Goal: Task Accomplishment & Management: Complete application form

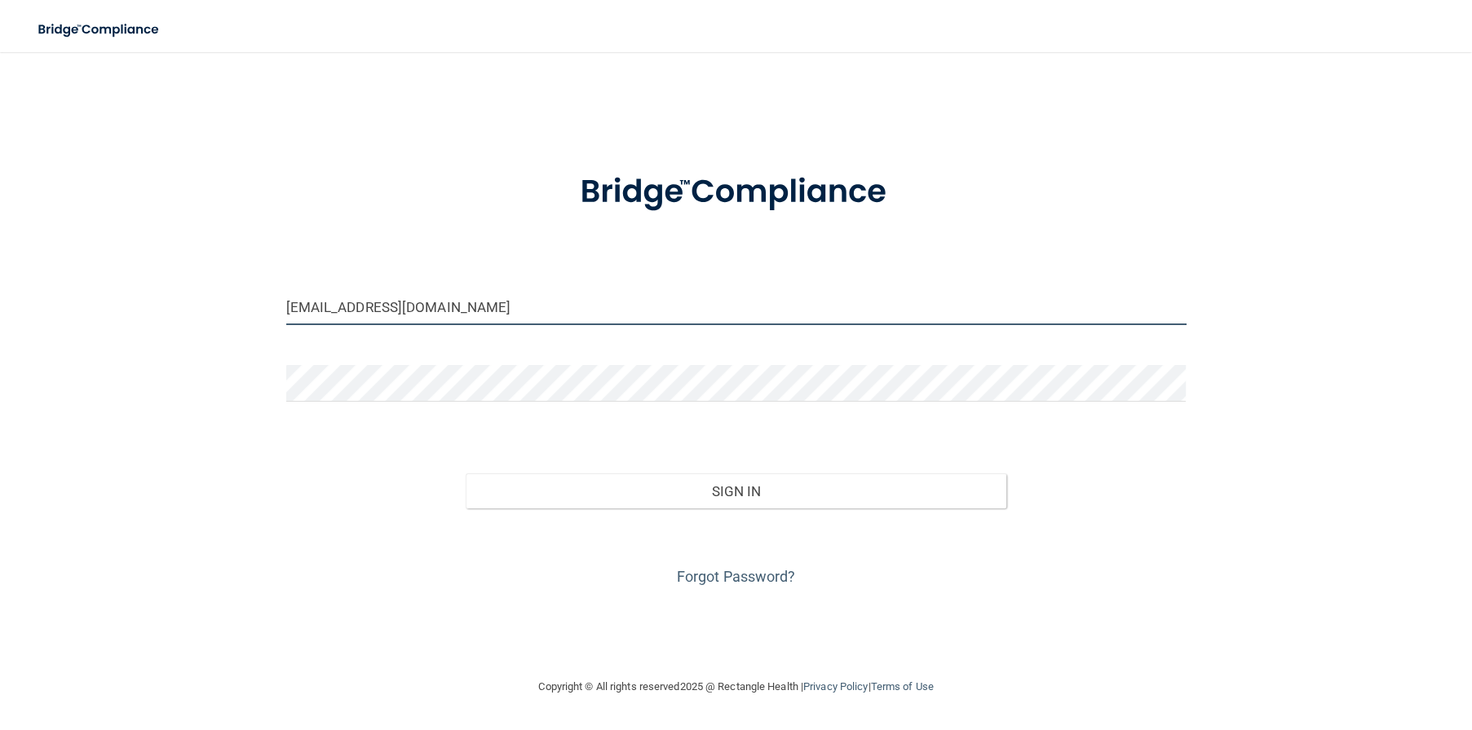
drag, startPoint x: 508, startPoint y: 307, endPoint x: 499, endPoint y: 298, distance: 12.7
click at [499, 298] on input "[EMAIL_ADDRESS][DOMAIN_NAME]" at bounding box center [736, 307] width 900 height 37
drag, startPoint x: 499, startPoint y: 298, endPoint x: 15, endPoint y: 300, distance: 483.5
click at [16, 298] on main "lscardo@alamontdental.com Invalid email/password. You don't have permission to …" at bounding box center [736, 391] width 1472 height 678
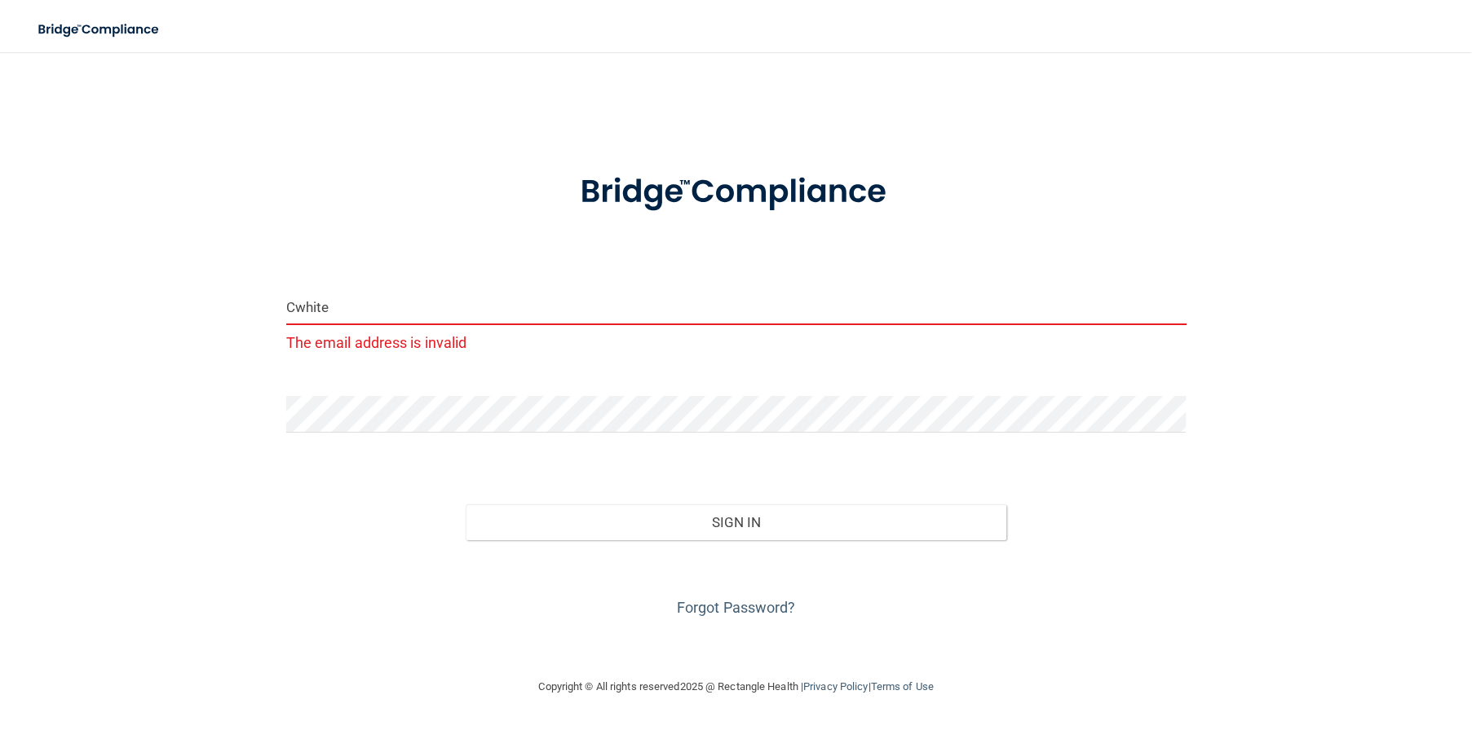
type input "[EMAIL_ADDRESS][DOMAIN_NAME]"
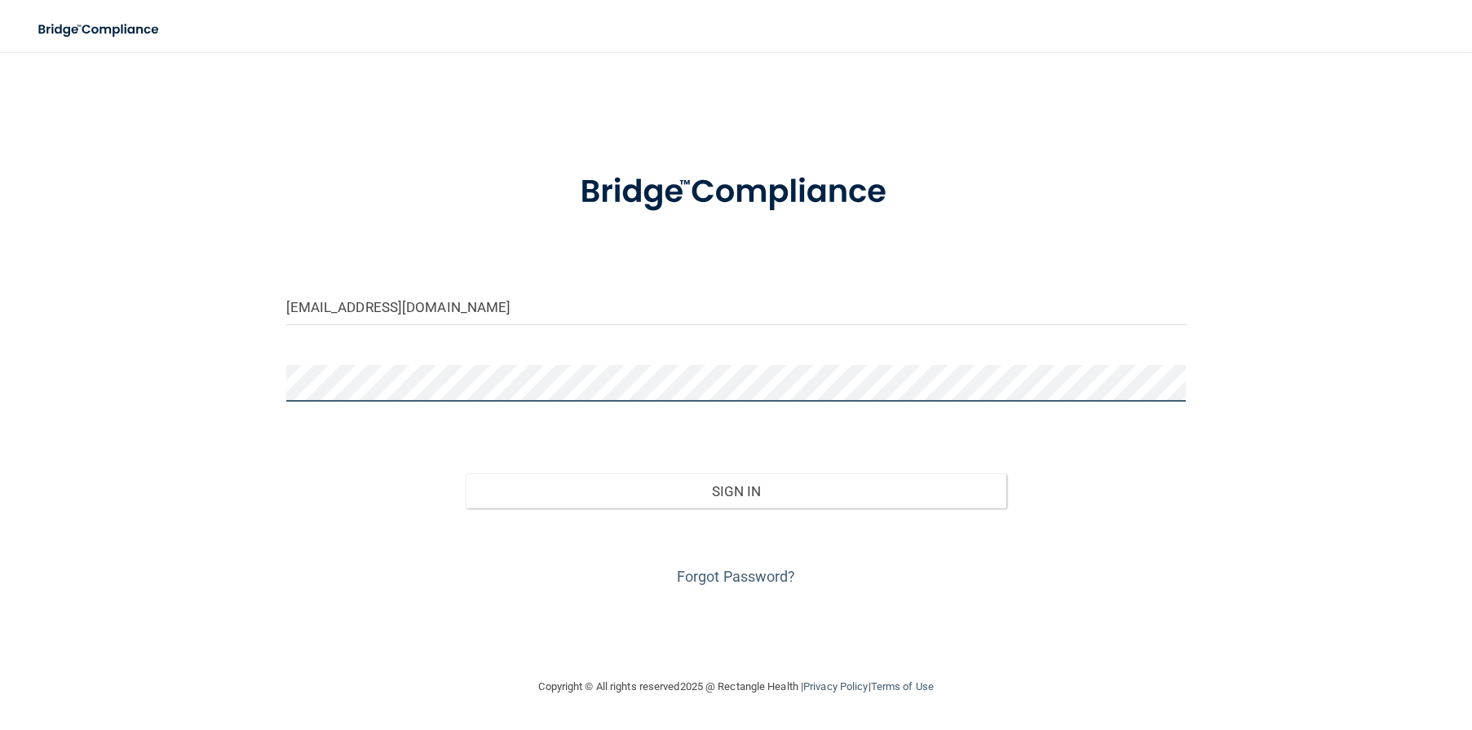
click at [260, 399] on div "cwhite@alamontdental.com Invalid email/password. You don't have permission to a…" at bounding box center [736, 364] width 1406 height 593
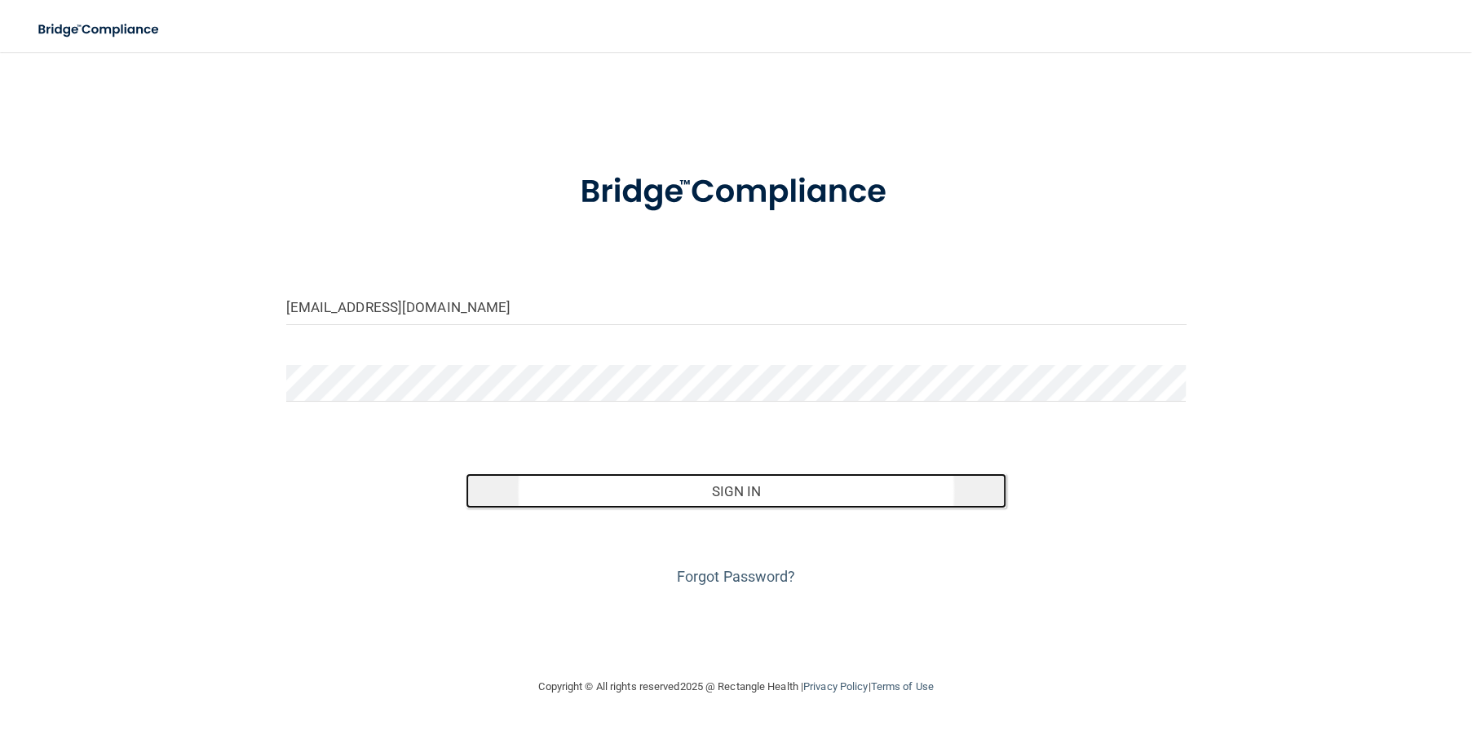
click at [731, 488] on button "Sign In" at bounding box center [736, 492] width 540 height 36
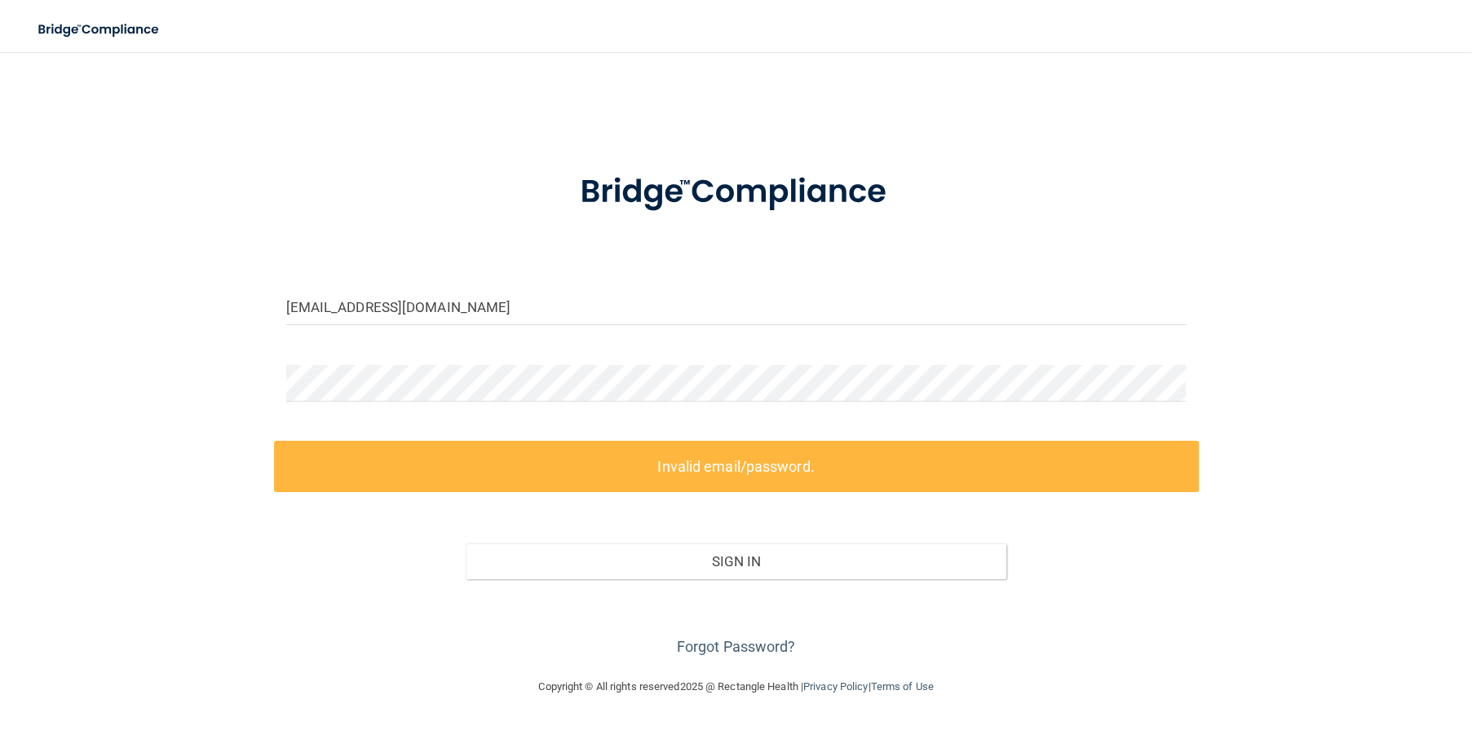
click at [376, 364] on form "cwhite@alamontdental.com Invalid email/password. You don't have permission to a…" at bounding box center [736, 405] width 900 height 510
drag, startPoint x: 377, startPoint y: 363, endPoint x: 248, endPoint y: 390, distance: 131.6
click at [260, 389] on div "cwhite@alamontdental.com Invalid email/password. You don't have permission to a…" at bounding box center [736, 364] width 1406 height 593
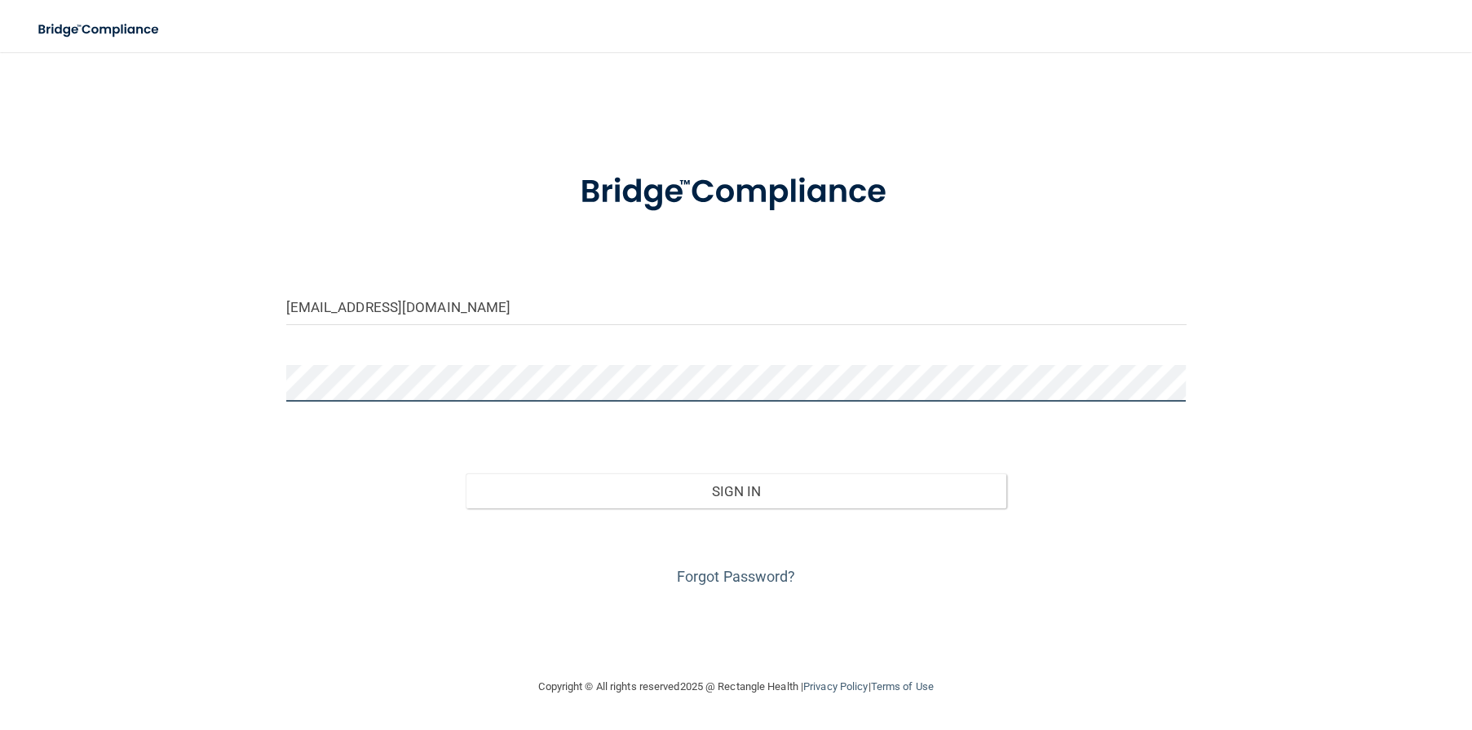
click at [466, 474] on button "Sign In" at bounding box center [736, 492] width 540 height 36
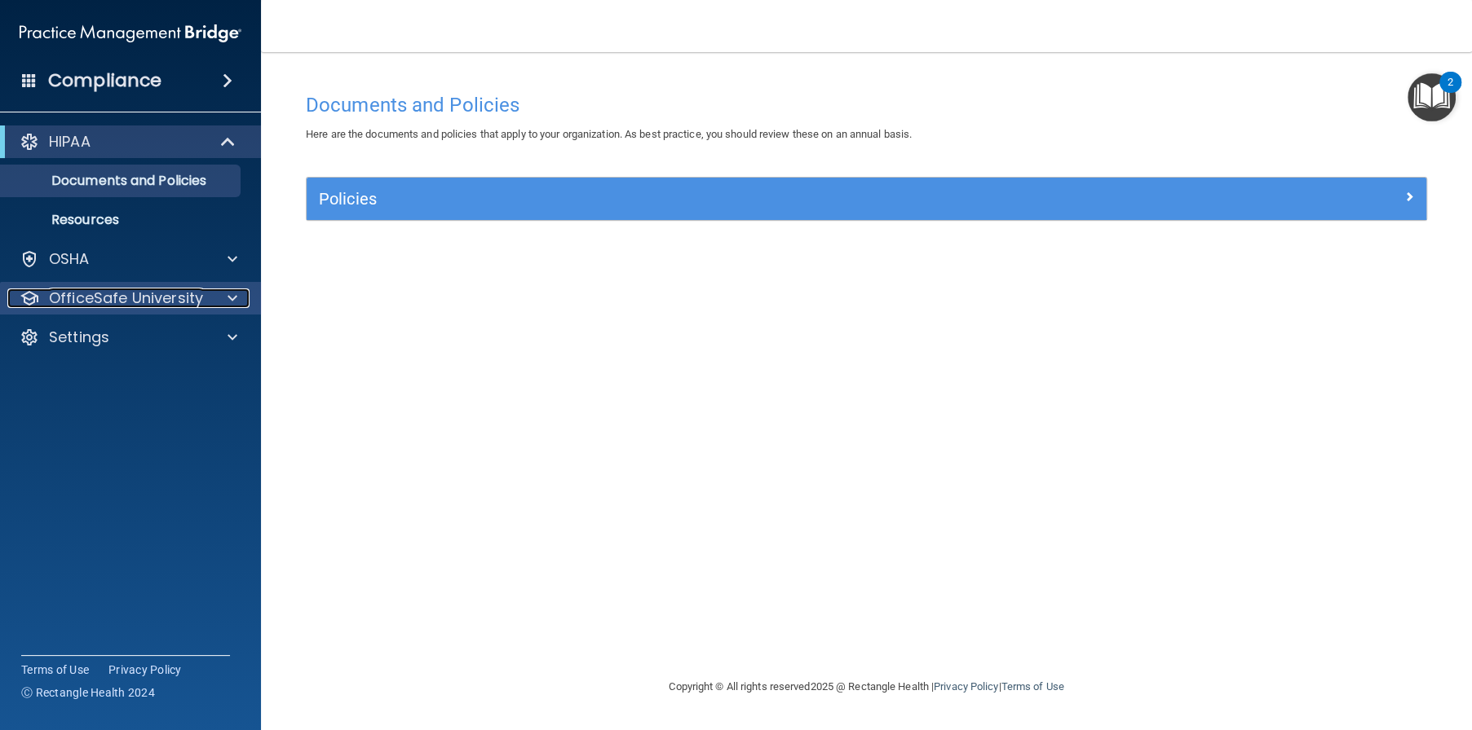
click at [114, 304] on p "OfficeSafe University" at bounding box center [126, 299] width 154 height 20
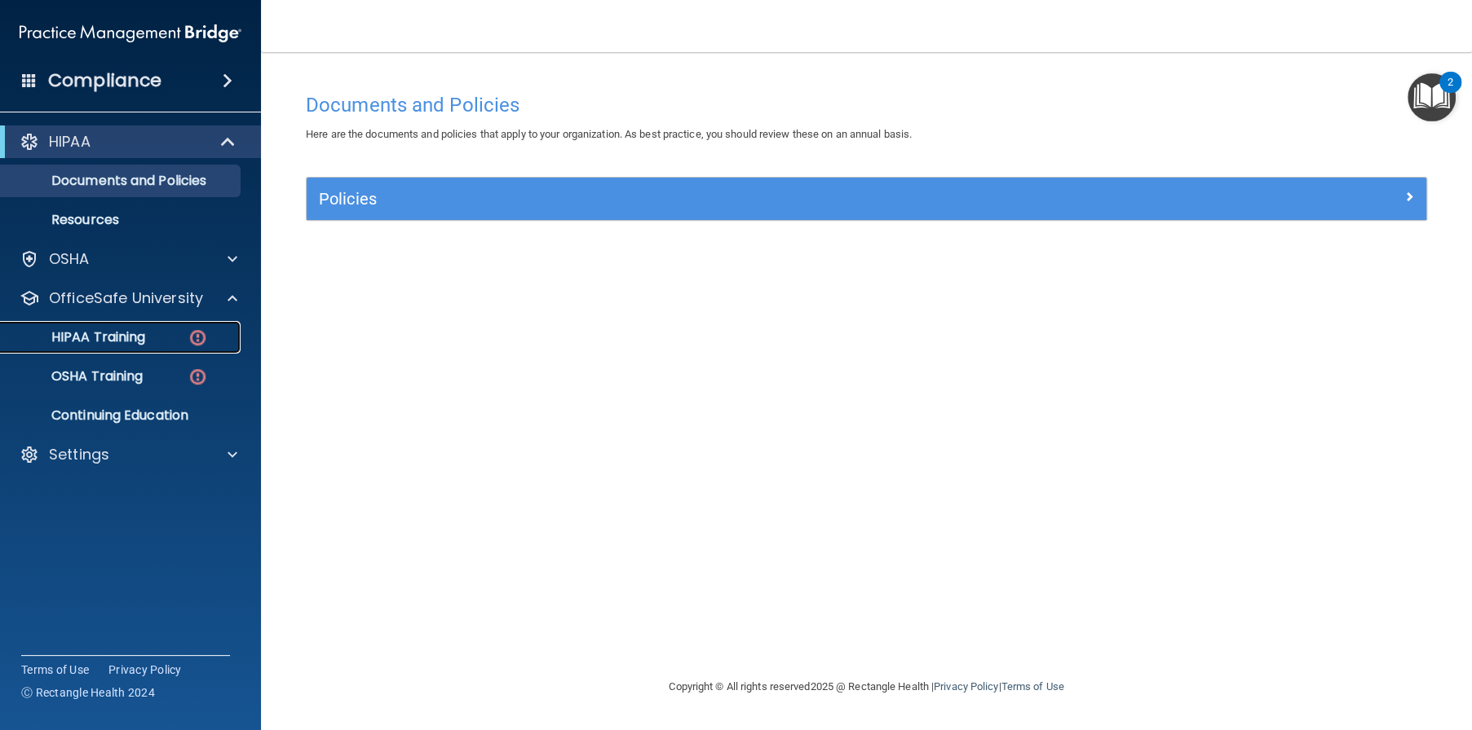
click at [130, 342] on p "HIPAA Training" at bounding box center [78, 337] width 135 height 16
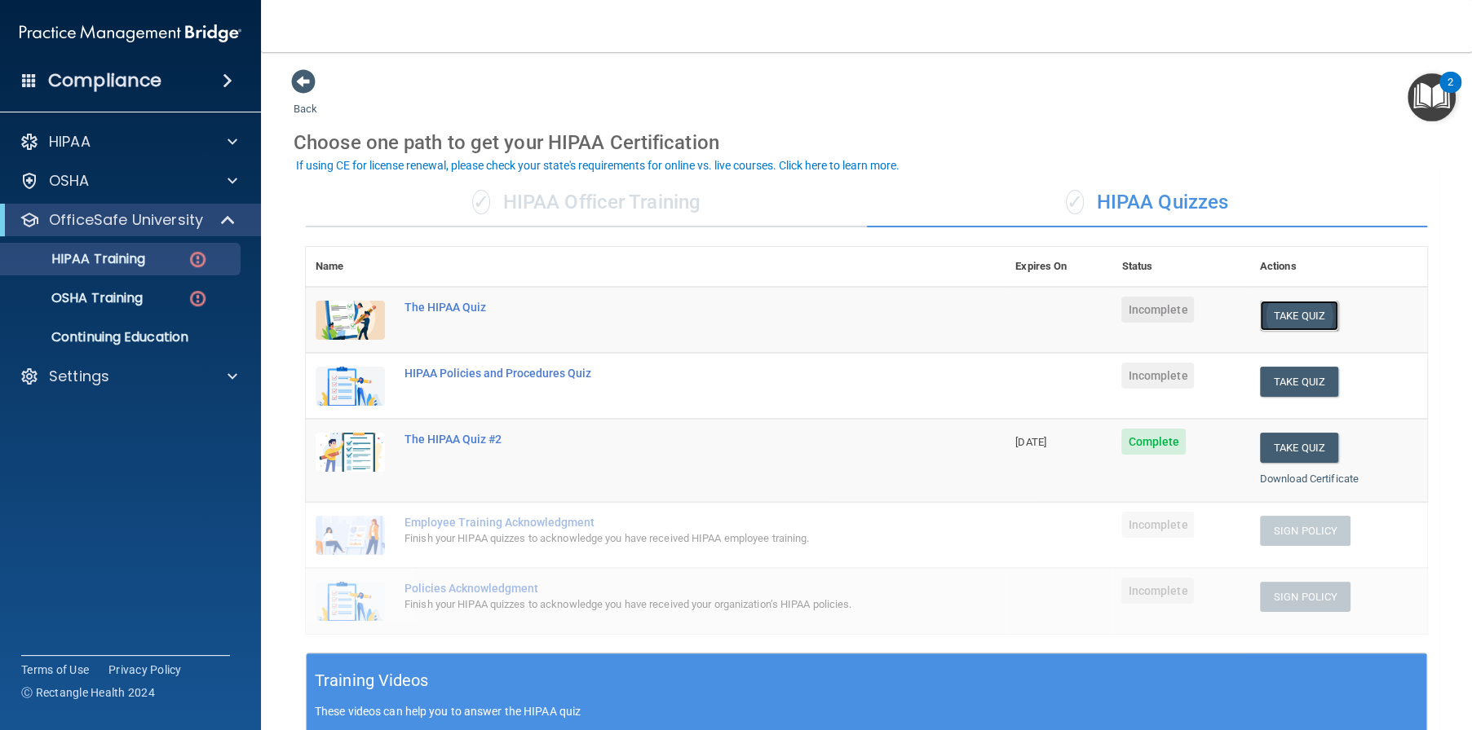
click at [1270, 316] on button "Take Quiz" at bounding box center [1299, 316] width 78 height 30
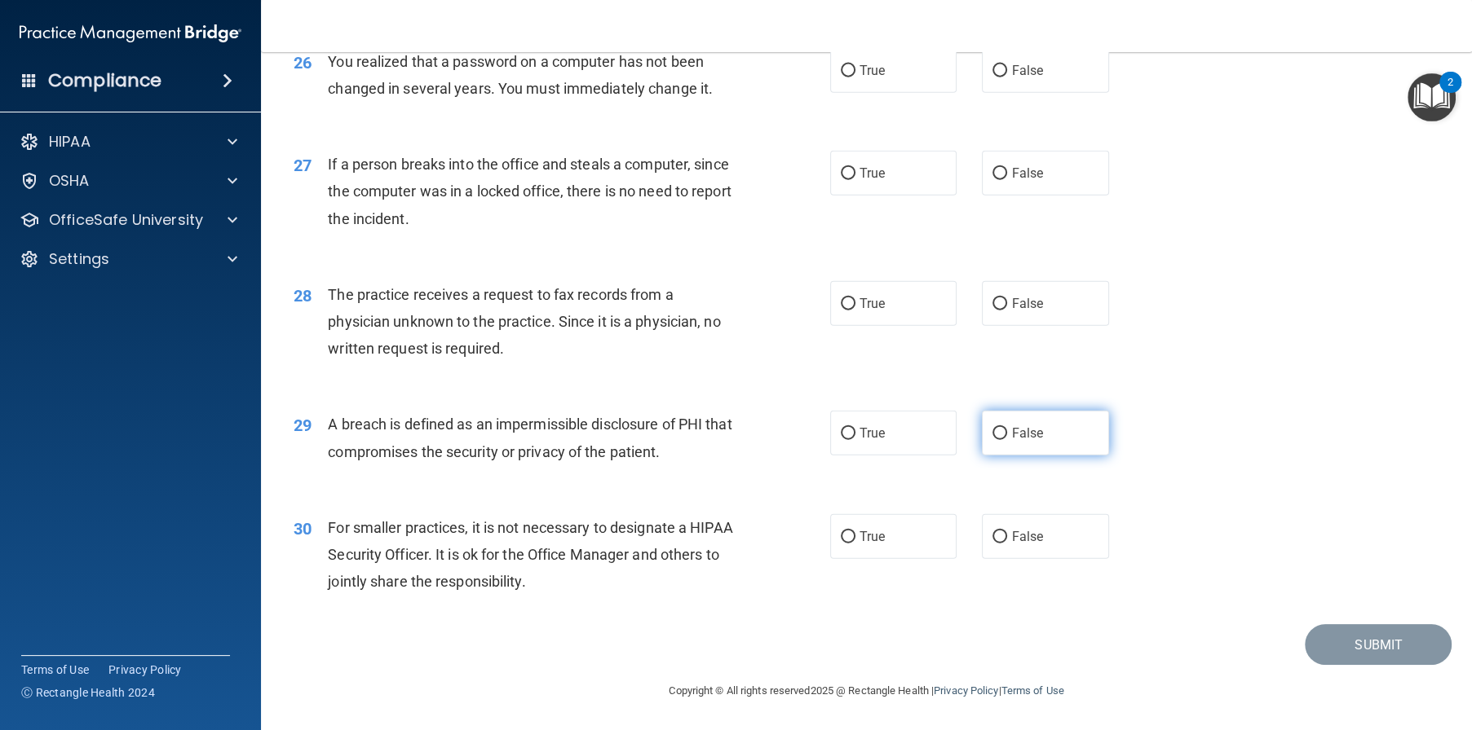
scroll to position [3206, 0]
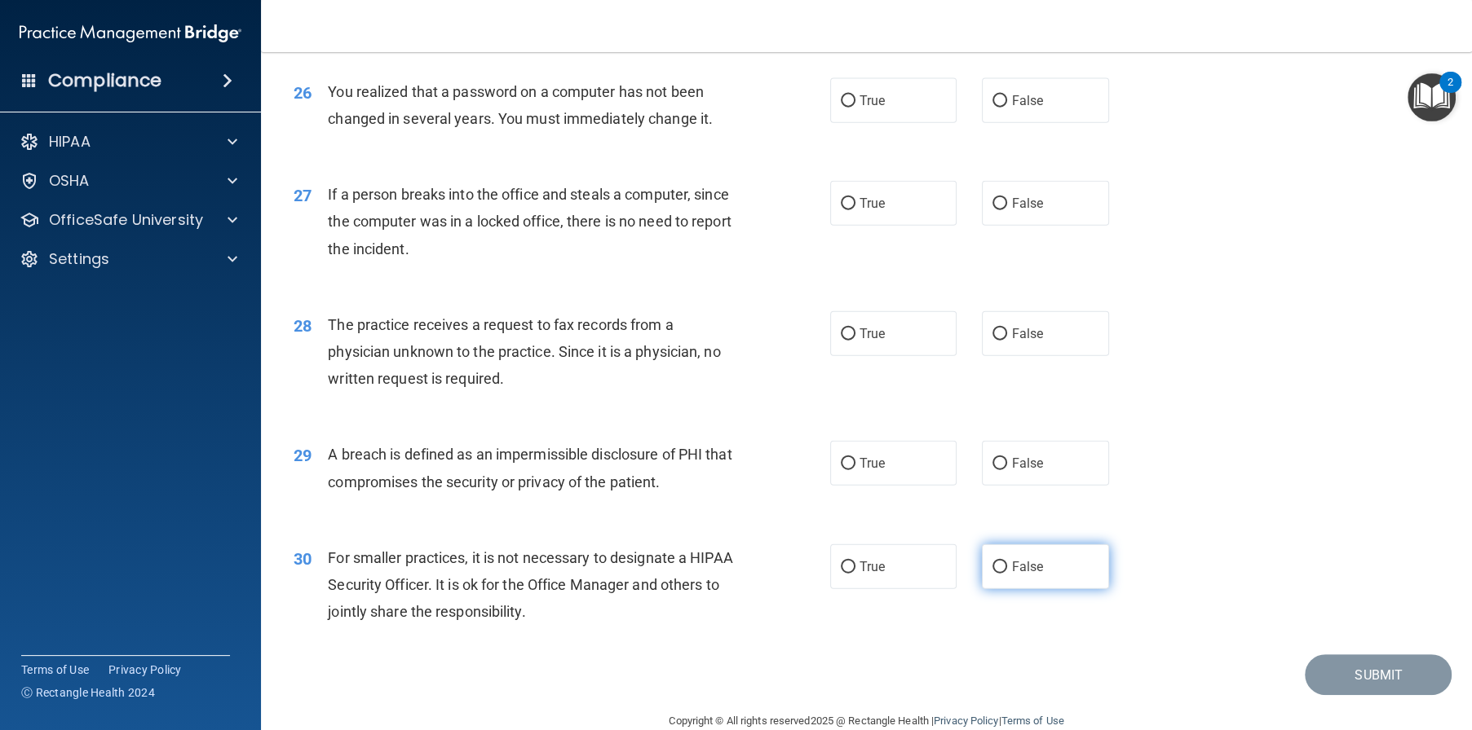
click at [995, 574] on input "False" at bounding box center [999, 568] width 15 height 12
radio input "true"
click at [841, 470] on input "True" at bounding box center [848, 464] width 15 height 12
radio input "true"
click at [992, 341] on input "False" at bounding box center [999, 335] width 15 height 12
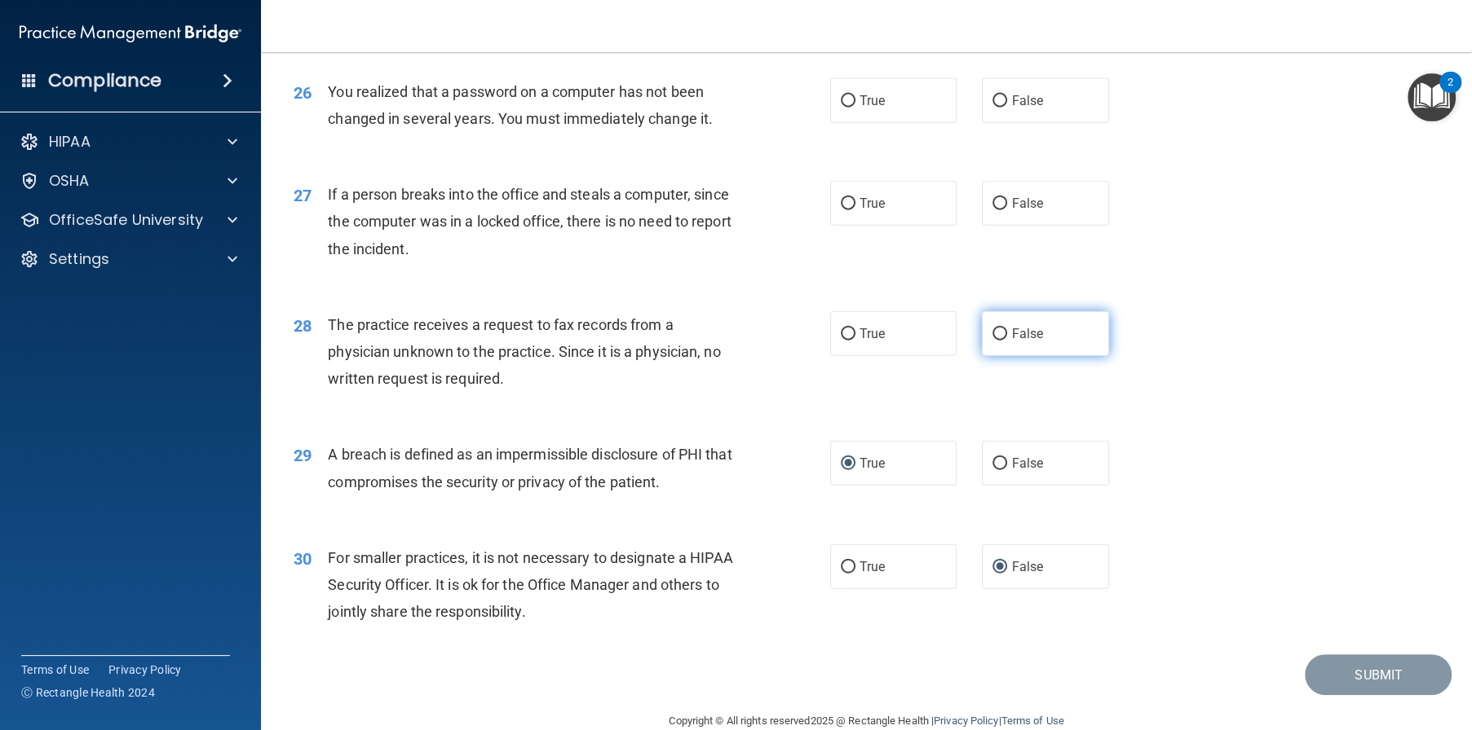
radio input "true"
click at [996, 210] on input "False" at bounding box center [999, 204] width 15 height 12
radio input "true"
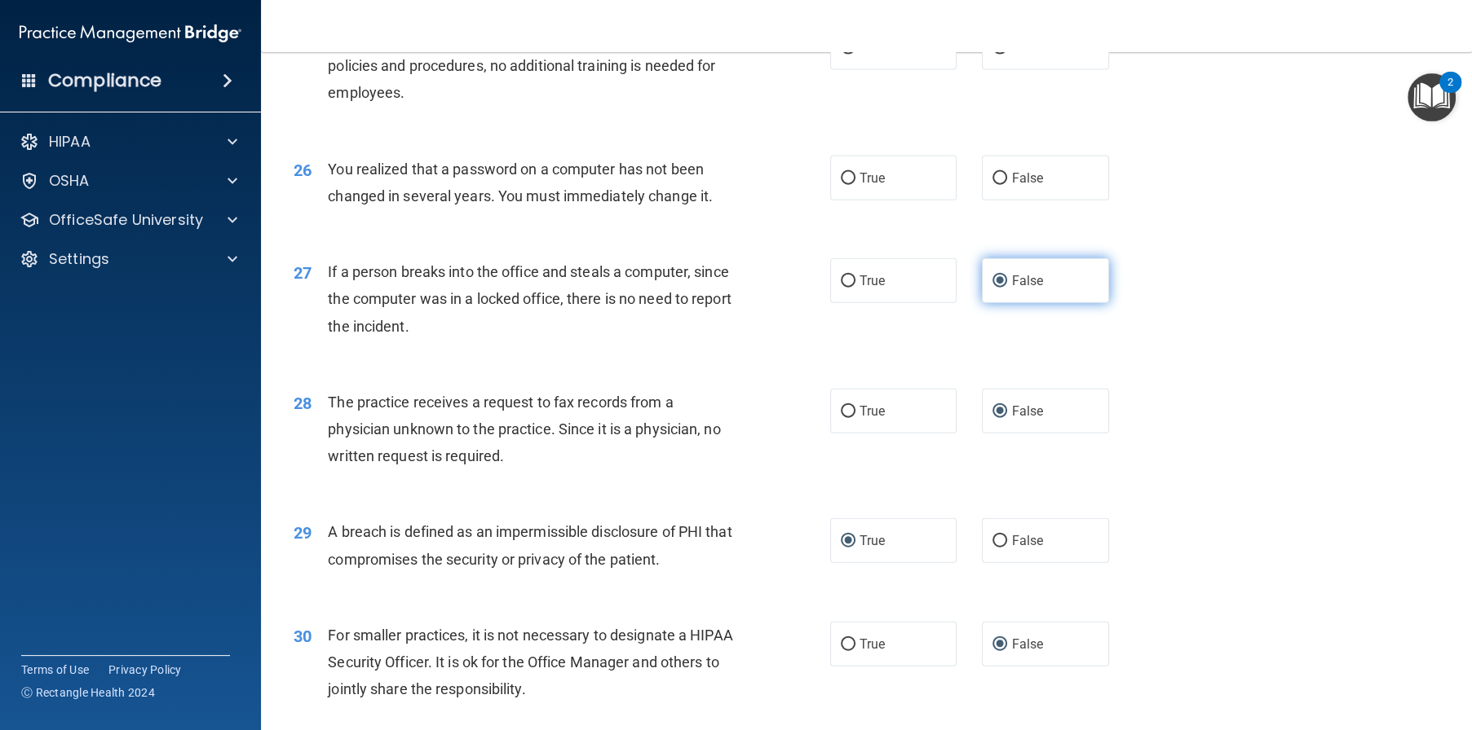
scroll to position [3125, 0]
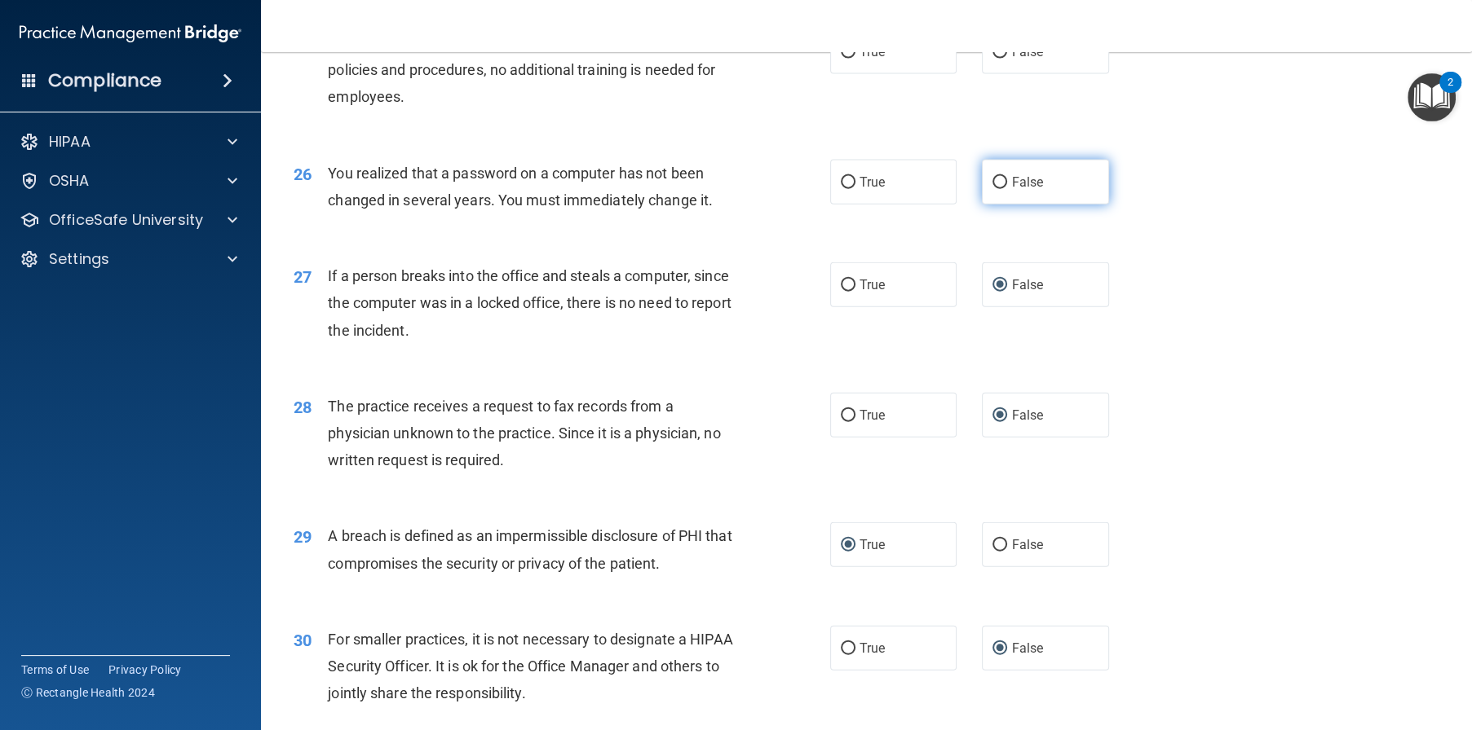
click at [1000, 205] on label "False" at bounding box center [1045, 182] width 127 height 45
click at [1000, 189] on input "False" at bounding box center [999, 183] width 15 height 12
radio input "true"
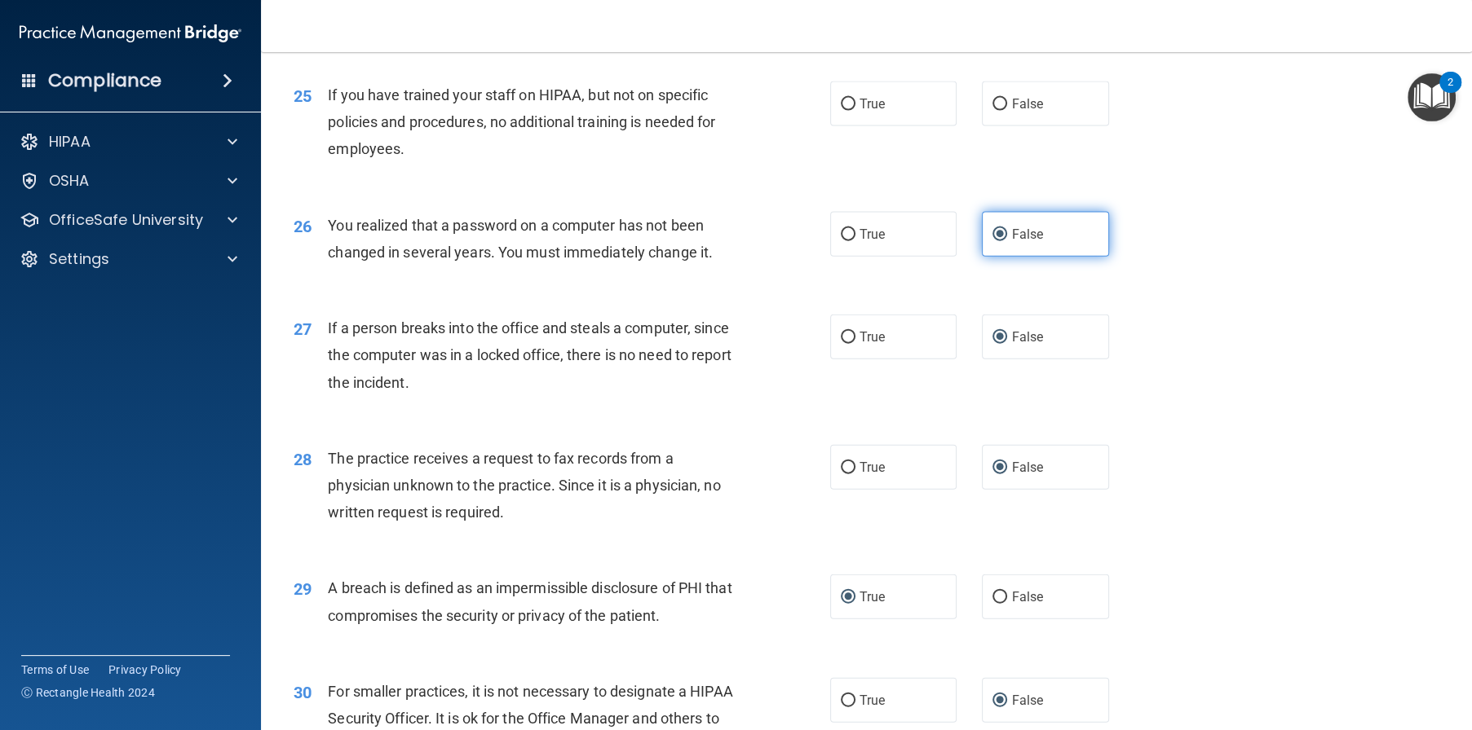
scroll to position [3043, 0]
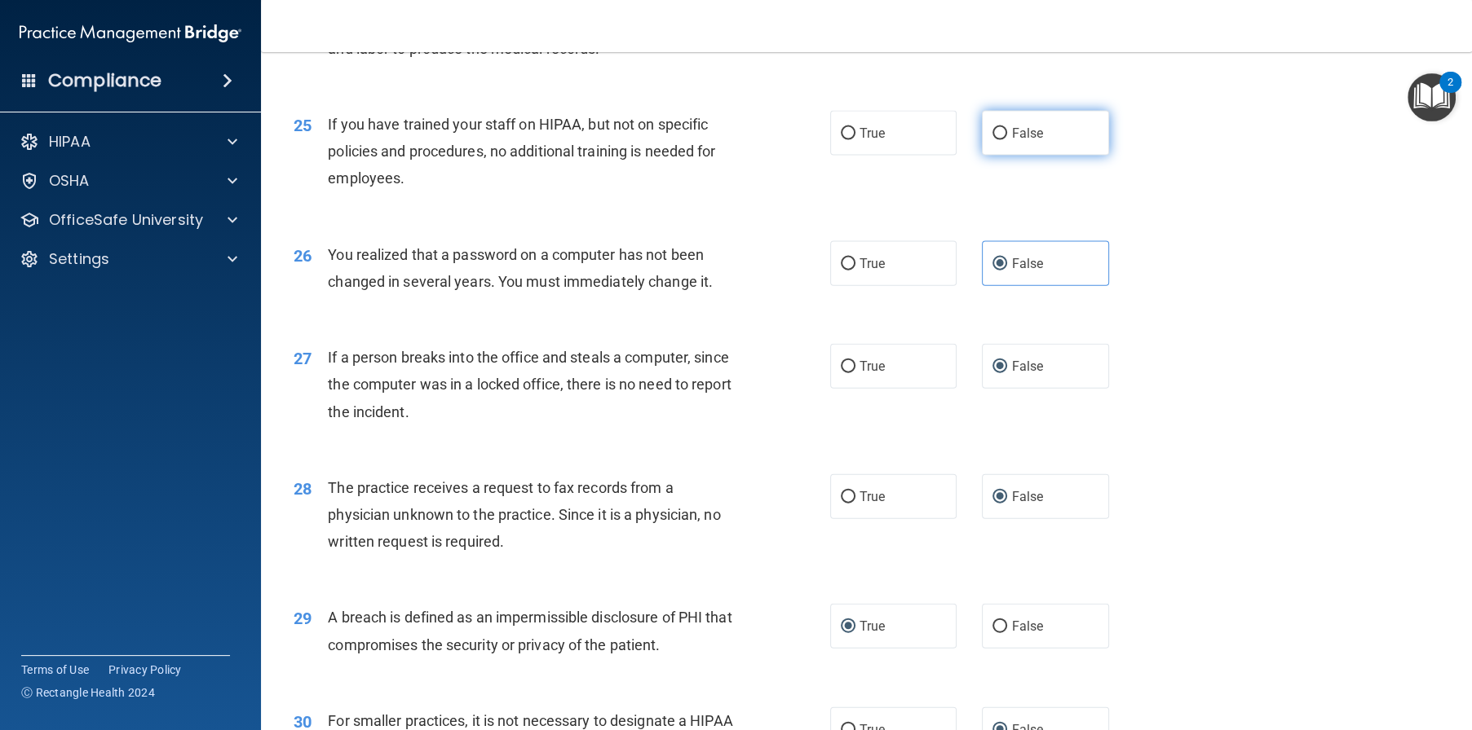
click at [997, 140] on input "False" at bounding box center [999, 134] width 15 height 12
radio input "true"
click at [842, 271] on input "True" at bounding box center [848, 264] width 15 height 12
radio input "true"
radio input "false"
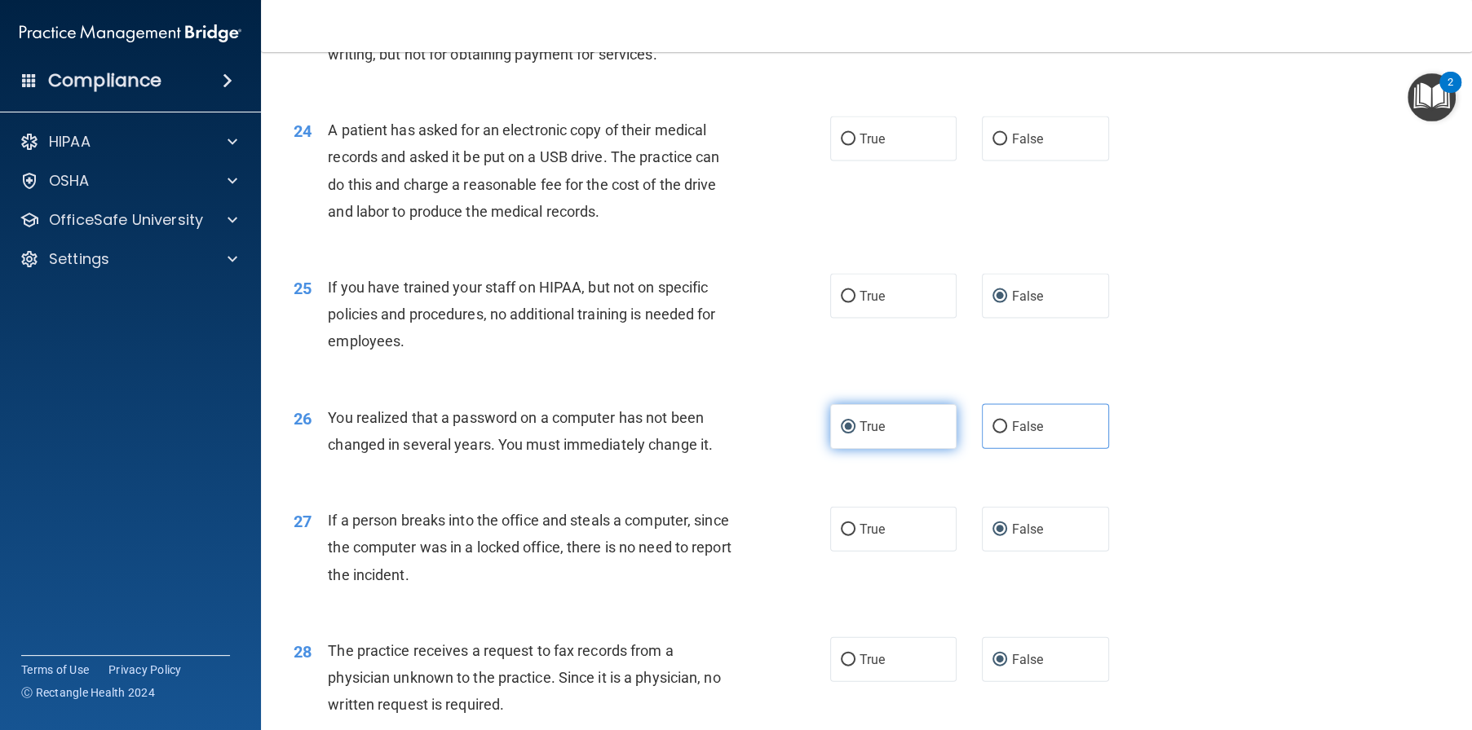
scroll to position [2799, 0]
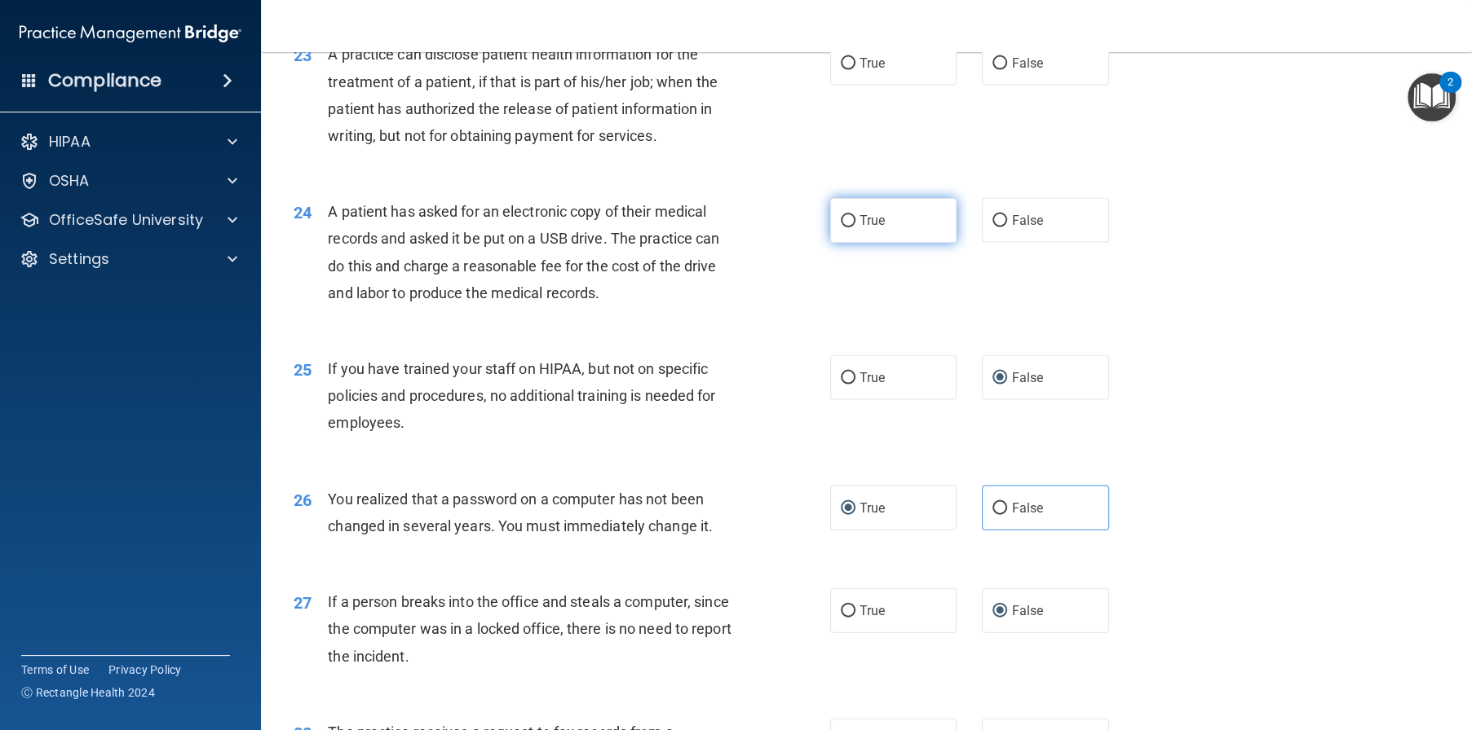
click at [845, 227] on input "True" at bounding box center [848, 221] width 15 height 12
radio input "true"
click at [859, 71] on span "True" at bounding box center [871, 62] width 25 height 15
click at [855, 70] on input "True" at bounding box center [848, 64] width 15 height 12
radio input "true"
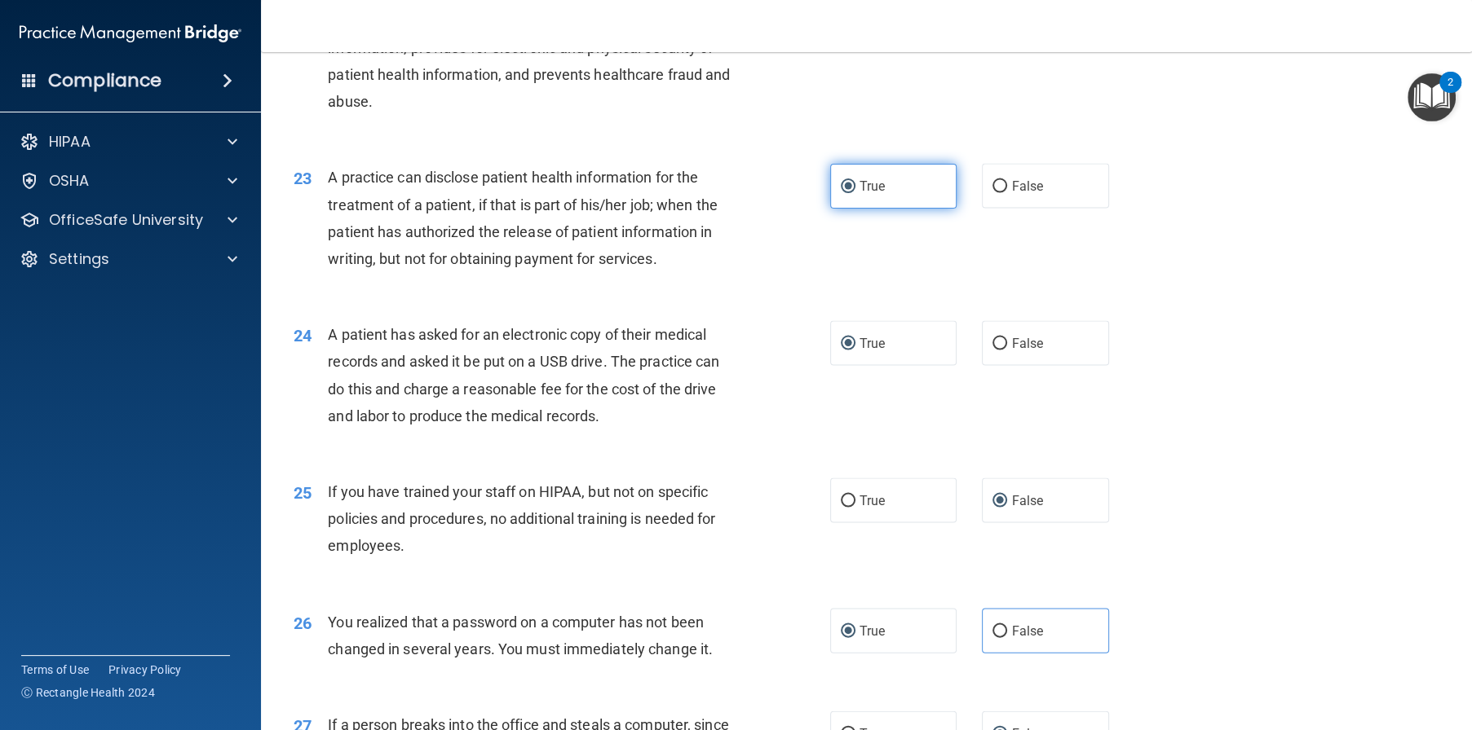
scroll to position [2636, 0]
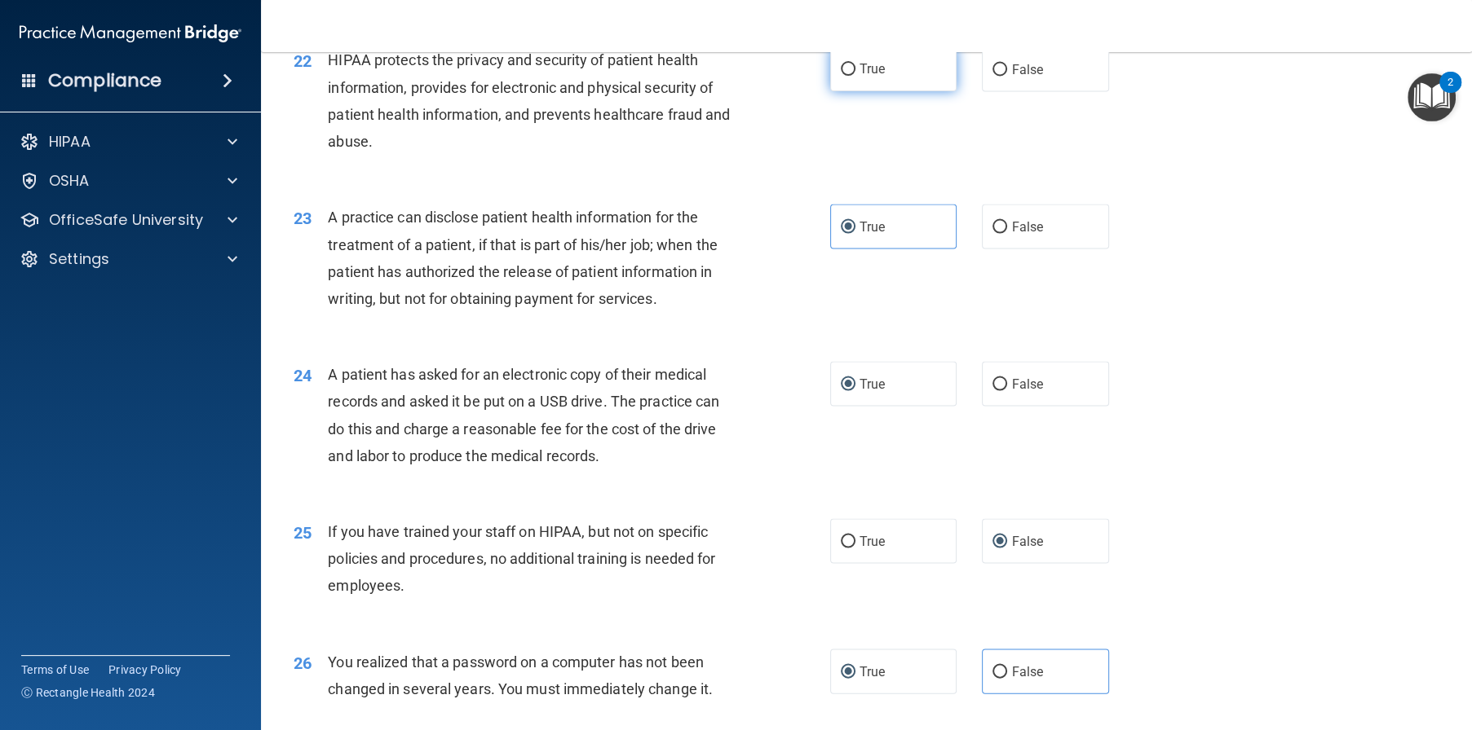
click at [845, 76] on input "True" at bounding box center [848, 70] width 15 height 12
radio input "true"
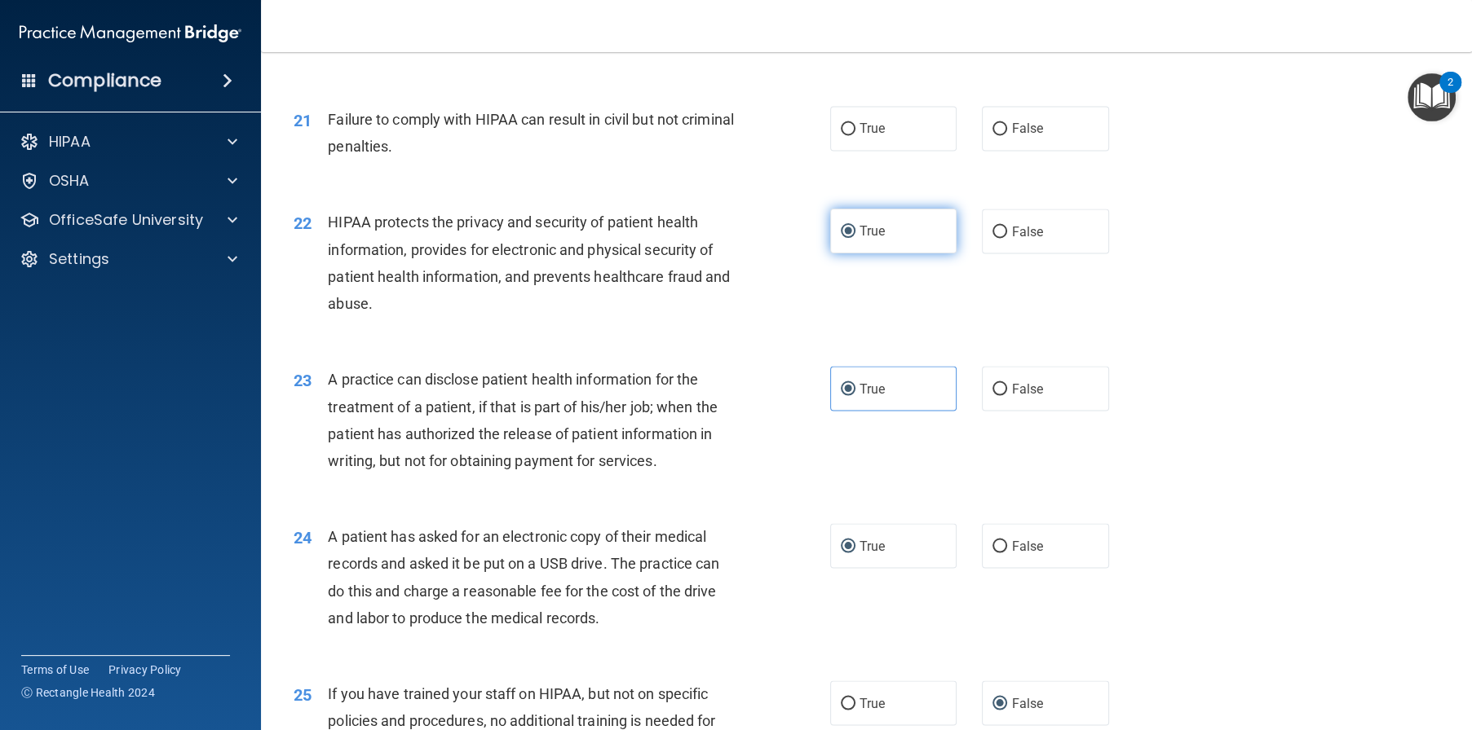
scroll to position [2473, 0]
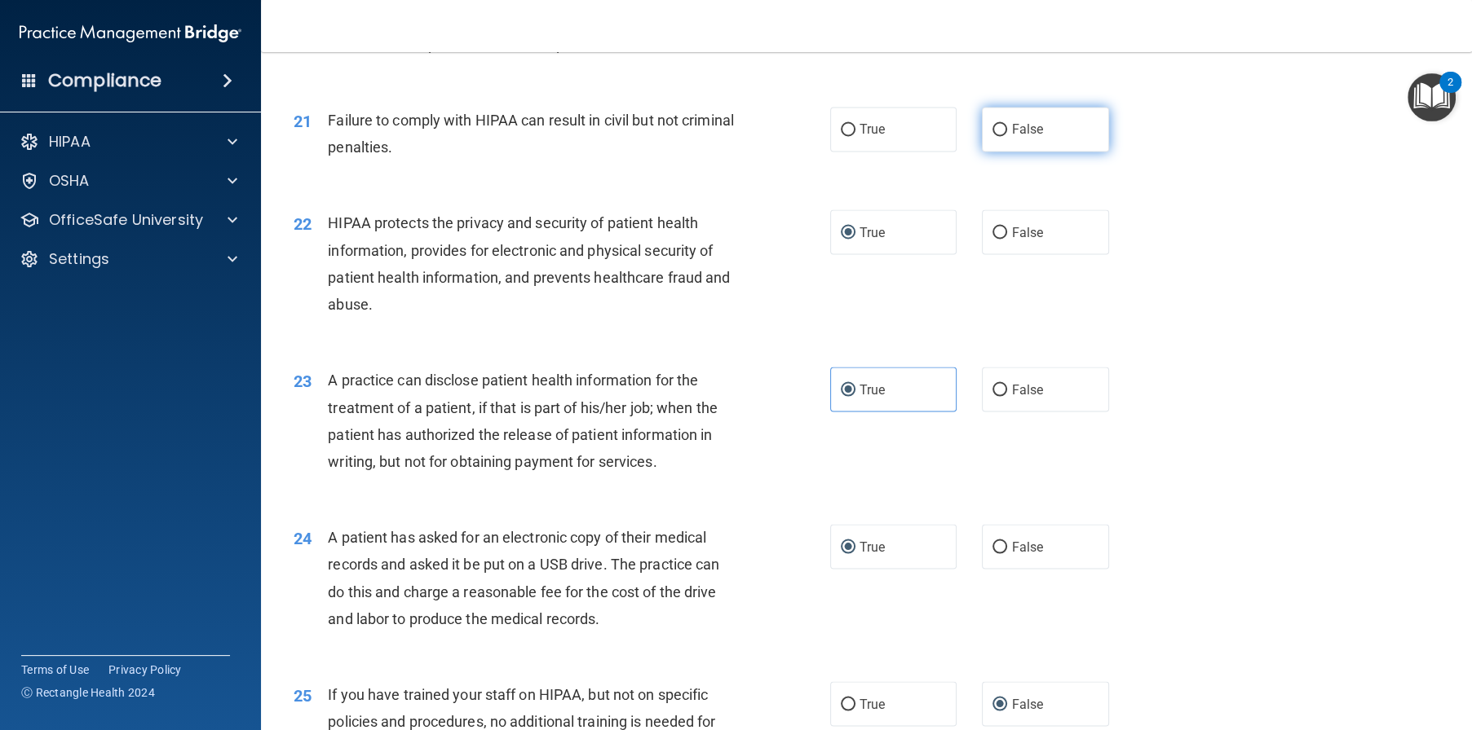
click at [992, 136] on input "False" at bounding box center [999, 130] width 15 height 12
radio input "true"
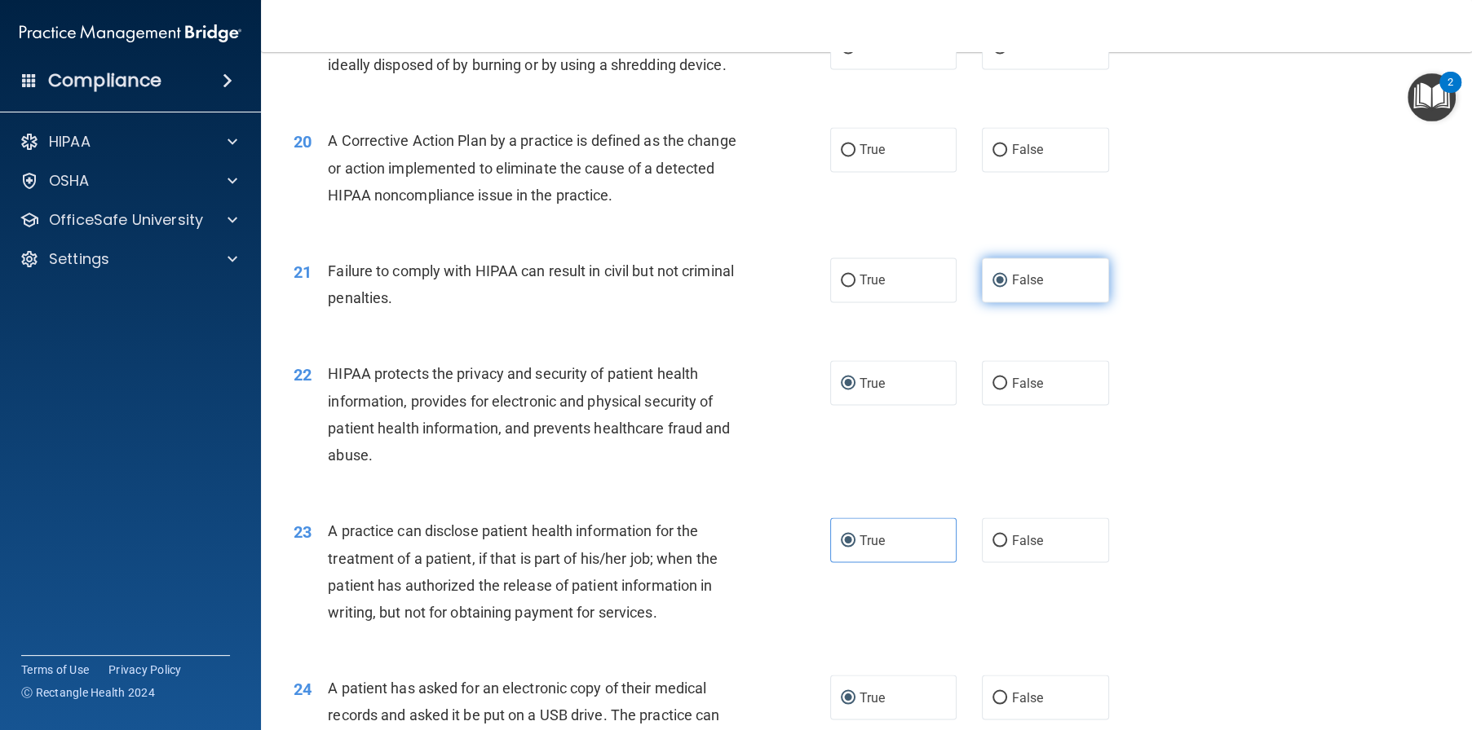
scroll to position [2310, 0]
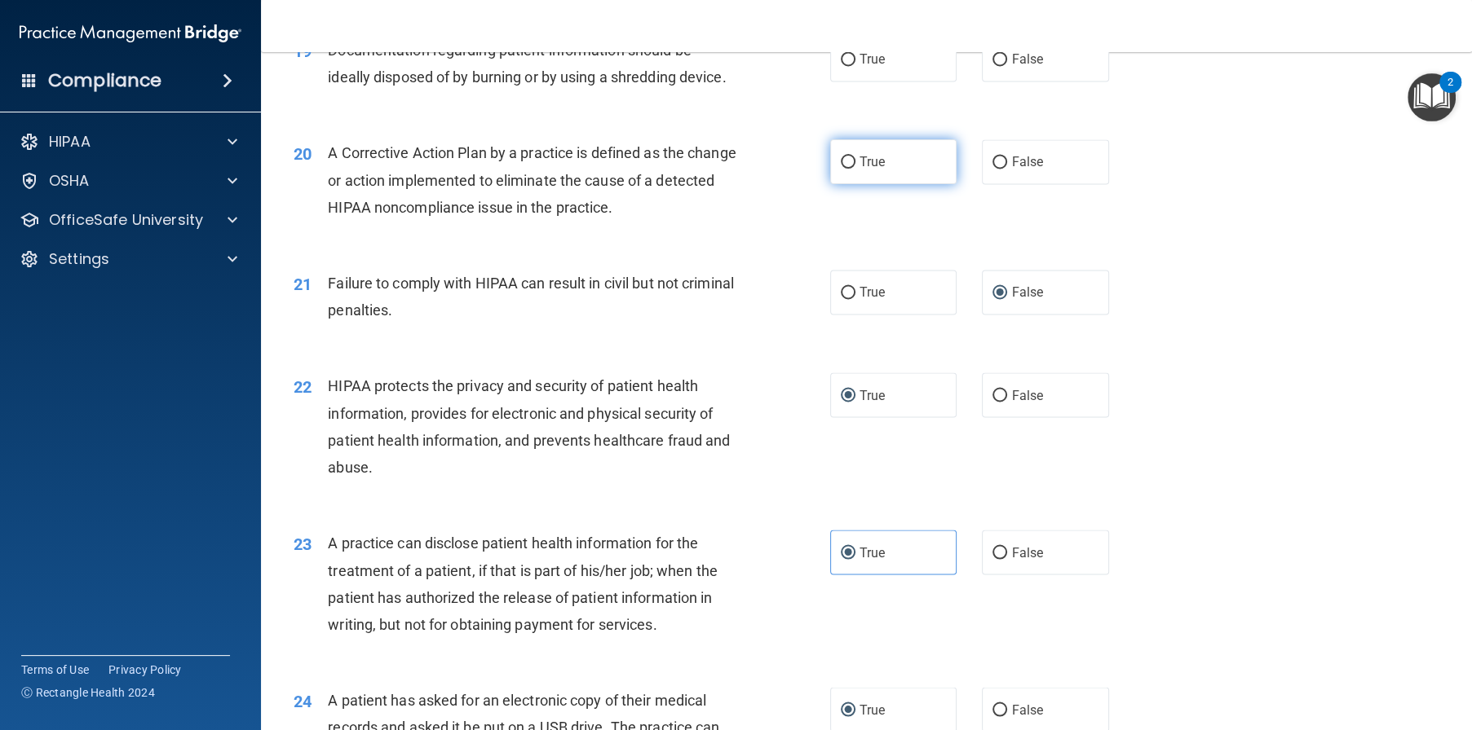
click at [848, 169] on input "True" at bounding box center [848, 163] width 15 height 12
radio input "true"
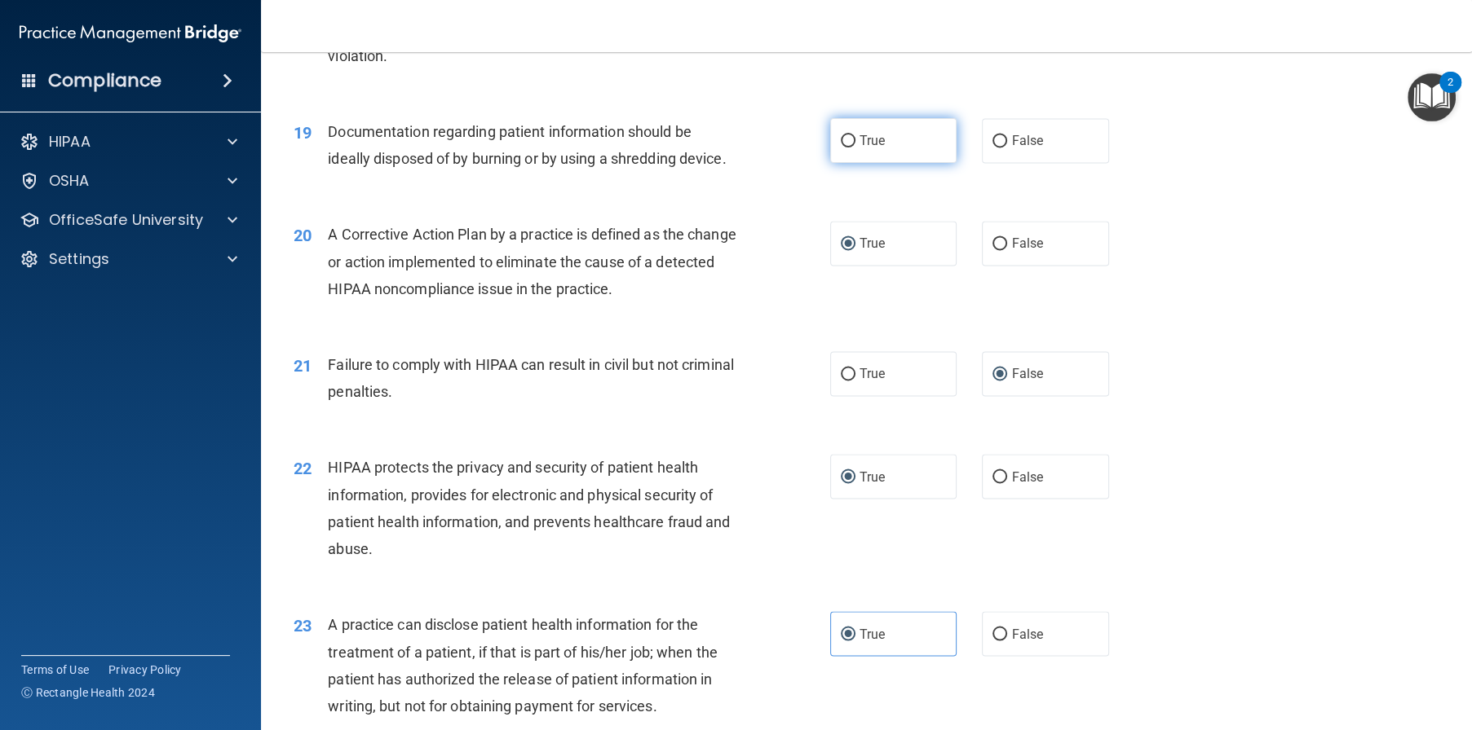
click at [847, 148] on input "True" at bounding box center [848, 141] width 15 height 12
radio input "true"
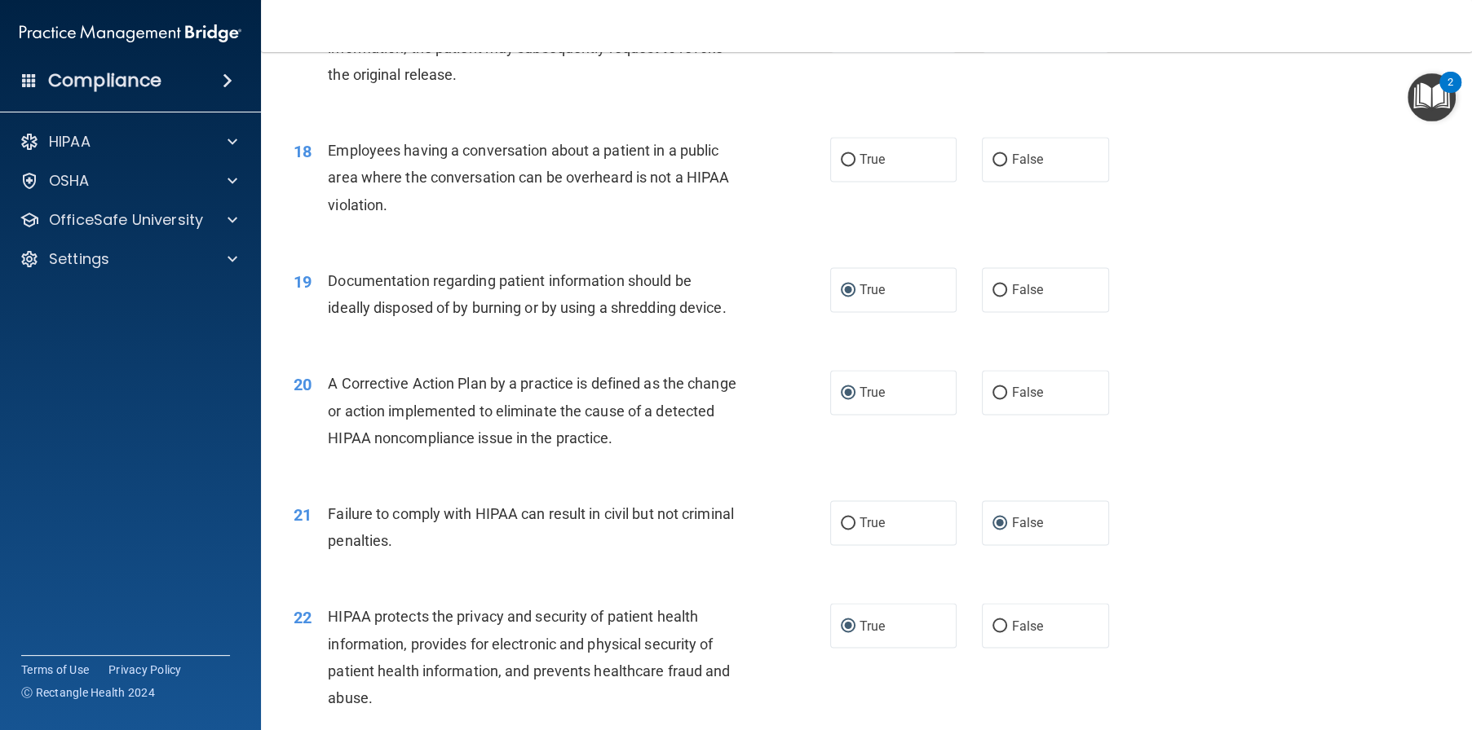
scroll to position [2065, 0]
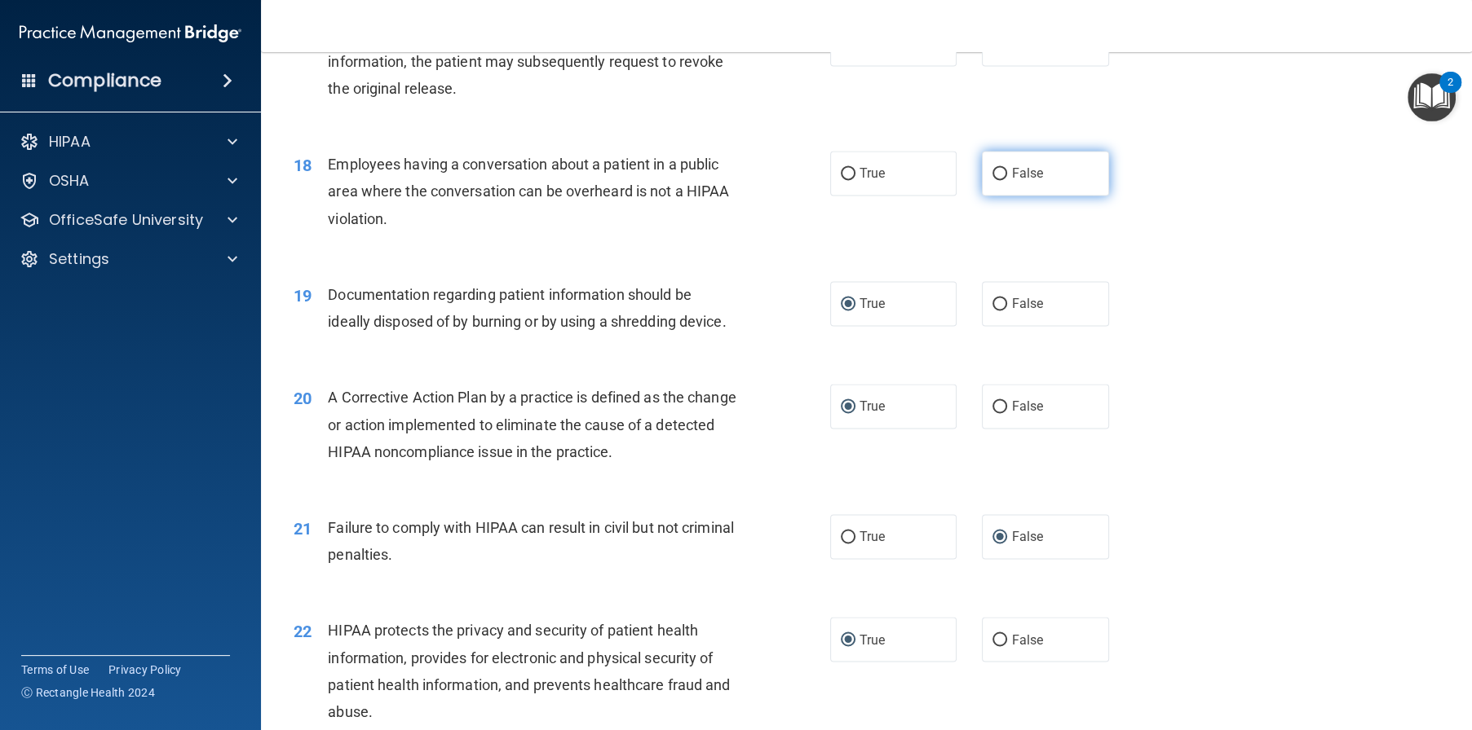
click at [1013, 181] on span "False" at bounding box center [1027, 172] width 32 height 15
click at [1007, 180] on input "False" at bounding box center [999, 174] width 15 height 12
radio input "true"
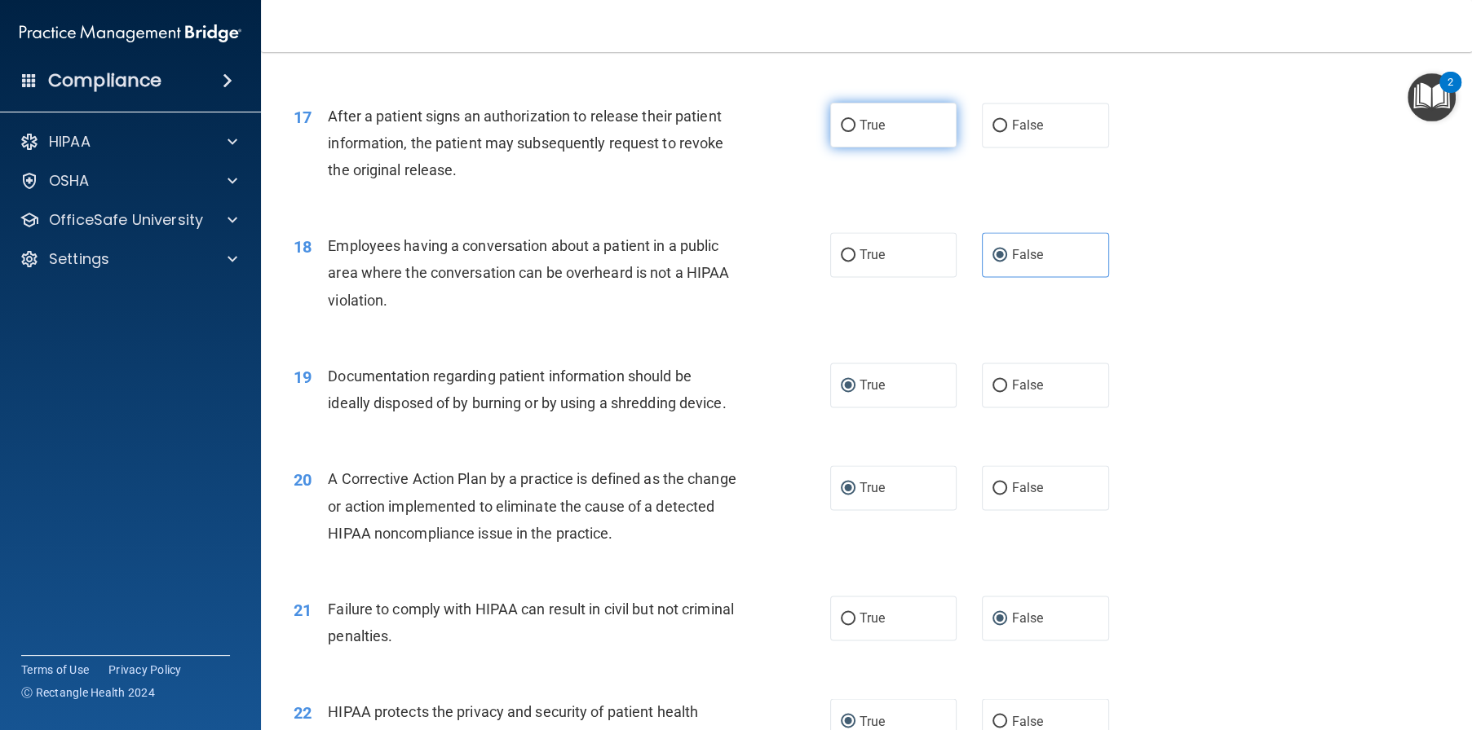
click at [859, 133] on span "True" at bounding box center [871, 124] width 25 height 15
click at [855, 132] on input "True" at bounding box center [848, 126] width 15 height 12
radio input "true"
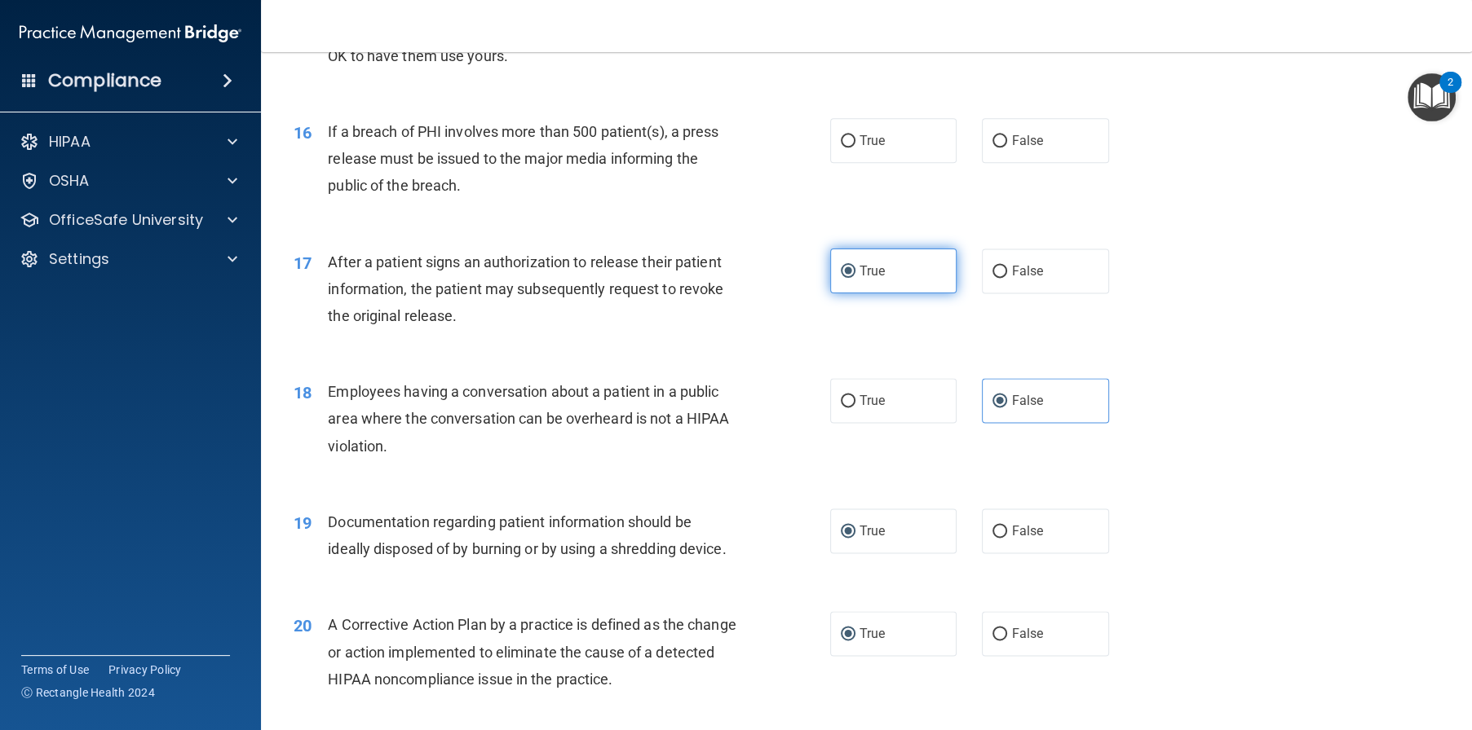
scroll to position [1820, 0]
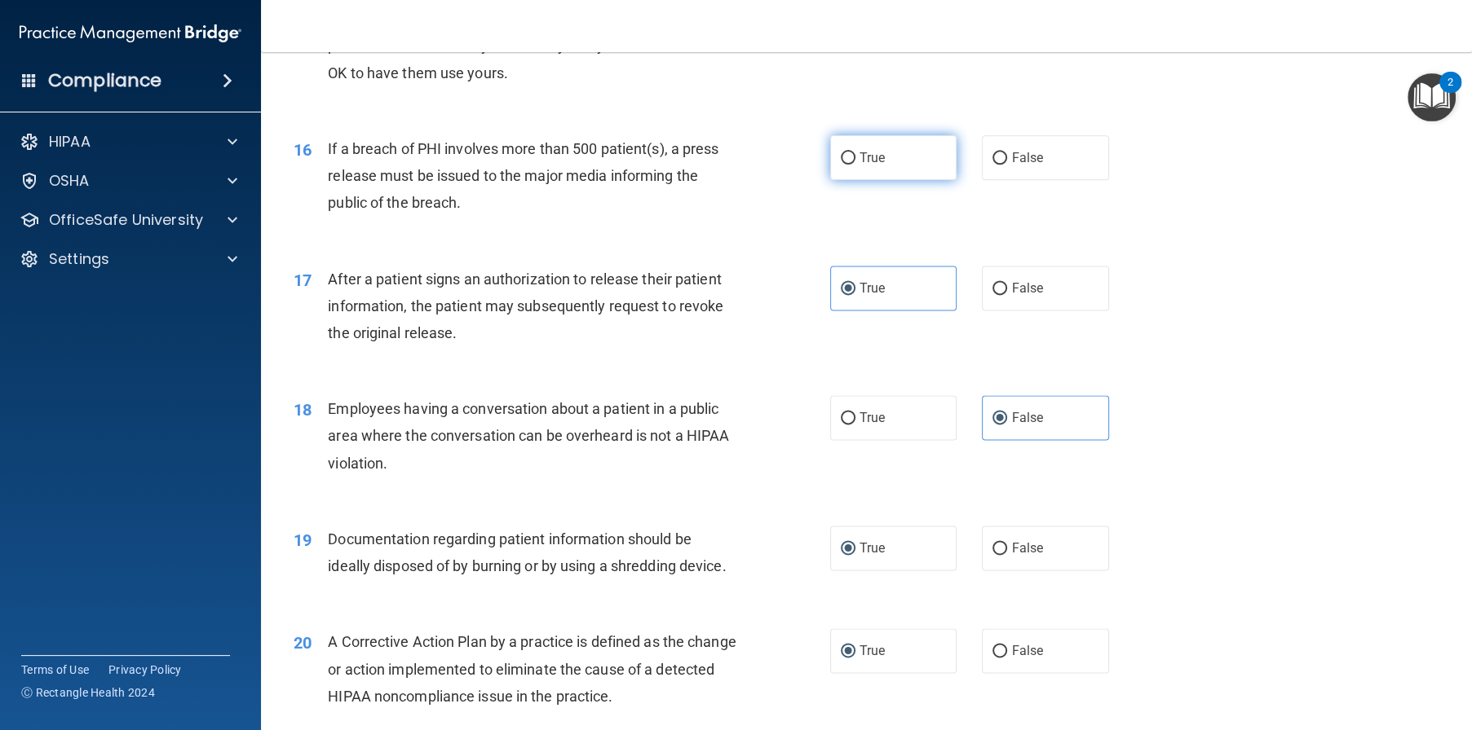
click at [873, 165] on span "True" at bounding box center [871, 157] width 25 height 15
click at [855, 165] on input "True" at bounding box center [848, 158] width 15 height 12
radio input "true"
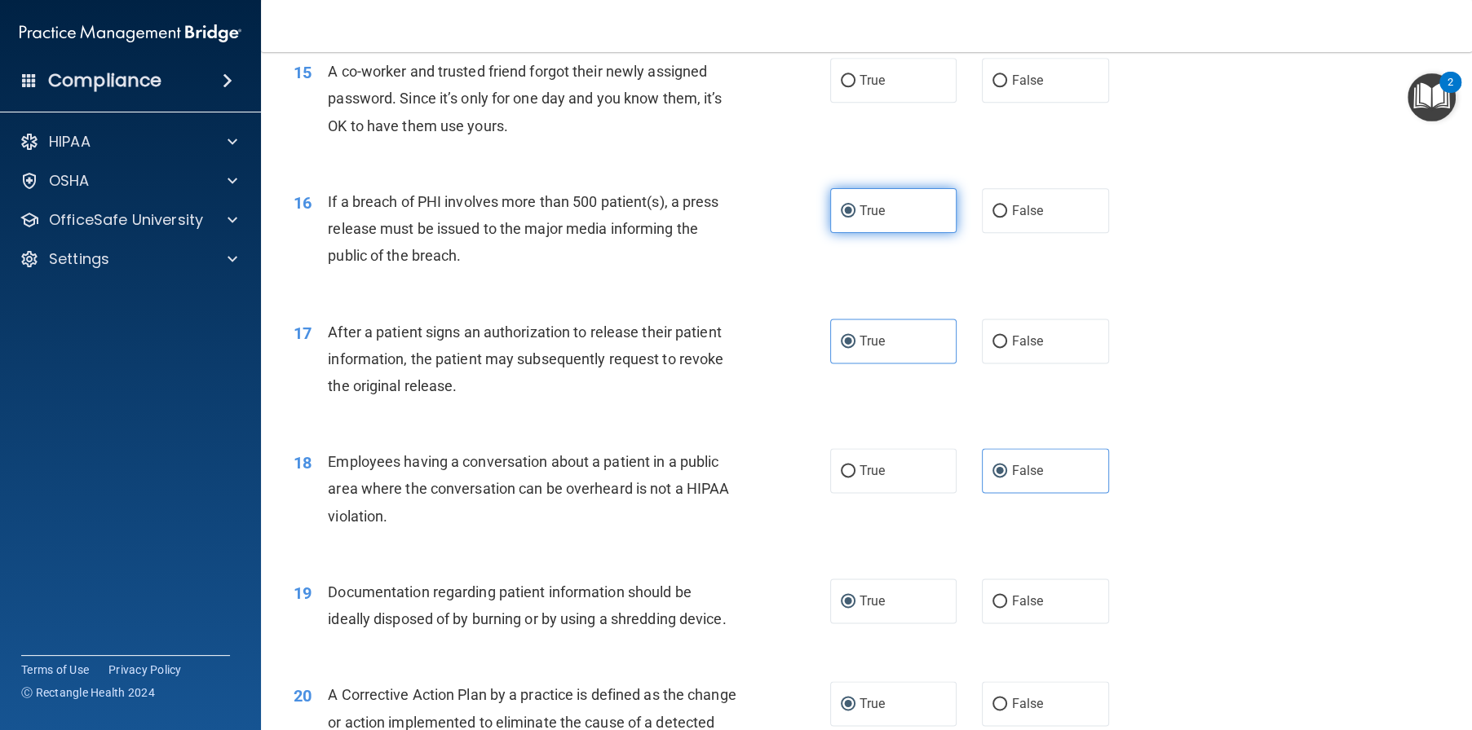
scroll to position [1739, 0]
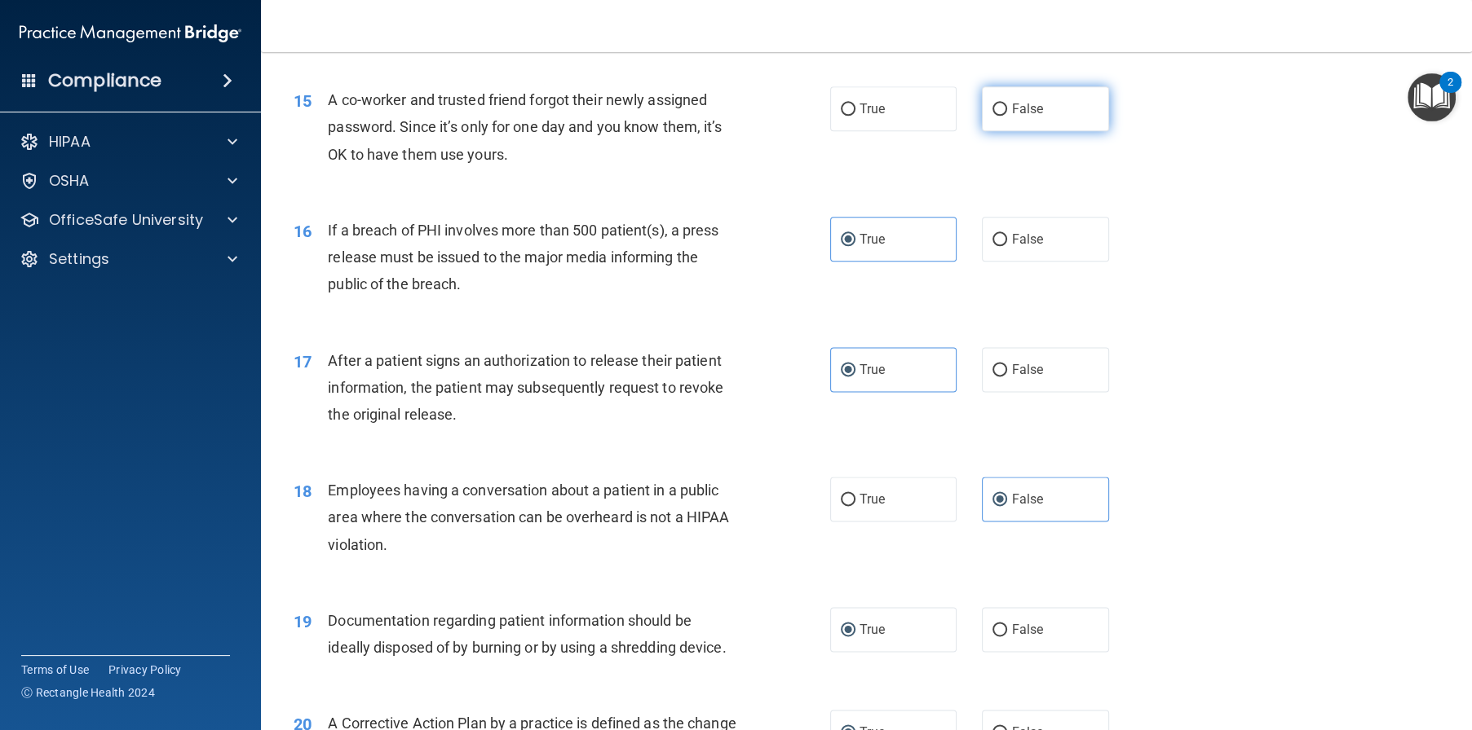
click at [1011, 117] on span "False" at bounding box center [1027, 108] width 32 height 15
click at [1005, 116] on input "False" at bounding box center [999, 110] width 15 height 12
radio input "true"
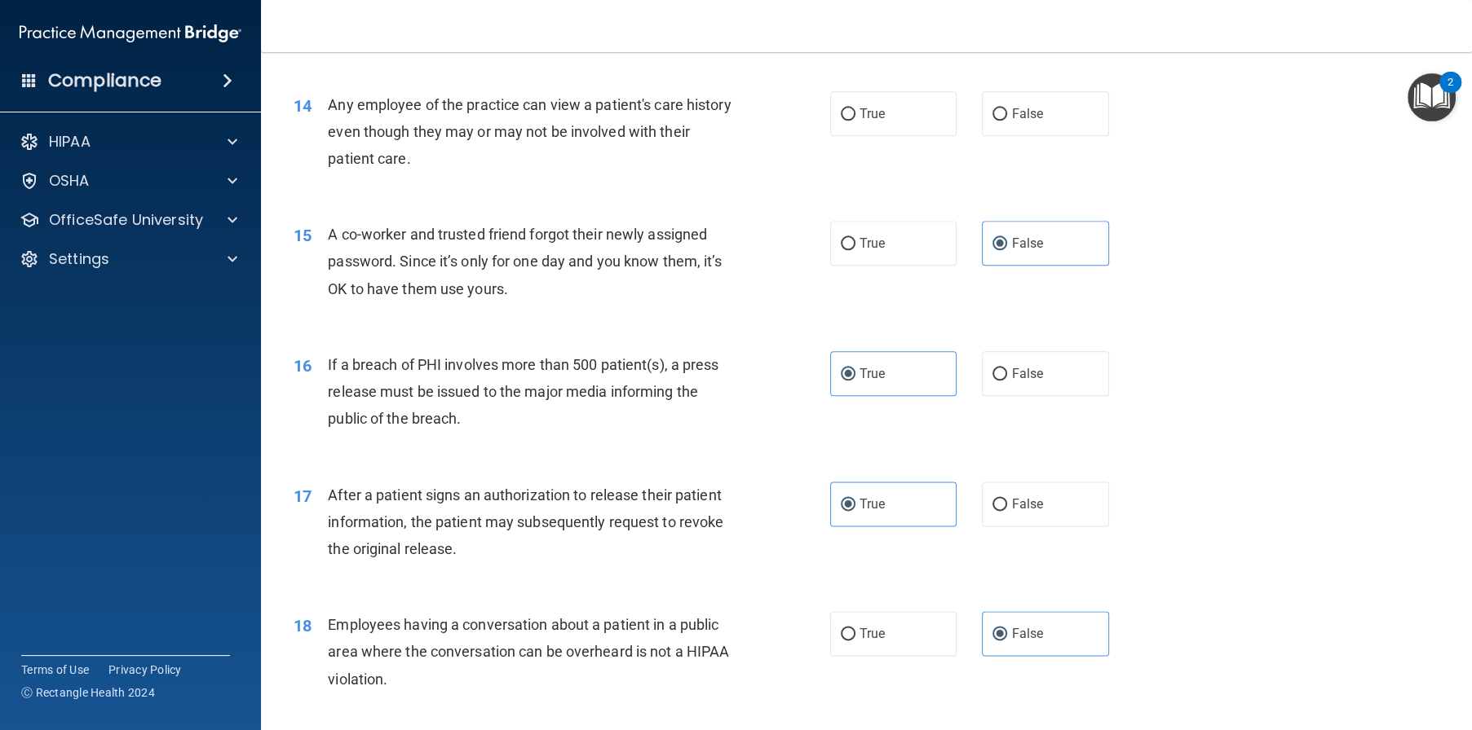
scroll to position [1576, 0]
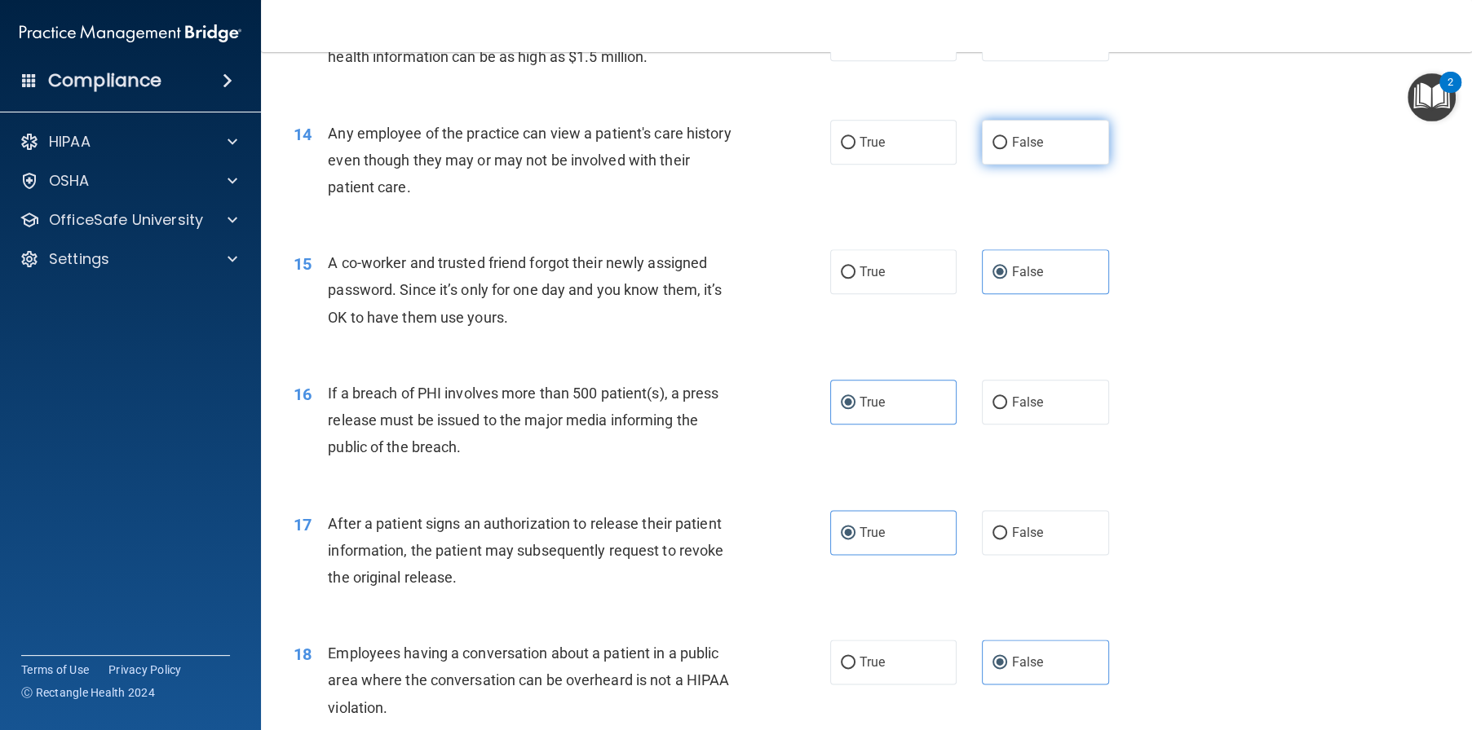
click at [1002, 165] on label "False" at bounding box center [1045, 142] width 127 height 45
click at [1002, 149] on input "False" at bounding box center [999, 143] width 15 height 12
radio input "true"
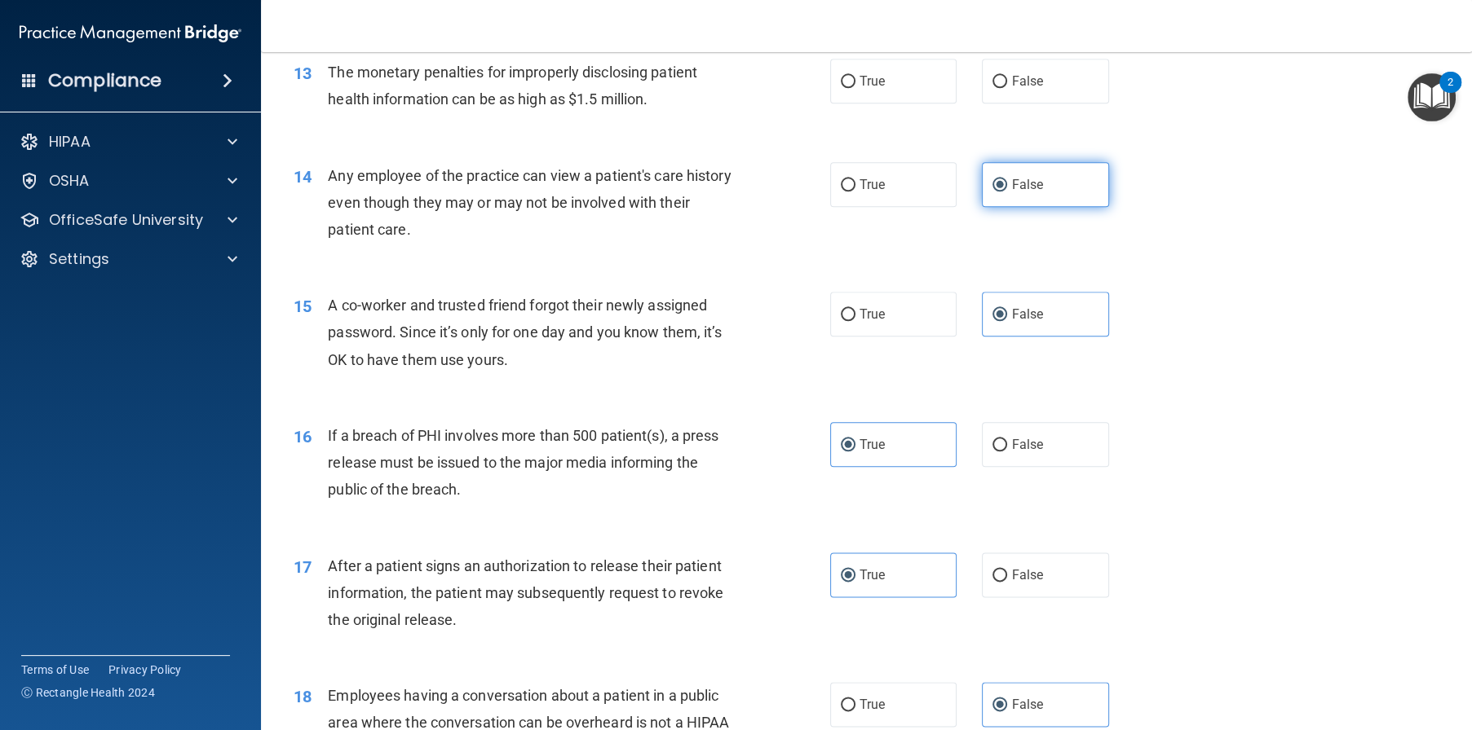
scroll to position [1494, 0]
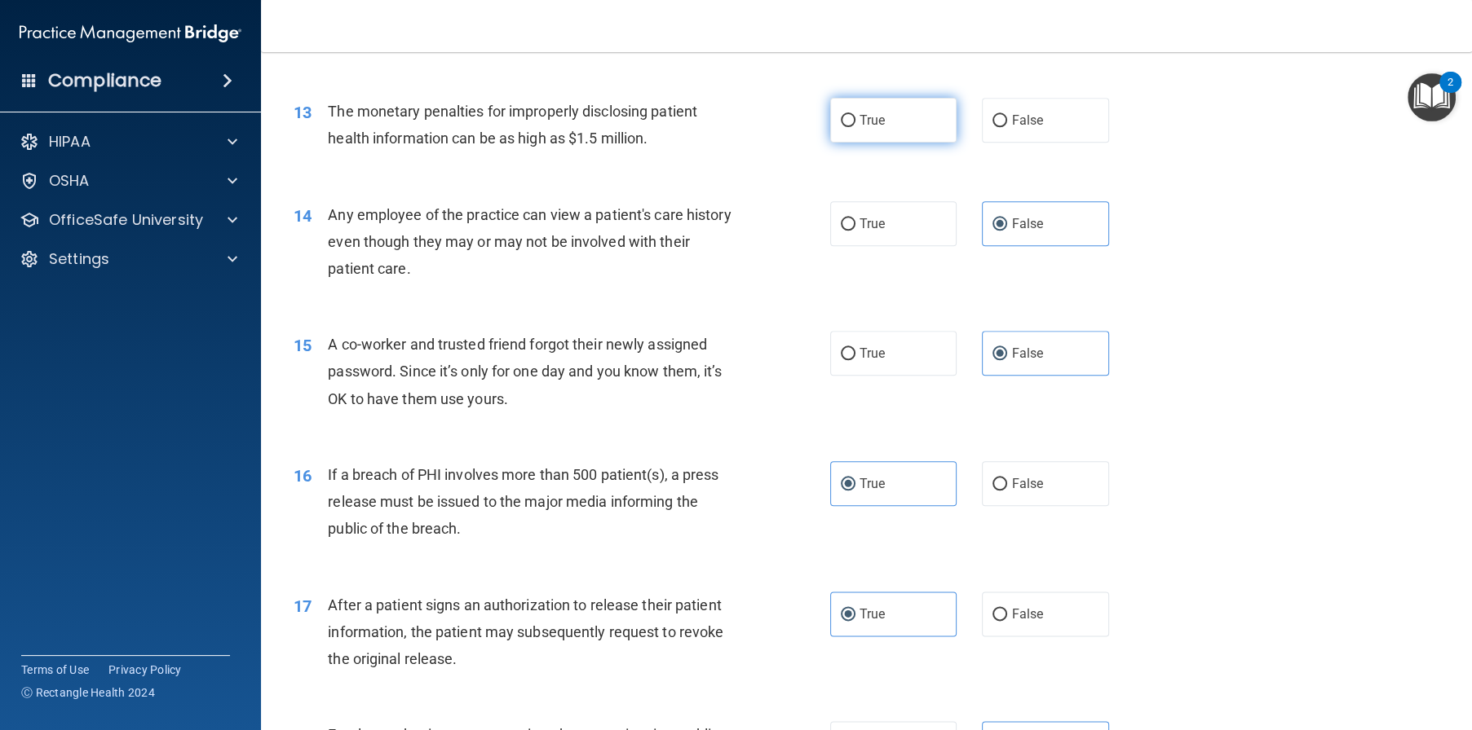
click at [841, 127] on input "True" at bounding box center [848, 121] width 15 height 12
radio input "true"
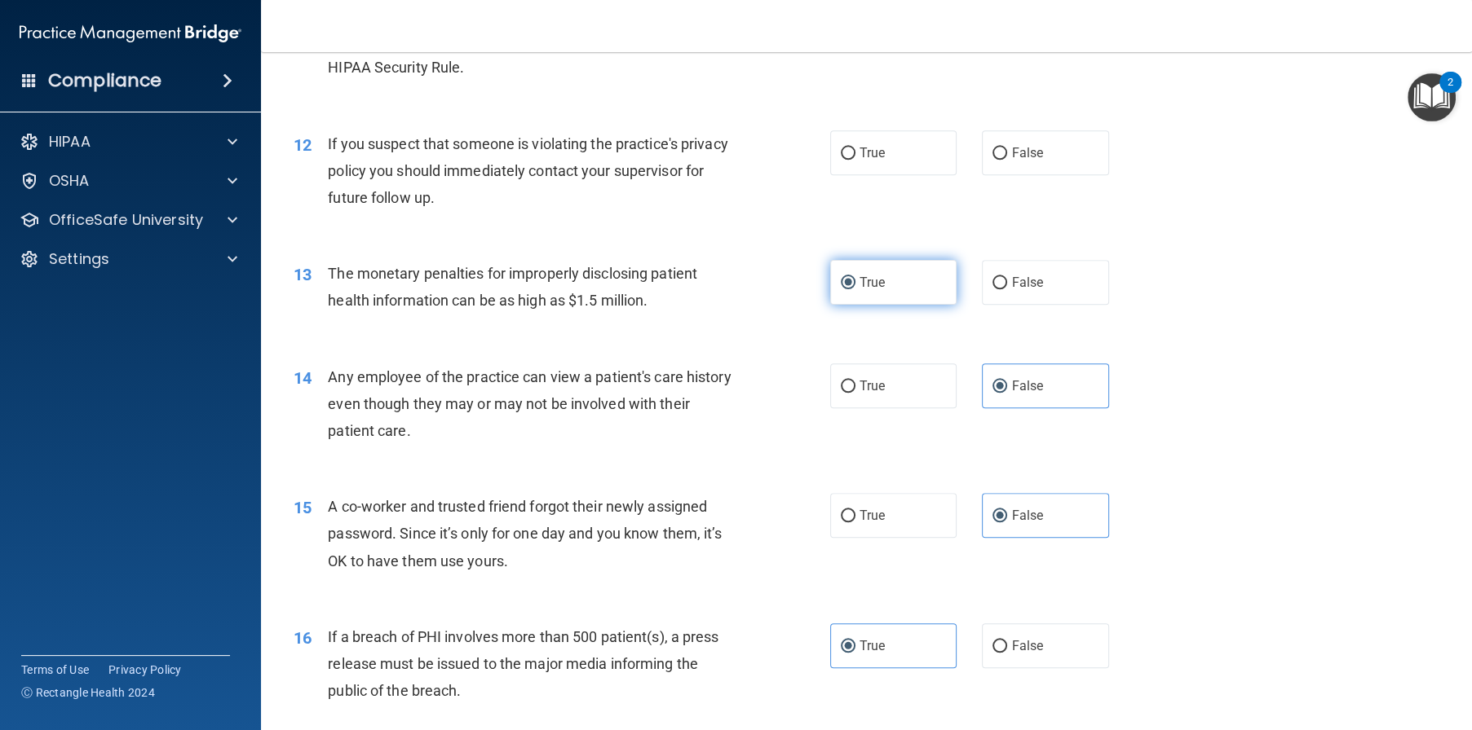
scroll to position [1331, 0]
click at [859, 161] on span "True" at bounding box center [871, 153] width 25 height 15
click at [855, 161] on input "True" at bounding box center [848, 154] width 15 height 12
radio input "true"
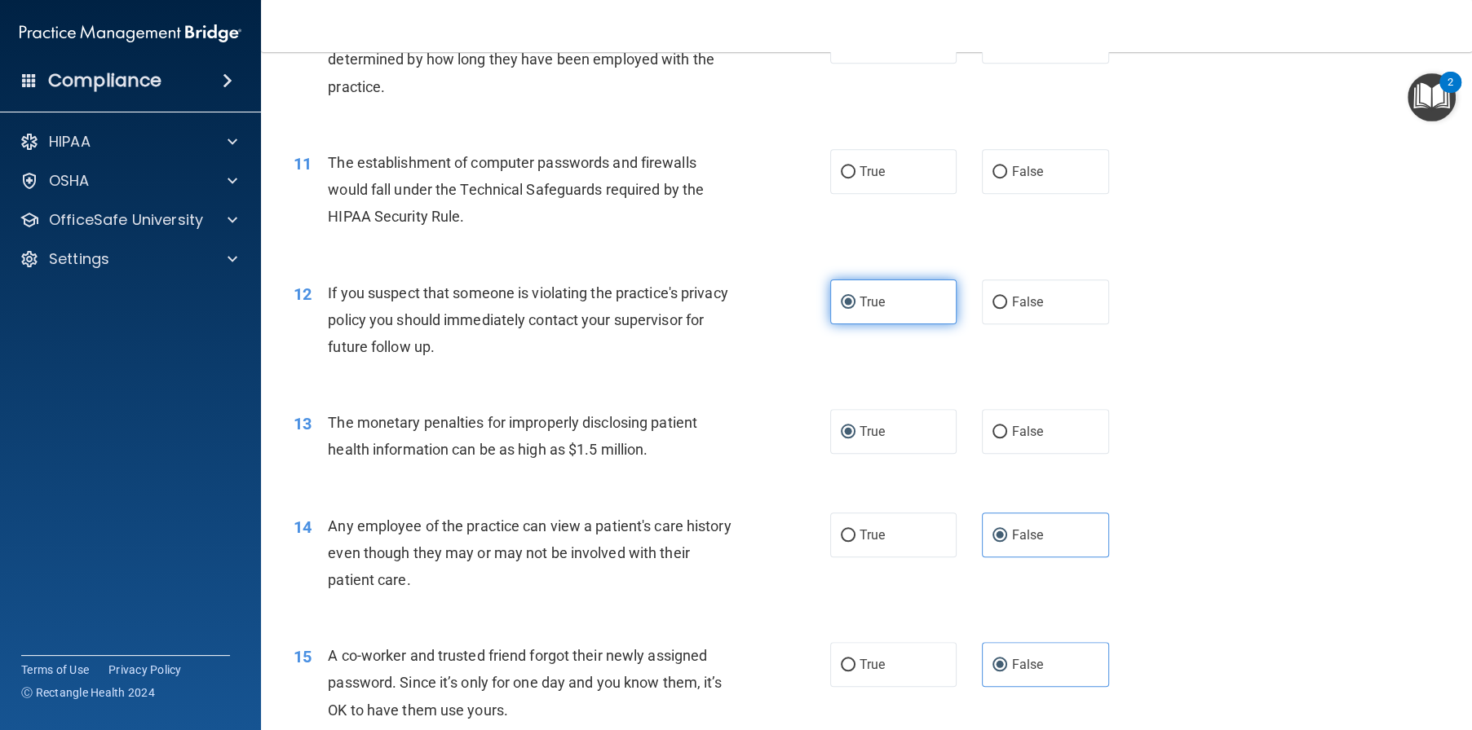
scroll to position [1168, 0]
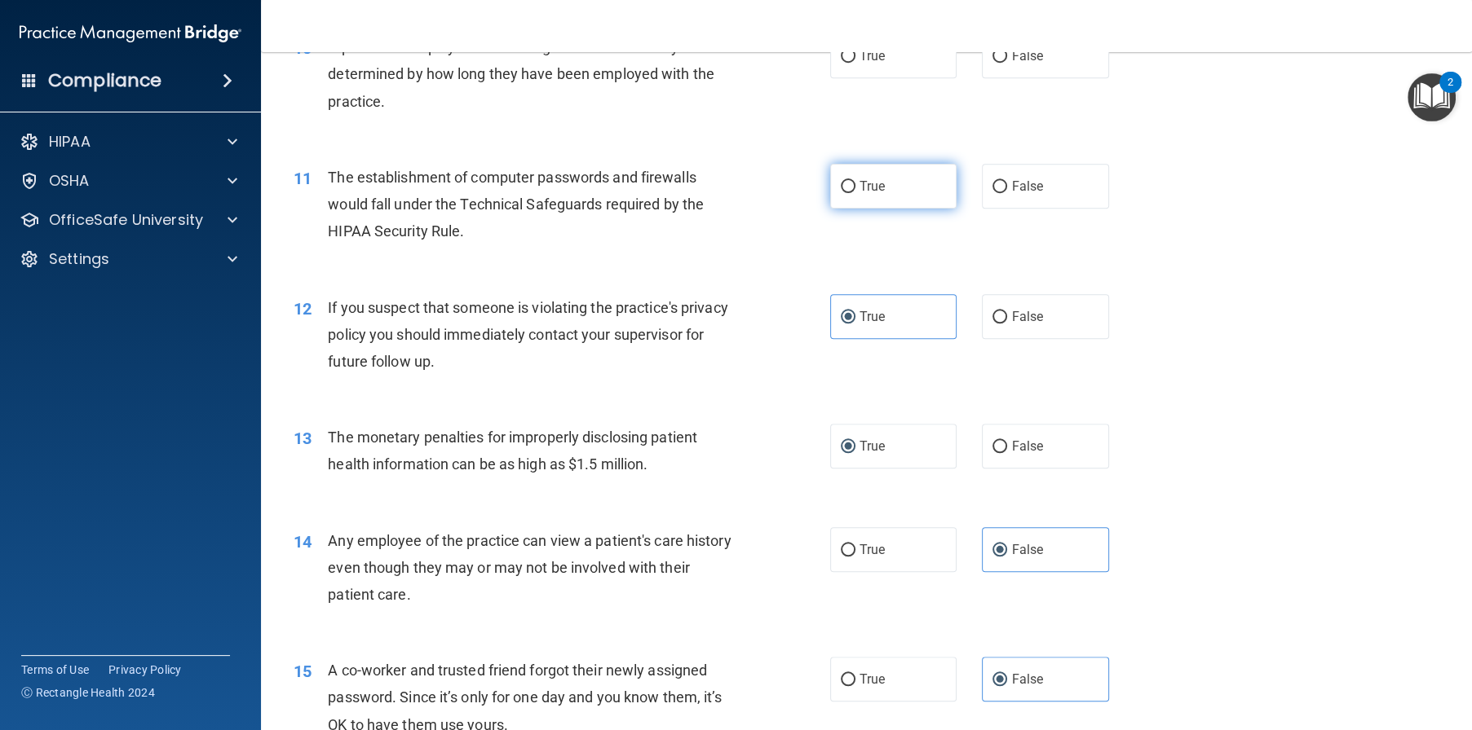
click at [842, 193] on input "True" at bounding box center [848, 187] width 15 height 12
radio input "true"
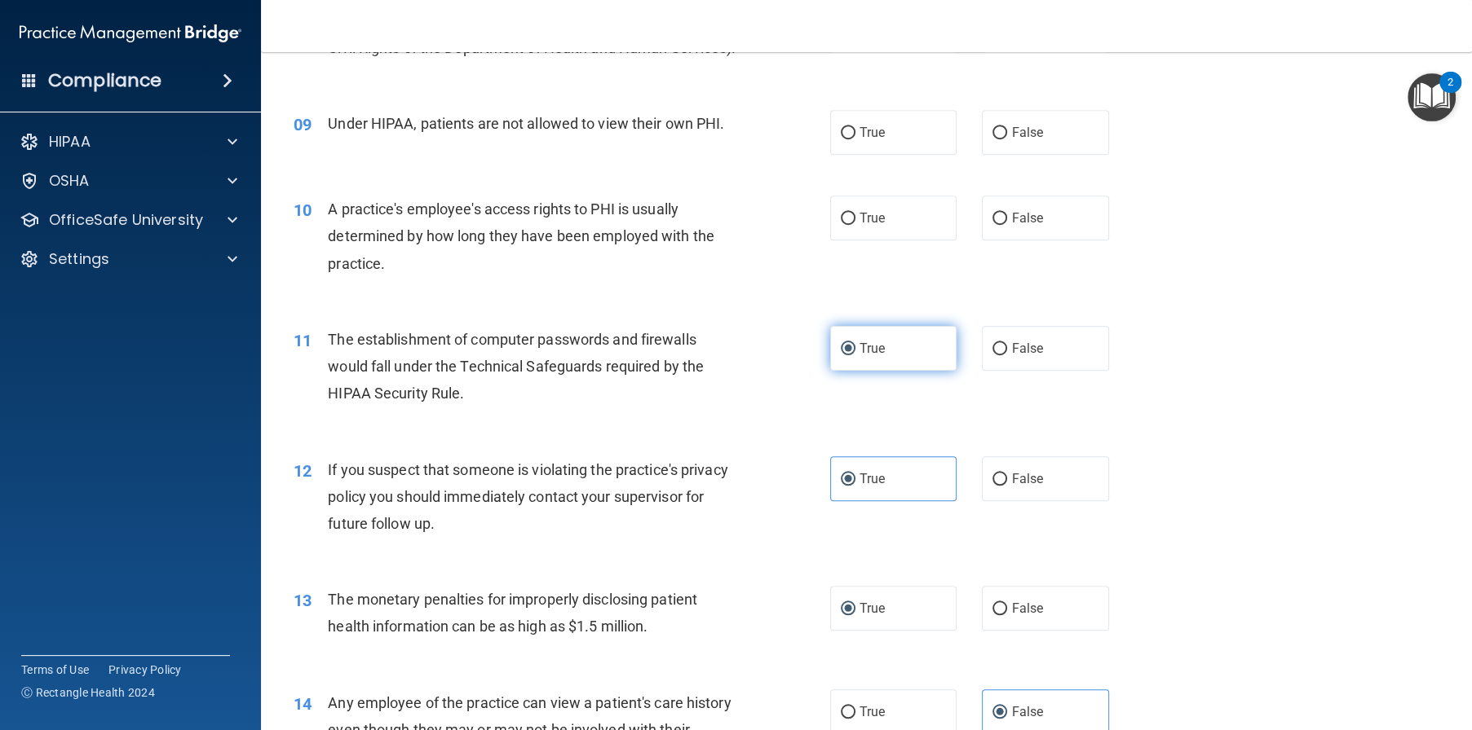
scroll to position [1005, 0]
click at [1011, 227] on span "False" at bounding box center [1027, 218] width 32 height 15
click at [1004, 226] on input "False" at bounding box center [999, 220] width 15 height 12
radio input "true"
click at [1000, 156] on label "False" at bounding box center [1045, 133] width 127 height 45
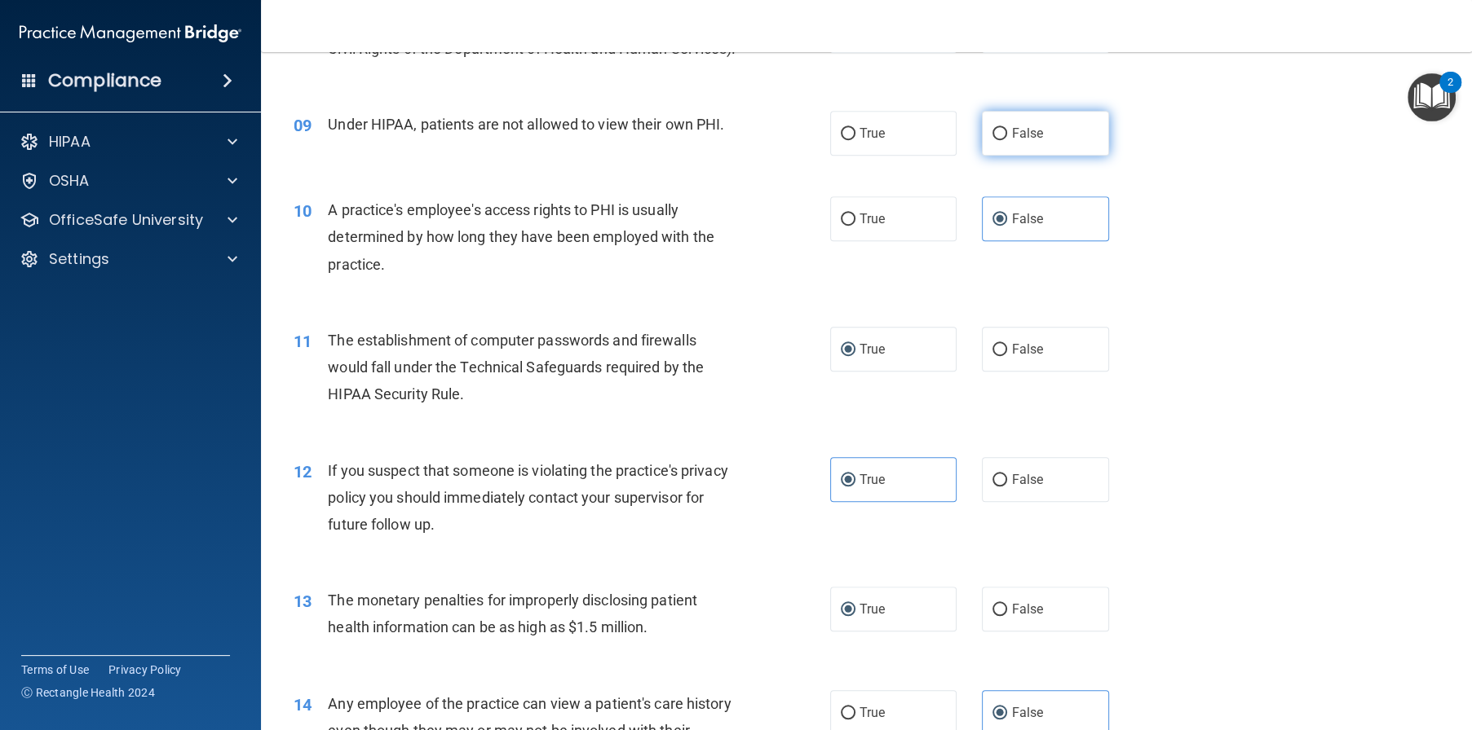
click at [1000, 140] on input "False" at bounding box center [999, 134] width 15 height 12
radio input "true"
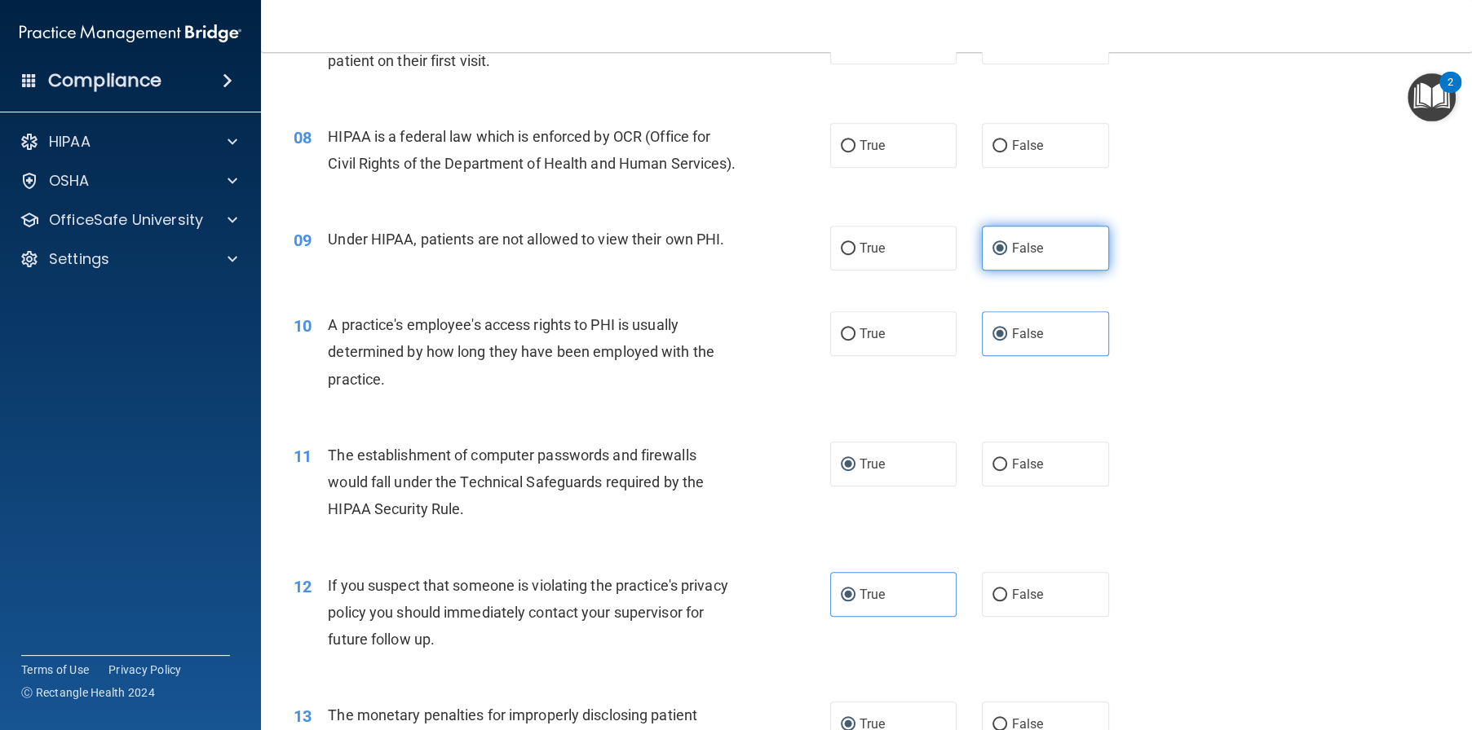
scroll to position [842, 0]
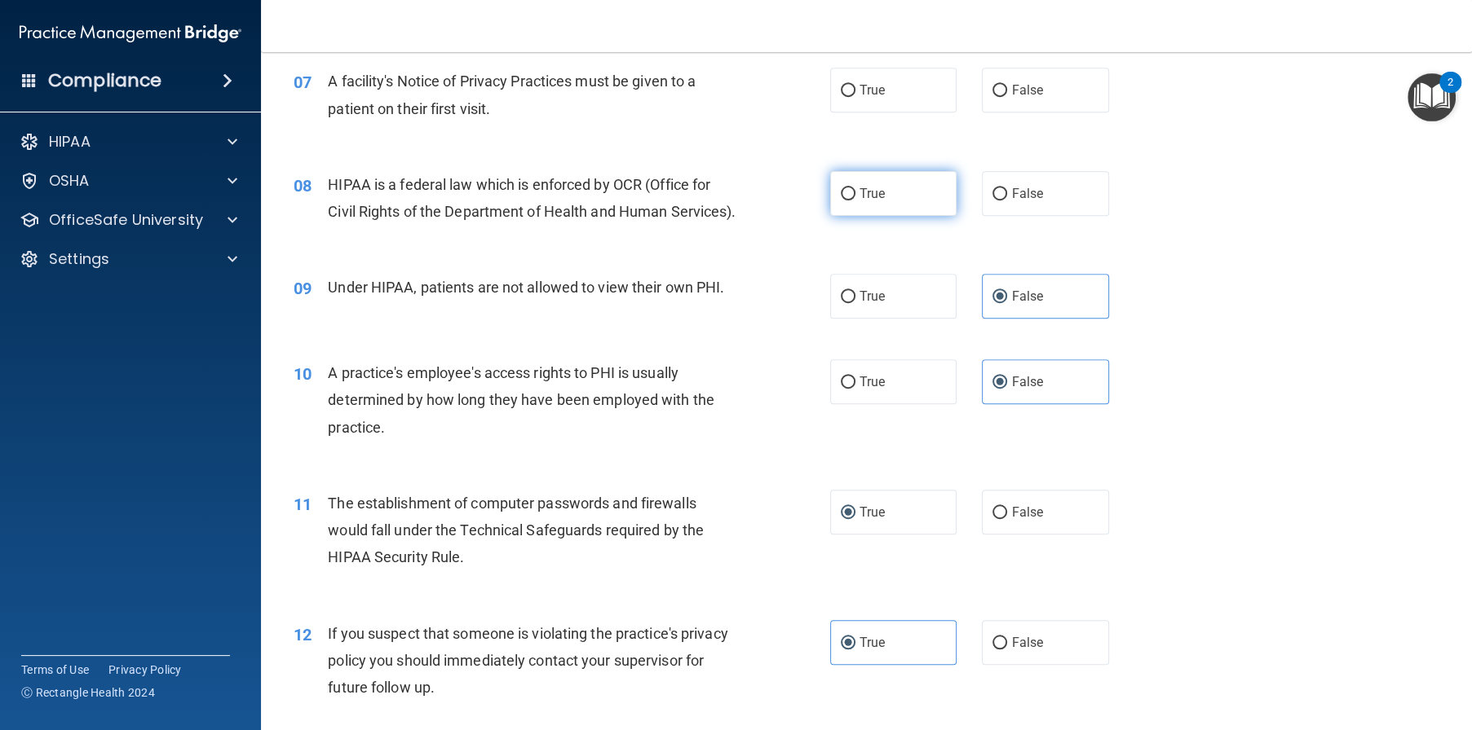
click at [860, 216] on label "True" at bounding box center [893, 193] width 127 height 45
click at [855, 201] on input "True" at bounding box center [848, 194] width 15 height 12
radio input "true"
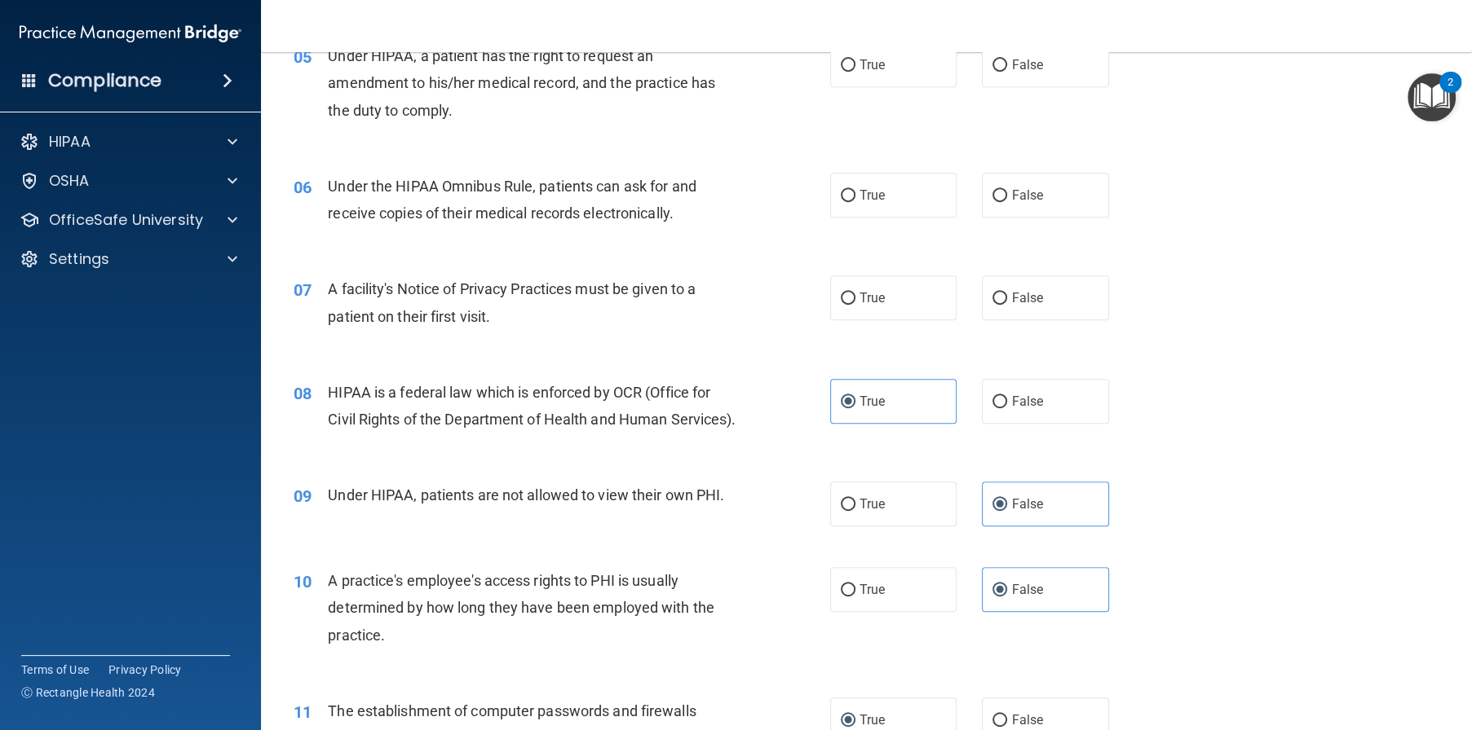
scroll to position [598, 0]
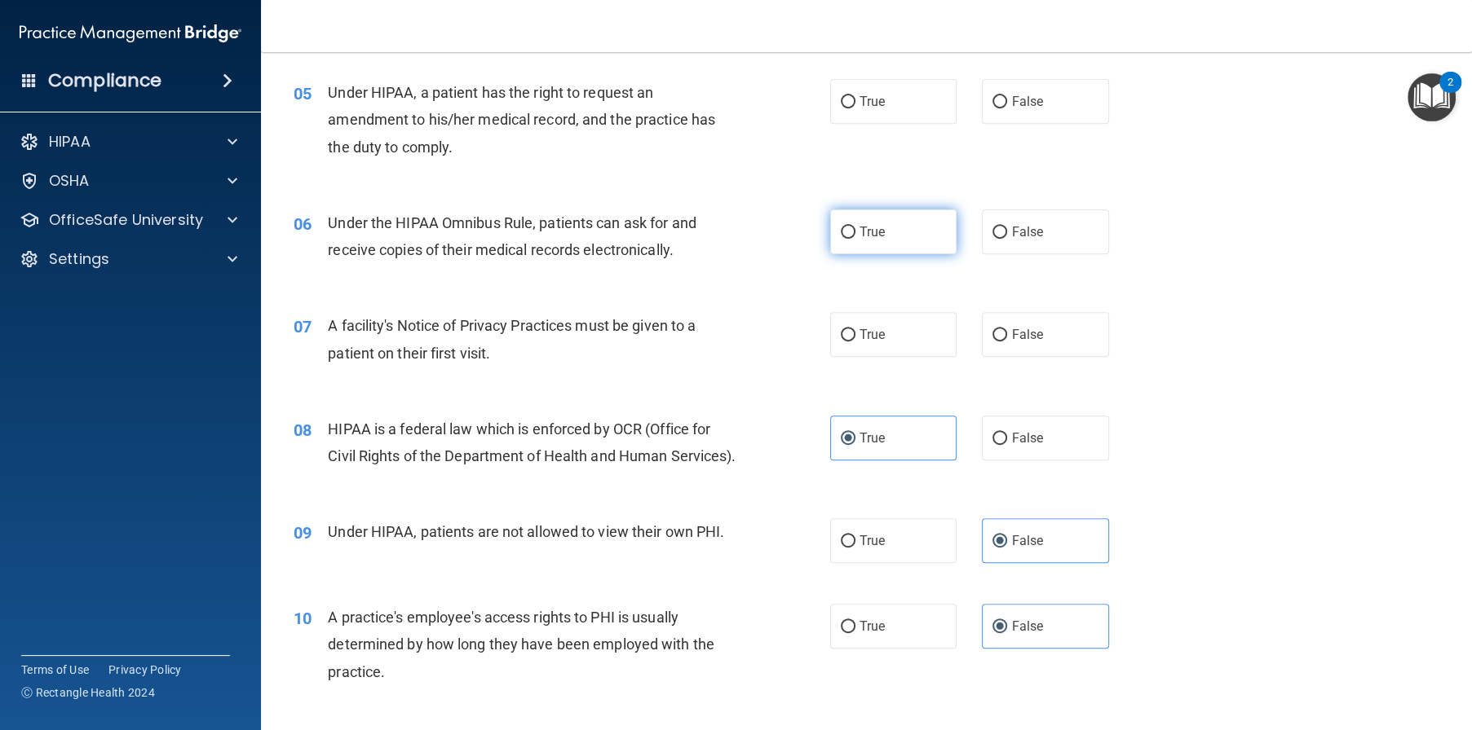
click at [860, 240] on span "True" at bounding box center [871, 231] width 25 height 15
click at [855, 239] on input "True" at bounding box center [848, 233] width 15 height 12
radio input "true"
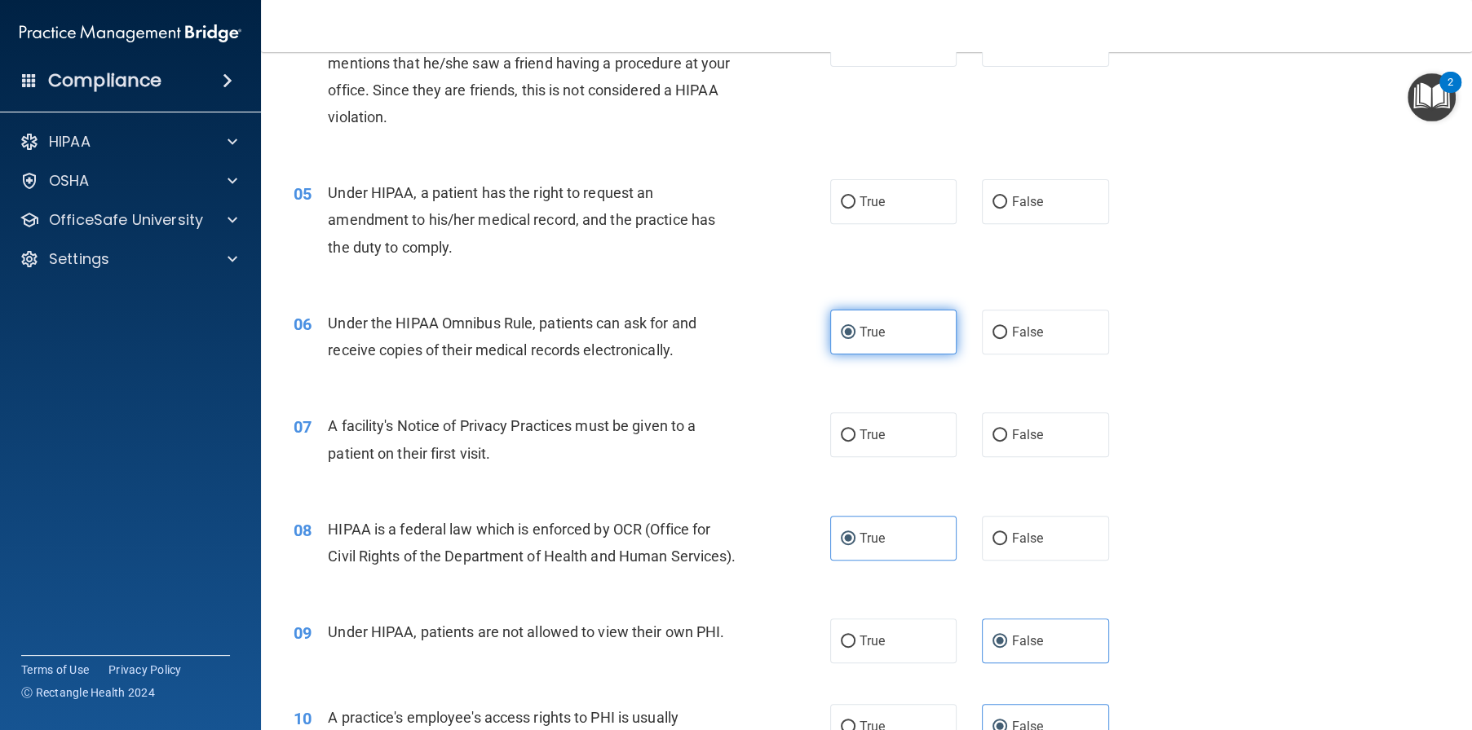
scroll to position [516, 0]
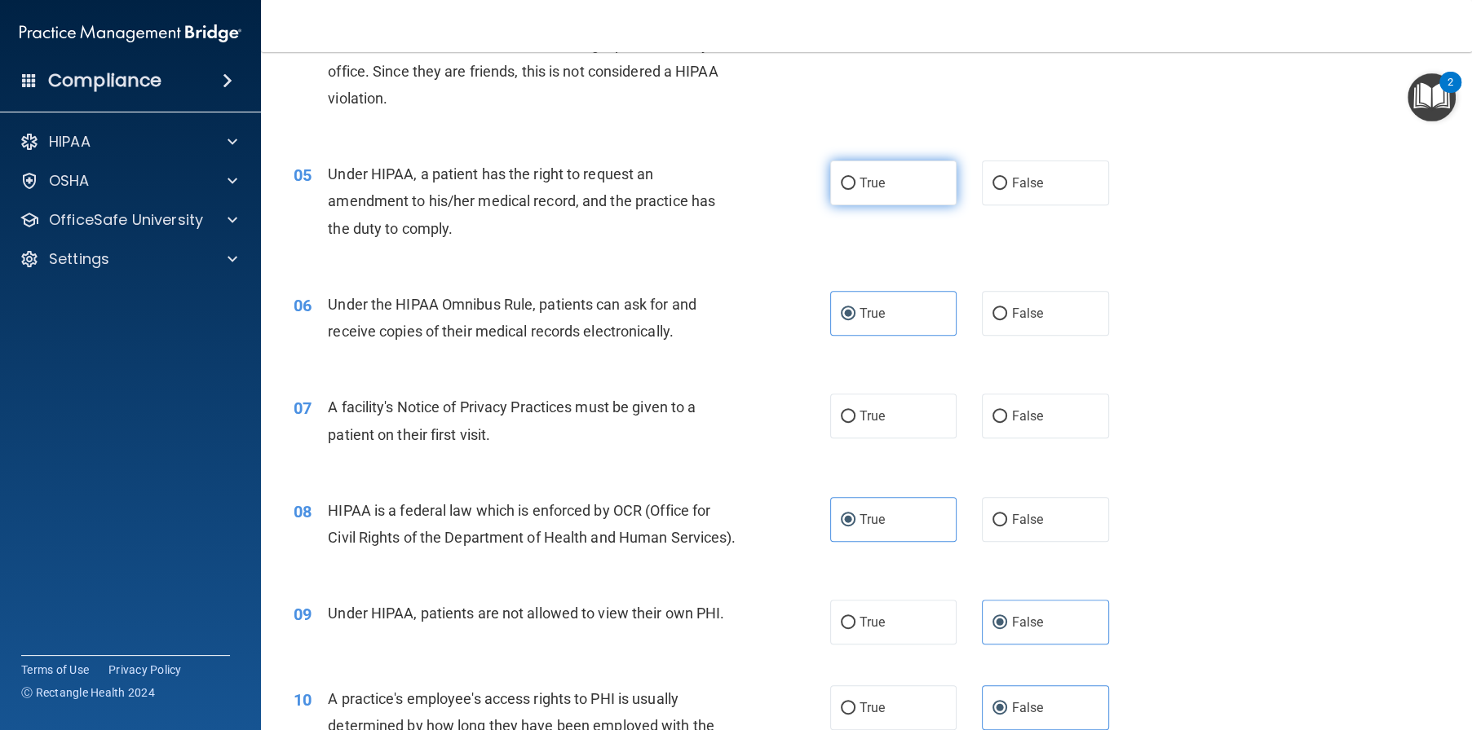
click at [870, 191] on span "True" at bounding box center [871, 182] width 25 height 15
click at [855, 190] on input "True" at bounding box center [848, 184] width 15 height 12
radio input "true"
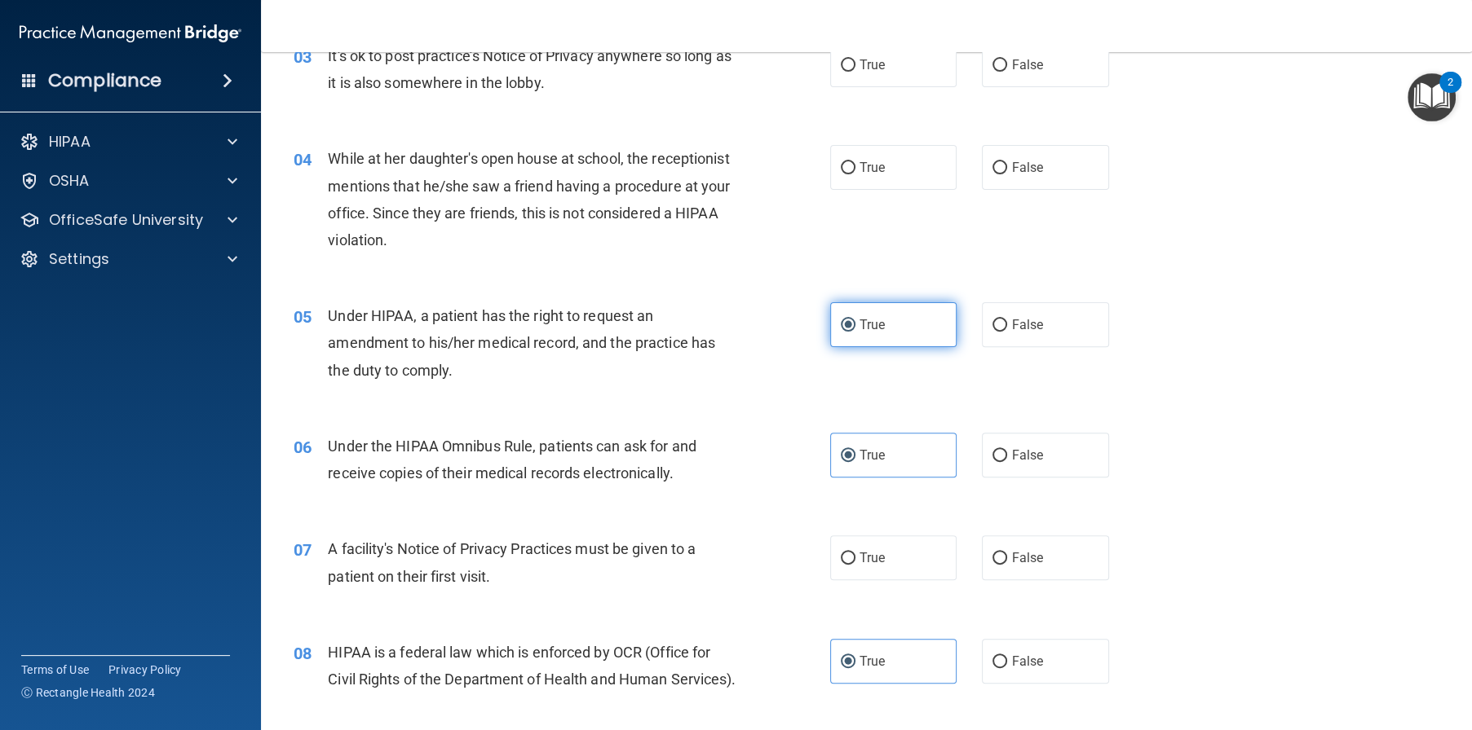
scroll to position [353, 0]
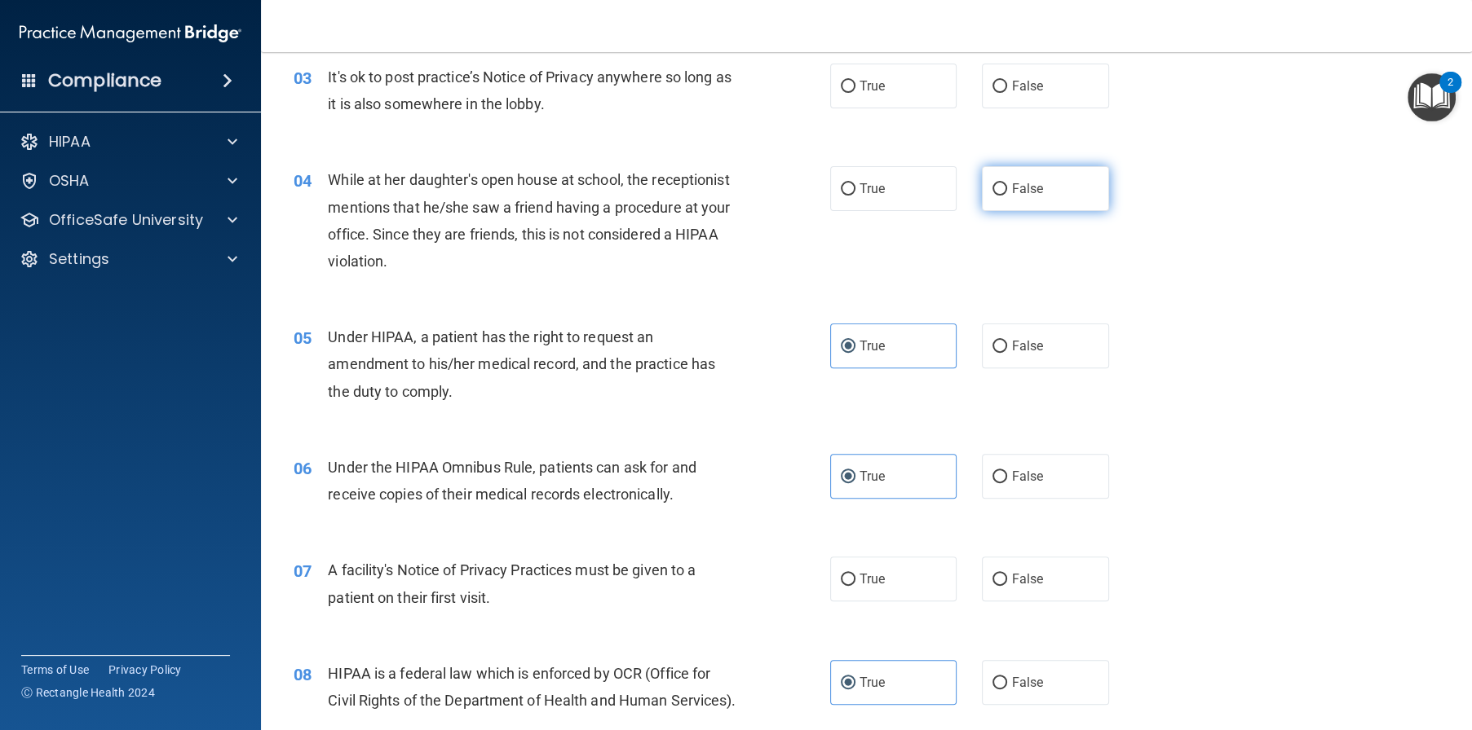
click at [996, 211] on label "False" at bounding box center [1045, 188] width 127 height 45
click at [996, 196] on input "False" at bounding box center [999, 189] width 15 height 12
radio input "true"
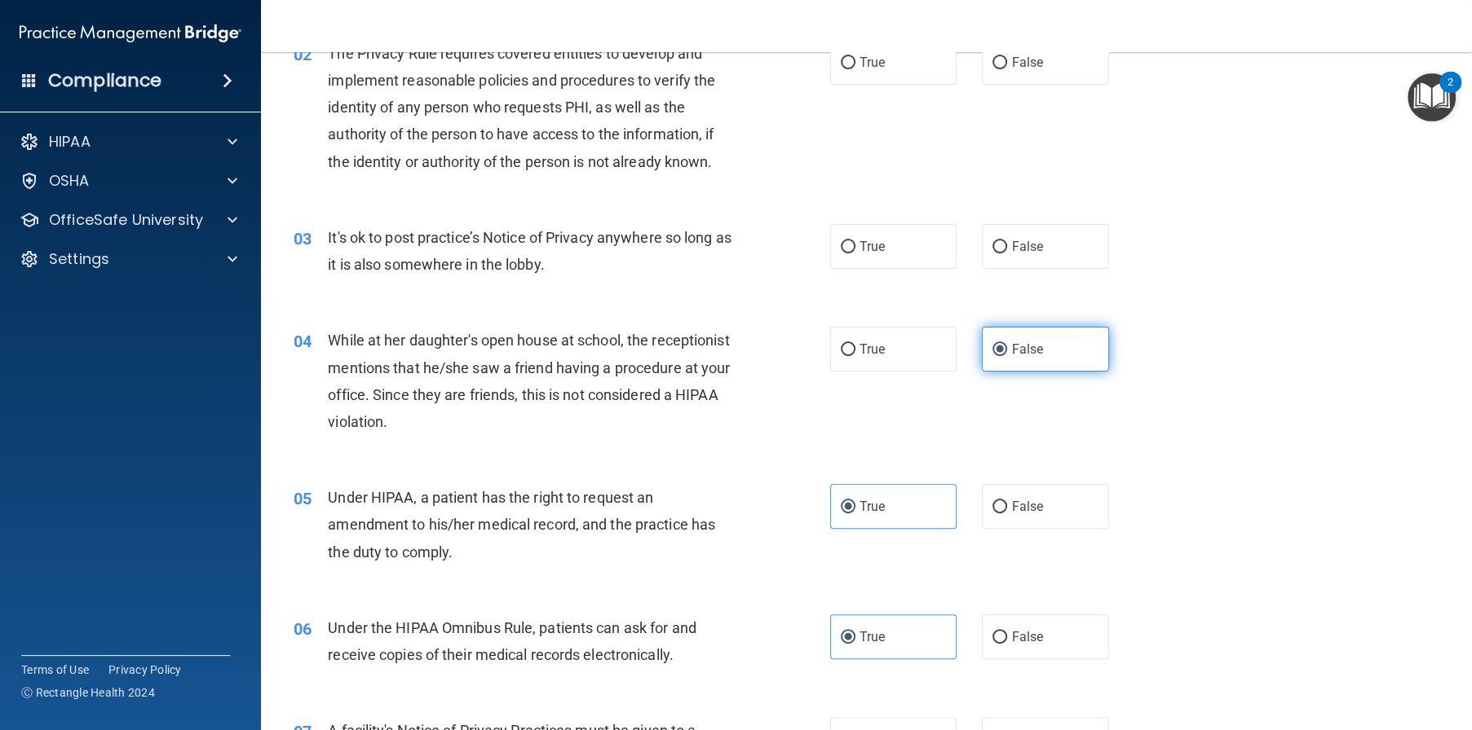
scroll to position [190, 0]
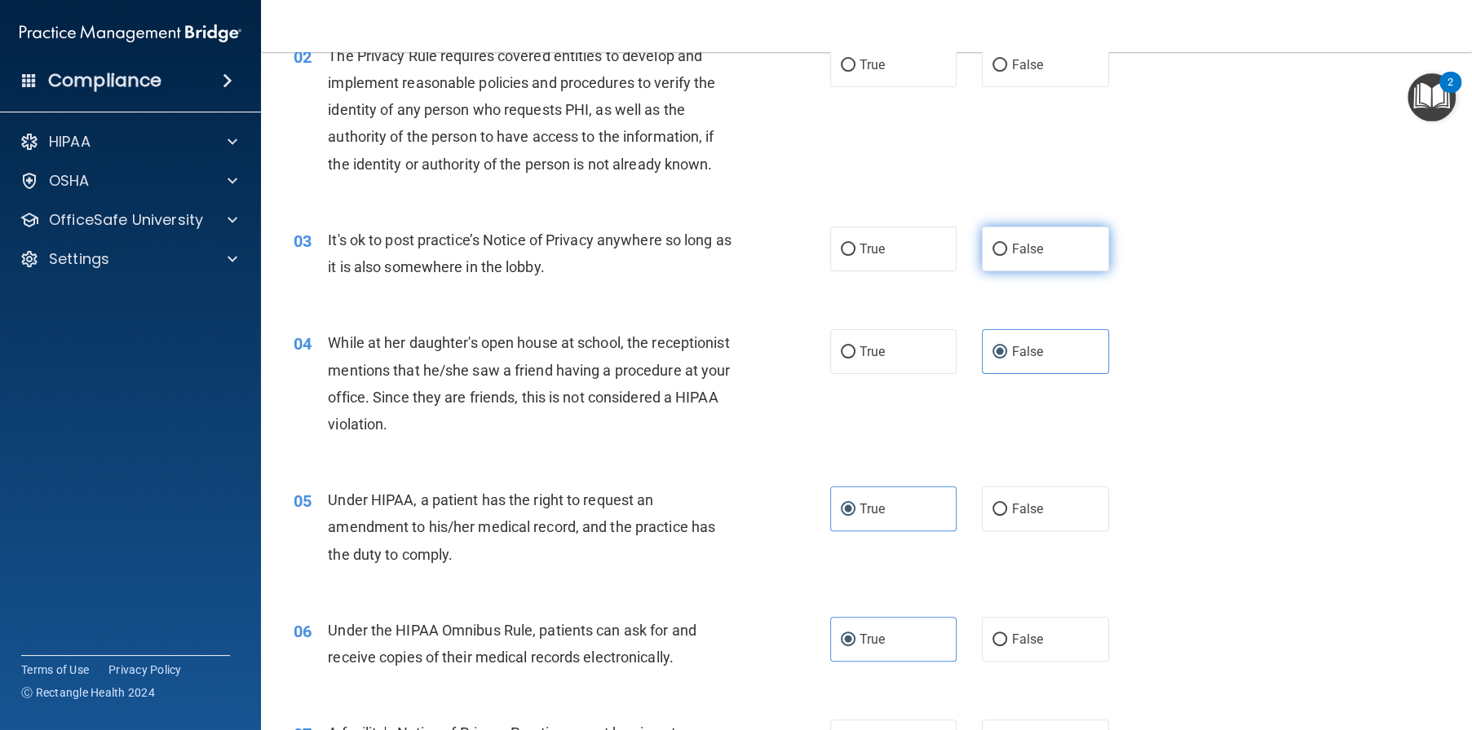
click at [1037, 271] on label "False" at bounding box center [1045, 249] width 127 height 45
click at [1007, 256] on input "False" at bounding box center [999, 250] width 15 height 12
radio input "true"
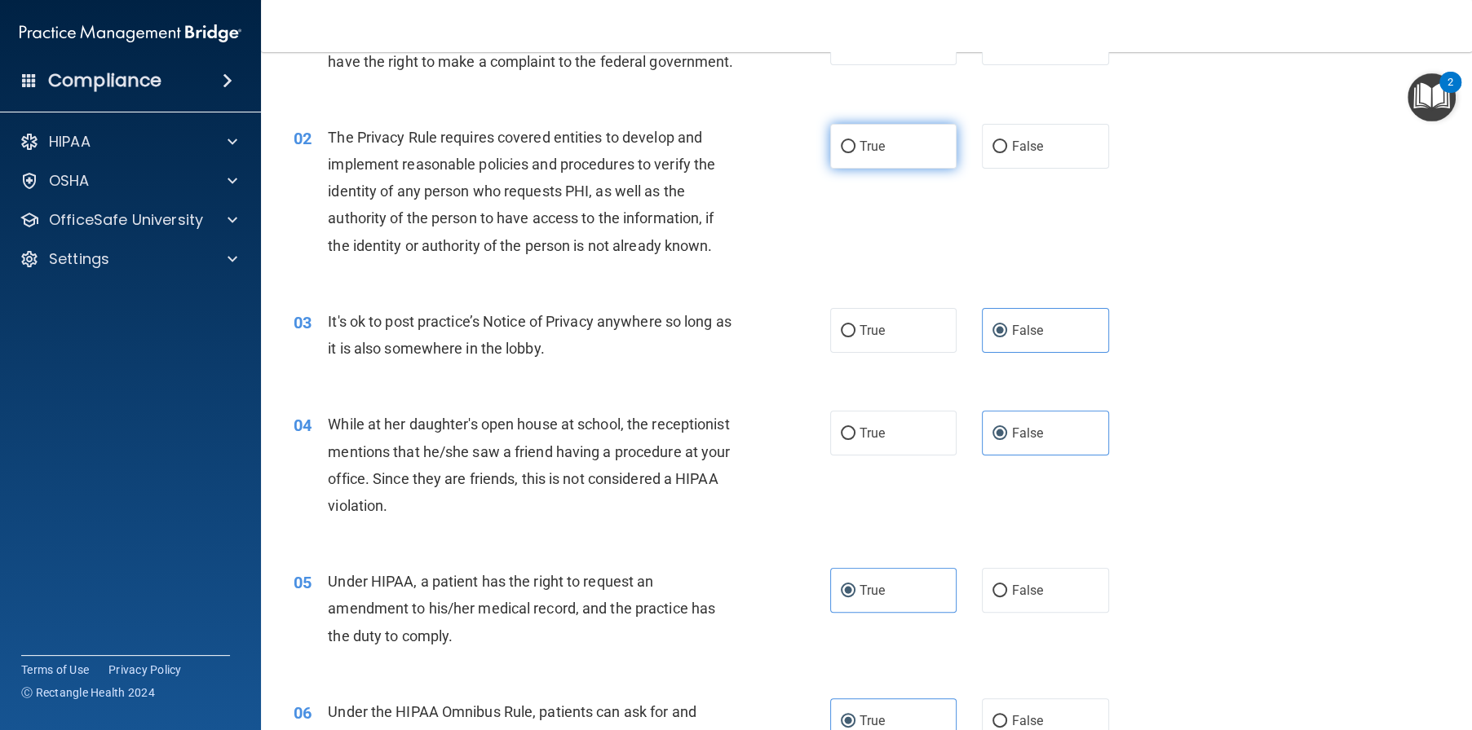
click at [841, 153] on input "True" at bounding box center [848, 147] width 15 height 12
radio input "true"
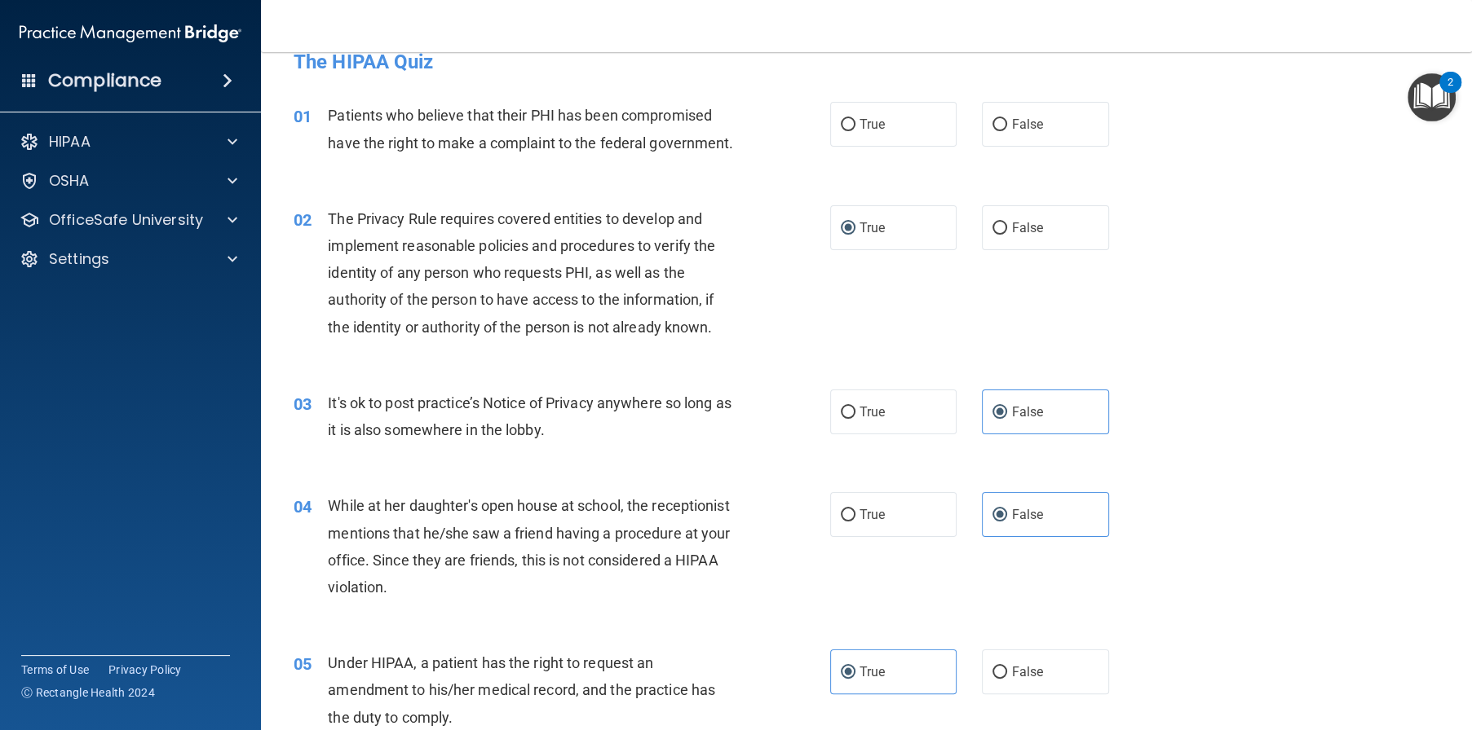
scroll to position [0, 0]
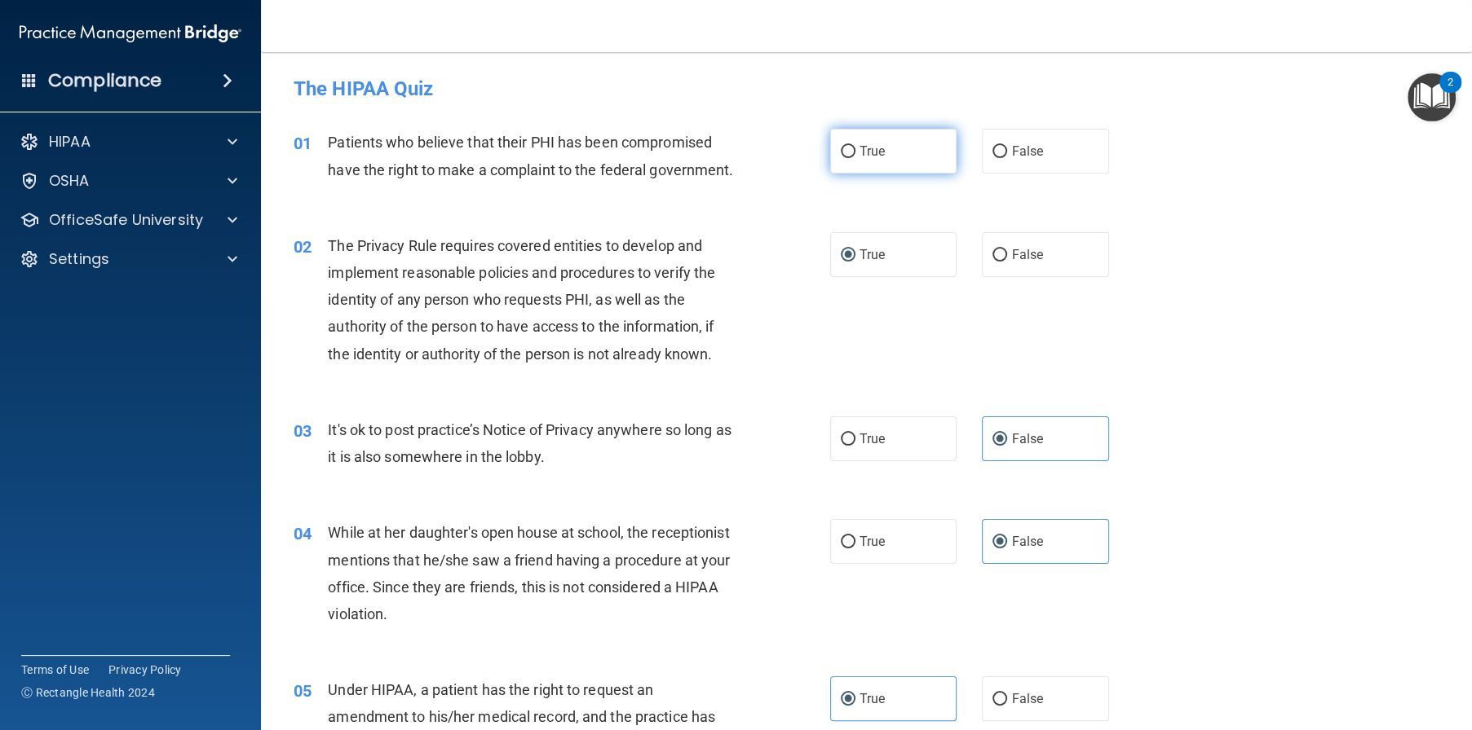
click at [866, 146] on span "True" at bounding box center [871, 150] width 25 height 15
click at [855, 146] on input "True" at bounding box center [848, 152] width 15 height 12
radio input "true"
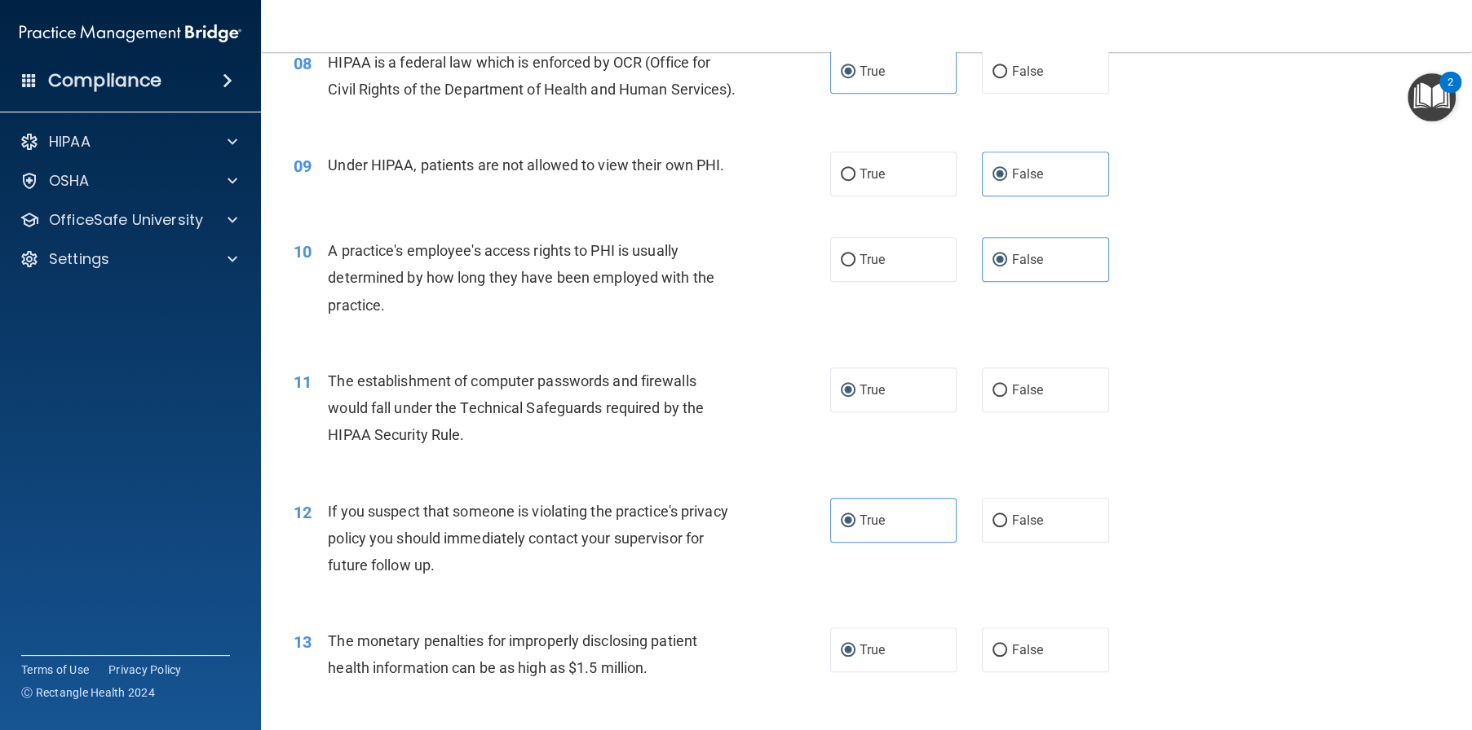
scroll to position [978, 0]
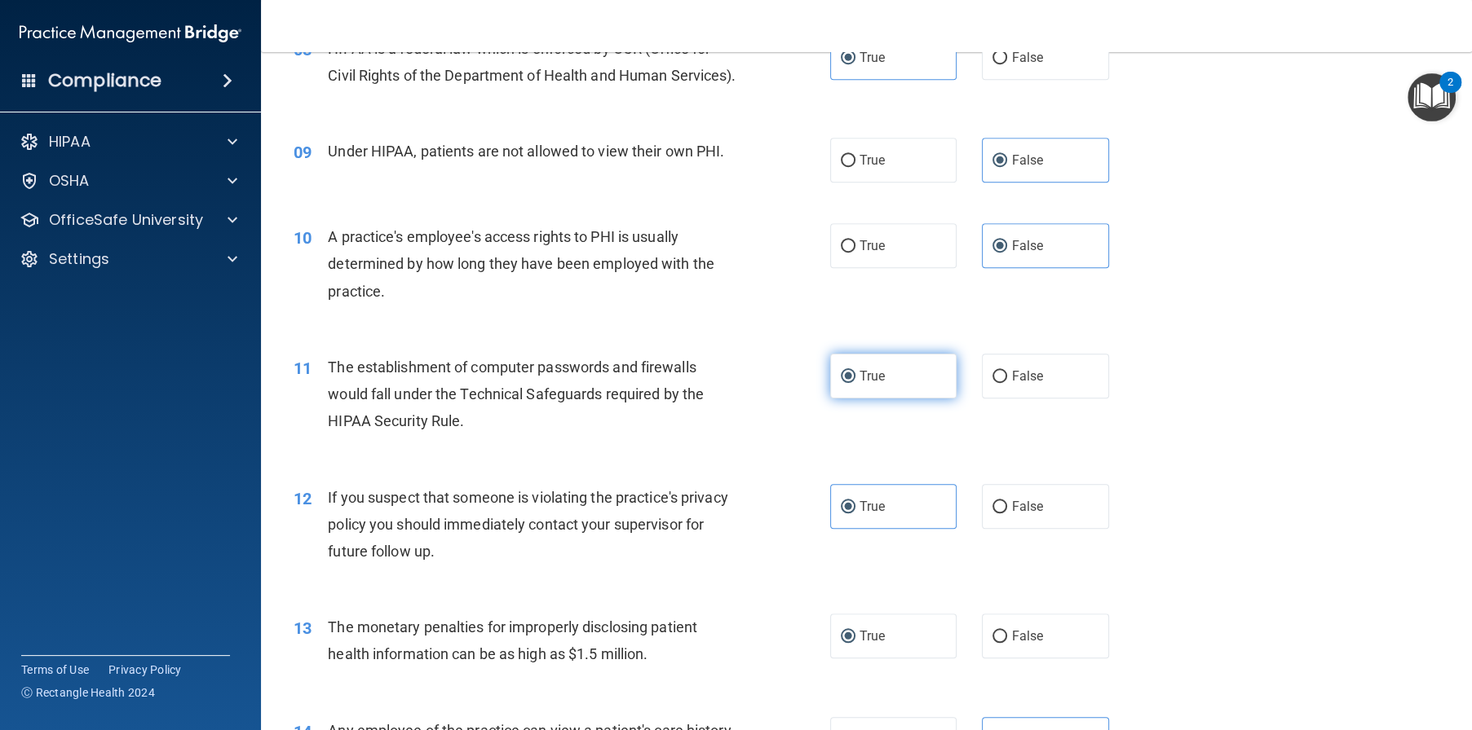
click at [874, 399] on label "True" at bounding box center [893, 376] width 127 height 45
click at [855, 383] on input "True" at bounding box center [848, 377] width 15 height 12
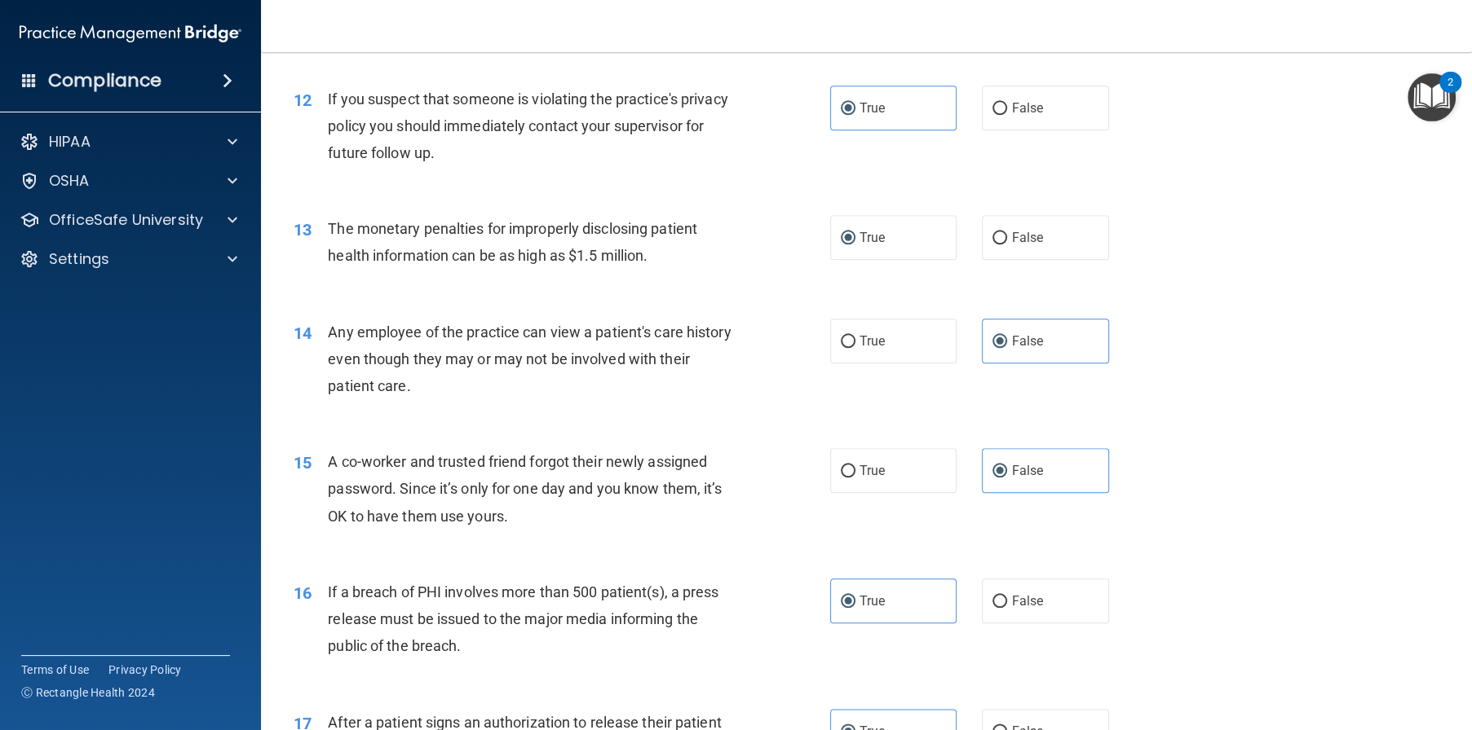
scroll to position [1386, 0]
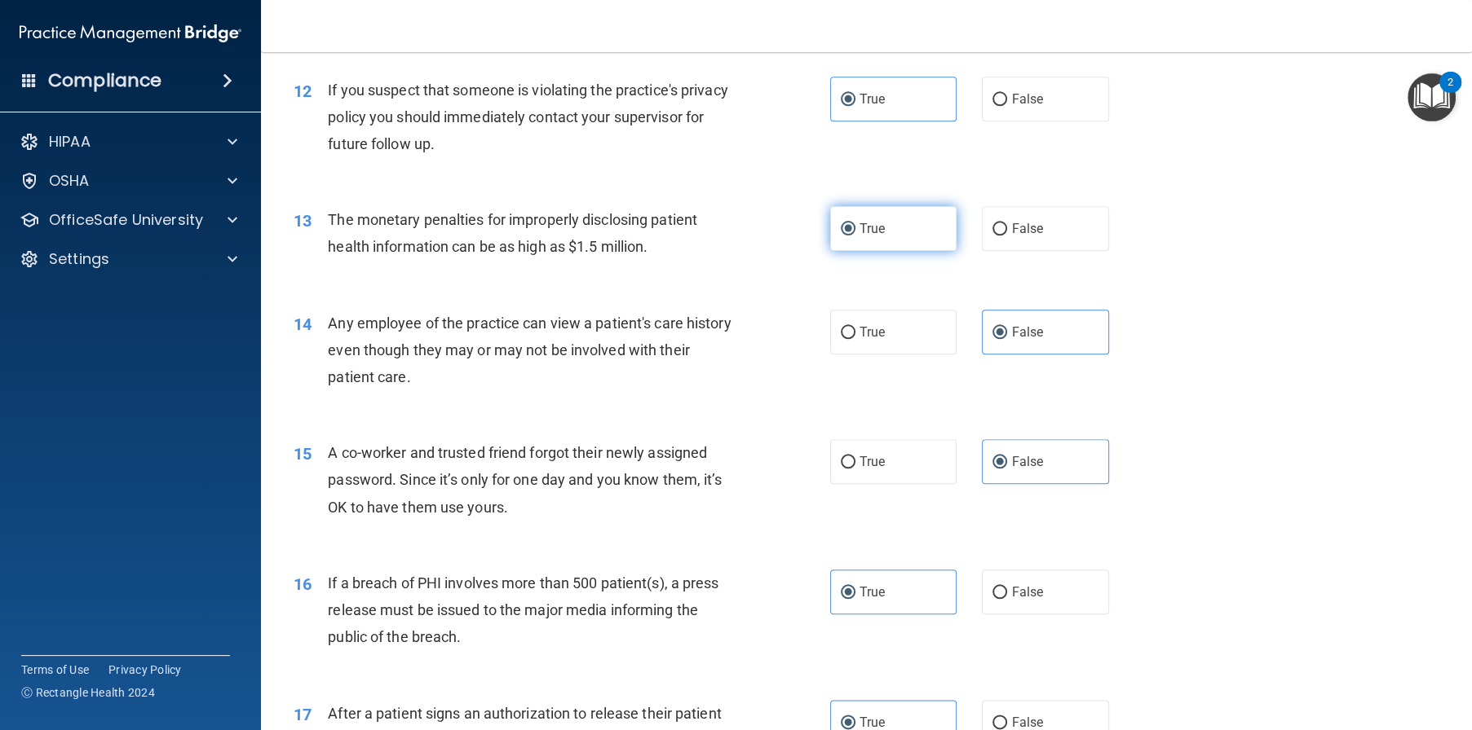
click at [894, 251] on label "True" at bounding box center [893, 228] width 127 height 45
click at [855, 236] on input "True" at bounding box center [848, 229] width 15 height 12
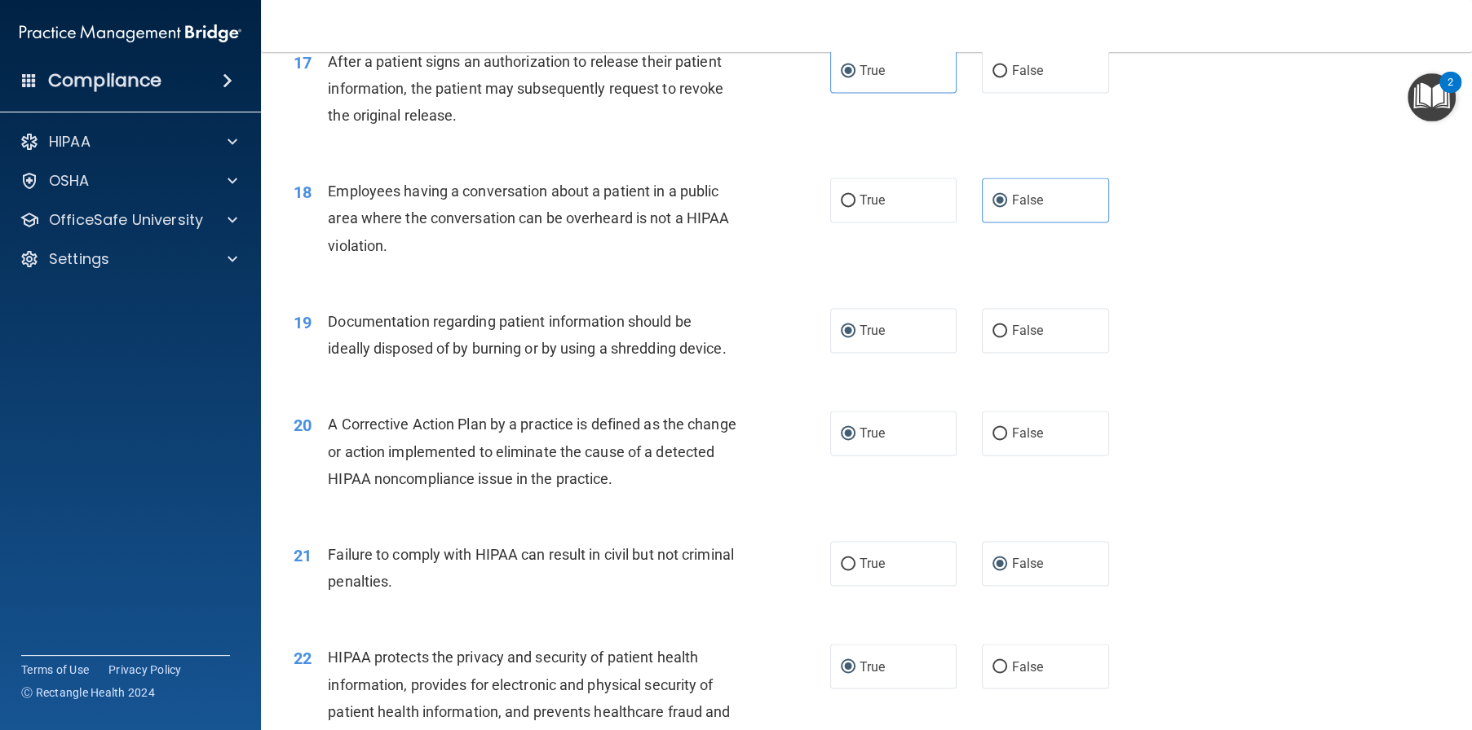
scroll to position [2120, 0]
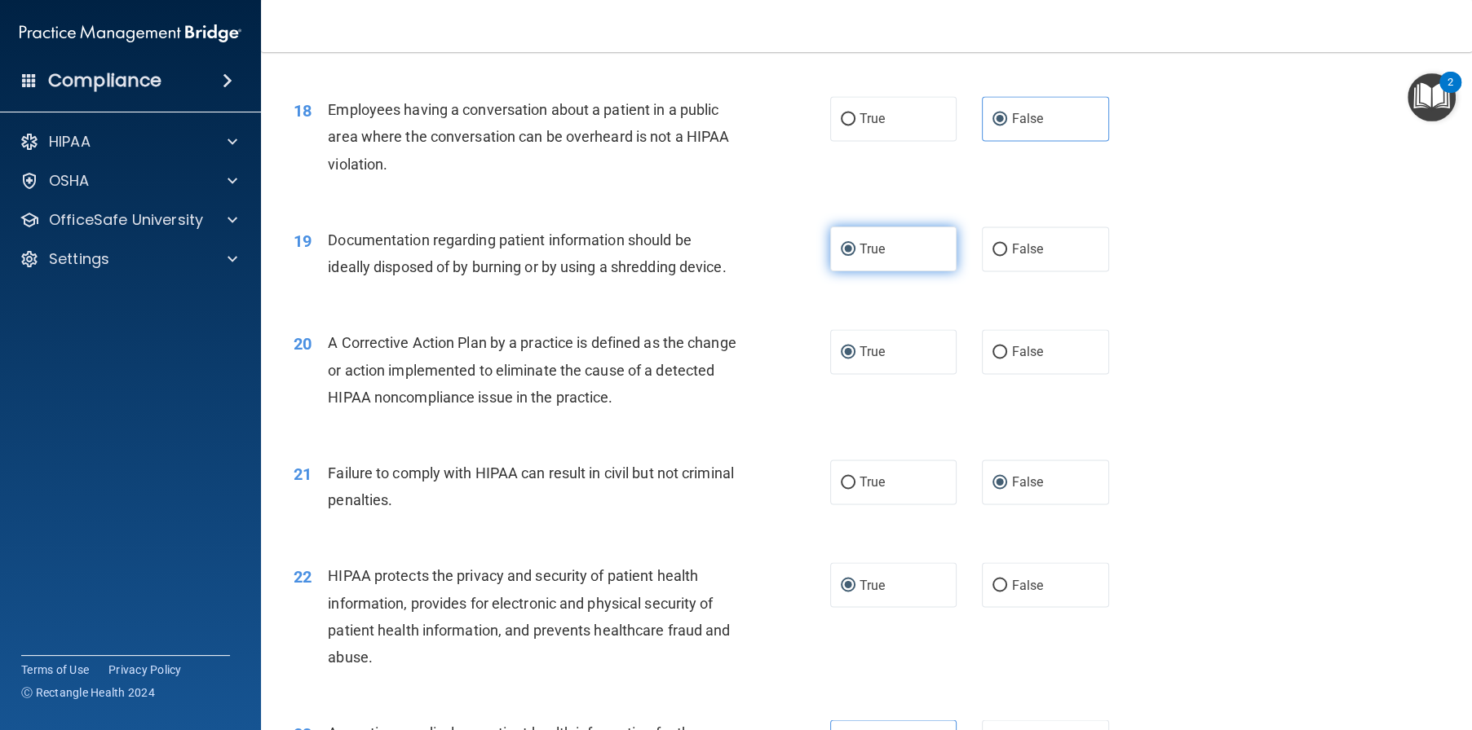
click at [892, 271] on label "True" at bounding box center [893, 249] width 127 height 45
click at [855, 256] on input "True" at bounding box center [848, 250] width 15 height 12
click at [889, 374] on label "True" at bounding box center [893, 351] width 127 height 45
click at [855, 359] on input "True" at bounding box center [848, 352] width 15 height 12
click at [1053, 505] on label "False" at bounding box center [1045, 482] width 127 height 45
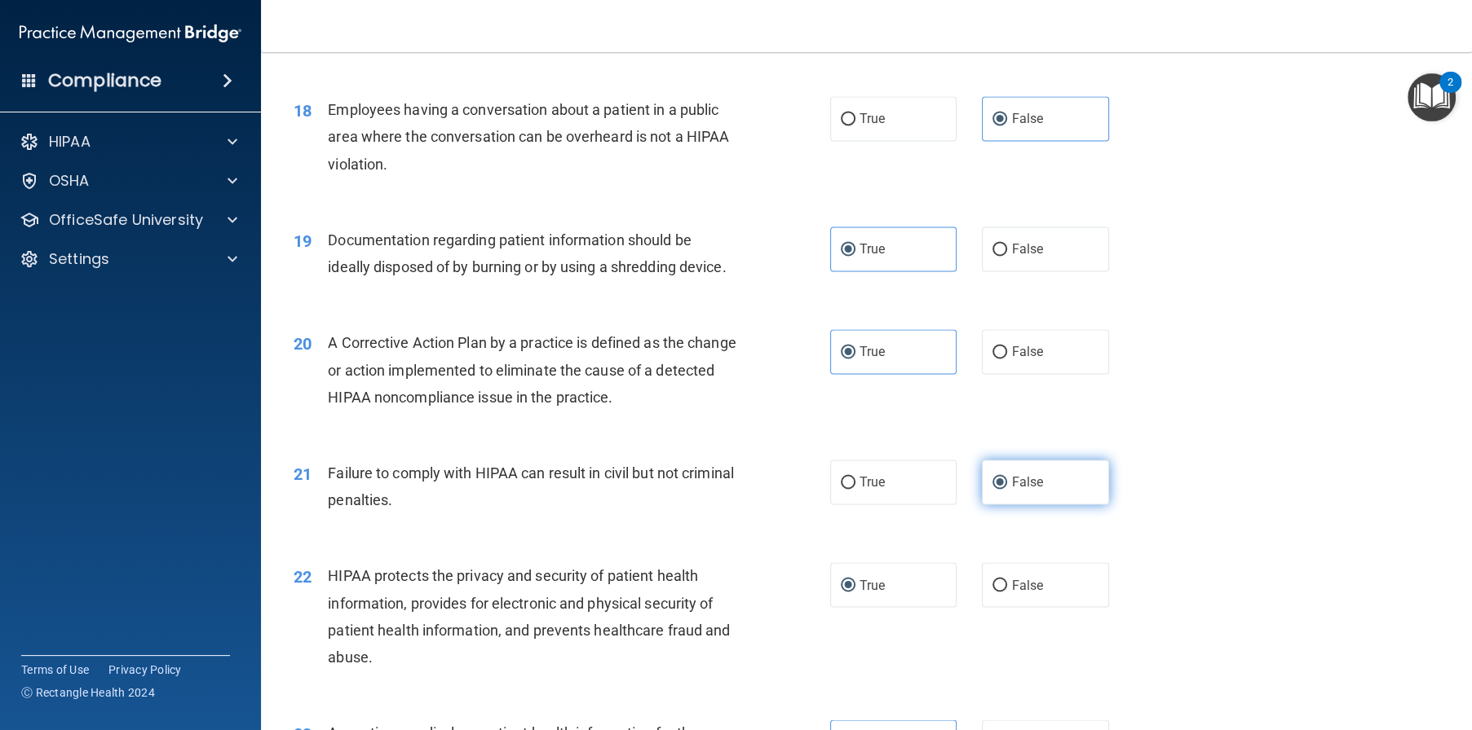
click at [1007, 489] on input "False" at bounding box center [999, 483] width 15 height 12
click at [893, 607] on label "True" at bounding box center [893, 585] width 127 height 45
click at [855, 592] on input "True" at bounding box center [848, 586] width 15 height 12
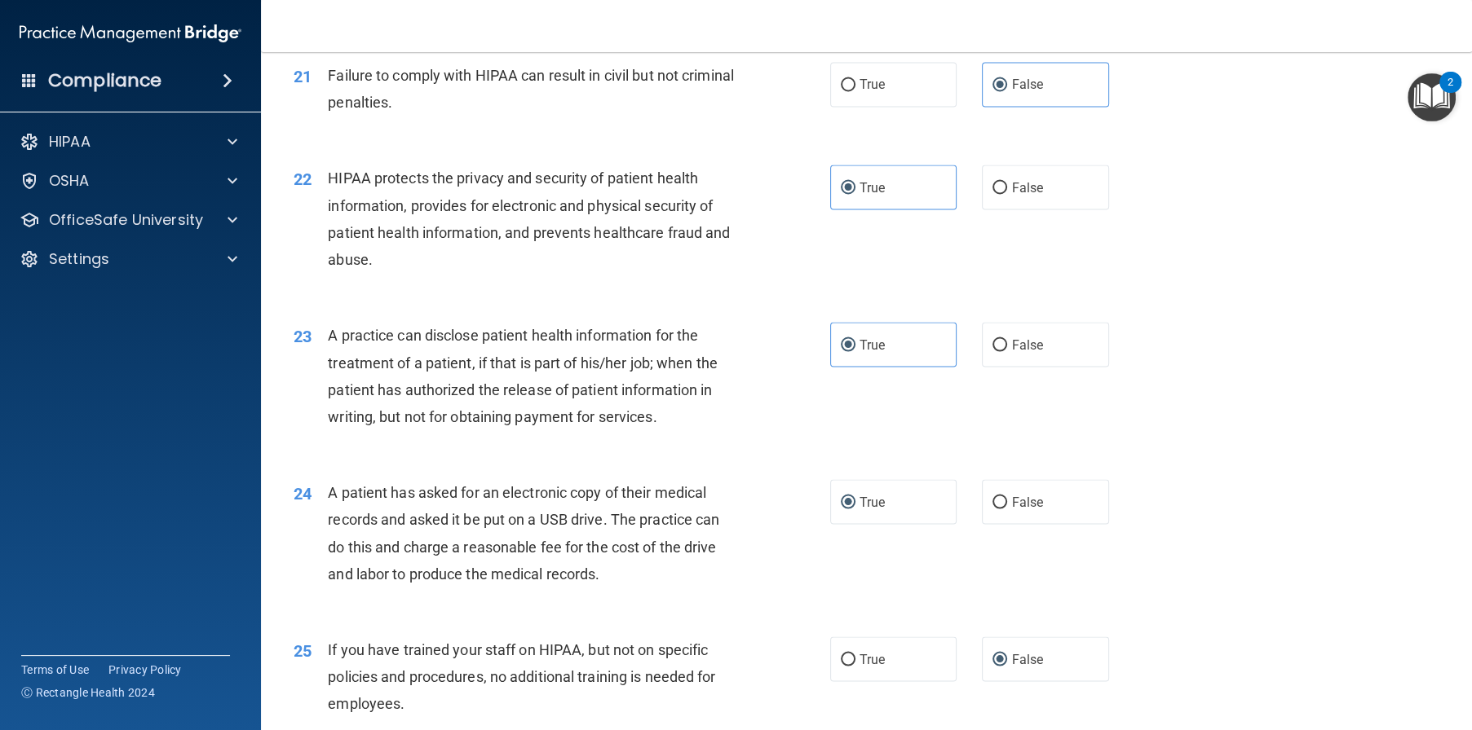
scroll to position [2609, 0]
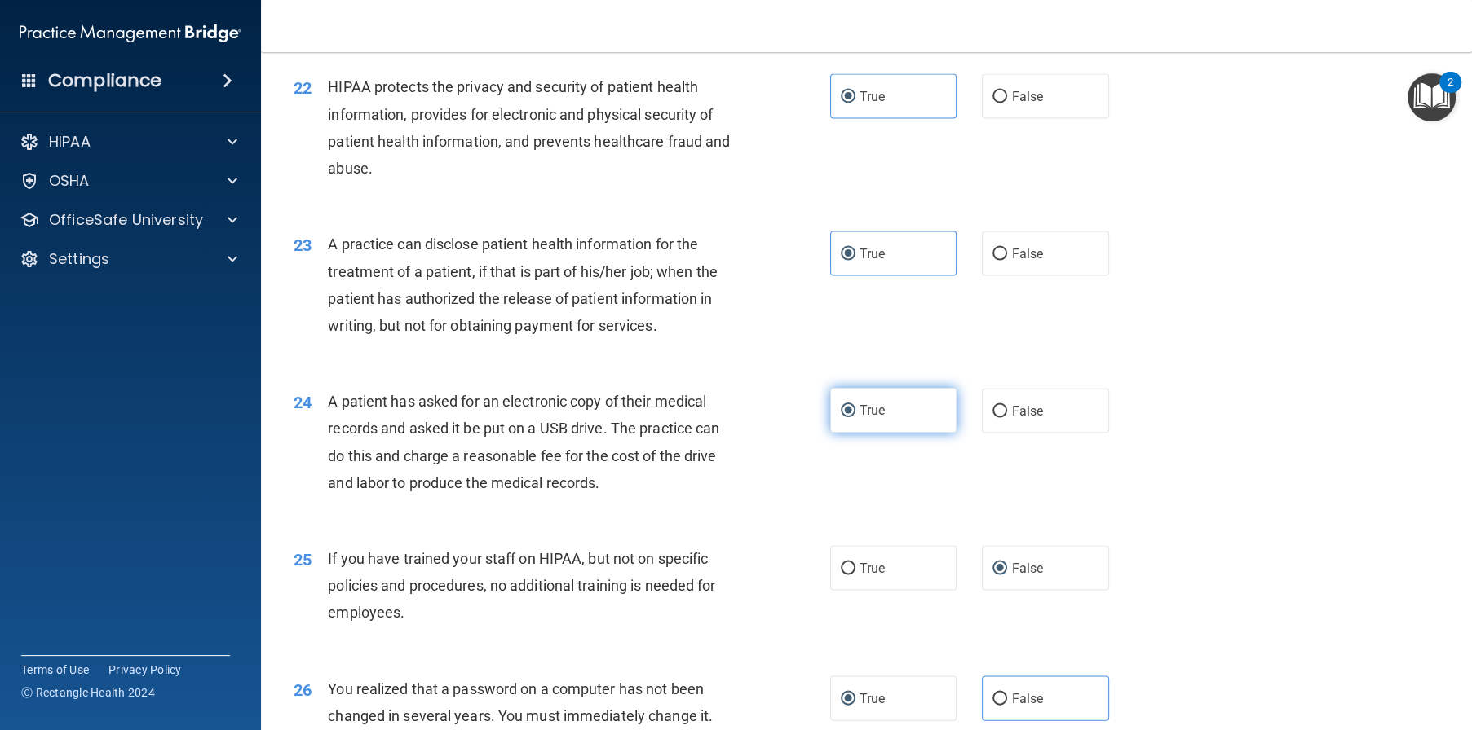
click at [880, 433] on label "True" at bounding box center [893, 410] width 127 height 45
click at [855, 417] on input "True" at bounding box center [848, 411] width 15 height 12
click at [1062, 590] on label "False" at bounding box center [1045, 567] width 127 height 45
click at [1007, 575] on input "False" at bounding box center [999, 569] width 15 height 12
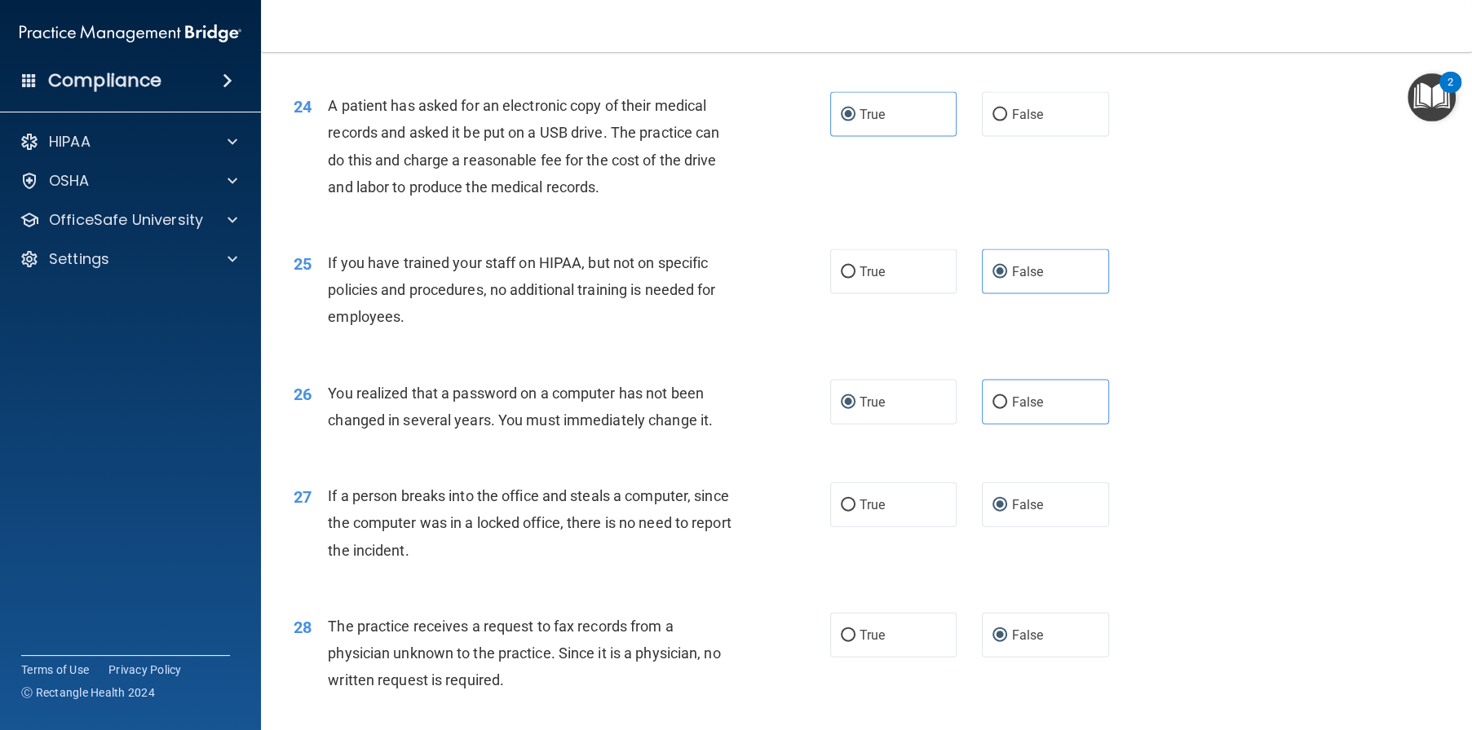
scroll to position [2935, 0]
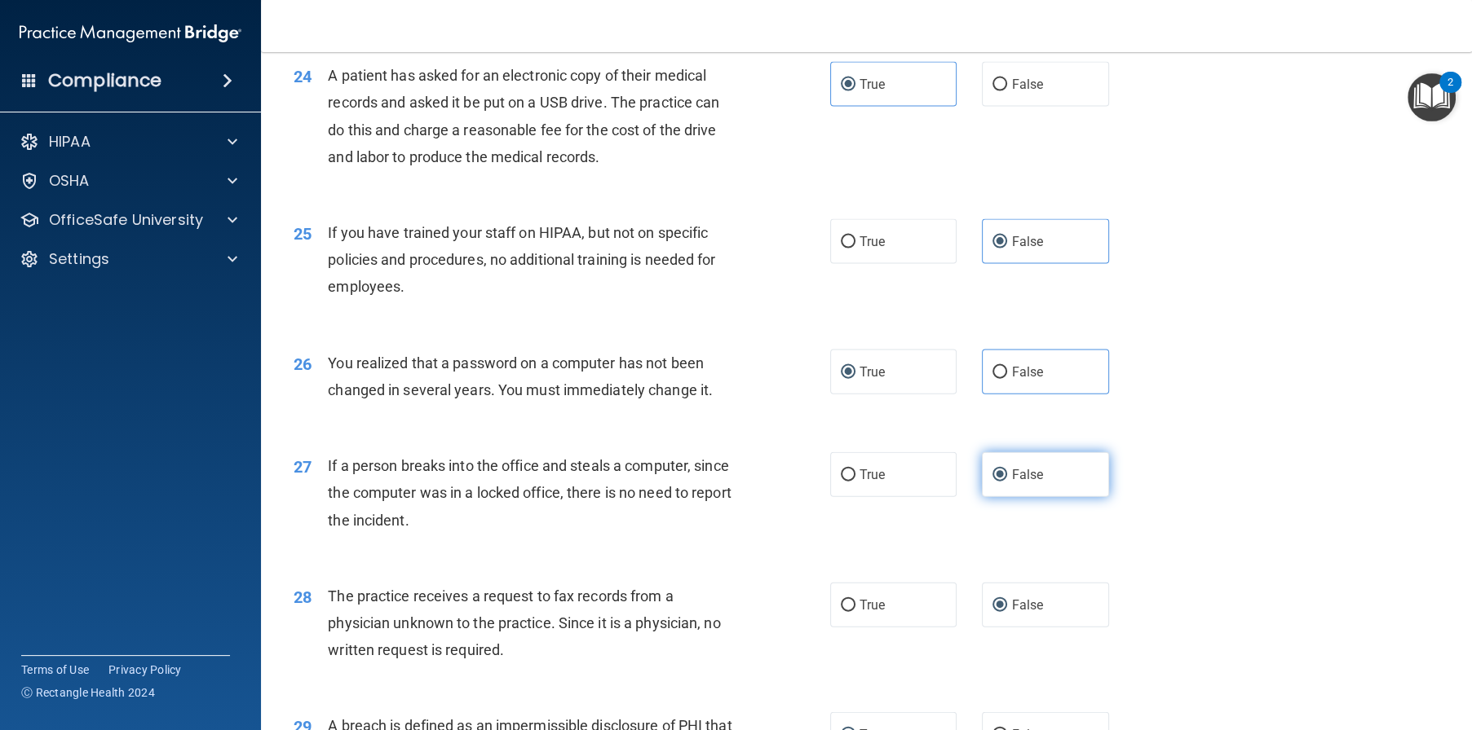
drag, startPoint x: 898, startPoint y: 429, endPoint x: 1037, endPoint y: 516, distance: 164.5
click at [912, 395] on label "True" at bounding box center [893, 372] width 127 height 45
click at [855, 379] on input "True" at bounding box center [848, 373] width 15 height 12
click at [1060, 497] on label "False" at bounding box center [1045, 474] width 127 height 45
click at [1007, 482] on input "False" at bounding box center [999, 476] width 15 height 12
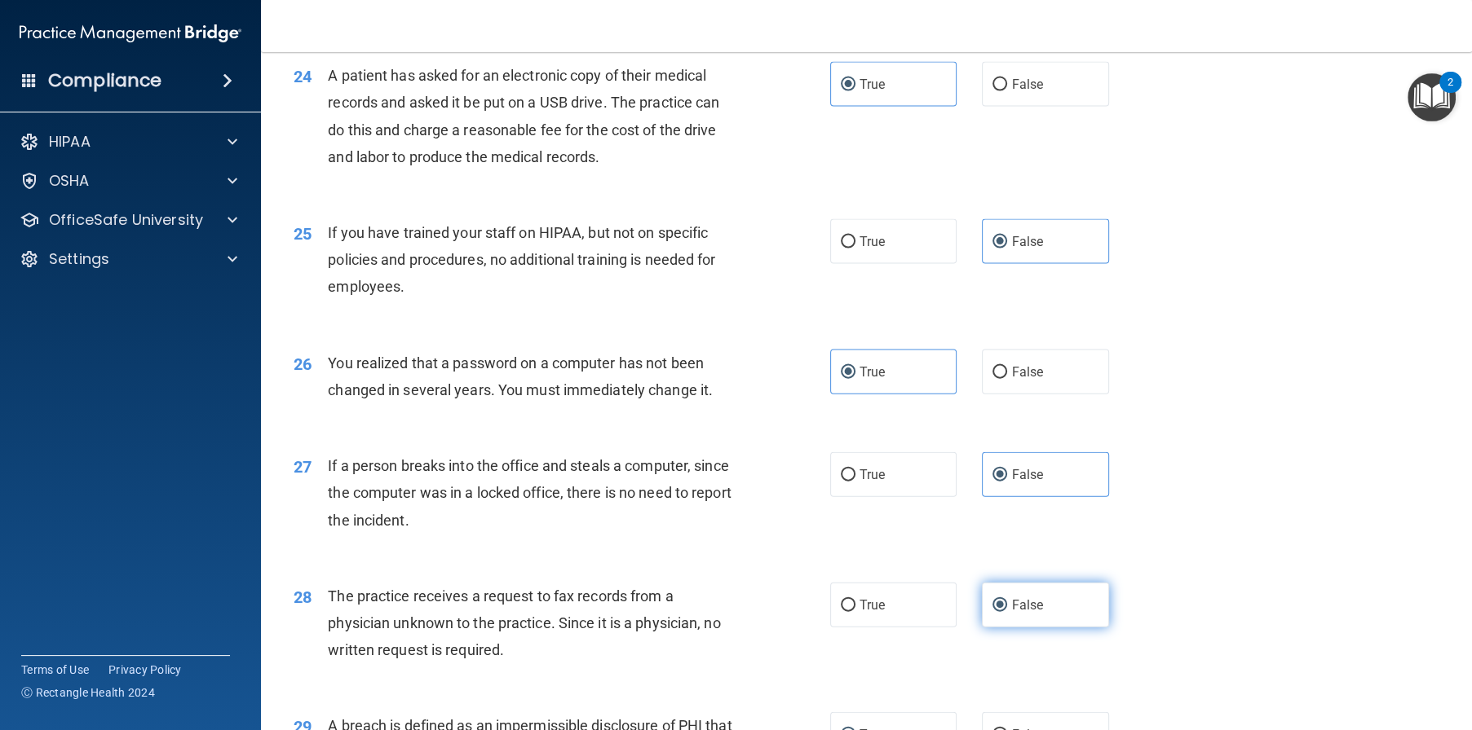
drag, startPoint x: 1039, startPoint y: 656, endPoint x: 1087, endPoint y: 625, distance: 57.2
click at [1039, 628] on label "False" at bounding box center [1045, 605] width 127 height 45
click at [1007, 612] on input "False" at bounding box center [999, 606] width 15 height 12
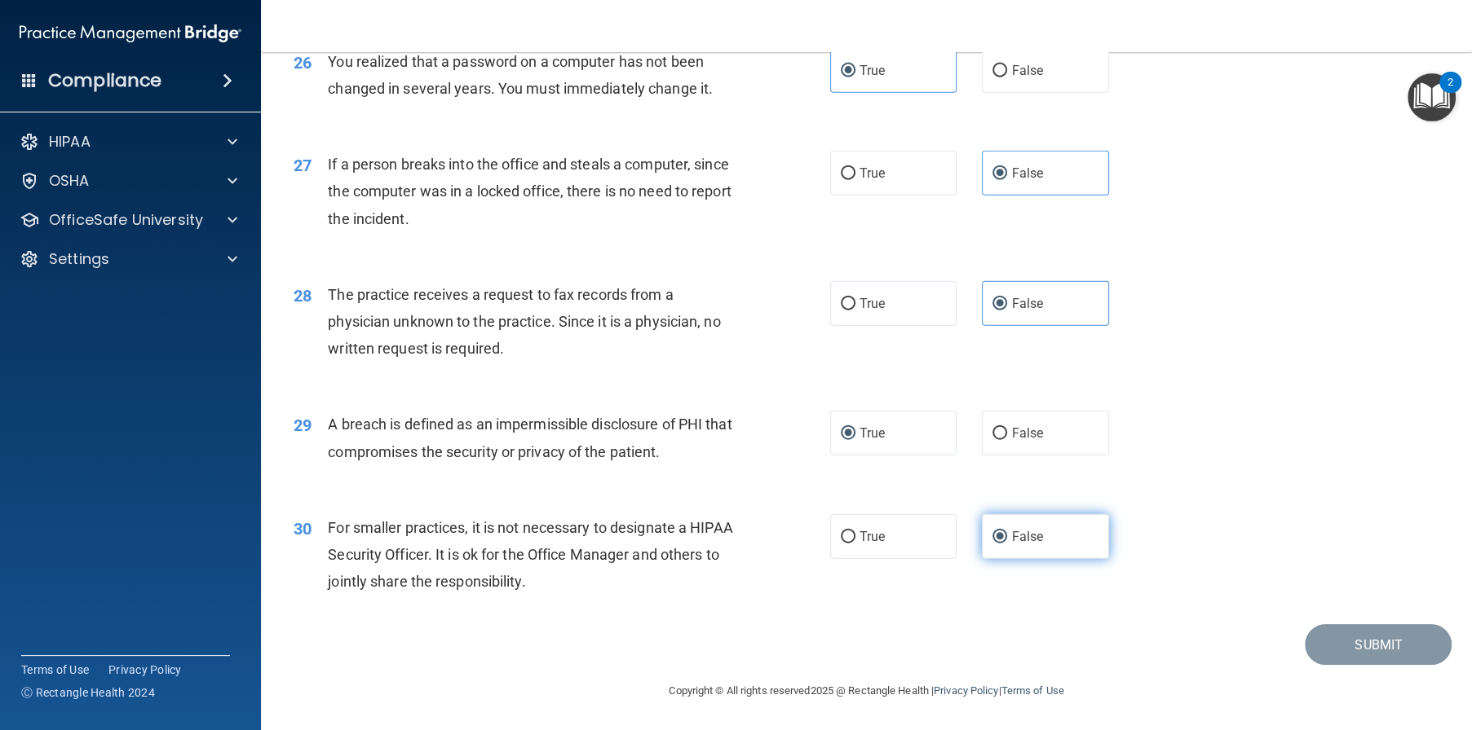
scroll to position [3288, 0]
drag, startPoint x: 907, startPoint y: 439, endPoint x: 1041, endPoint y: 535, distance: 164.2
click at [911, 442] on label "True" at bounding box center [893, 433] width 127 height 45
click at [855, 440] on input "True" at bounding box center [848, 434] width 15 height 12
click at [1081, 564] on div "30 For smaller practices, it is not necessary to designate a HIPAA Security Off…" at bounding box center [866, 559] width 1170 height 130
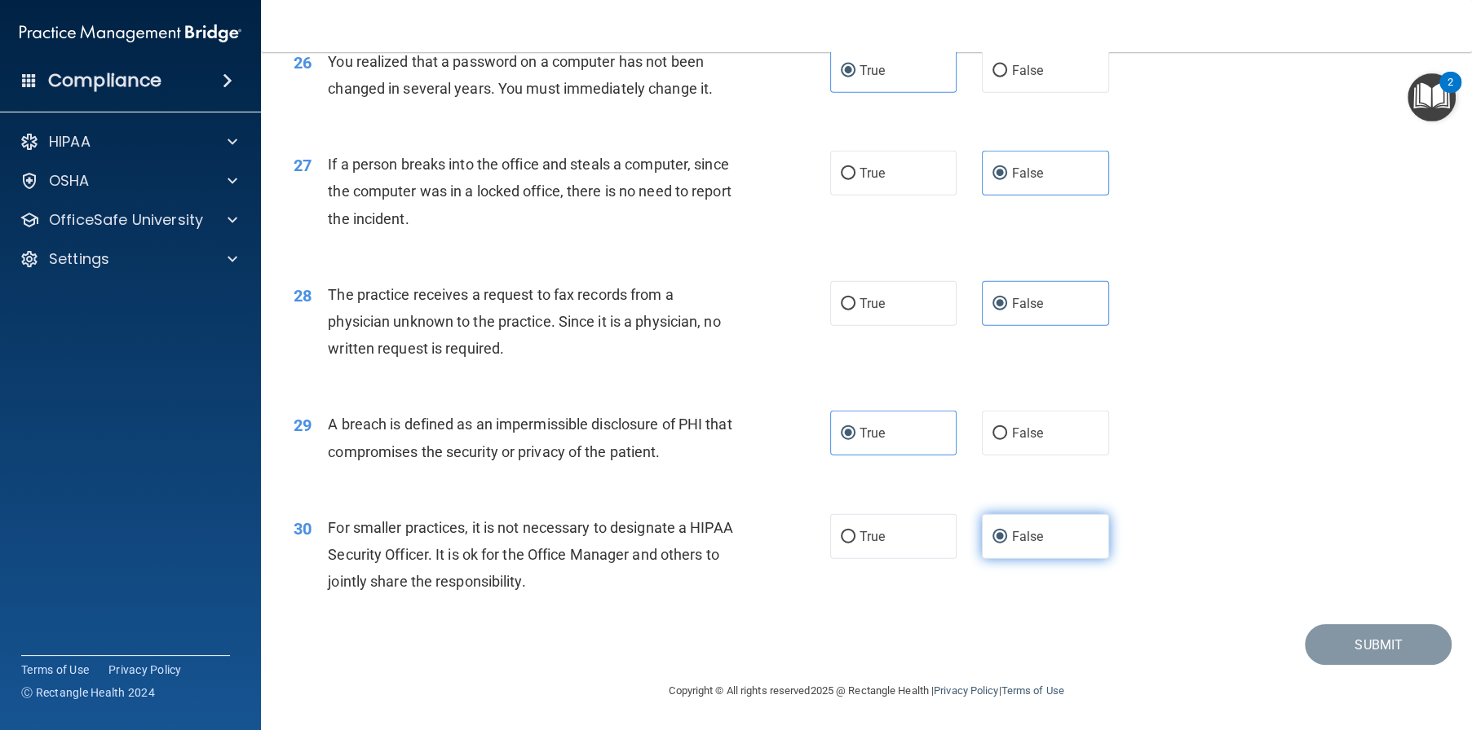
click at [1062, 545] on label "False" at bounding box center [1045, 536] width 127 height 45
click at [1007, 544] on input "False" at bounding box center [999, 538] width 15 height 12
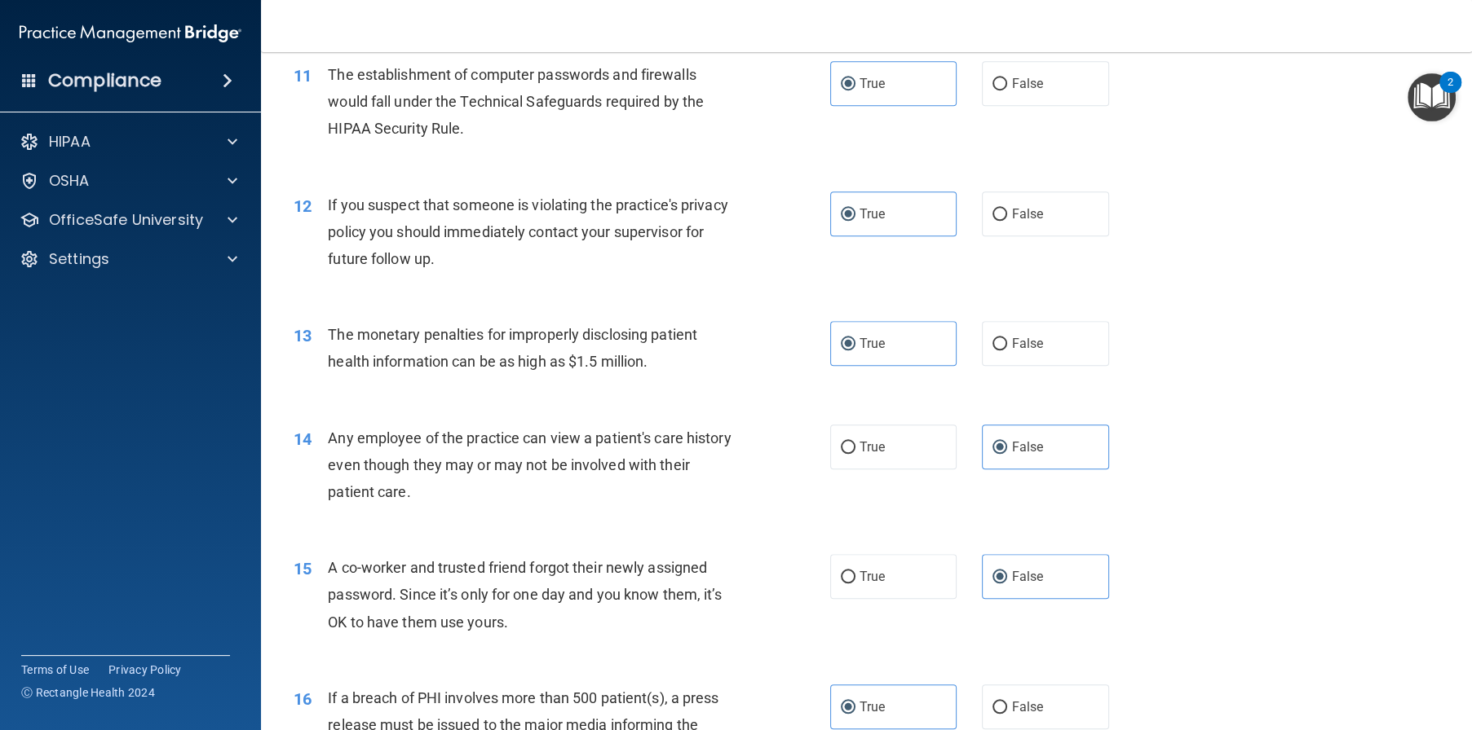
scroll to position [924, 0]
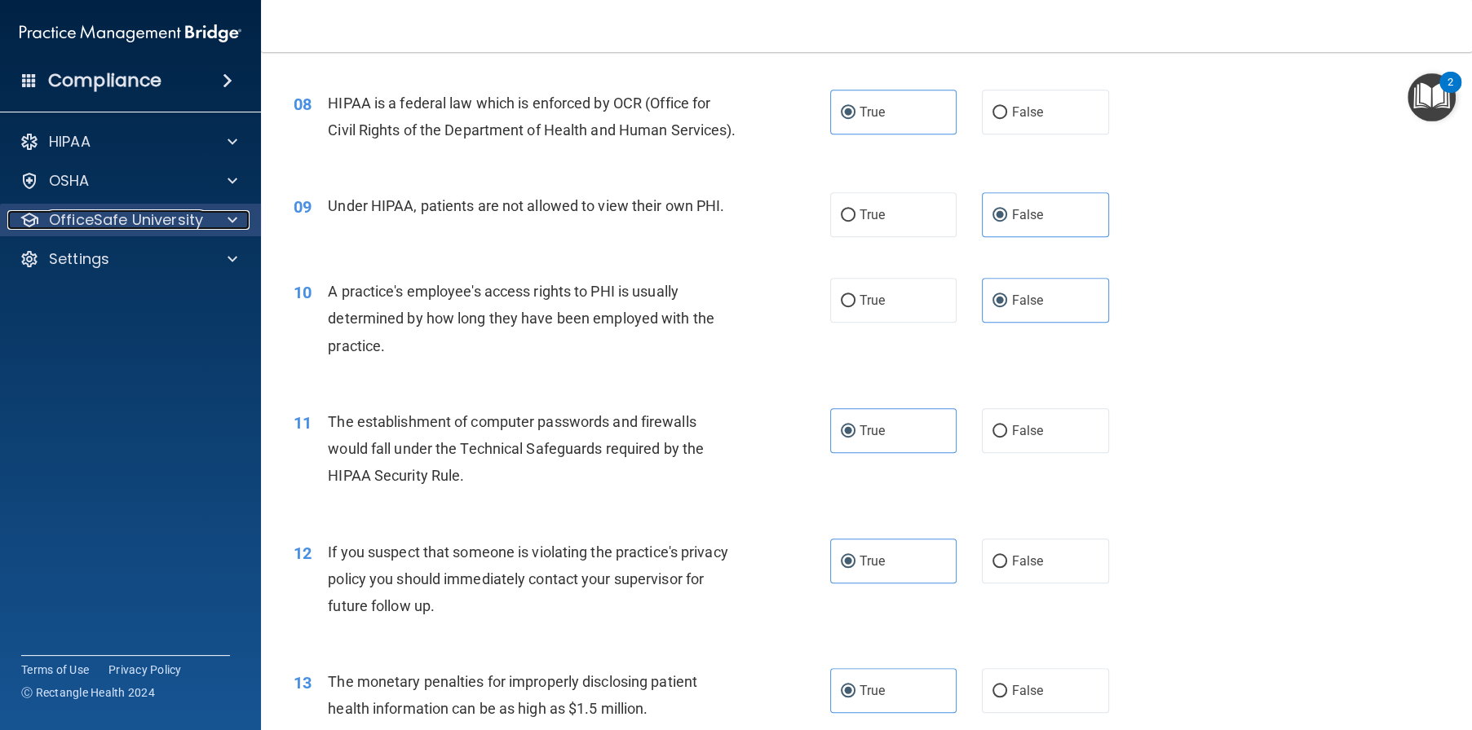
click at [188, 223] on p "OfficeSafe University" at bounding box center [126, 220] width 154 height 20
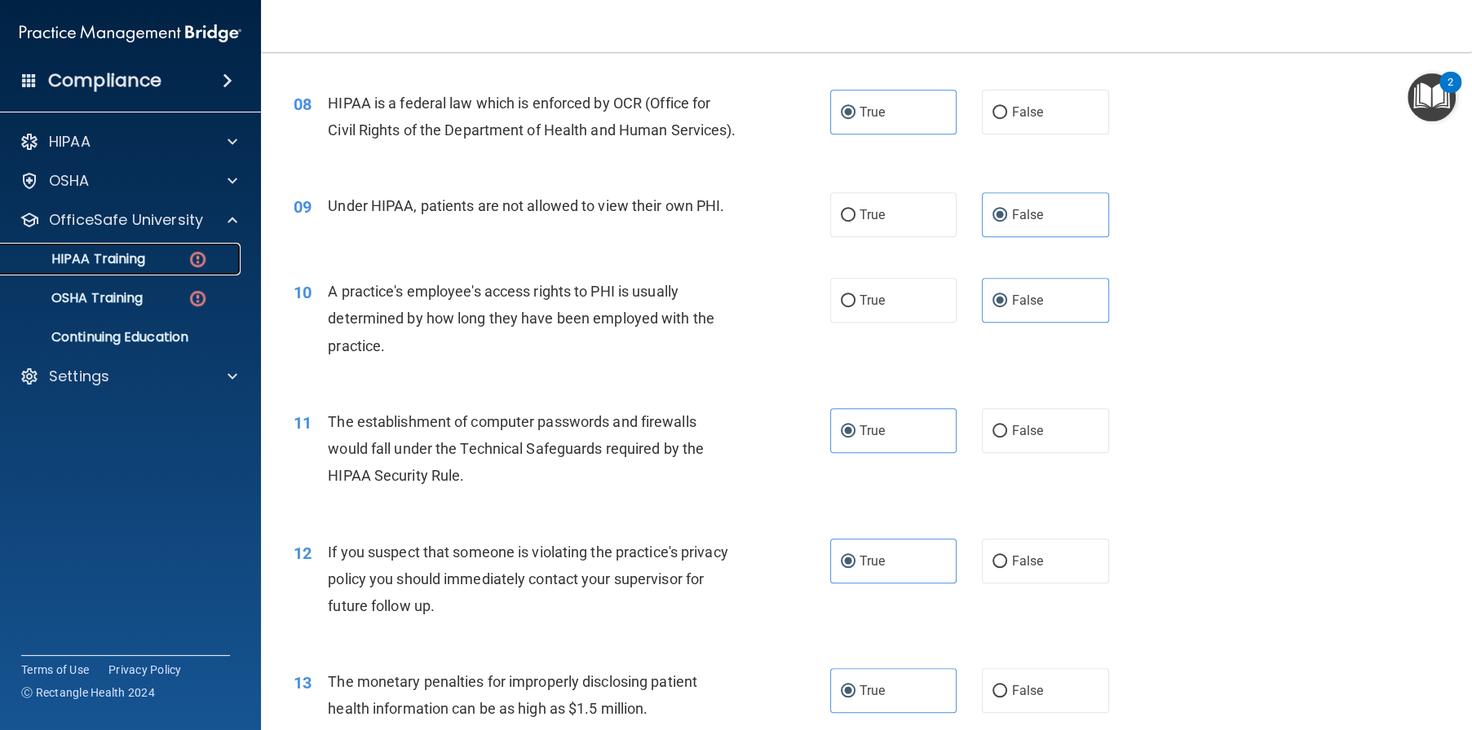
click at [170, 258] on div "HIPAA Training" at bounding box center [122, 259] width 223 height 16
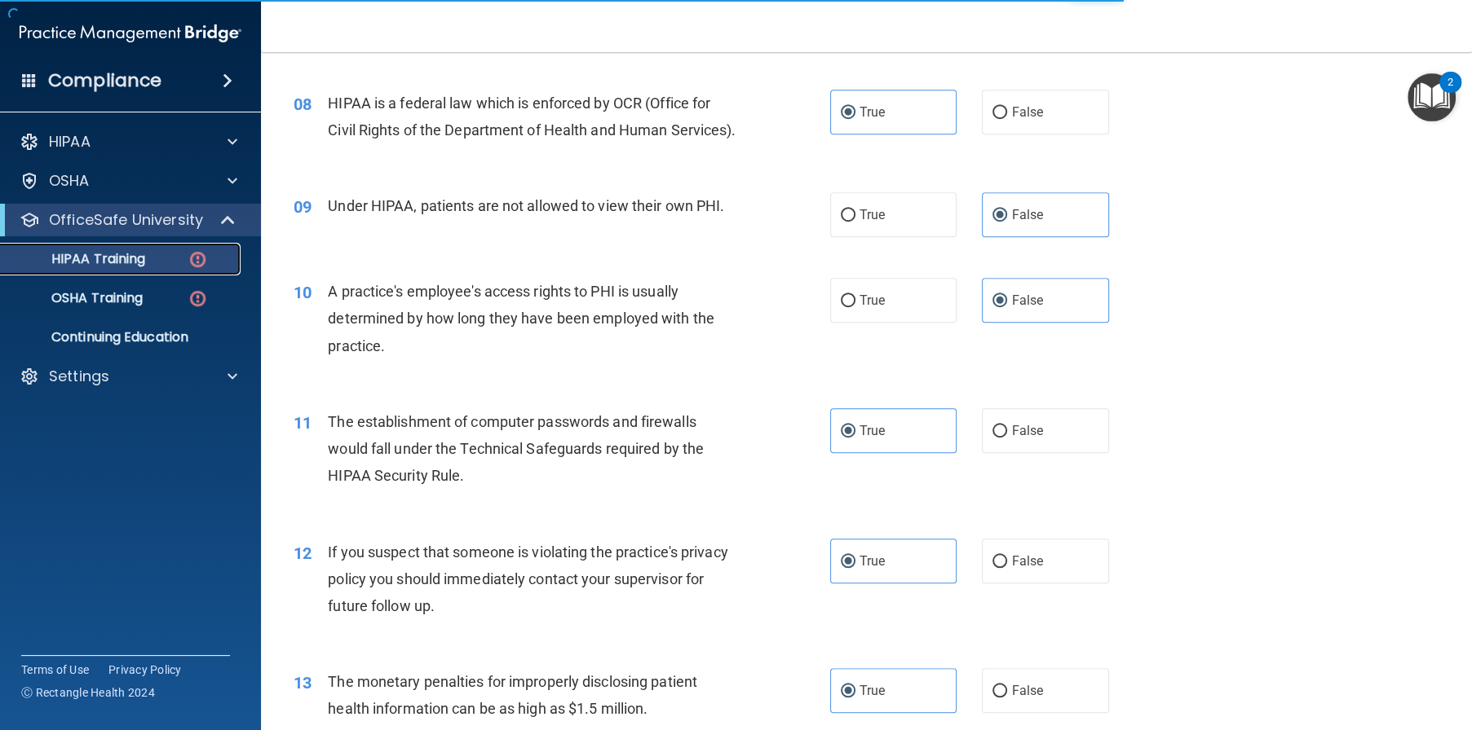
click at [97, 266] on p "HIPAA Training" at bounding box center [78, 259] width 135 height 16
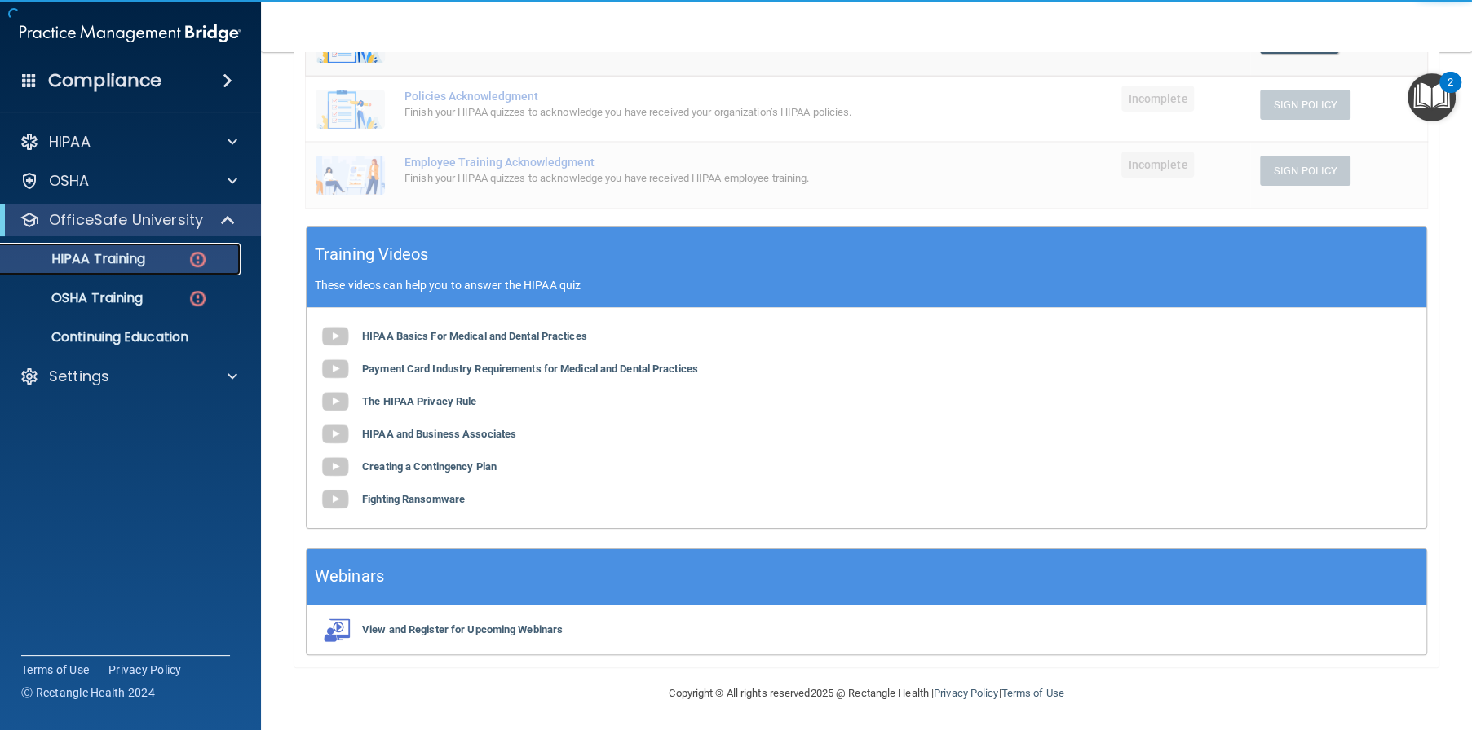
scroll to position [100, 0]
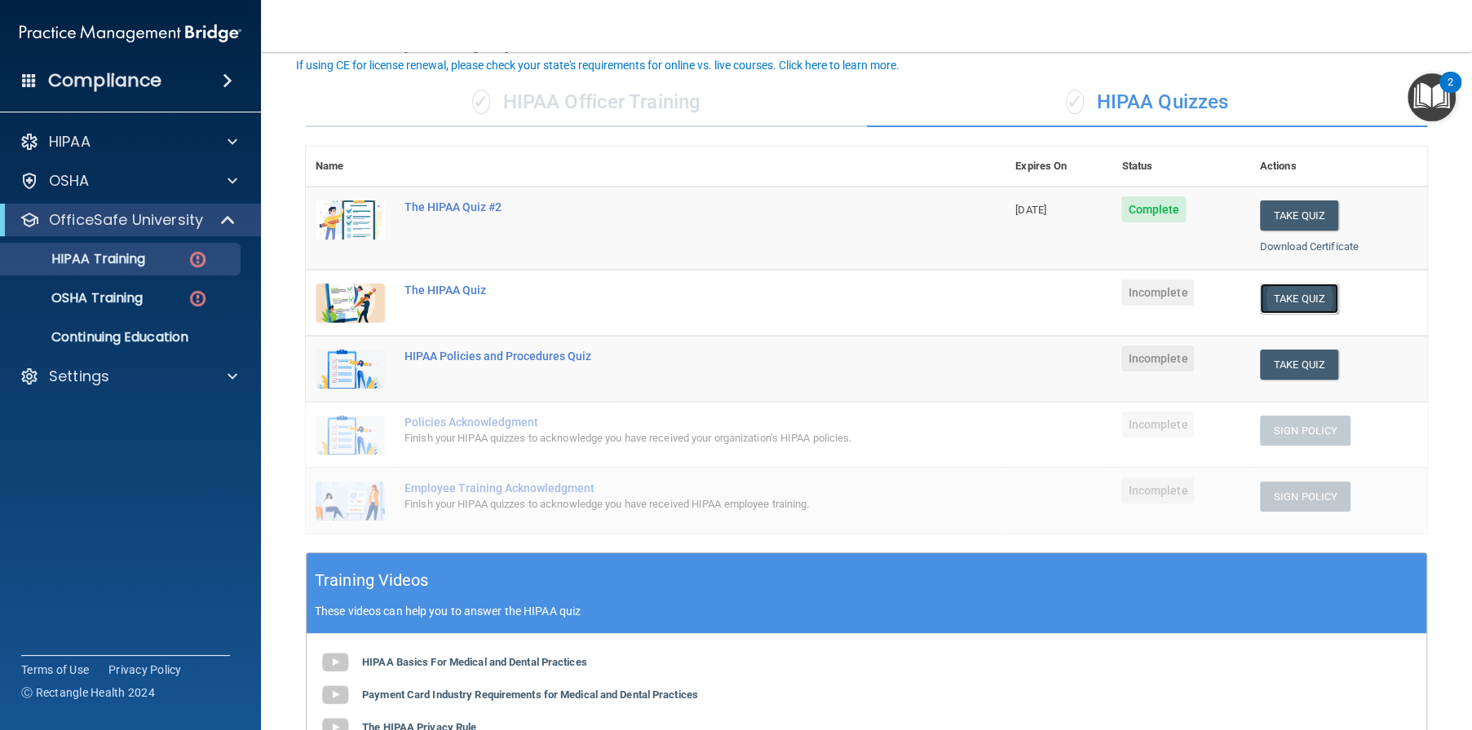
click at [1270, 293] on button "Take Quiz" at bounding box center [1299, 299] width 78 height 30
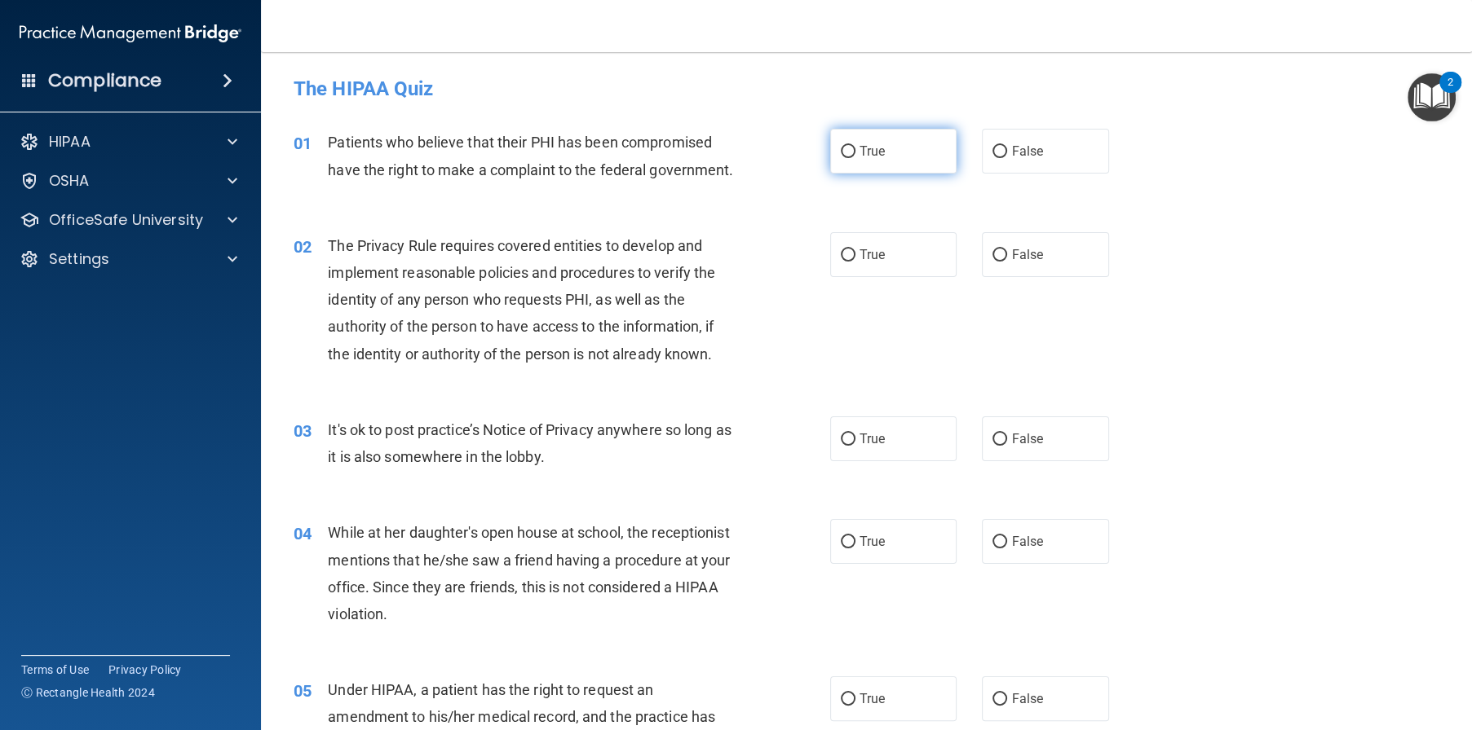
click at [845, 155] on input "True" at bounding box center [848, 152] width 15 height 12
radio input "true"
click at [876, 277] on label "True" at bounding box center [893, 254] width 127 height 45
click at [855, 262] on input "True" at bounding box center [848, 255] width 15 height 12
radio input "true"
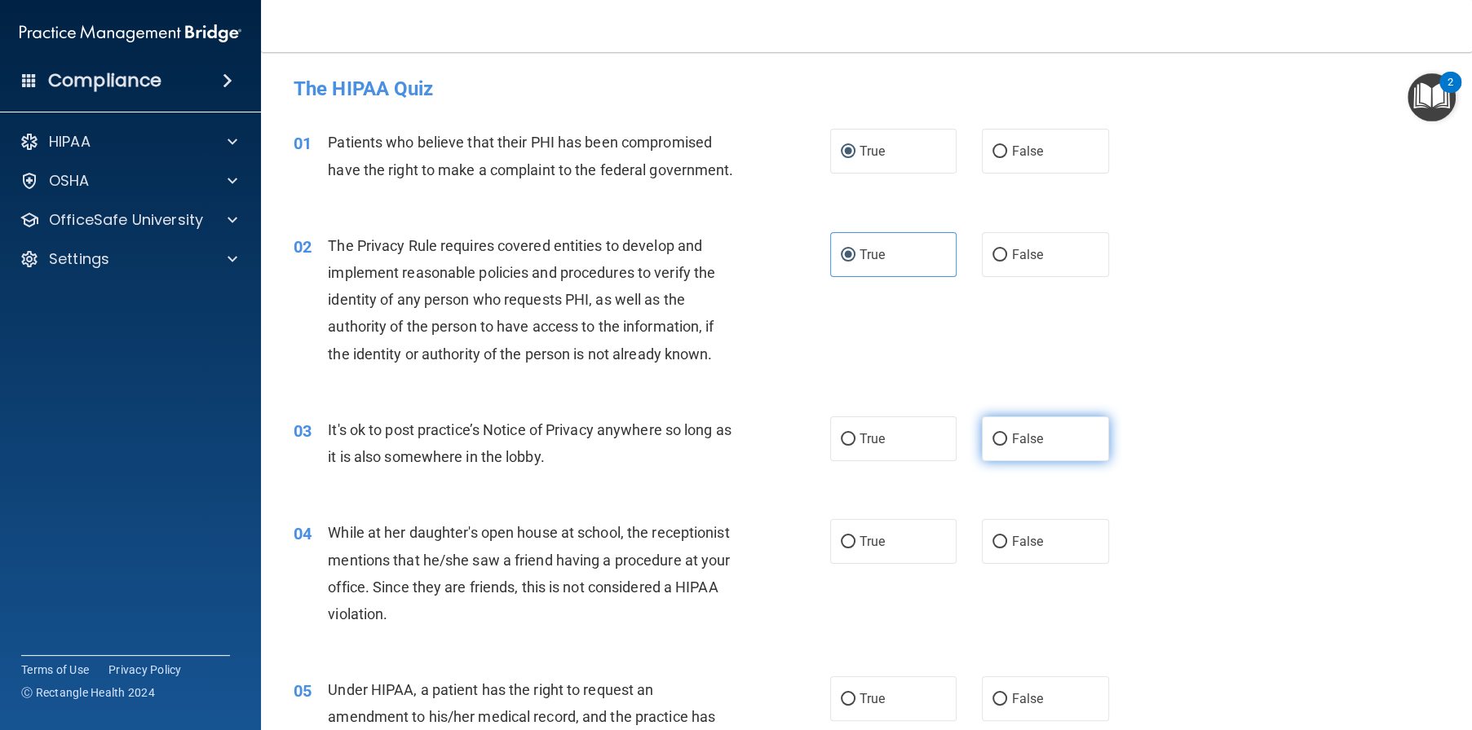
click at [1034, 452] on label "False" at bounding box center [1045, 439] width 127 height 45
click at [1007, 446] on input "False" at bounding box center [999, 440] width 15 height 12
radio input "true"
click at [1016, 549] on span "False" at bounding box center [1027, 541] width 32 height 15
click at [1007, 549] on input "False" at bounding box center [999, 542] width 15 height 12
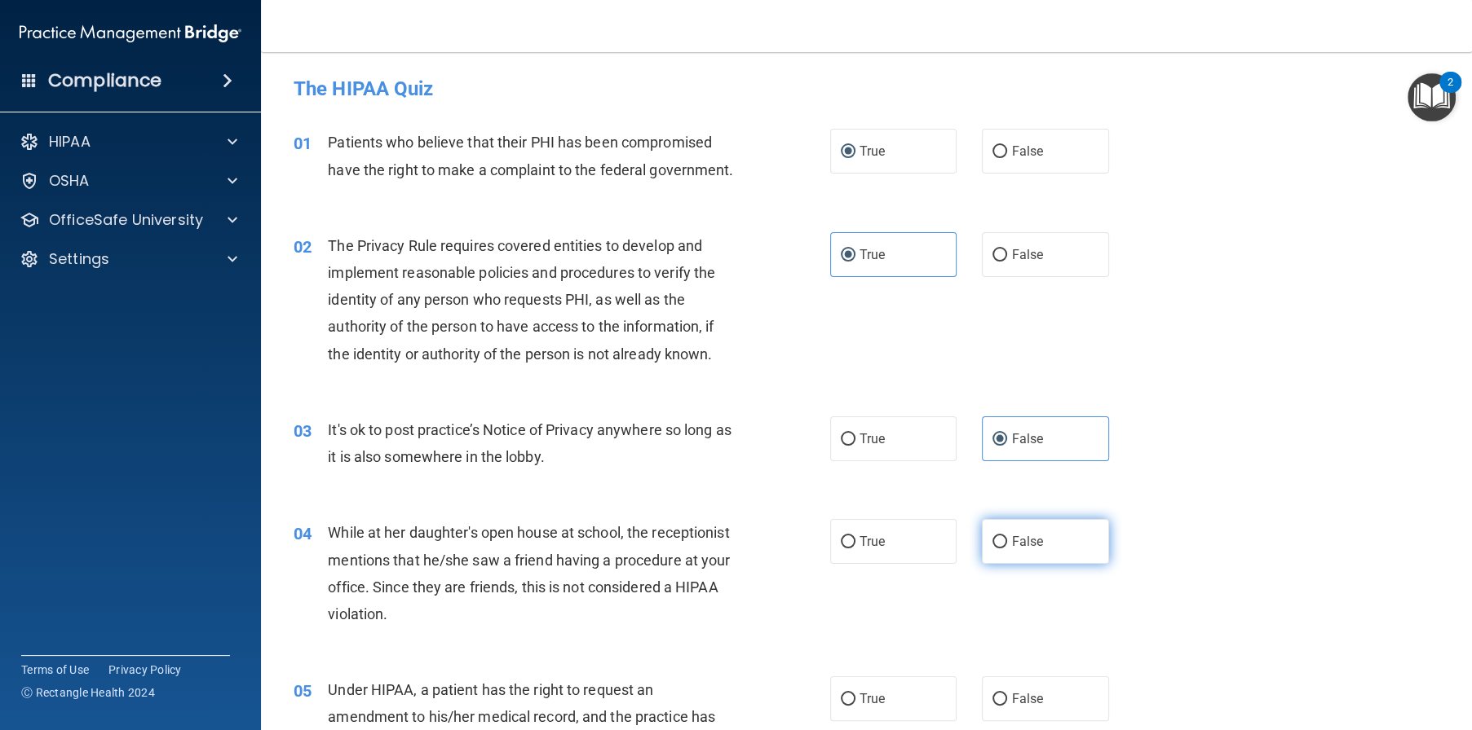
radio input "true"
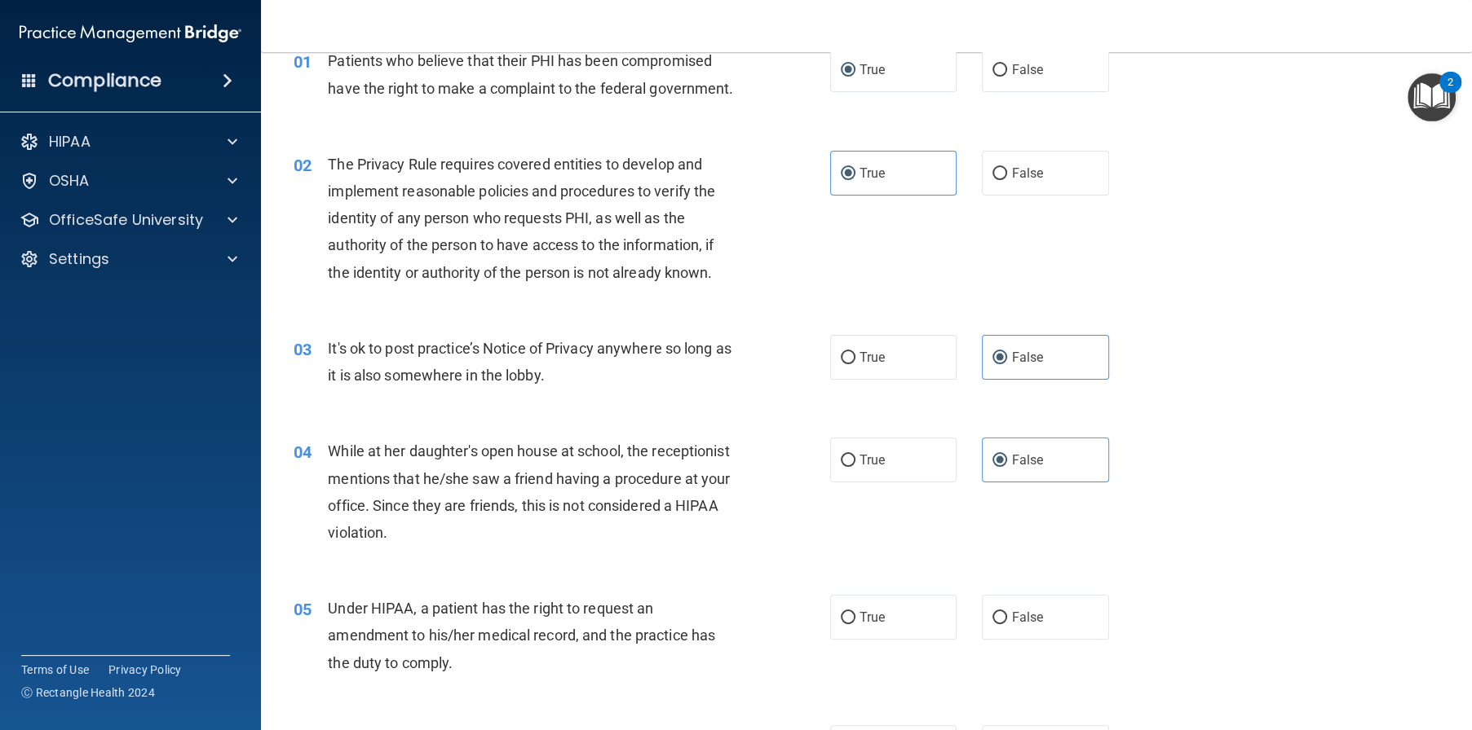
scroll to position [163, 0]
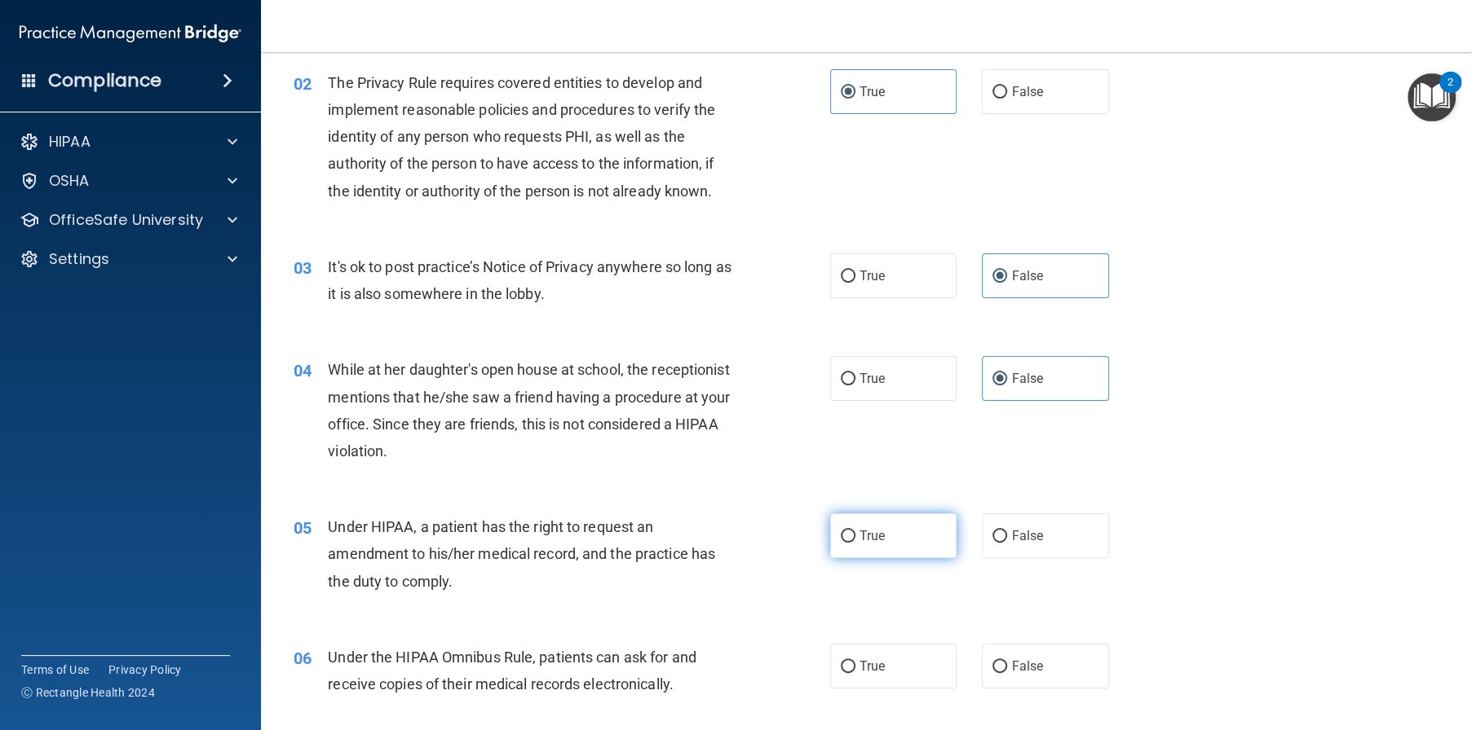
click at [890, 555] on label "True" at bounding box center [893, 536] width 127 height 45
click at [855, 543] on input "True" at bounding box center [848, 537] width 15 height 12
radio input "true"
click at [869, 674] on span "True" at bounding box center [871, 666] width 25 height 15
click at [855, 673] on input "True" at bounding box center [848, 667] width 15 height 12
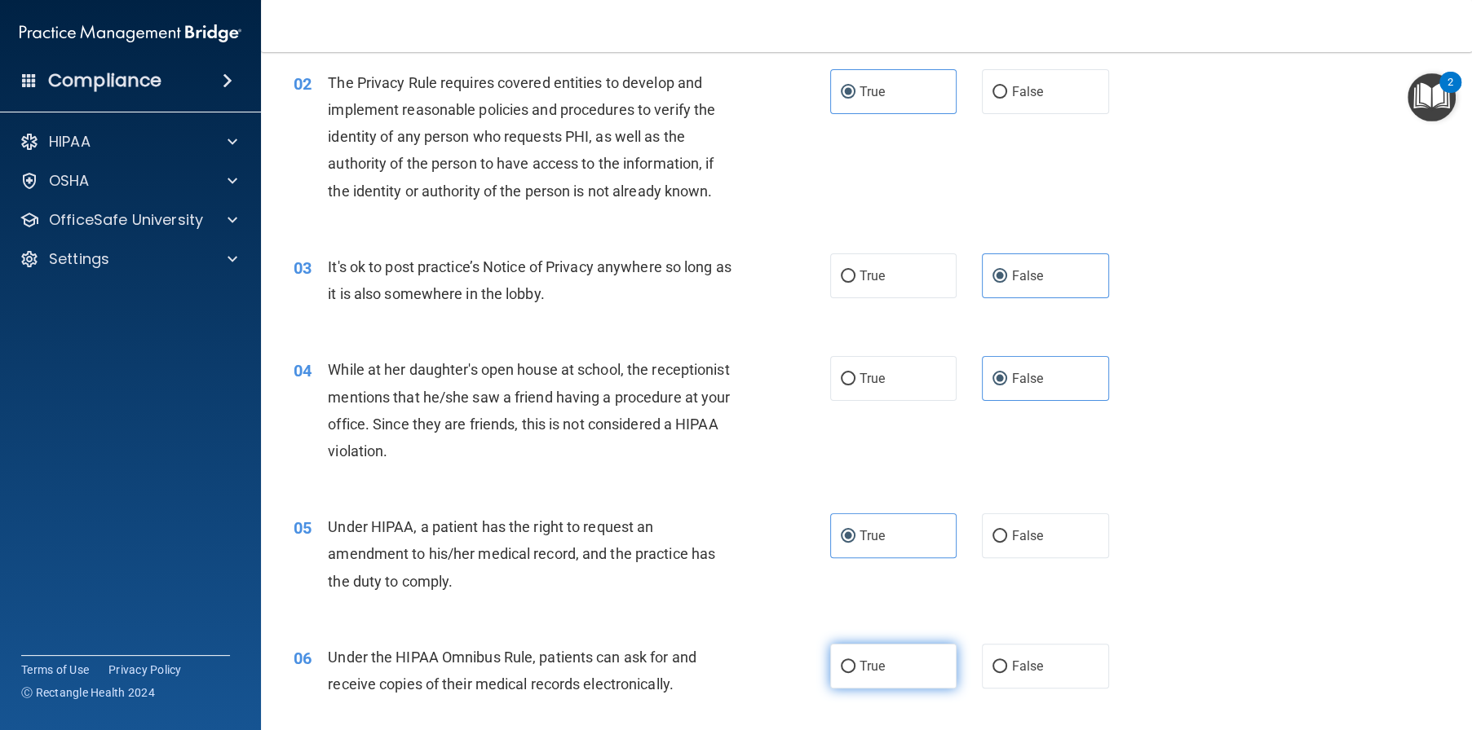
radio input "true"
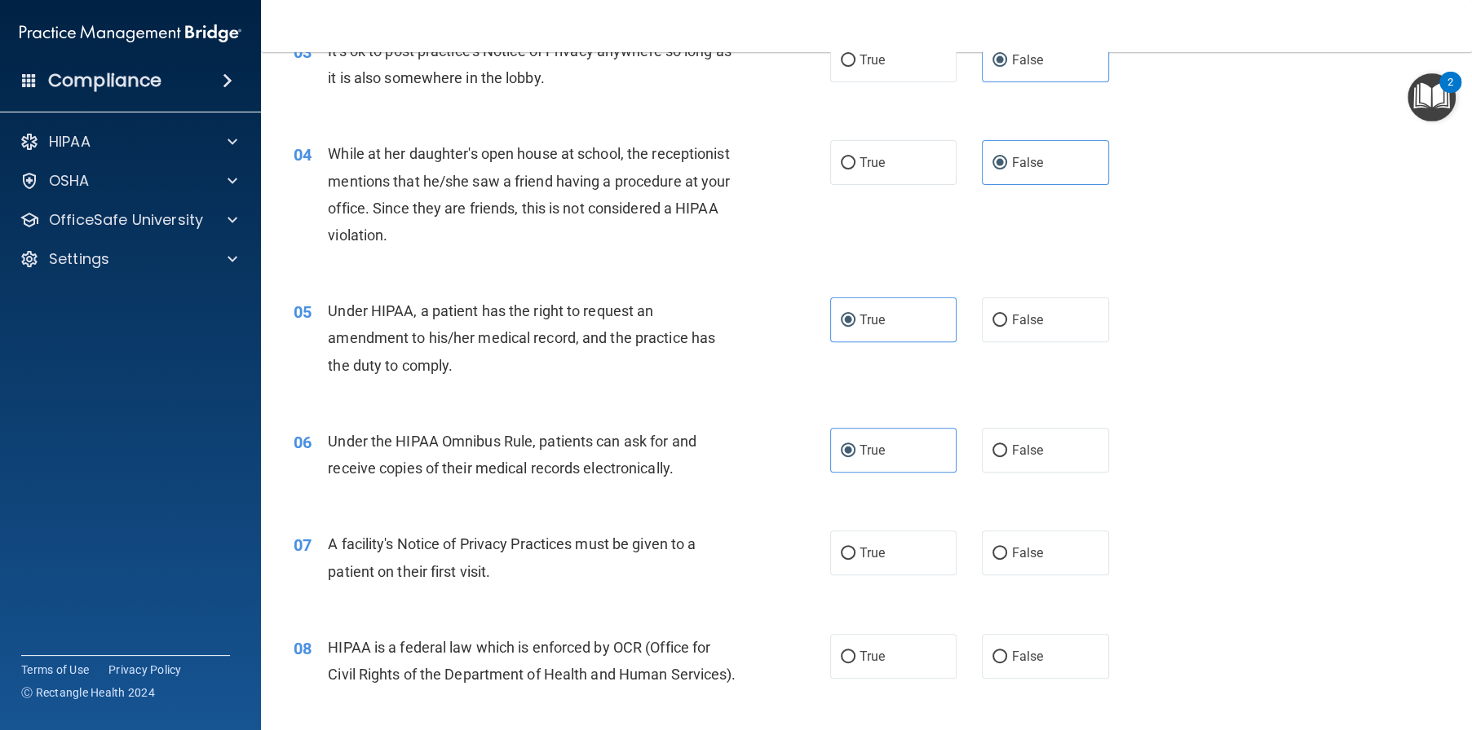
scroll to position [408, 0]
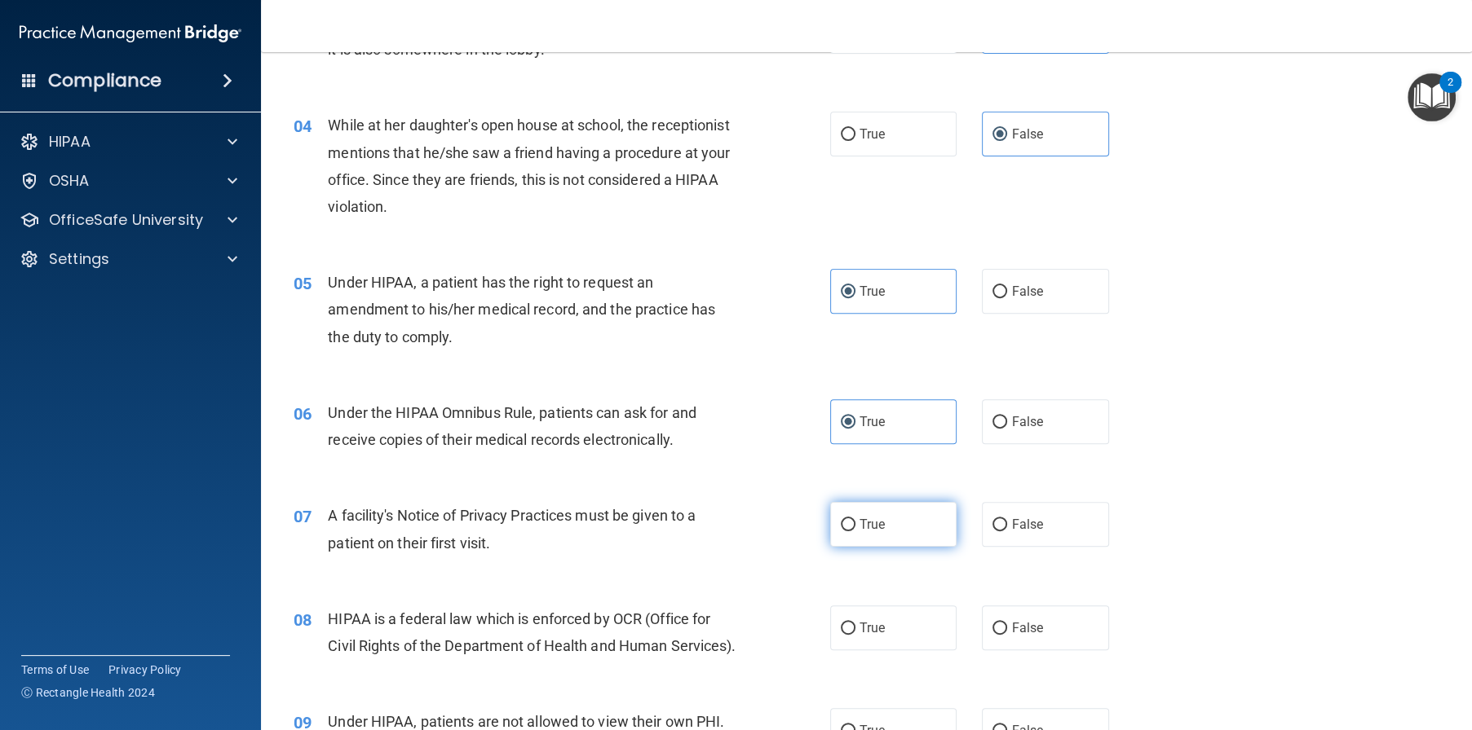
click at [901, 547] on label "True" at bounding box center [893, 524] width 127 height 45
click at [855, 532] on input "True" at bounding box center [848, 525] width 15 height 12
radio input "true"
click at [916, 651] on label "True" at bounding box center [893, 628] width 127 height 45
click at [855, 635] on input "True" at bounding box center [848, 629] width 15 height 12
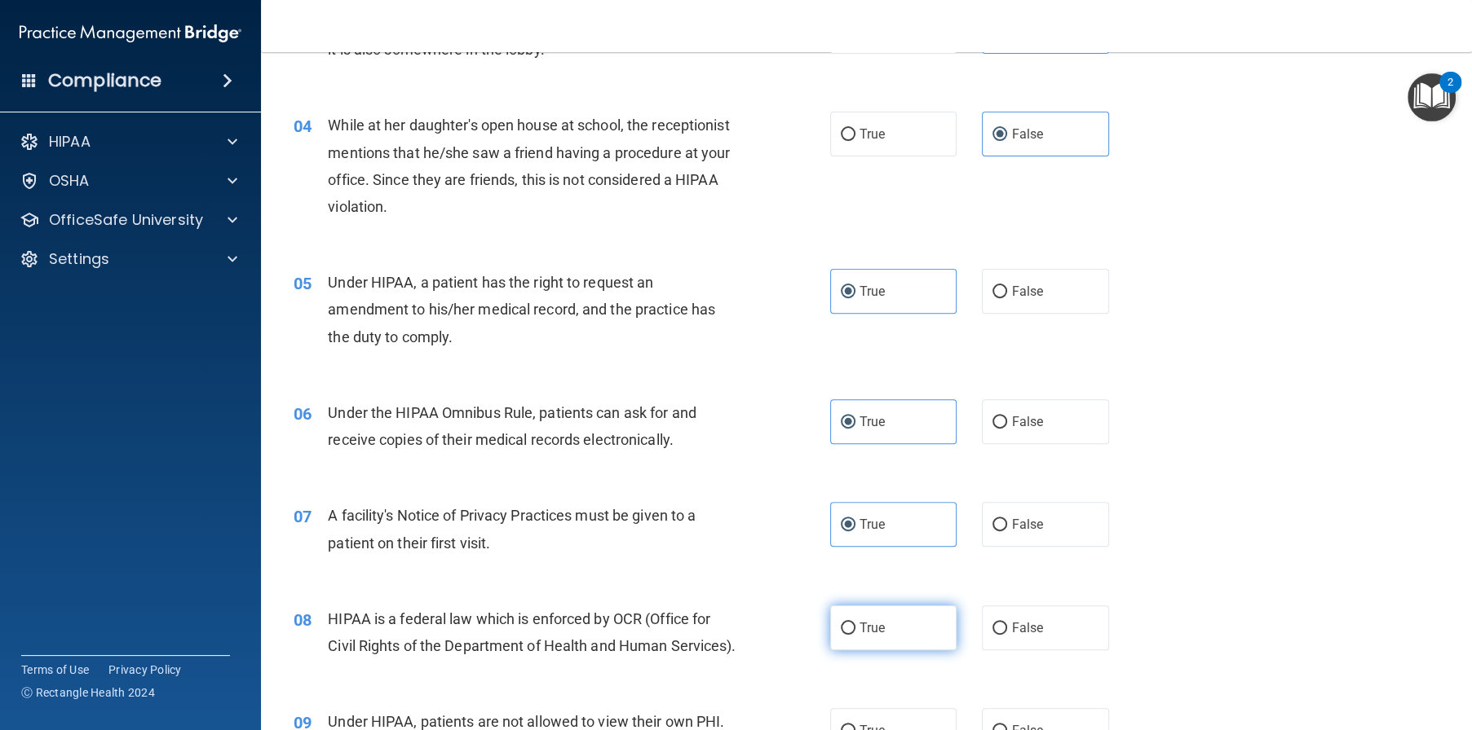
radio input "true"
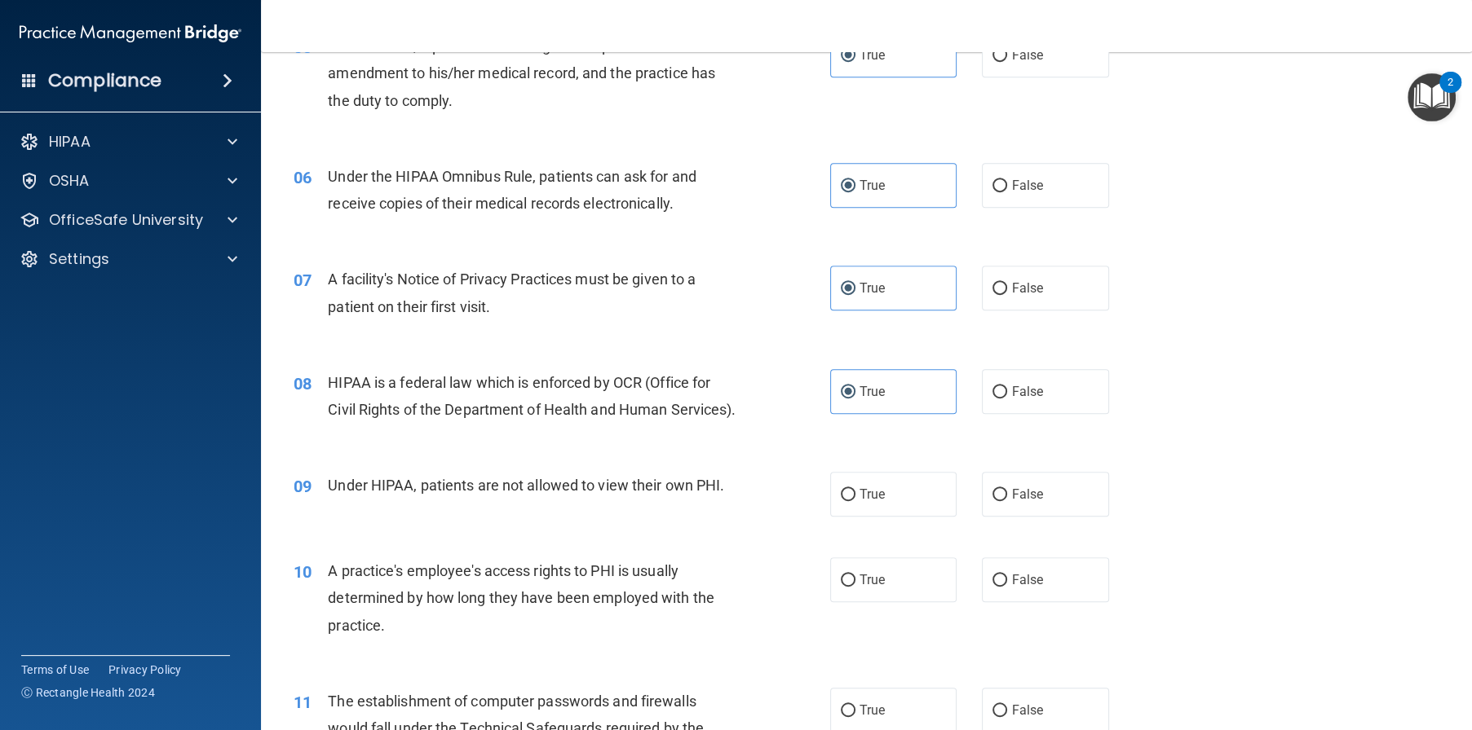
scroll to position [652, 0]
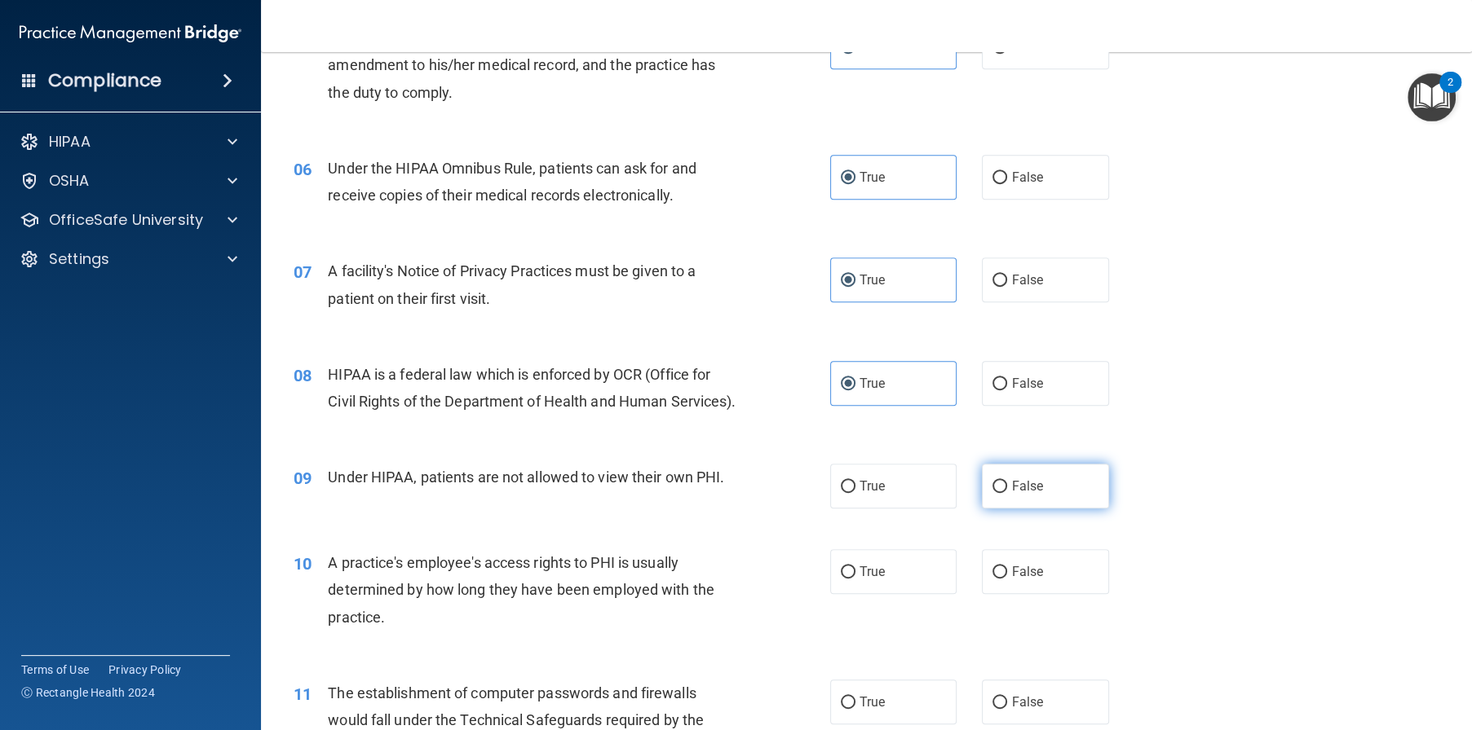
click at [1043, 509] on label "False" at bounding box center [1045, 486] width 127 height 45
click at [1007, 493] on input "False" at bounding box center [999, 487] width 15 height 12
radio input "true"
click at [871, 580] on span "True" at bounding box center [871, 571] width 25 height 15
click at [855, 579] on input "True" at bounding box center [848, 573] width 15 height 12
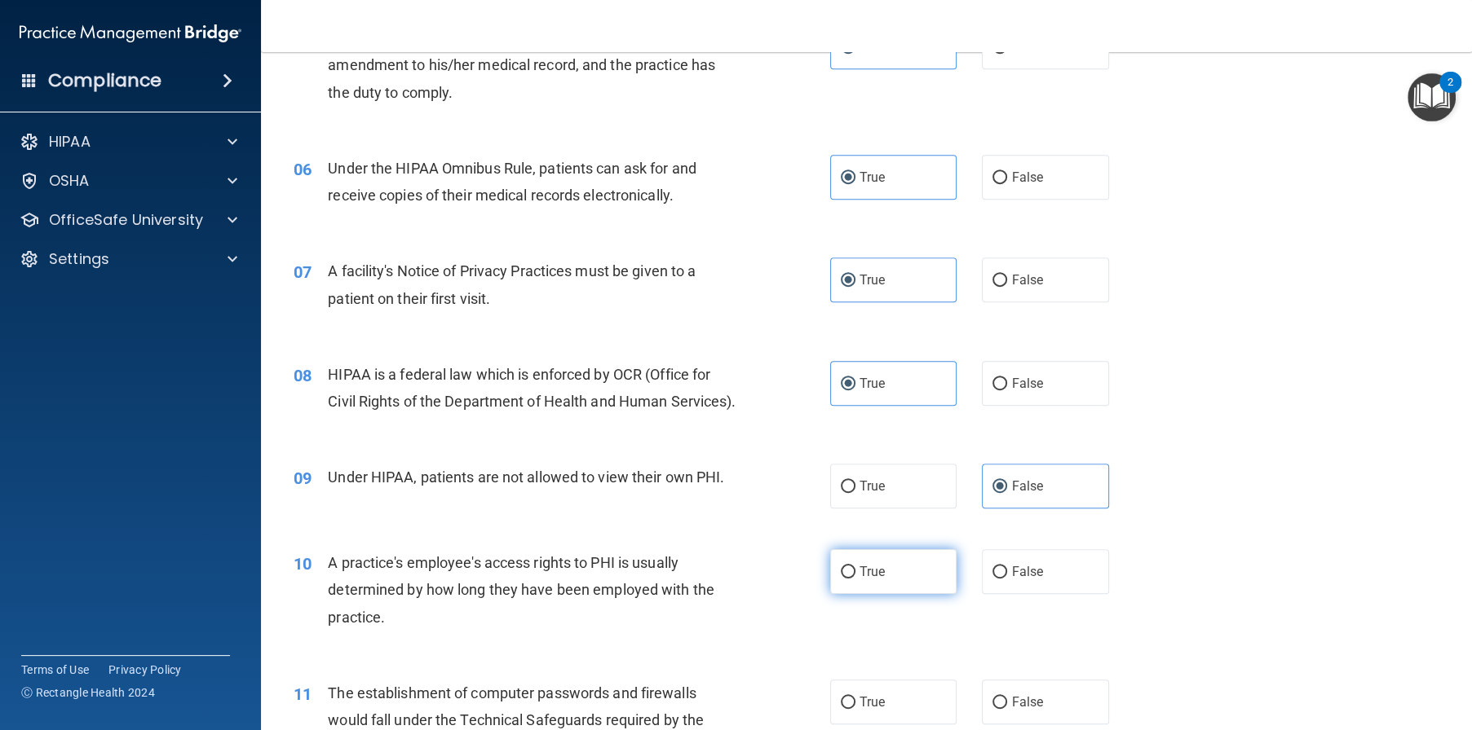
radio input "true"
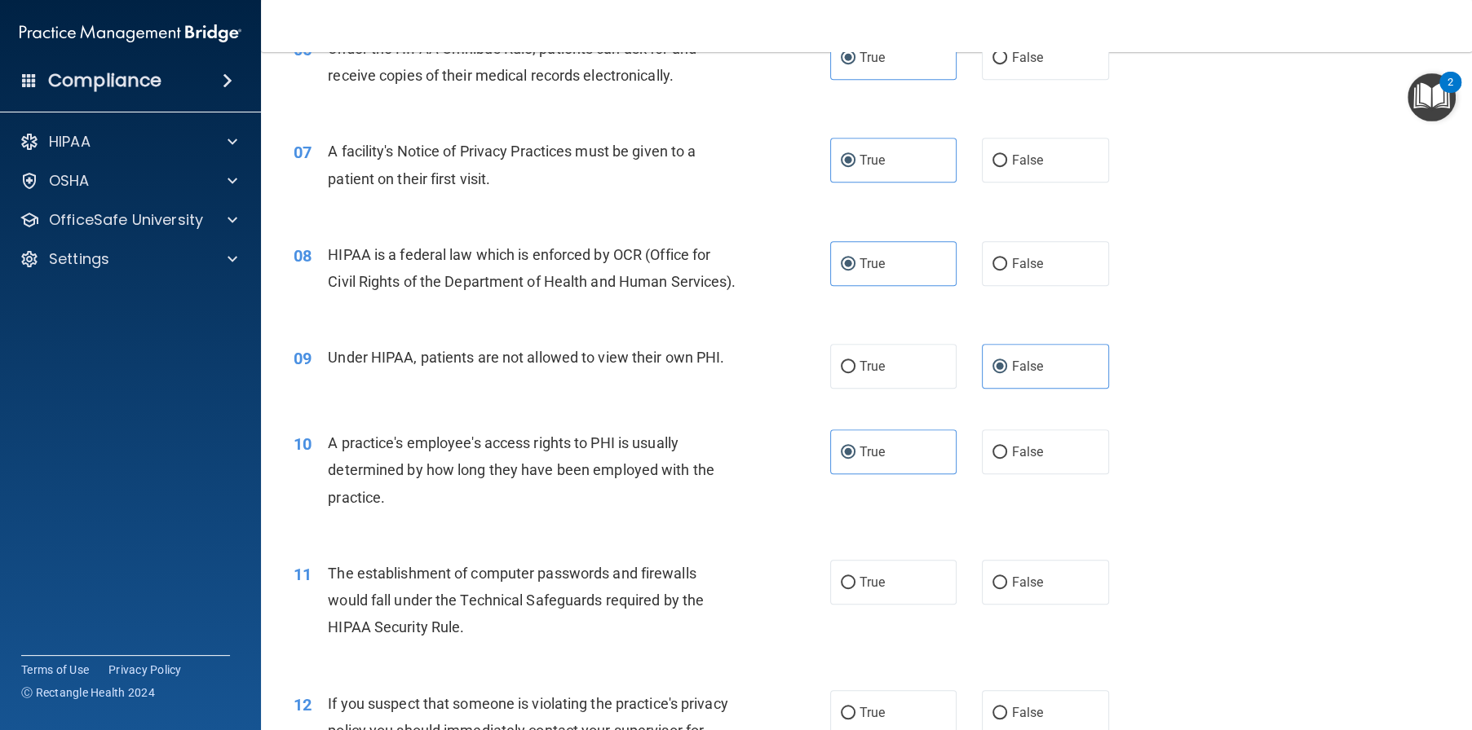
scroll to position [815, 0]
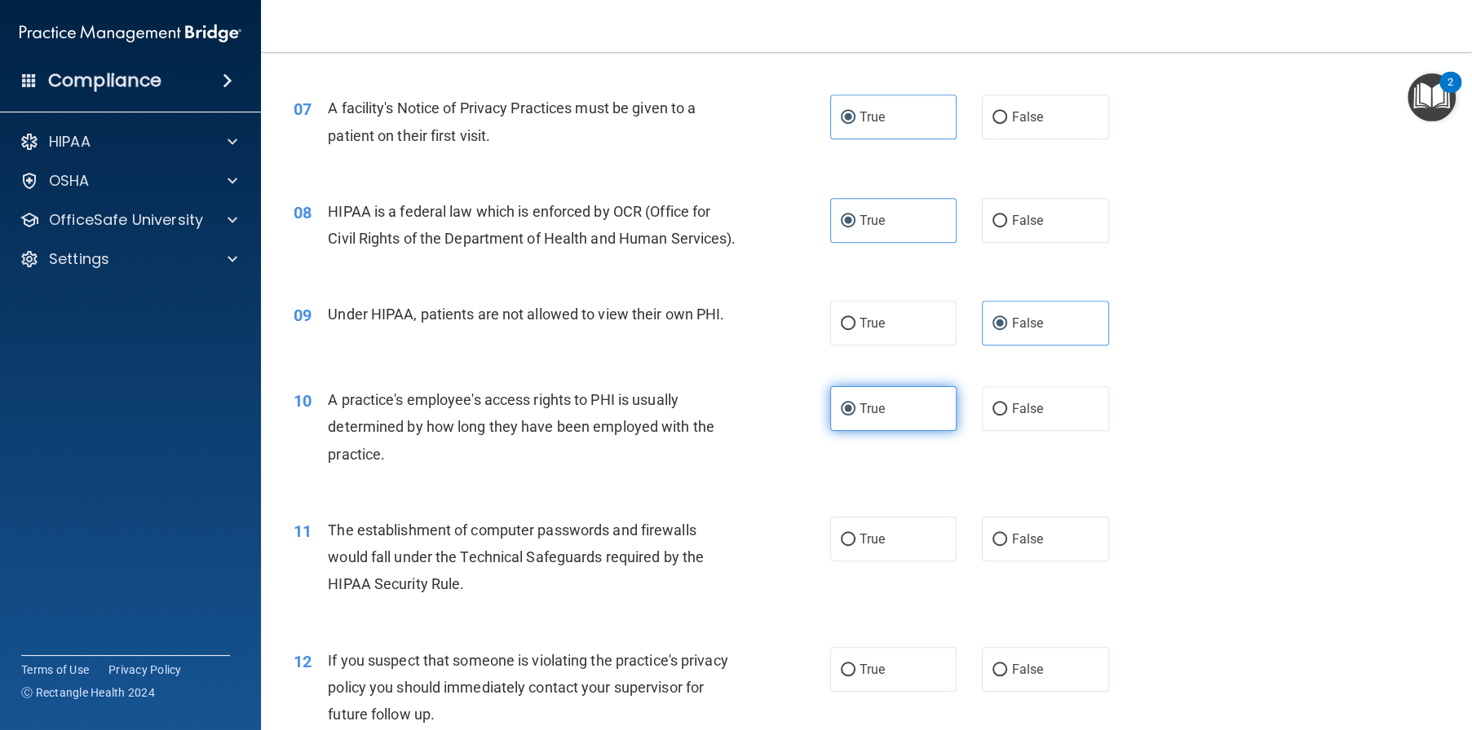
drag, startPoint x: 885, startPoint y: 469, endPoint x: 933, endPoint y: 476, distance: 48.7
click at [886, 431] on label "True" at bounding box center [893, 408] width 127 height 45
click at [855, 416] on input "True" at bounding box center [848, 410] width 15 height 12
click at [1009, 488] on div "10 A practice's employee's access rights to PHI is usually determined by how lo…" at bounding box center [866, 431] width 1170 height 130
click at [1020, 417] on span "False" at bounding box center [1027, 408] width 32 height 15
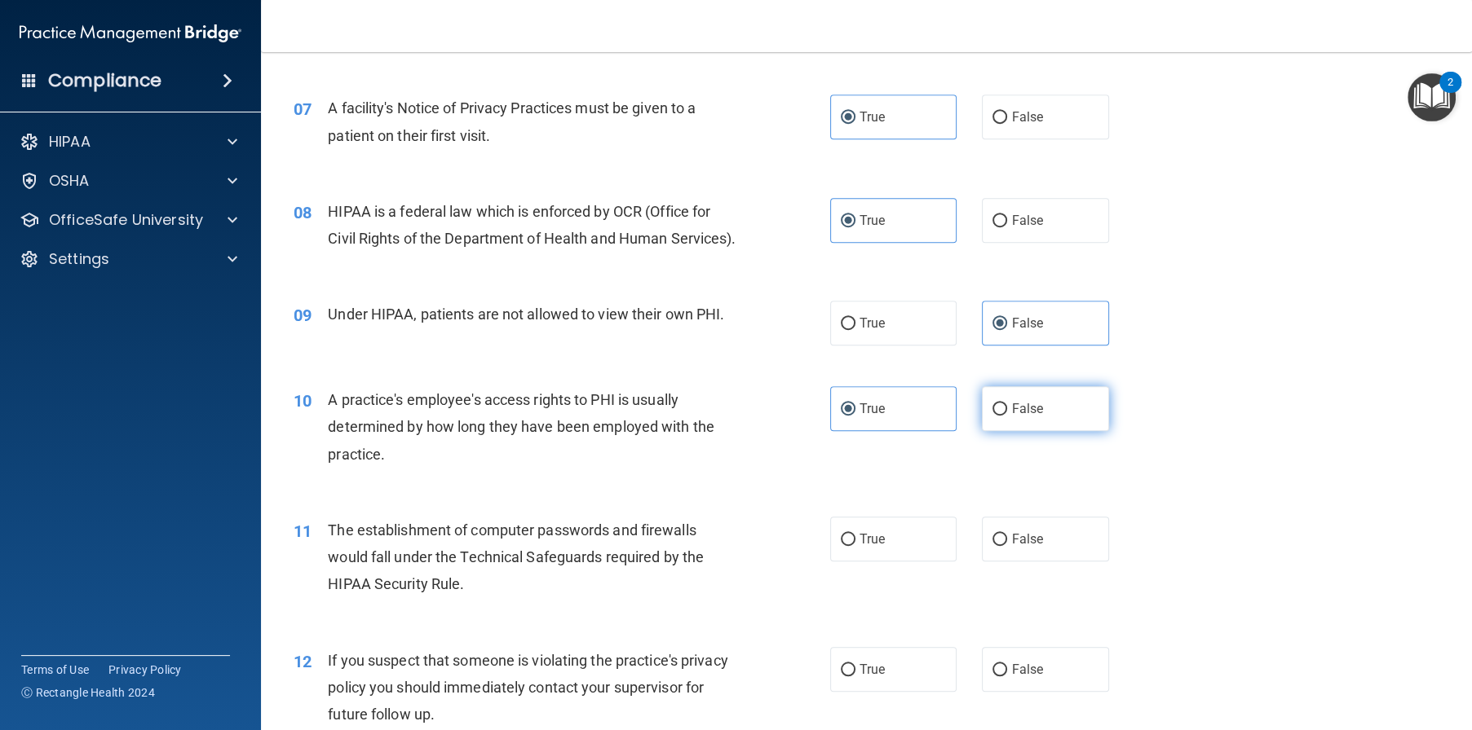
click at [1007, 416] on input "False" at bounding box center [999, 410] width 15 height 12
radio input "true"
radio input "false"
click at [885, 562] on label "True" at bounding box center [893, 539] width 127 height 45
click at [855, 546] on input "True" at bounding box center [848, 540] width 15 height 12
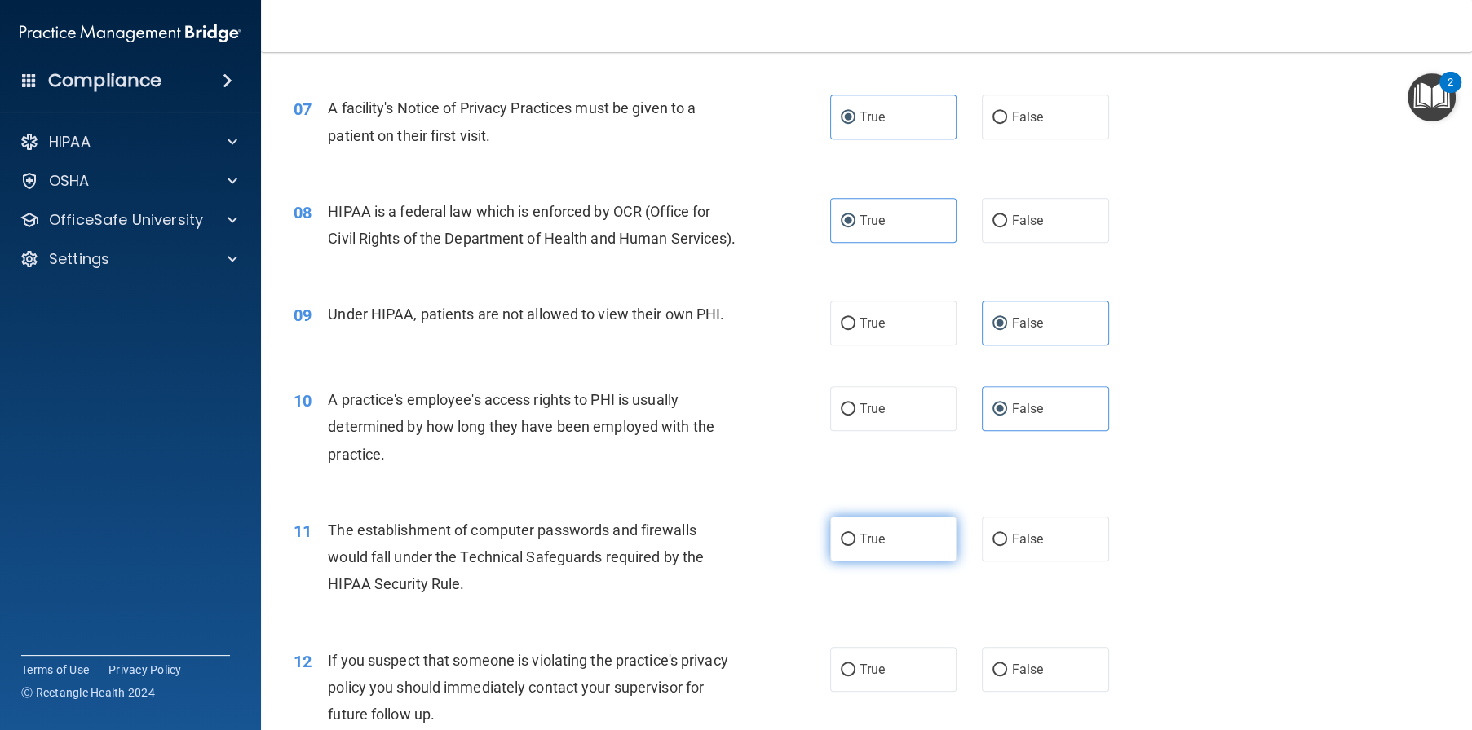
radio input "true"
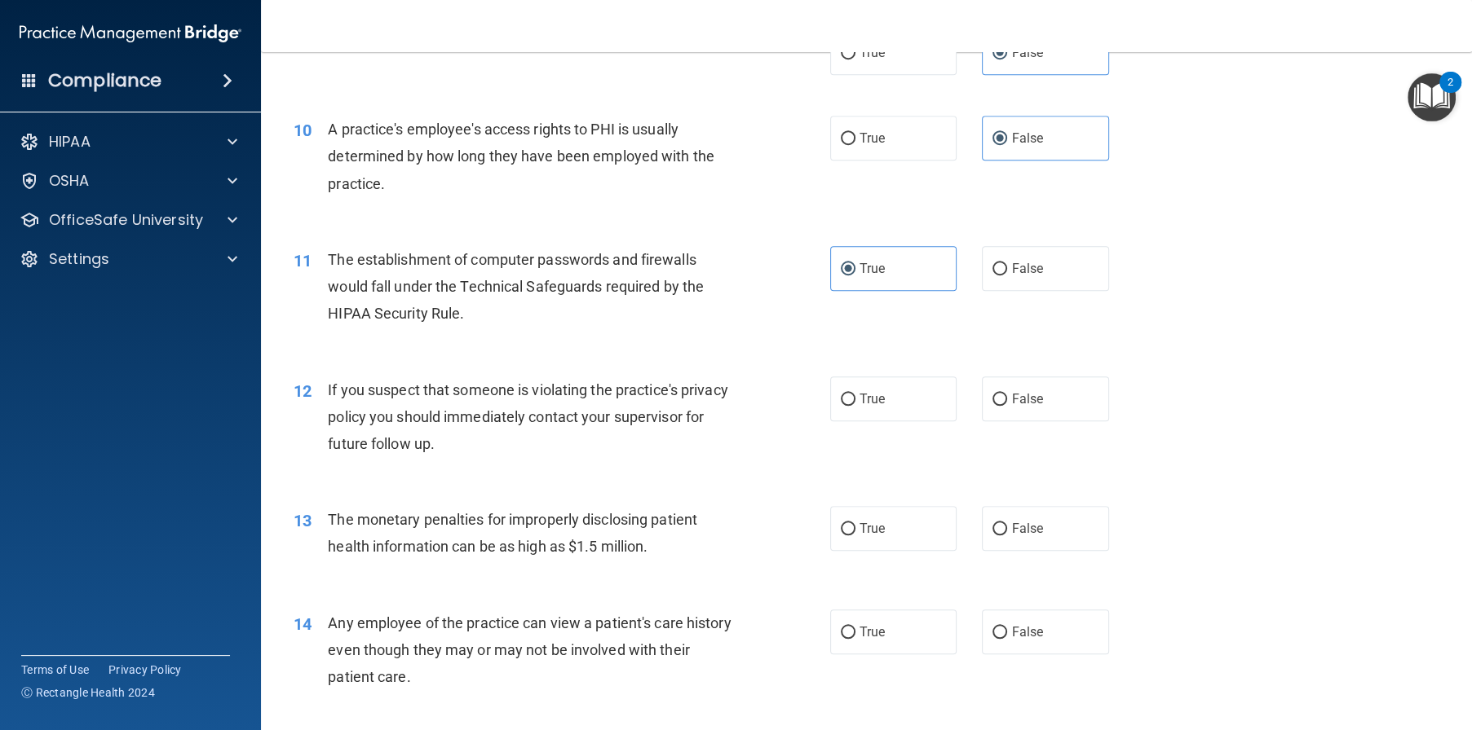
scroll to position [1141, 0]
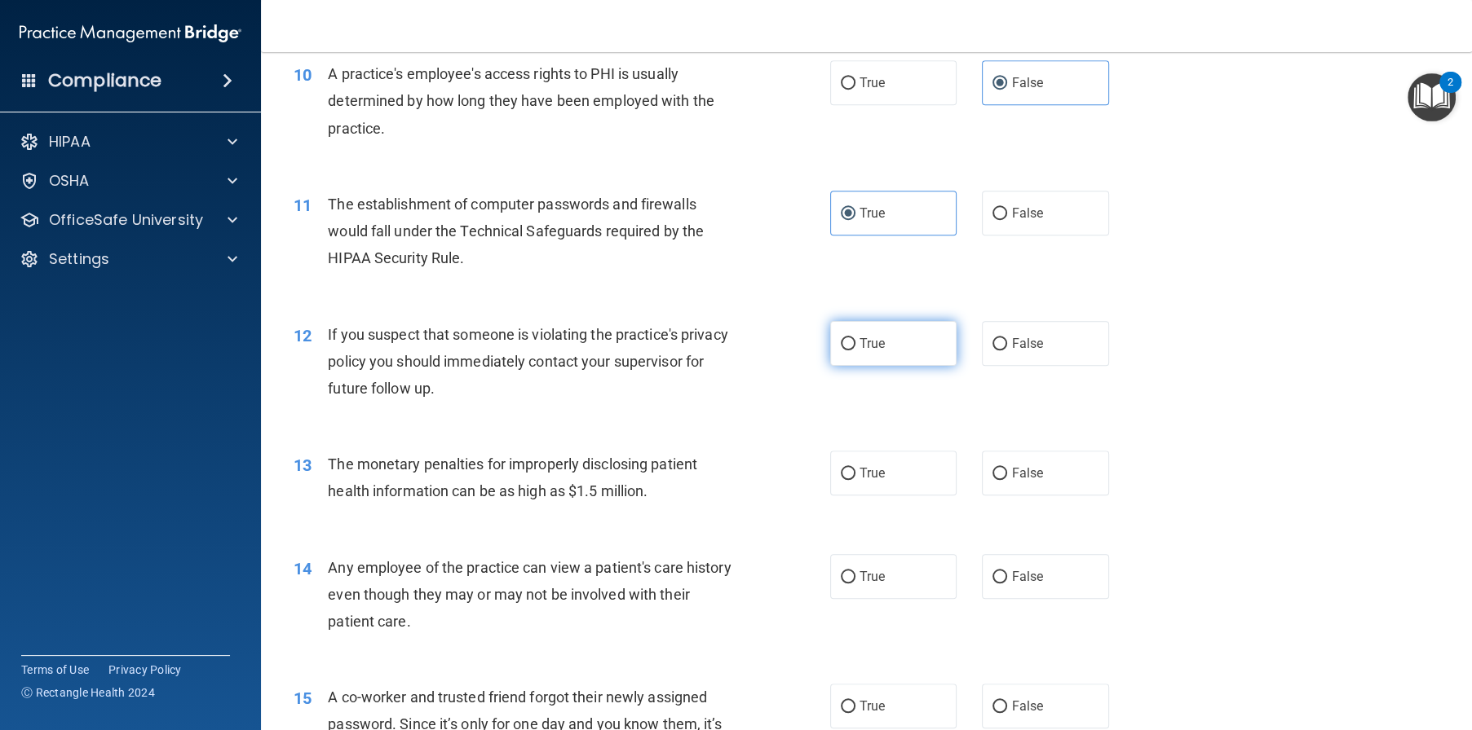
click at [890, 366] on label "True" at bounding box center [893, 343] width 127 height 45
click at [855, 351] on input "True" at bounding box center [848, 344] width 15 height 12
radio input "true"
click at [894, 533] on div "13 The monetary penalties for improperly disclosing patient health information …" at bounding box center [866, 481] width 1170 height 103
click at [883, 496] on label "True" at bounding box center [893, 473] width 127 height 45
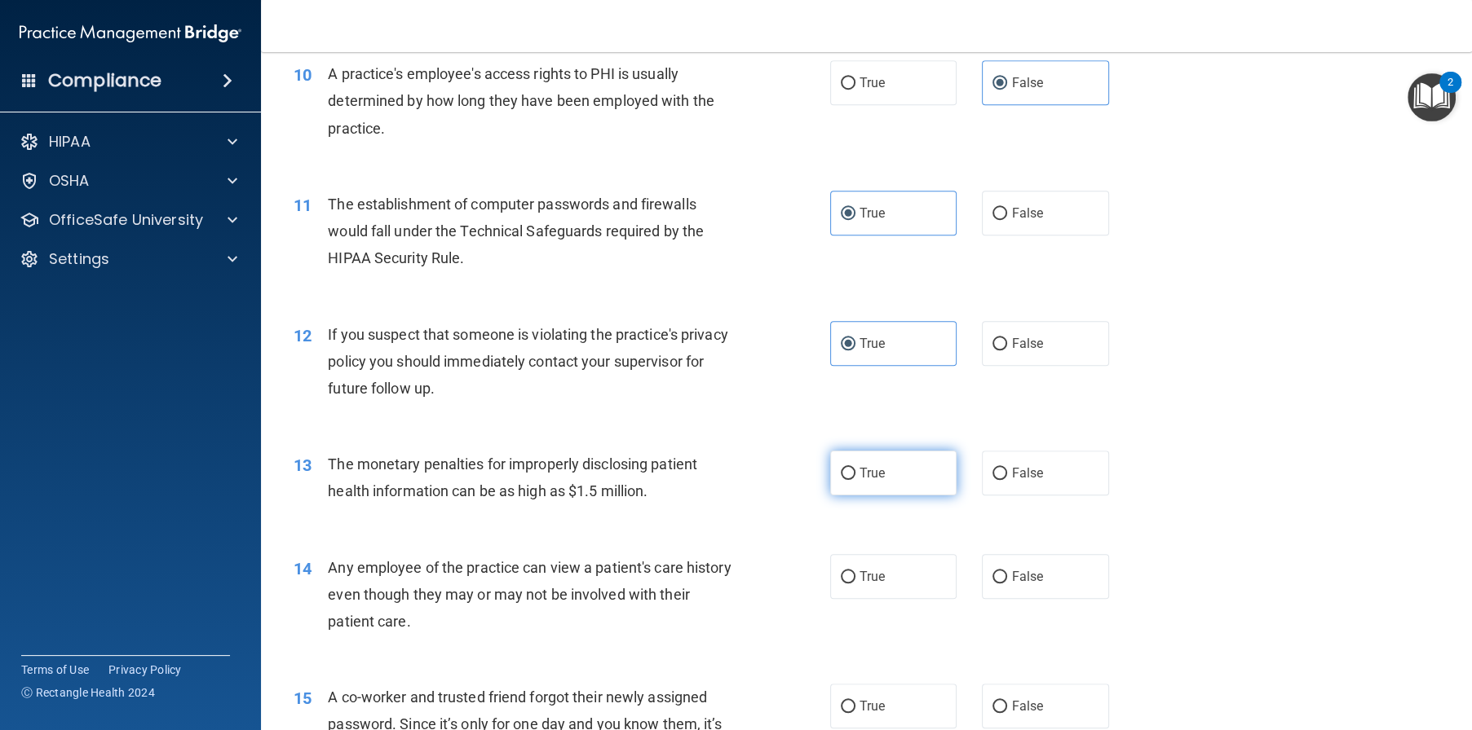
click at [855, 480] on input "True" at bounding box center [848, 474] width 15 height 12
radio input "true"
click at [1015, 585] on span "False" at bounding box center [1027, 576] width 32 height 15
click at [1007, 584] on input "False" at bounding box center [999, 577] width 15 height 12
radio input "true"
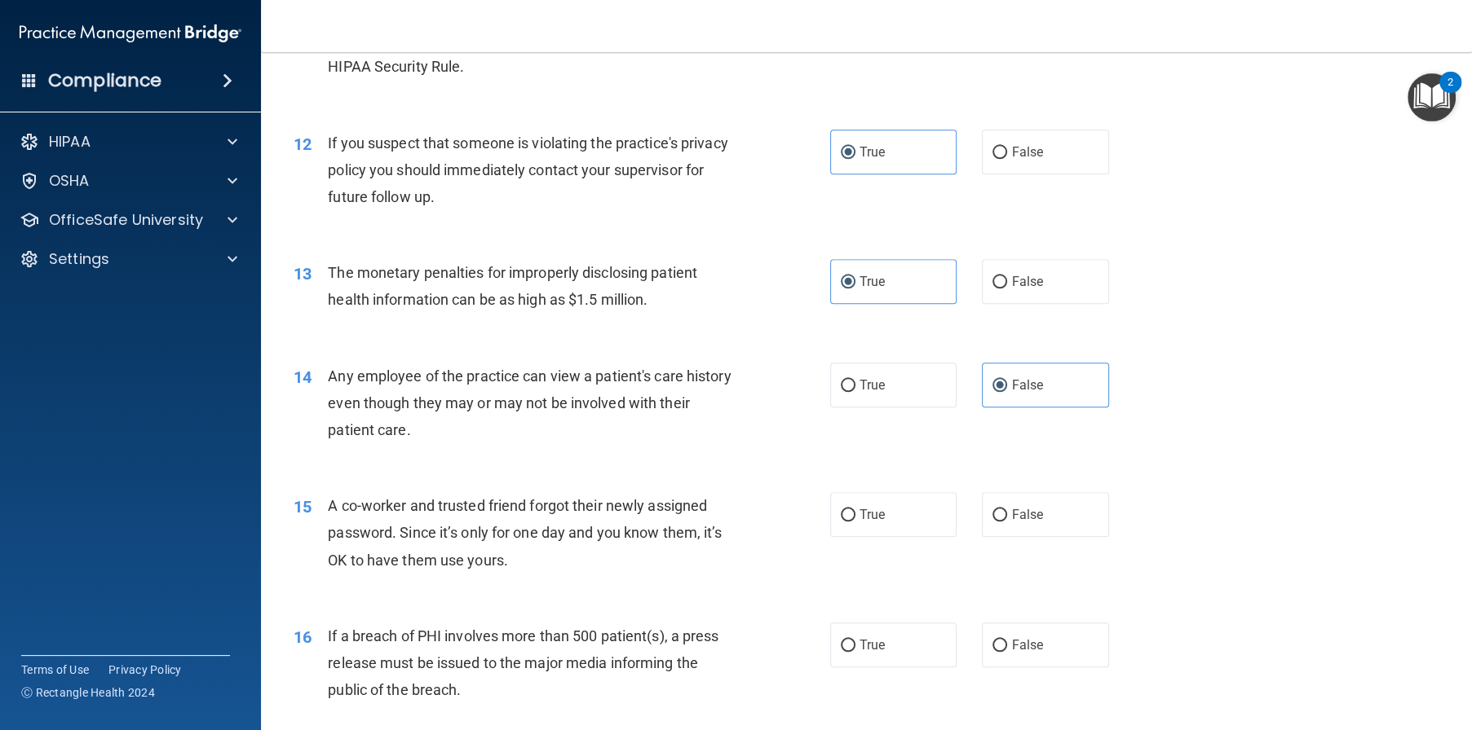
scroll to position [1386, 0]
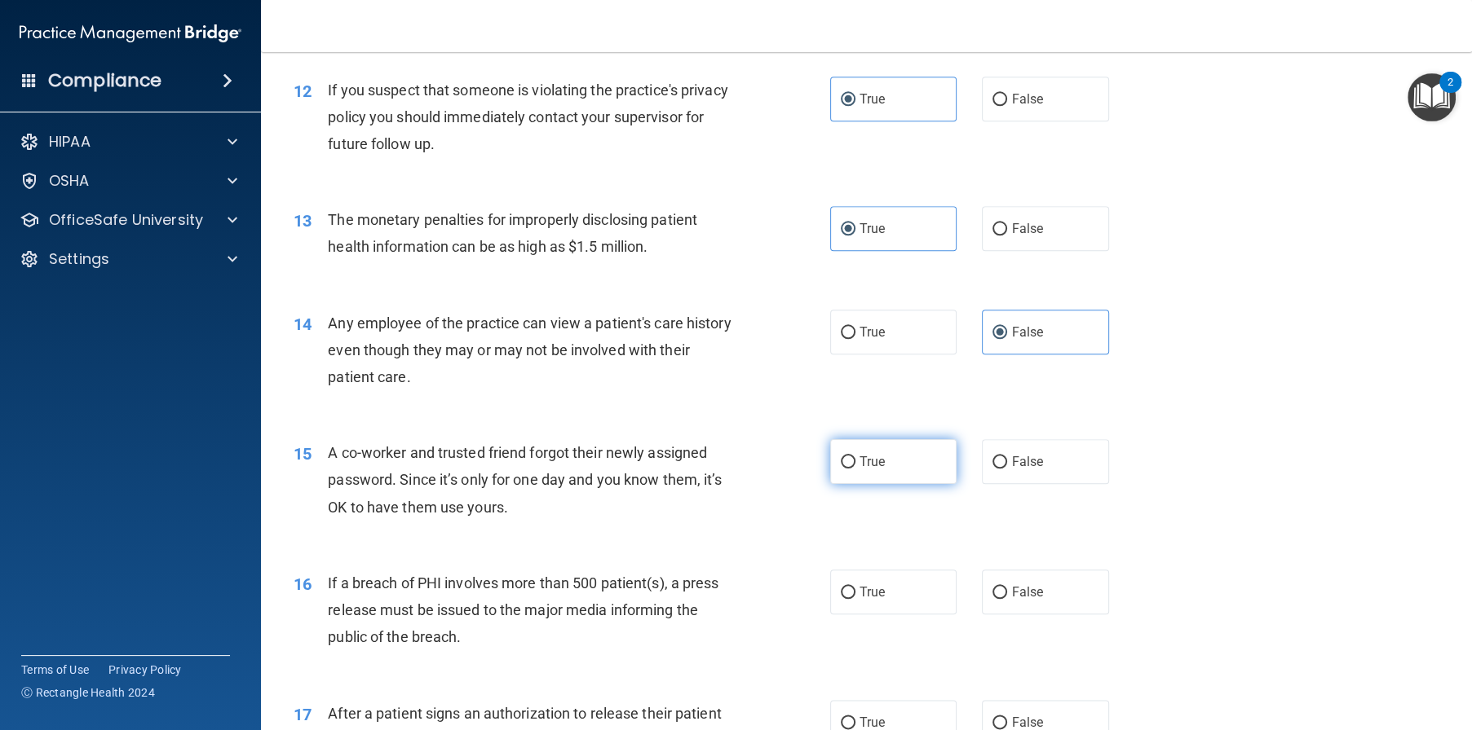
click at [919, 484] on label "True" at bounding box center [893, 461] width 127 height 45
click at [855, 469] on input "True" at bounding box center [848, 463] width 15 height 12
radio input "true"
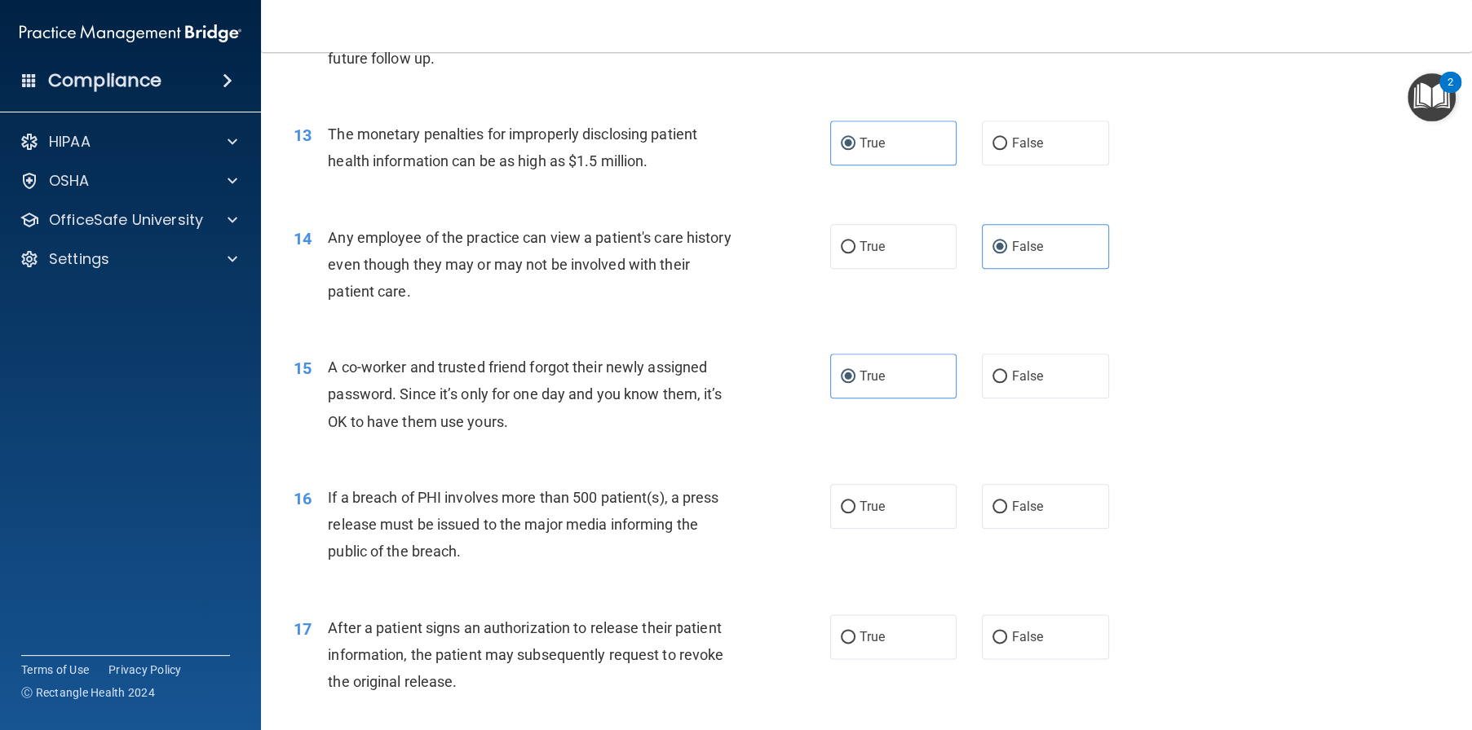
scroll to position [1549, 0]
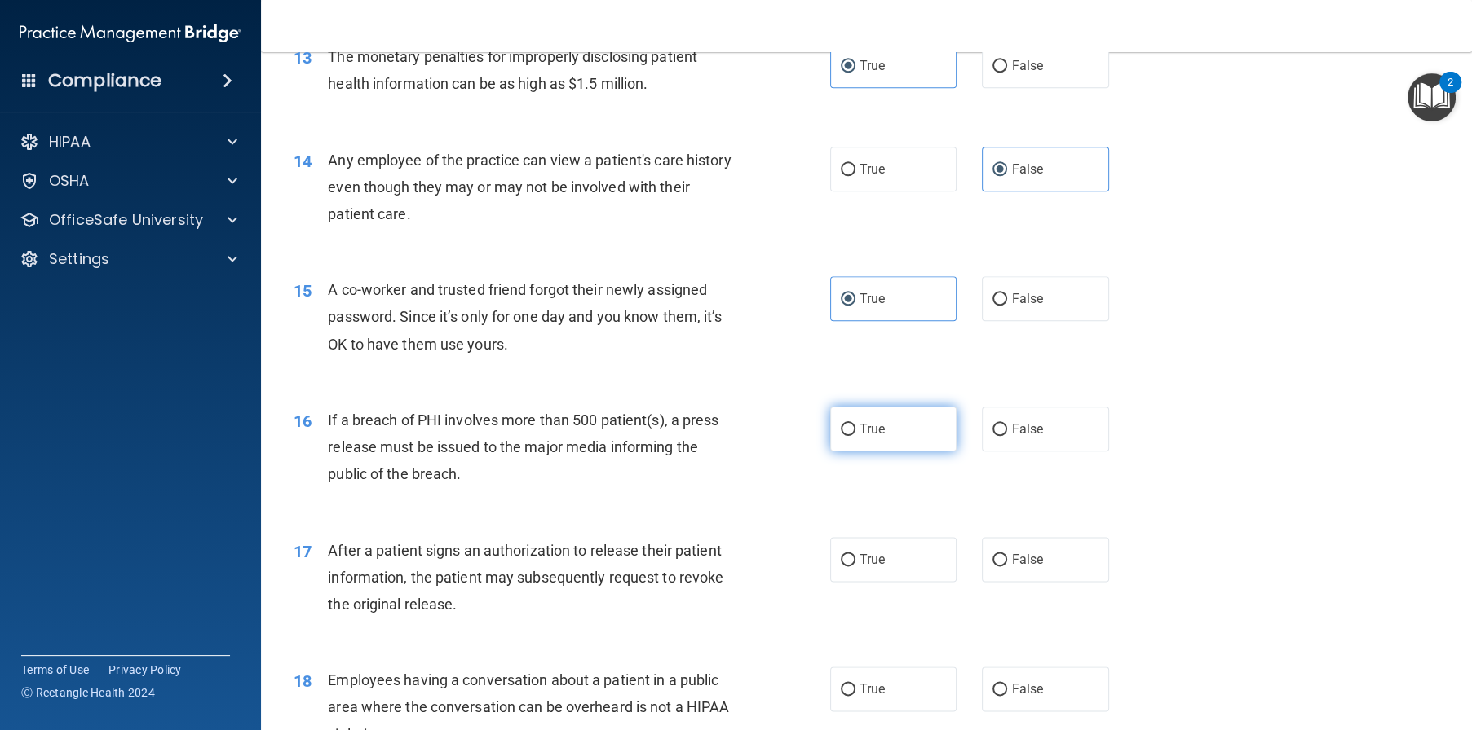
click at [900, 452] on label "True" at bounding box center [893, 429] width 127 height 45
click at [855, 436] on input "True" at bounding box center [848, 430] width 15 height 12
radio input "true"
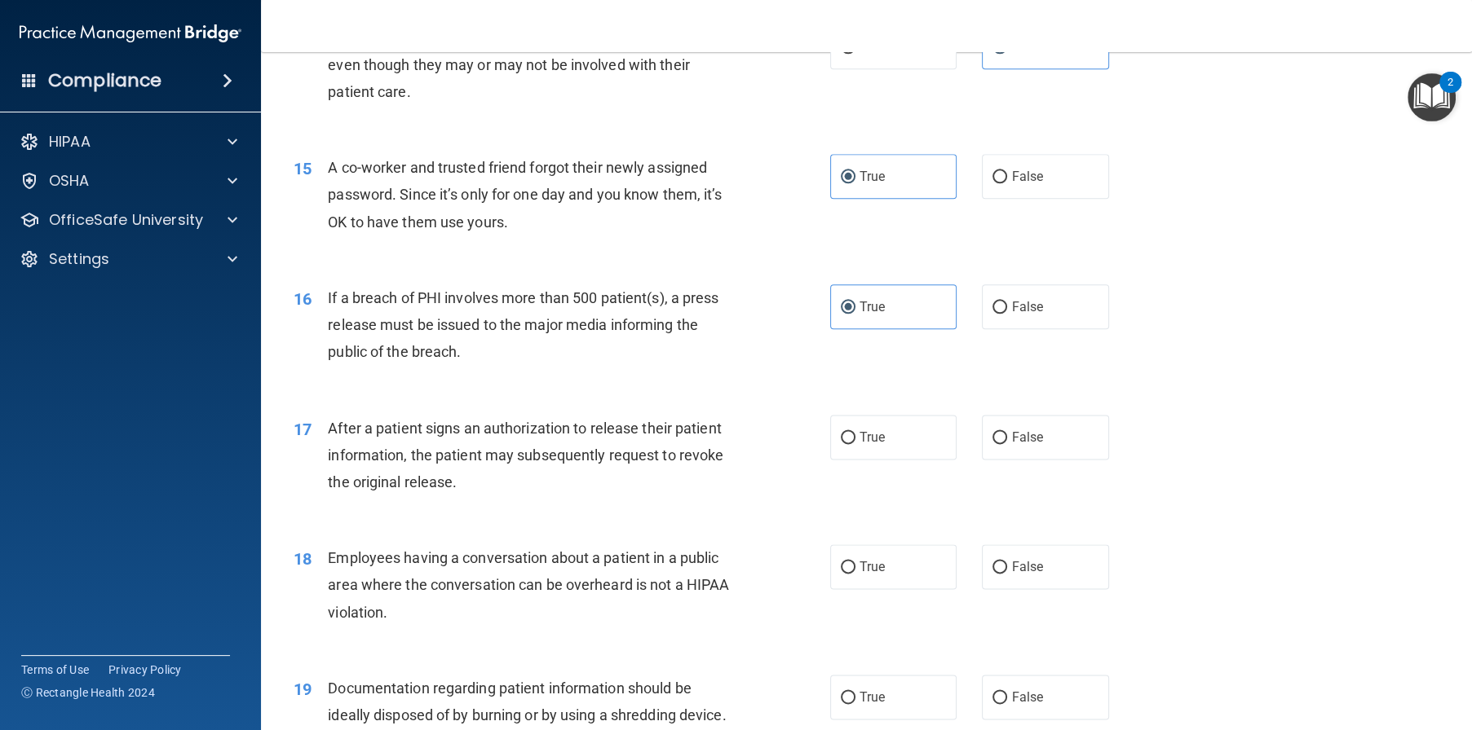
scroll to position [1712, 0]
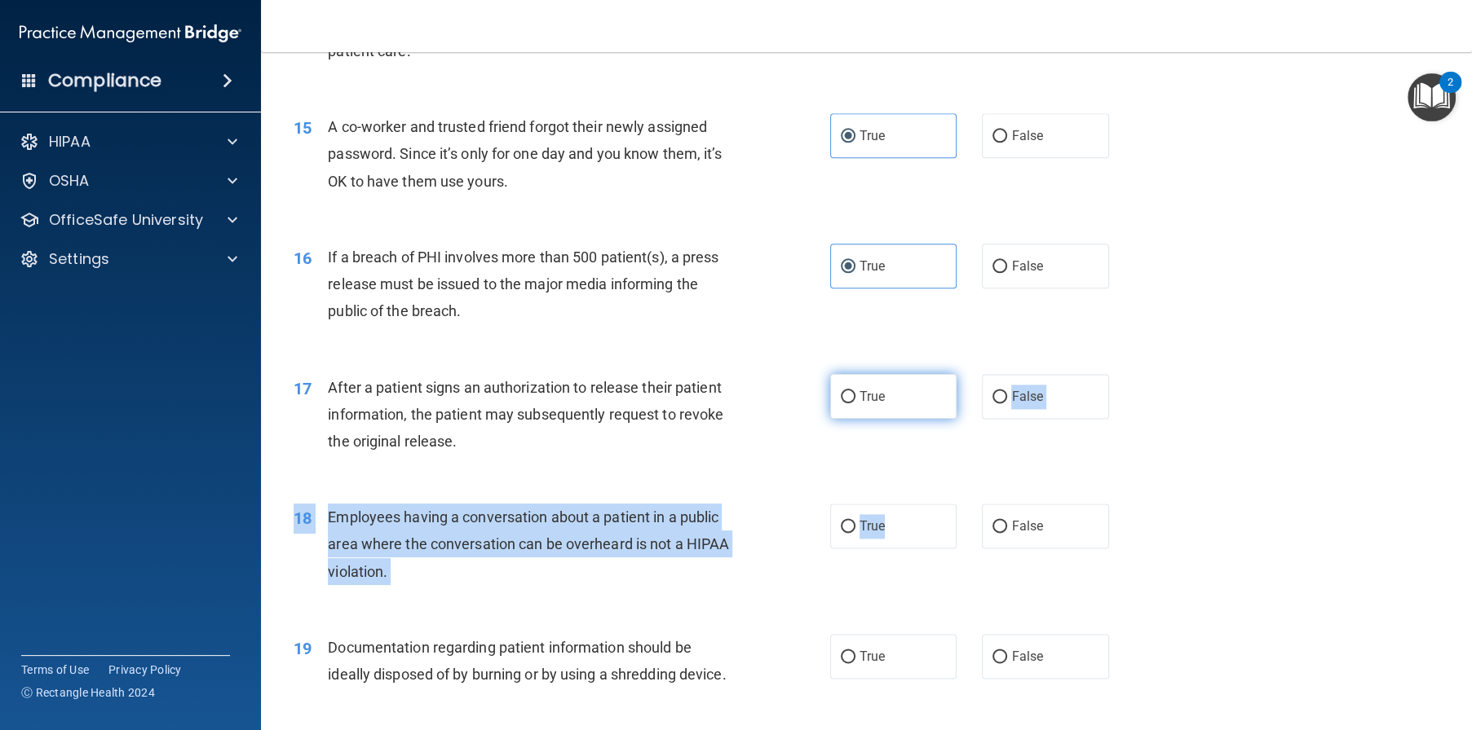
drag, startPoint x: 906, startPoint y: 578, endPoint x: 908, endPoint y: 468, distance: 110.1
click at [908, 468] on div "01 Patients who believe that their PHI has been compromised have the right to m…" at bounding box center [866, 272] width 1170 height 3752
drag, startPoint x: 908, startPoint y: 468, endPoint x: 902, endPoint y: 453, distance: 16.1
click at [902, 419] on label "True" at bounding box center [893, 396] width 127 height 45
click at [855, 404] on input "True" at bounding box center [848, 397] width 15 height 12
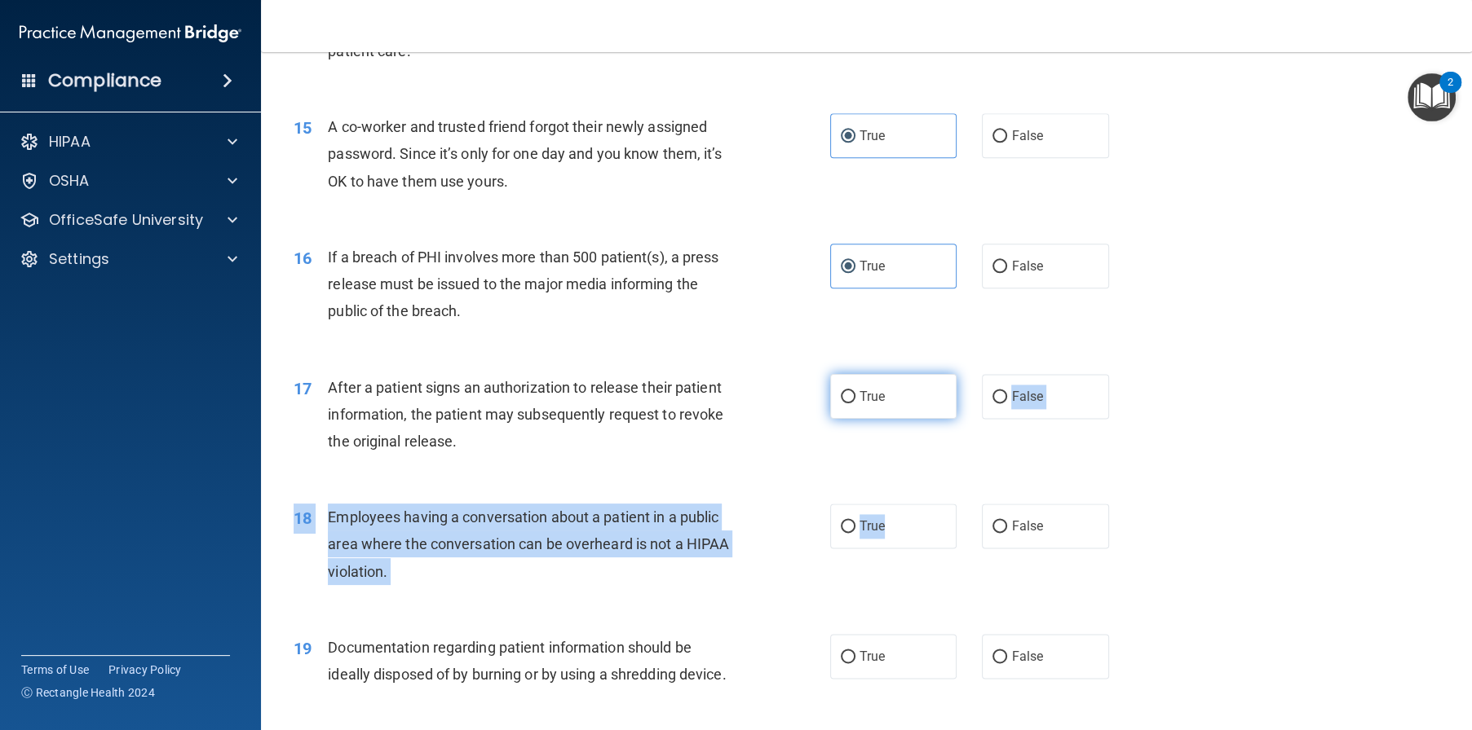
radio input "true"
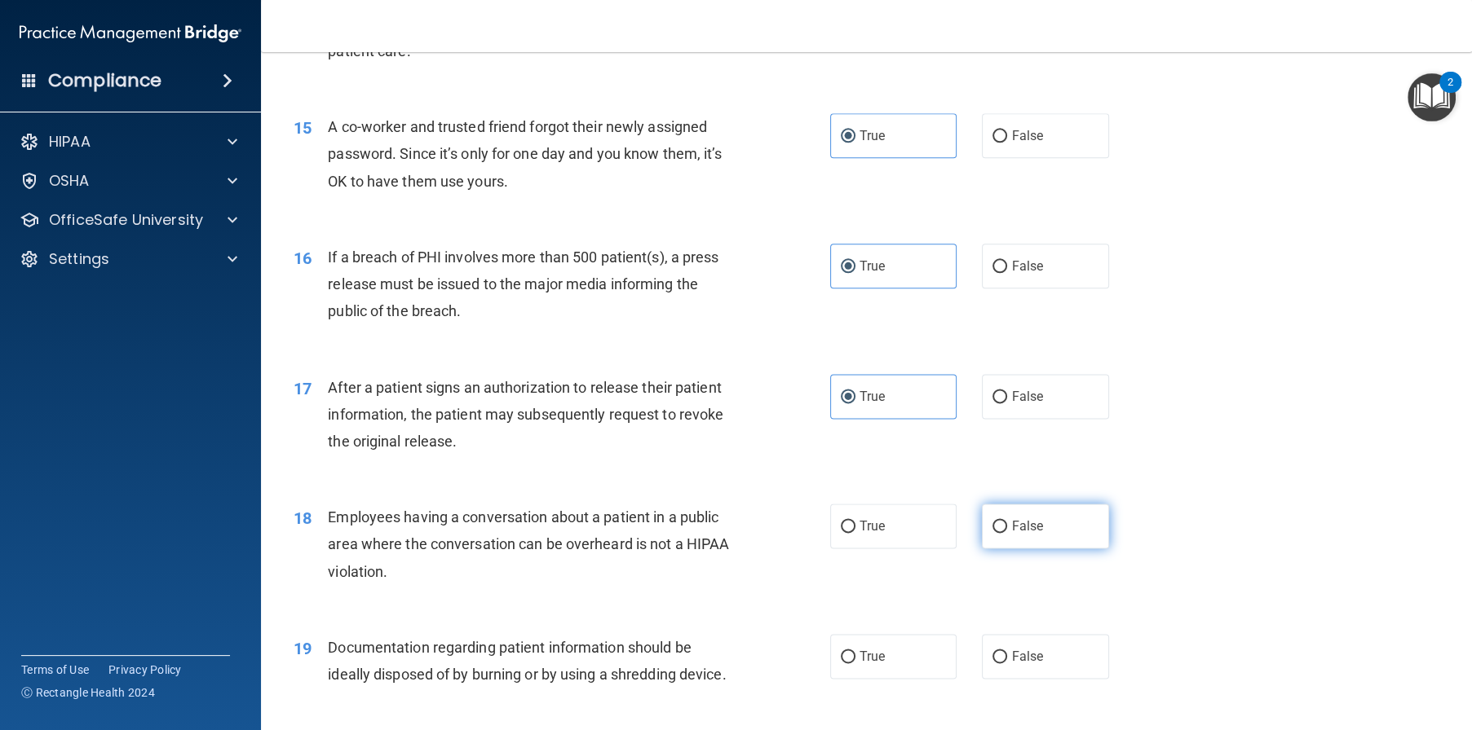
click at [1015, 549] on label "False" at bounding box center [1045, 526] width 127 height 45
click at [1007, 533] on input "False" at bounding box center [999, 527] width 15 height 12
radio input "true"
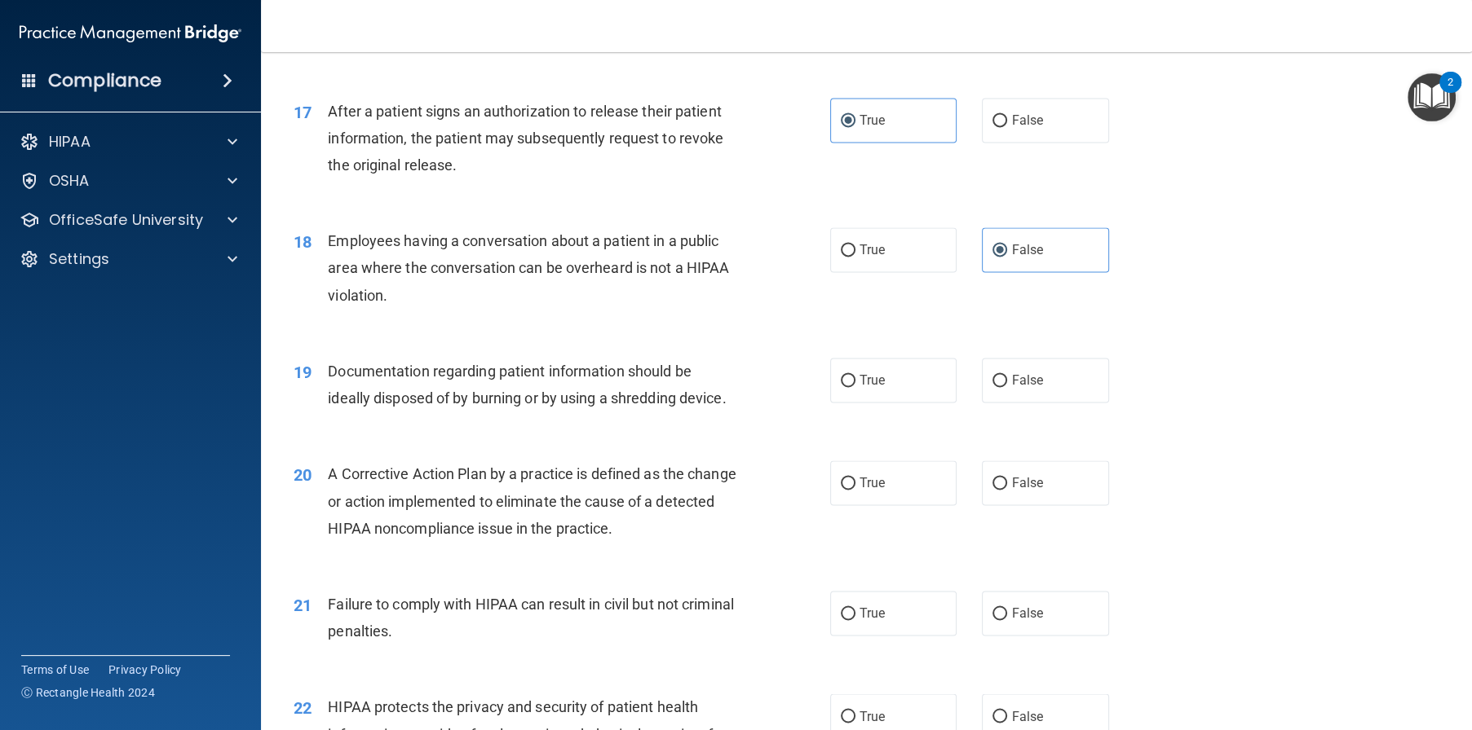
scroll to position [2038, 0]
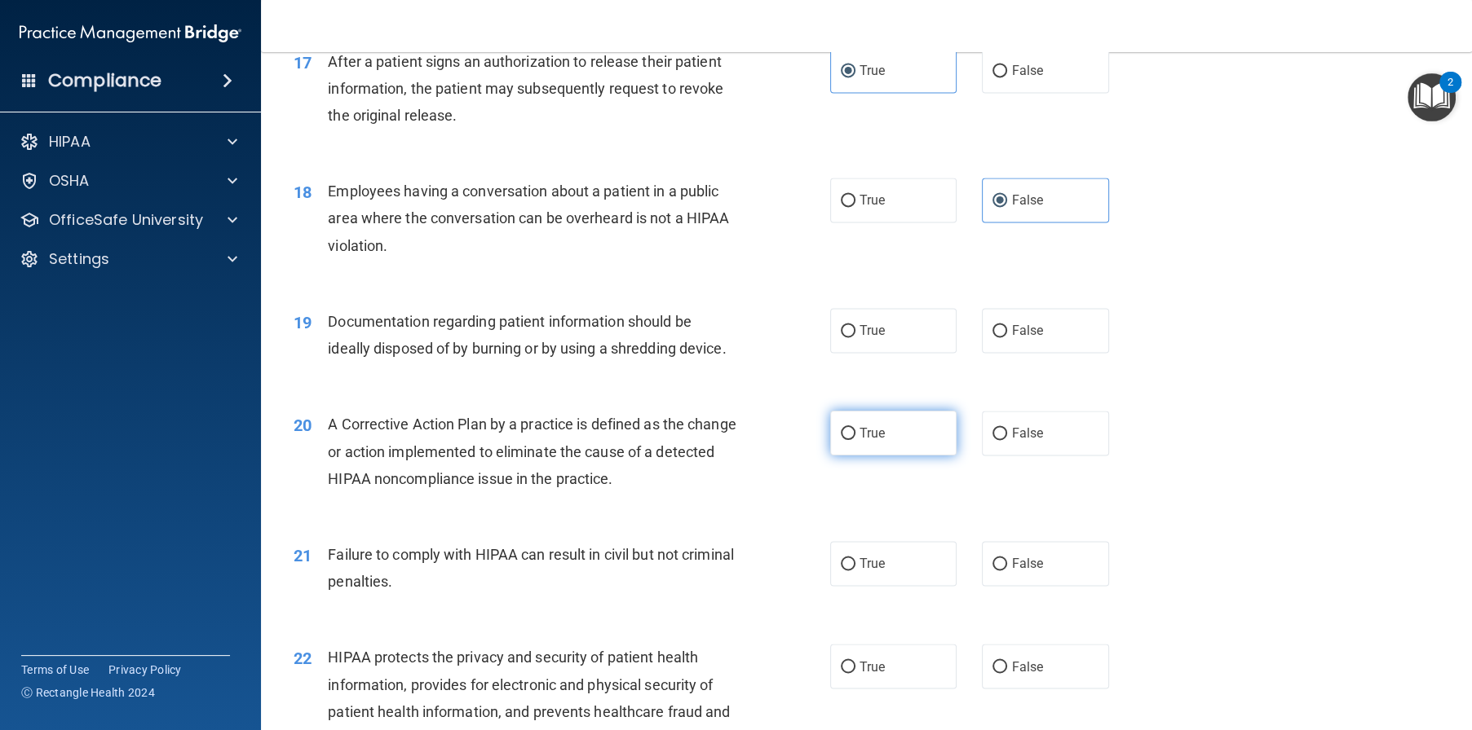
click at [906, 456] on label "True" at bounding box center [893, 433] width 127 height 45
click at [855, 440] on input "True" at bounding box center [848, 434] width 15 height 12
radio input "true"
click at [915, 586] on label "True" at bounding box center [893, 563] width 127 height 45
click at [855, 571] on input "True" at bounding box center [848, 564] width 15 height 12
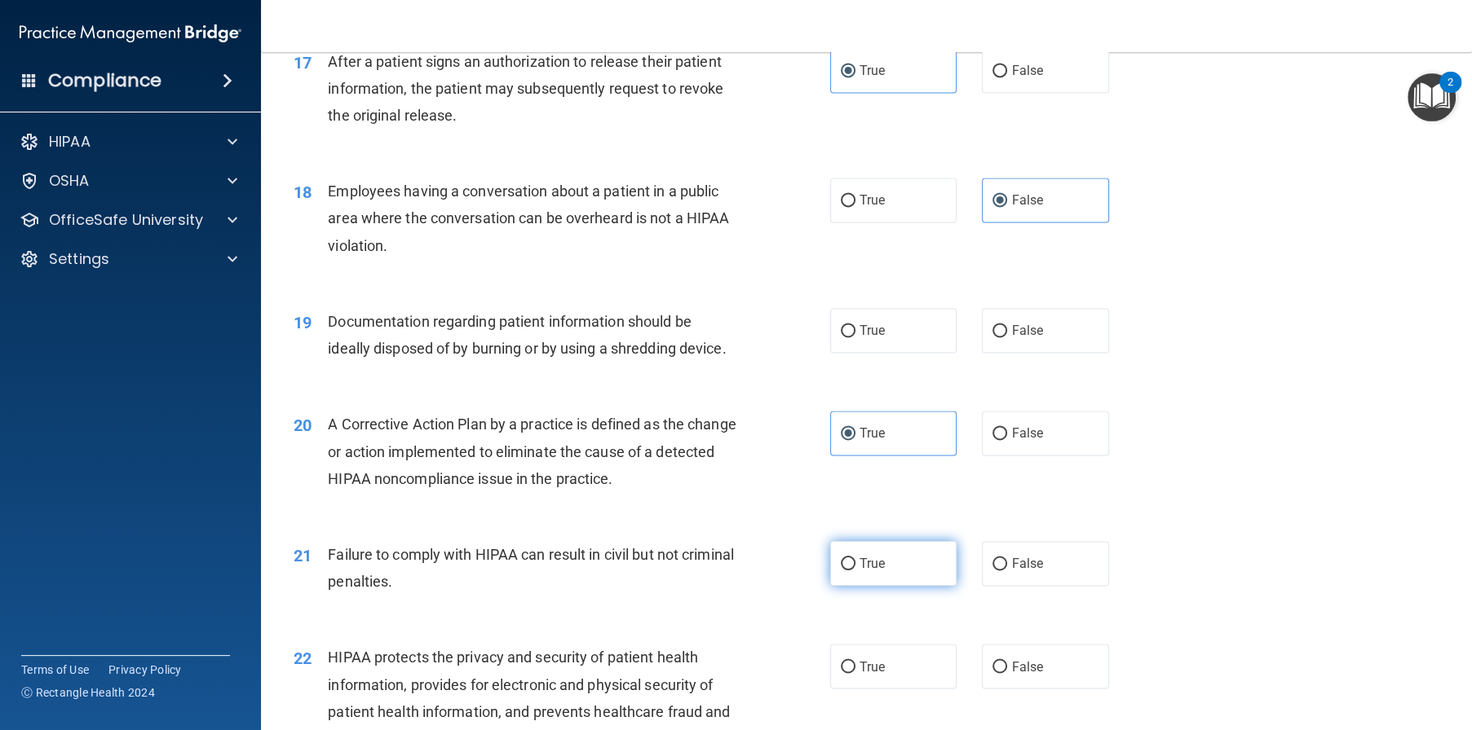
radio input "true"
click at [915, 586] on label "True" at bounding box center [893, 563] width 127 height 45
click at [855, 571] on input "True" at bounding box center [848, 564] width 15 height 12
click at [1016, 571] on span "False" at bounding box center [1027, 563] width 32 height 15
click at [1007, 571] on input "False" at bounding box center [999, 564] width 15 height 12
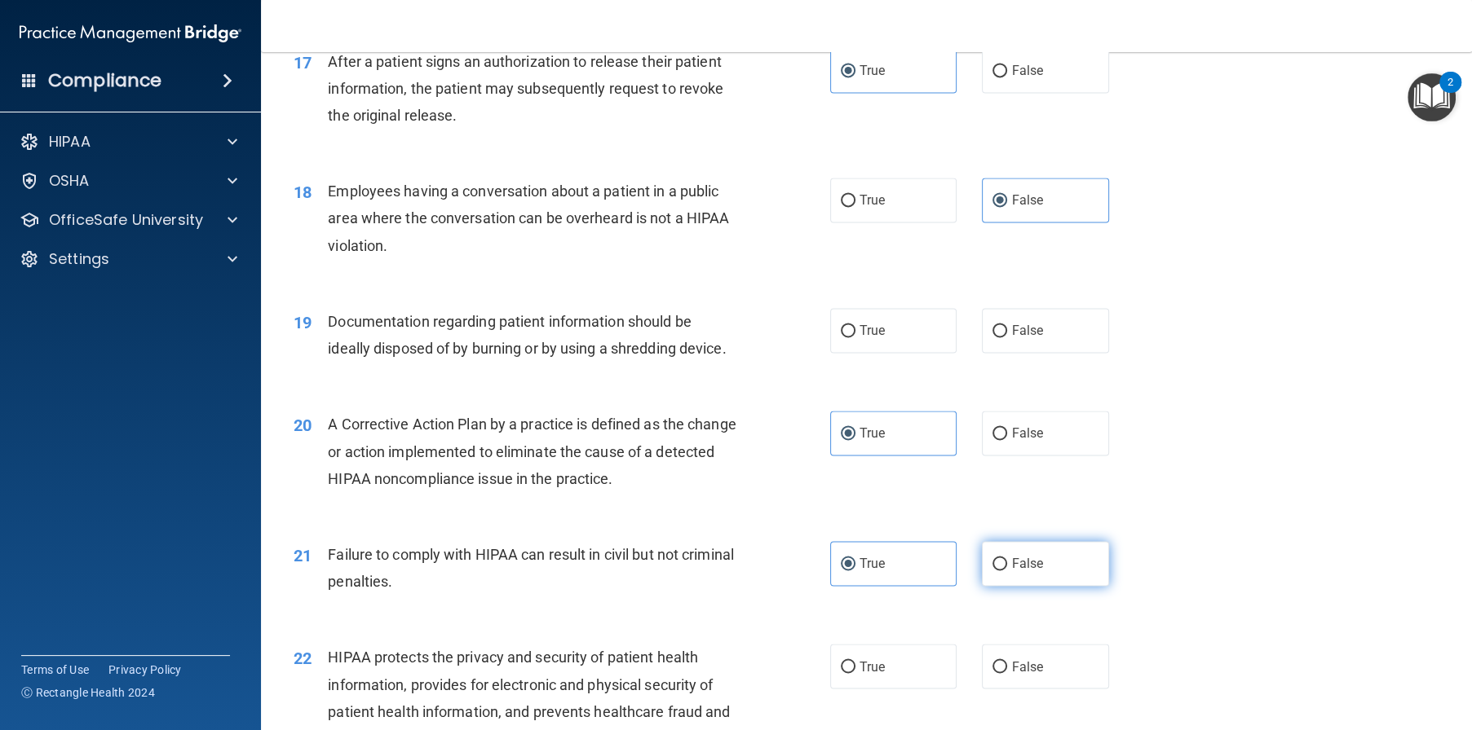
radio input "true"
radio input "false"
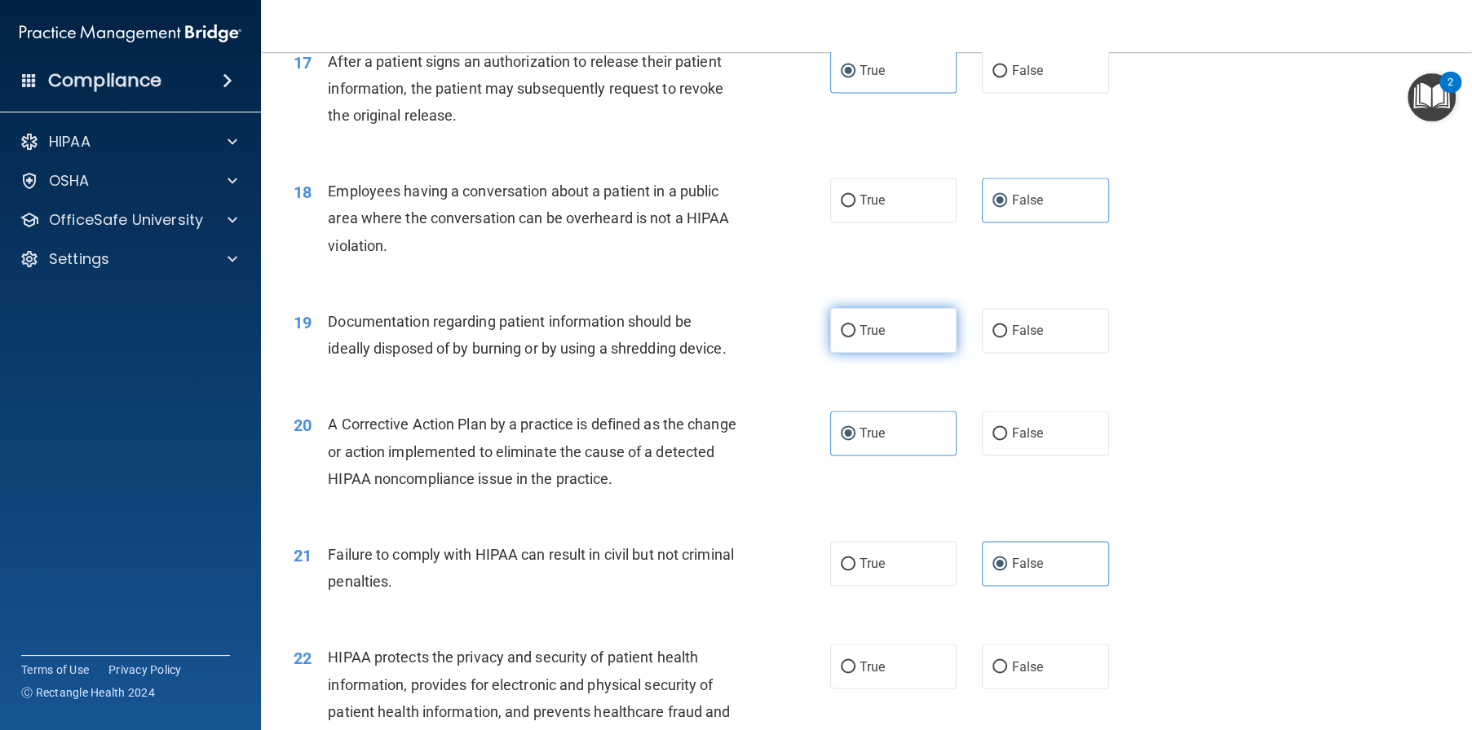
click at [910, 353] on label "True" at bounding box center [893, 330] width 127 height 45
click at [855, 338] on input "True" at bounding box center [848, 331] width 15 height 12
radio input "true"
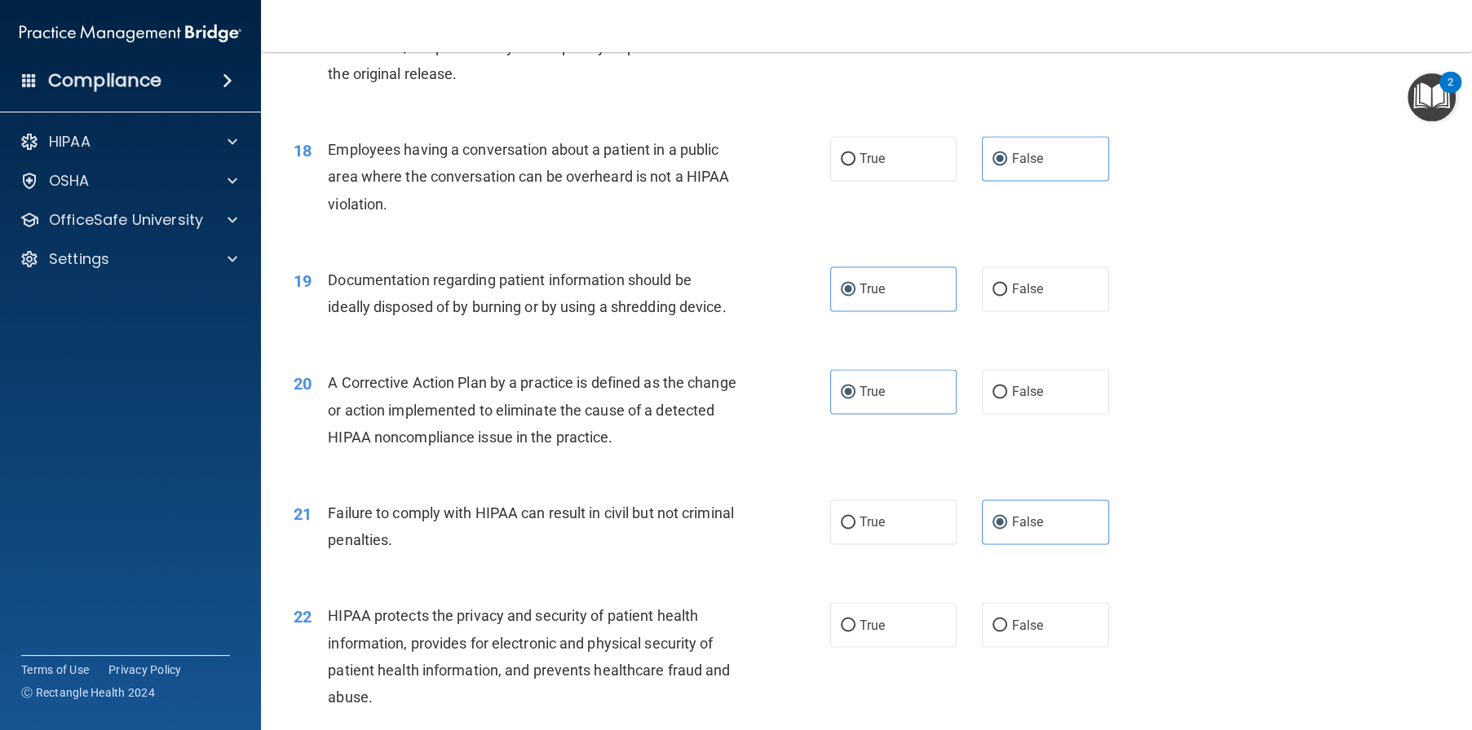
scroll to position [2201, 0]
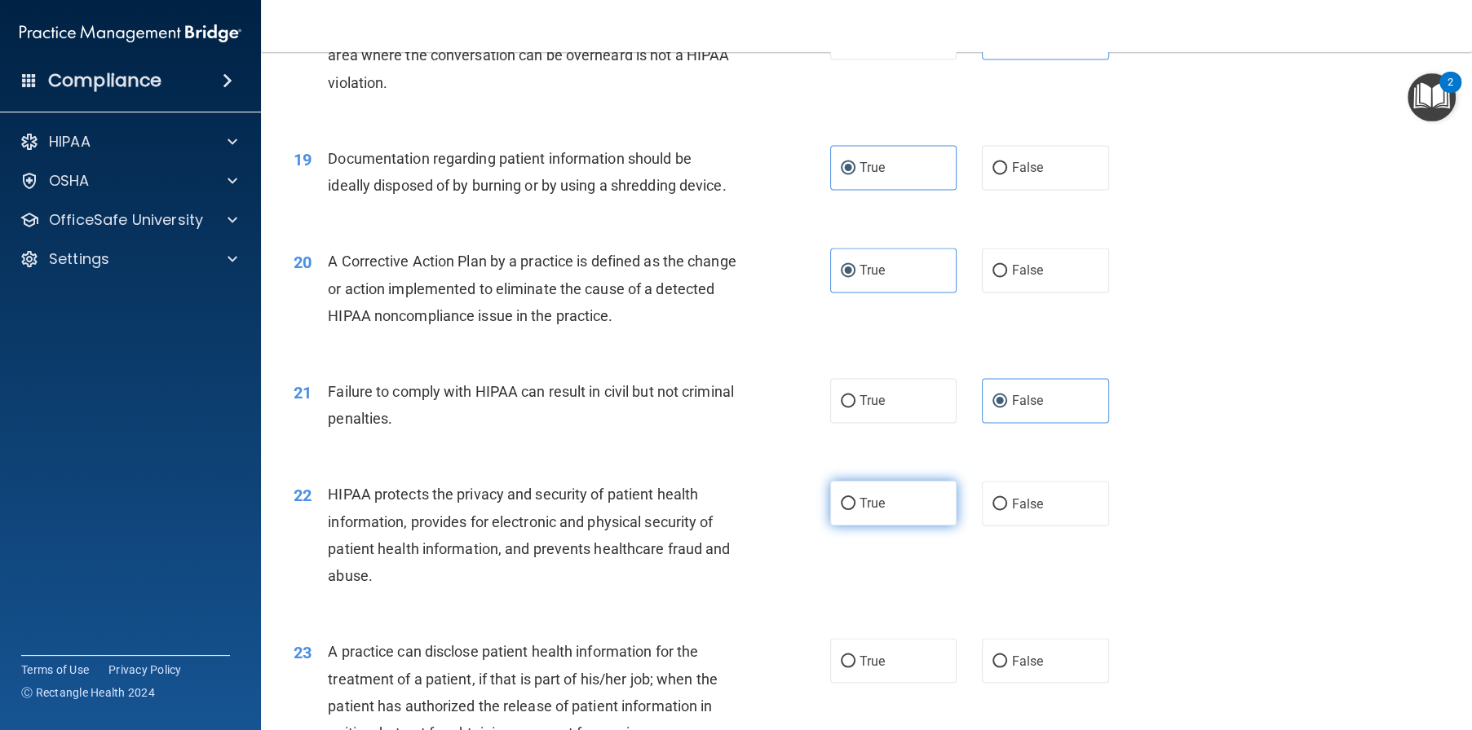
click at [889, 526] on label "True" at bounding box center [893, 503] width 127 height 45
click at [855, 510] on input "True" at bounding box center [848, 504] width 15 height 12
radio input "true"
drag, startPoint x: 904, startPoint y: 714, endPoint x: 918, endPoint y: 677, distance: 40.0
click at [905, 683] on label "True" at bounding box center [893, 660] width 127 height 45
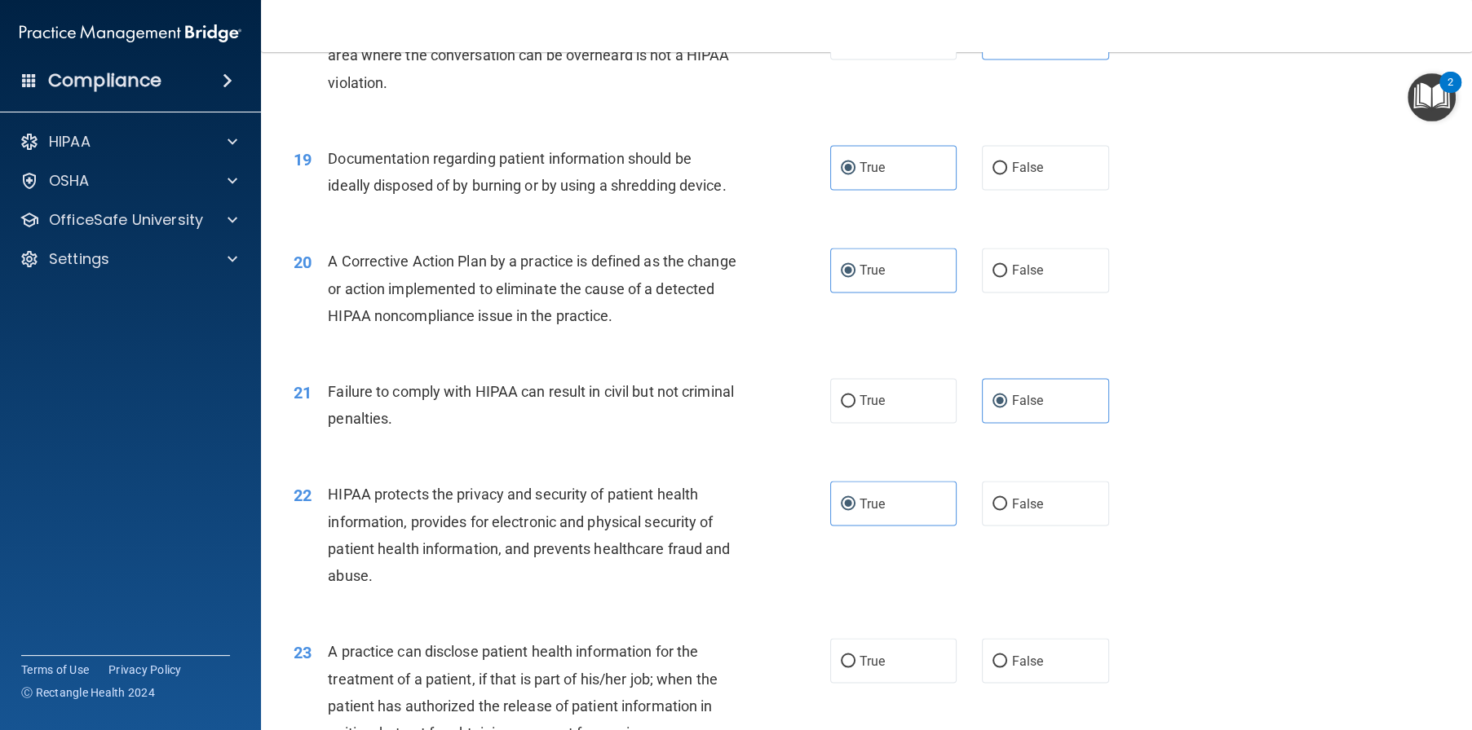
click at [855, 668] on input "True" at bounding box center [848, 661] width 15 height 12
radio input "true"
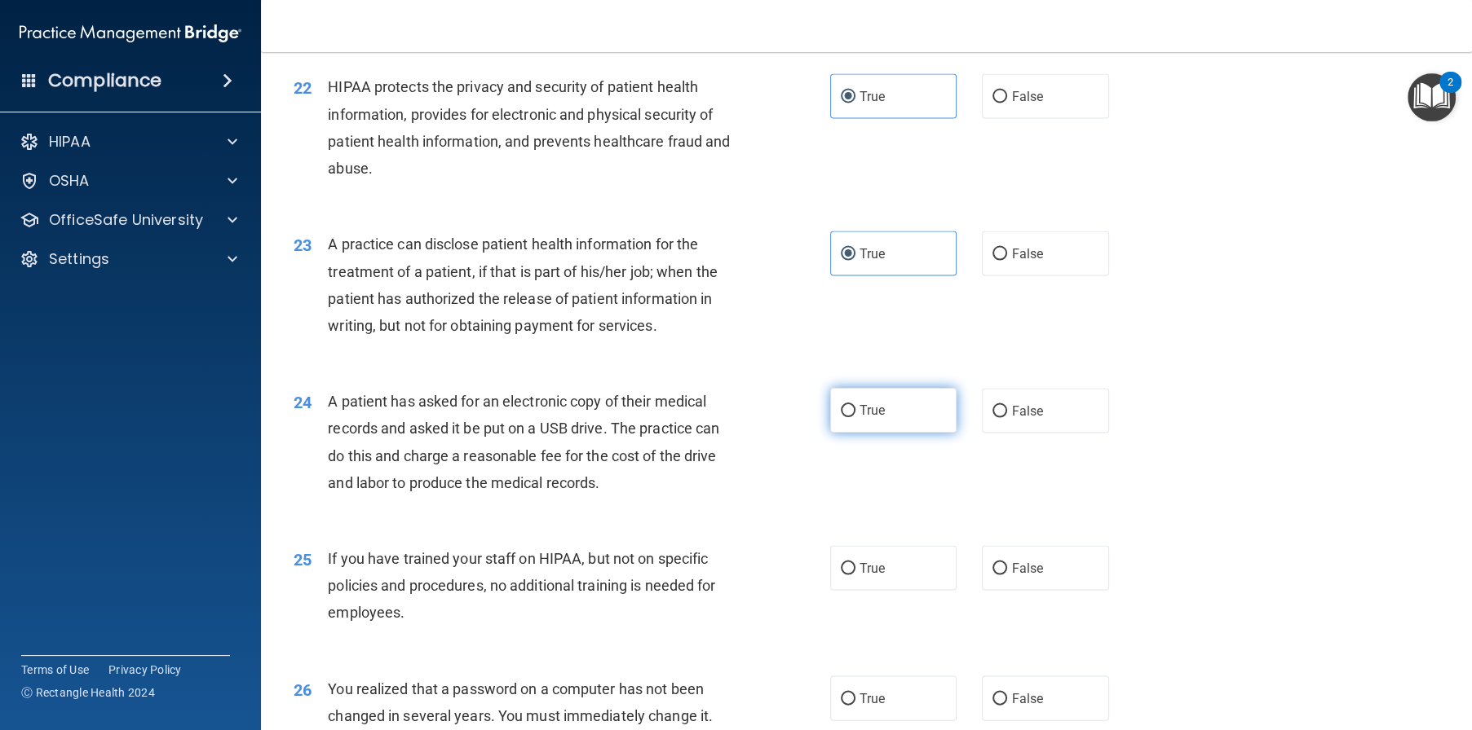
click at [902, 433] on label "True" at bounding box center [893, 410] width 127 height 45
click at [855, 417] on input "True" at bounding box center [848, 411] width 15 height 12
radio input "true"
click at [1018, 576] on span "False" at bounding box center [1027, 567] width 32 height 15
click at [1007, 575] on input "False" at bounding box center [999, 569] width 15 height 12
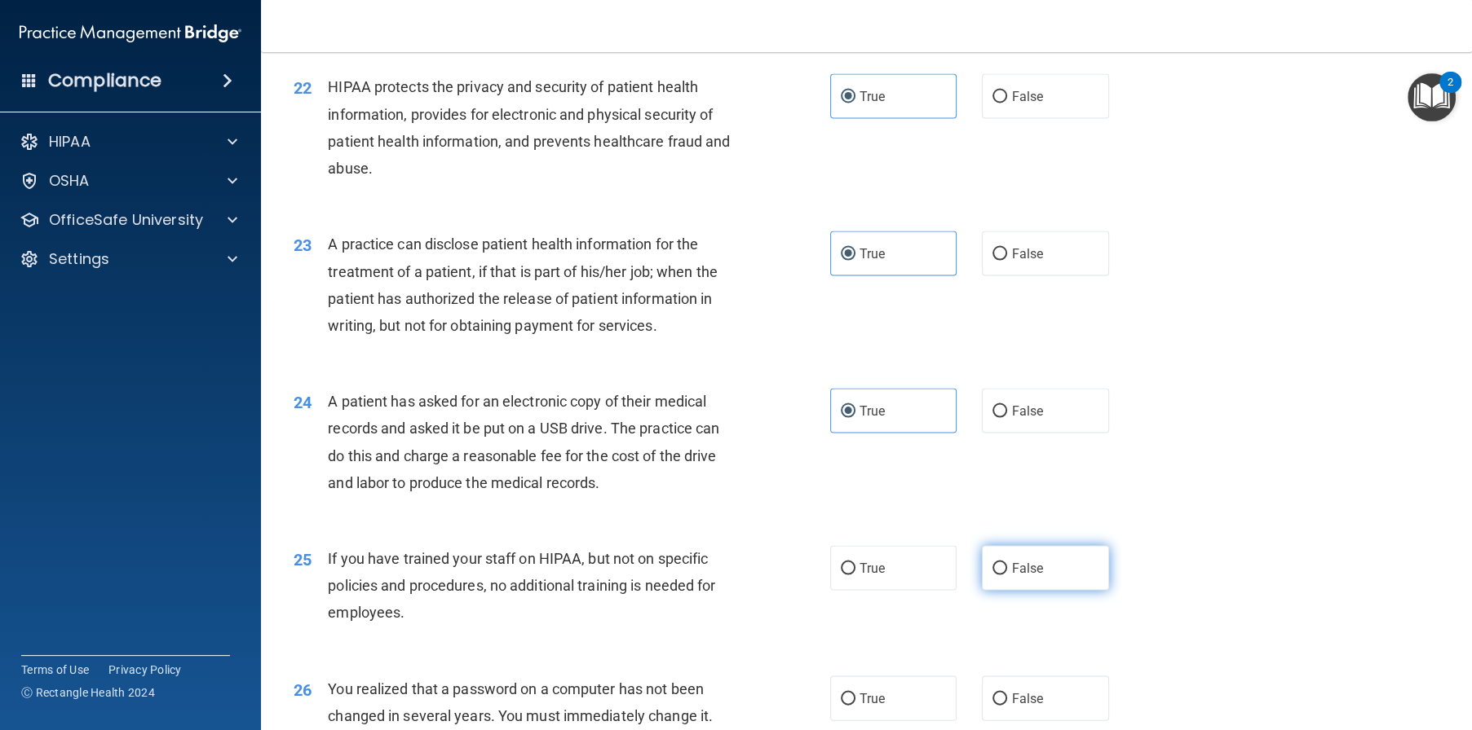
radio input "true"
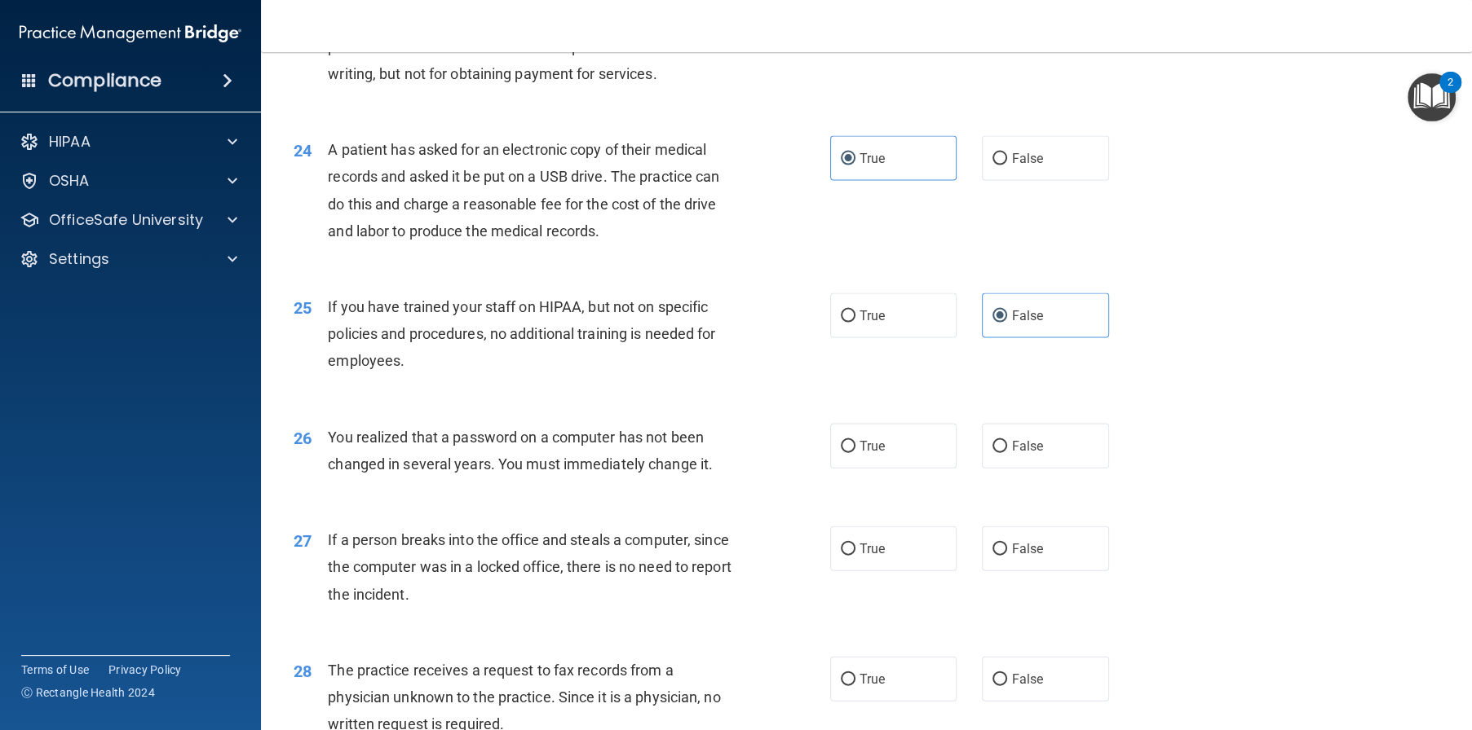
scroll to position [2935, 0]
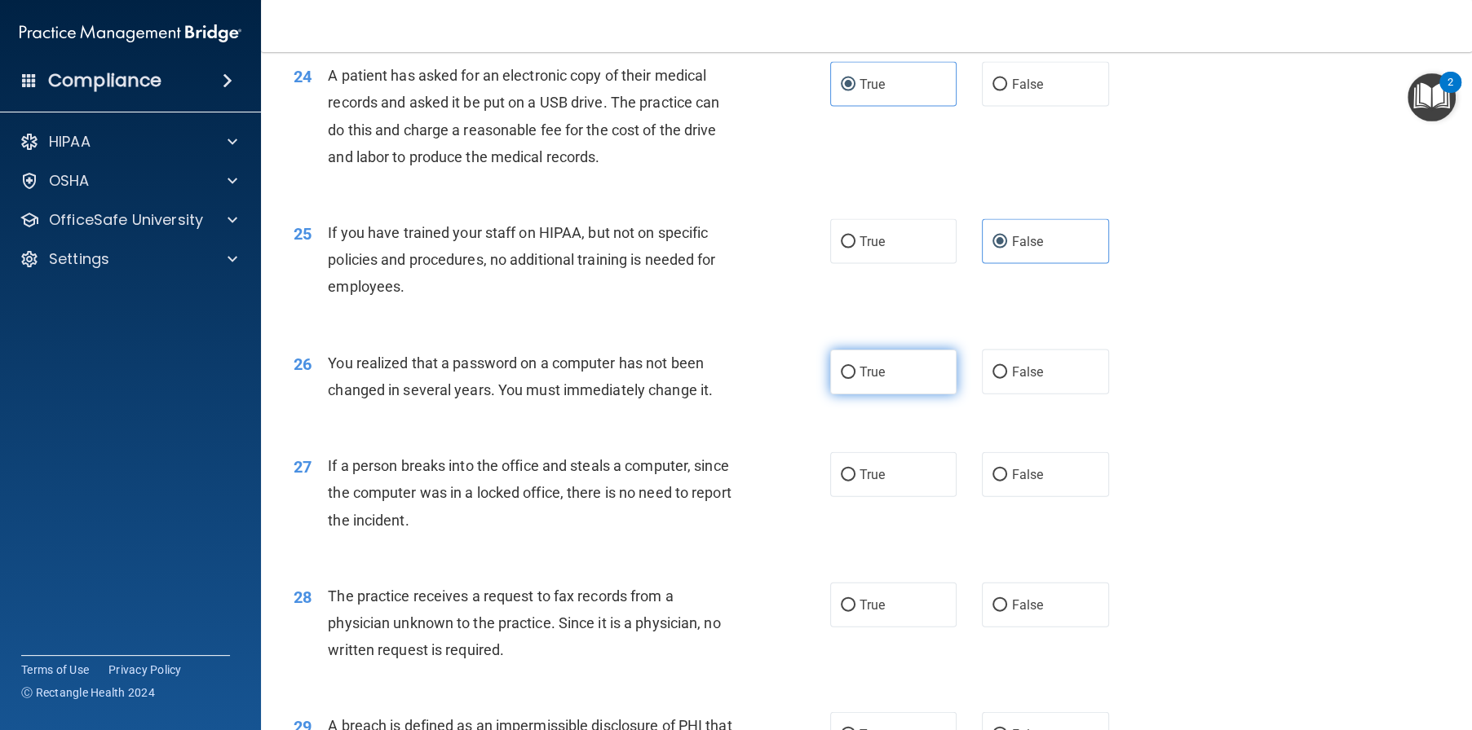
click at [920, 395] on label "True" at bounding box center [893, 372] width 127 height 45
click at [855, 379] on input "True" at bounding box center [848, 373] width 15 height 12
radio input "true"
click at [1016, 483] on span "False" at bounding box center [1027, 474] width 32 height 15
click at [1007, 482] on input "False" at bounding box center [999, 476] width 15 height 12
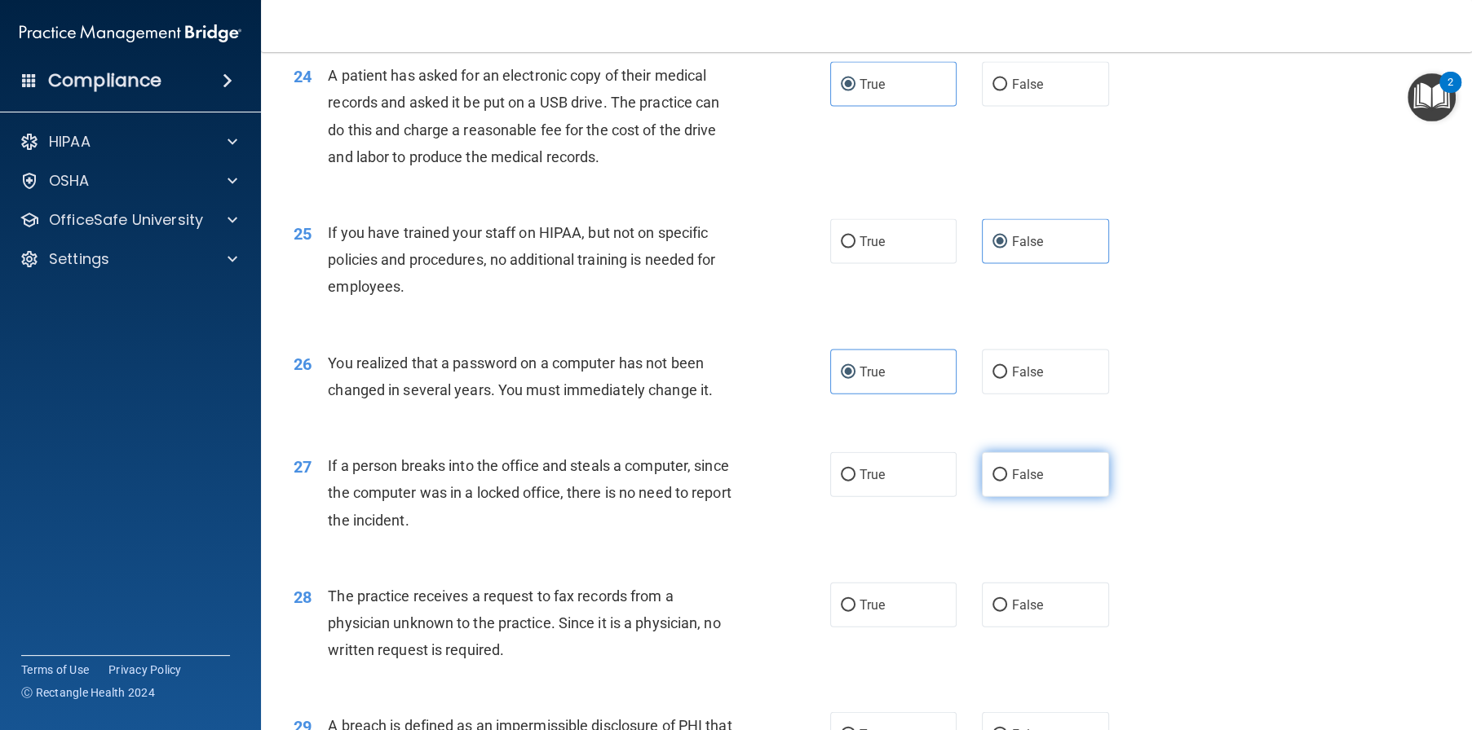
radio input "true"
click at [1023, 613] on span "False" at bounding box center [1027, 605] width 32 height 15
click at [1007, 612] on input "False" at bounding box center [999, 606] width 15 height 12
radio input "true"
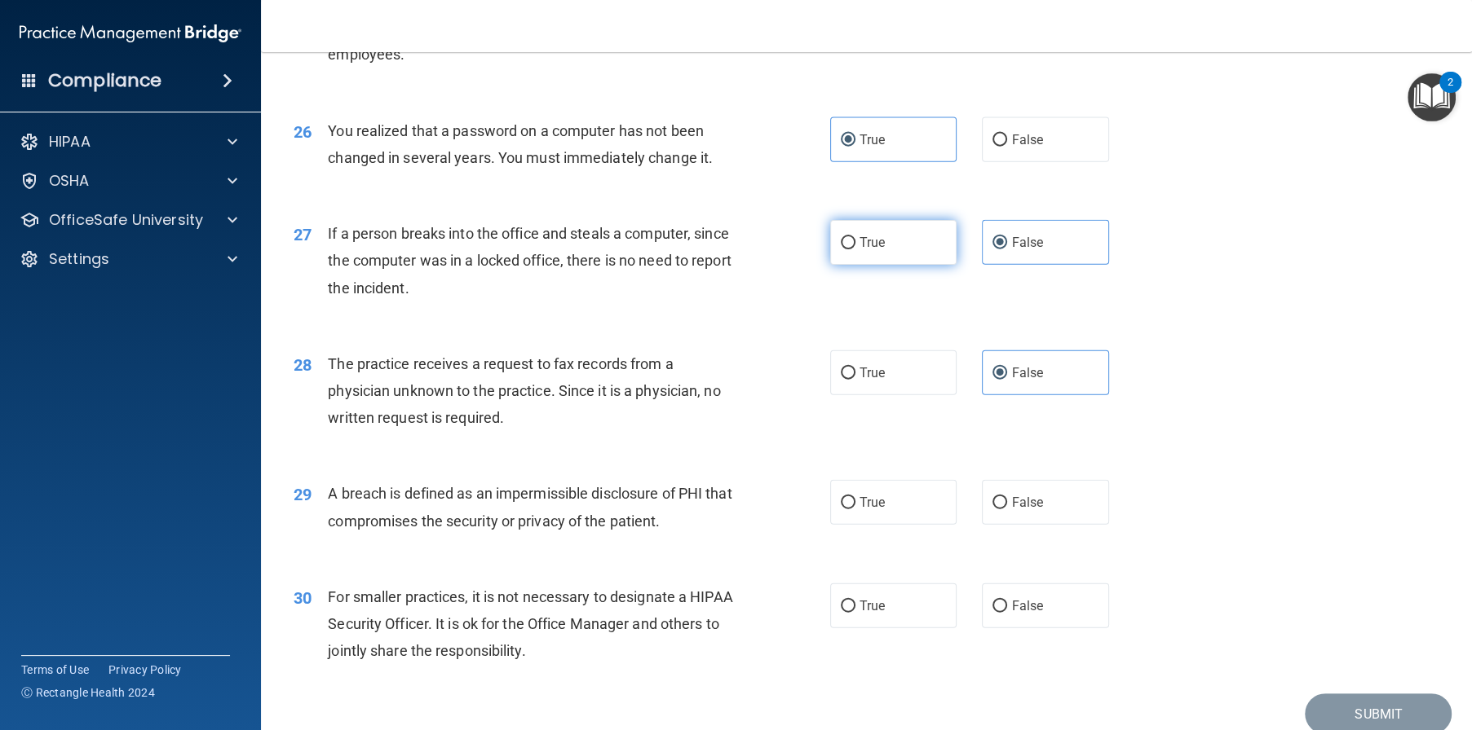
scroll to position [3179, 0]
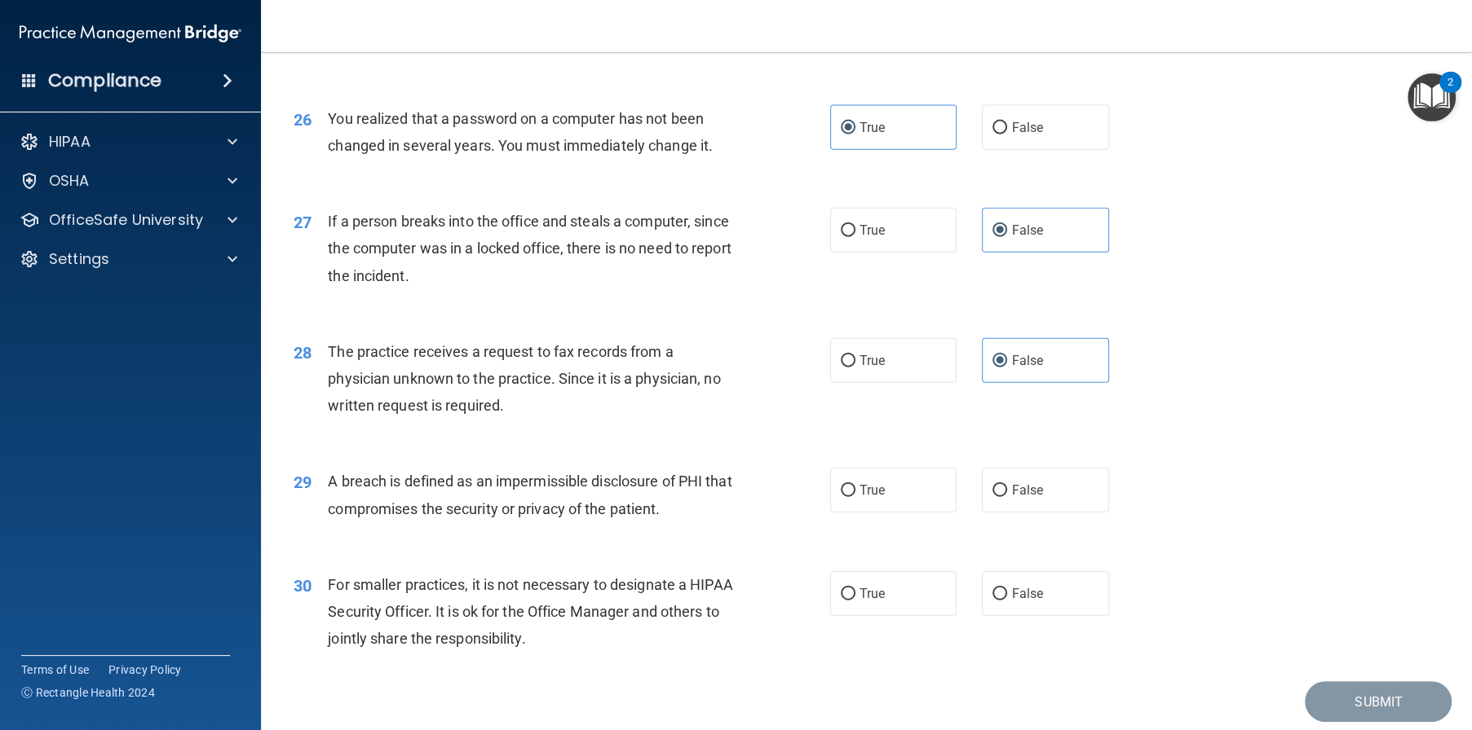
click at [905, 550] on div "29 A breach is defined as an impermissible disclosure of PHI that compromises t…" at bounding box center [866, 499] width 1170 height 103
click at [917, 513] on label "True" at bounding box center [893, 490] width 127 height 45
click at [855, 497] on input "True" at bounding box center [848, 491] width 15 height 12
radio input "true"
click at [1063, 616] on label "False" at bounding box center [1045, 593] width 127 height 45
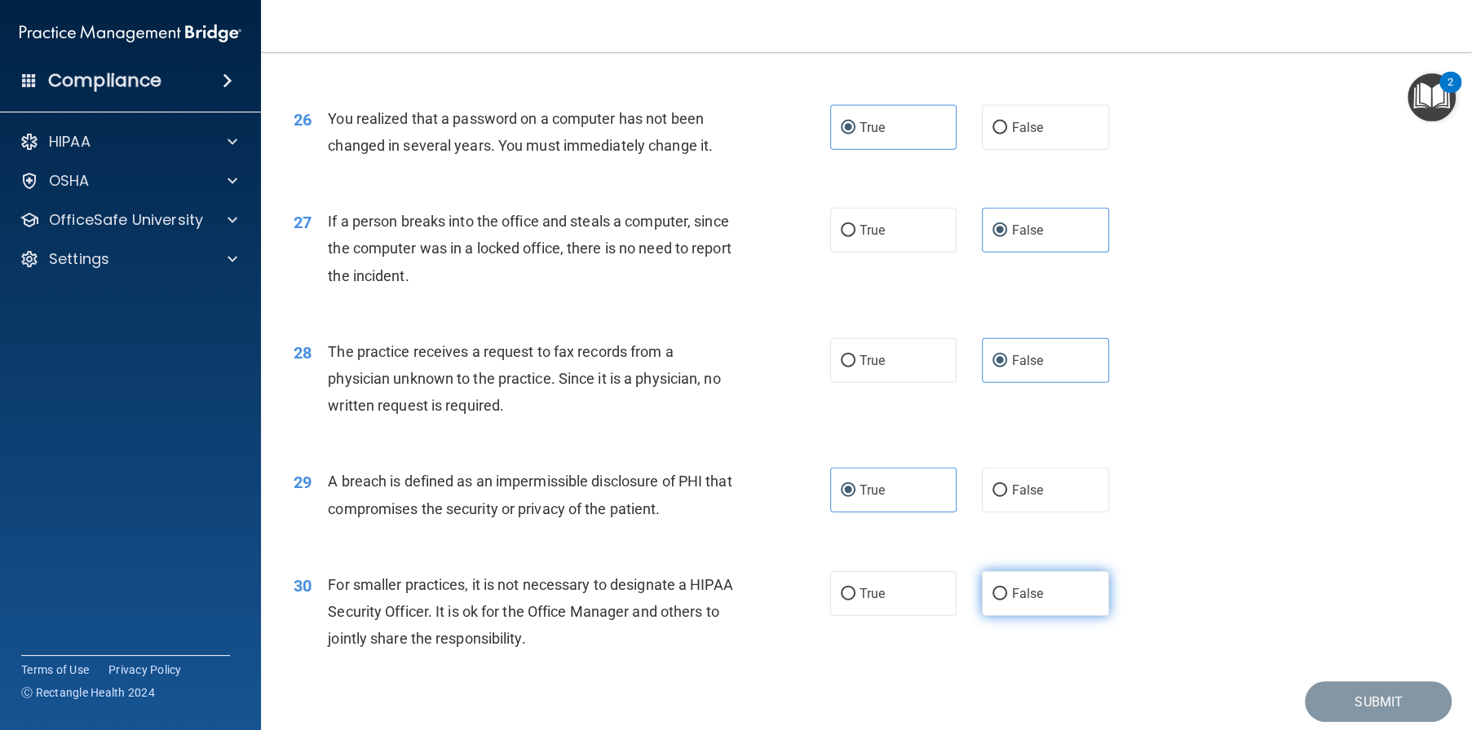
click at [1007, 601] on input "False" at bounding box center [999, 595] width 15 height 12
radio input "true"
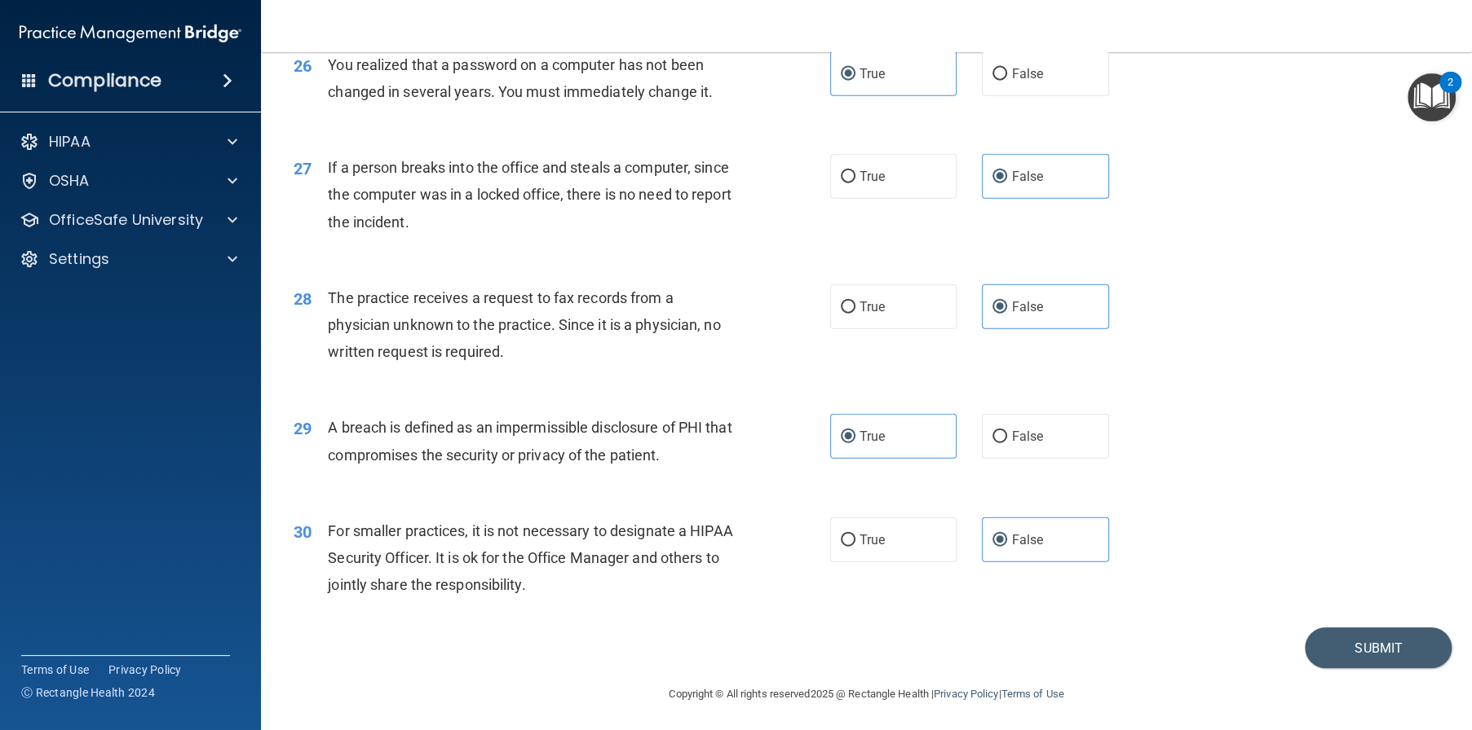
scroll to position [3288, 0]
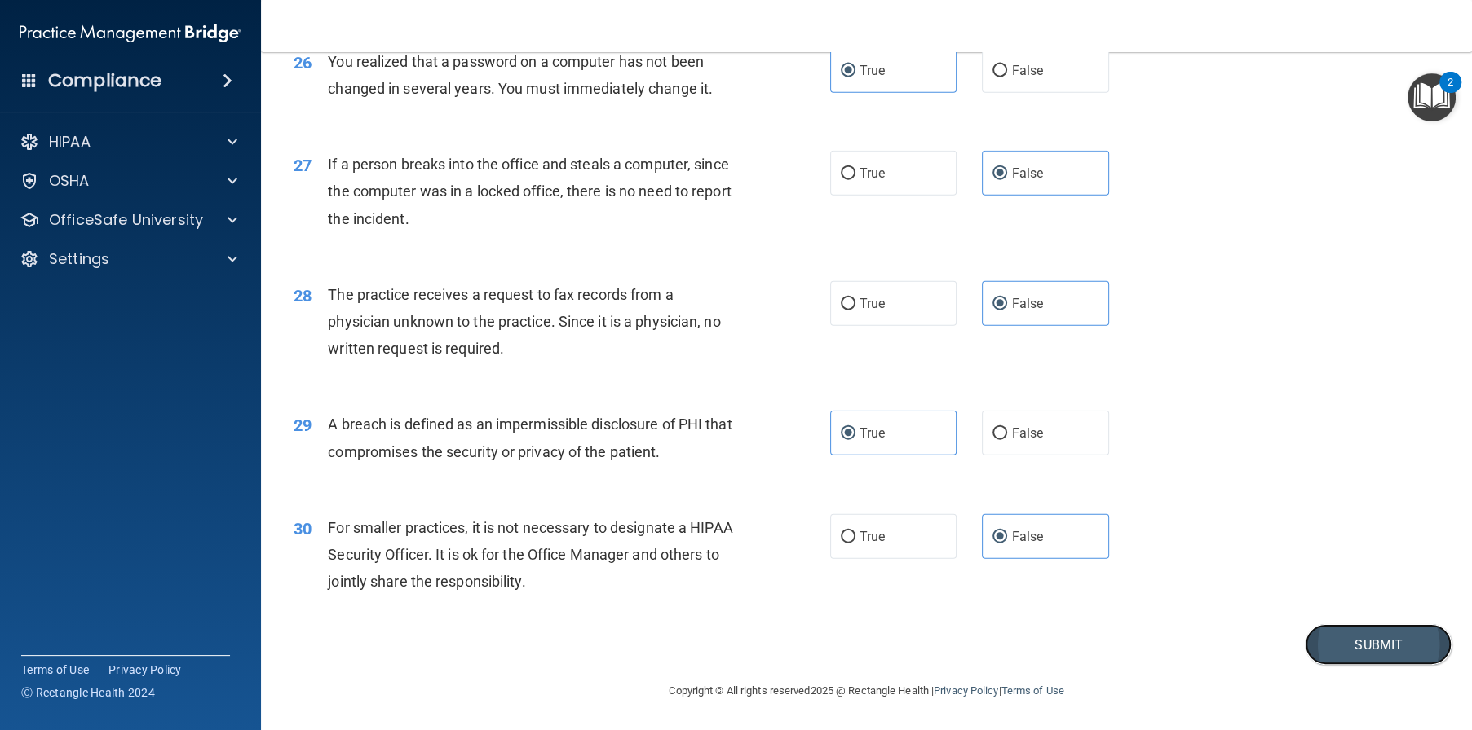
click at [1351, 642] on button "Submit" at bounding box center [1377, 645] width 147 height 42
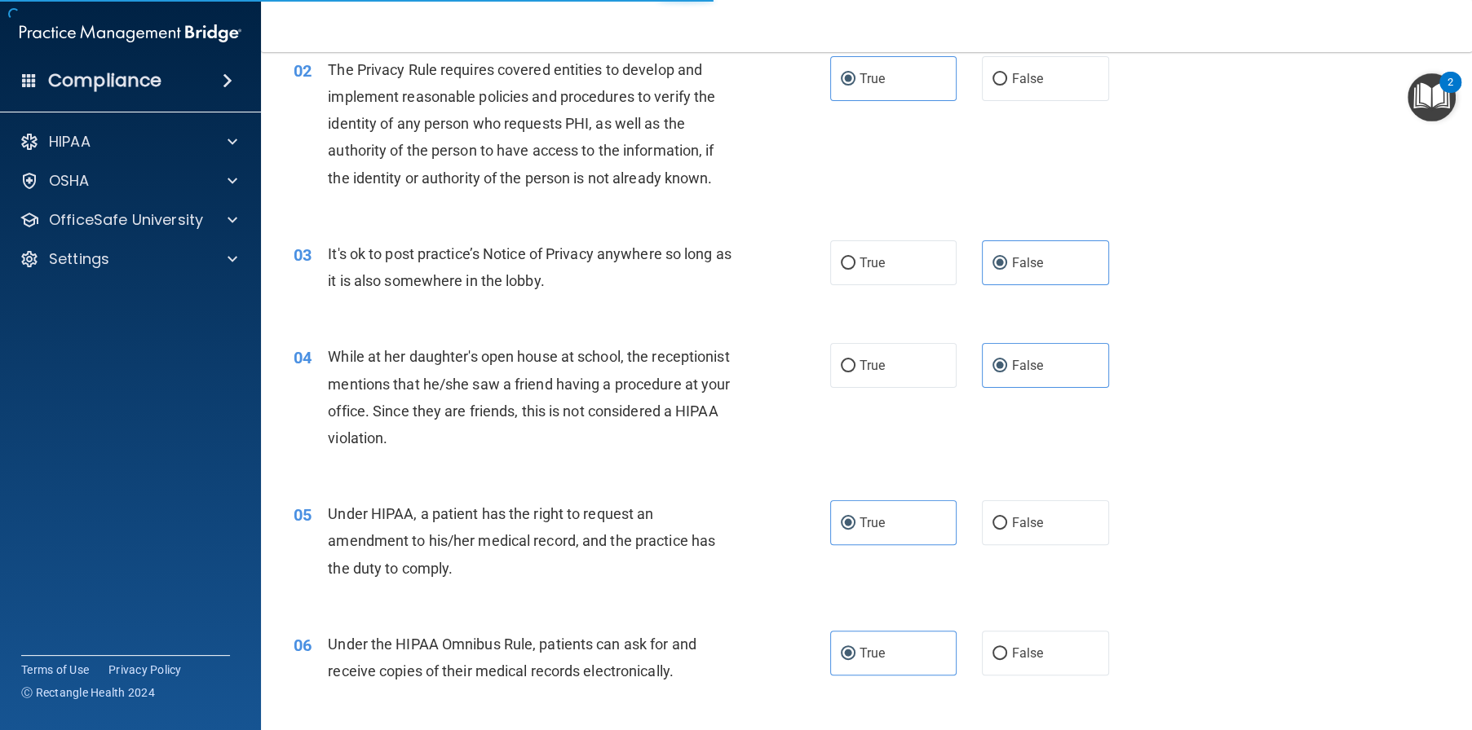
scroll to position [0, 0]
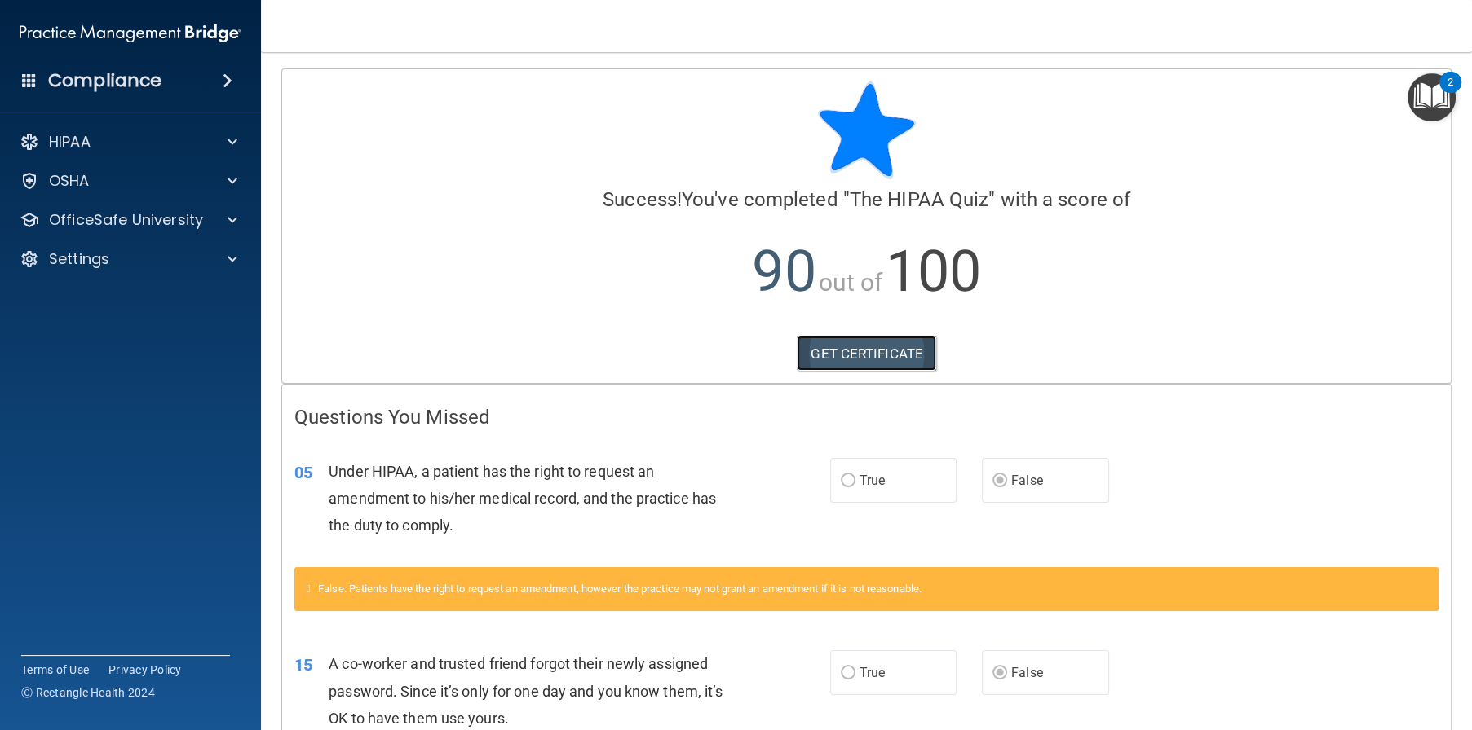
click at [872, 360] on link "GET CERTIFICATE" at bounding box center [866, 354] width 139 height 36
click at [104, 199] on div "HIPAA Documents and Policies Report an Incident Business Associates Emergency P…" at bounding box center [131, 204] width 262 height 170
click at [114, 224] on p "OfficeSafe University" at bounding box center [126, 220] width 154 height 20
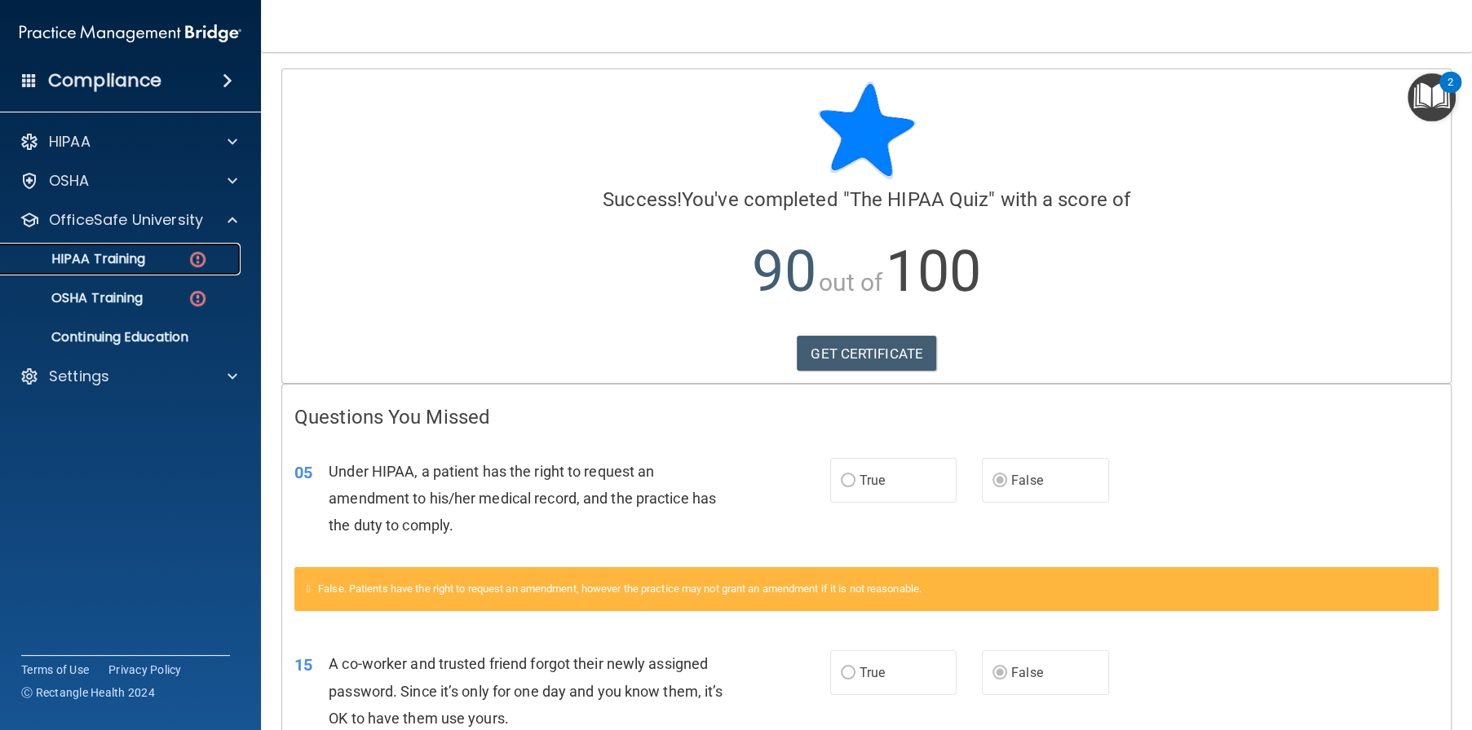
click at [105, 256] on p "HIPAA Training" at bounding box center [78, 259] width 135 height 16
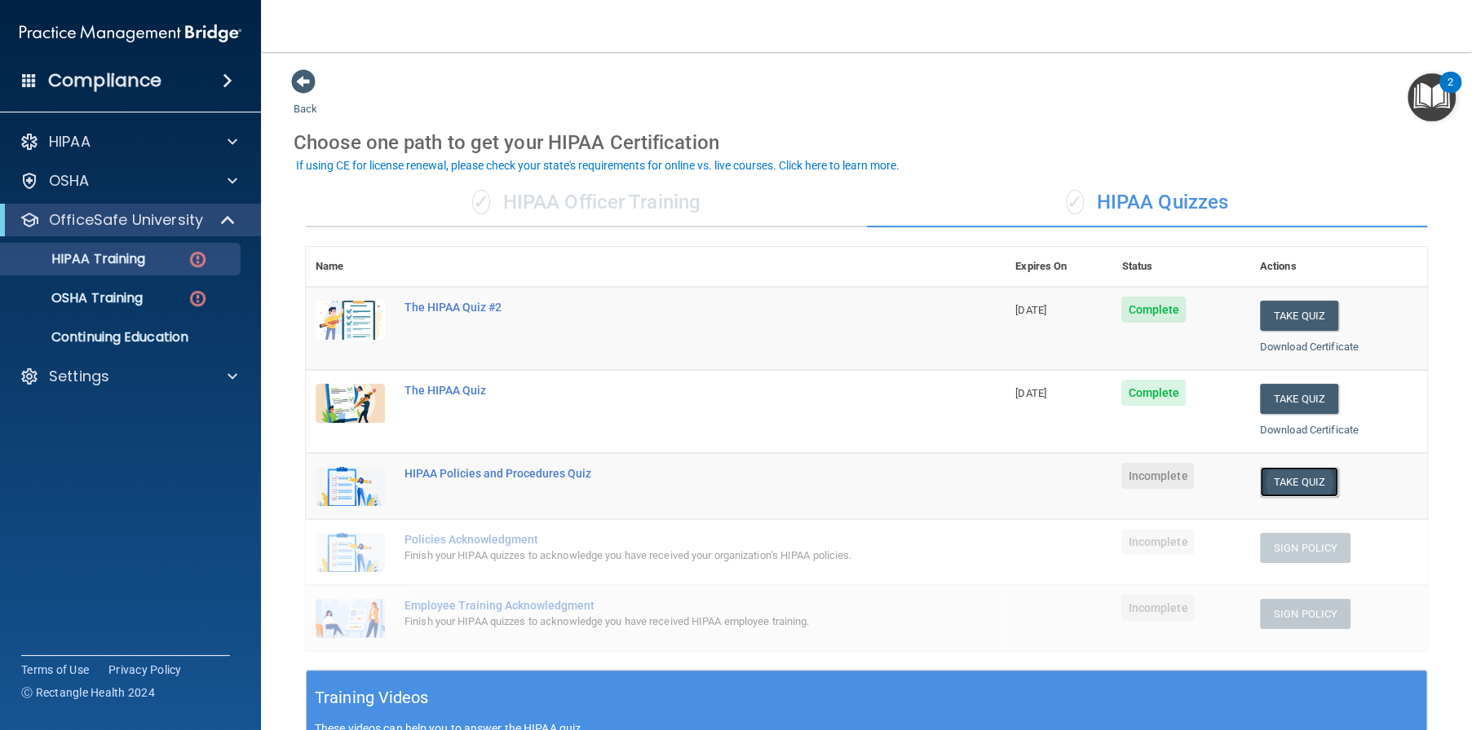
click at [1276, 488] on button "Take Quiz" at bounding box center [1299, 482] width 78 height 30
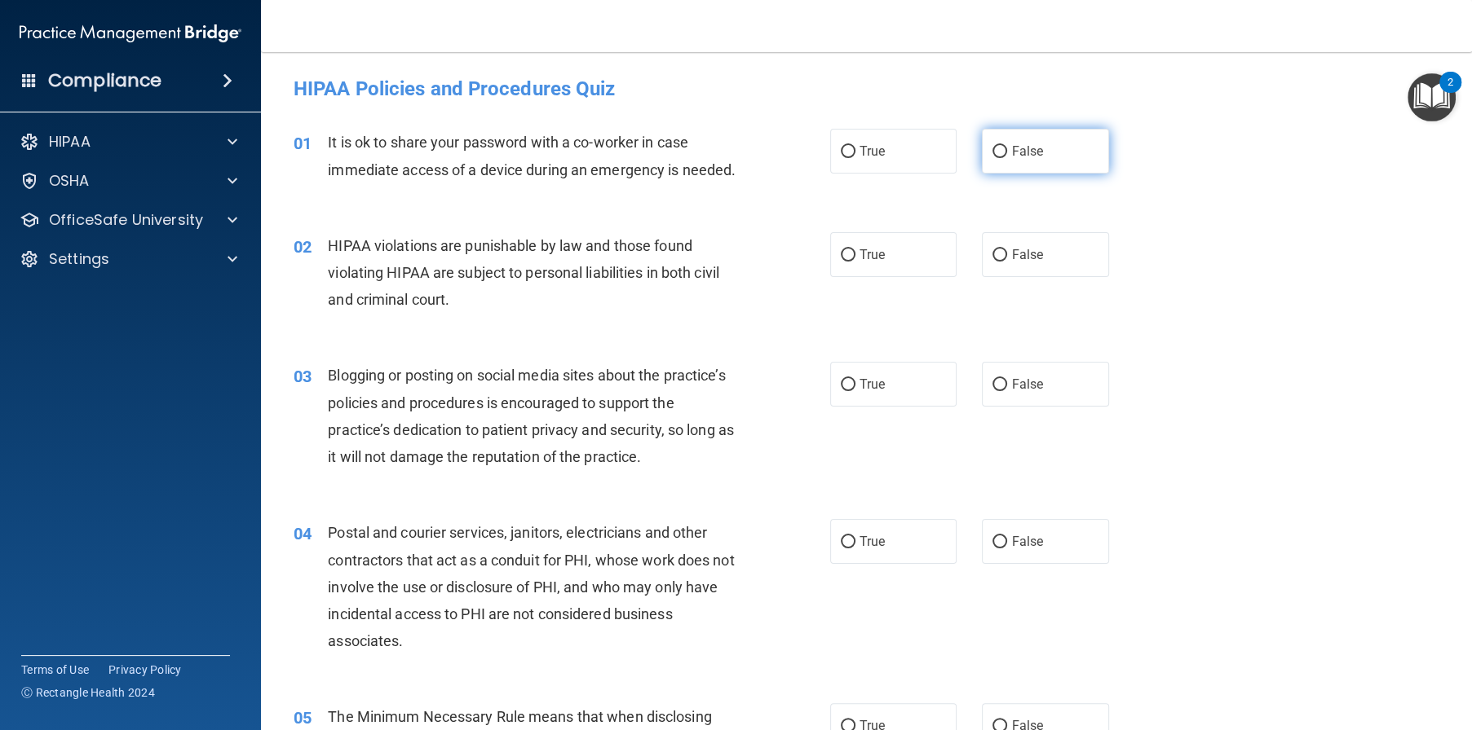
click at [1041, 153] on label "False" at bounding box center [1045, 151] width 127 height 45
click at [1007, 153] on input "False" at bounding box center [999, 152] width 15 height 12
radio input "true"
click at [885, 277] on label "True" at bounding box center [893, 254] width 127 height 45
click at [855, 262] on input "True" at bounding box center [848, 255] width 15 height 12
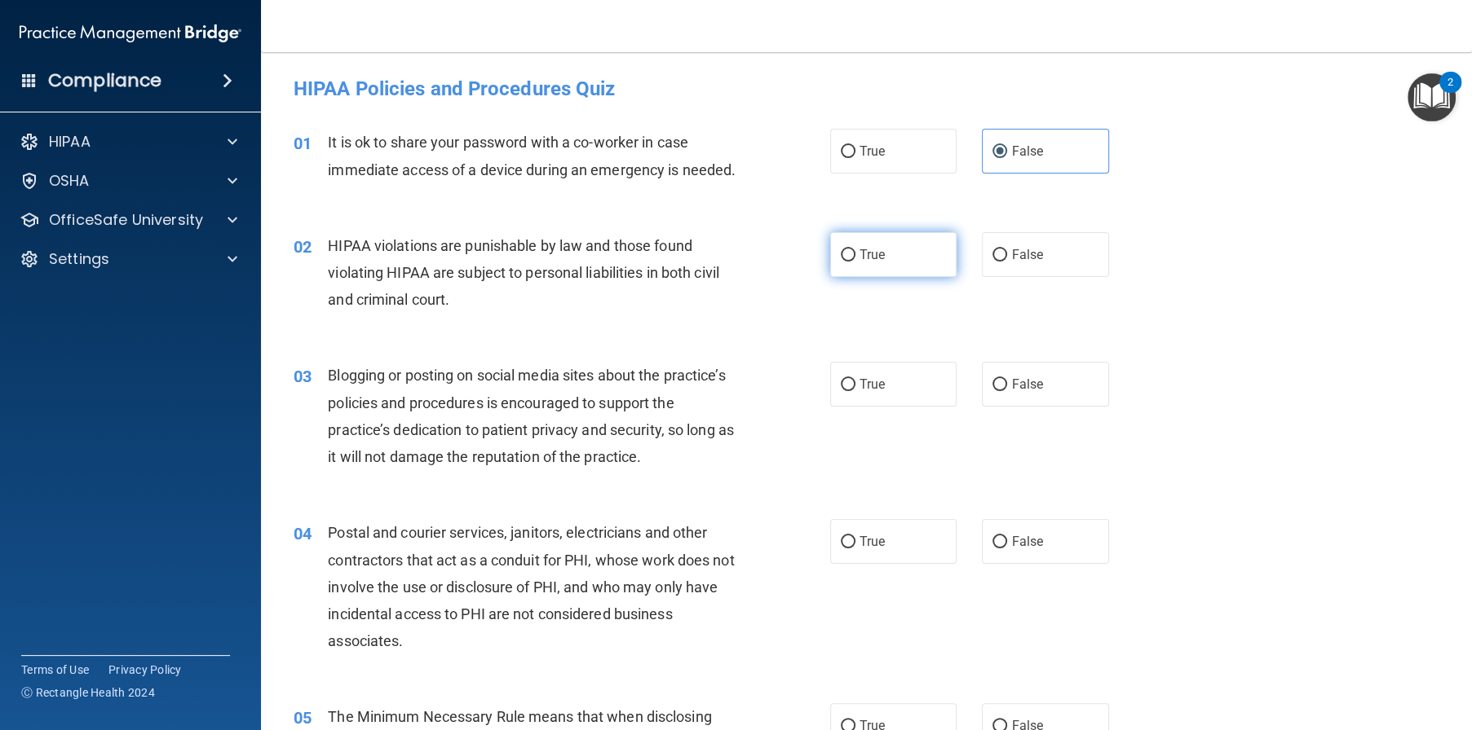
radio input "true"
click at [1042, 407] on label "False" at bounding box center [1045, 384] width 127 height 45
click at [1007, 391] on input "False" at bounding box center [999, 385] width 15 height 12
radio input "true"
click at [883, 564] on label "True" at bounding box center [893, 541] width 127 height 45
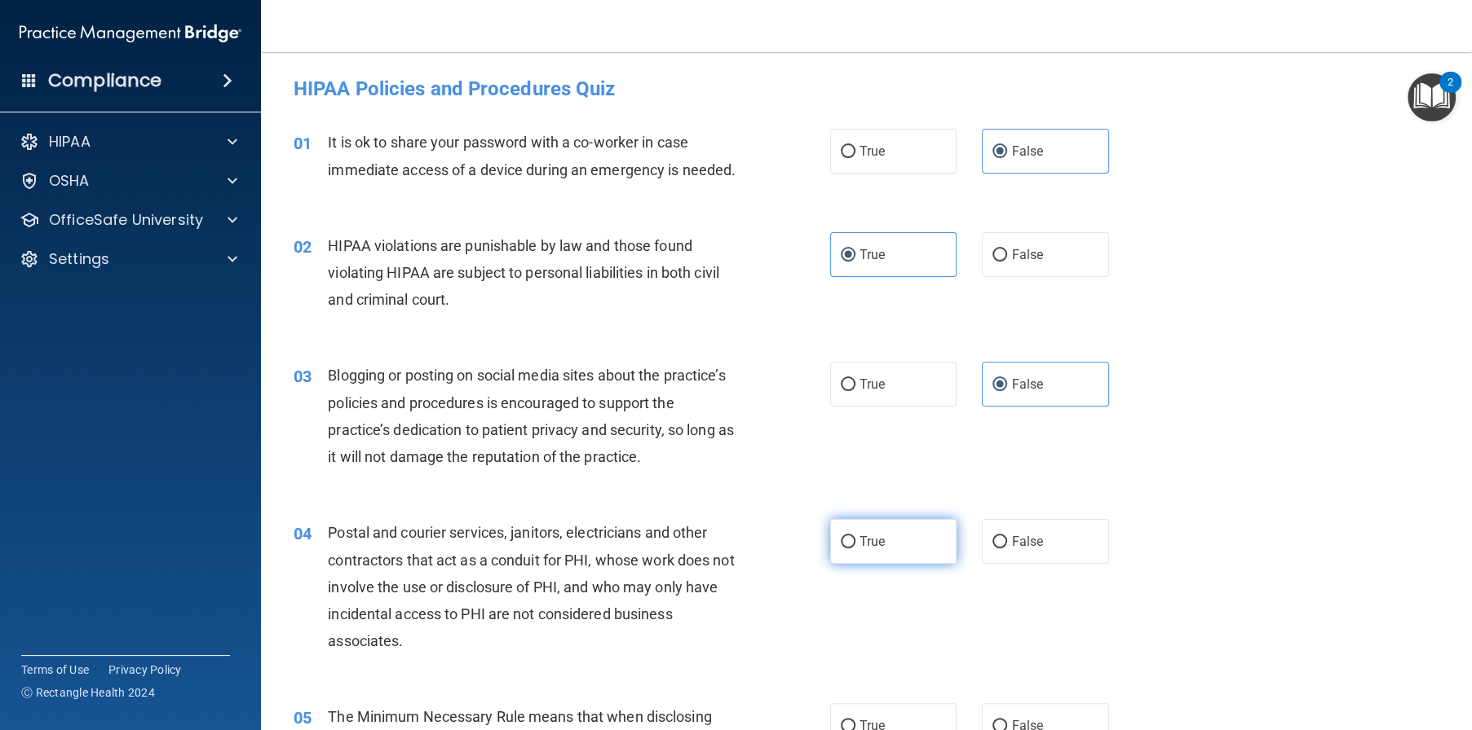
click at [855, 549] on input "True" at bounding box center [848, 542] width 15 height 12
radio input "true"
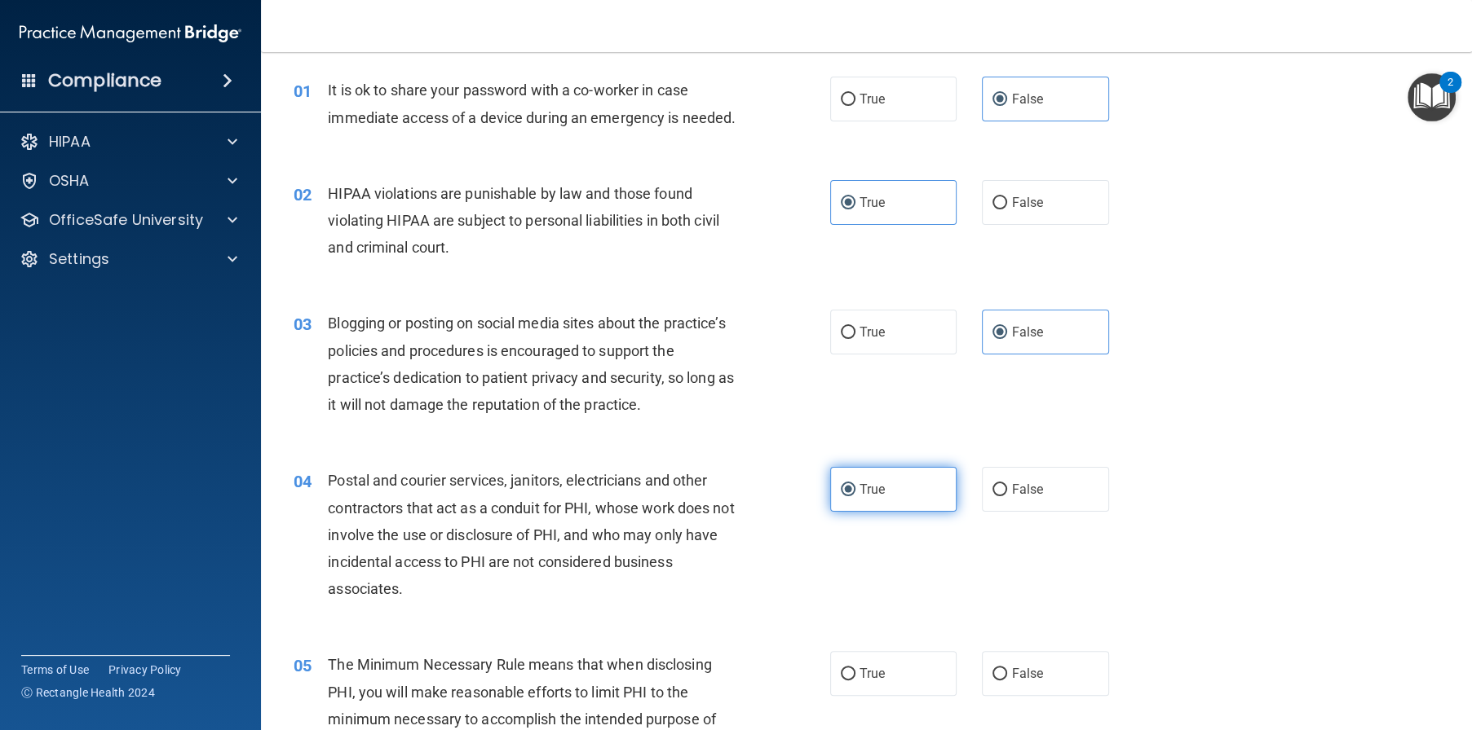
scroll to position [245, 0]
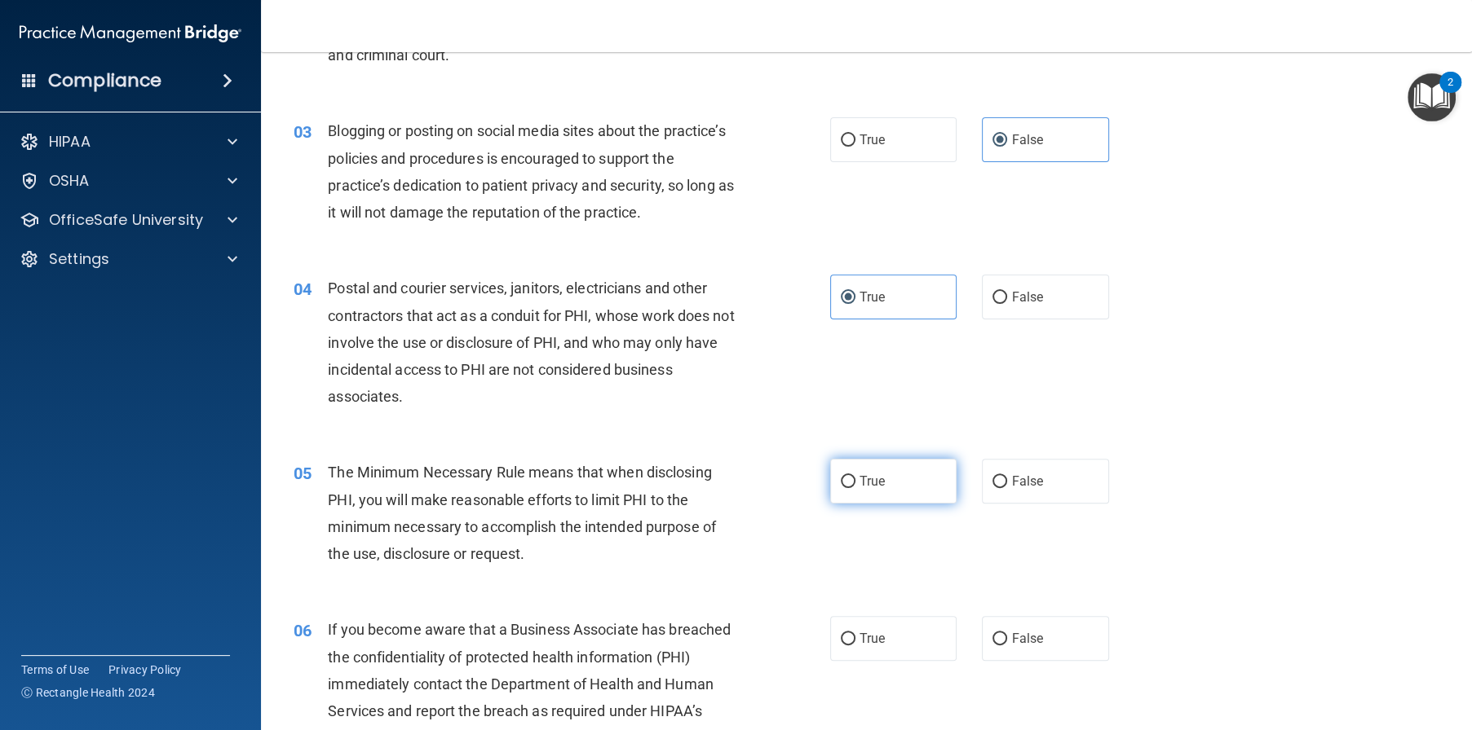
click at [886, 504] on label "True" at bounding box center [893, 481] width 127 height 45
click at [855, 488] on input "True" at bounding box center [848, 482] width 15 height 12
radio input "true"
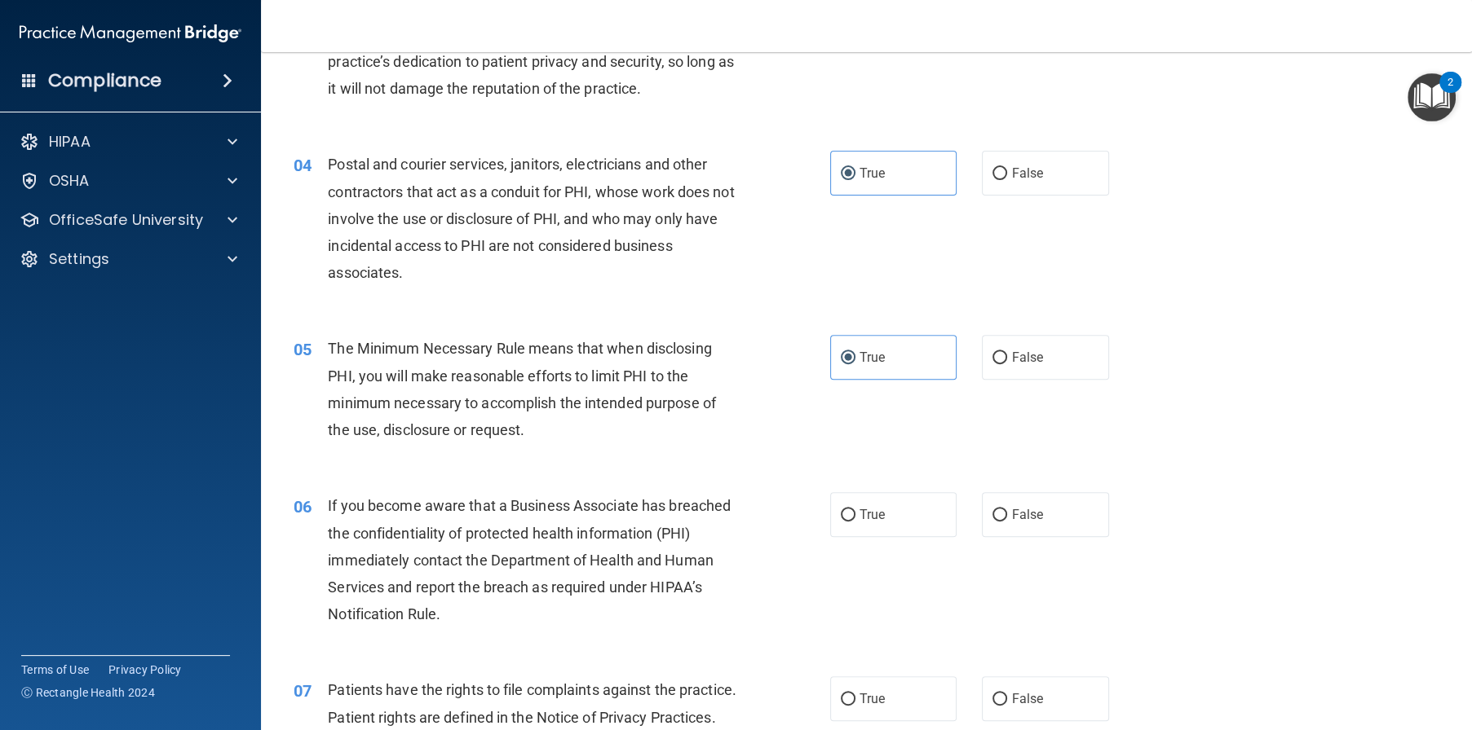
scroll to position [408, 0]
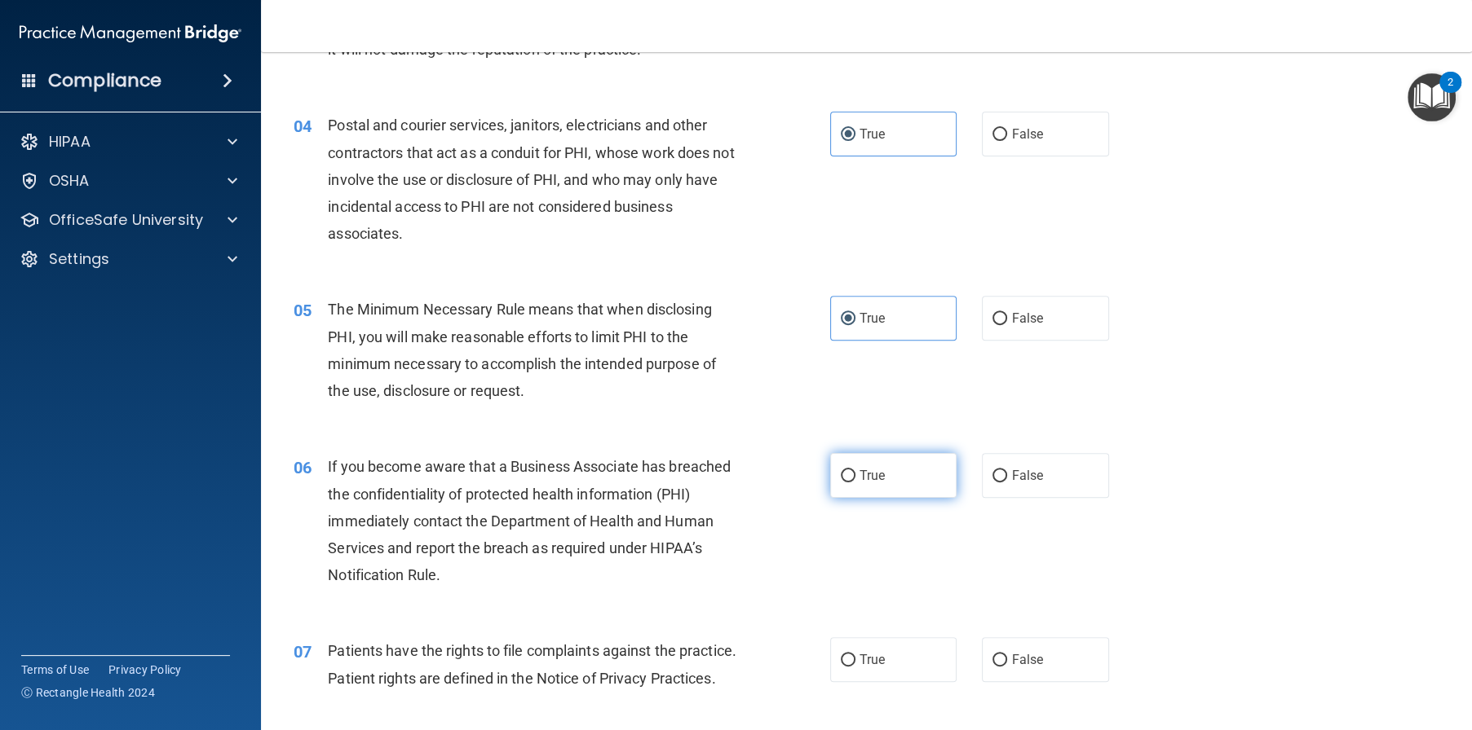
click at [879, 498] on label "True" at bounding box center [893, 475] width 127 height 45
click at [855, 483] on input "True" at bounding box center [848, 476] width 15 height 12
radio input "true"
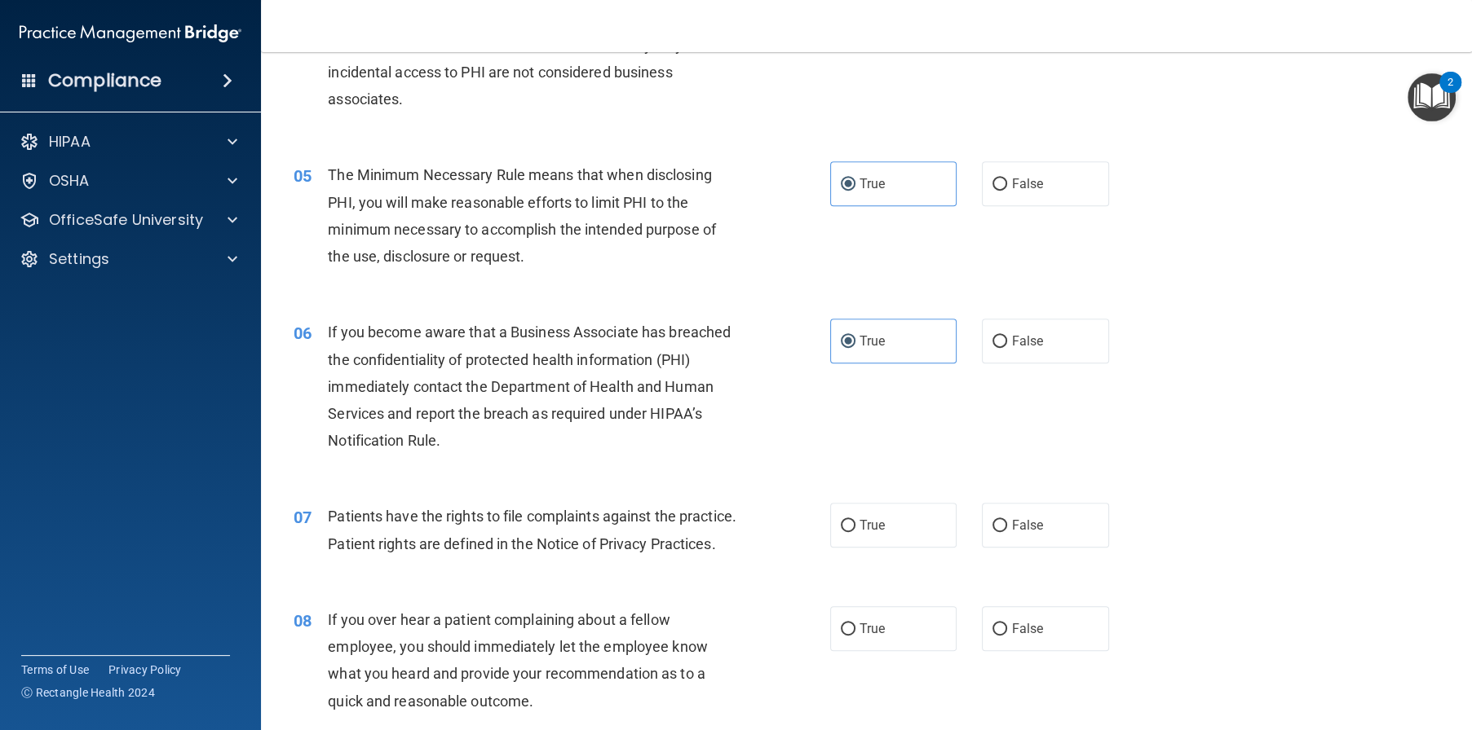
scroll to position [571, 0]
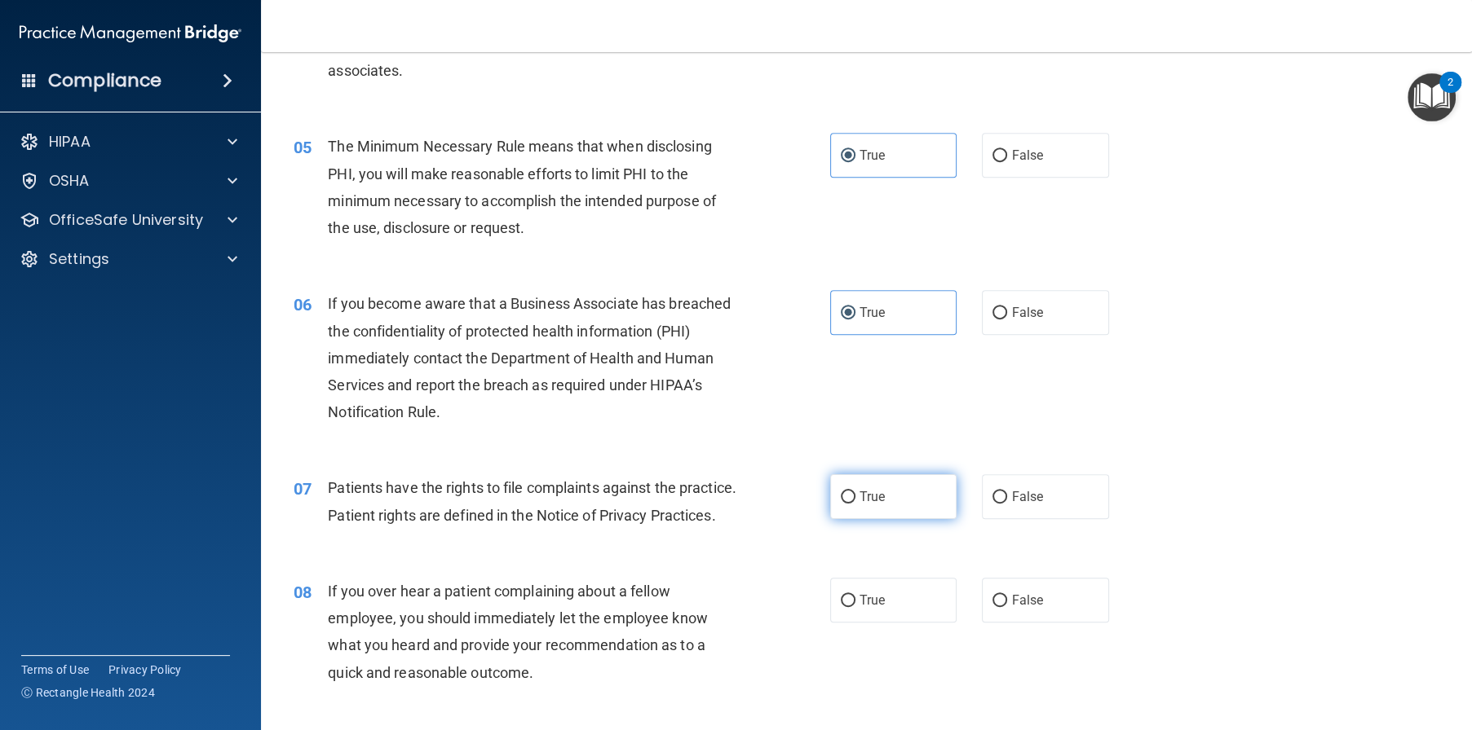
click at [900, 519] on label "True" at bounding box center [893, 496] width 127 height 45
click at [855, 504] on input "True" at bounding box center [848, 498] width 15 height 12
radio input "true"
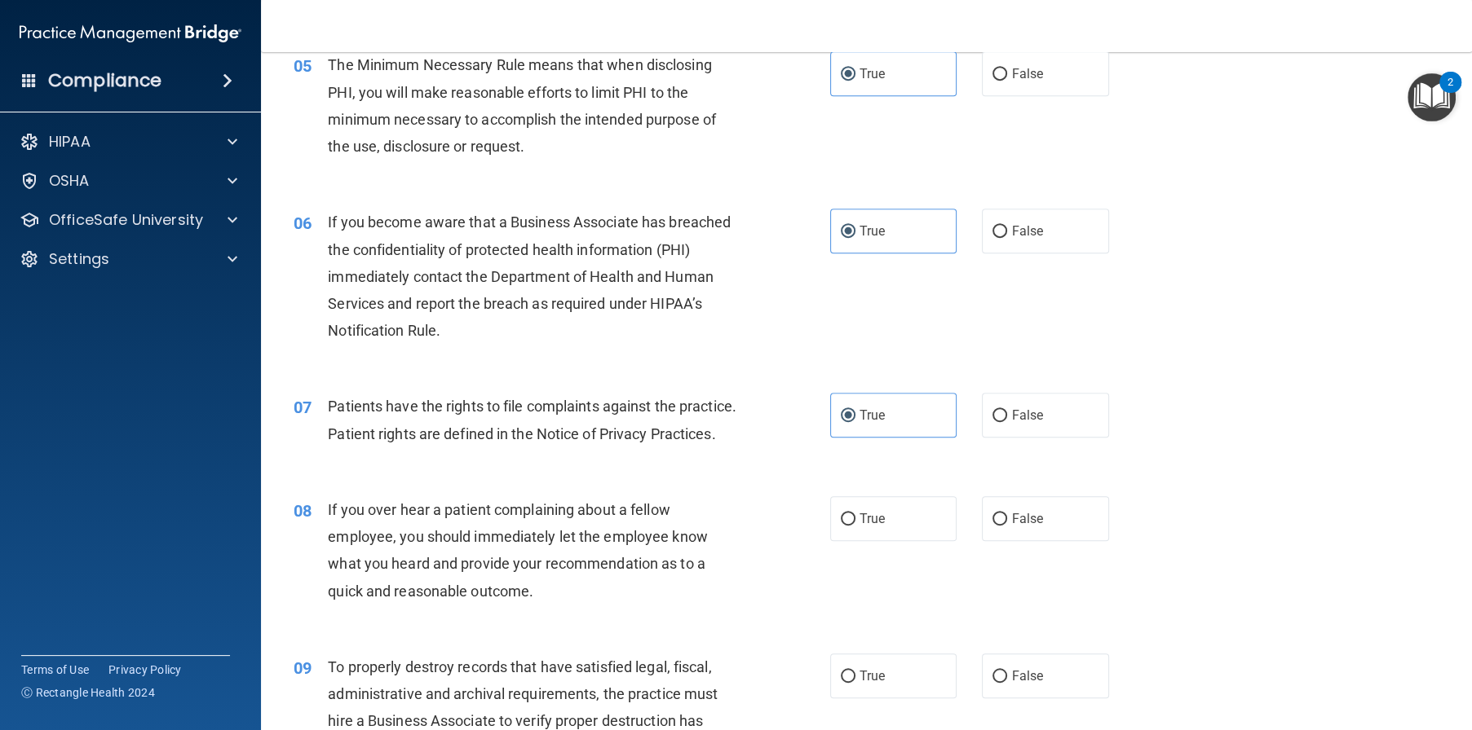
scroll to position [734, 0]
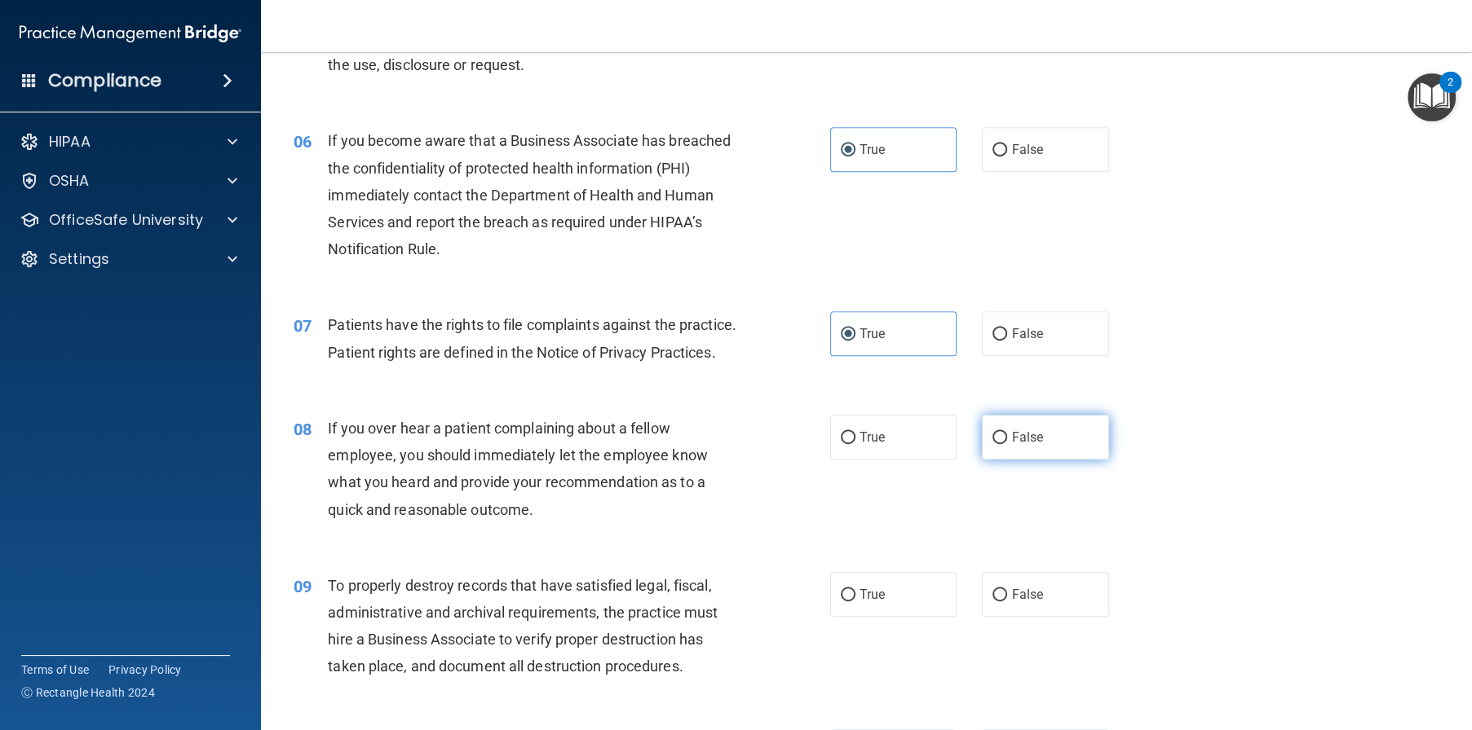
click at [992, 444] on input "False" at bounding box center [999, 438] width 15 height 12
radio input "true"
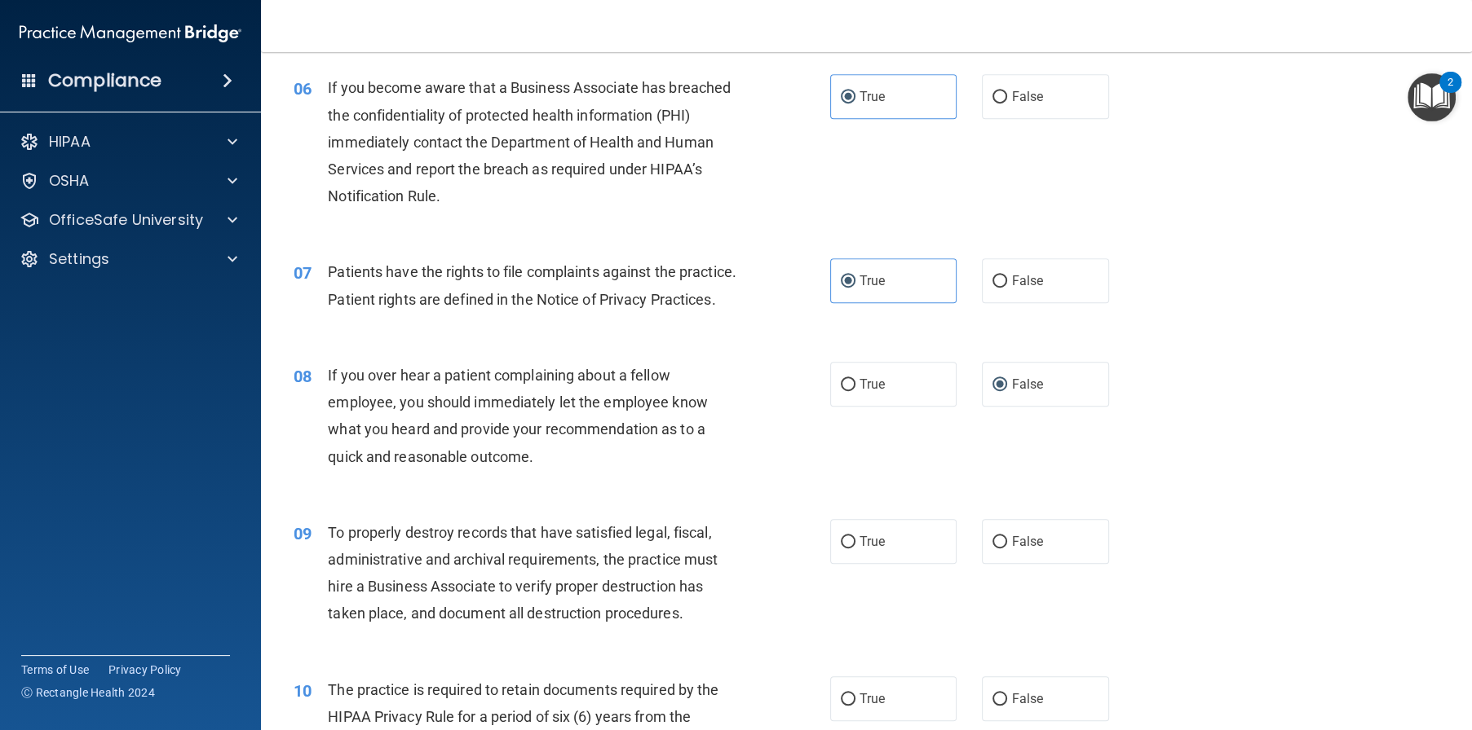
scroll to position [897, 0]
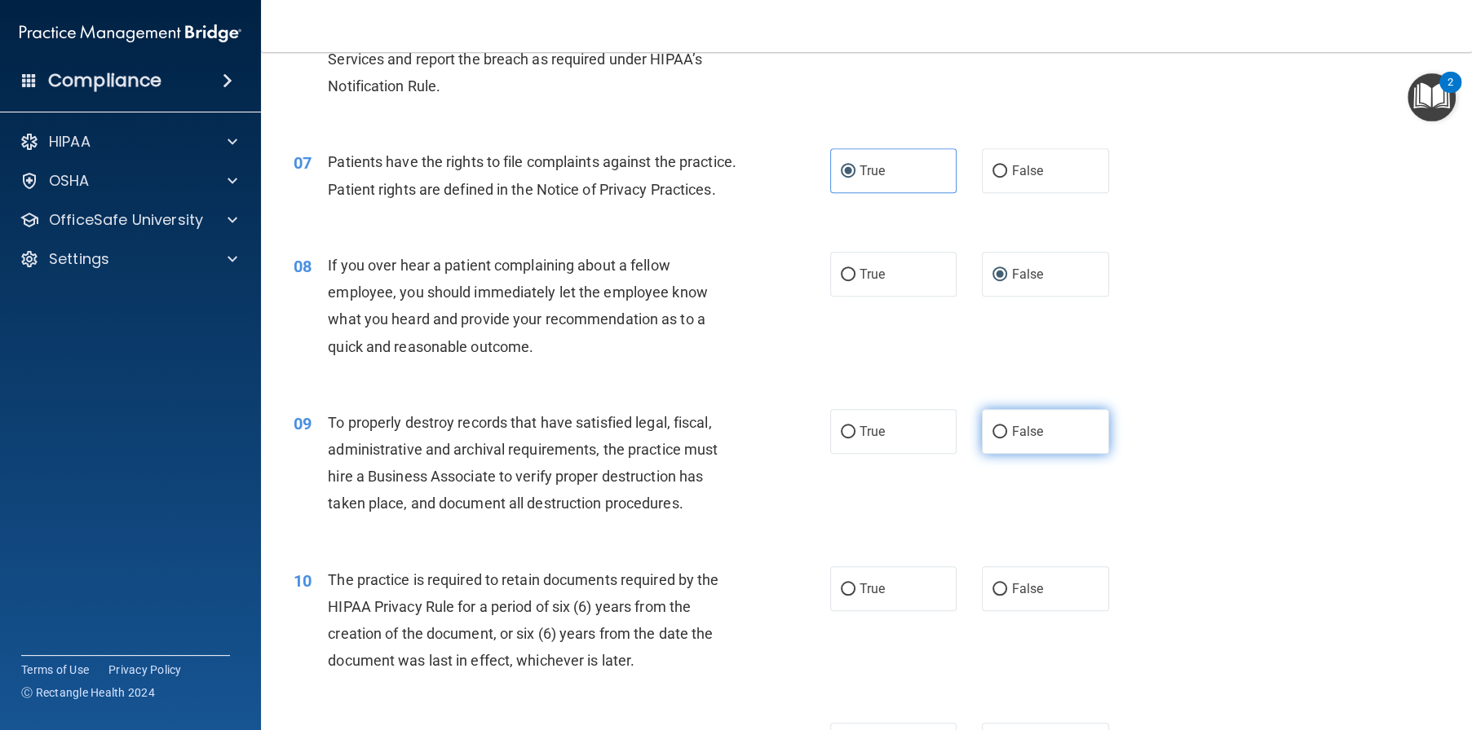
click at [1037, 454] on label "False" at bounding box center [1045, 431] width 127 height 45
click at [1007, 439] on input "False" at bounding box center [999, 432] width 15 height 12
radio input "true"
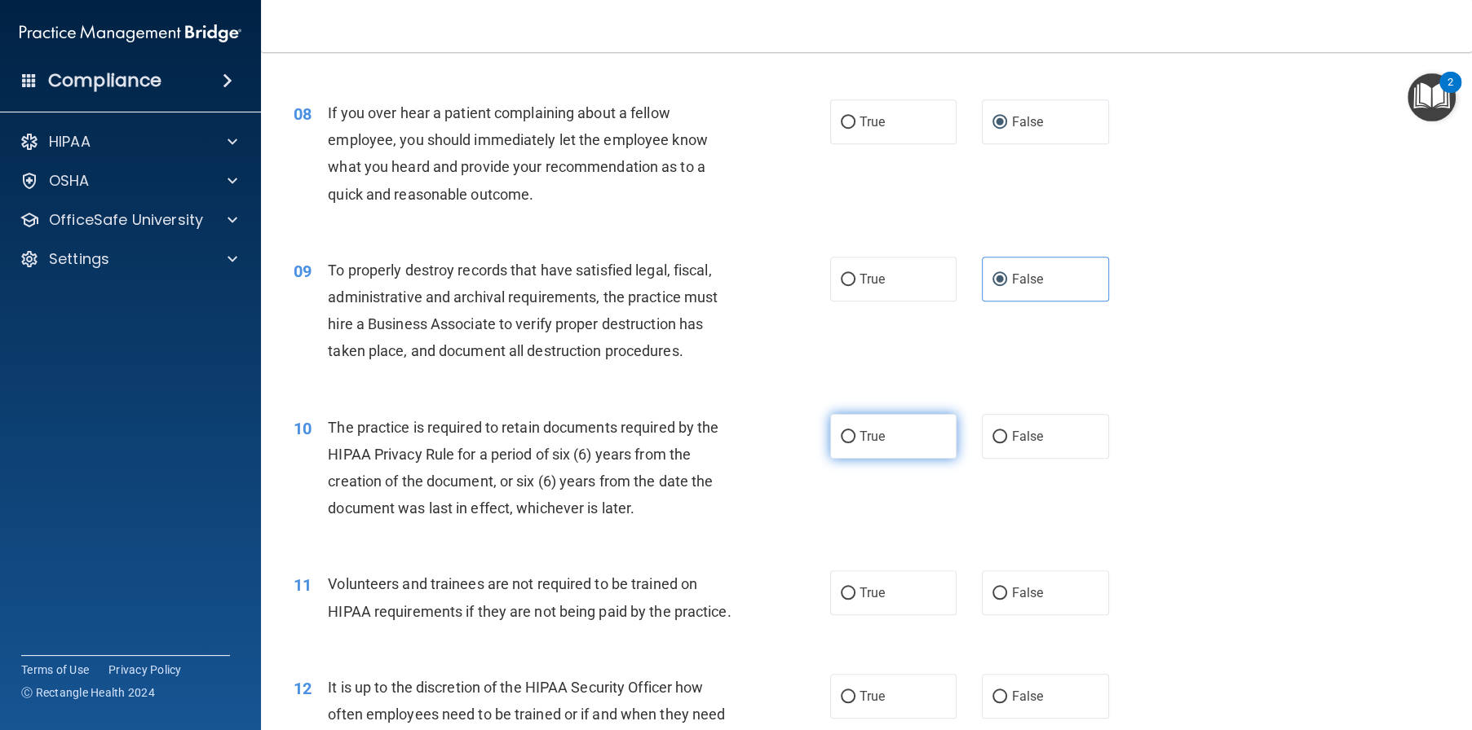
scroll to position [1141, 0]
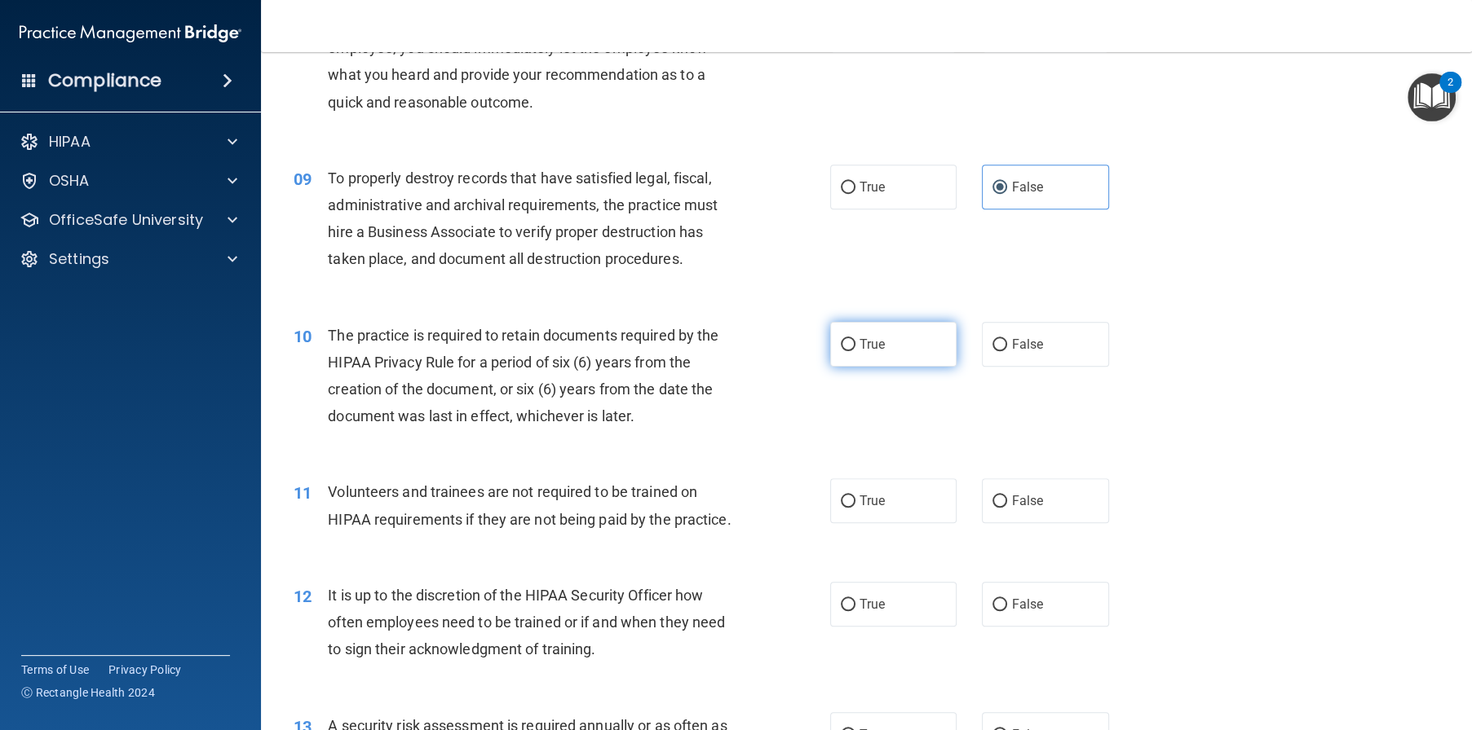
click at [862, 352] on span "True" at bounding box center [871, 344] width 25 height 15
click at [855, 351] on input "True" at bounding box center [848, 345] width 15 height 12
radio input "true"
click at [1016, 509] on span "False" at bounding box center [1027, 500] width 32 height 15
click at [1007, 508] on input "False" at bounding box center [999, 502] width 15 height 12
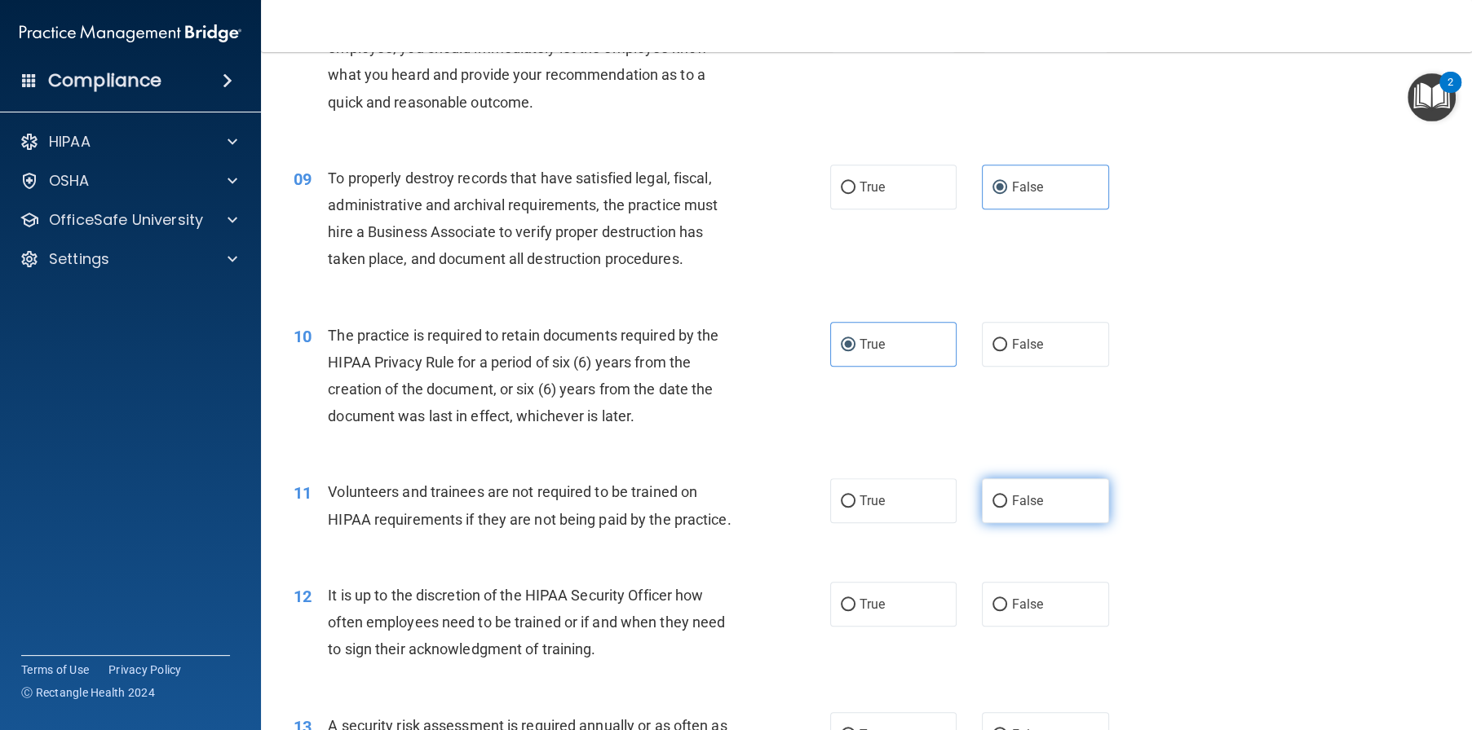
radio input "true"
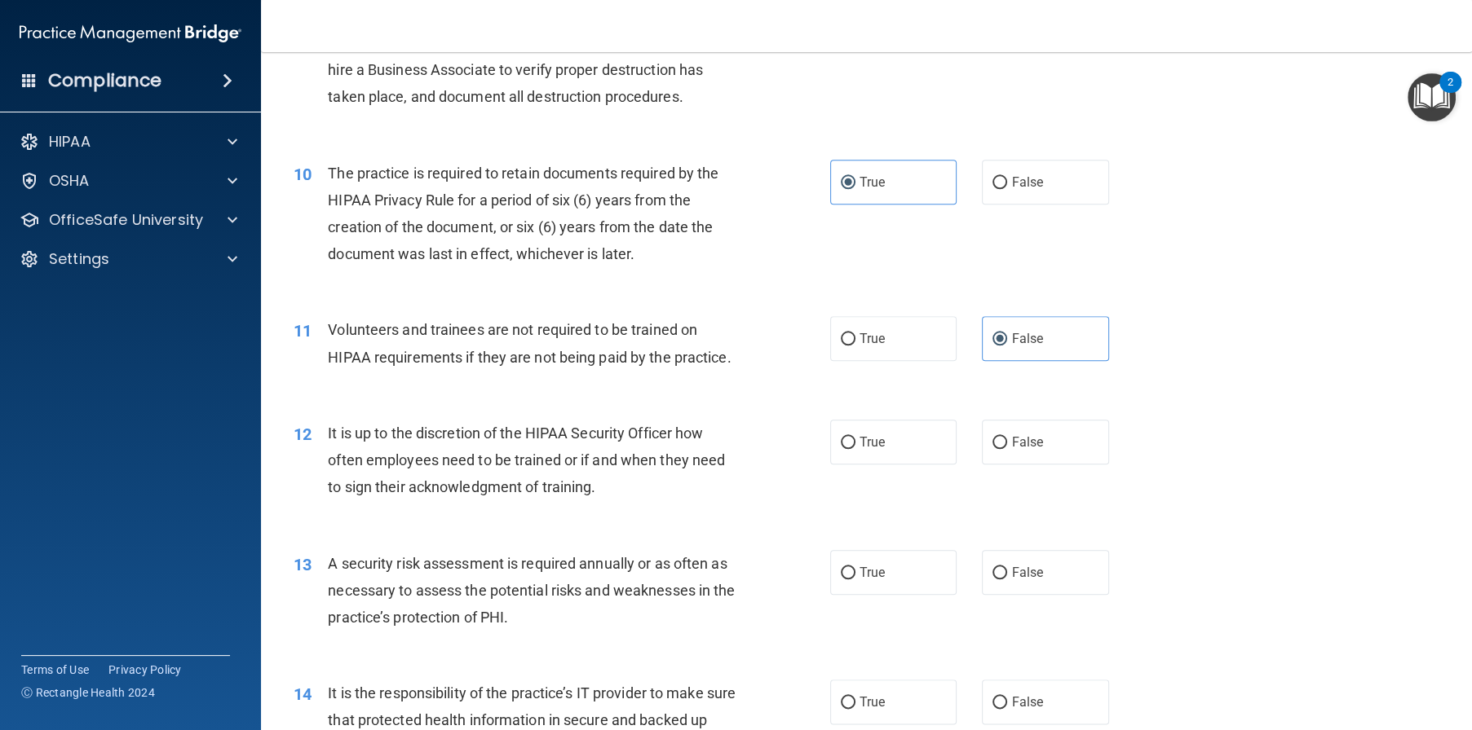
scroll to position [1304, 0]
click at [1018, 464] on label "False" at bounding box center [1045, 441] width 127 height 45
click at [1007, 448] on input "False" at bounding box center [999, 442] width 15 height 12
radio input "true"
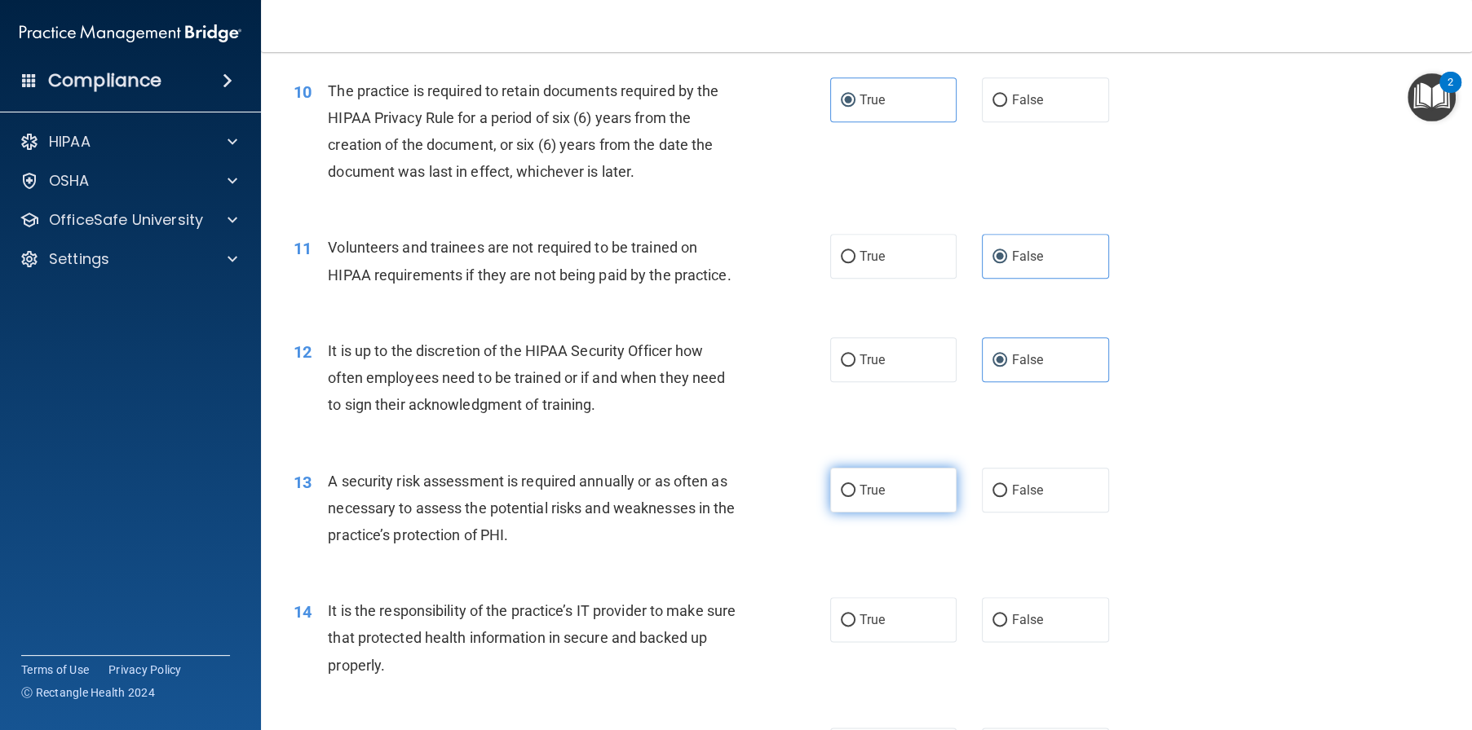
click at [901, 513] on label "True" at bounding box center [893, 490] width 127 height 45
click at [855, 497] on input "True" at bounding box center [848, 491] width 15 height 12
radio input "true"
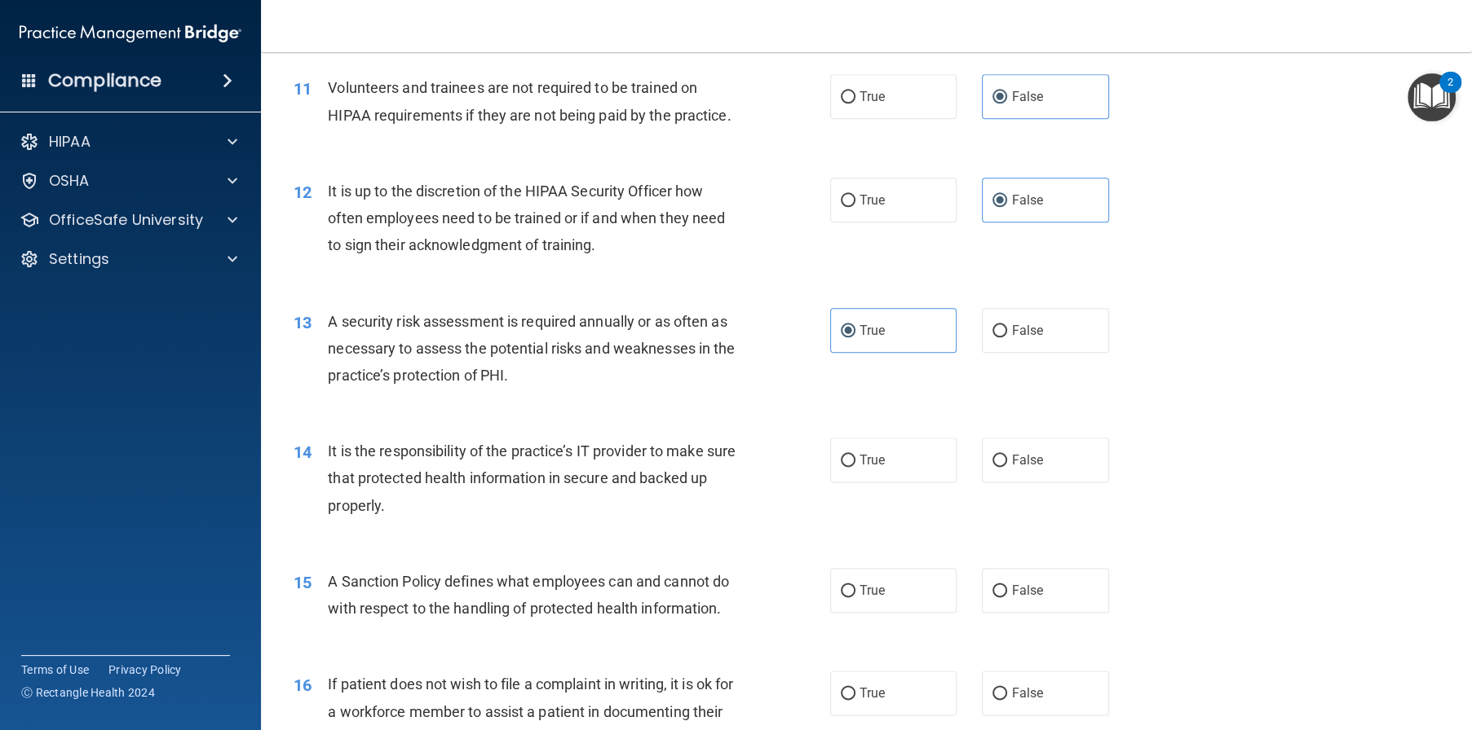
scroll to position [1549, 0]
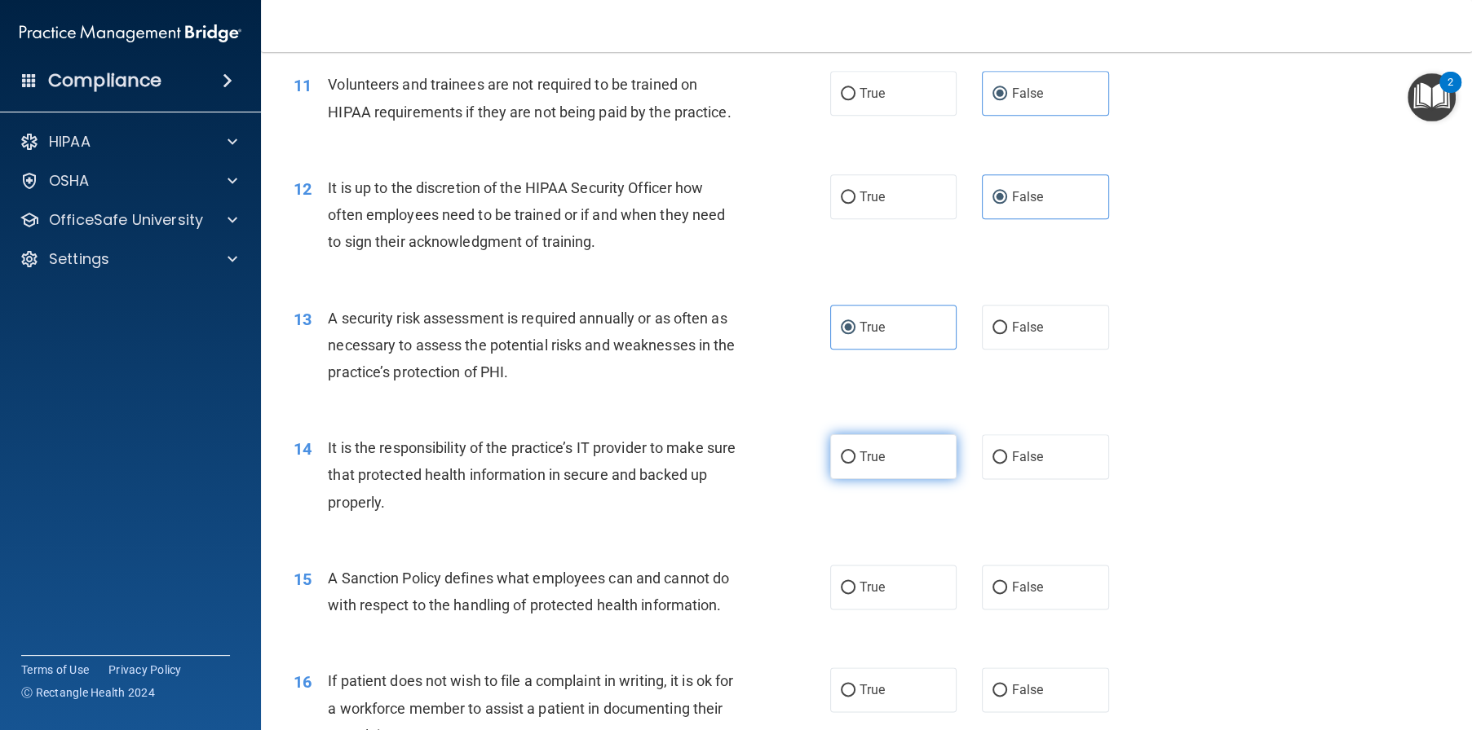
click at [920, 479] on label "True" at bounding box center [893, 457] width 127 height 45
click at [855, 464] on input "True" at bounding box center [848, 458] width 15 height 12
radio input "true"
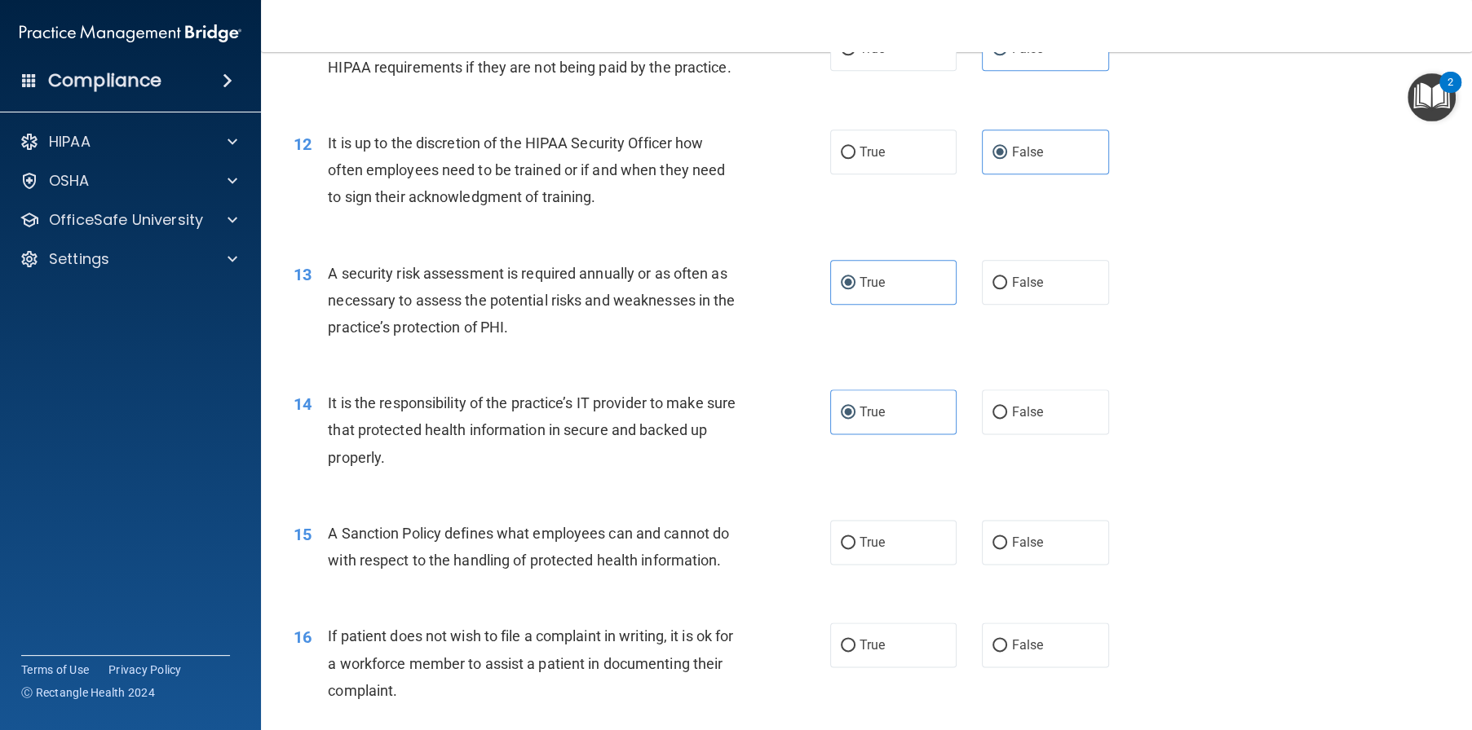
scroll to position [1631, 0]
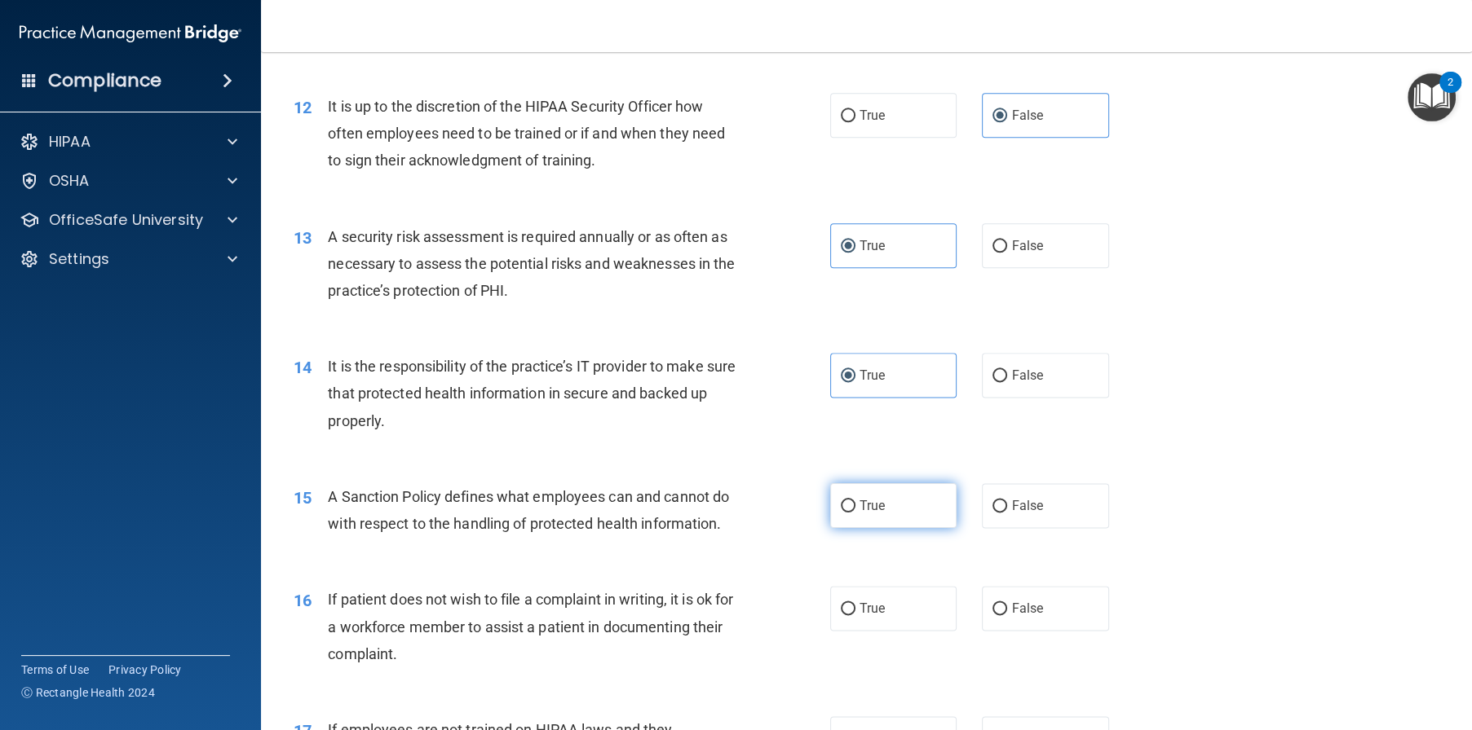
click at [908, 528] on label "True" at bounding box center [893, 505] width 127 height 45
click at [855, 513] on input "True" at bounding box center [848, 507] width 15 height 12
radio input "true"
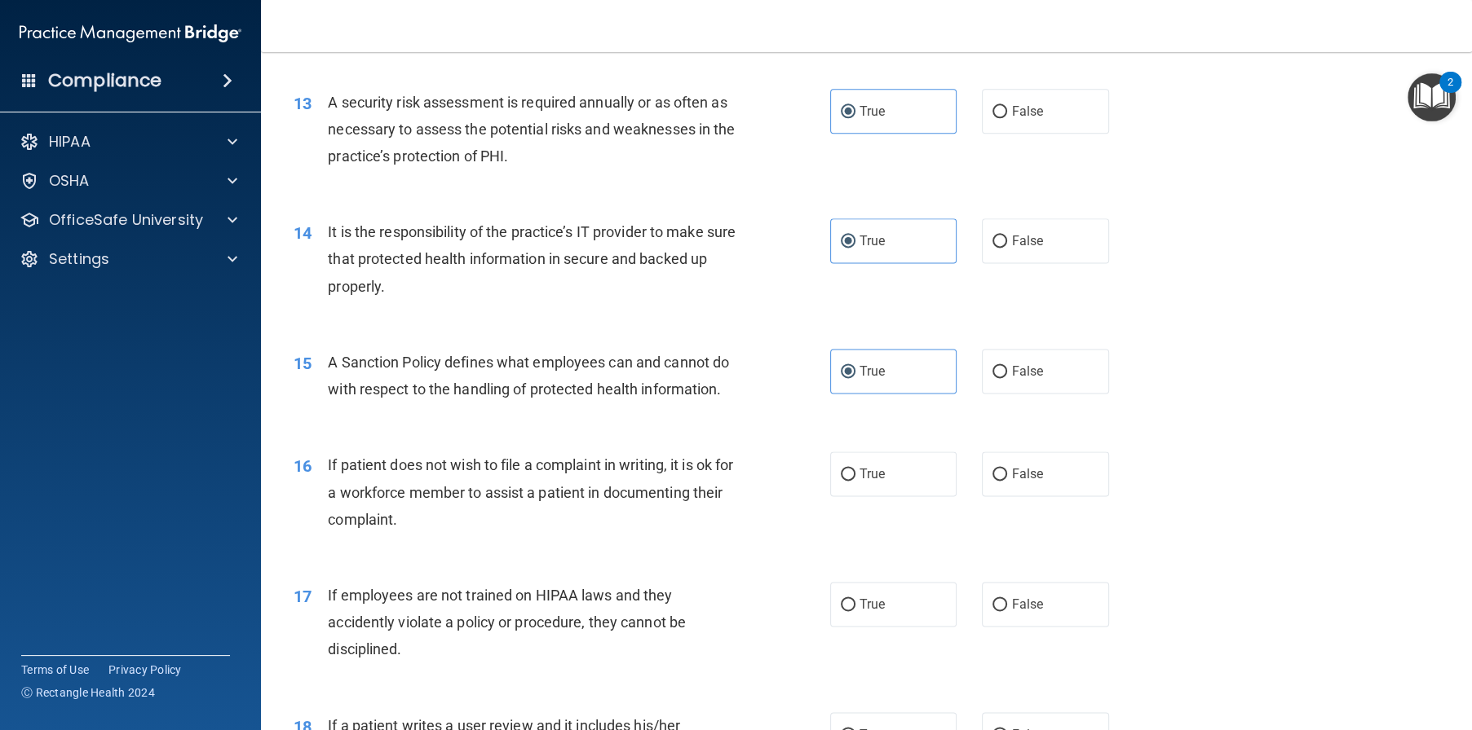
scroll to position [1794, 0]
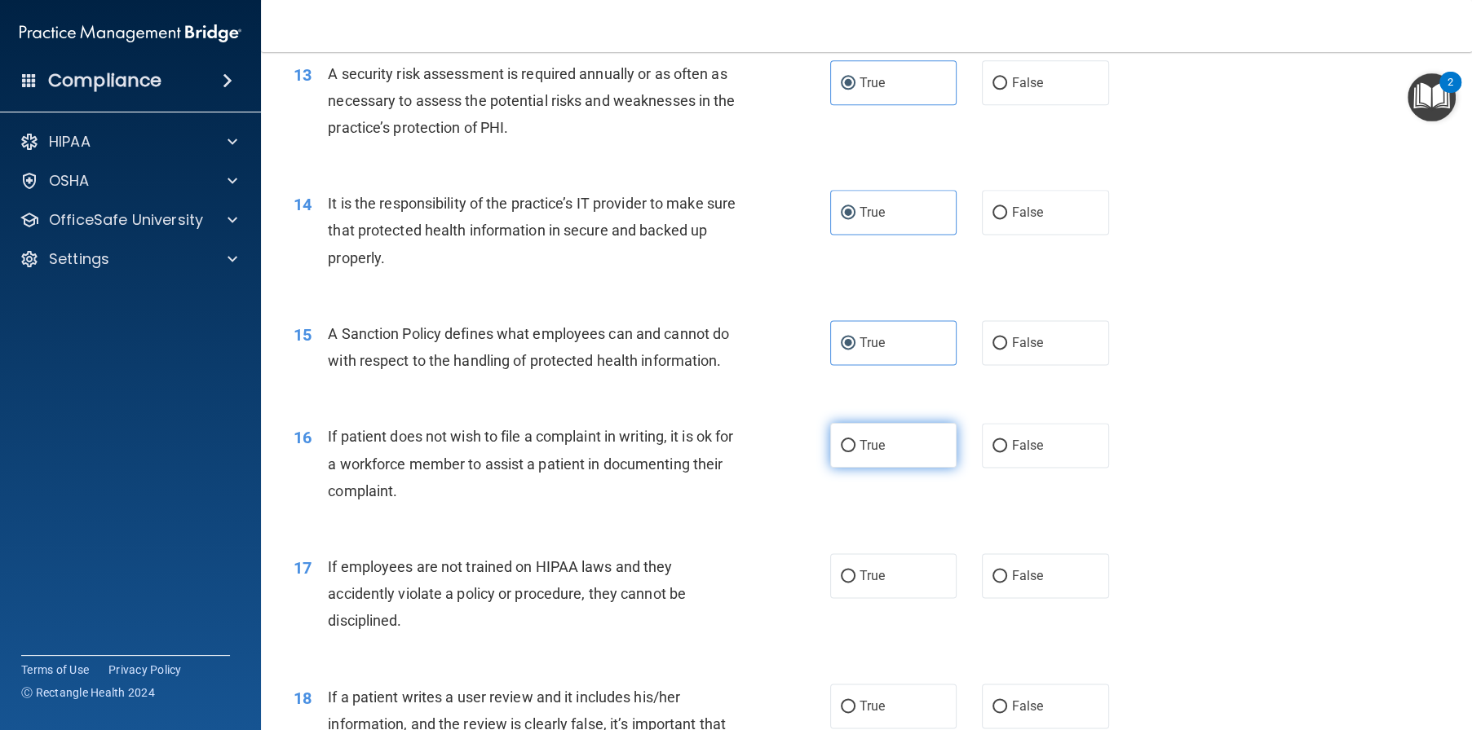
click at [907, 468] on label "True" at bounding box center [893, 445] width 127 height 45
click at [855, 452] on input "True" at bounding box center [848, 446] width 15 height 12
radio input "true"
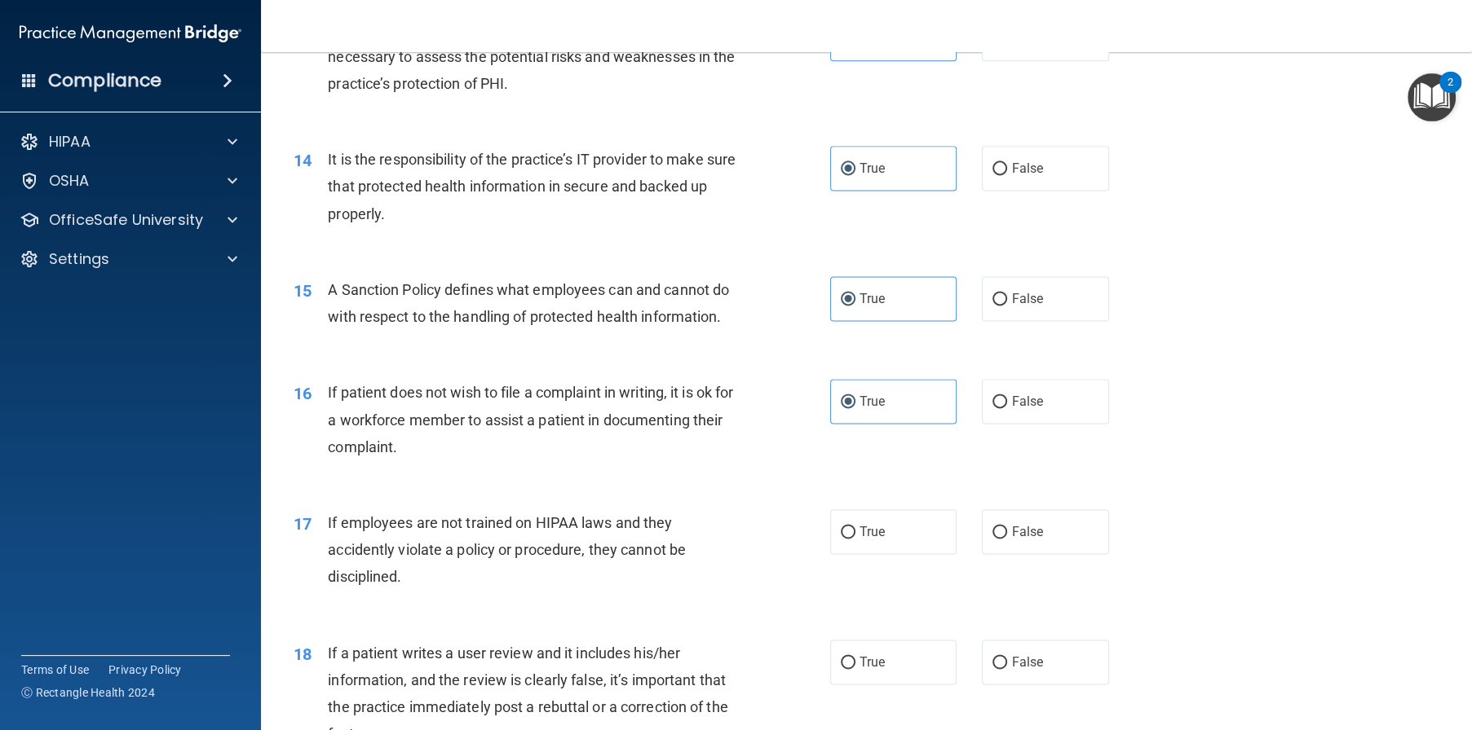
scroll to position [1875, 0]
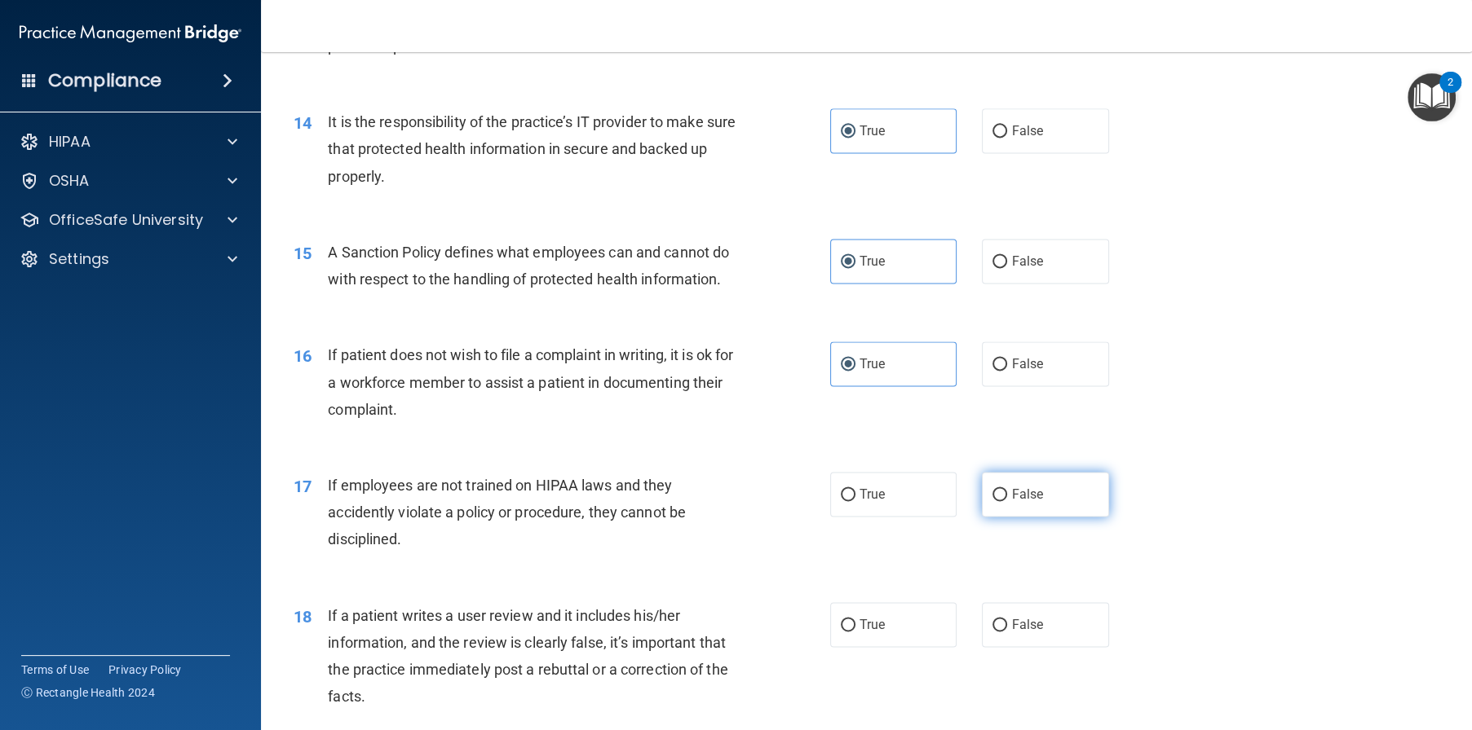
click at [1022, 502] on span "False" at bounding box center [1027, 494] width 32 height 15
click at [1007, 501] on input "False" at bounding box center [999, 495] width 15 height 12
radio input "true"
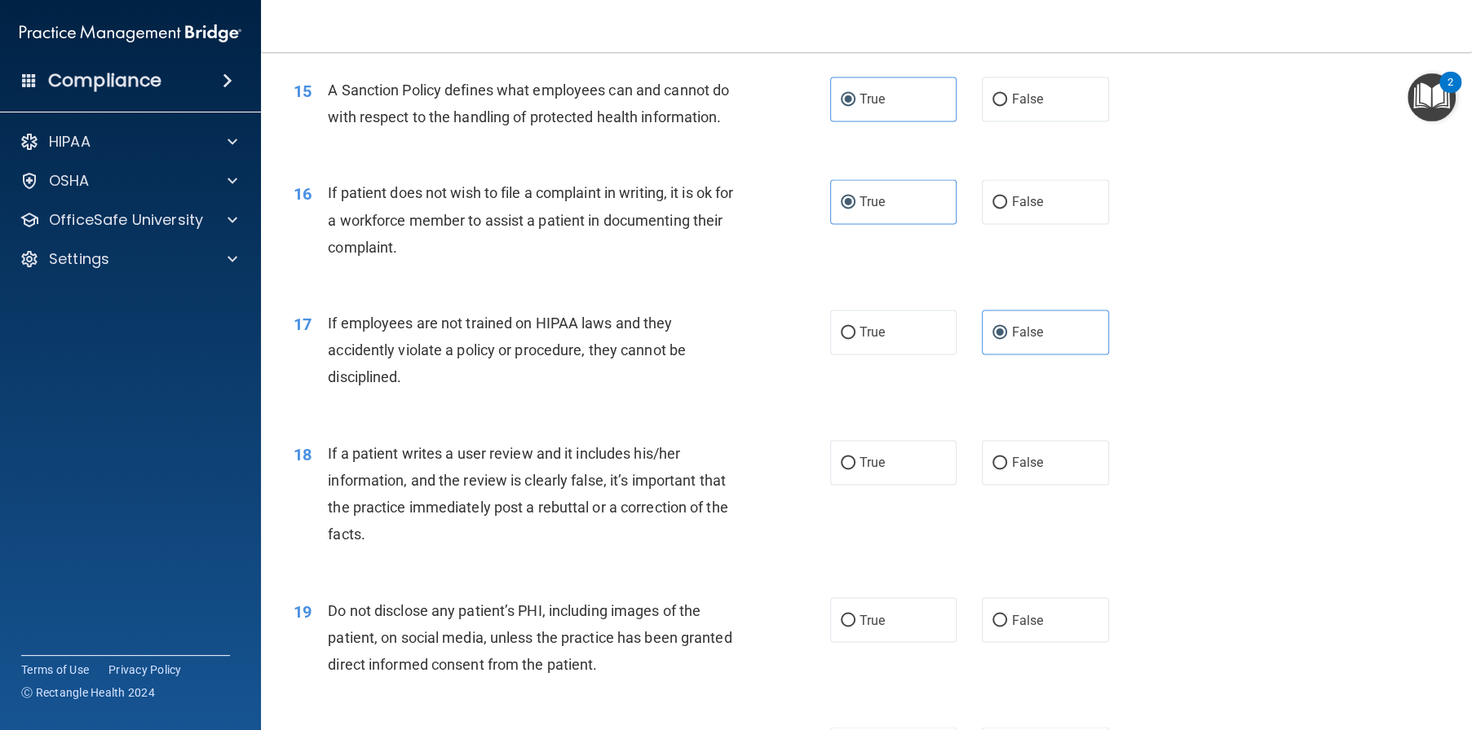
scroll to position [2038, 0]
click at [1009, 484] on label "False" at bounding box center [1045, 461] width 127 height 45
click at [1007, 469] on input "False" at bounding box center [999, 463] width 15 height 12
radio input "true"
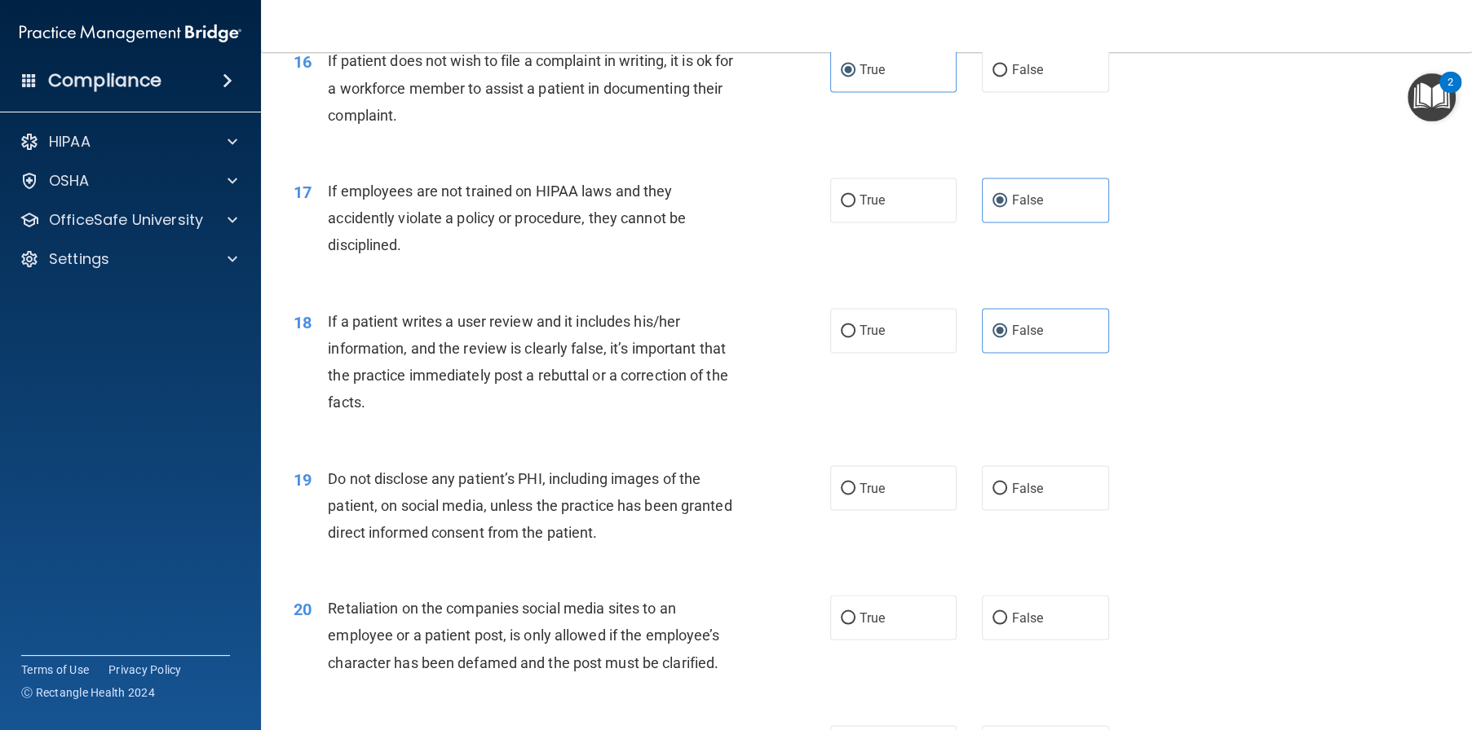
scroll to position [2201, 0]
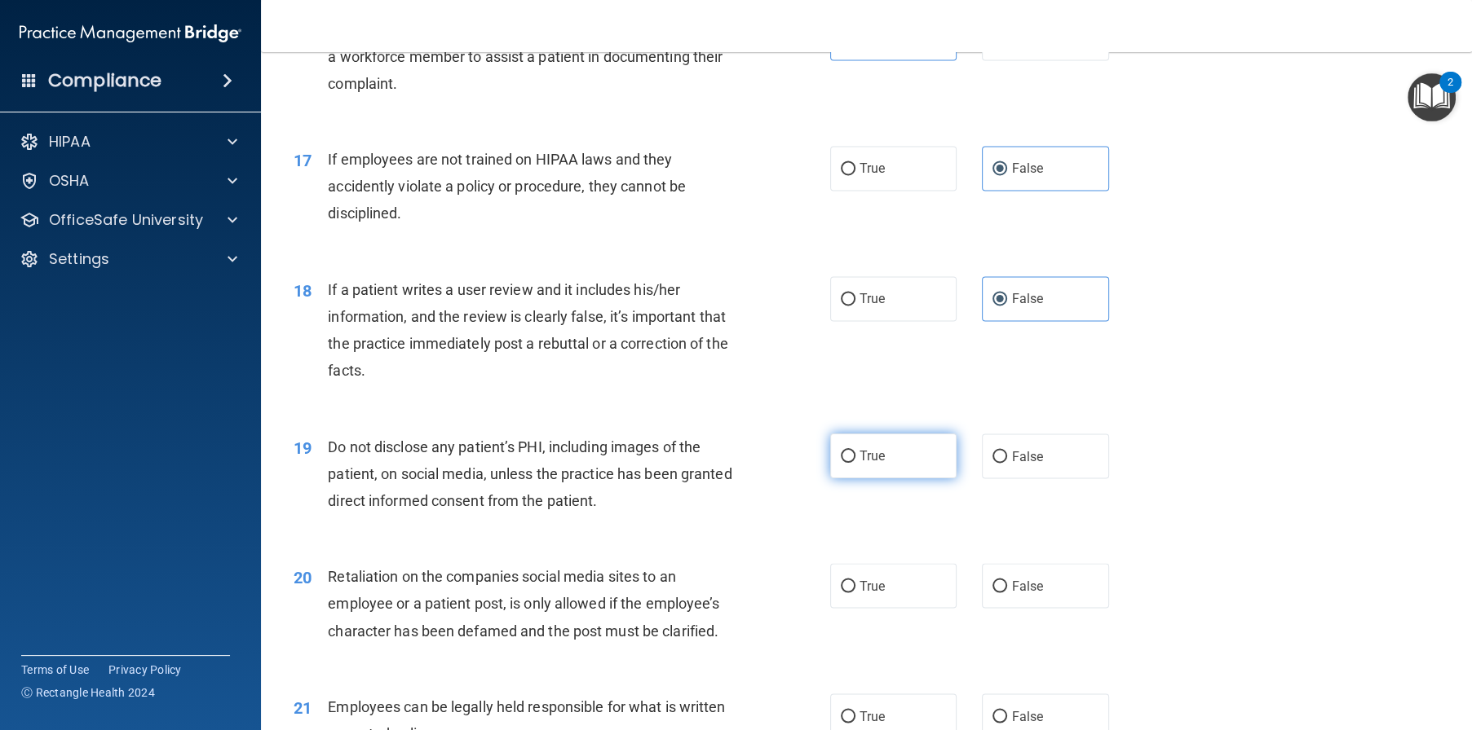
click at [880, 479] on label "True" at bounding box center [893, 456] width 127 height 45
click at [855, 463] on input "True" at bounding box center [848, 457] width 15 height 12
radio input "true"
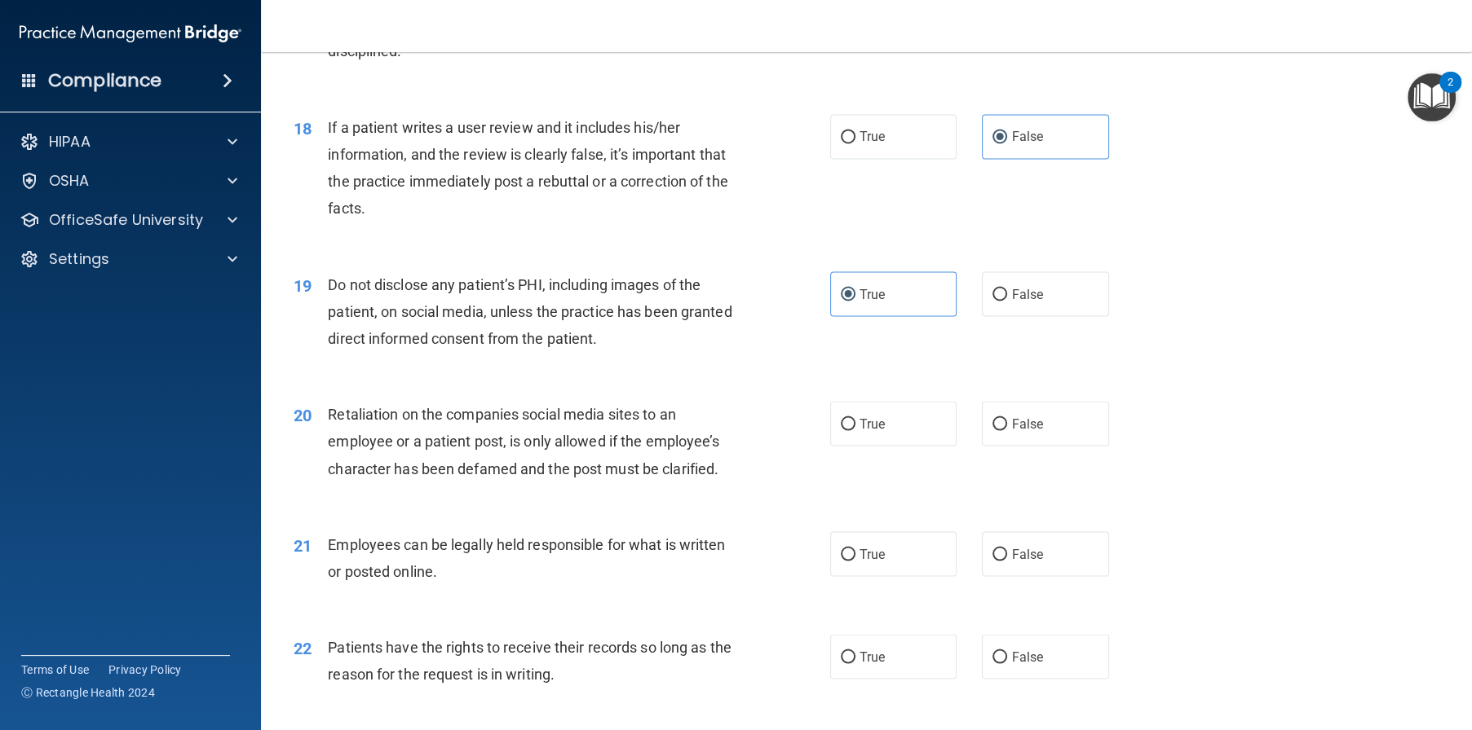
scroll to position [2364, 0]
click at [1011, 430] on span "False" at bounding box center [1027, 422] width 32 height 15
click at [1005, 430] on input "False" at bounding box center [999, 423] width 15 height 12
radio input "true"
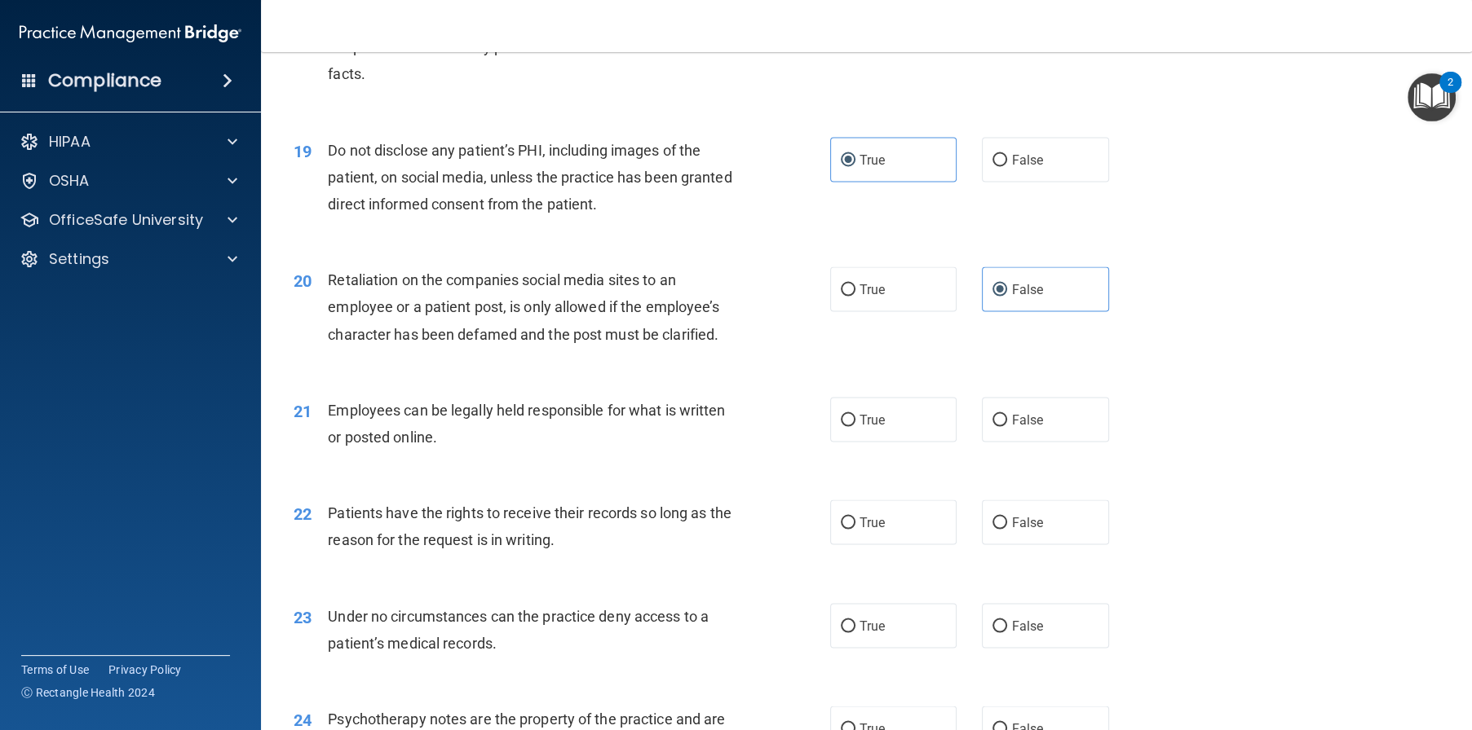
scroll to position [2527, 0]
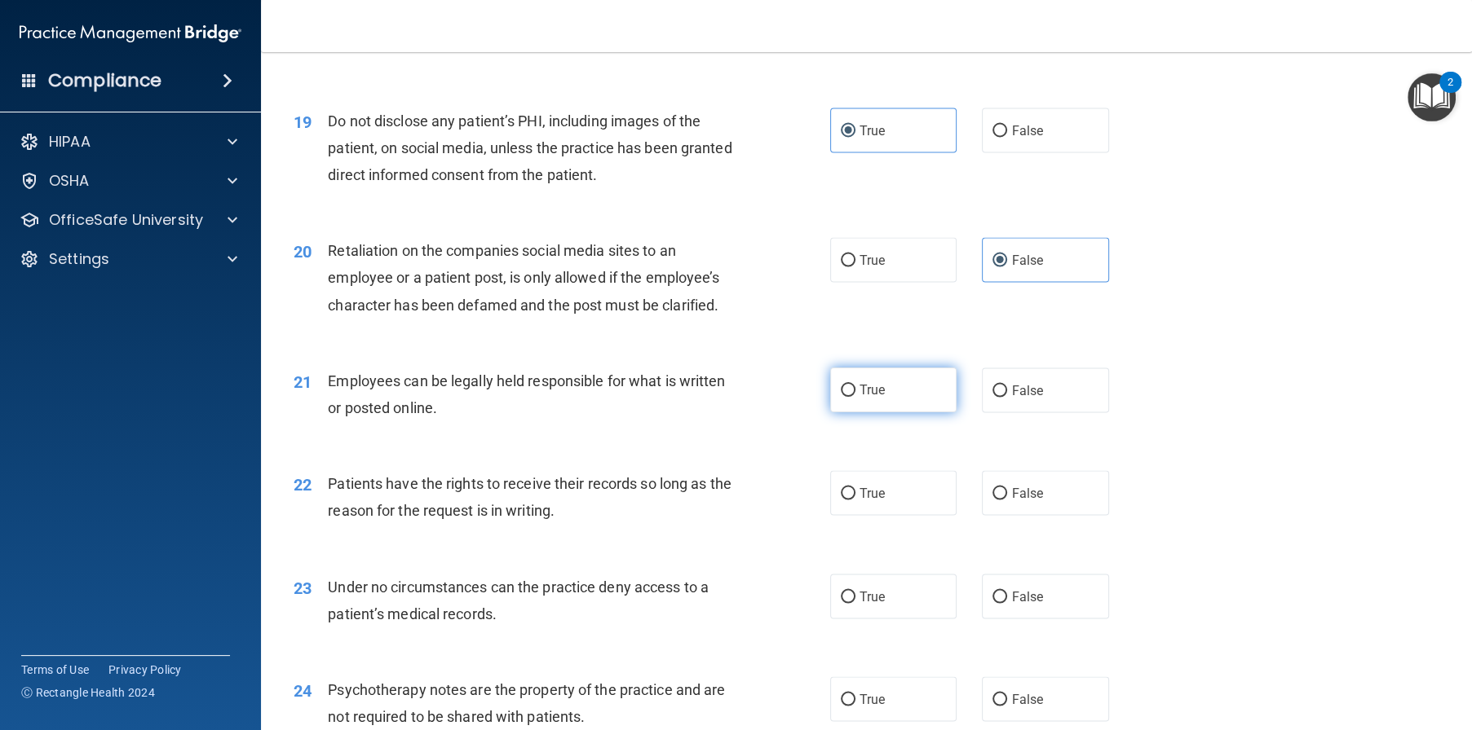
click at [880, 413] on label "True" at bounding box center [893, 390] width 127 height 45
click at [855, 397] on input "True" at bounding box center [848, 391] width 15 height 12
radio input "true"
click at [911, 515] on label "True" at bounding box center [893, 492] width 127 height 45
click at [855, 500] on input "True" at bounding box center [848, 494] width 15 height 12
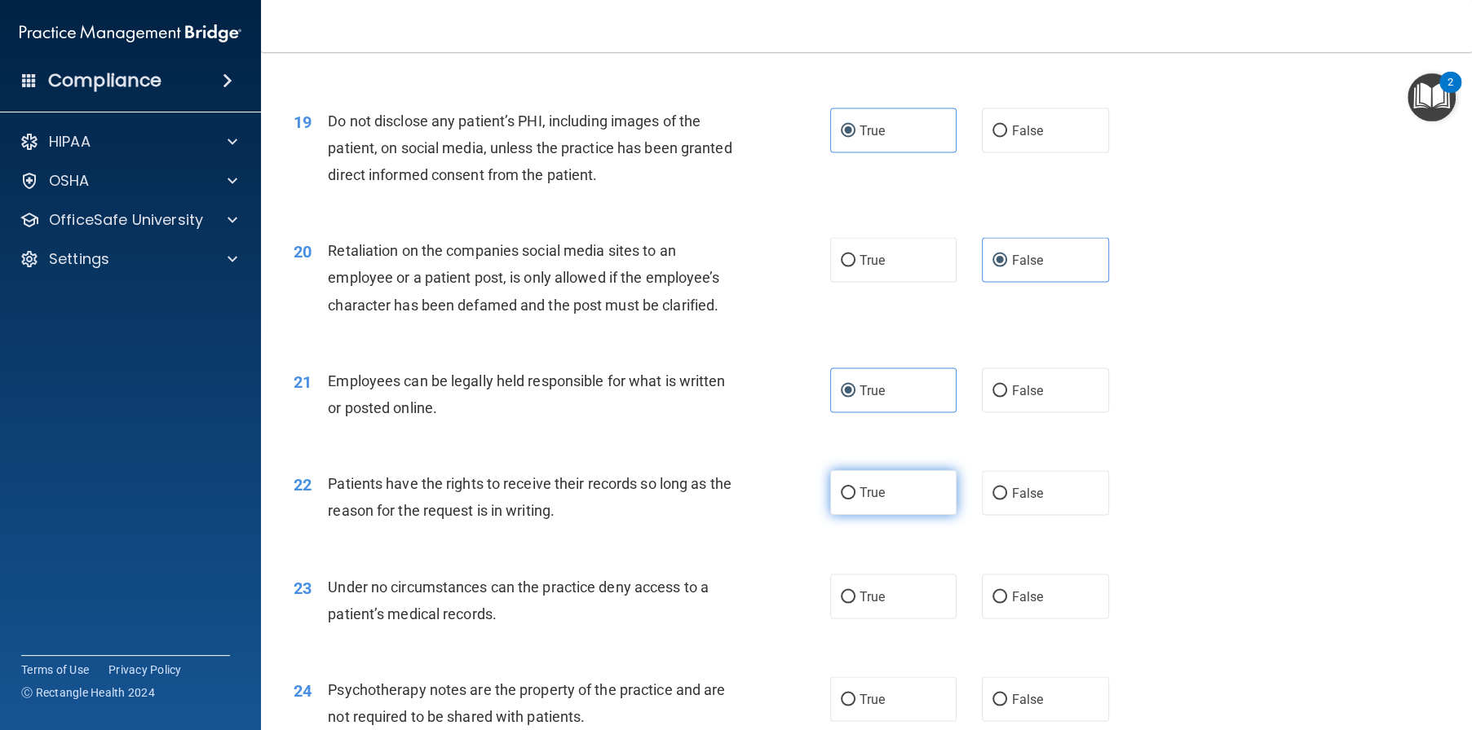
radio input "true"
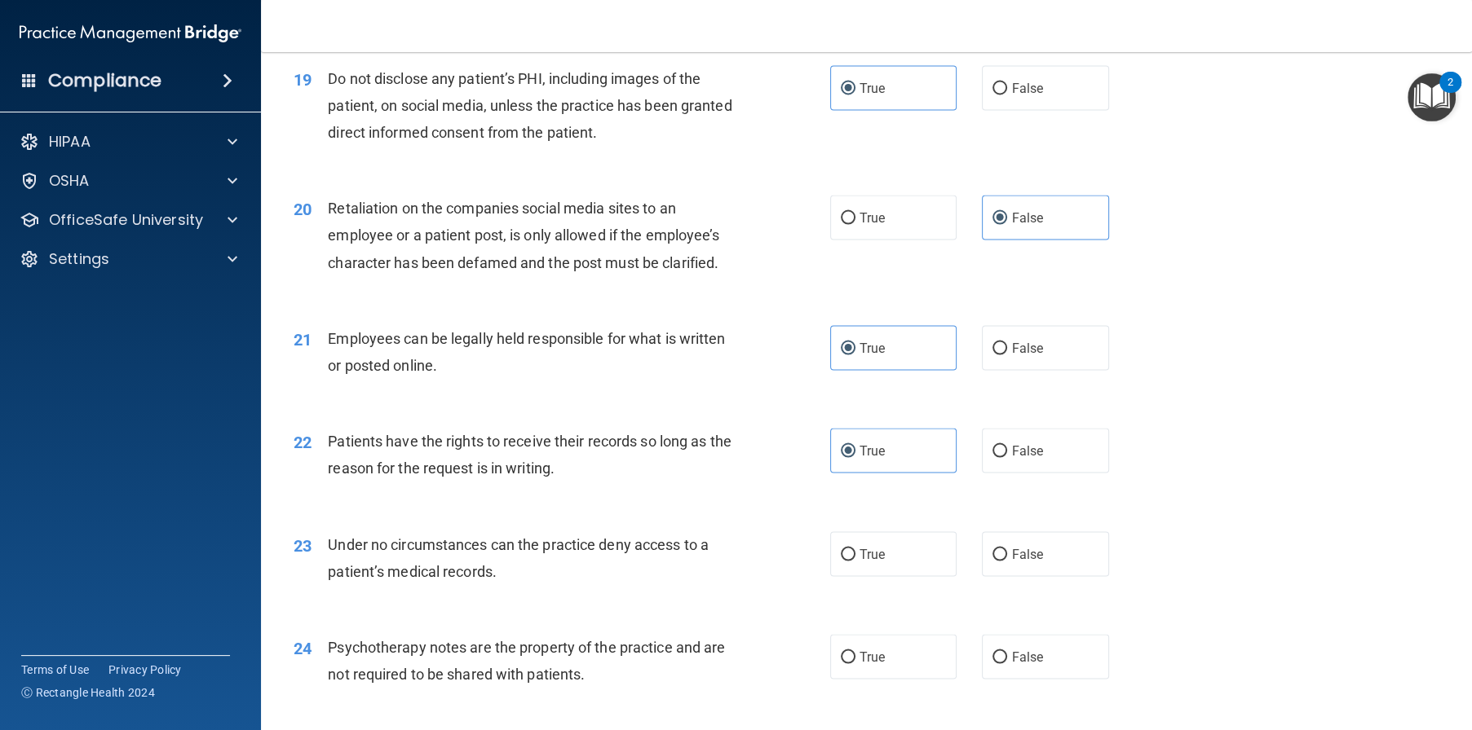
scroll to position [2609, 0]
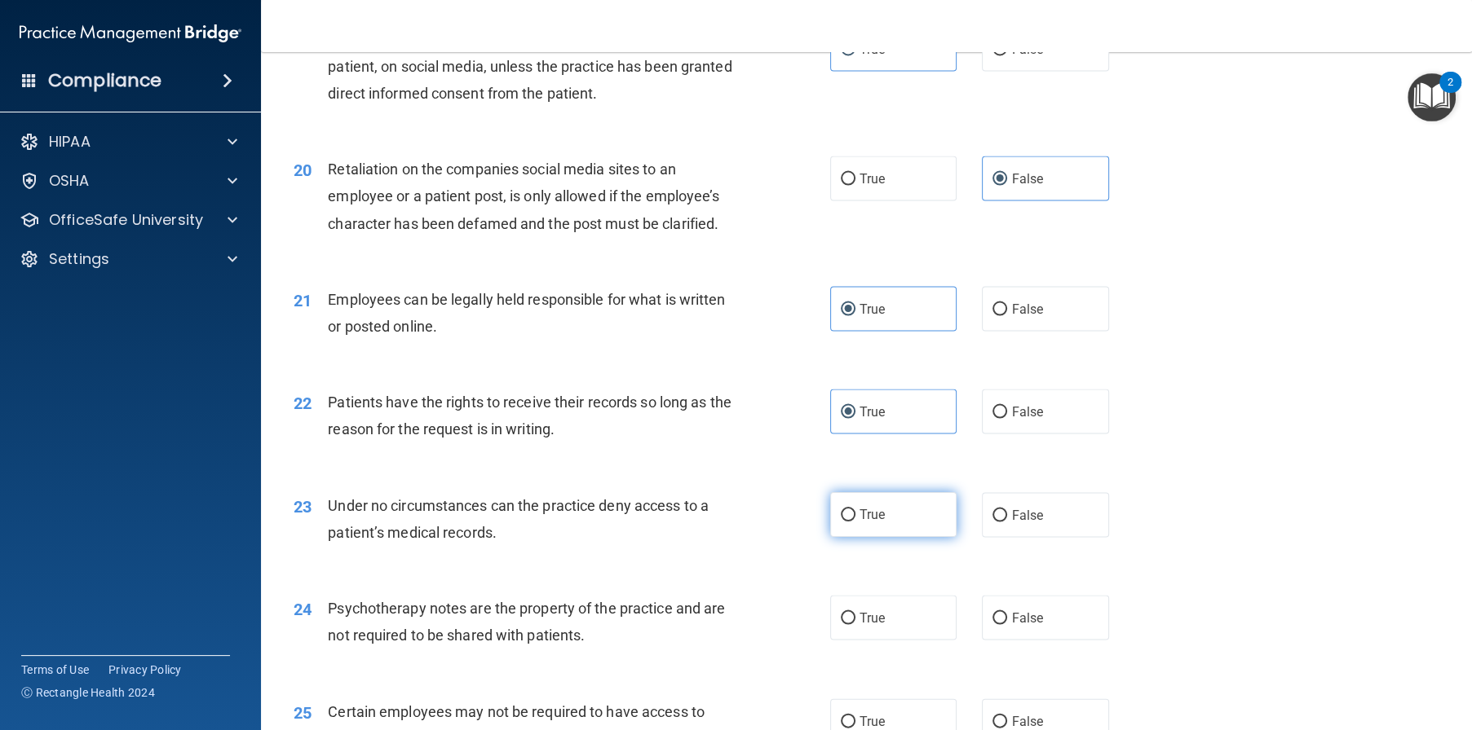
click at [895, 537] on label "True" at bounding box center [893, 514] width 127 height 45
click at [855, 522] on input "True" at bounding box center [848, 516] width 15 height 12
radio input "true"
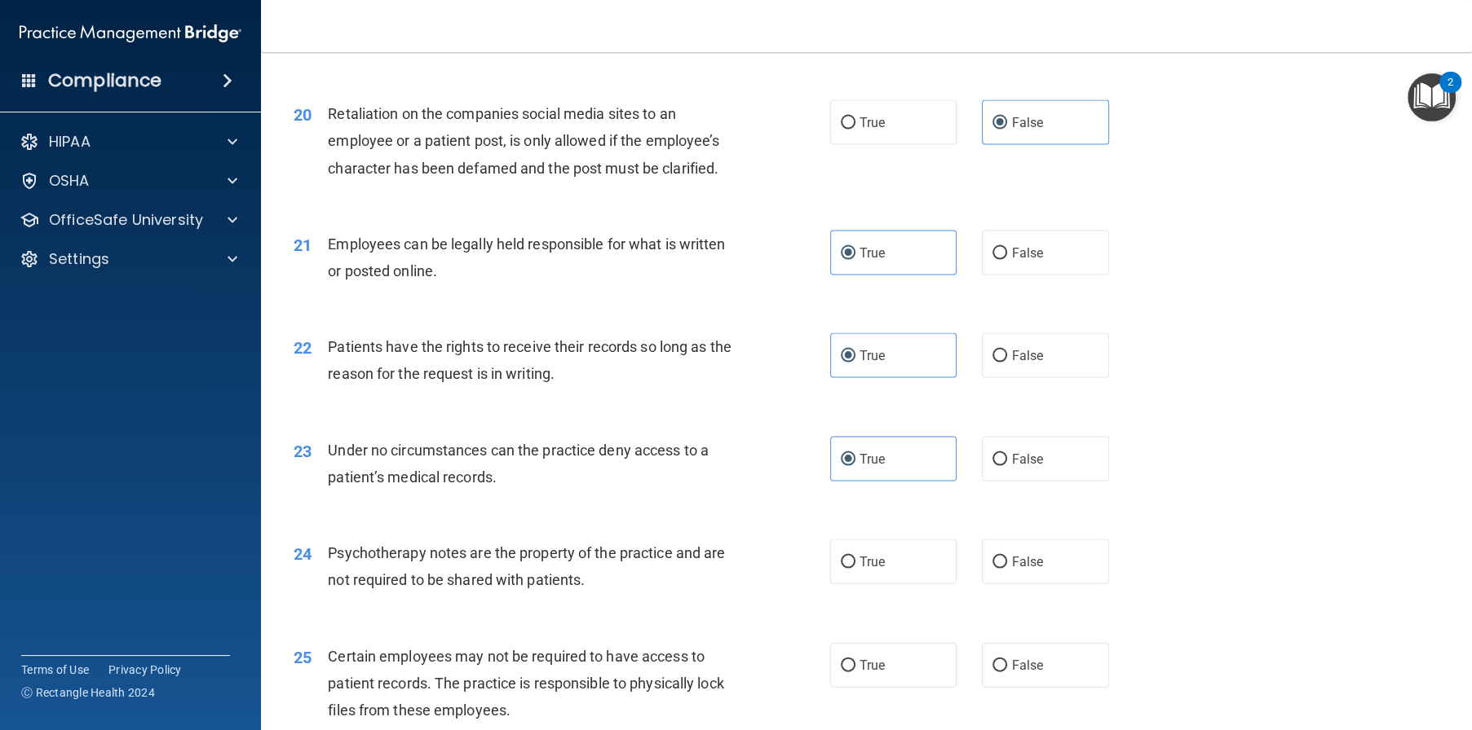
scroll to position [2772, 0]
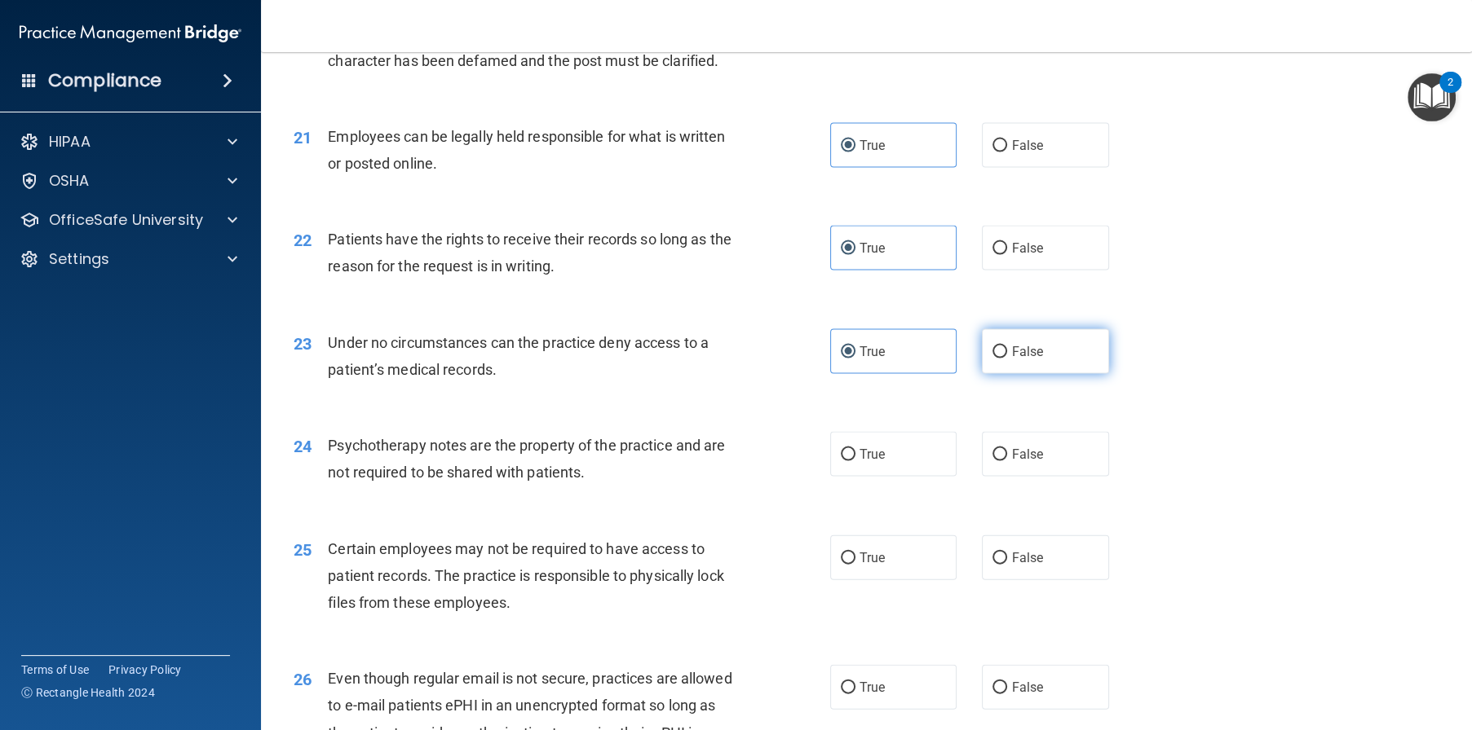
click at [1020, 360] on span "False" at bounding box center [1027, 351] width 32 height 15
click at [1007, 359] on input "False" at bounding box center [999, 352] width 15 height 12
radio input "true"
radio input "false"
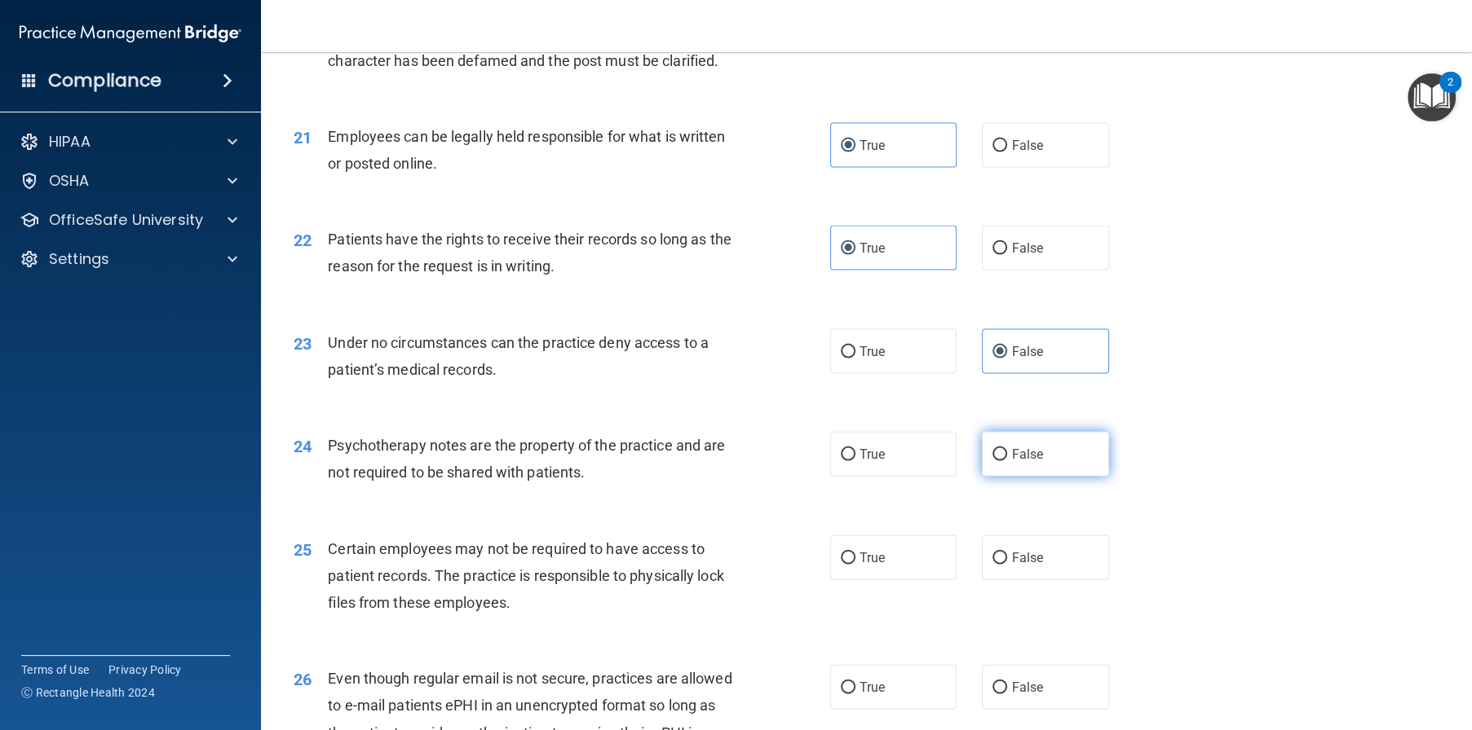
drag, startPoint x: 1017, startPoint y: 576, endPoint x: 1006, endPoint y: 563, distance: 16.2
click at [1015, 477] on label "False" at bounding box center [1045, 454] width 127 height 45
click at [1007, 461] on input "False" at bounding box center [999, 455] width 15 height 12
radio input "true"
click at [887, 374] on label "True" at bounding box center [893, 351] width 127 height 45
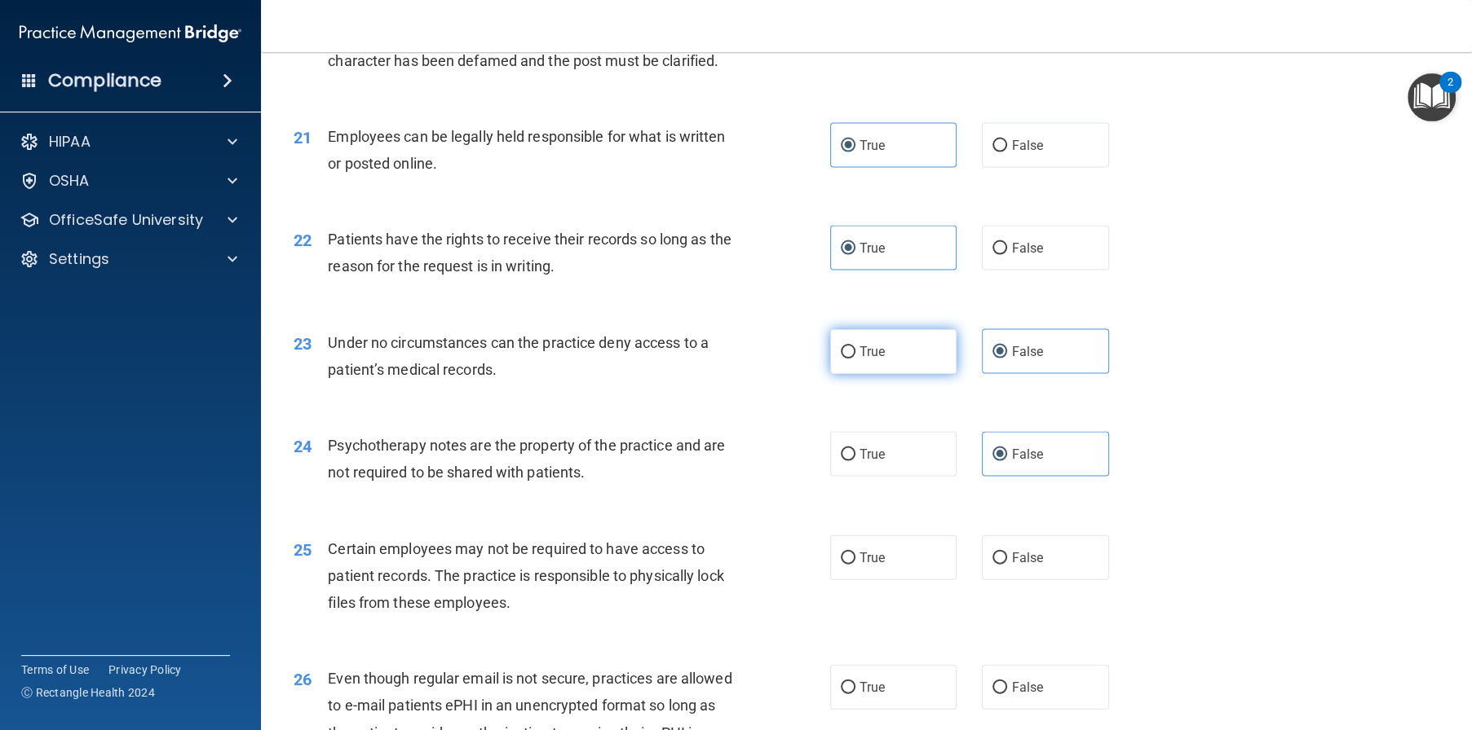
click at [855, 359] on input "True" at bounding box center [848, 352] width 15 height 12
radio input "true"
radio input "false"
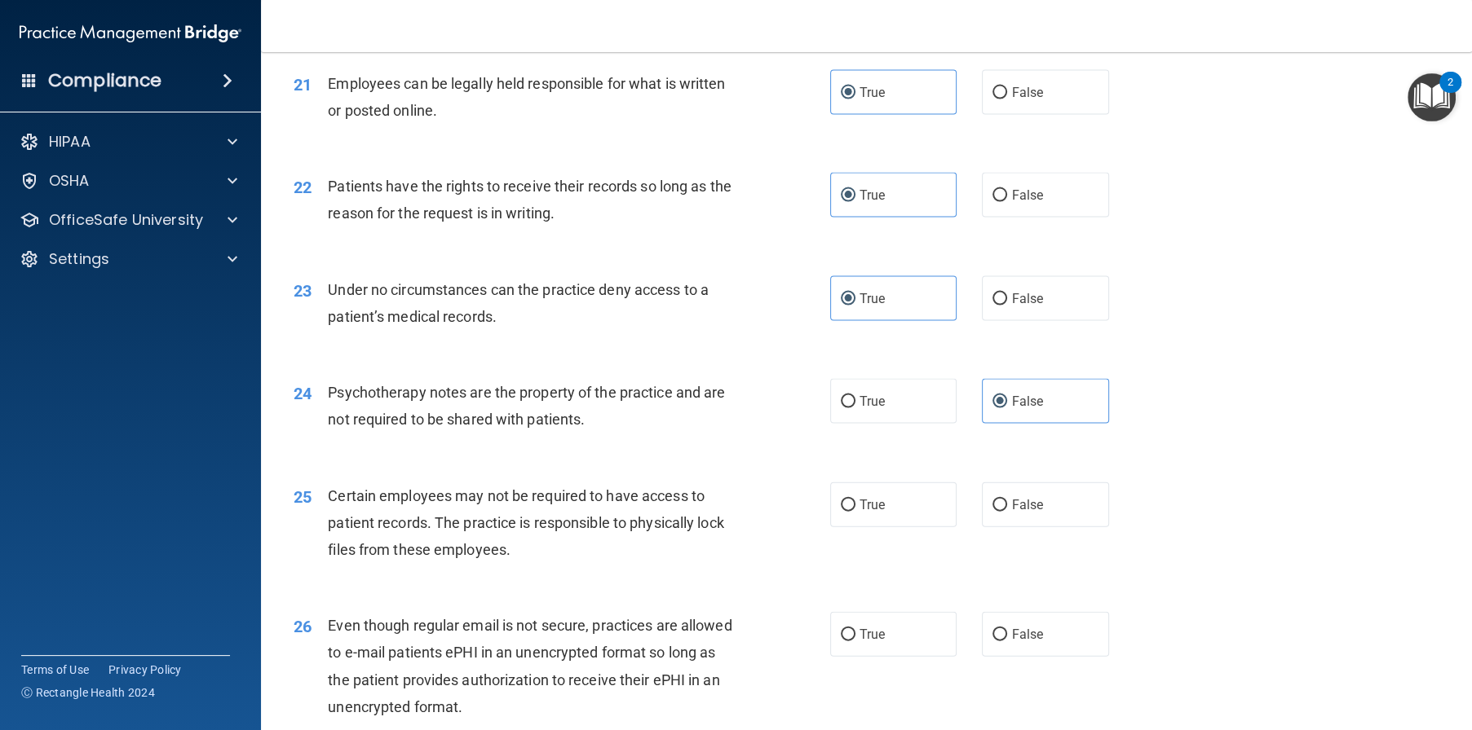
scroll to position [2853, 0]
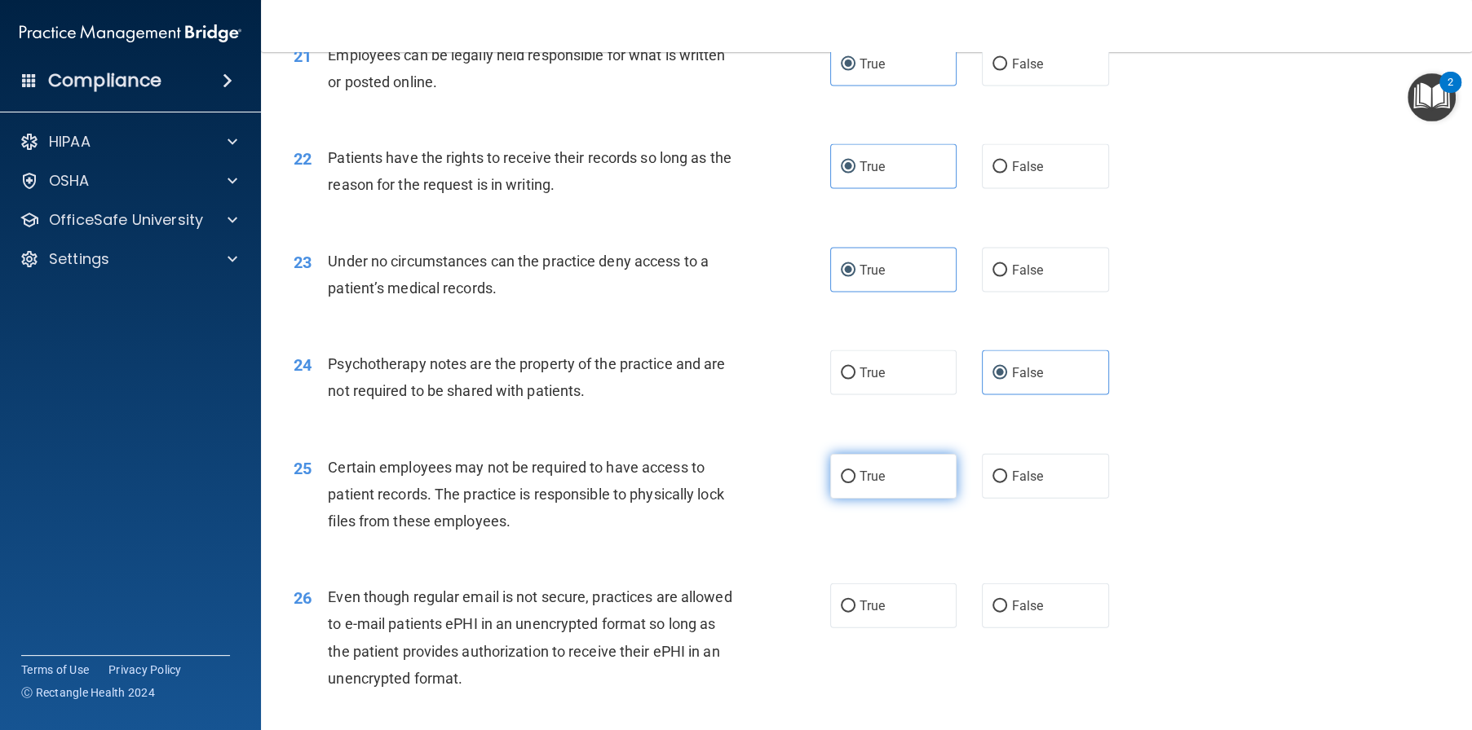
click at [905, 499] on label "True" at bounding box center [893, 476] width 127 height 45
click at [855, 483] on input "True" at bounding box center [848, 477] width 15 height 12
radio input "true"
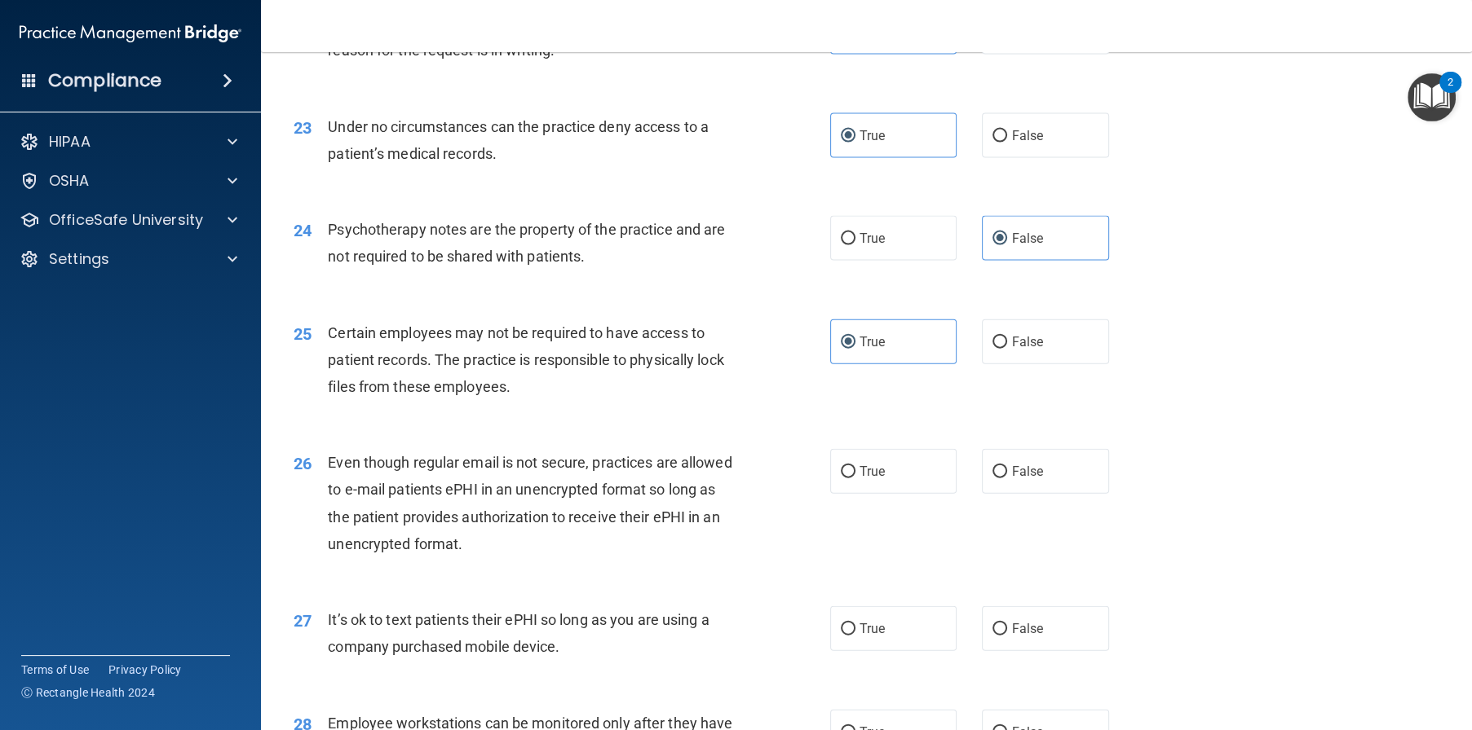
scroll to position [3016, 0]
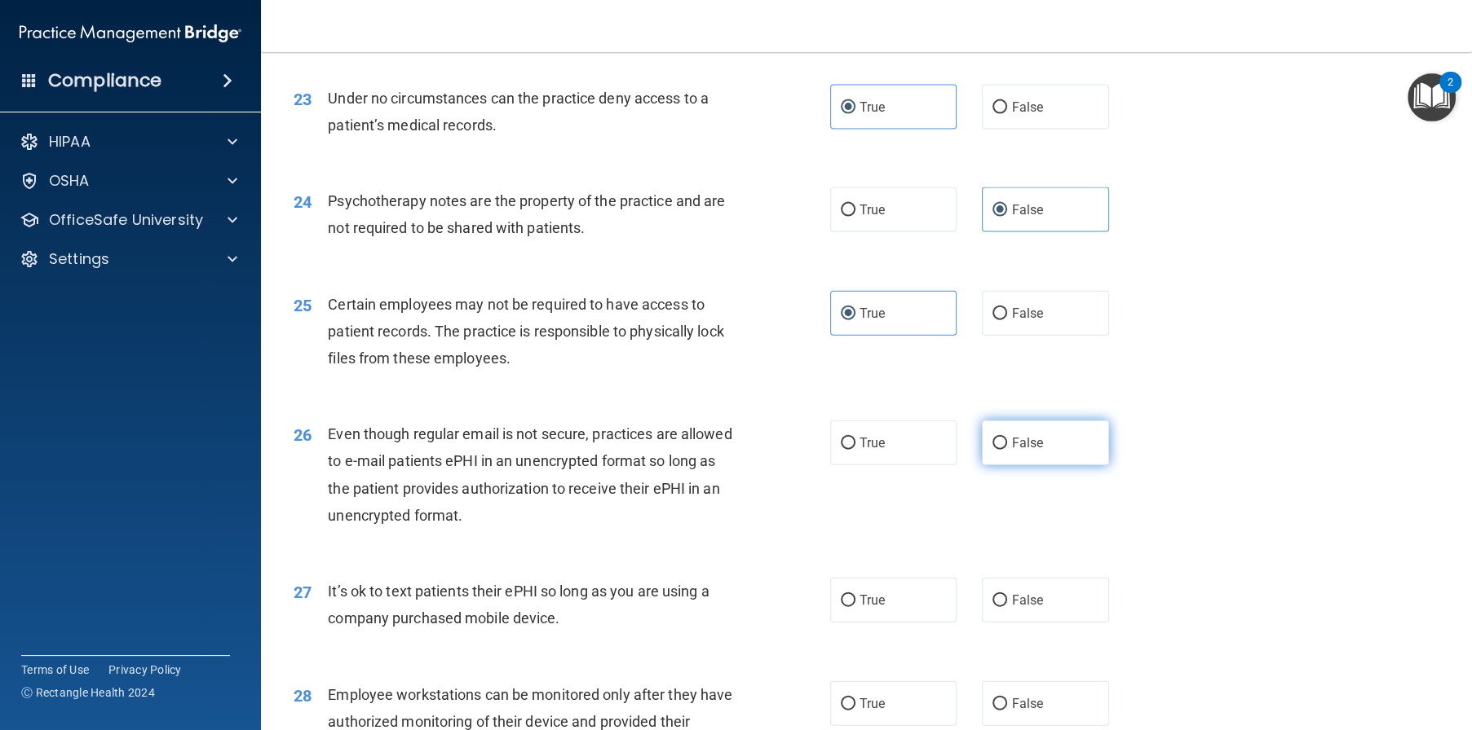
click at [1013, 451] on span "False" at bounding box center [1027, 442] width 32 height 15
click at [1007, 450] on input "False" at bounding box center [999, 444] width 15 height 12
radio input "true"
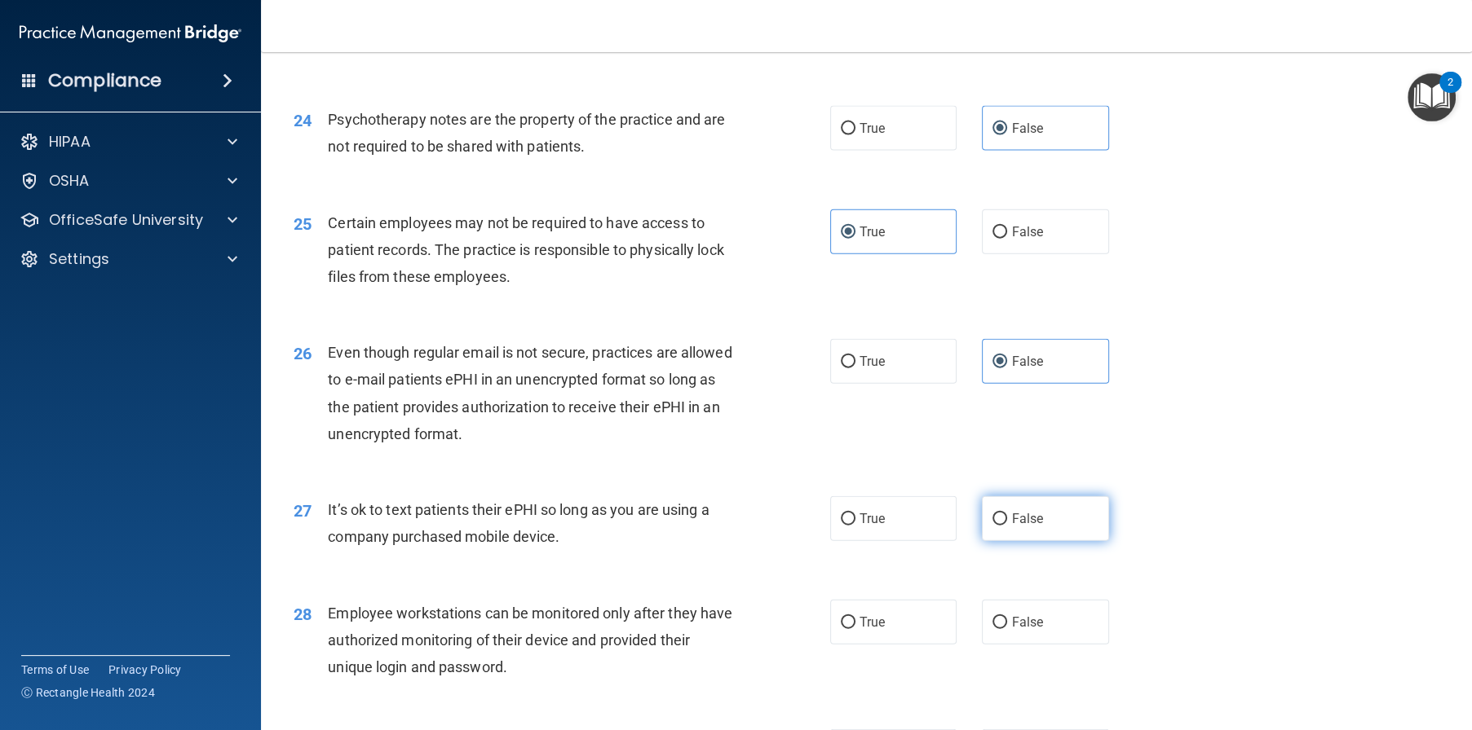
drag, startPoint x: 1045, startPoint y: 638, endPoint x: 1036, endPoint y: 638, distance: 9.0
click at [1044, 541] on label "False" at bounding box center [1045, 518] width 127 height 45
click at [1007, 526] on input "False" at bounding box center [999, 520] width 15 height 12
radio input "true"
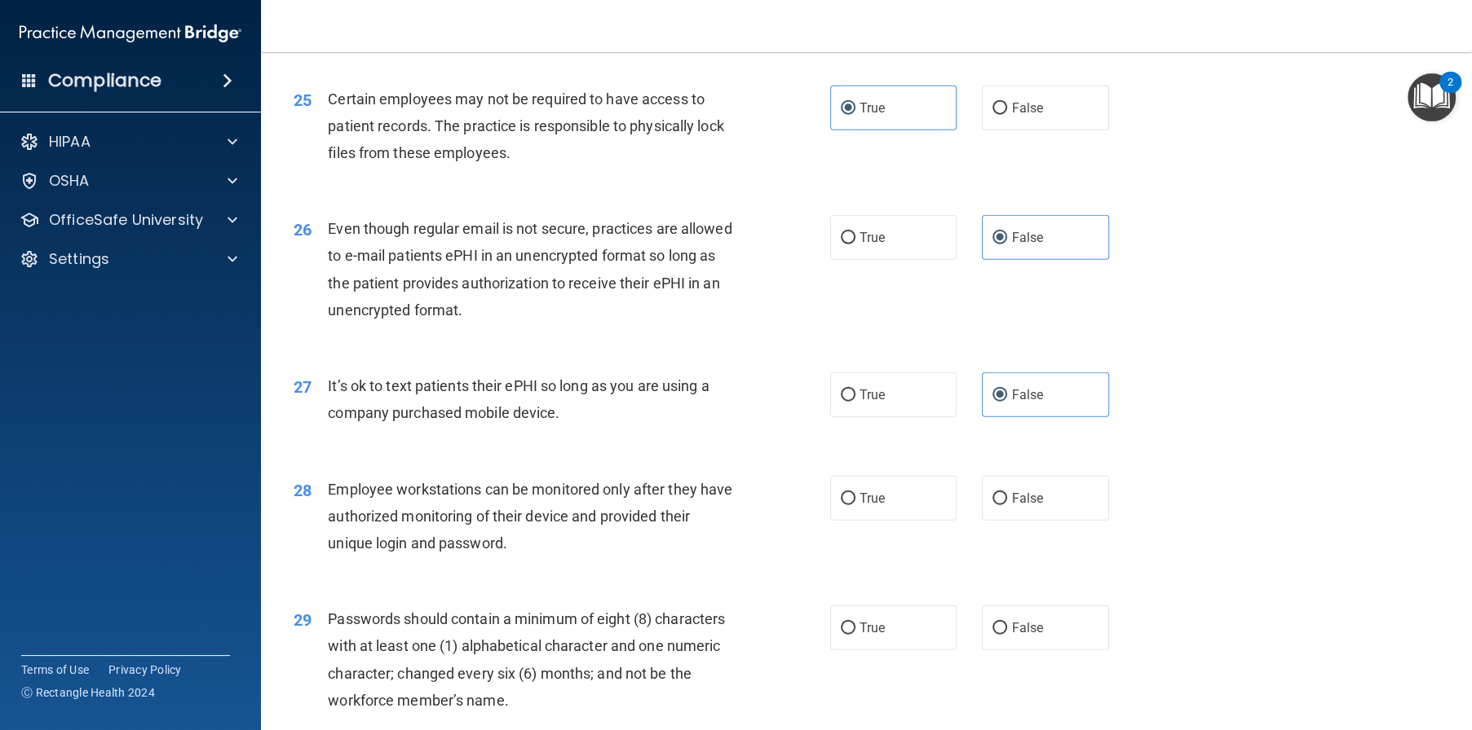
scroll to position [3261, 0]
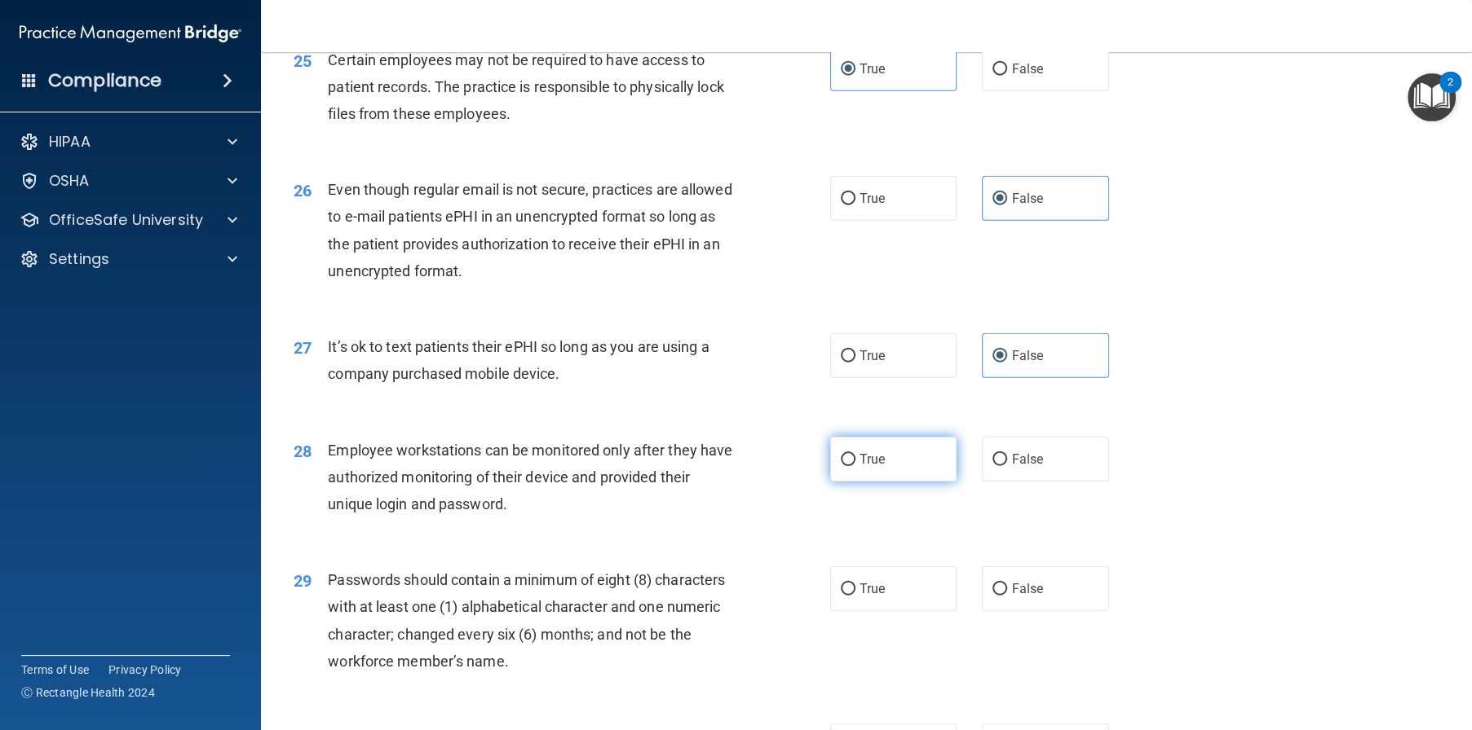
click at [859, 467] on span "True" at bounding box center [871, 459] width 25 height 15
click at [855, 466] on input "True" at bounding box center [848, 460] width 15 height 12
radio input "true"
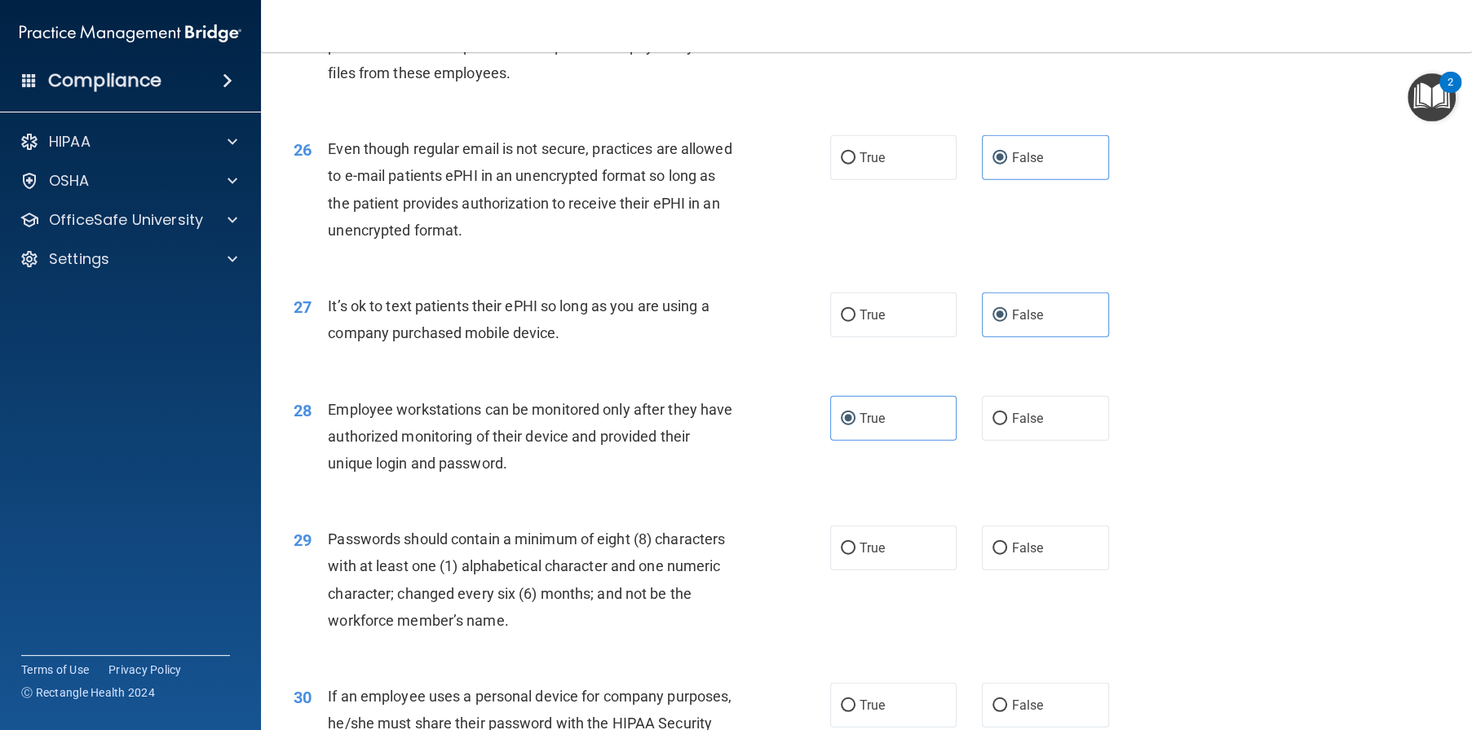
scroll to position [3343, 0]
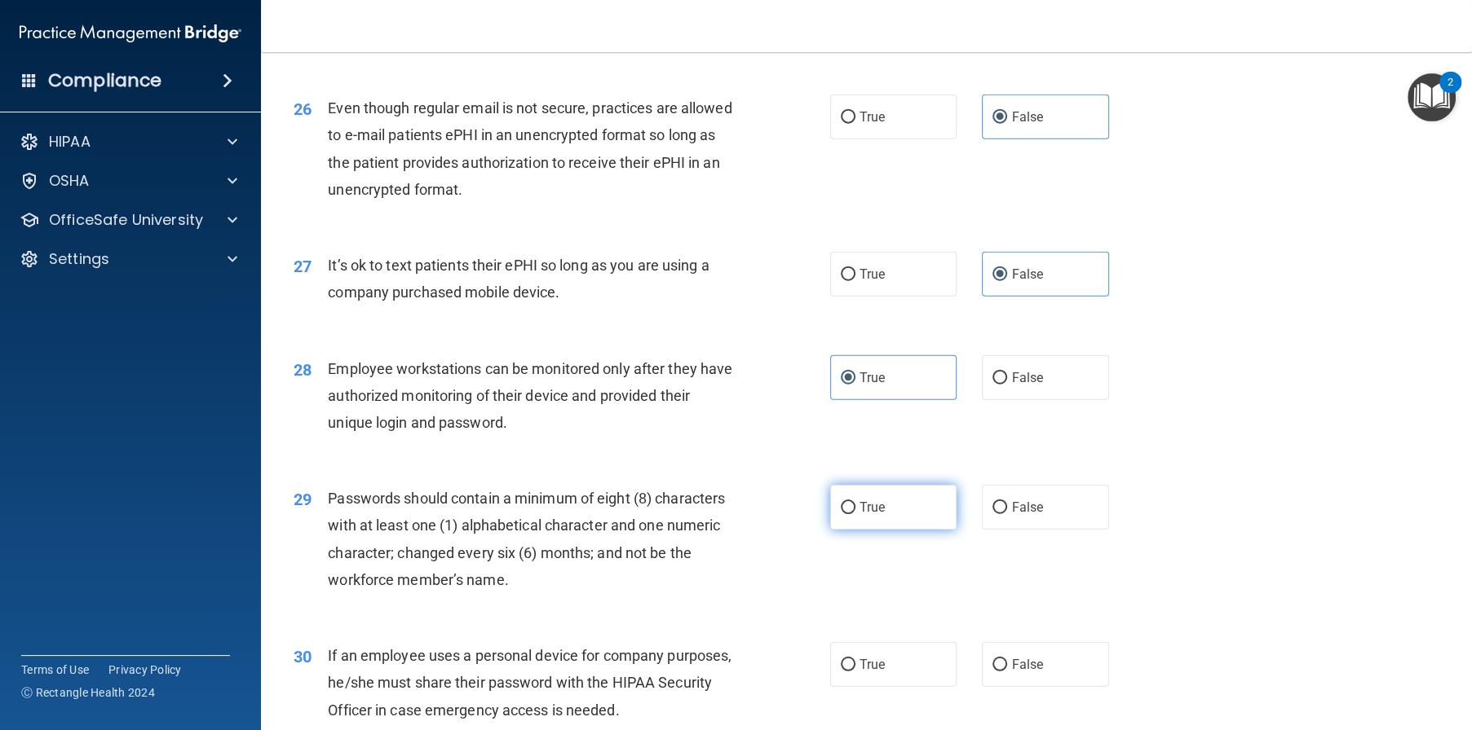
click at [896, 530] on label "True" at bounding box center [893, 507] width 127 height 45
click at [855, 514] on input "True" at bounding box center [848, 508] width 15 height 12
radio input "true"
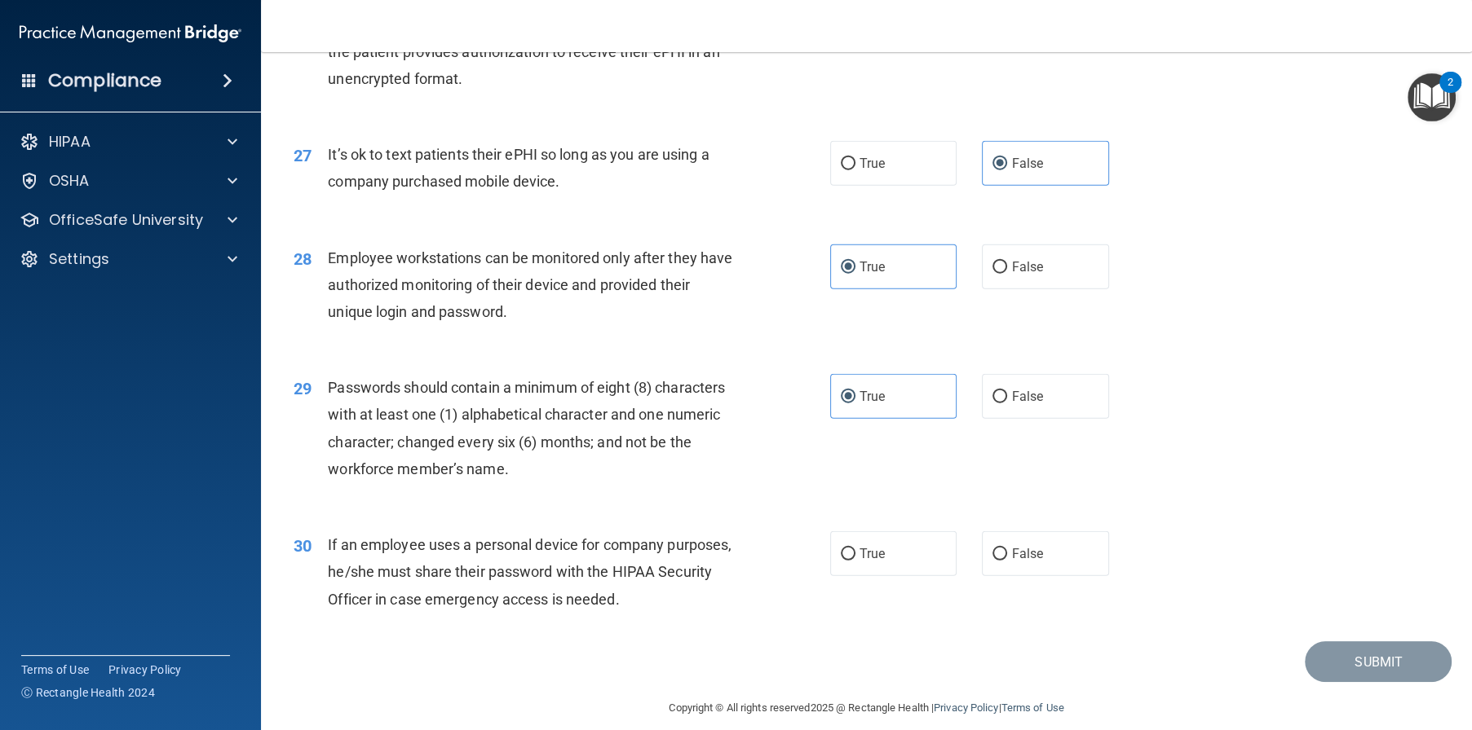
scroll to position [3506, 0]
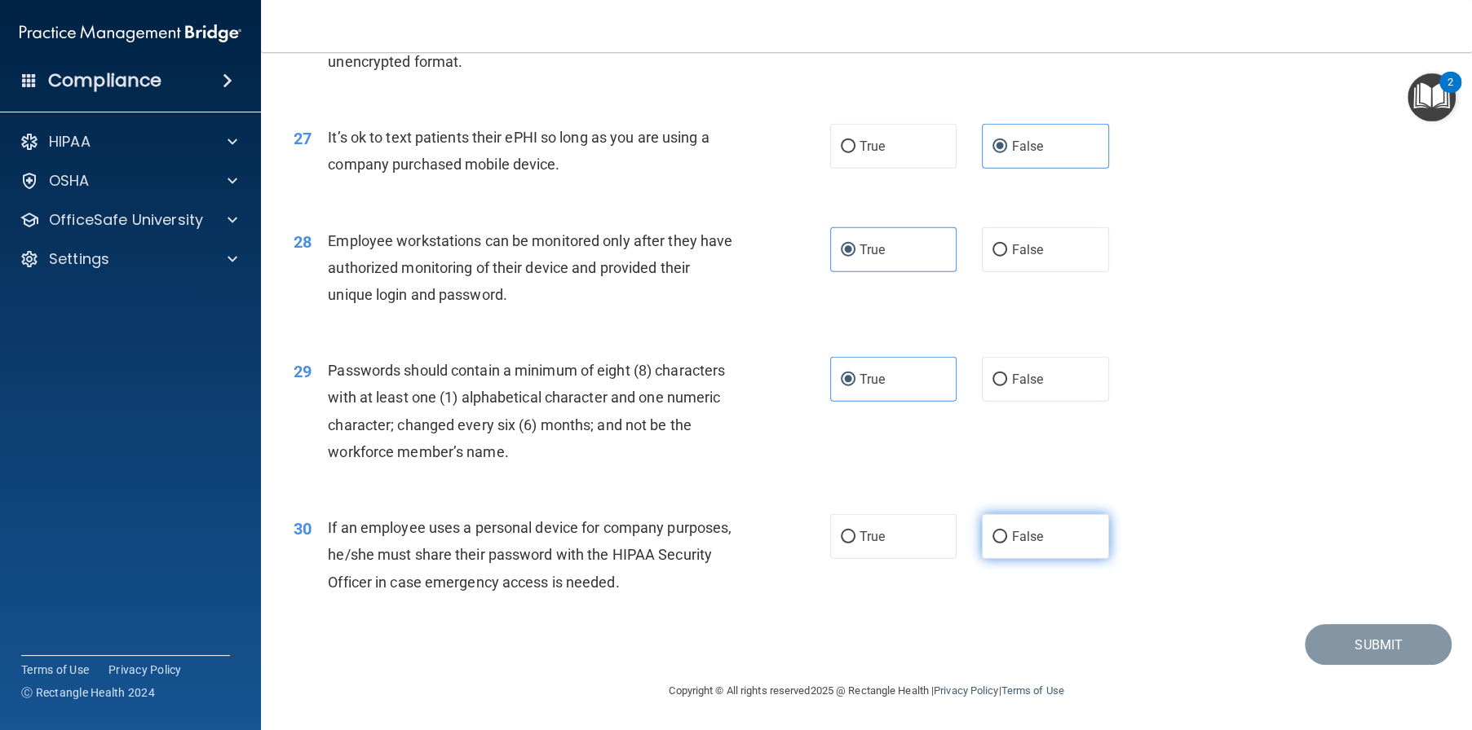
click at [1029, 559] on label "False" at bounding box center [1045, 536] width 127 height 45
click at [1007, 544] on input "False" at bounding box center [999, 538] width 15 height 12
radio input "true"
click at [1341, 666] on button "Submit" at bounding box center [1377, 645] width 147 height 42
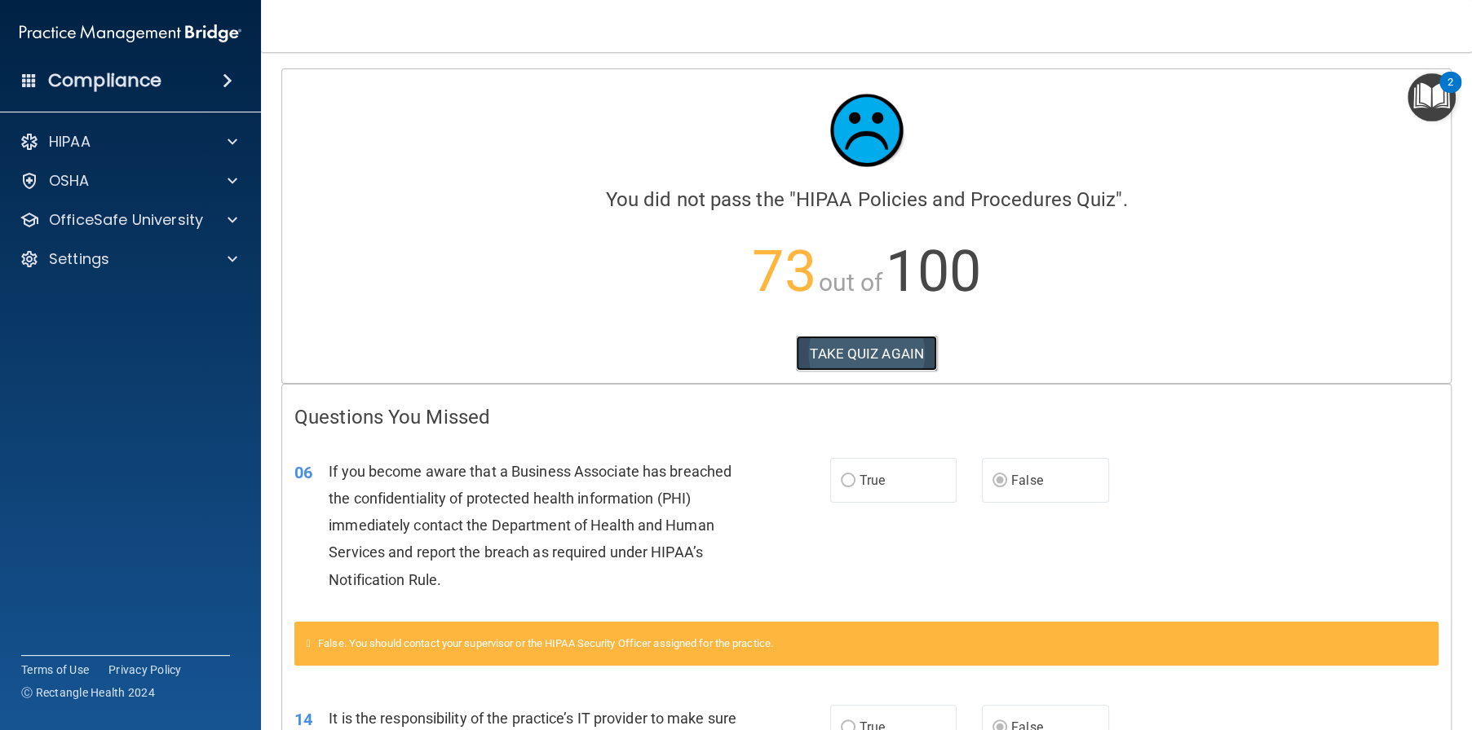
click at [841, 351] on button "TAKE QUIZ AGAIN" at bounding box center [866, 354] width 141 height 36
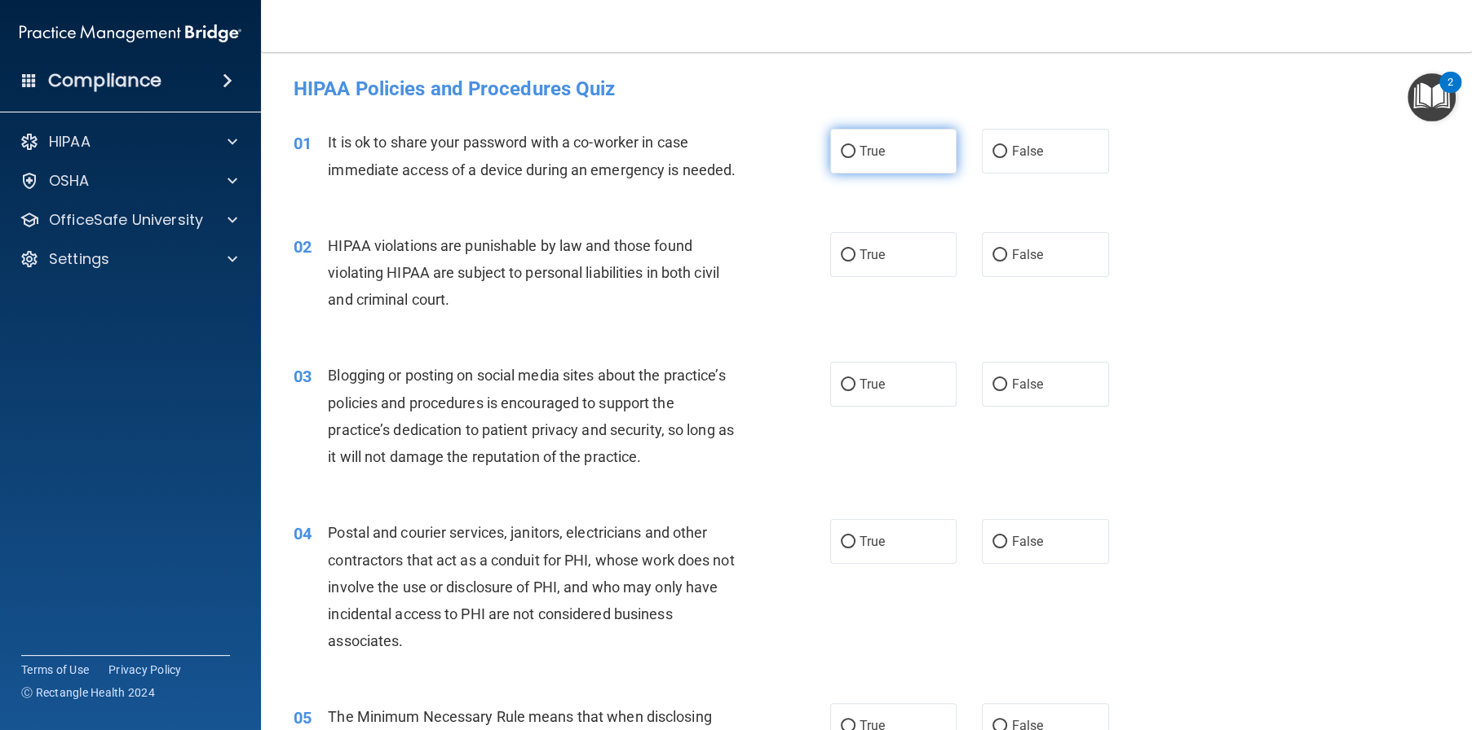
click at [848, 143] on label "True" at bounding box center [893, 151] width 127 height 45
click at [848, 146] on input "True" at bounding box center [848, 152] width 15 height 12
radio input "true"
click at [864, 150] on span "True" at bounding box center [871, 150] width 25 height 15
click at [855, 150] on input "True" at bounding box center [848, 152] width 15 height 12
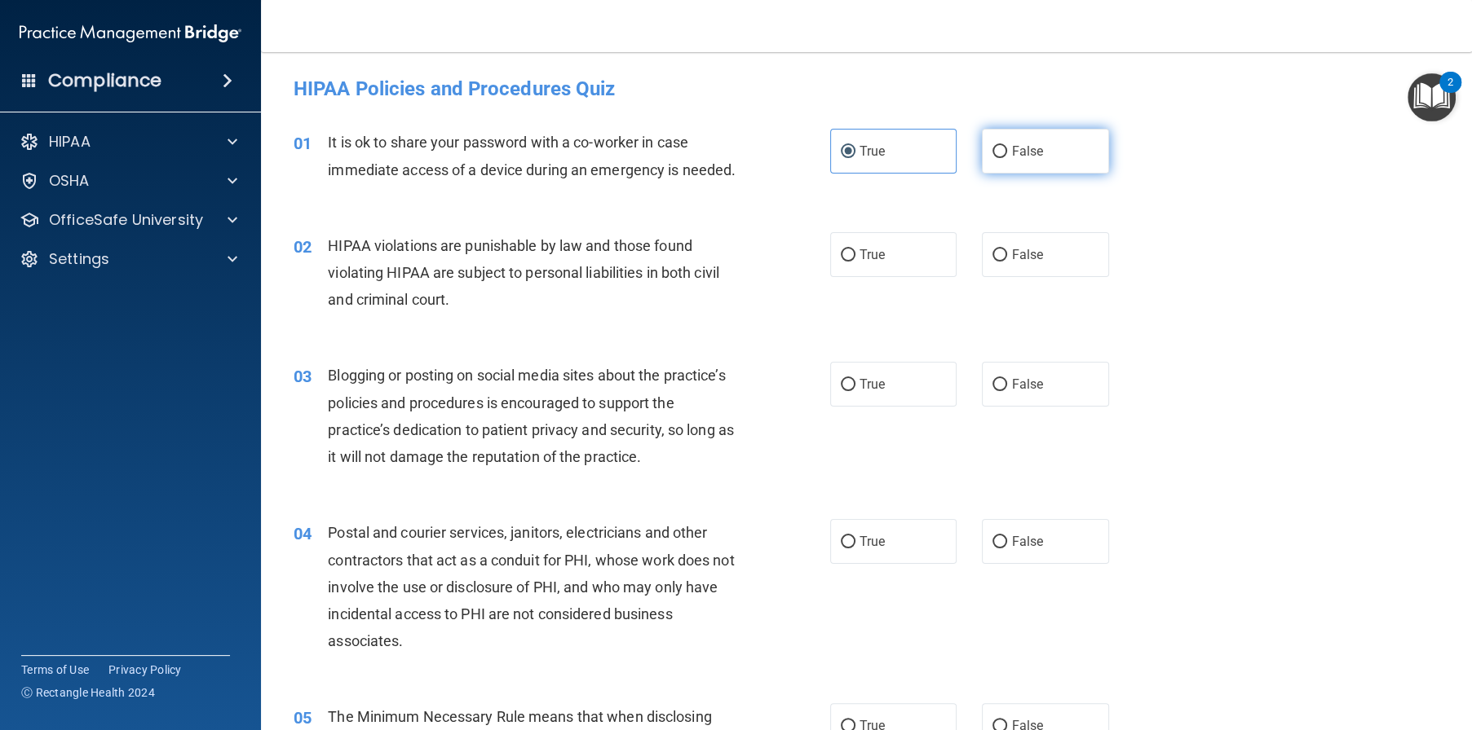
click at [1011, 148] on span "False" at bounding box center [1027, 150] width 32 height 15
click at [1007, 148] on input "False" at bounding box center [999, 152] width 15 height 12
radio input "true"
radio input "false"
click at [880, 277] on label "True" at bounding box center [893, 254] width 127 height 45
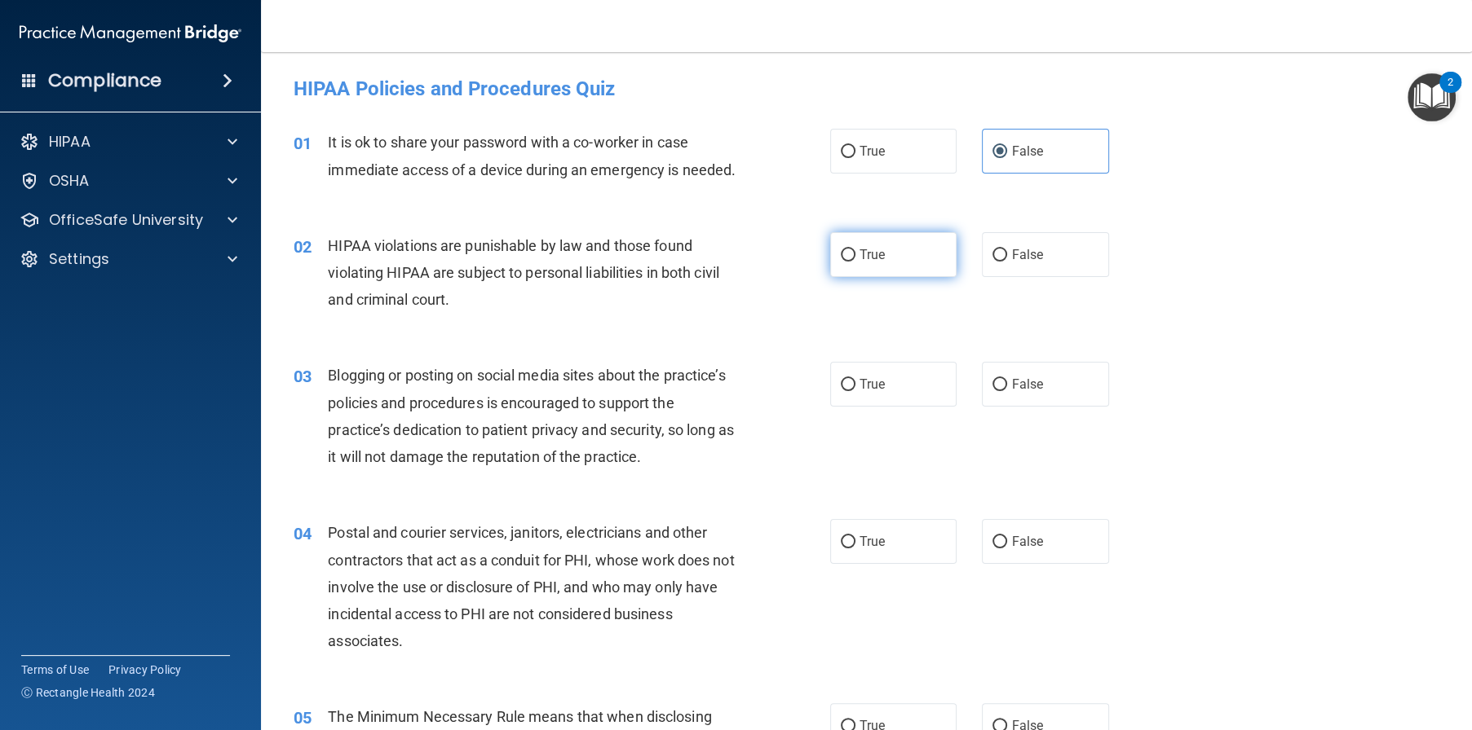
click at [855, 262] on input "True" at bounding box center [848, 255] width 15 height 12
radio input "true"
click at [1056, 407] on label "False" at bounding box center [1045, 384] width 127 height 45
click at [1007, 391] on input "False" at bounding box center [999, 385] width 15 height 12
radio input "true"
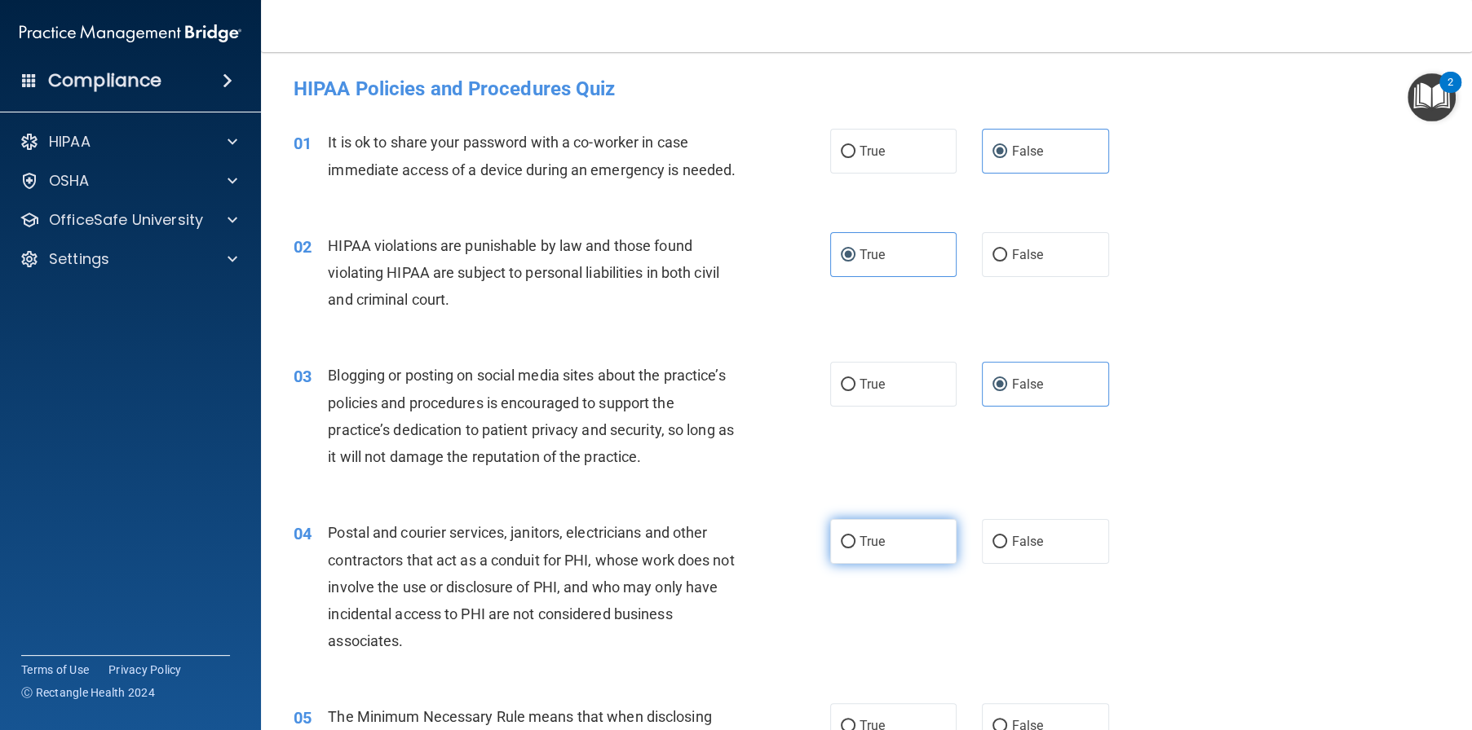
click at [866, 549] on span "True" at bounding box center [871, 541] width 25 height 15
click at [855, 549] on input "True" at bounding box center [848, 542] width 15 height 12
radio input "true"
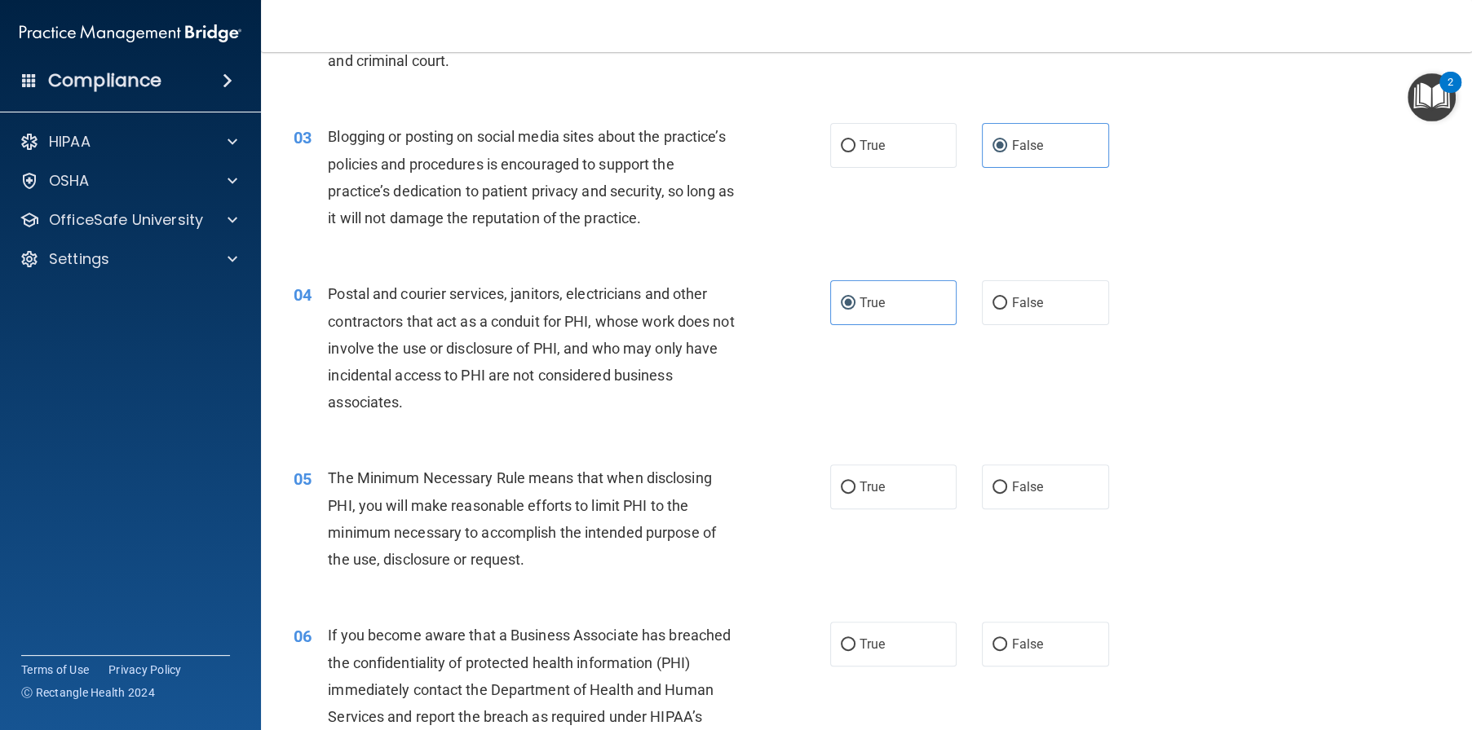
scroll to position [245, 0]
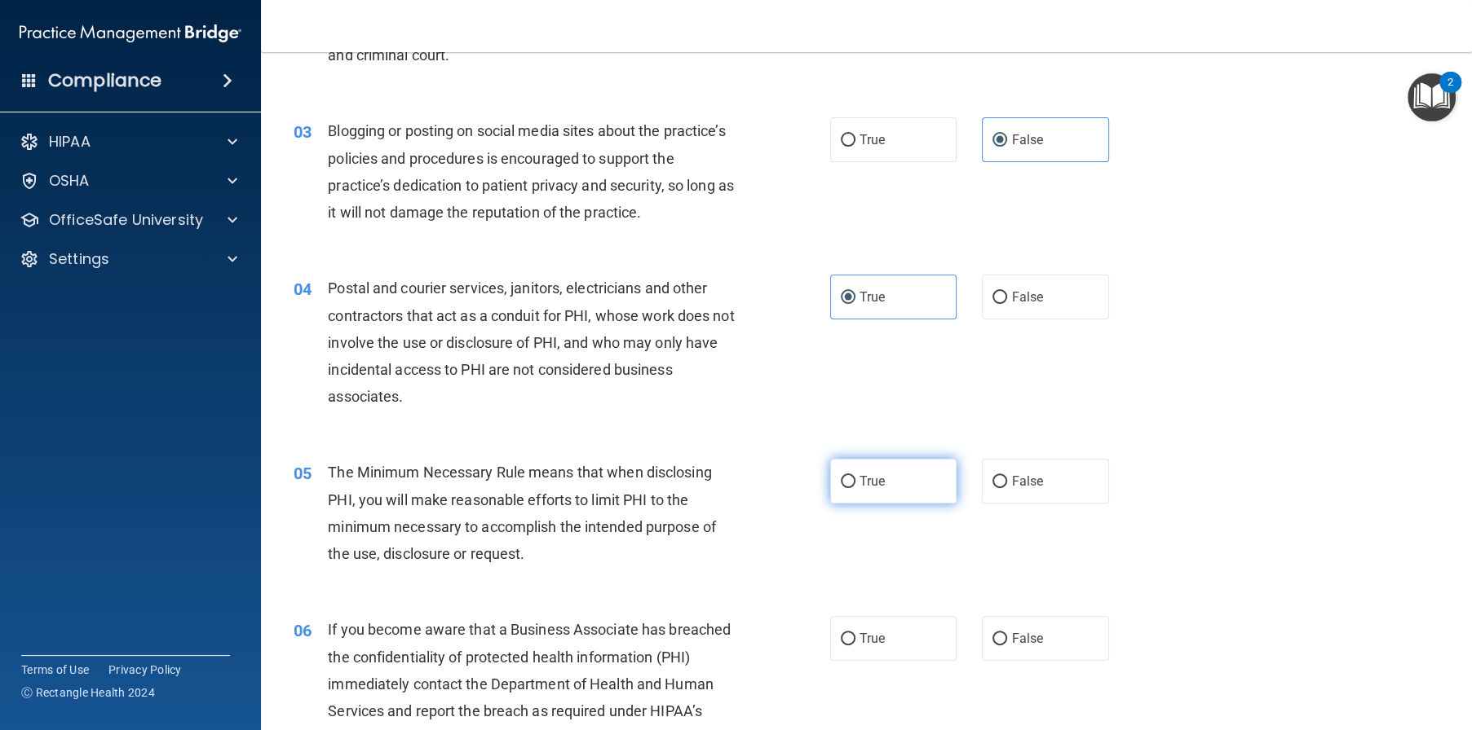
click at [869, 504] on label "True" at bounding box center [893, 481] width 127 height 45
click at [855, 488] on input "True" at bounding box center [848, 482] width 15 height 12
radio input "true"
click at [1030, 646] on span "False" at bounding box center [1027, 638] width 32 height 15
click at [1007, 646] on input "False" at bounding box center [999, 639] width 15 height 12
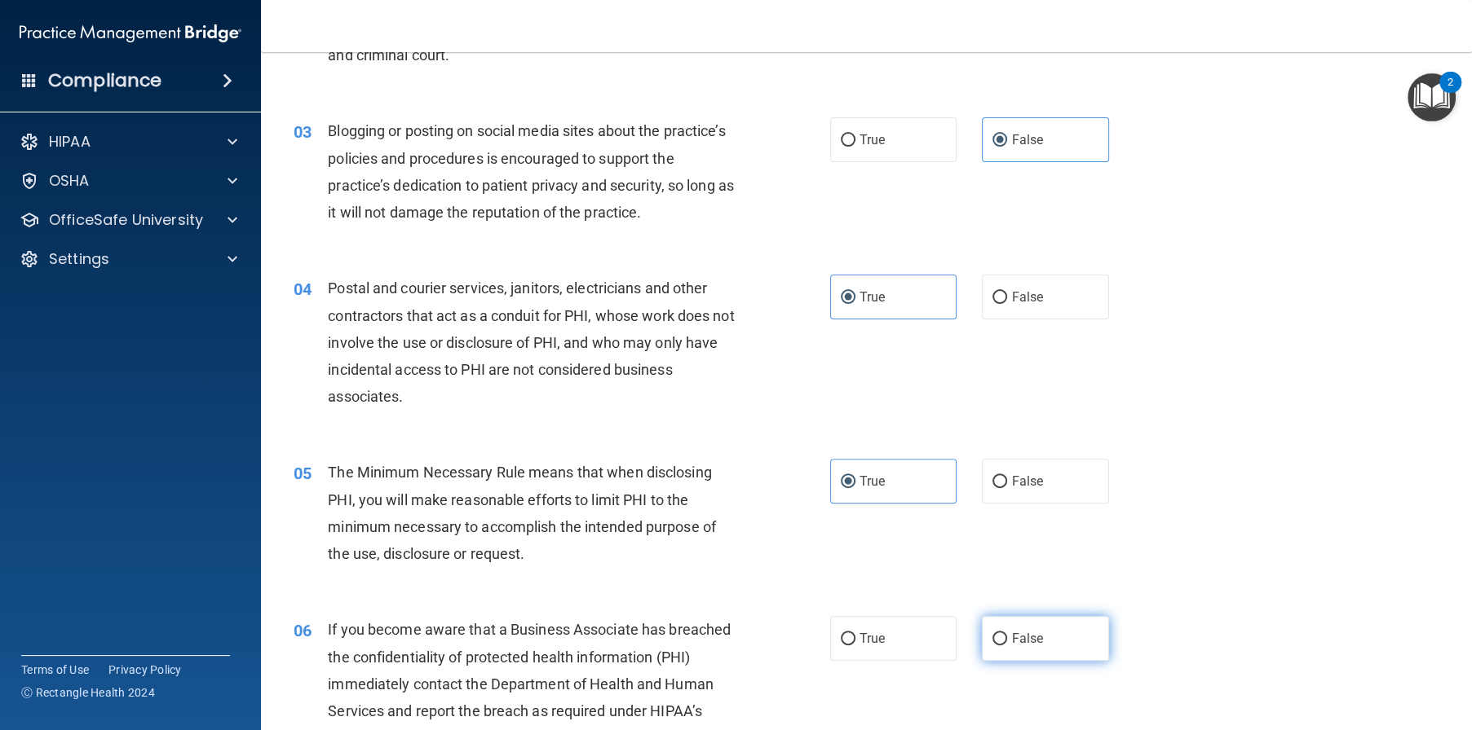
radio input "true"
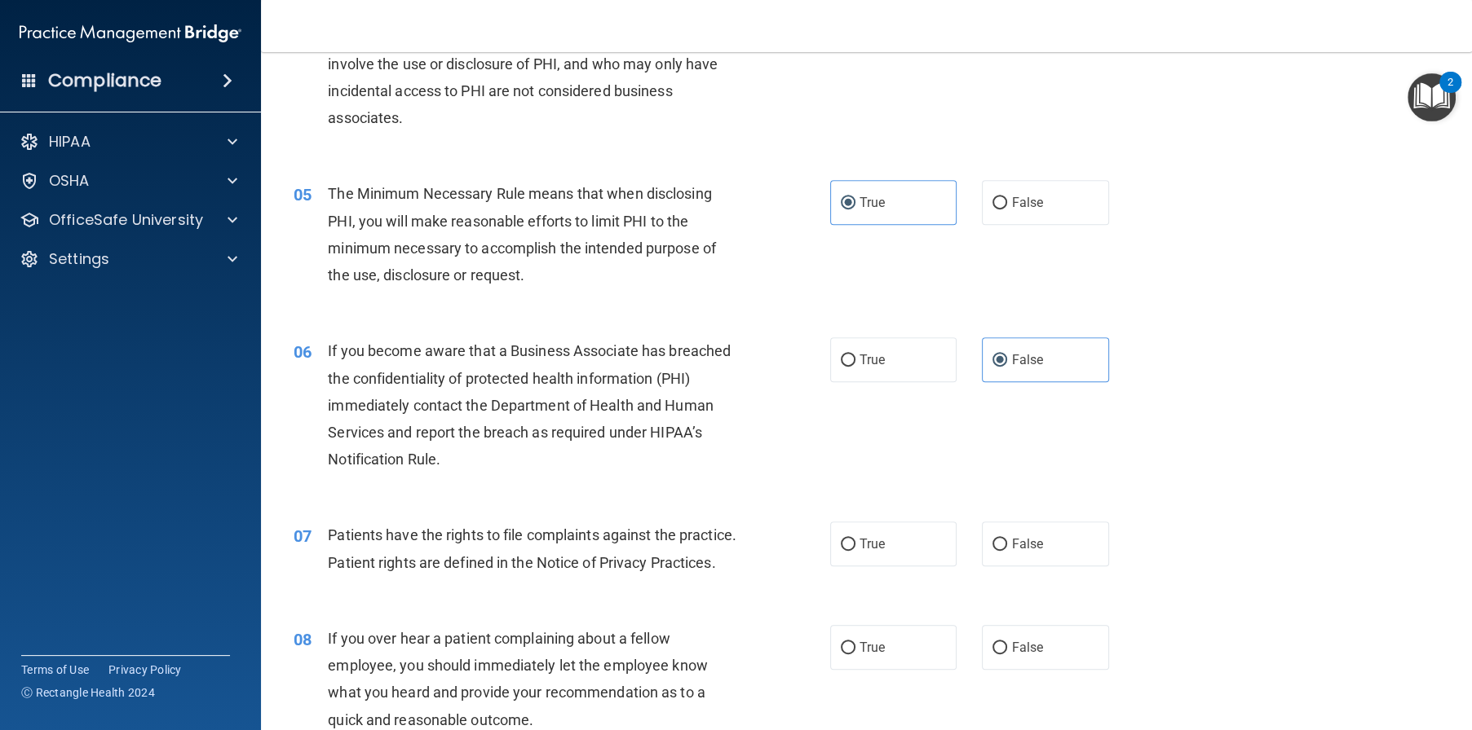
scroll to position [571, 0]
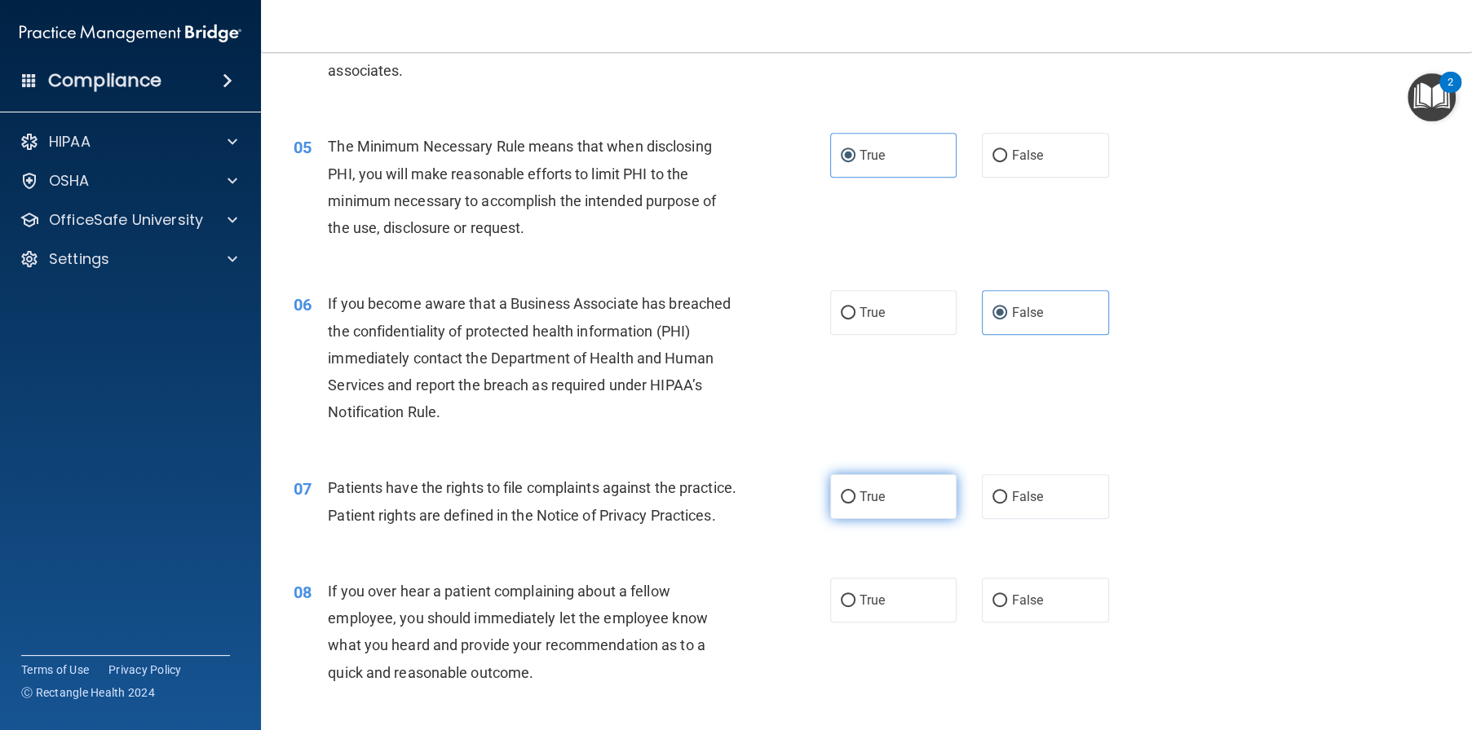
click at [884, 519] on label "True" at bounding box center [893, 496] width 127 height 45
click at [855, 504] on input "True" at bounding box center [848, 498] width 15 height 12
radio input "true"
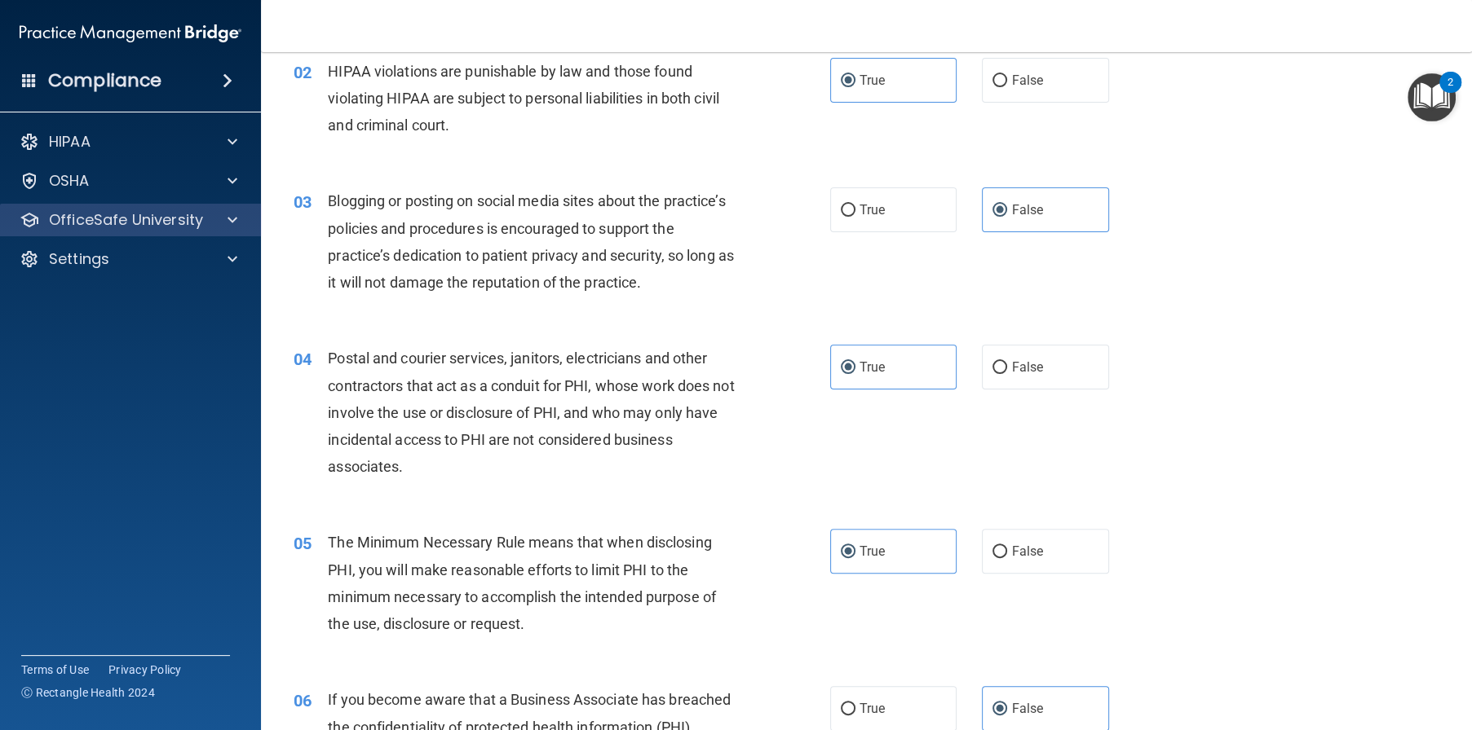
scroll to position [163, 0]
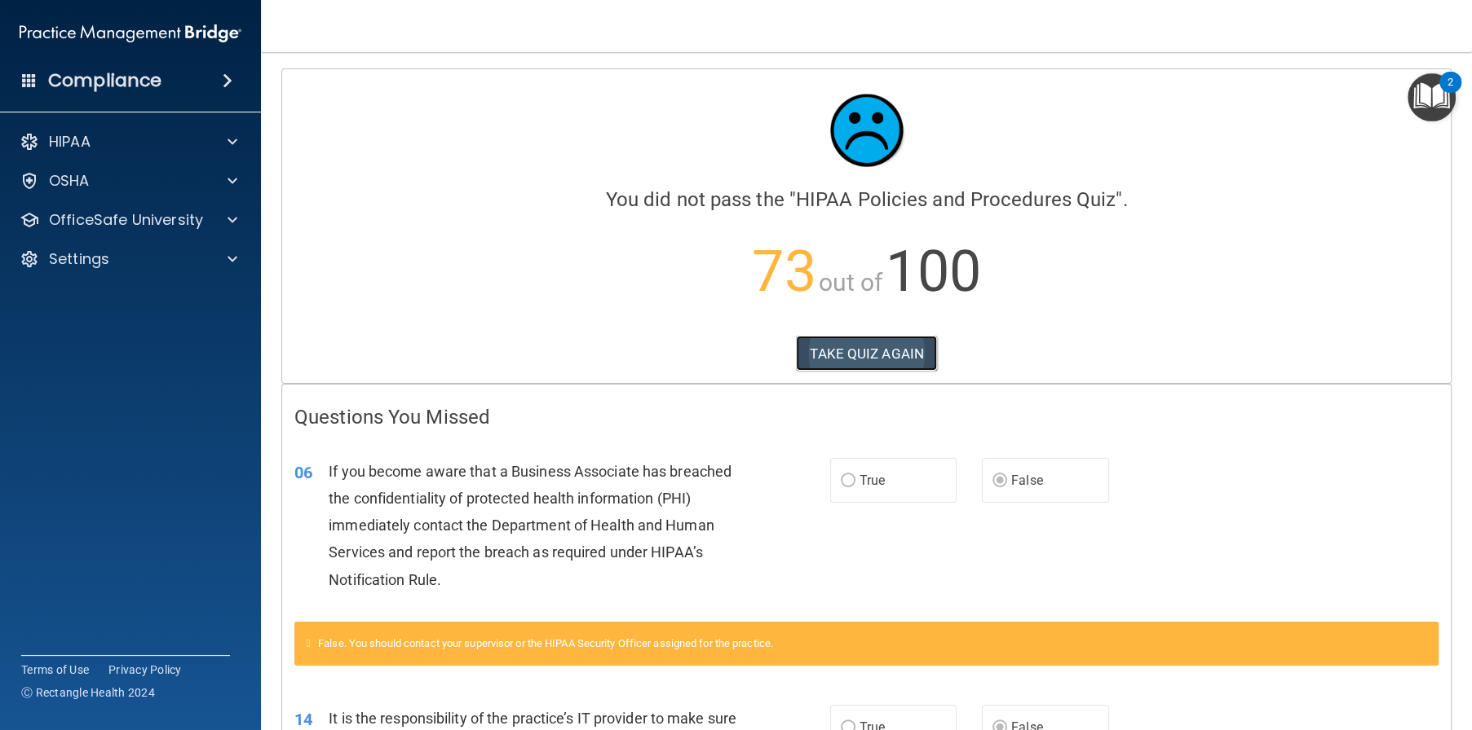
click at [837, 355] on button "TAKE QUIZ AGAIN" at bounding box center [866, 354] width 141 height 36
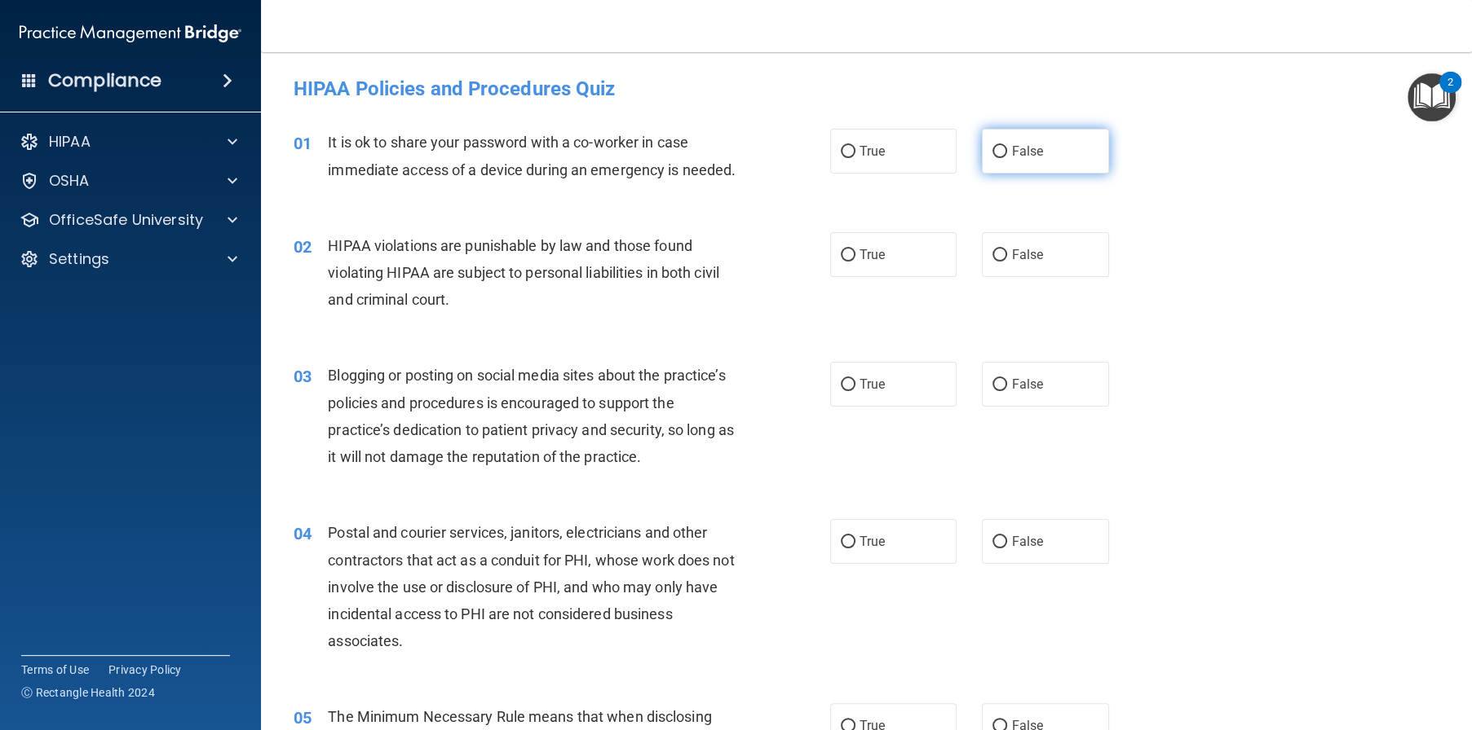
click at [1011, 152] on span "False" at bounding box center [1027, 150] width 32 height 15
click at [1007, 152] on input "False" at bounding box center [999, 152] width 15 height 12
radio input "true"
click at [875, 272] on label "True" at bounding box center [893, 254] width 127 height 45
click at [855, 262] on input "True" at bounding box center [848, 255] width 15 height 12
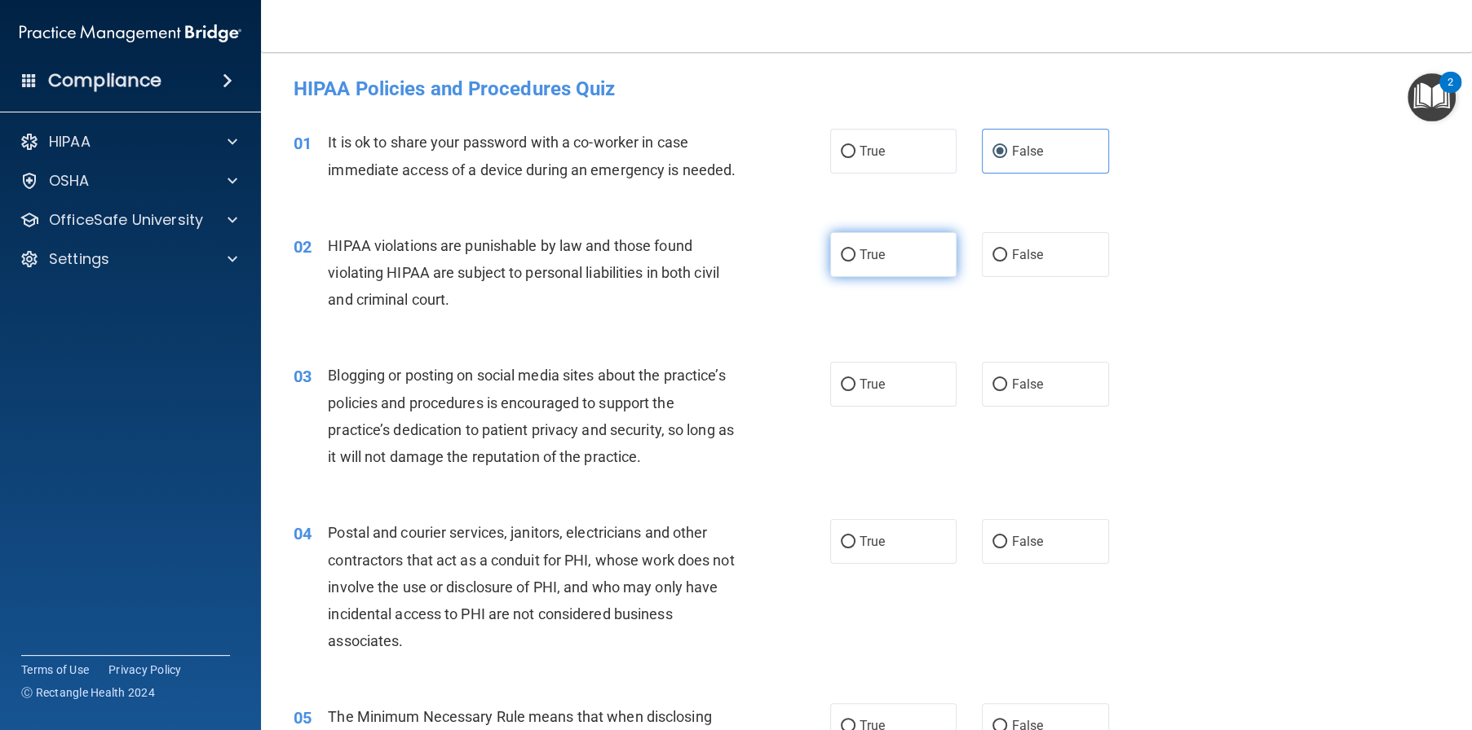
radio input "true"
click at [1013, 392] on span "False" at bounding box center [1027, 384] width 32 height 15
click at [1007, 391] on input "False" at bounding box center [999, 385] width 15 height 12
radio input "true"
click at [880, 547] on label "True" at bounding box center [893, 541] width 127 height 45
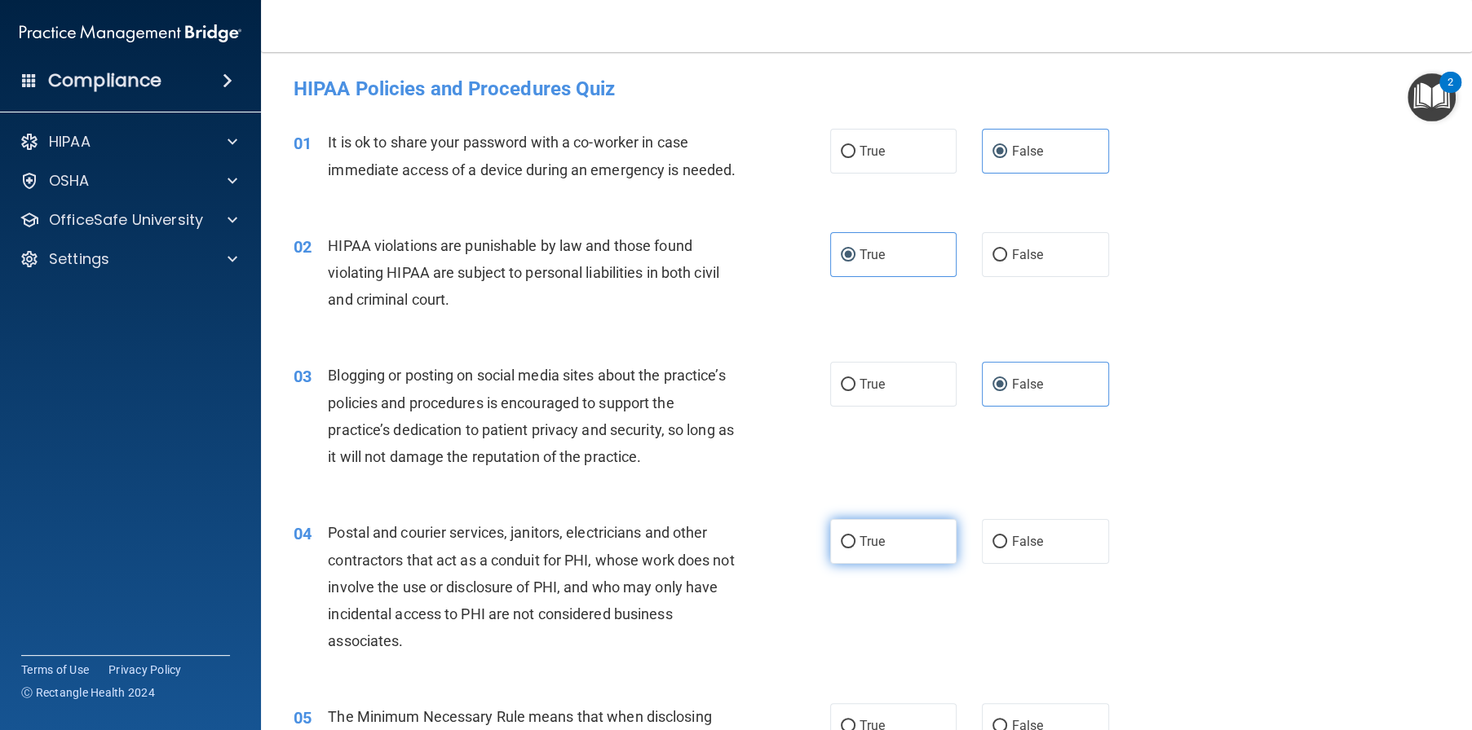
click at [855, 547] on input "True" at bounding box center [848, 542] width 15 height 12
radio input "true"
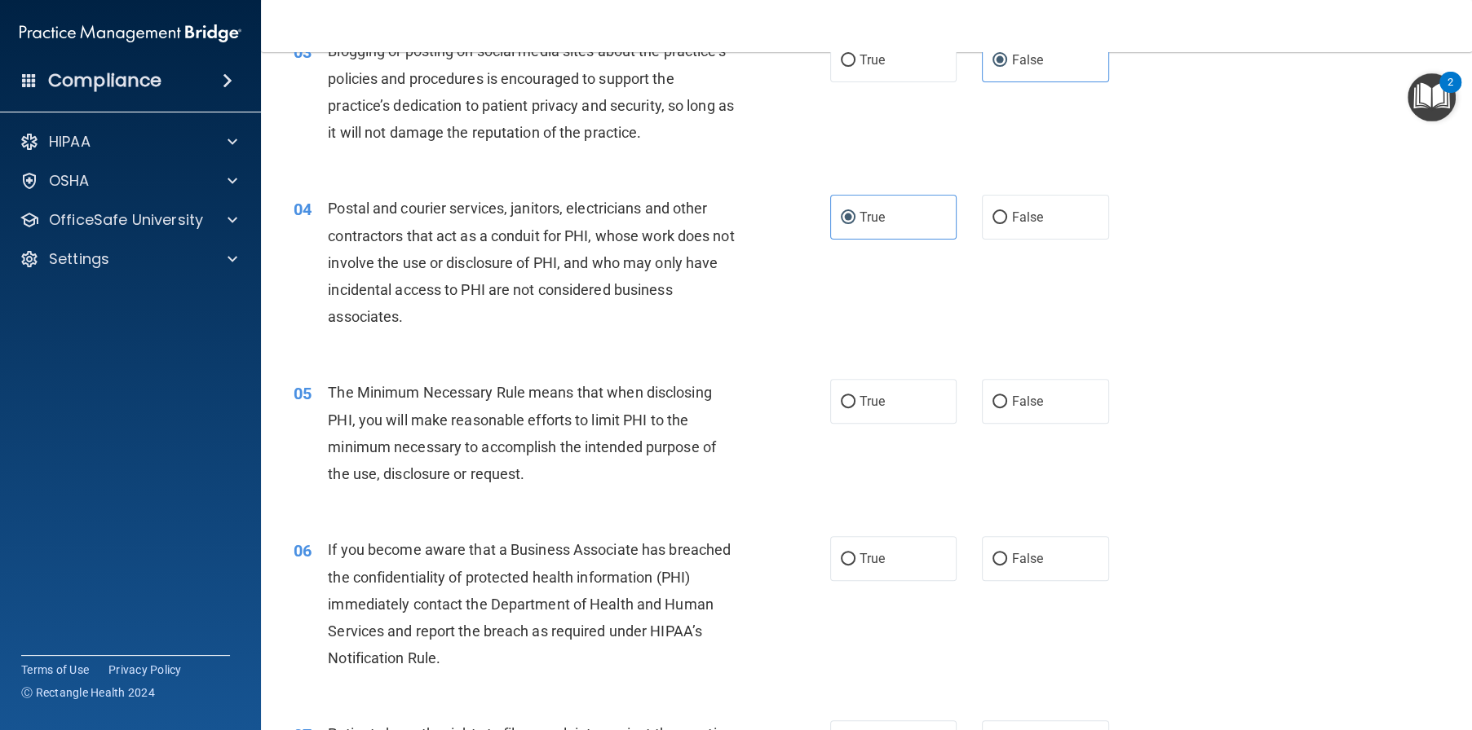
scroll to position [326, 0]
click at [883, 422] on label "True" at bounding box center [893, 399] width 127 height 45
click at [855, 407] on input "True" at bounding box center [848, 401] width 15 height 12
radio input "true"
click at [1050, 608] on div "06 If you become aware that a Business Associate has breached the confidentiali…" at bounding box center [866, 606] width 1170 height 184
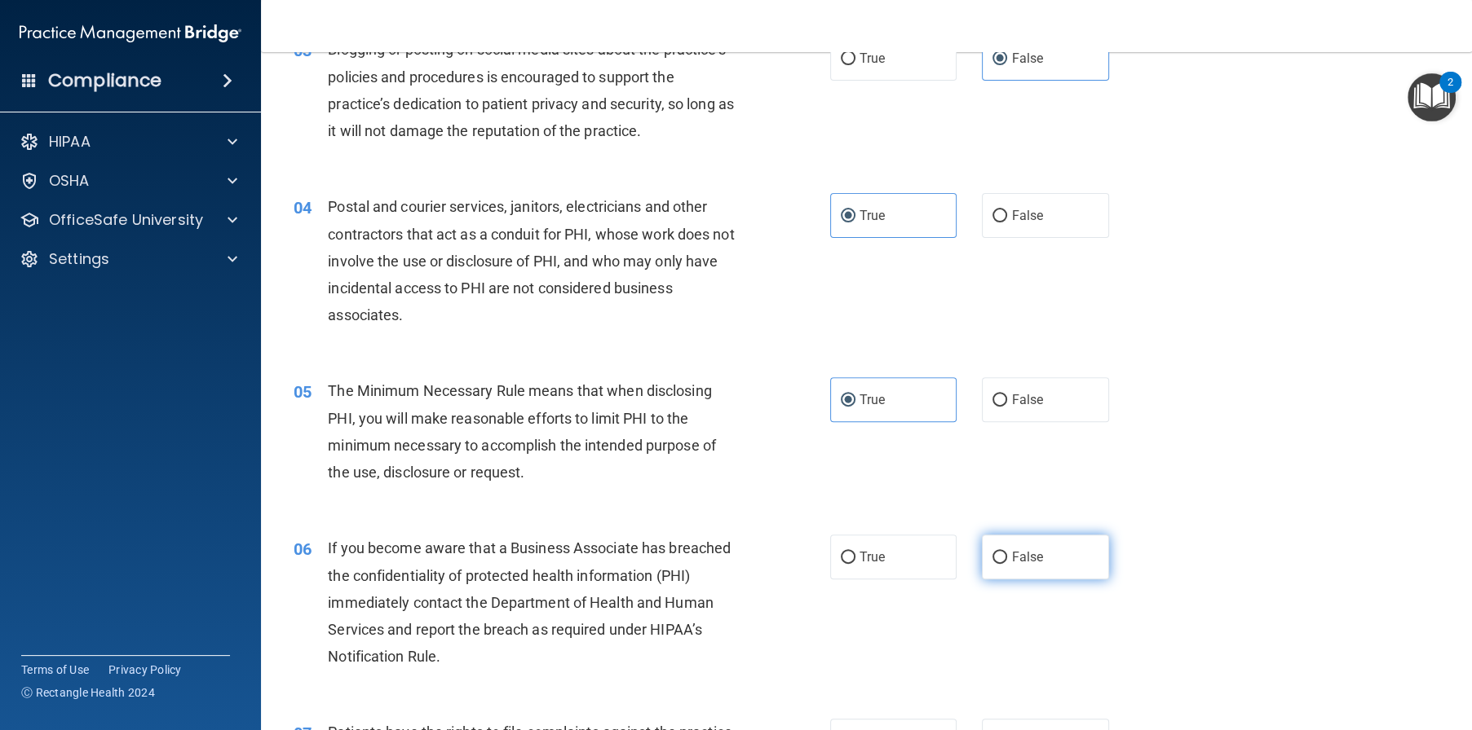
click at [1045, 580] on label "False" at bounding box center [1045, 557] width 127 height 45
click at [1007, 564] on input "False" at bounding box center [999, 558] width 15 height 12
radio input "true"
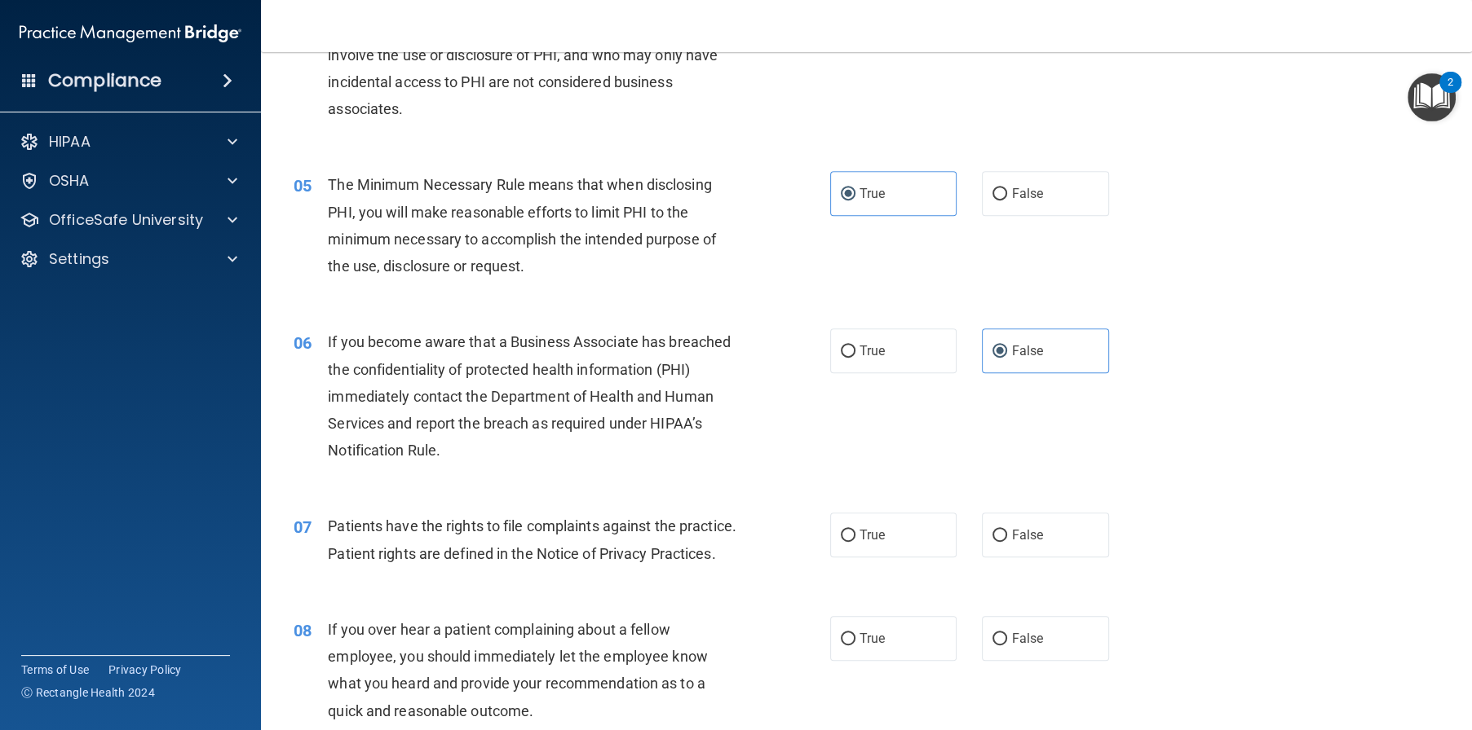
scroll to position [571, 0]
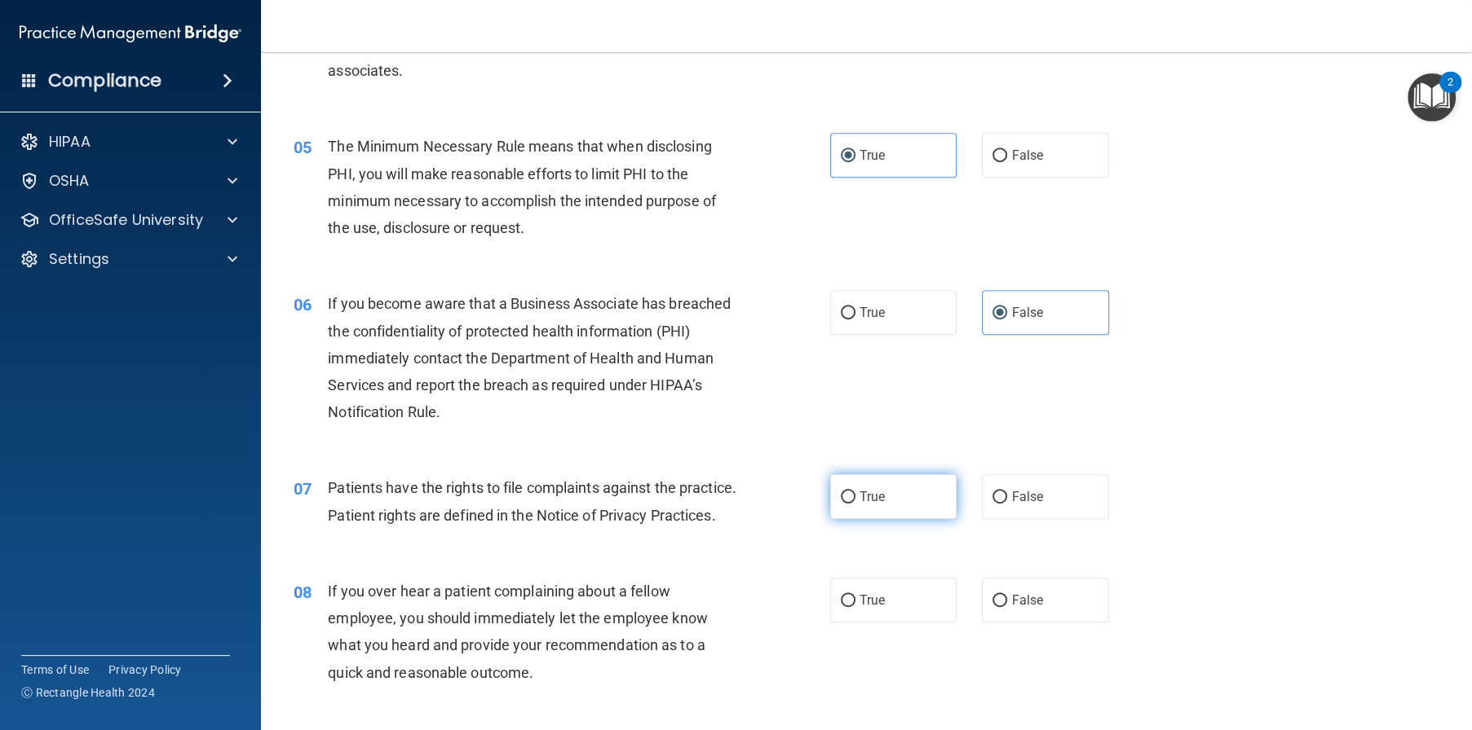
click at [889, 519] on label "True" at bounding box center [893, 496] width 127 height 45
click at [855, 504] on input "True" at bounding box center [848, 498] width 15 height 12
radio input "true"
click at [1018, 623] on label "False" at bounding box center [1045, 600] width 127 height 45
click at [1007, 607] on input "False" at bounding box center [999, 601] width 15 height 12
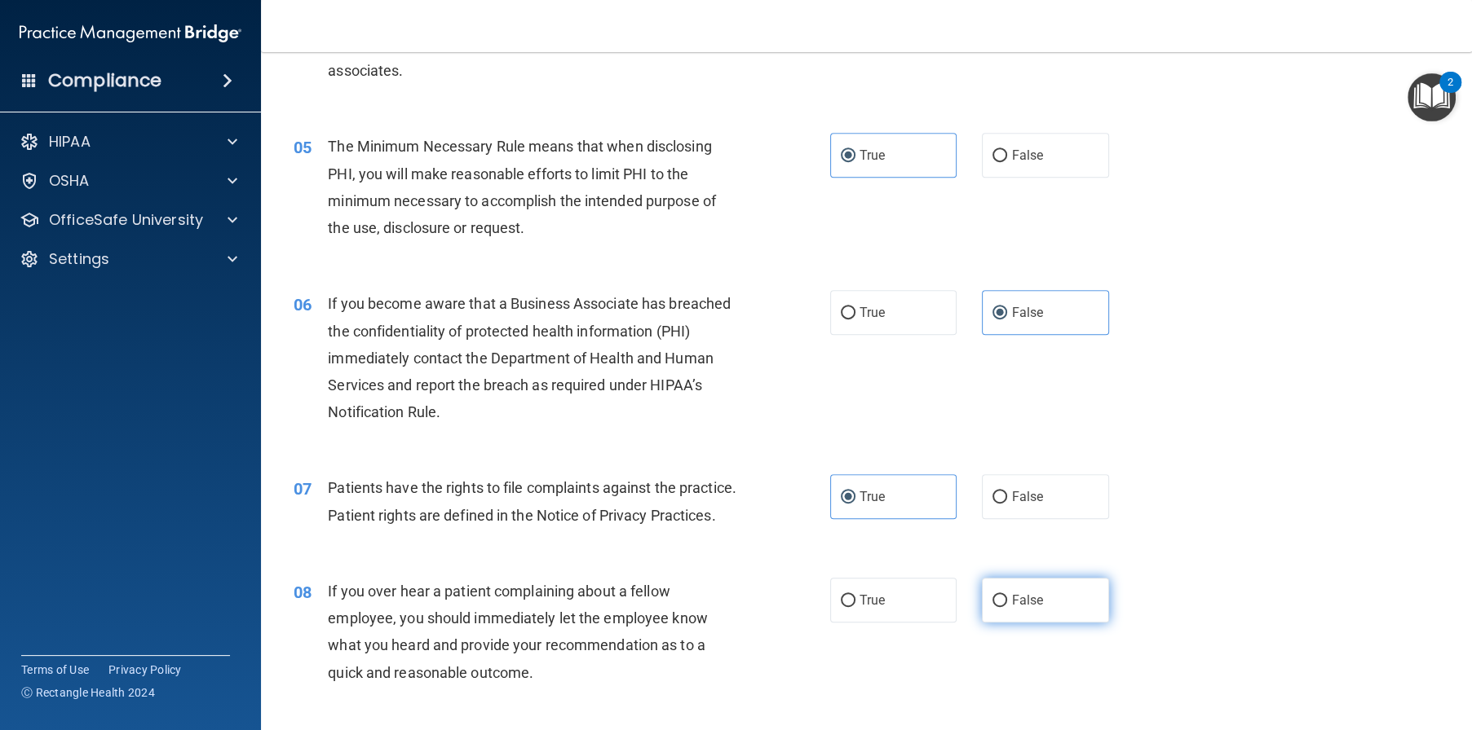
radio input "true"
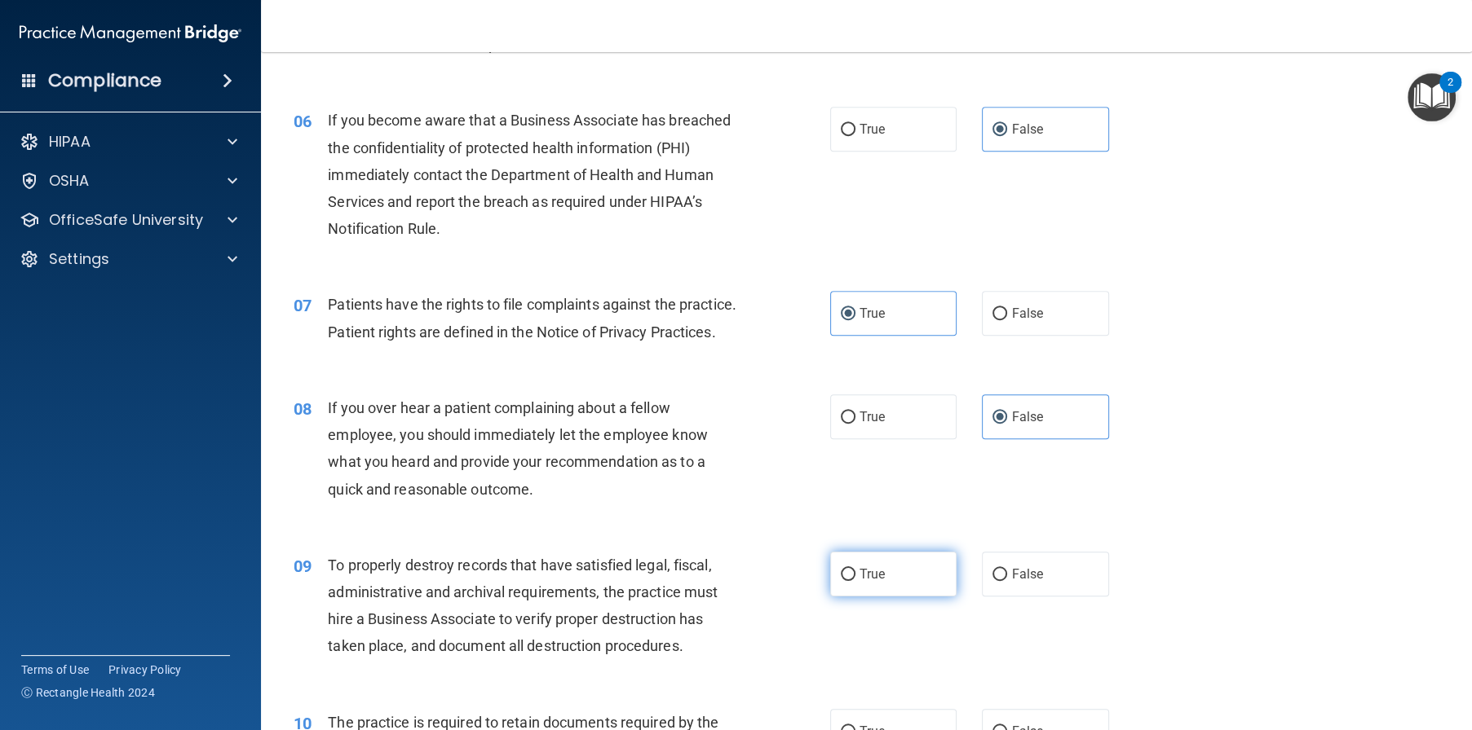
scroll to position [815, 0]
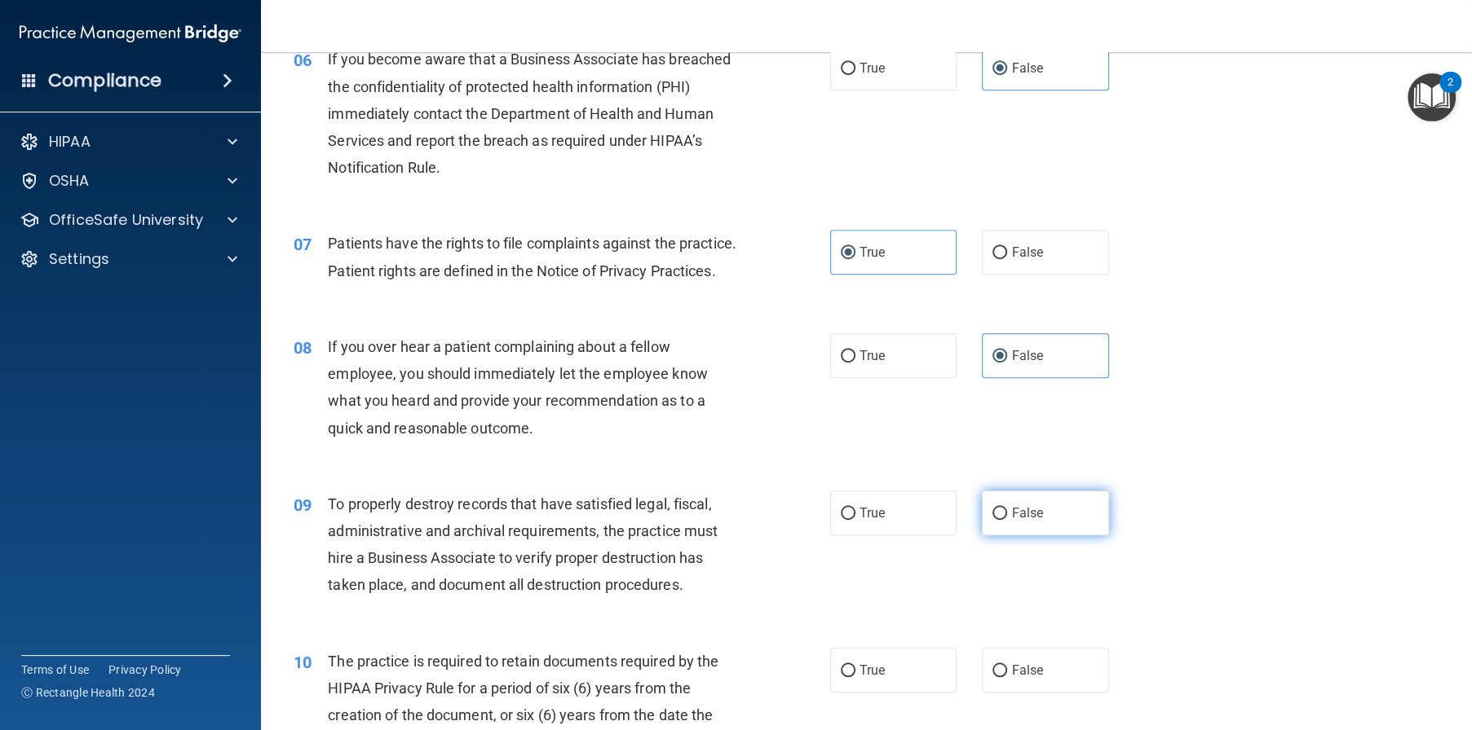
click at [1021, 521] on span "False" at bounding box center [1027, 512] width 32 height 15
click at [1007, 520] on input "False" at bounding box center [999, 514] width 15 height 12
radio input "true"
click at [904, 693] on label "True" at bounding box center [893, 670] width 127 height 45
click at [855, 677] on input "True" at bounding box center [848, 671] width 15 height 12
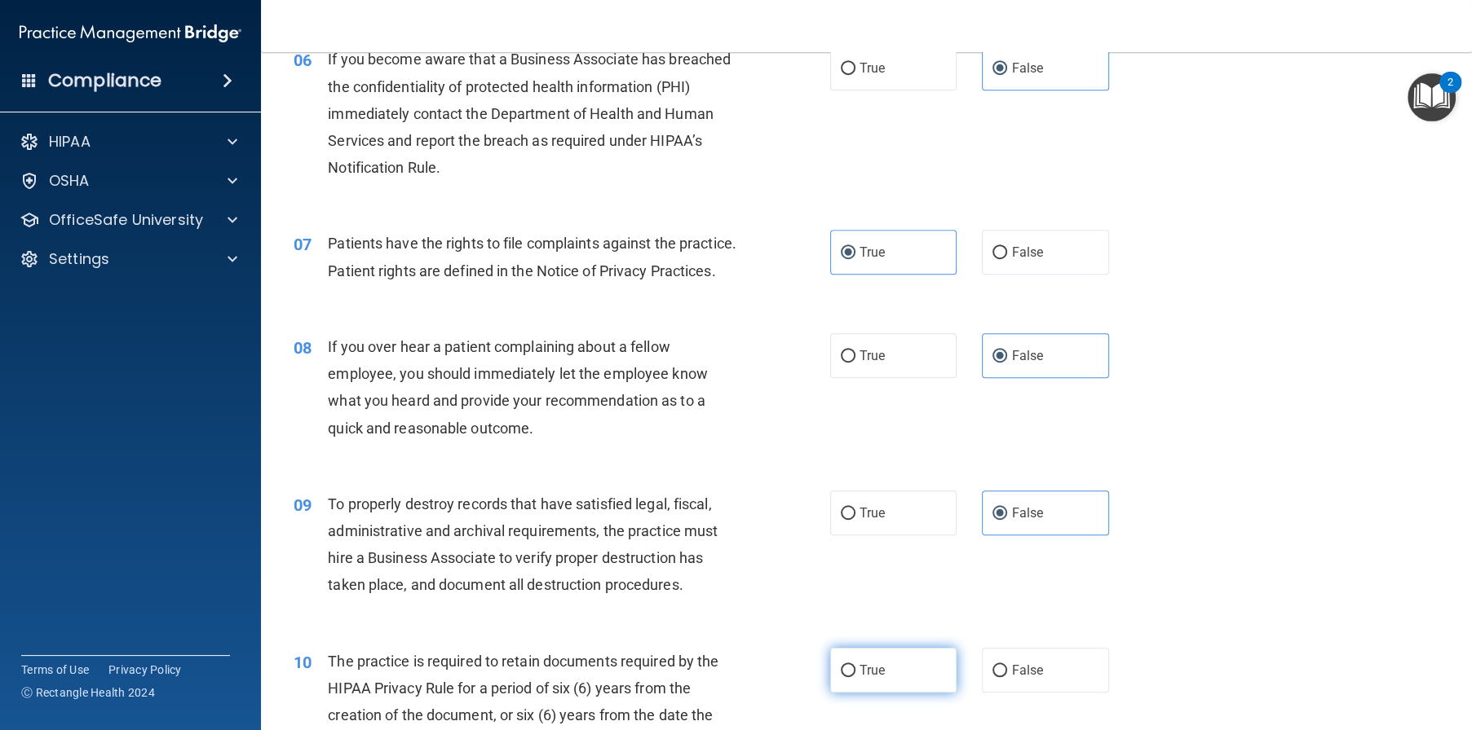
radio input "true"
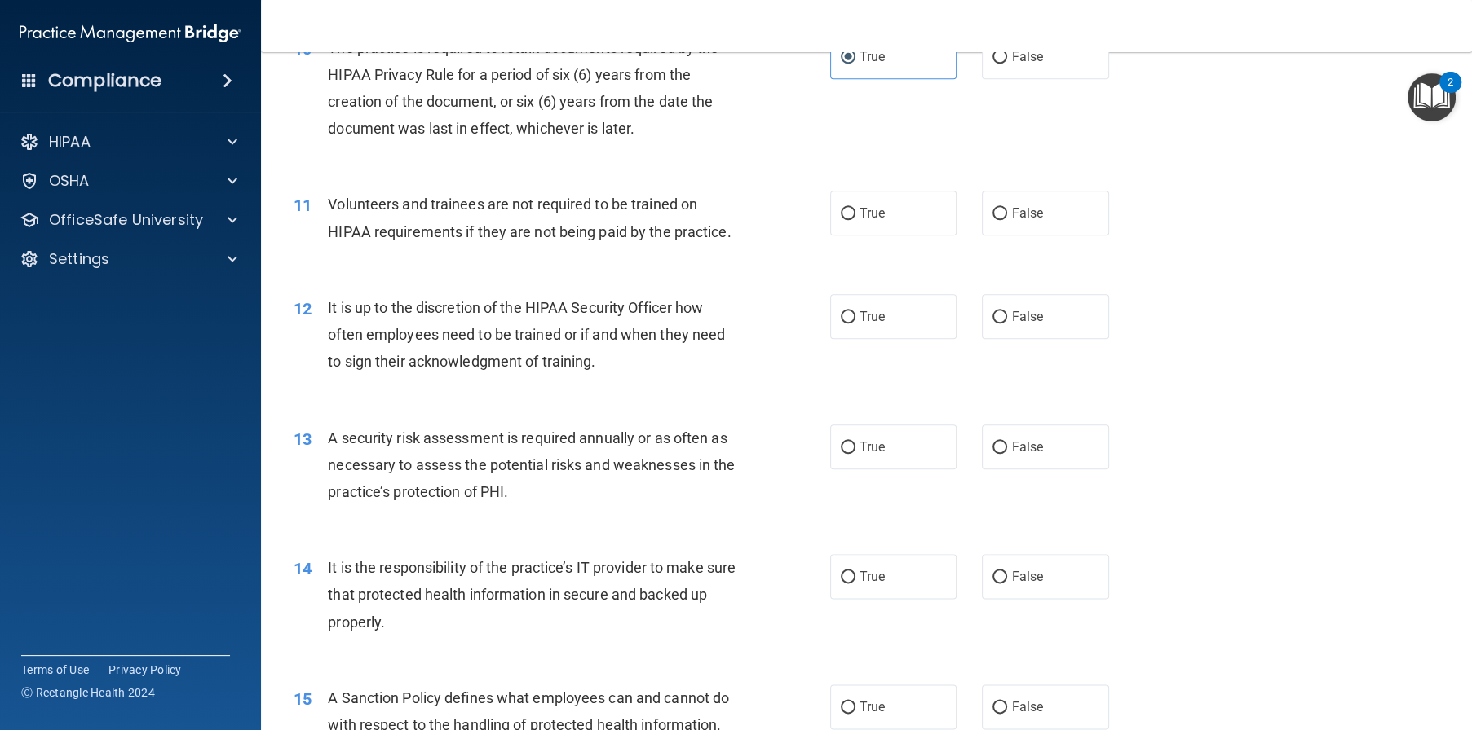
scroll to position [1467, 0]
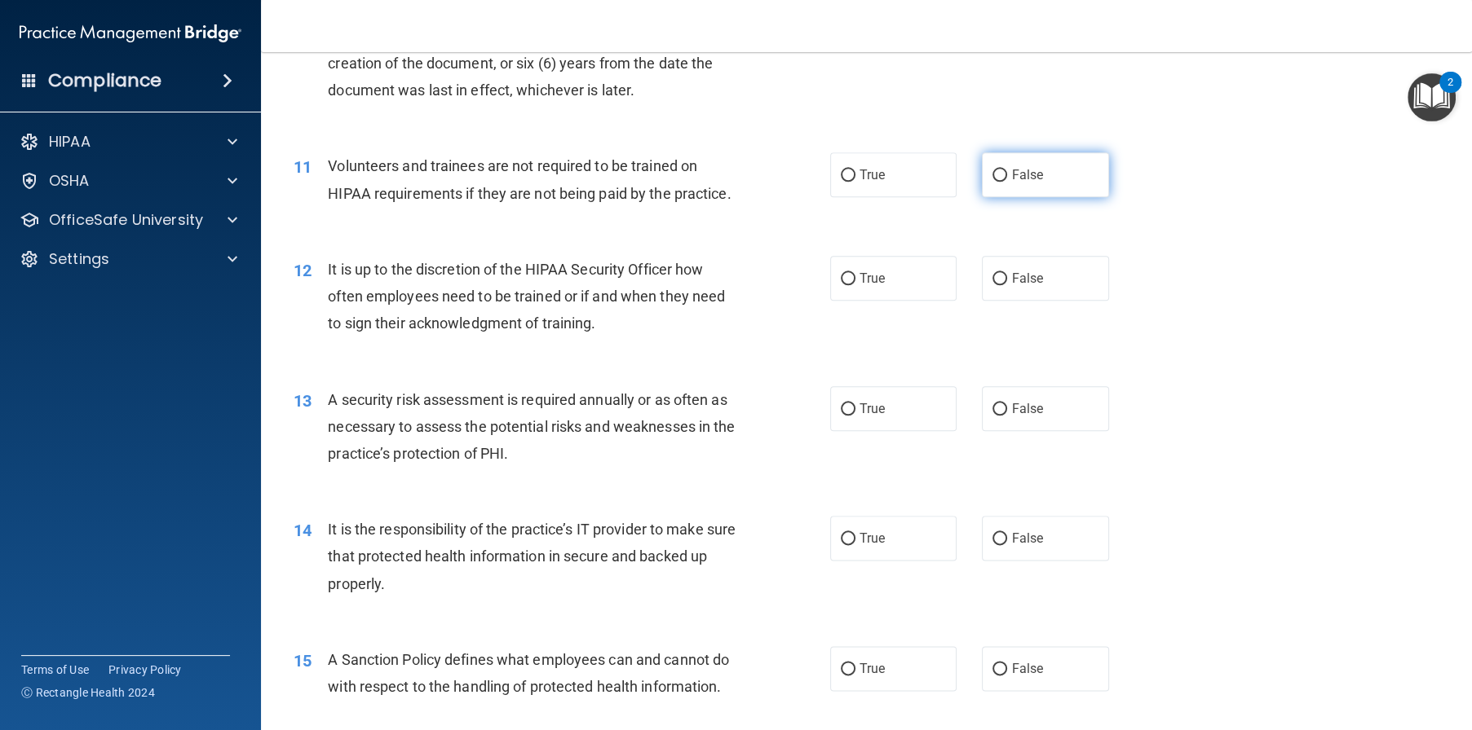
click at [1017, 197] on label "False" at bounding box center [1045, 174] width 127 height 45
click at [1007, 182] on input "False" at bounding box center [999, 176] width 15 height 12
radio input "true"
click at [1049, 301] on label "False" at bounding box center [1045, 278] width 127 height 45
click at [1007, 285] on input "False" at bounding box center [999, 279] width 15 height 12
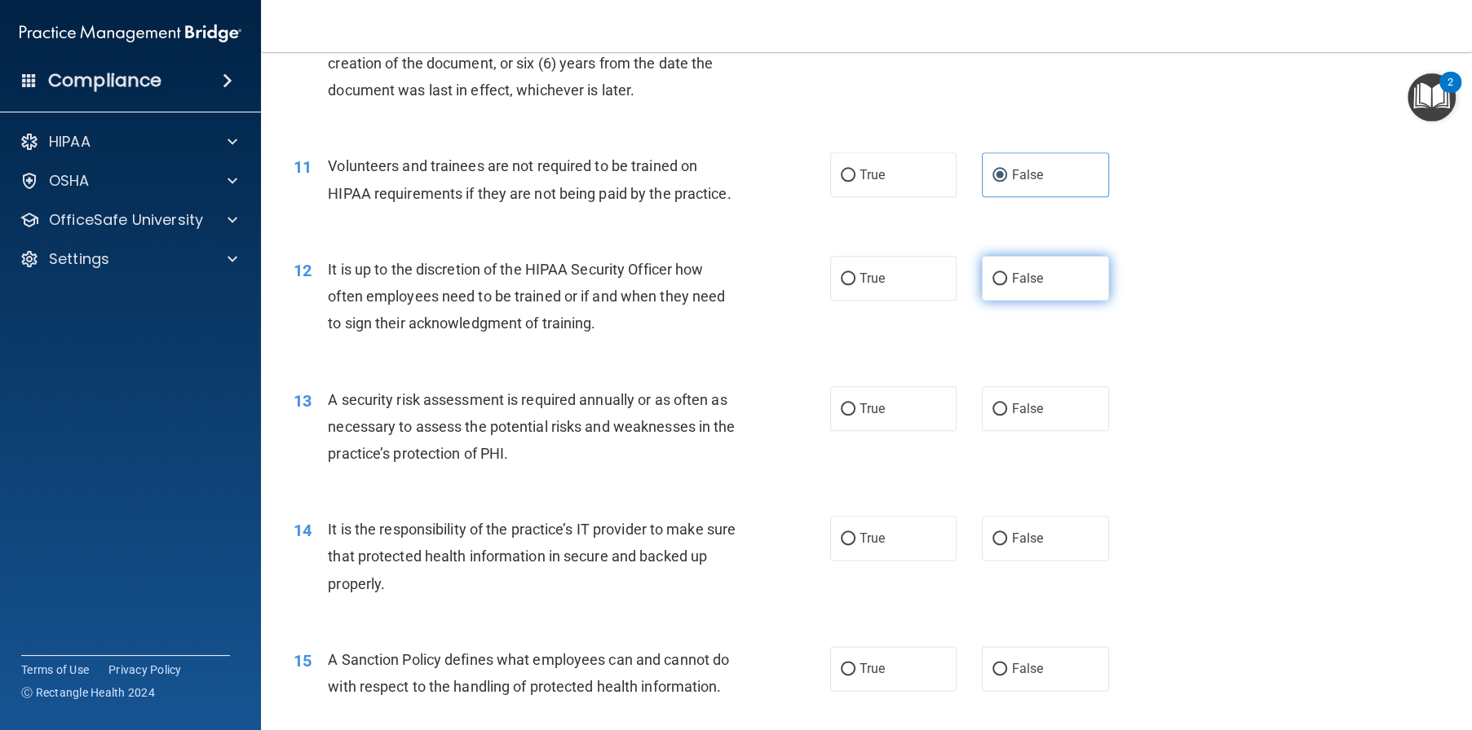
radio input "true"
click at [901, 431] on label "True" at bounding box center [893, 408] width 127 height 45
click at [855, 416] on input "True" at bounding box center [848, 410] width 15 height 12
radio input "true"
click at [1021, 546] on span "False" at bounding box center [1027, 538] width 32 height 15
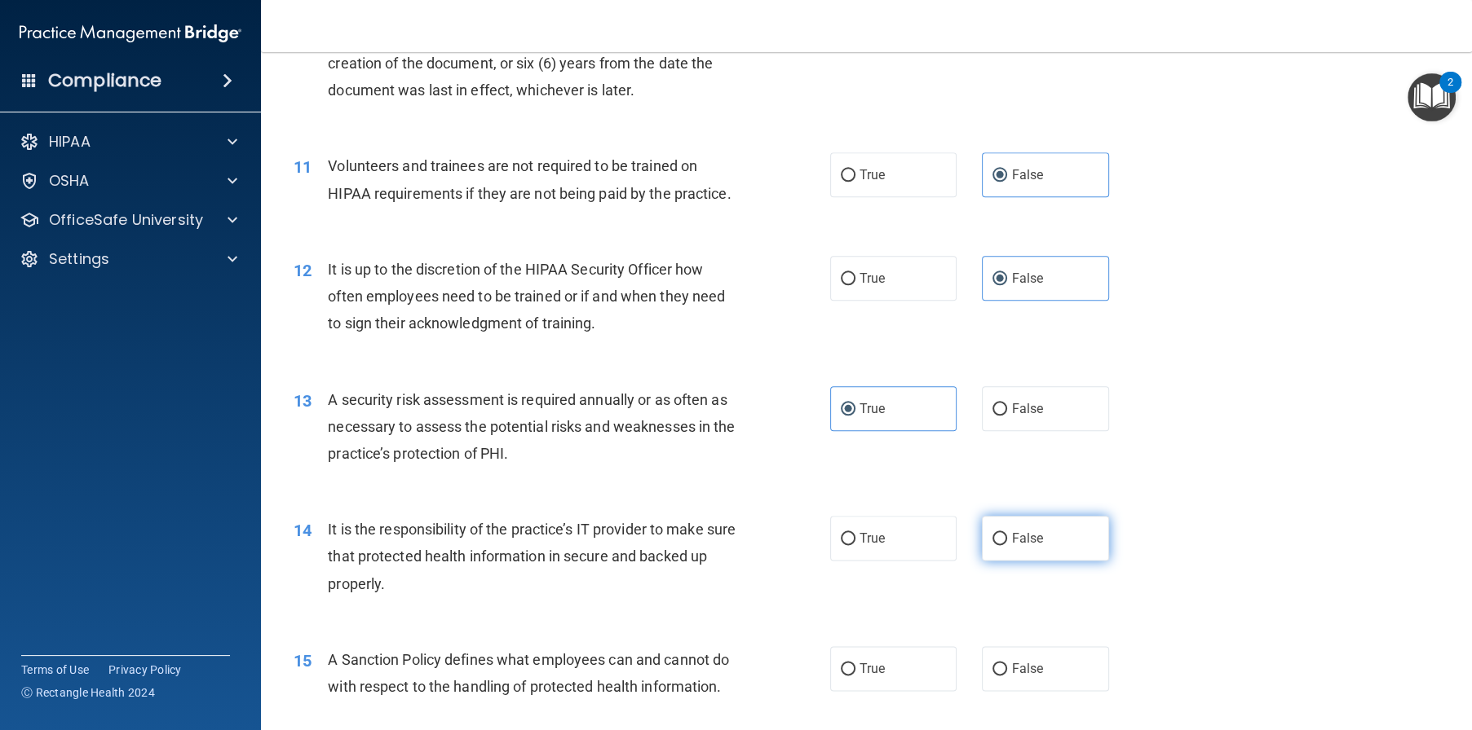
click at [1007, 545] on input "False" at bounding box center [999, 539] width 15 height 12
radio input "true"
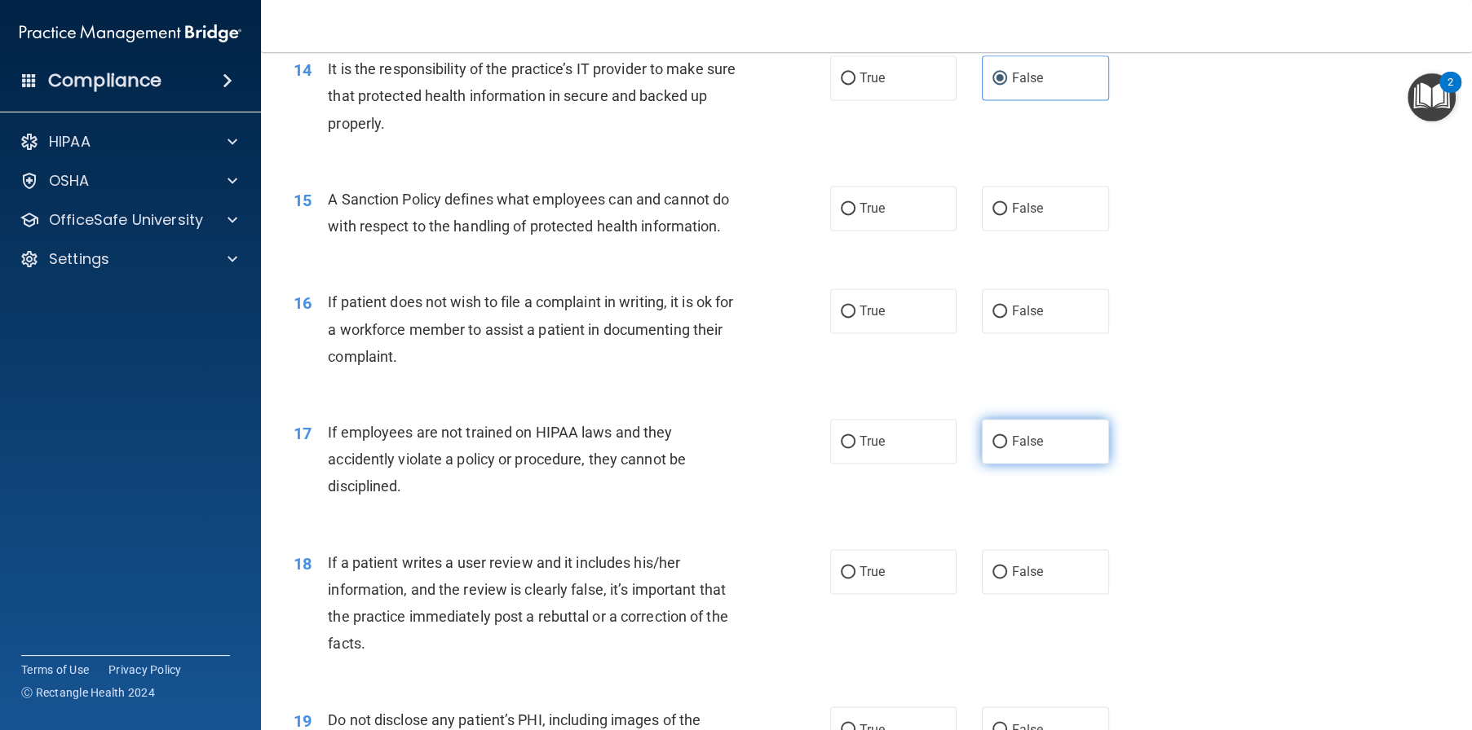
scroll to position [1957, 0]
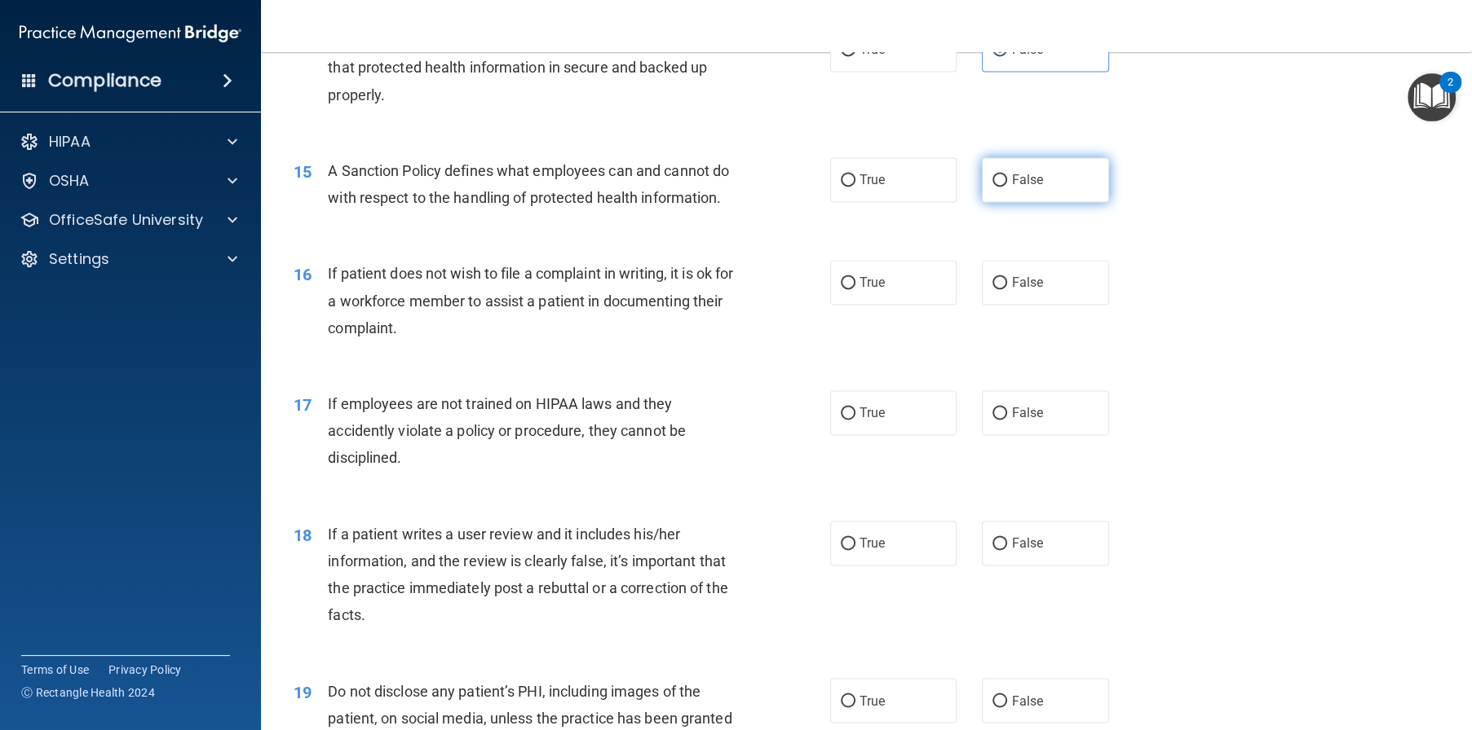
click at [1031, 188] on span "False" at bounding box center [1027, 179] width 32 height 15
click at [1007, 187] on input "False" at bounding box center [999, 180] width 15 height 12
radio input "true"
click at [886, 305] on label "True" at bounding box center [893, 282] width 127 height 45
click at [855, 289] on input "True" at bounding box center [848, 283] width 15 height 12
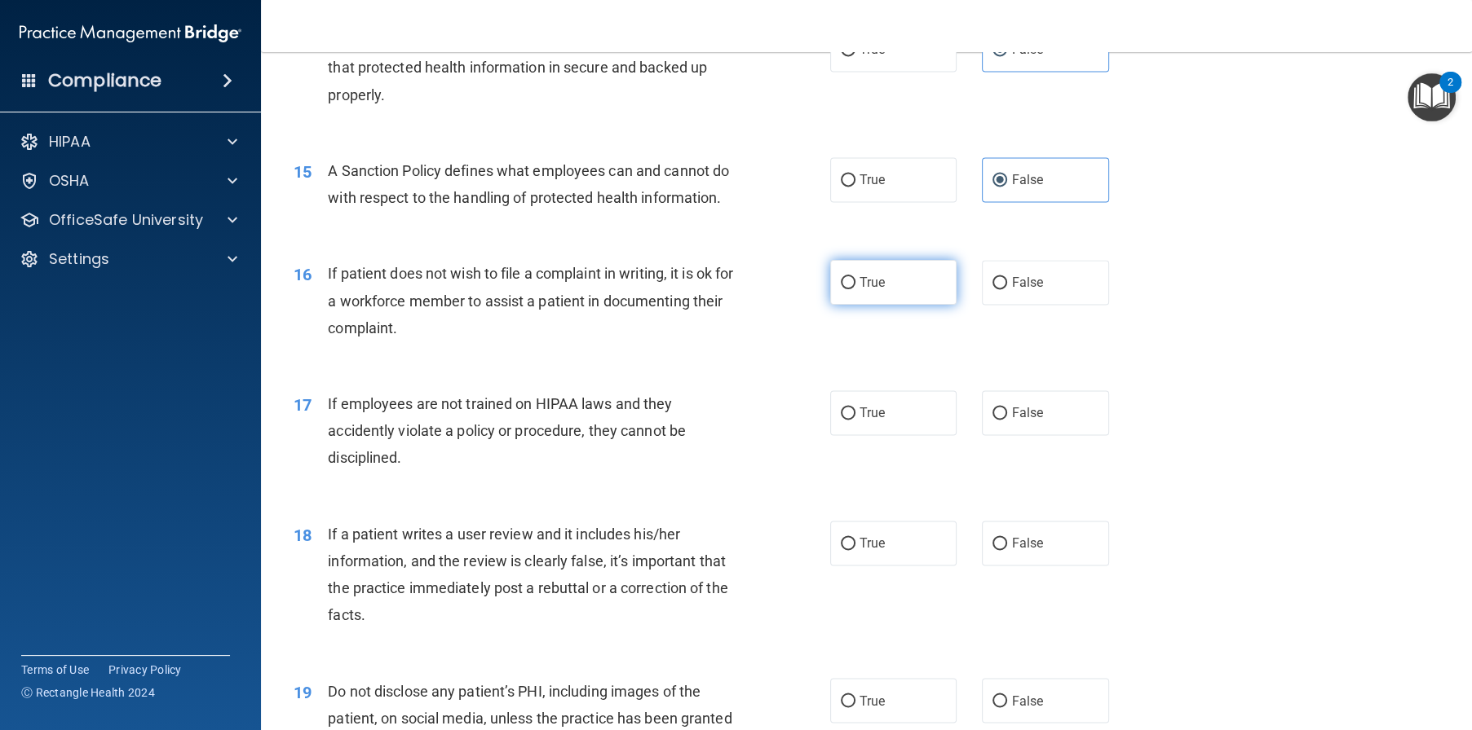
radio input "true"
click at [1028, 435] on label "False" at bounding box center [1045, 413] width 127 height 45
click at [1007, 420] on input "False" at bounding box center [999, 414] width 15 height 12
radio input "true"
click at [1040, 566] on label "False" at bounding box center [1045, 543] width 127 height 45
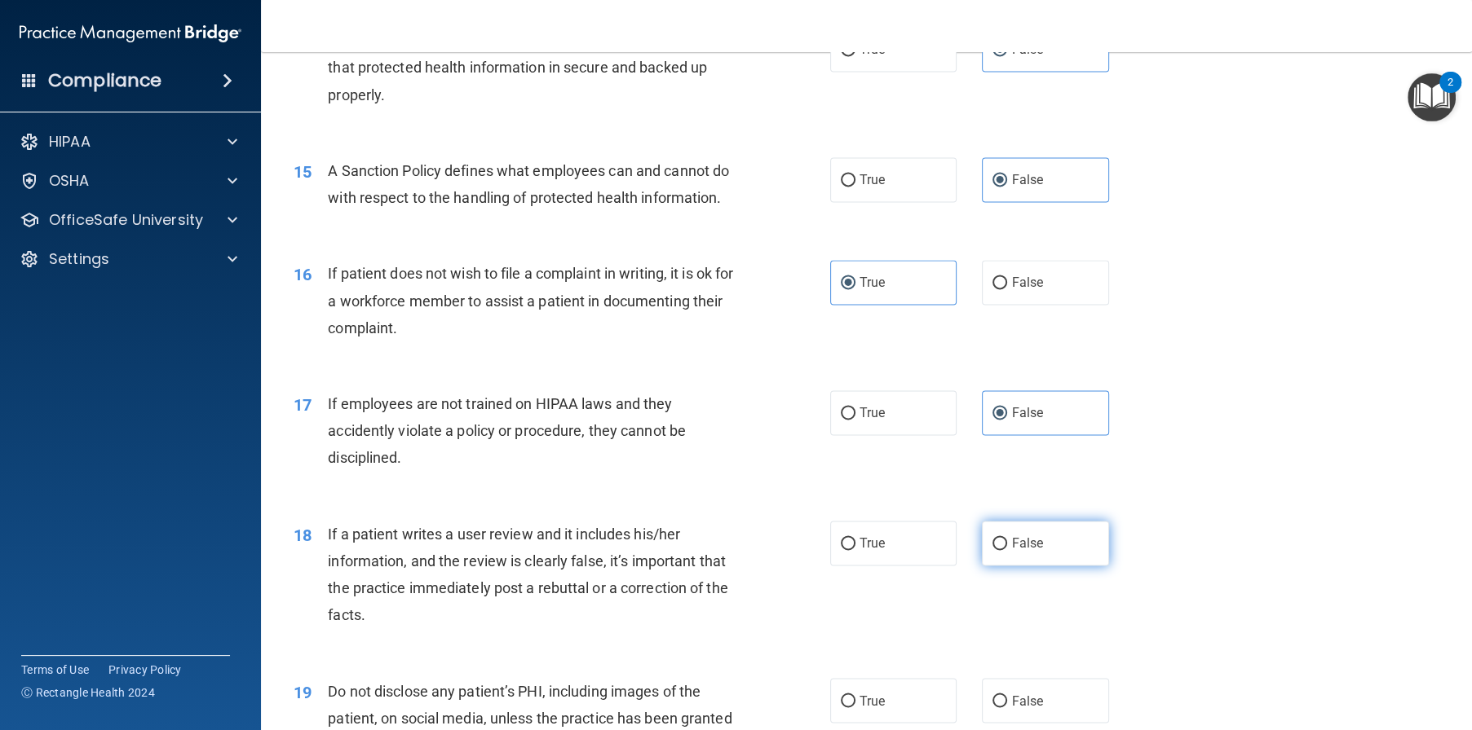
click at [1007, 550] on input "False" at bounding box center [999, 544] width 15 height 12
radio input "true"
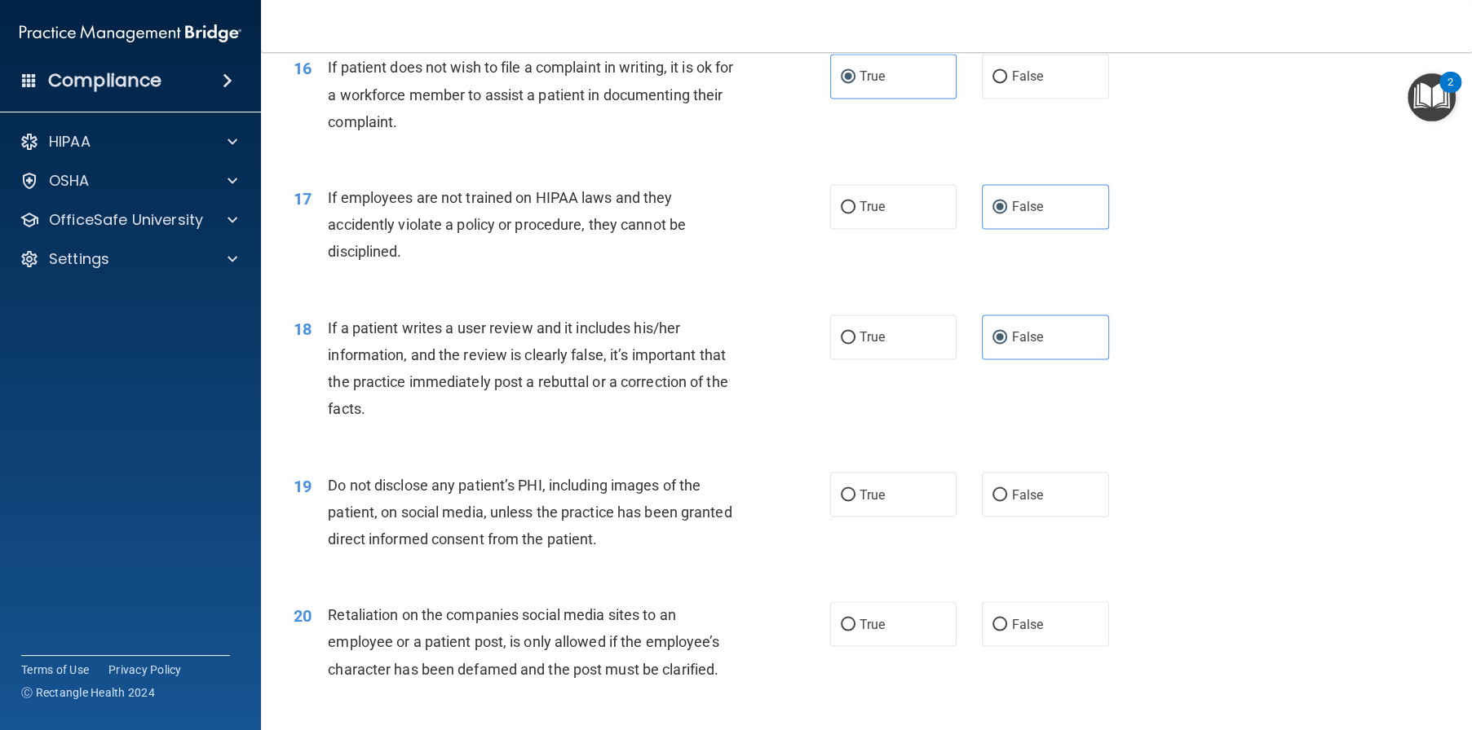
scroll to position [2201, 0]
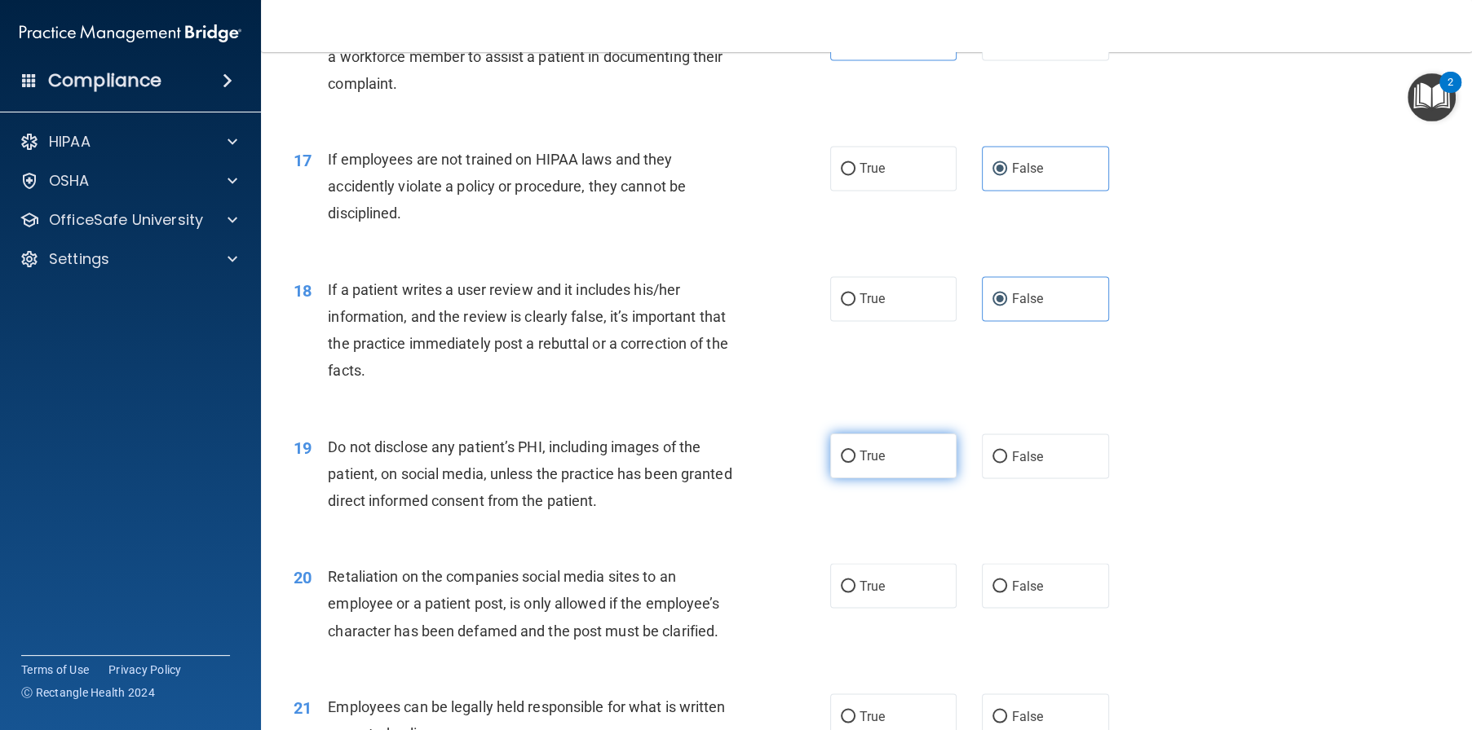
click at [915, 479] on label "True" at bounding box center [893, 456] width 127 height 45
click at [855, 463] on input "True" at bounding box center [848, 457] width 15 height 12
radio input "true"
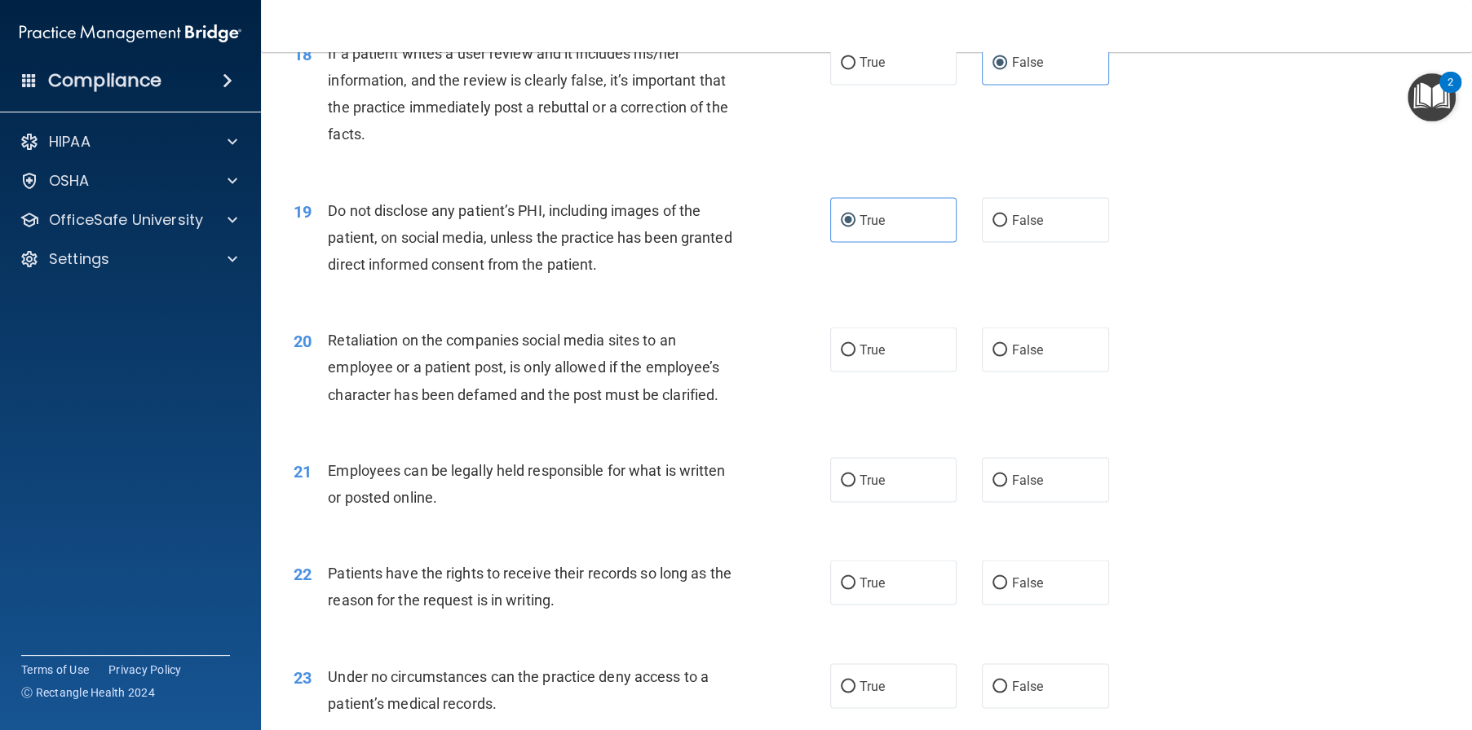
scroll to position [2446, 0]
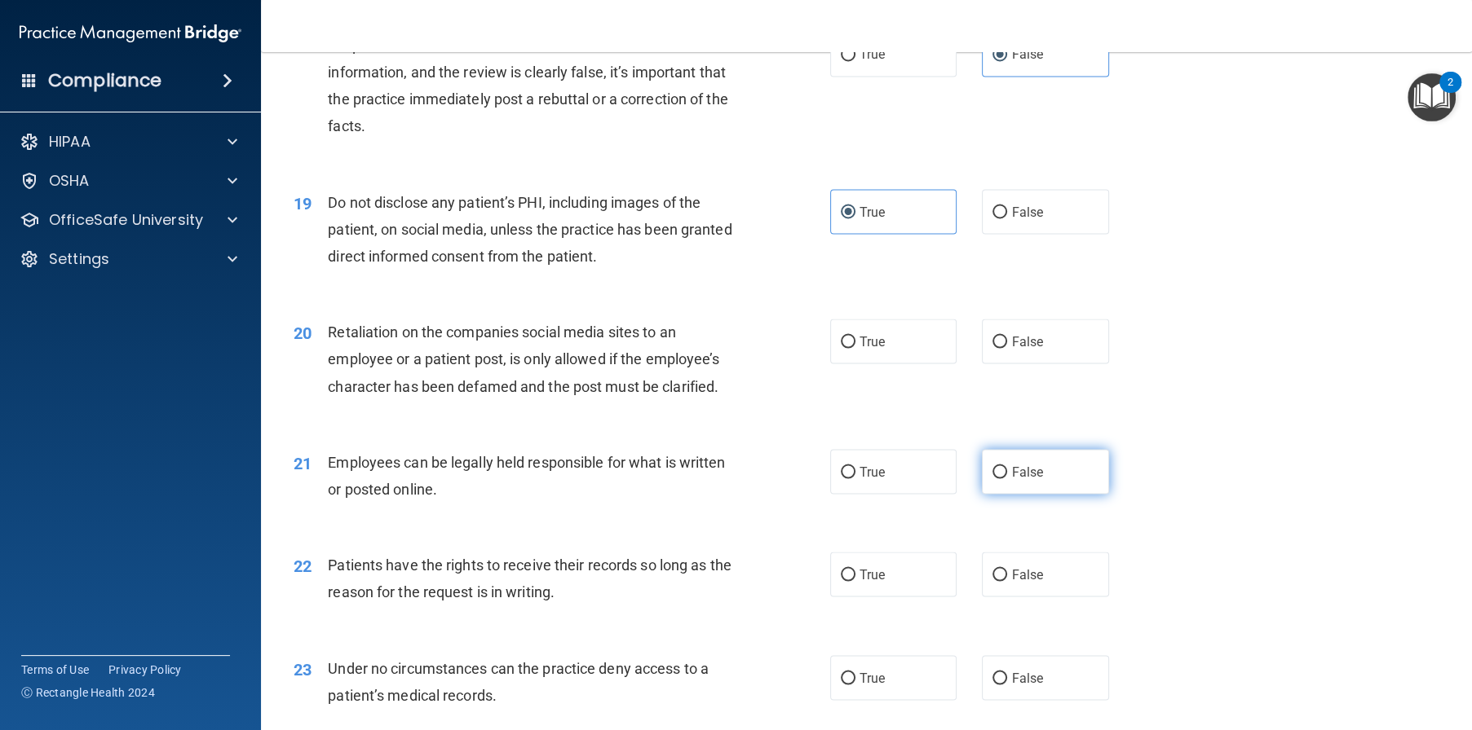
click at [1029, 479] on span "False" at bounding box center [1027, 471] width 32 height 15
click at [1007, 479] on input "False" at bounding box center [999, 472] width 15 height 12
radio input "true"
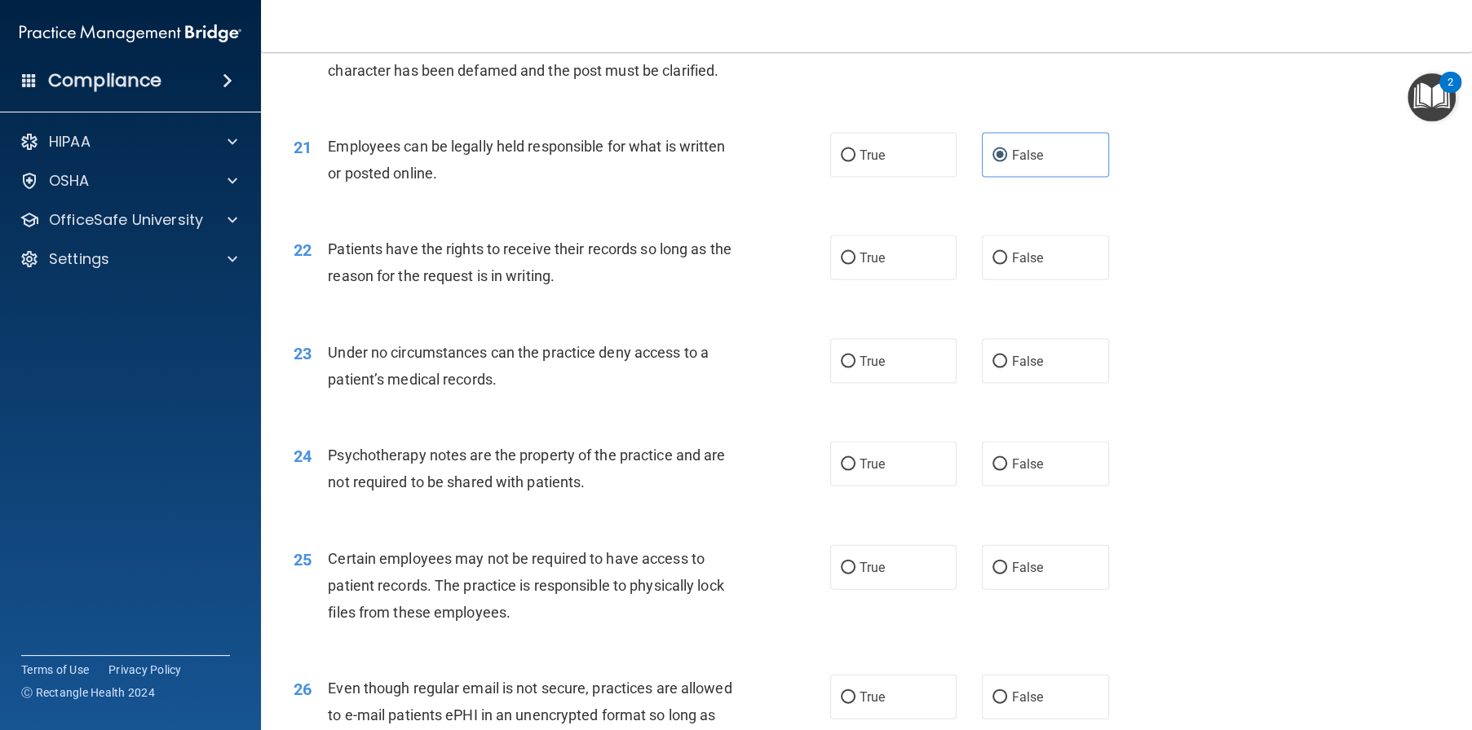
scroll to position [2772, 0]
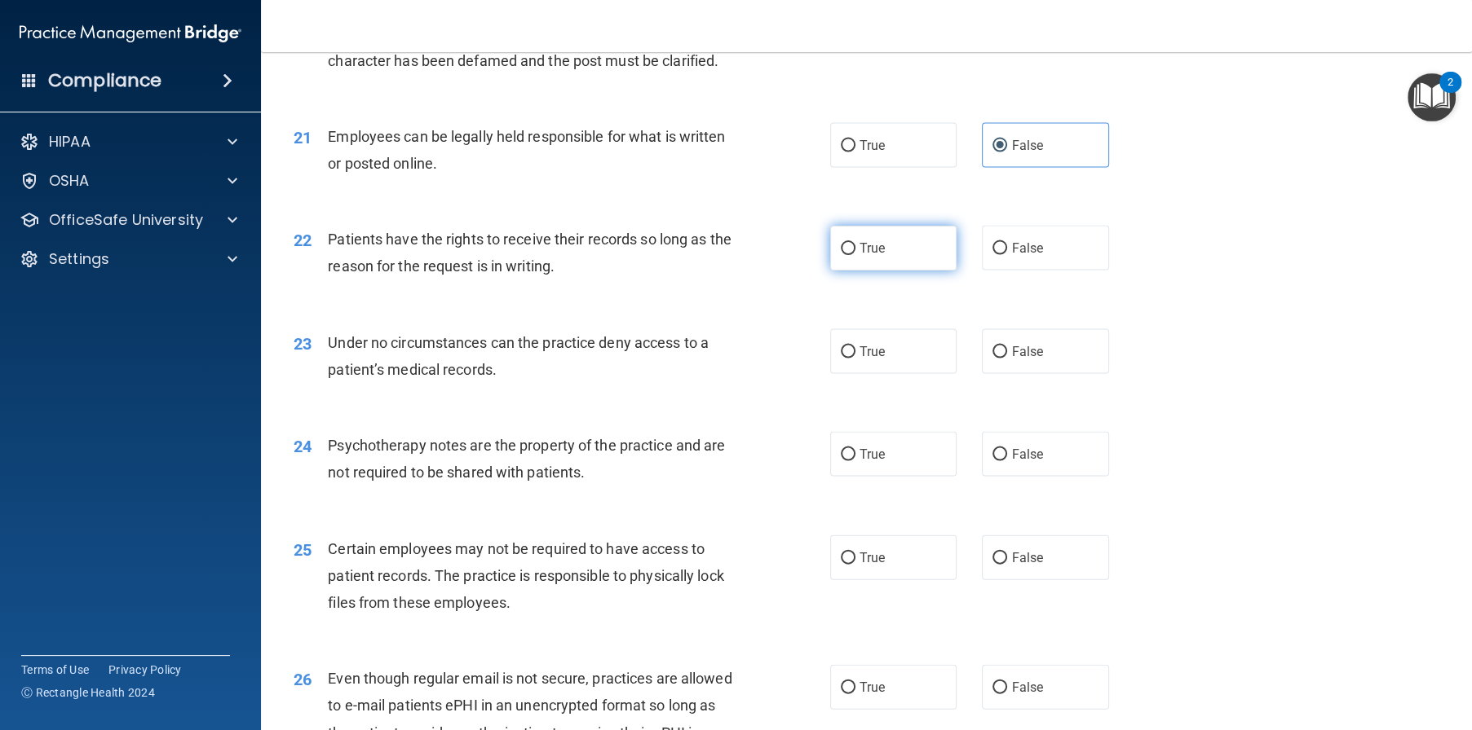
click at [916, 271] on label "True" at bounding box center [893, 248] width 127 height 45
click at [855, 255] on input "True" at bounding box center [848, 249] width 15 height 12
radio input "true"
click at [1054, 374] on label "False" at bounding box center [1045, 351] width 127 height 45
click at [1007, 359] on input "False" at bounding box center [999, 352] width 15 height 12
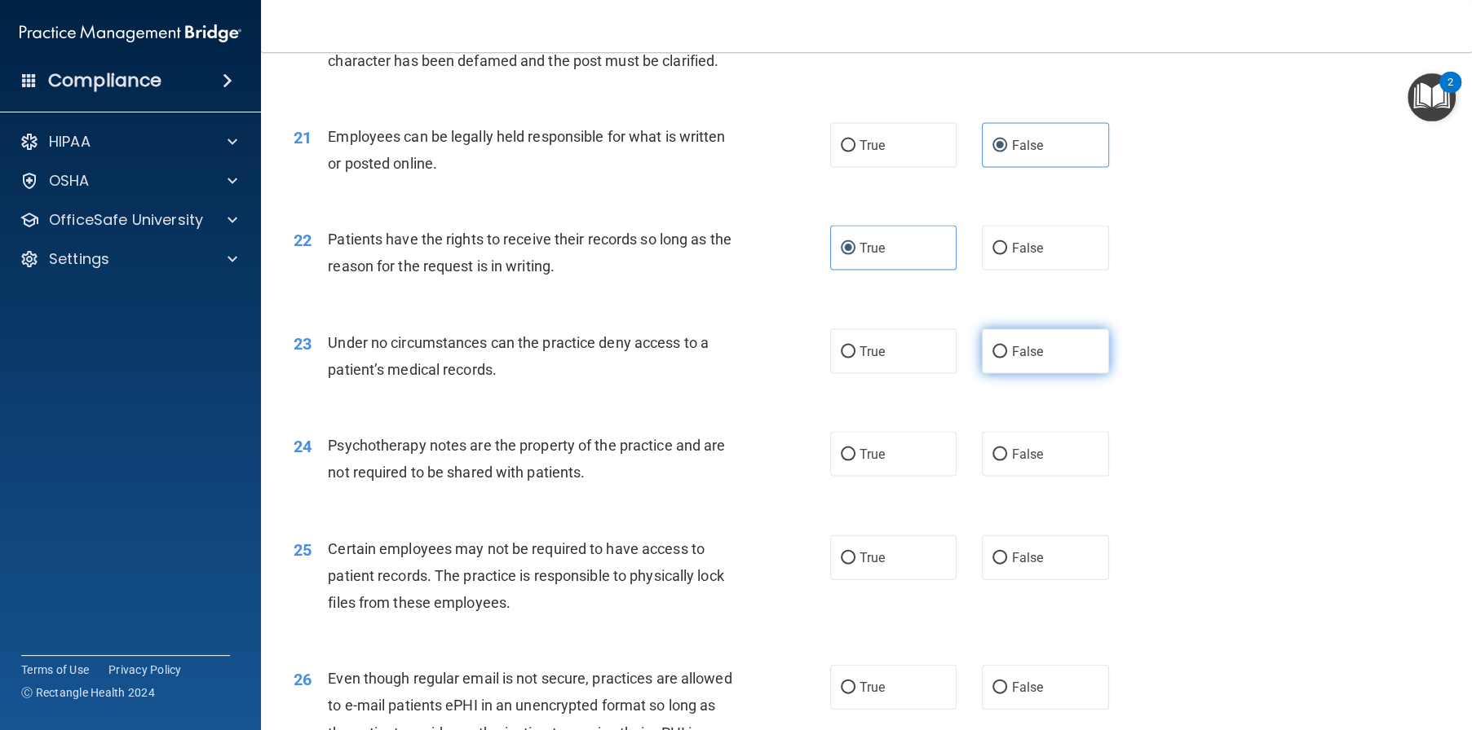
radio input "true"
click at [1057, 38] on label "False" at bounding box center [1045, 15] width 127 height 45
click at [1007, 22] on input "False" at bounding box center [999, 16] width 15 height 12
radio input "true"
click at [907, 168] on label "True" at bounding box center [893, 145] width 127 height 45
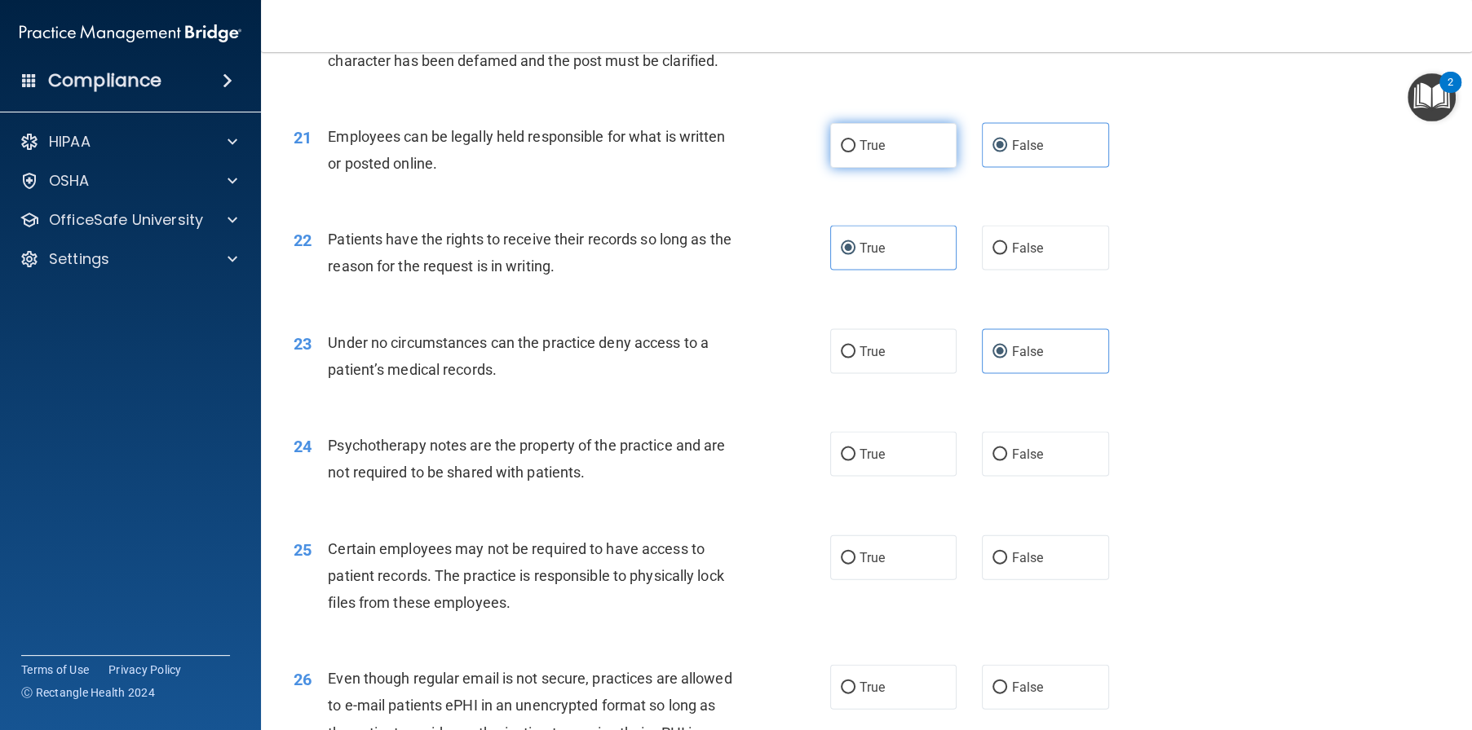
click at [855, 152] on input "True" at bounding box center [848, 146] width 15 height 12
radio input "true"
radio input "false"
click at [1029, 256] on span "False" at bounding box center [1027, 247] width 32 height 15
click at [1007, 255] on input "False" at bounding box center [999, 249] width 15 height 12
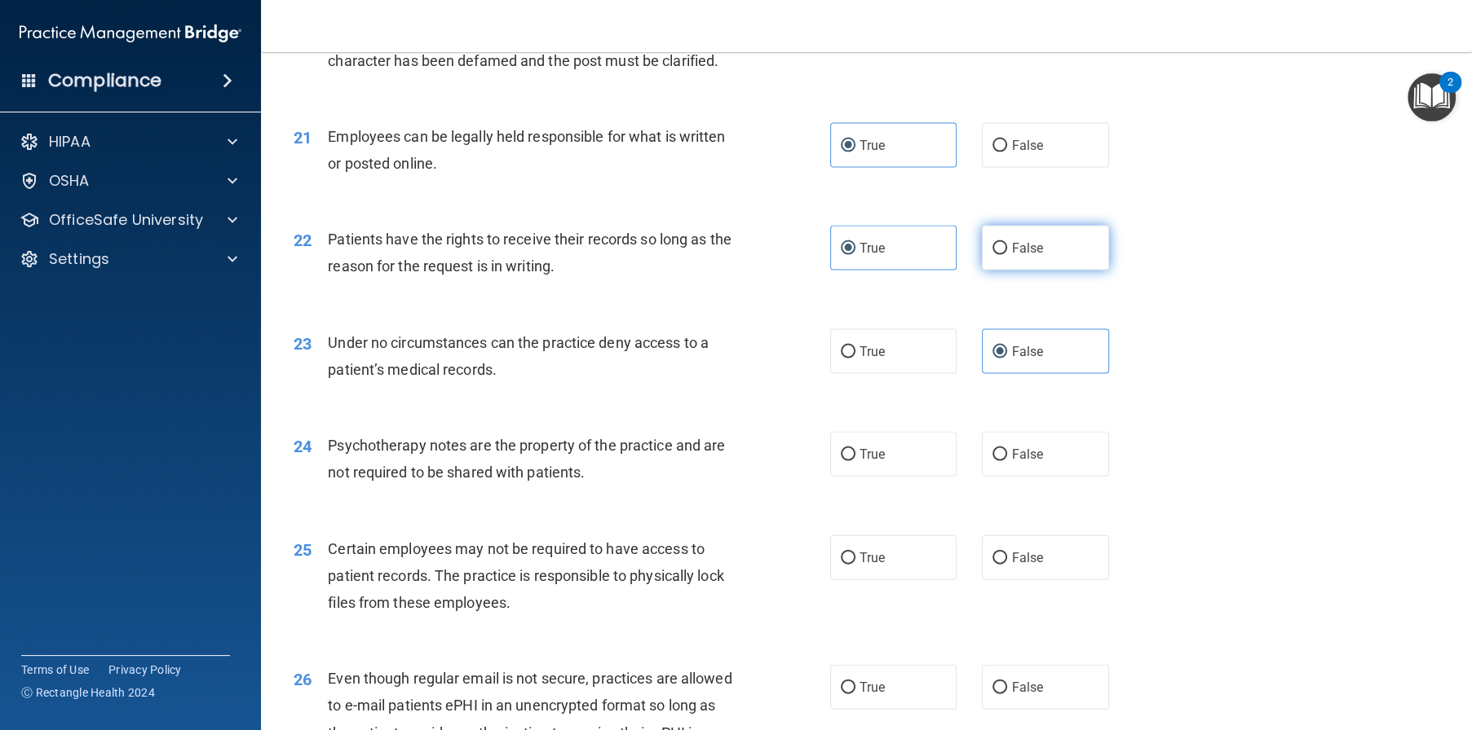
radio input "true"
radio input "false"
click at [871, 514] on div "24 Psychotherapy notes are the property of the practice and are not required to…" at bounding box center [866, 463] width 1170 height 103
click at [912, 477] on label "True" at bounding box center [893, 454] width 127 height 45
click at [855, 461] on input "True" at bounding box center [848, 455] width 15 height 12
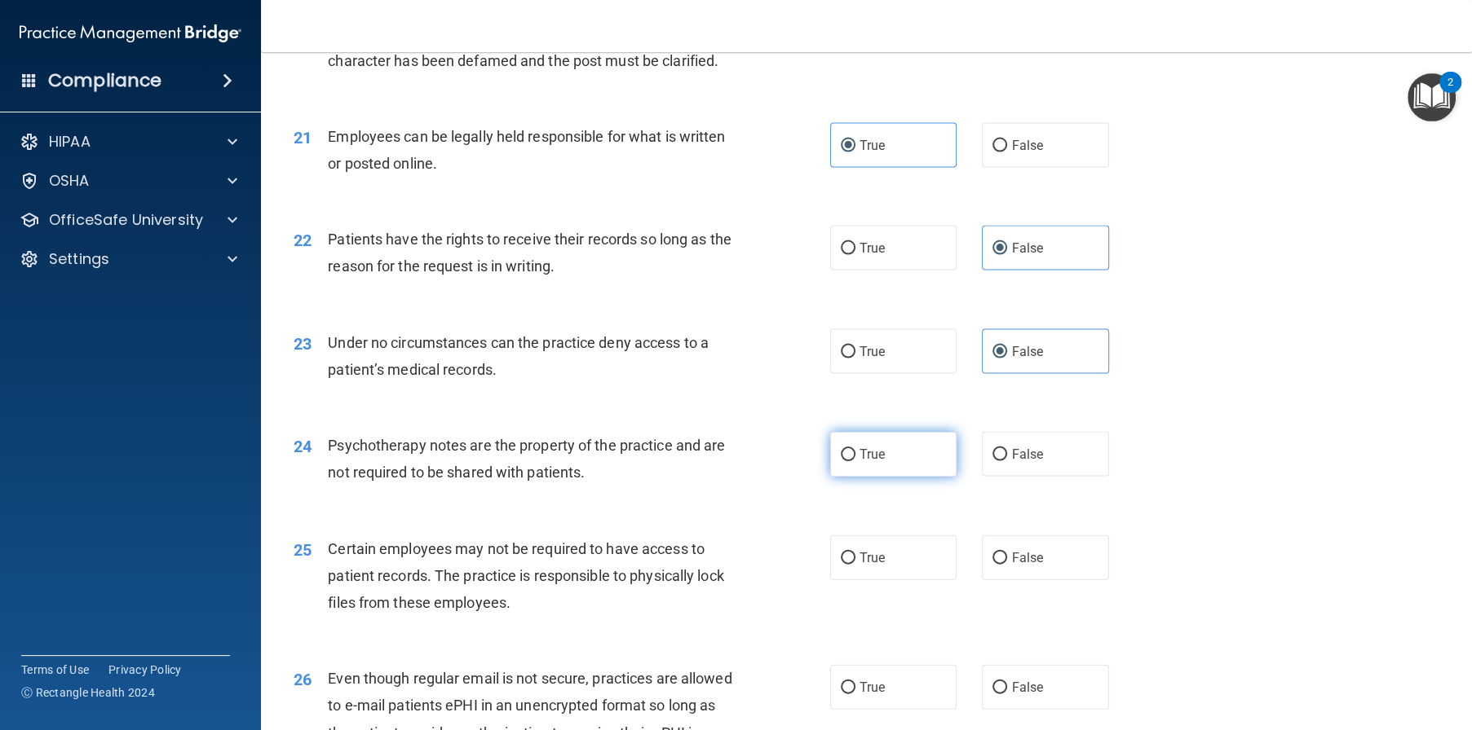
radio input "true"
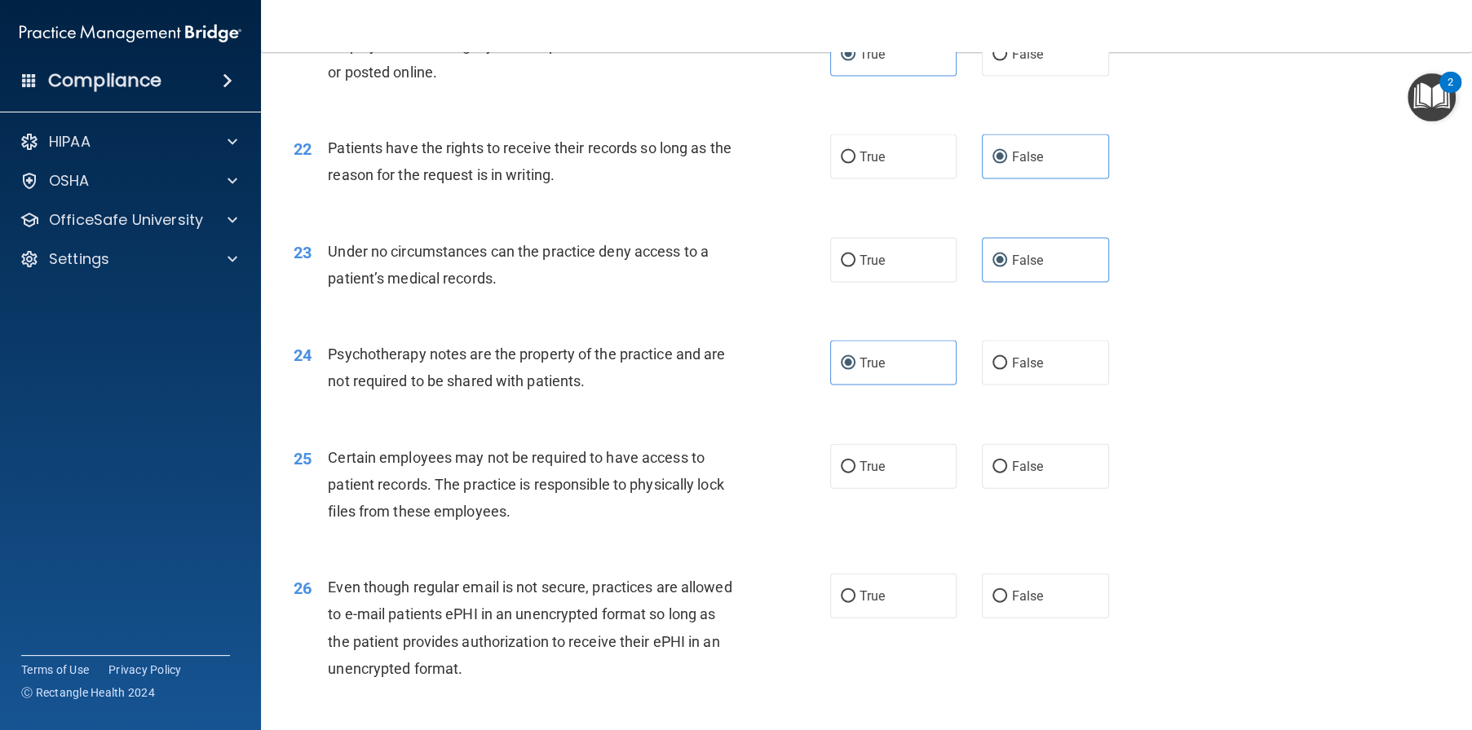
scroll to position [2935, 0]
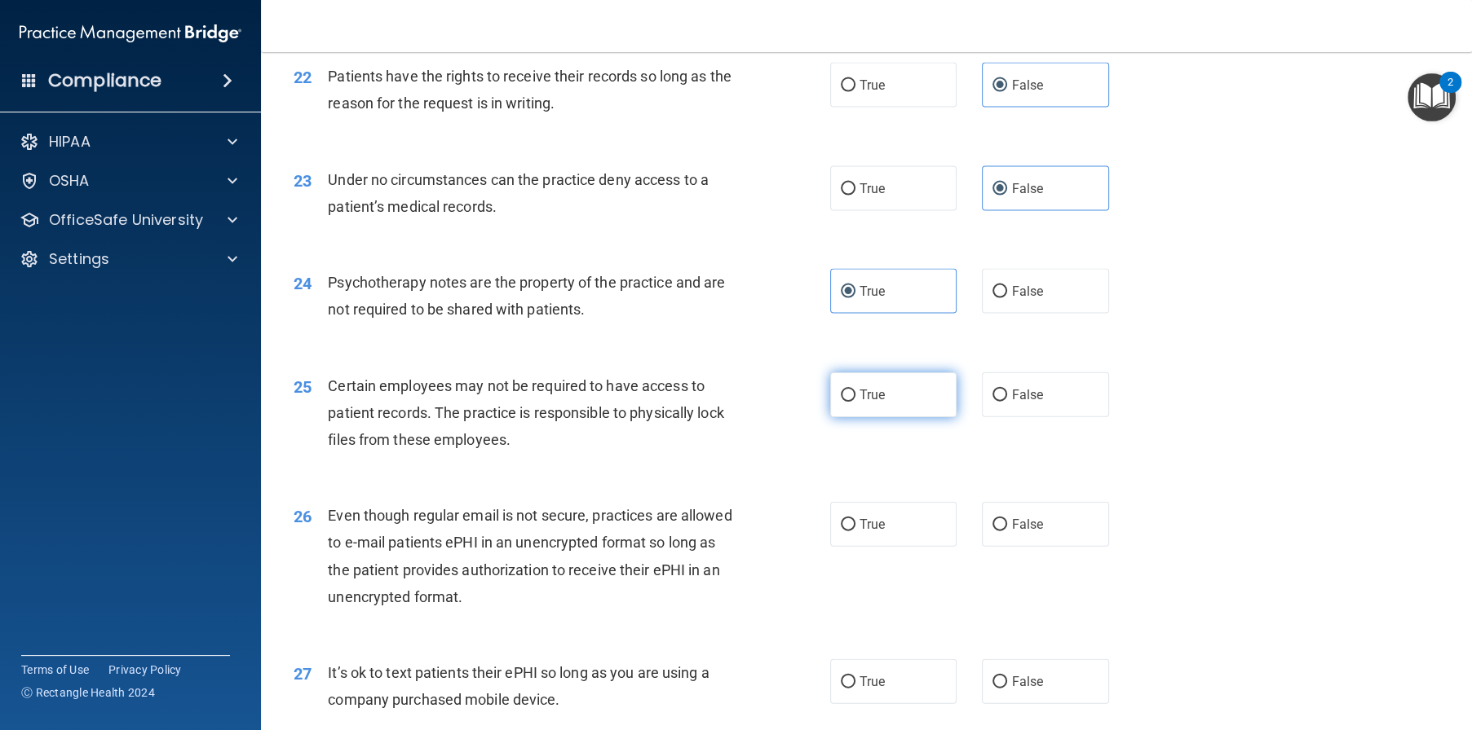
click at [895, 417] on label "True" at bounding box center [893, 395] width 127 height 45
click at [855, 402] on input "True" at bounding box center [848, 396] width 15 height 12
radio input "true"
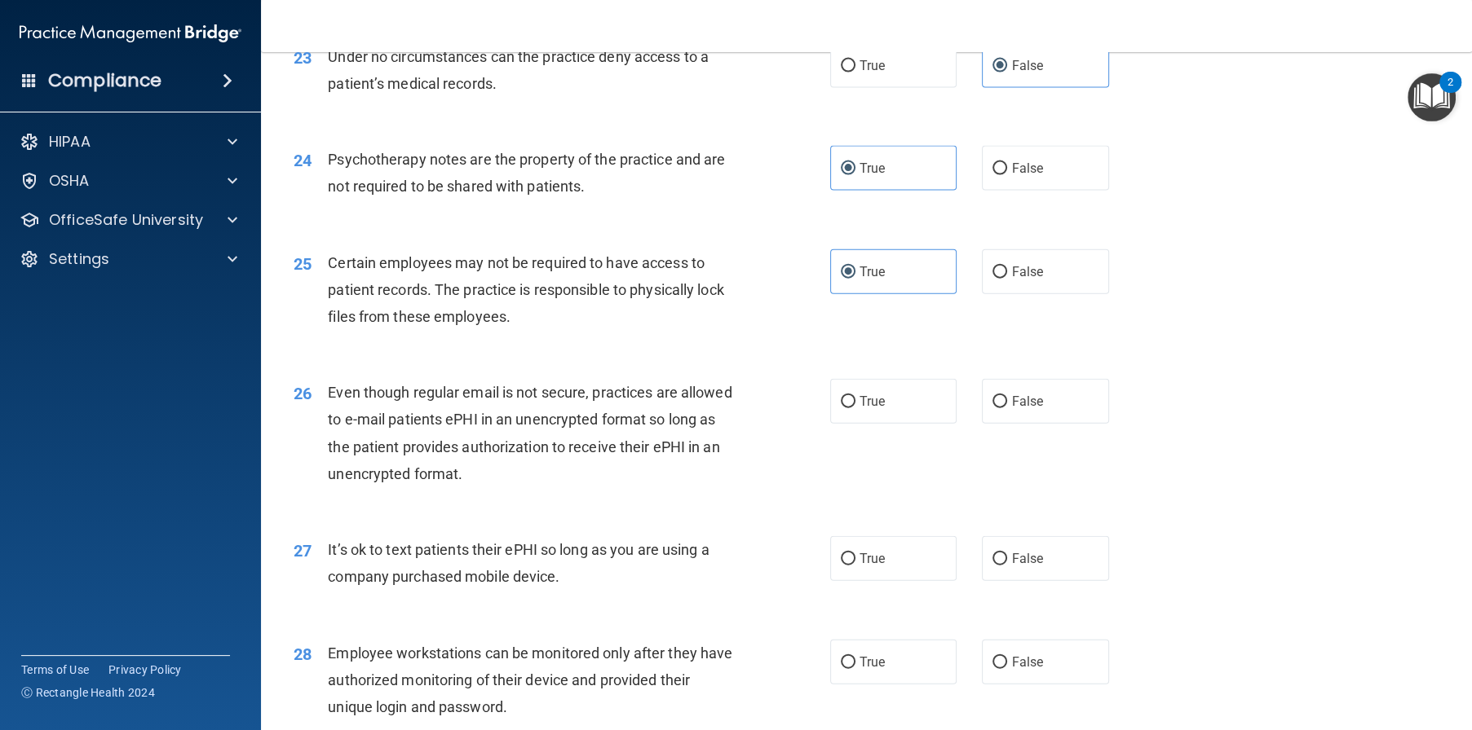
scroll to position [3098, 0]
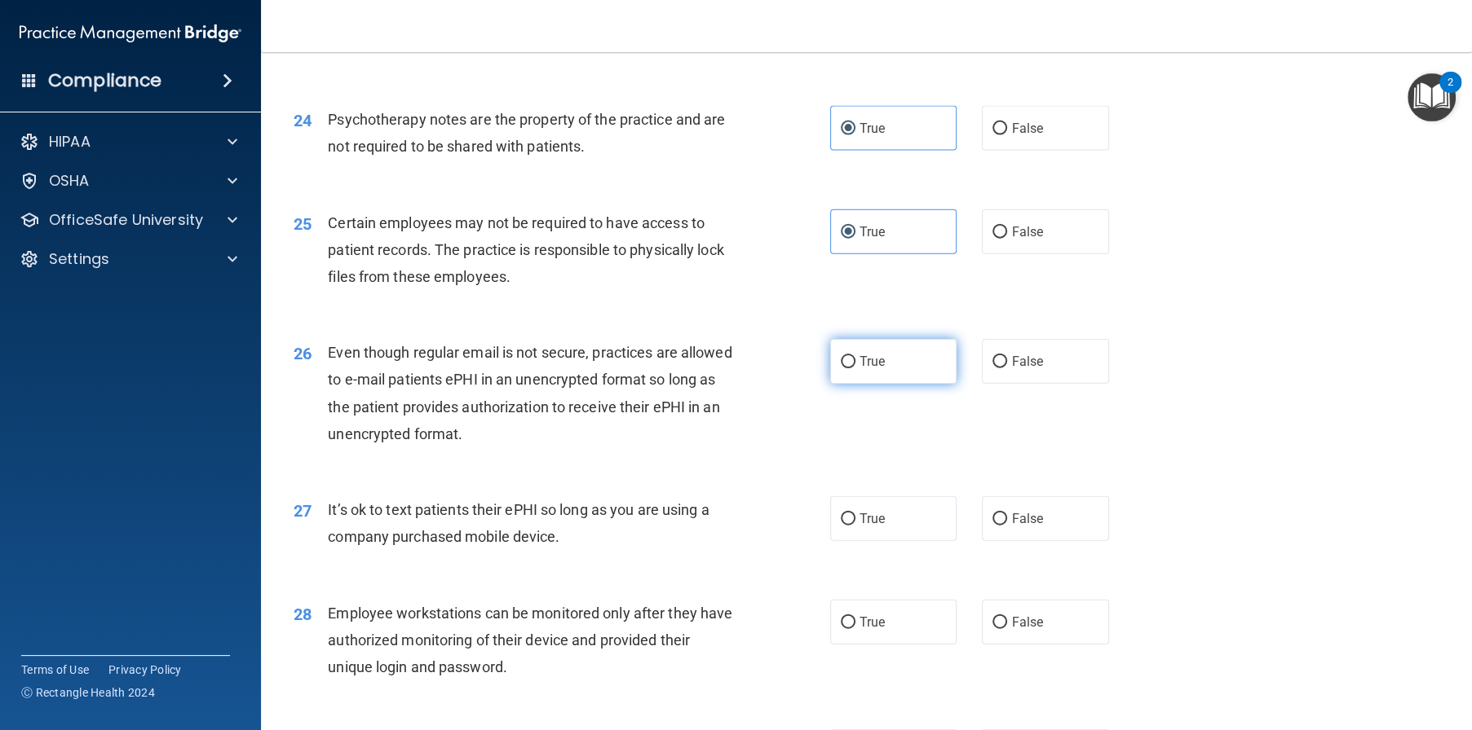
click at [888, 384] on label "True" at bounding box center [893, 361] width 127 height 45
click at [855, 368] on input "True" at bounding box center [848, 362] width 15 height 12
radio input "true"
click at [1013, 527] on span "False" at bounding box center [1027, 518] width 32 height 15
click at [1007, 526] on input "False" at bounding box center [999, 520] width 15 height 12
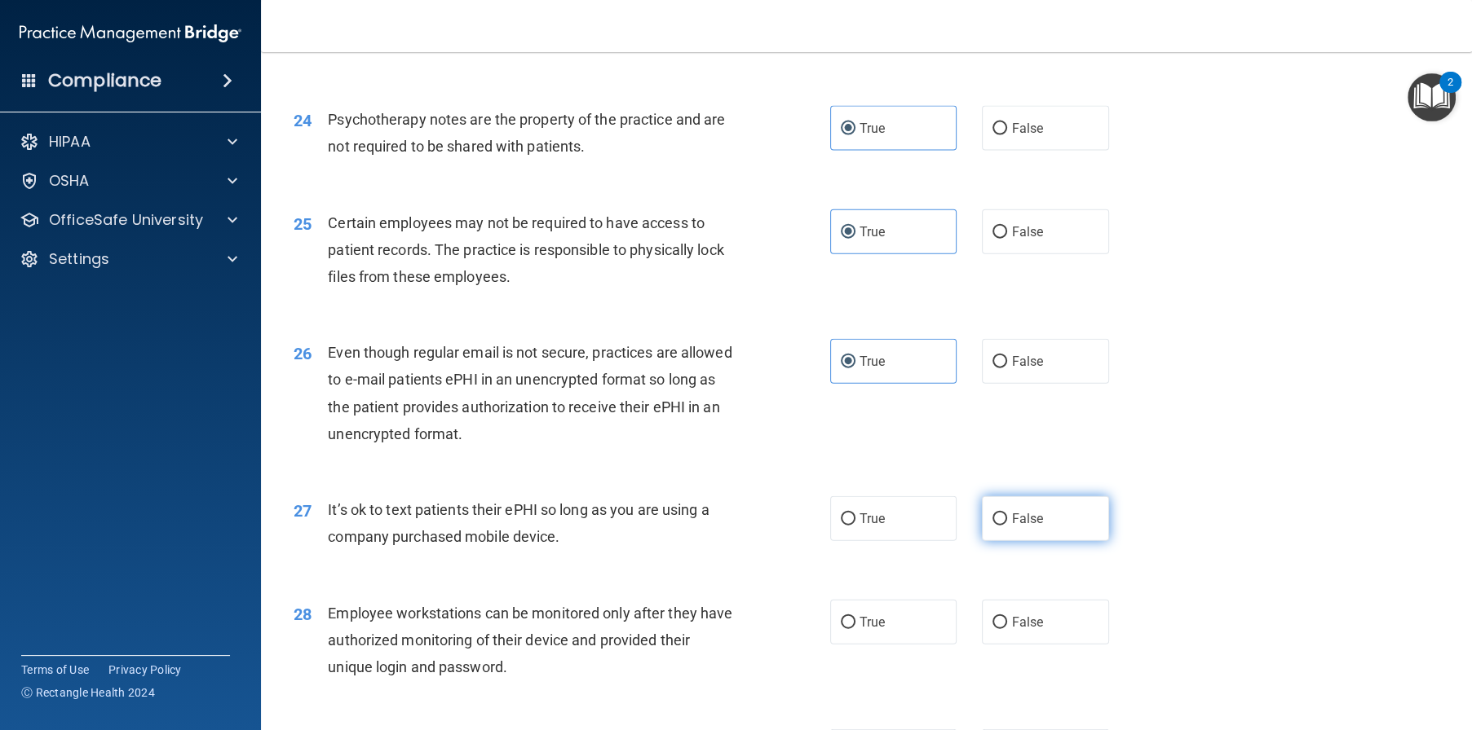
radio input "true"
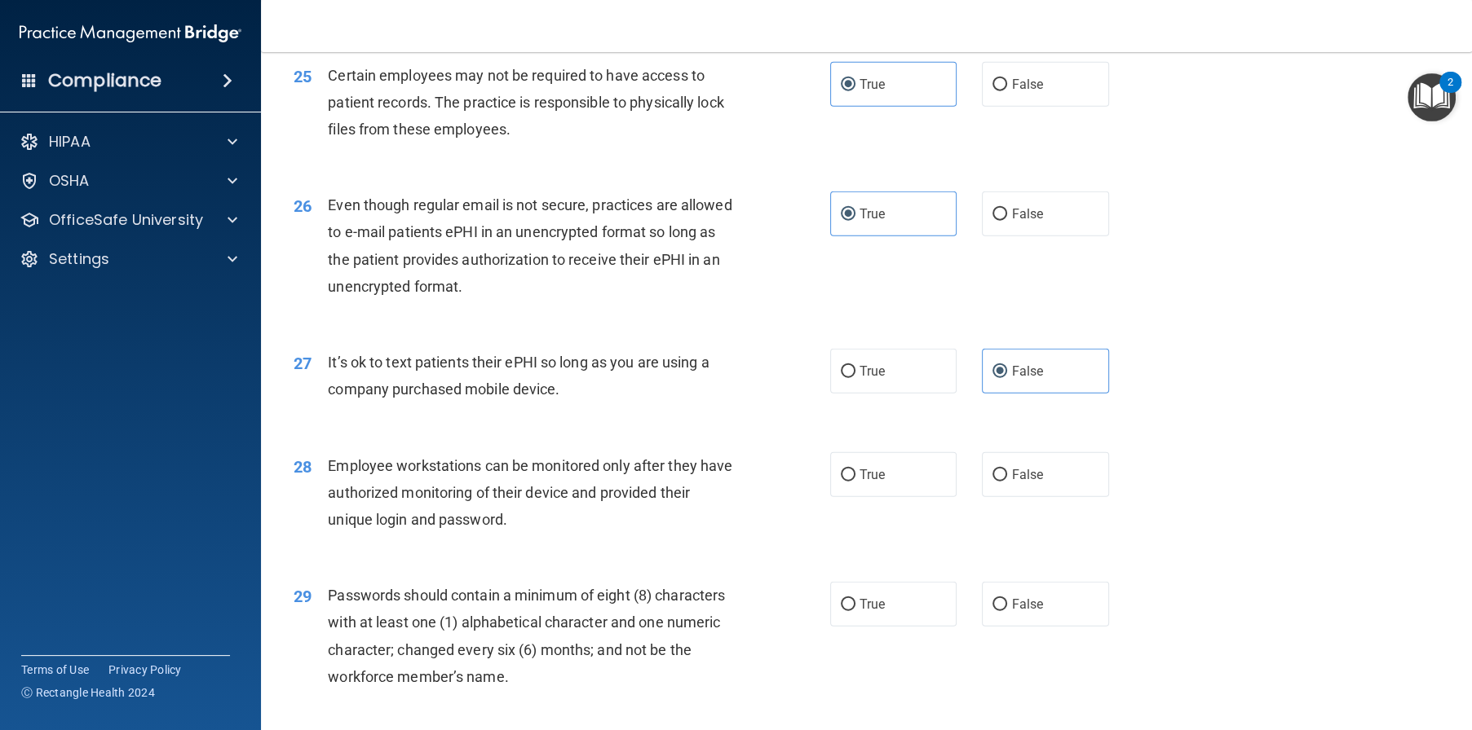
scroll to position [3261, 0]
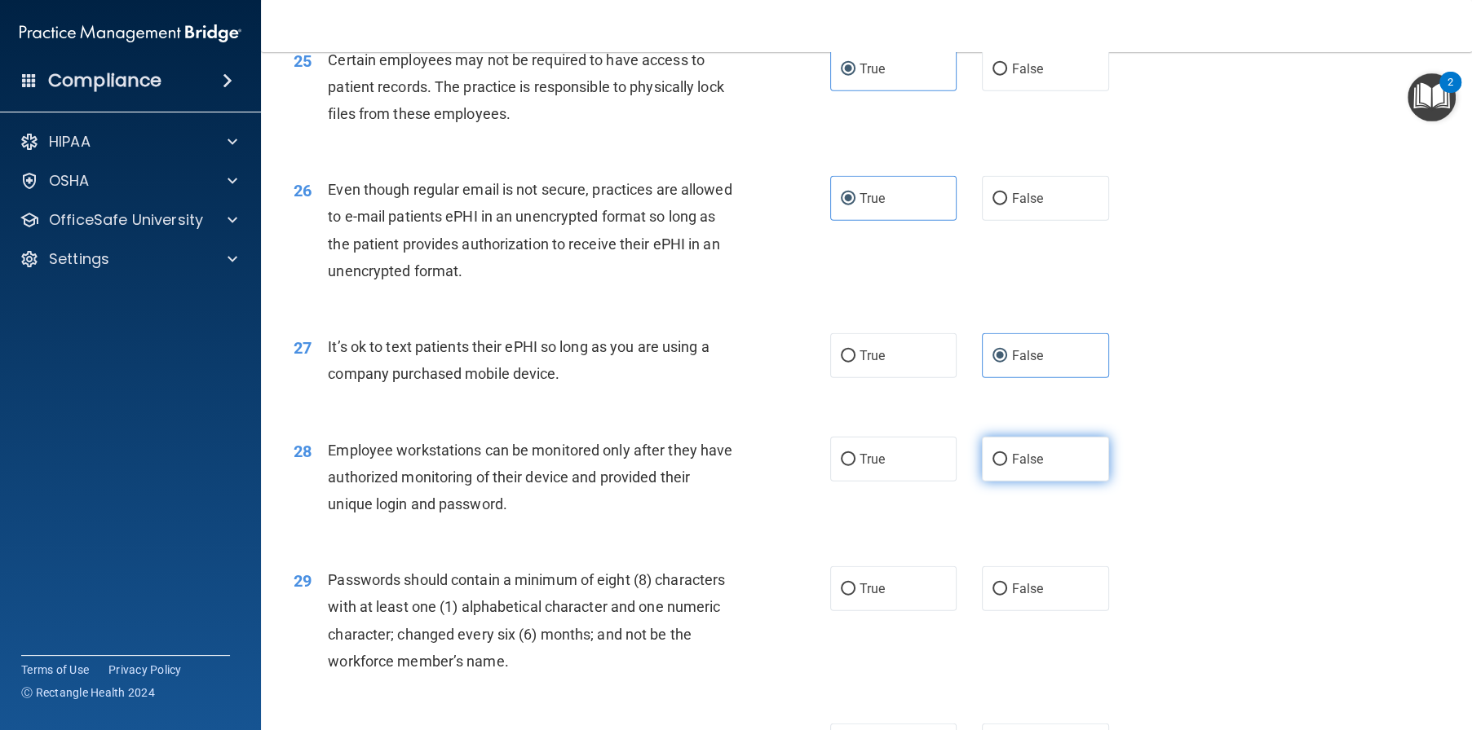
click at [1033, 467] on span "False" at bounding box center [1027, 459] width 32 height 15
click at [1007, 466] on input "False" at bounding box center [999, 460] width 15 height 12
radio input "true"
click at [915, 611] on label "True" at bounding box center [893, 589] width 127 height 45
click at [855, 596] on input "True" at bounding box center [848, 590] width 15 height 12
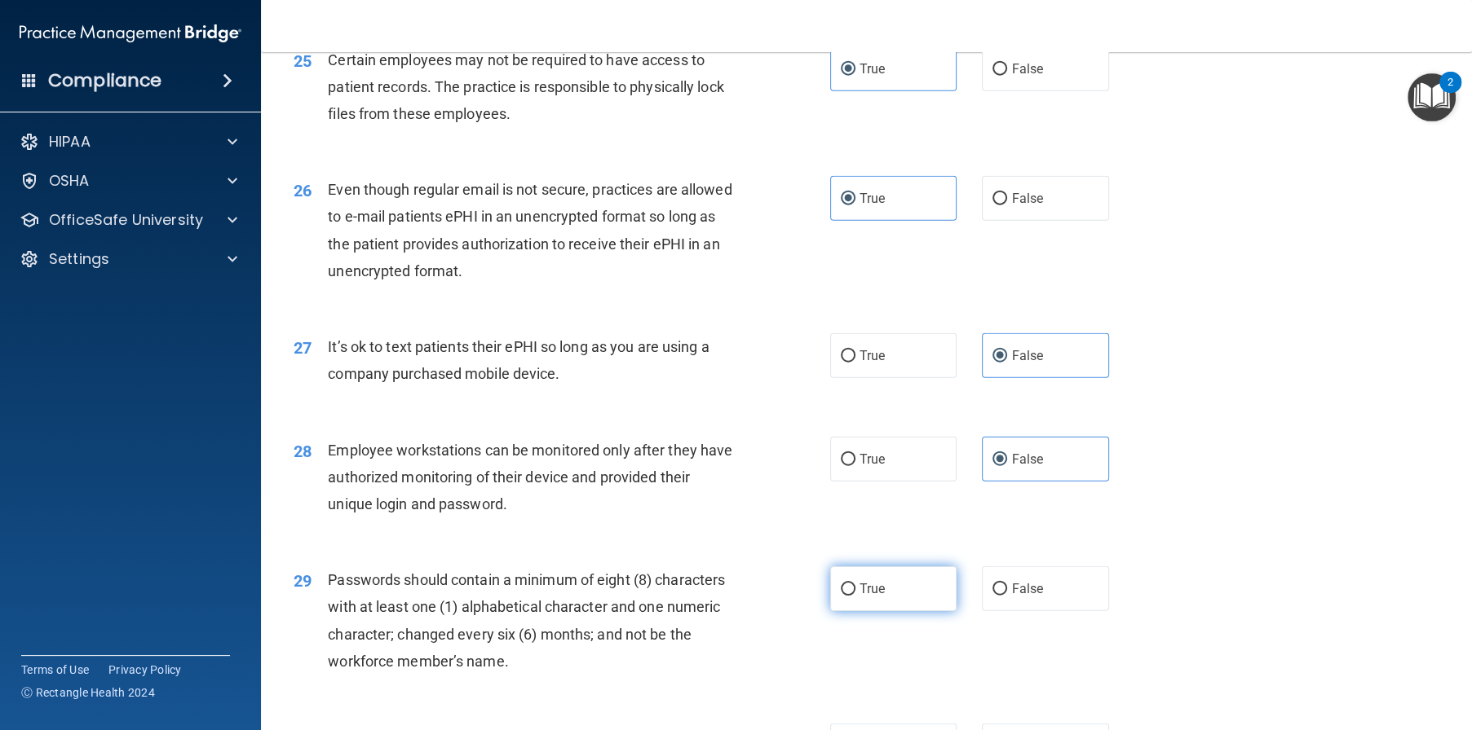
radio input "true"
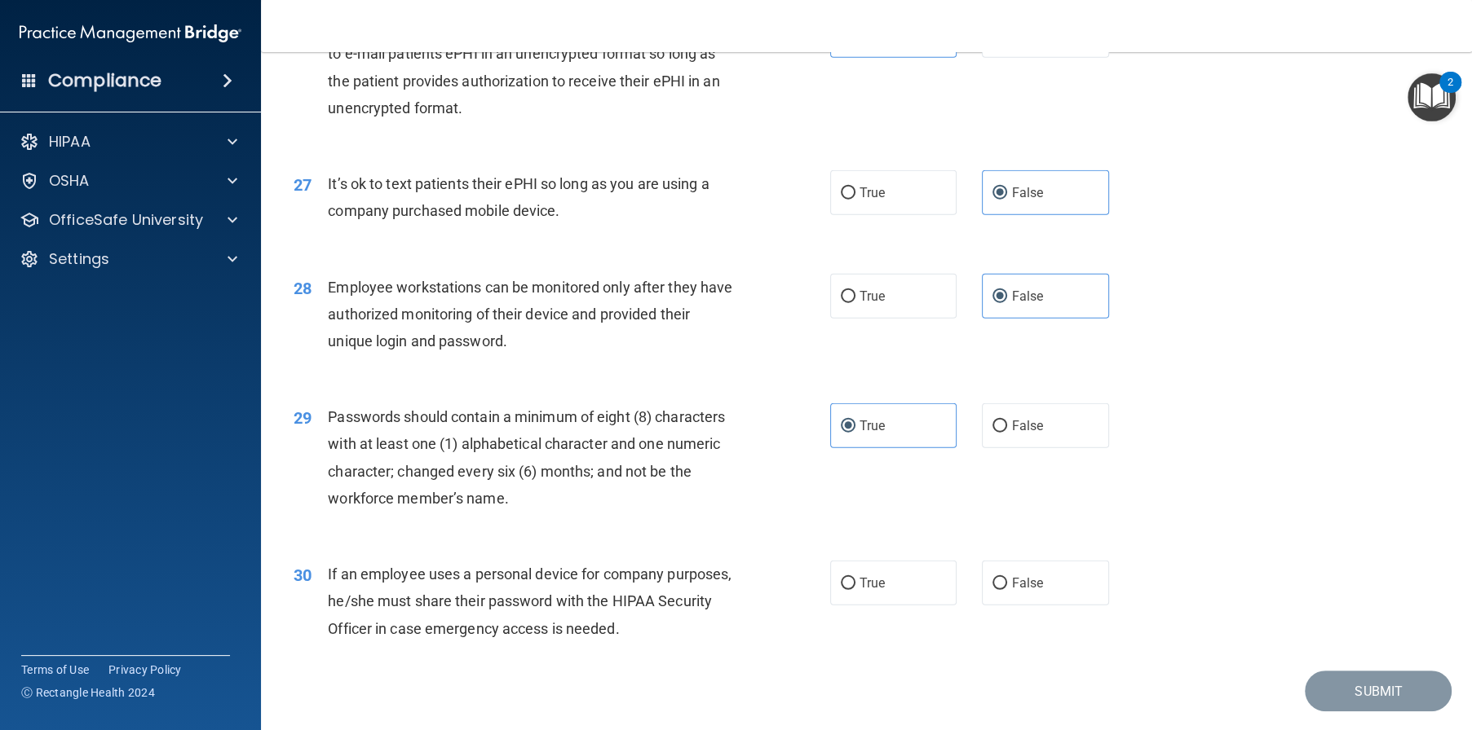
scroll to position [3506, 0]
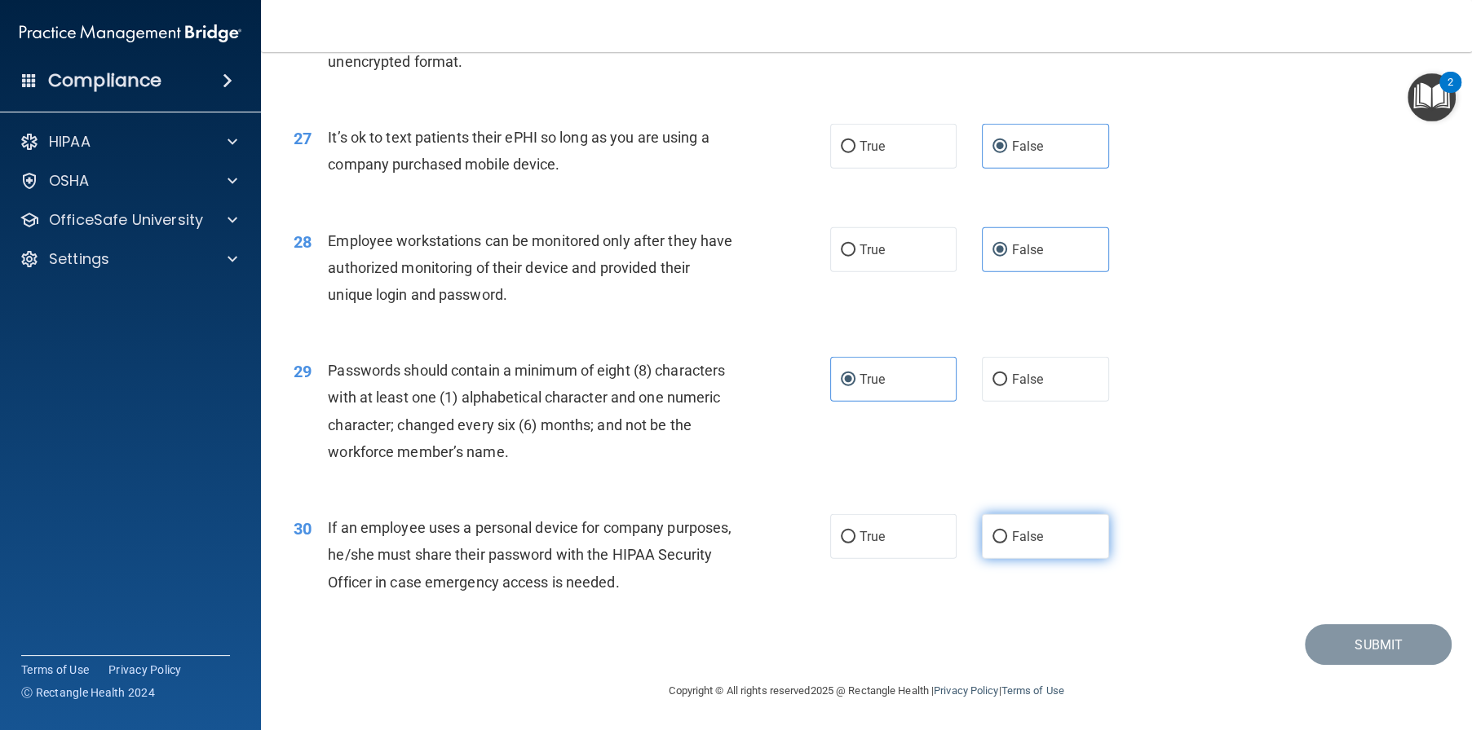
click at [1034, 559] on label "False" at bounding box center [1045, 536] width 127 height 45
click at [1007, 544] on input "False" at bounding box center [999, 538] width 15 height 12
radio input "true"
click at [1335, 666] on button "Submit" at bounding box center [1377, 645] width 147 height 42
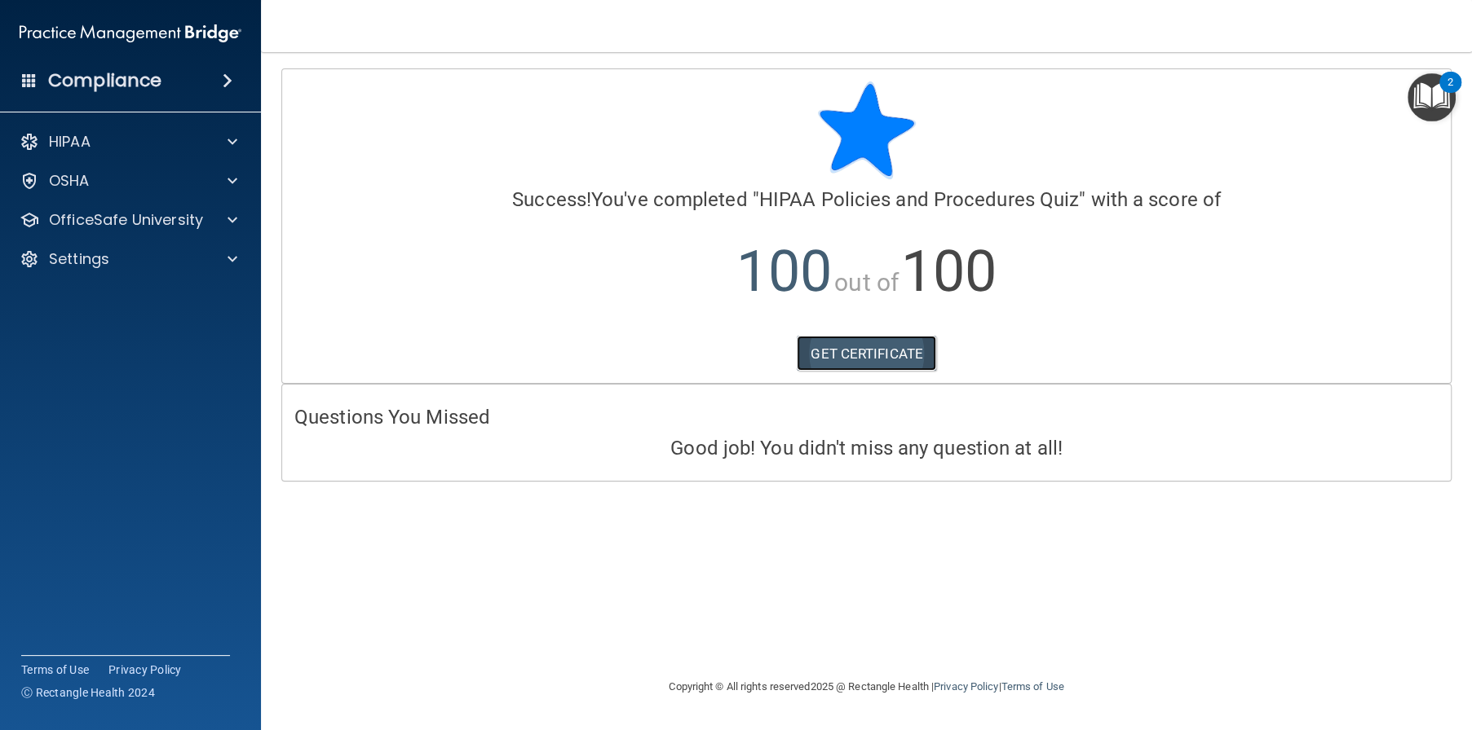
click at [888, 340] on link "GET CERTIFICATE" at bounding box center [866, 354] width 139 height 36
click at [119, 222] on p "OfficeSafe University" at bounding box center [126, 220] width 154 height 20
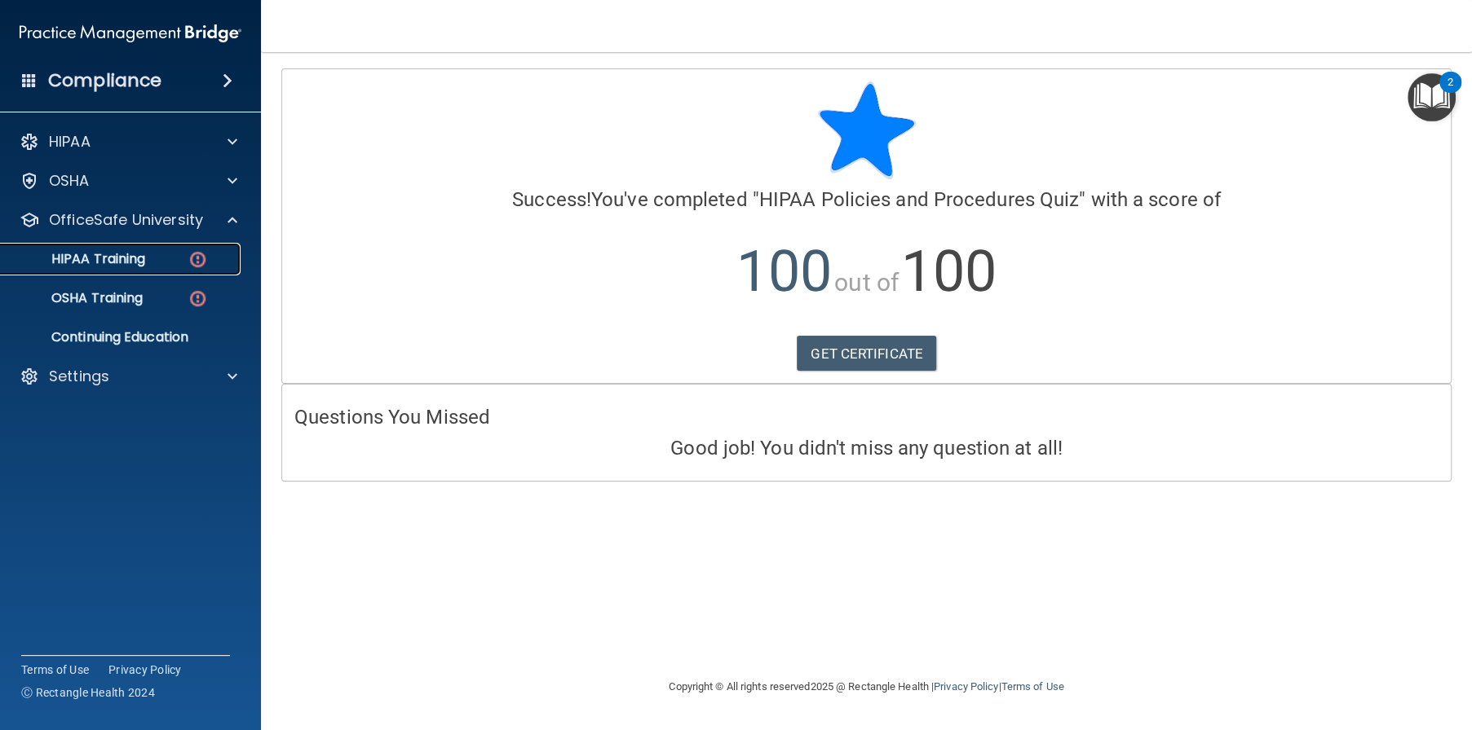
click at [139, 265] on p "HIPAA Training" at bounding box center [78, 259] width 135 height 16
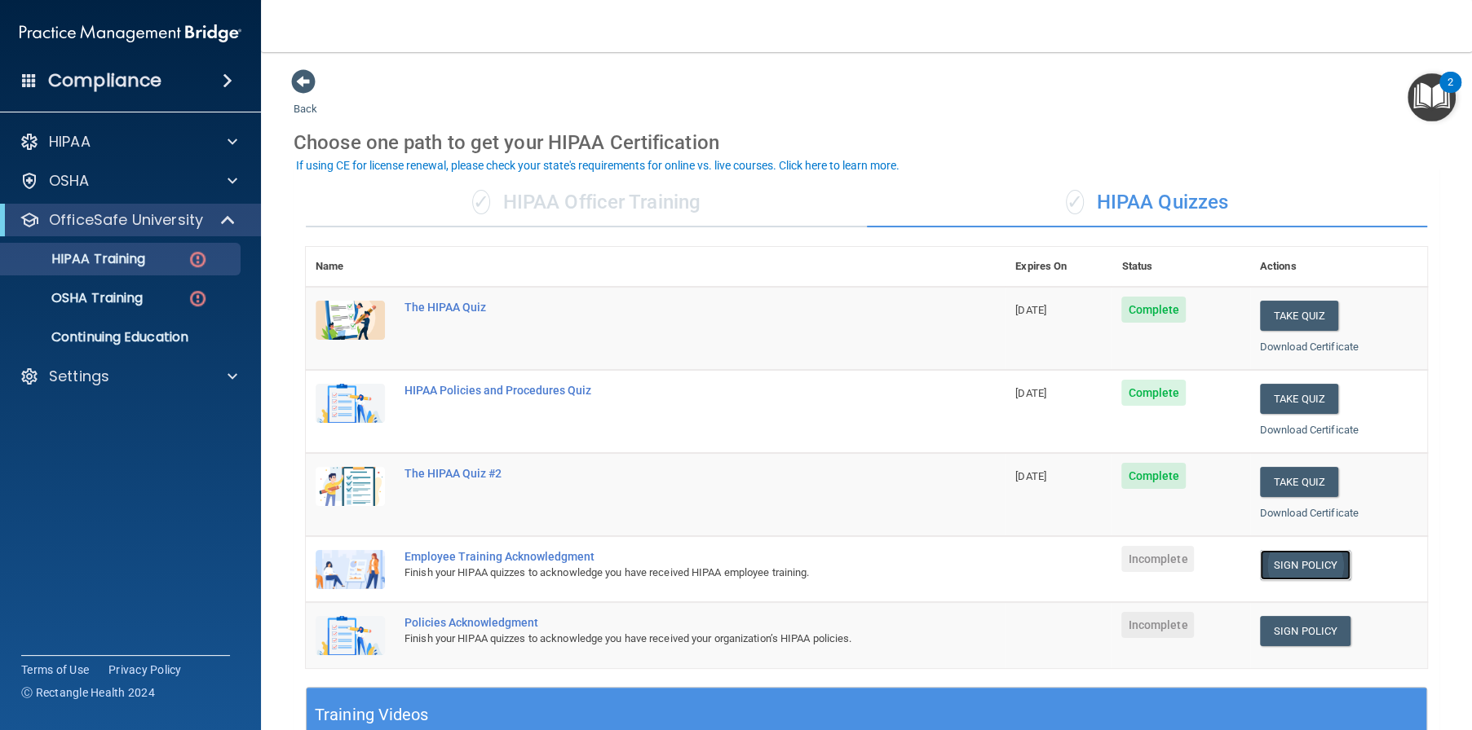
click at [1304, 564] on link "Sign Policy" at bounding box center [1305, 565] width 90 height 30
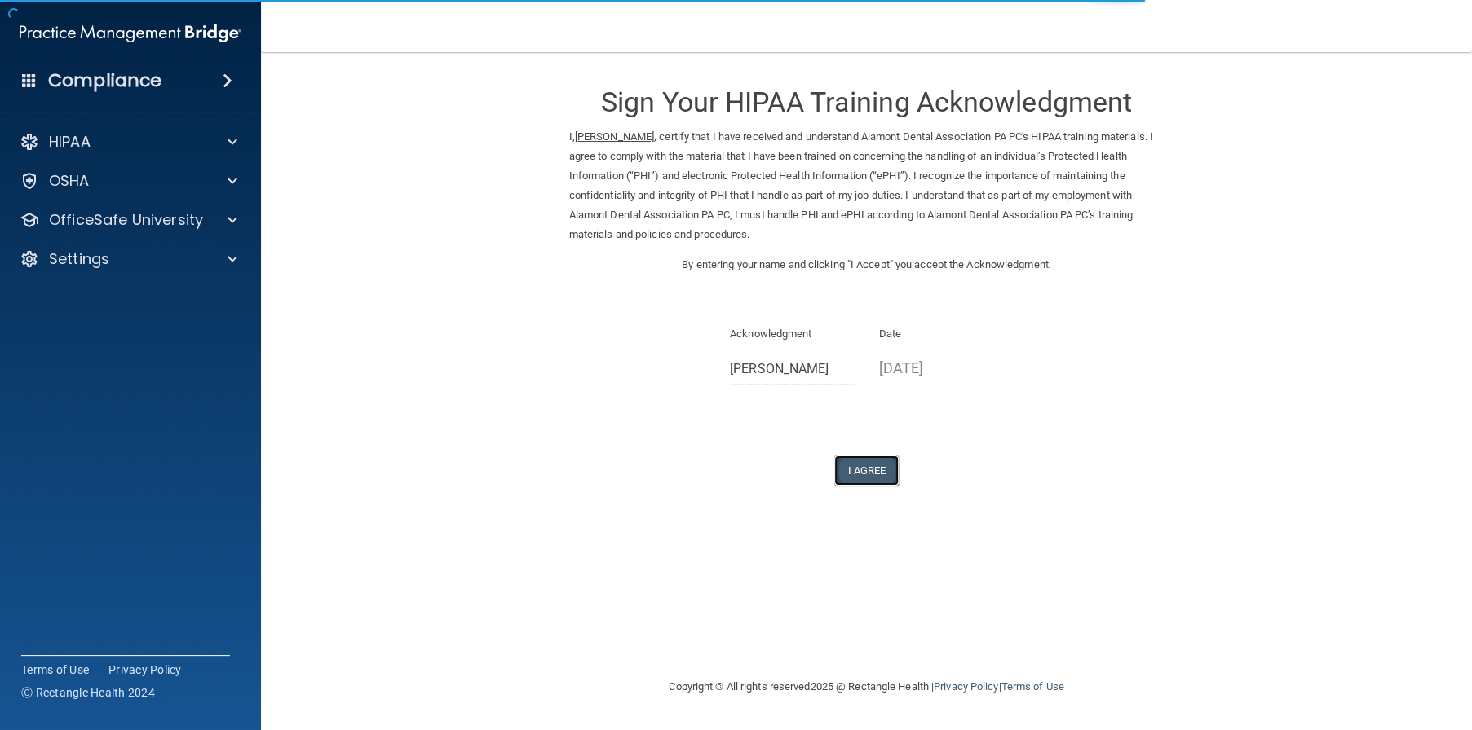
click at [853, 473] on button "I Agree" at bounding box center [866, 471] width 65 height 30
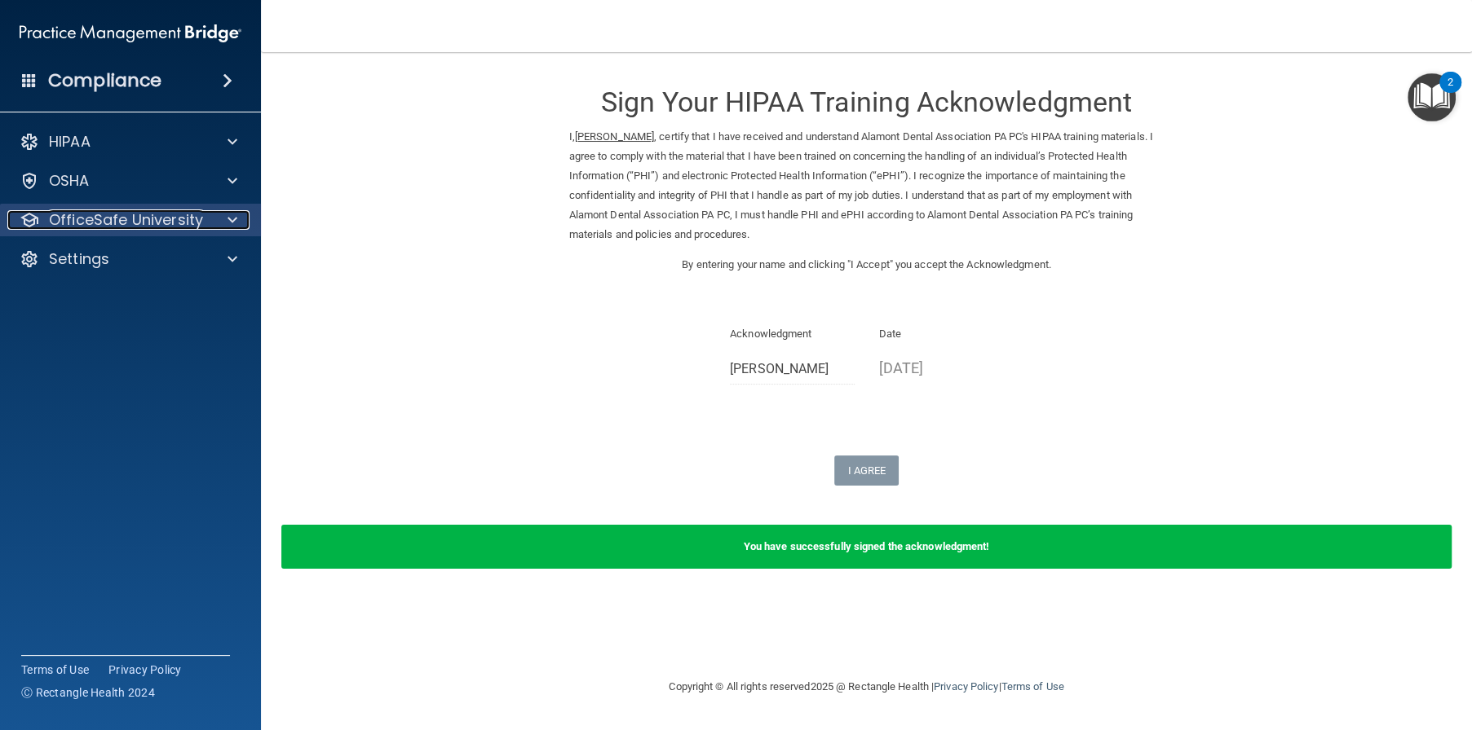
click at [174, 227] on p "OfficeSafe University" at bounding box center [126, 220] width 154 height 20
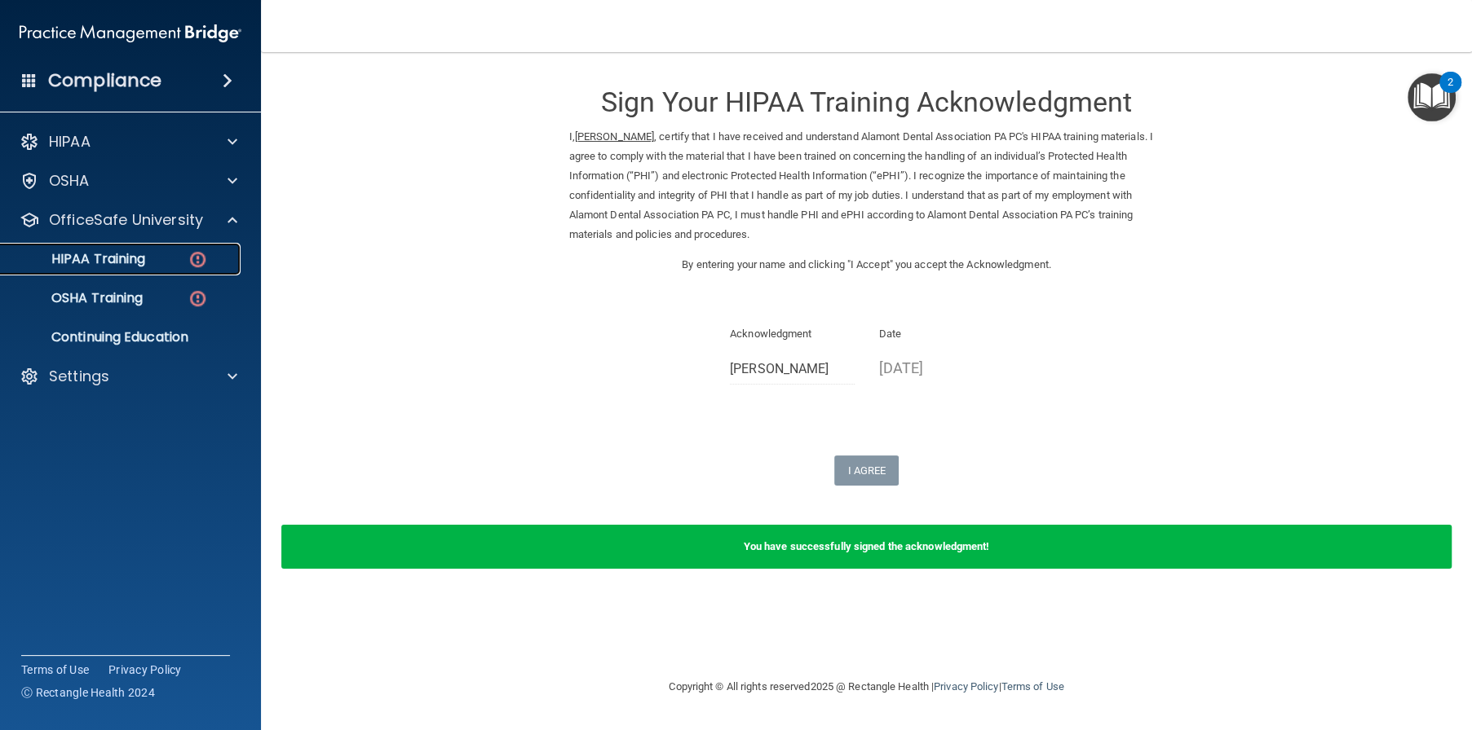
click at [188, 262] on img at bounding box center [198, 259] width 20 height 20
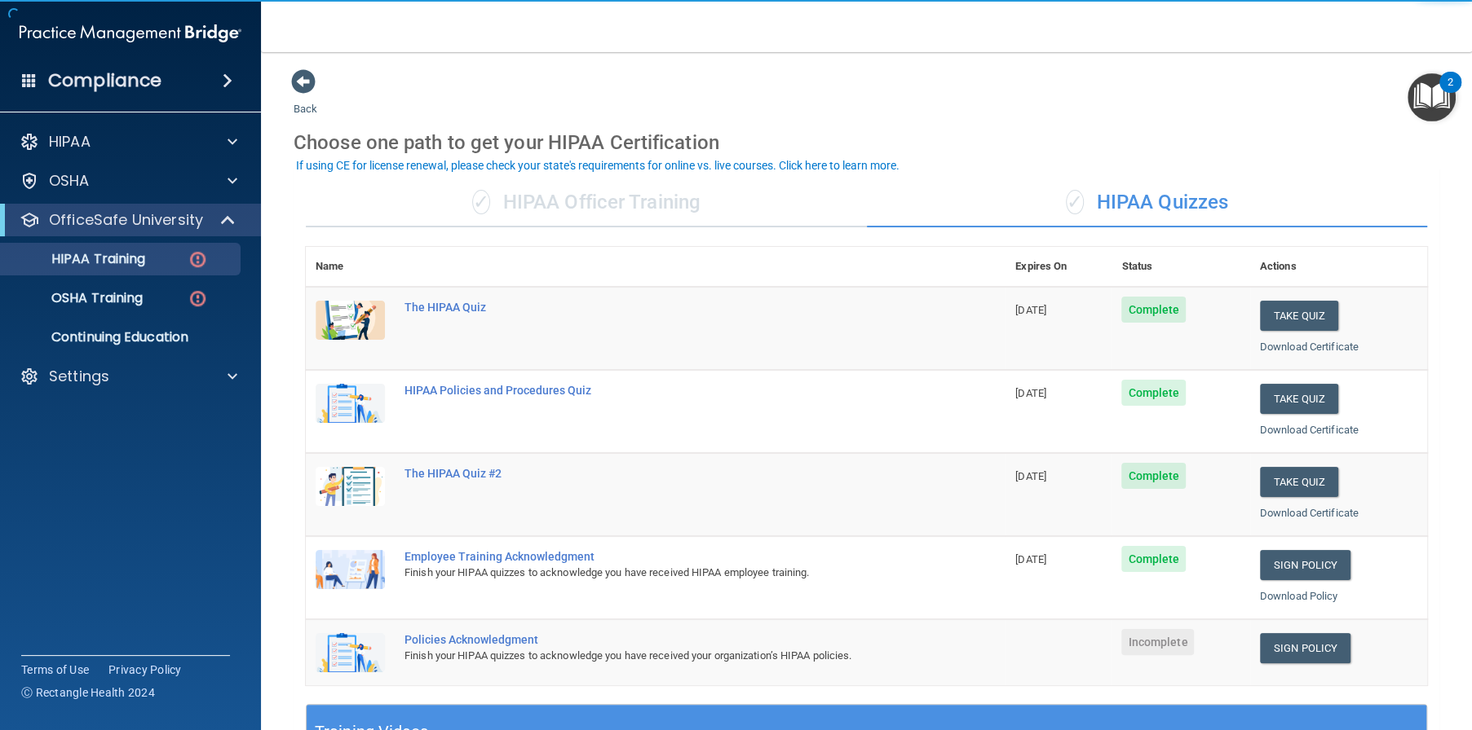
click at [1311, 664] on td "Sign Policy Sign Policy Download Policy" at bounding box center [1338, 653] width 177 height 66
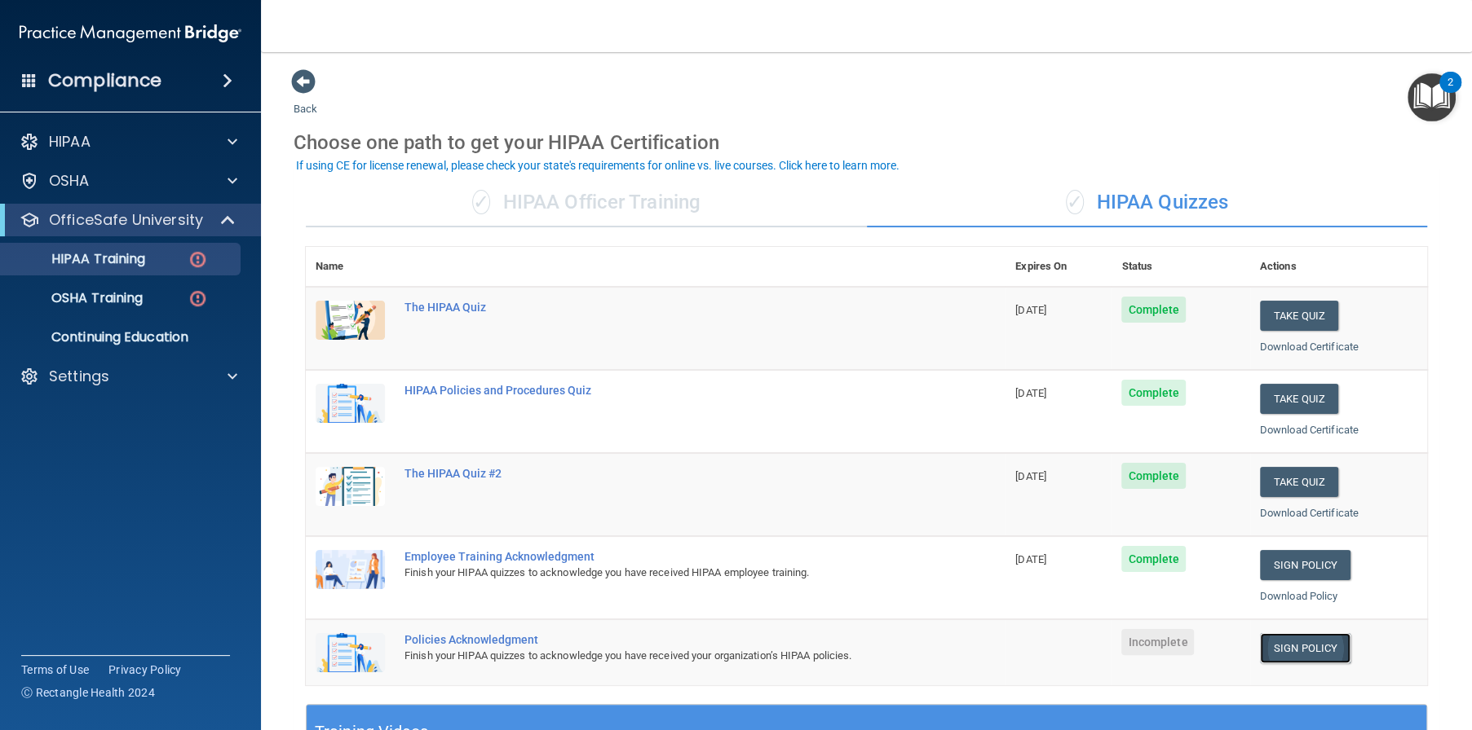
click at [1300, 645] on link "Sign Policy" at bounding box center [1305, 648] width 90 height 30
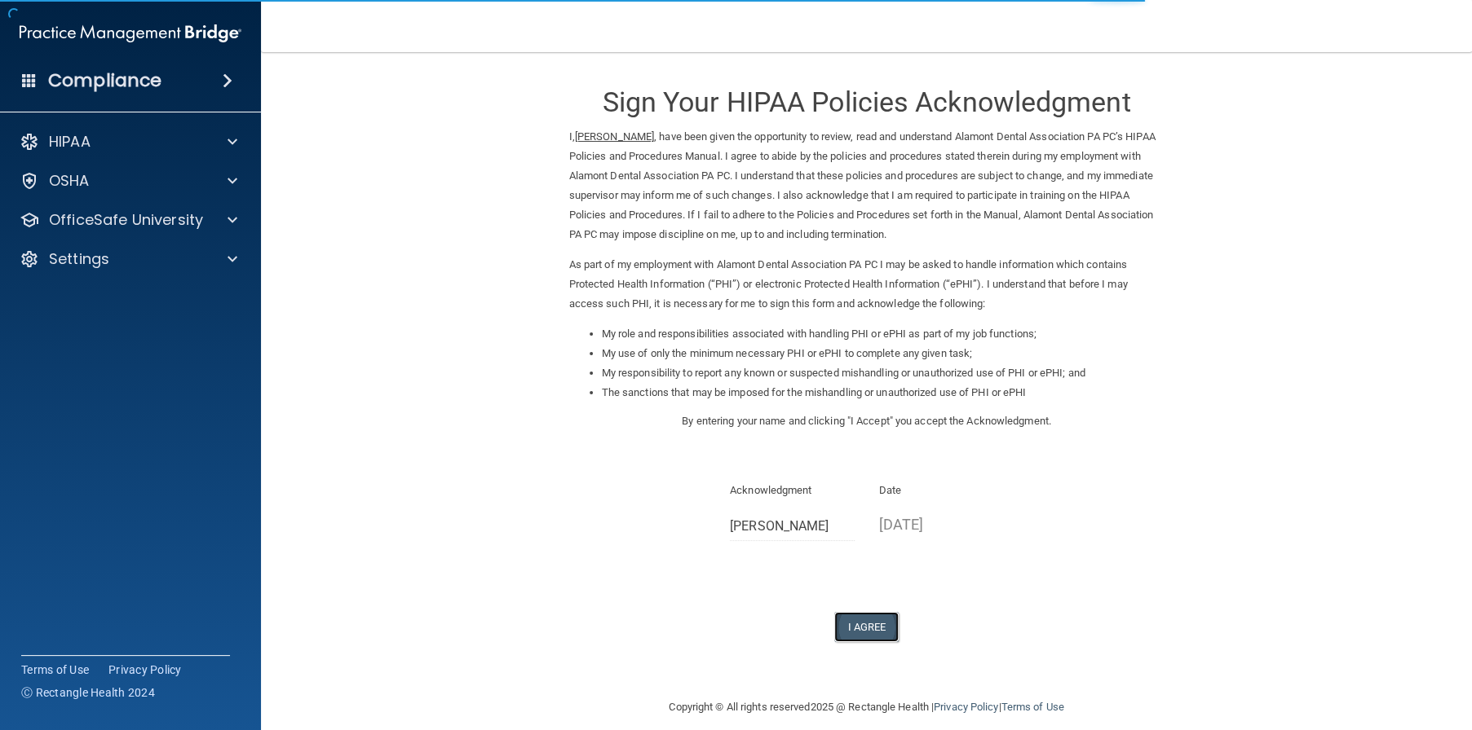
click at [853, 625] on button "I Agree" at bounding box center [866, 627] width 65 height 30
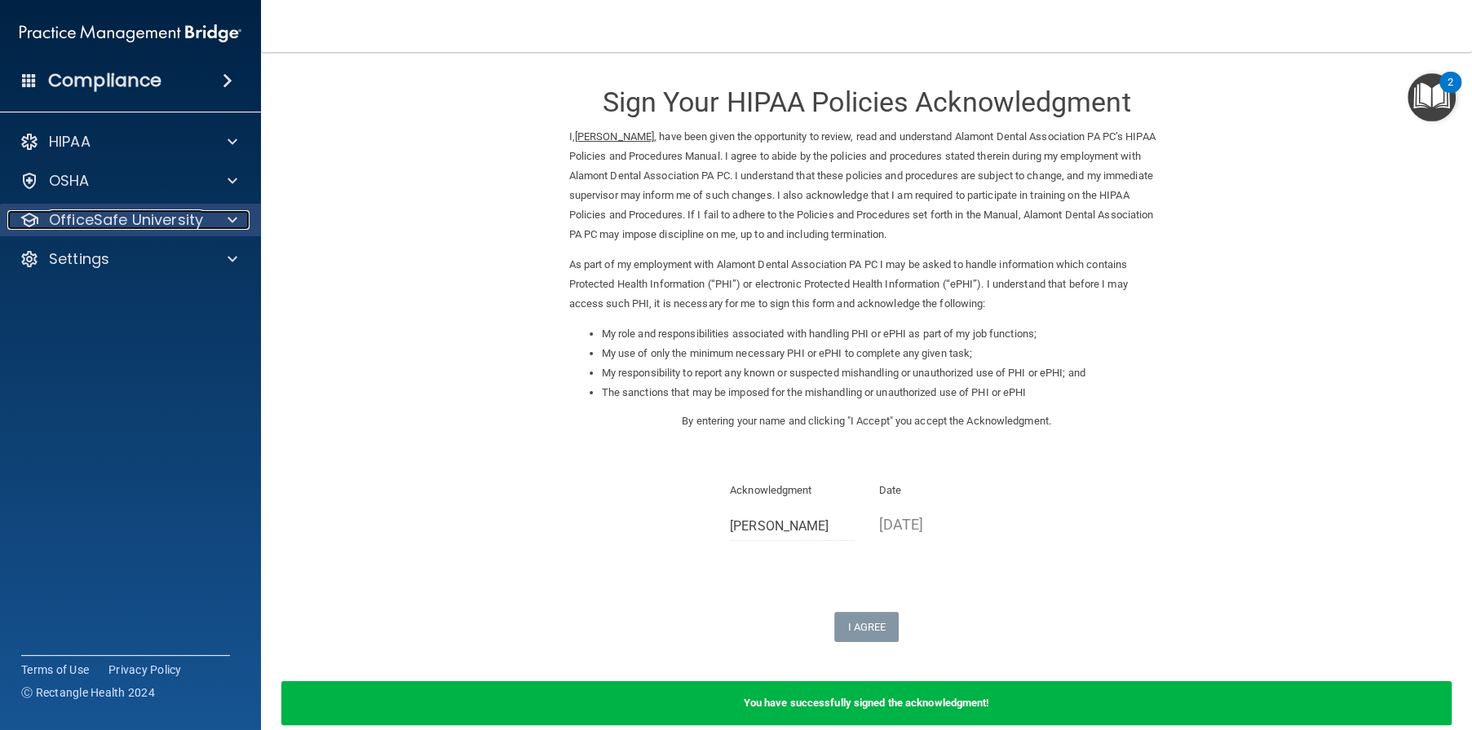
click at [164, 219] on p "OfficeSafe University" at bounding box center [126, 220] width 154 height 20
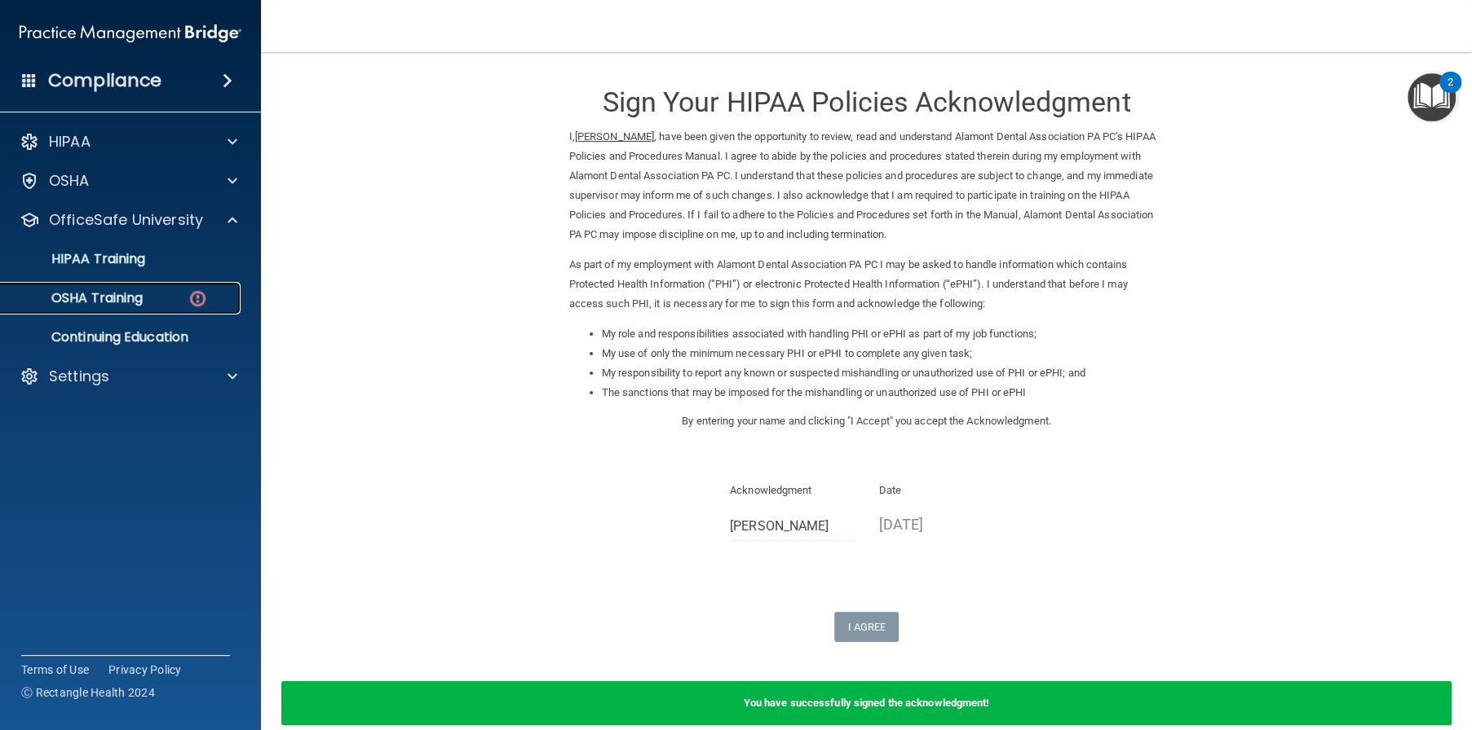
click at [151, 299] on div "OSHA Training" at bounding box center [122, 298] width 223 height 16
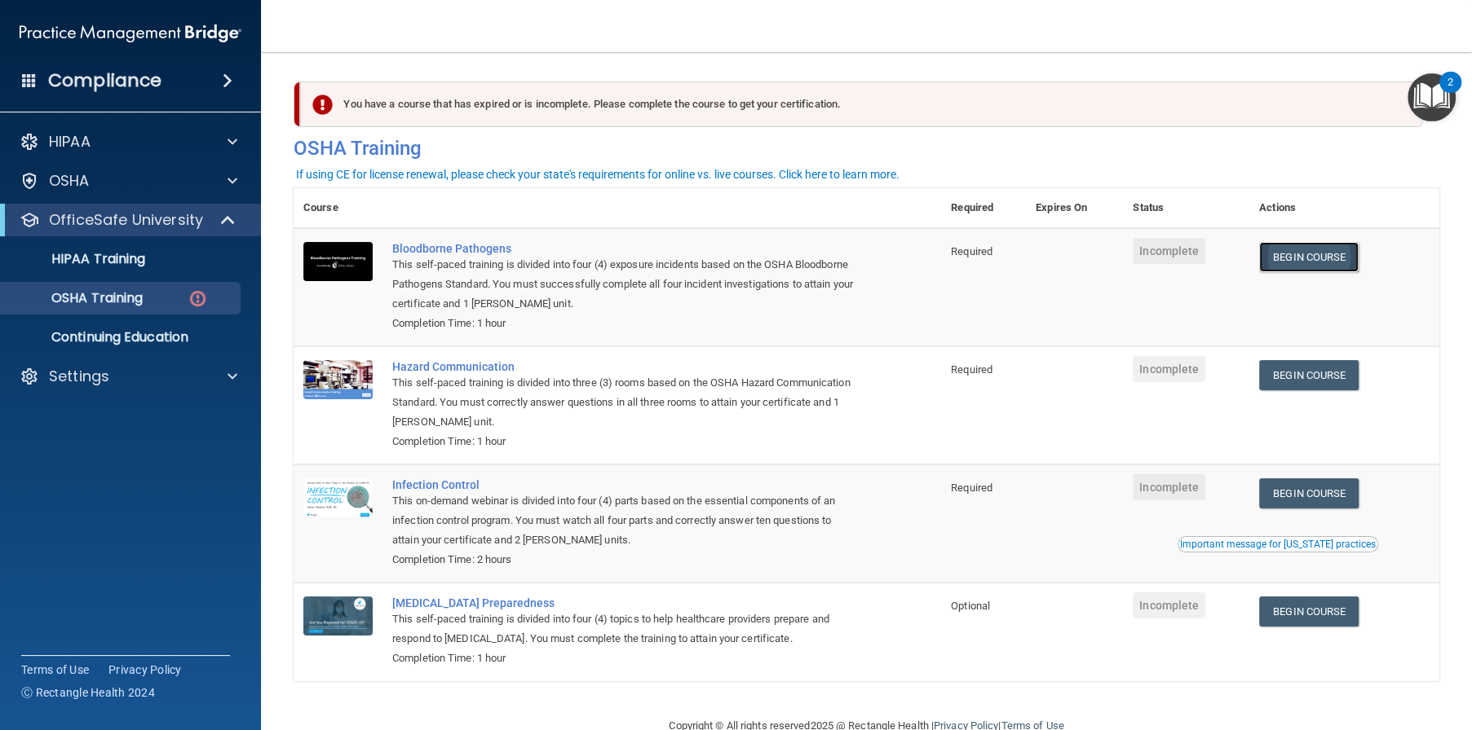
click at [1313, 263] on link "Begin Course" at bounding box center [1308, 257] width 99 height 30
click at [1308, 259] on link "Begin Course" at bounding box center [1308, 257] width 99 height 30
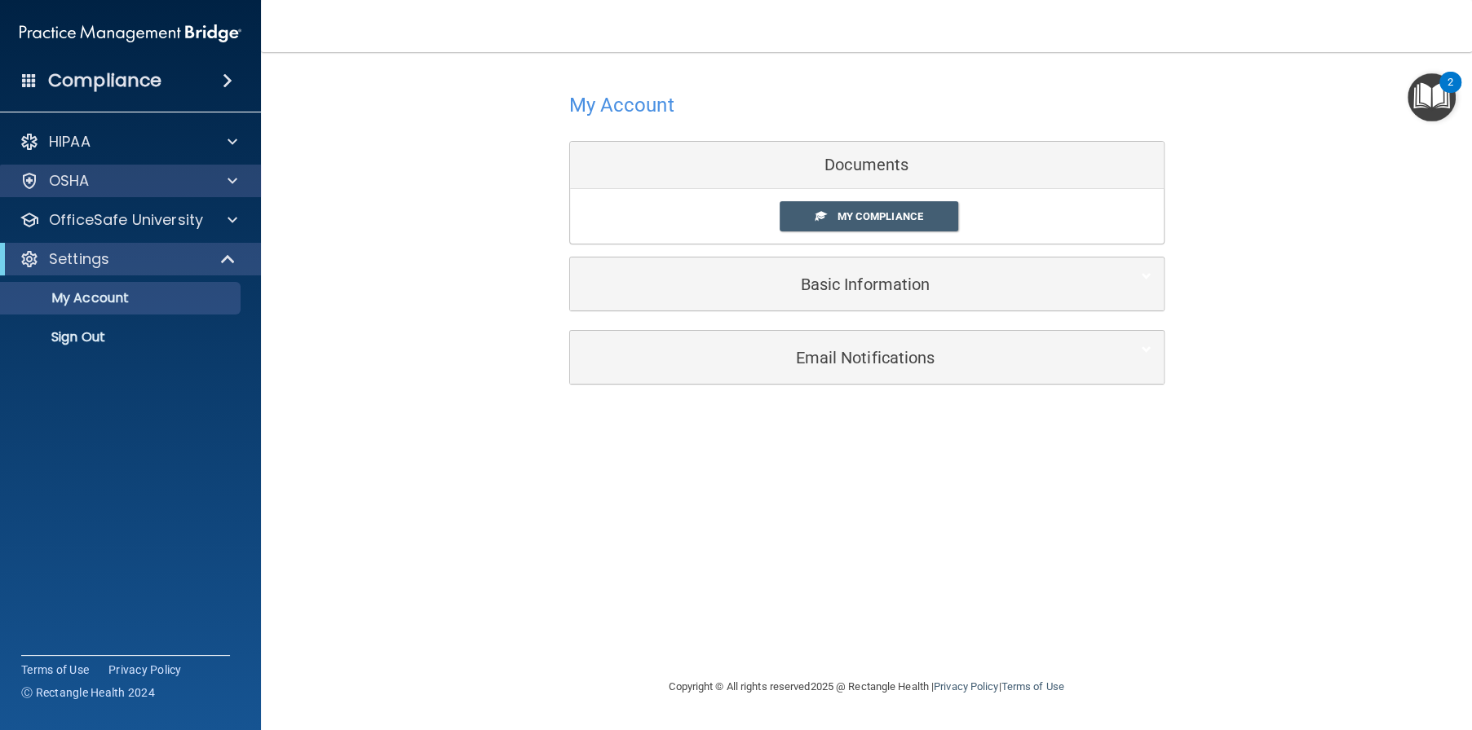
click at [144, 193] on div "OSHA" at bounding box center [131, 181] width 262 height 33
click at [841, 220] on span "My Compliance" at bounding box center [879, 216] width 86 height 12
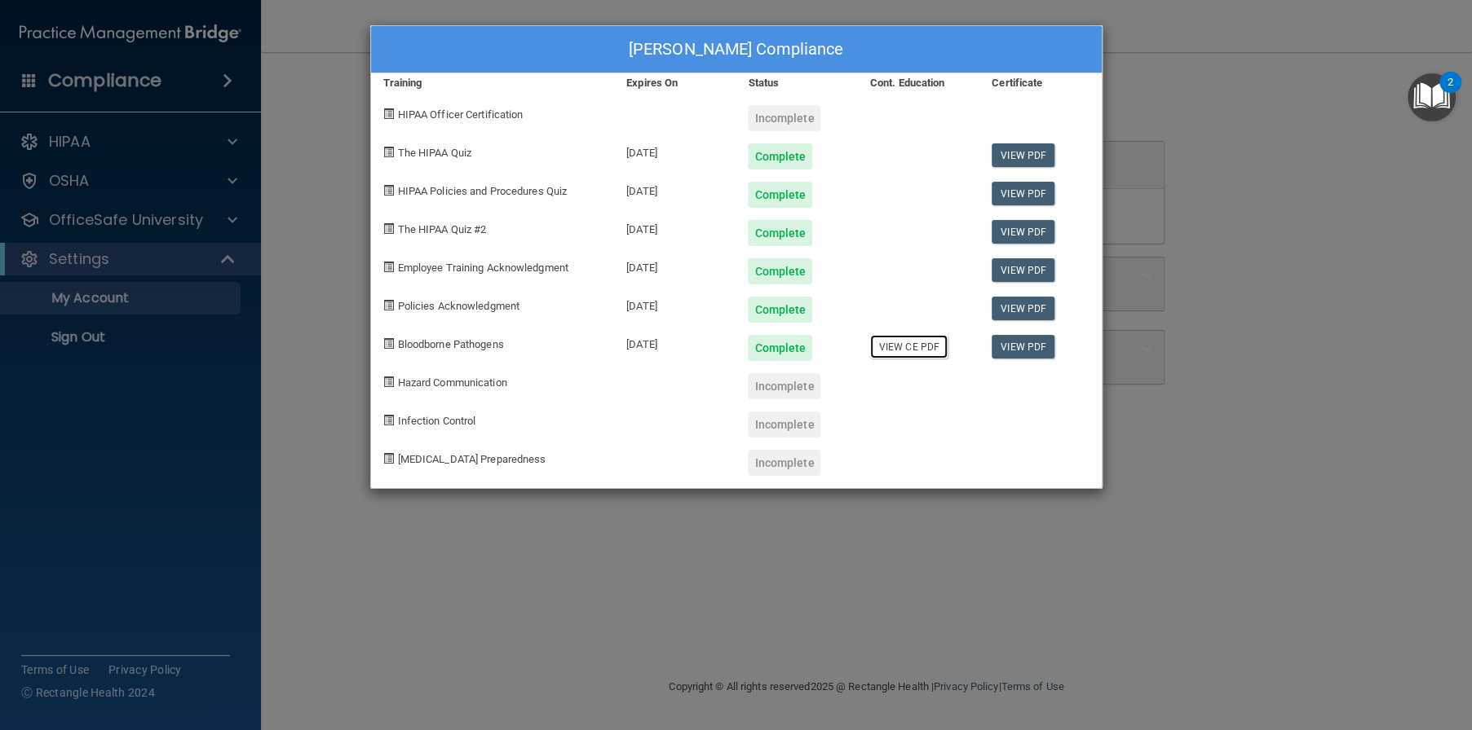
click at [927, 349] on link "View CE PDF" at bounding box center [908, 347] width 77 height 24
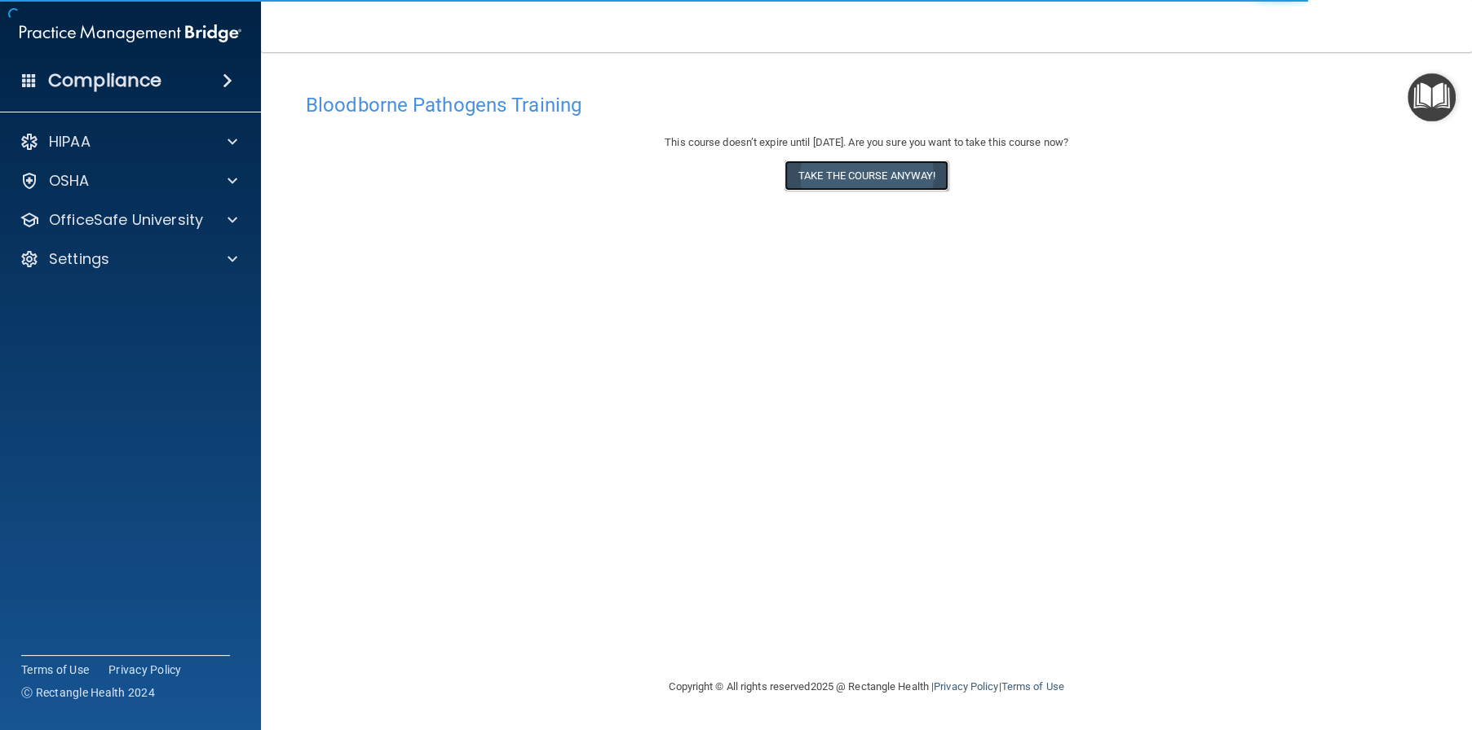
click at [846, 177] on button "Take the course anyway!" at bounding box center [866, 176] width 164 height 30
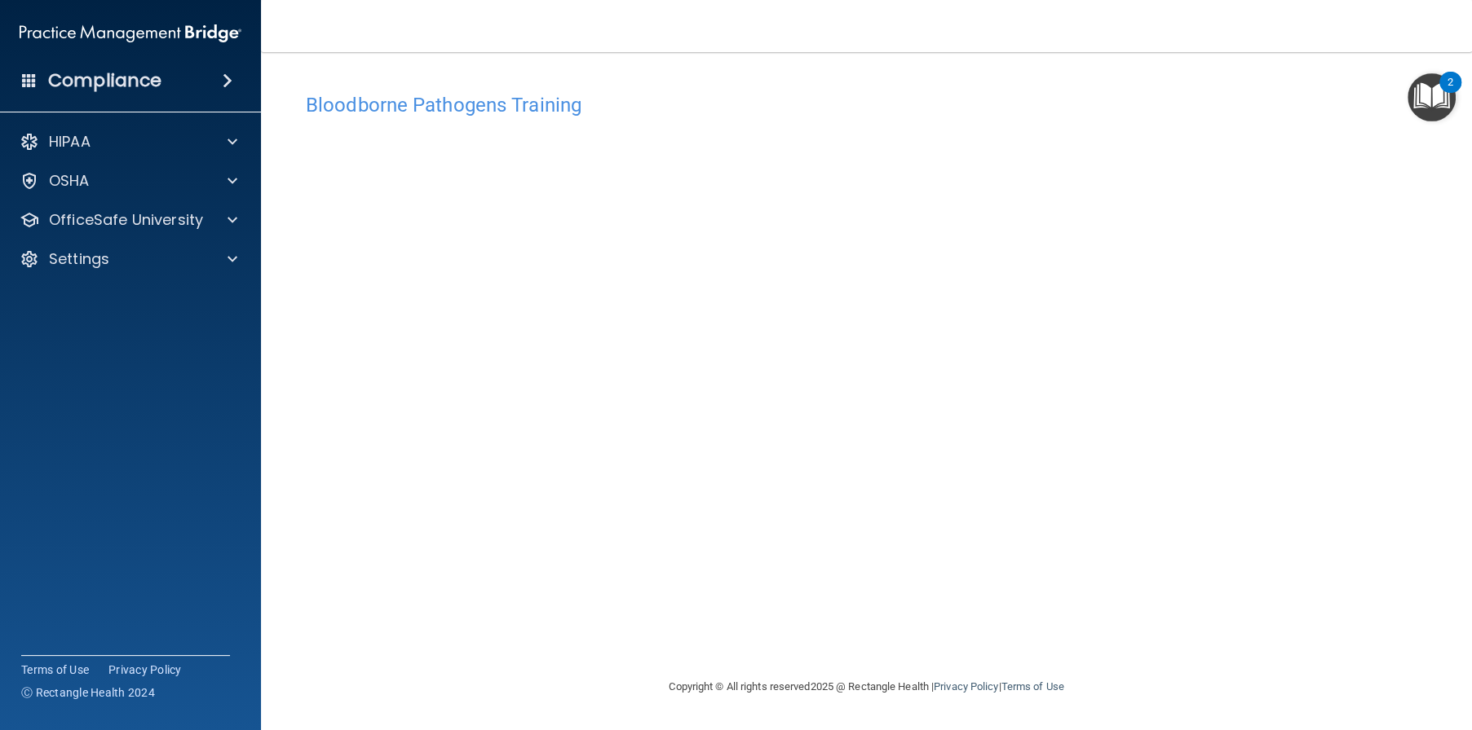
click at [888, 639] on div "Bloodborne Pathogens Training This course doesn’t expire until 10/14/2026. Are …" at bounding box center [865, 381] width 1145 height 593
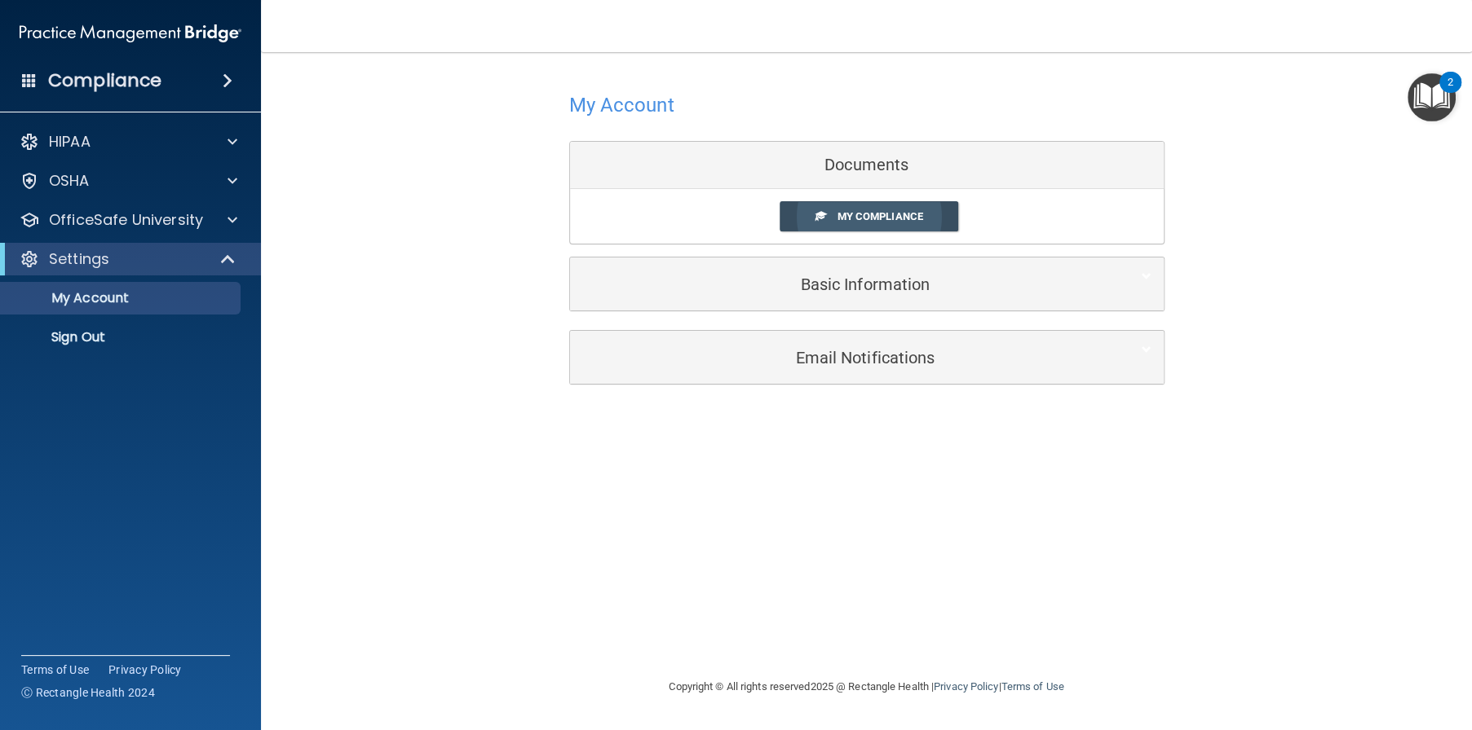
click at [839, 223] on link "My Compliance" at bounding box center [868, 216] width 179 height 30
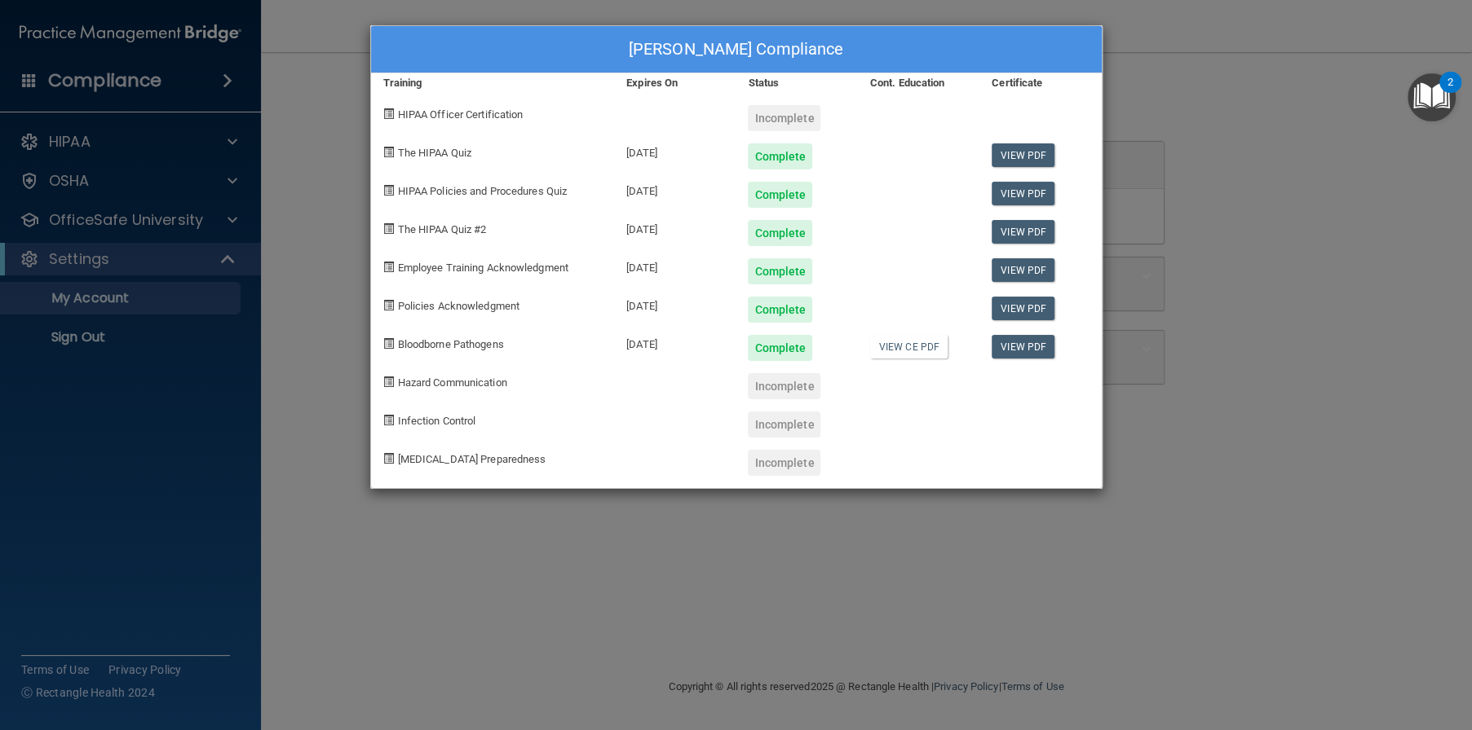
click at [1217, 164] on div "Chassity White's Compliance Training Expires On Status Cont. Education Certific…" at bounding box center [736, 365] width 1472 height 730
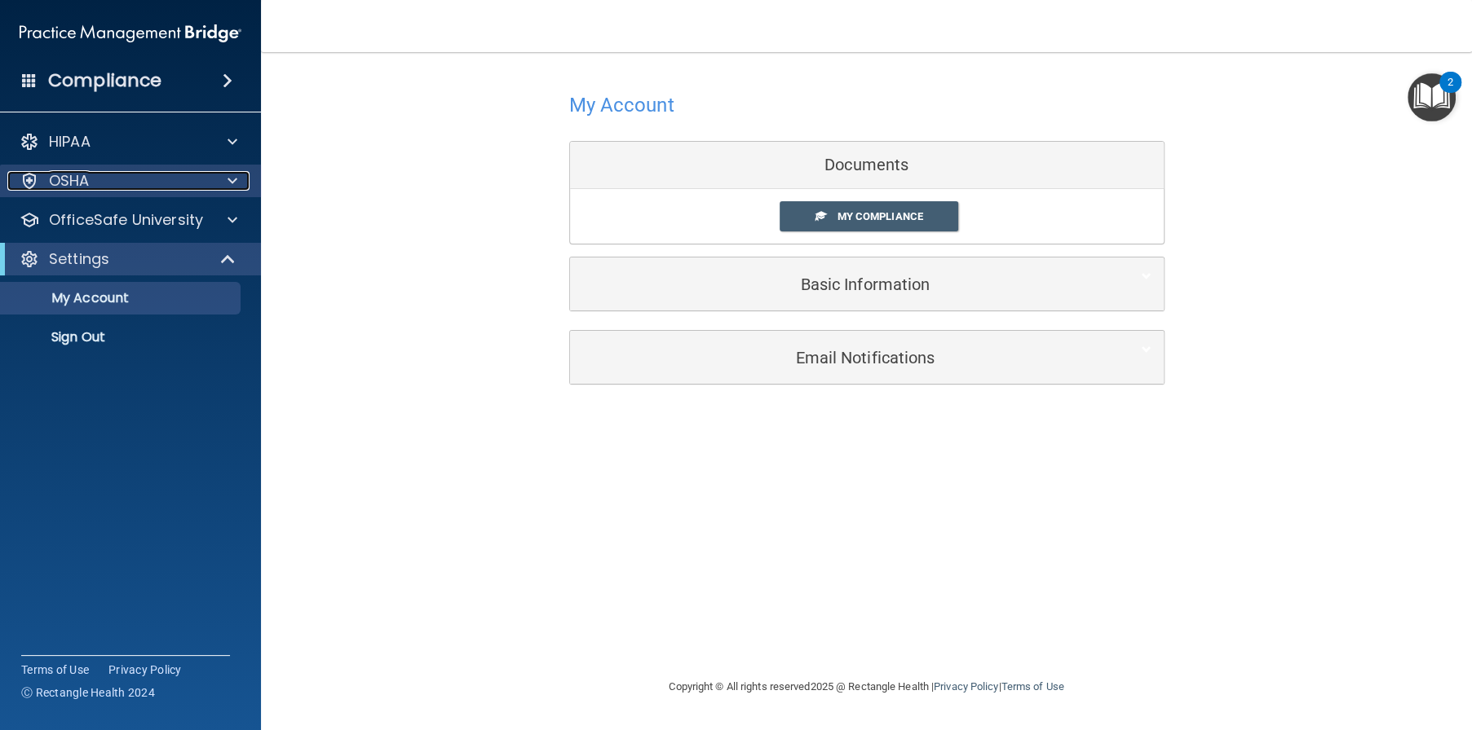
click at [143, 183] on div "OSHA" at bounding box center [108, 181] width 202 height 20
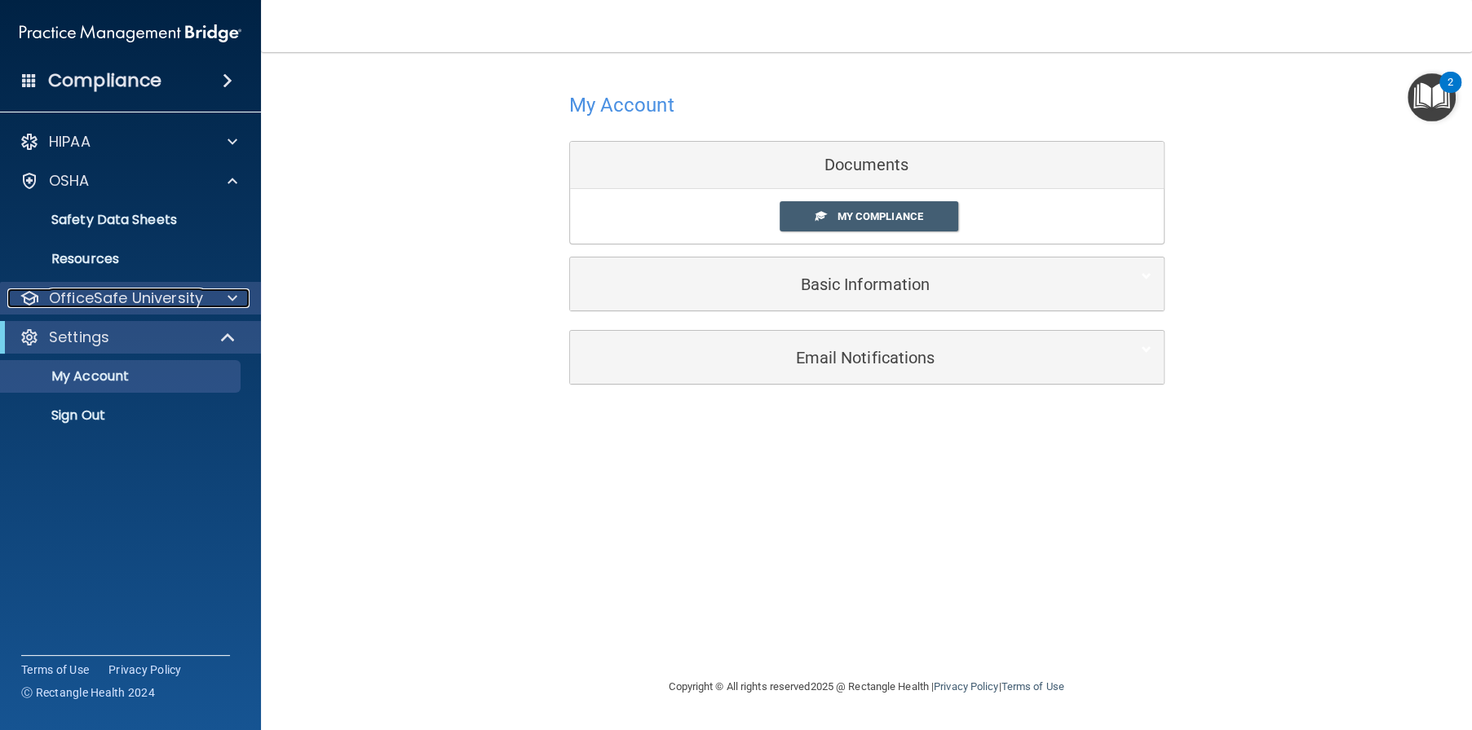
click at [165, 302] on p "OfficeSafe University" at bounding box center [126, 299] width 154 height 20
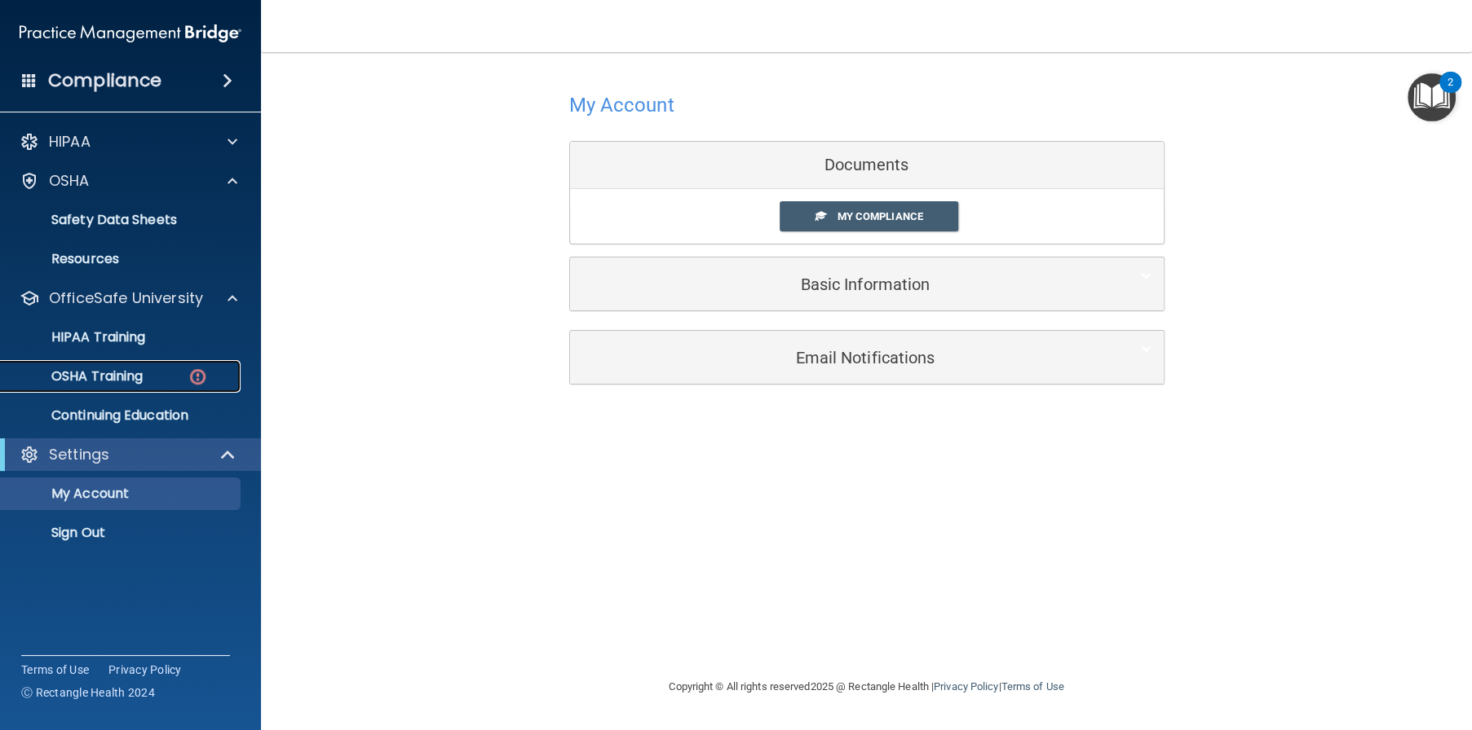
click at [161, 380] on div "OSHA Training" at bounding box center [122, 376] width 223 height 16
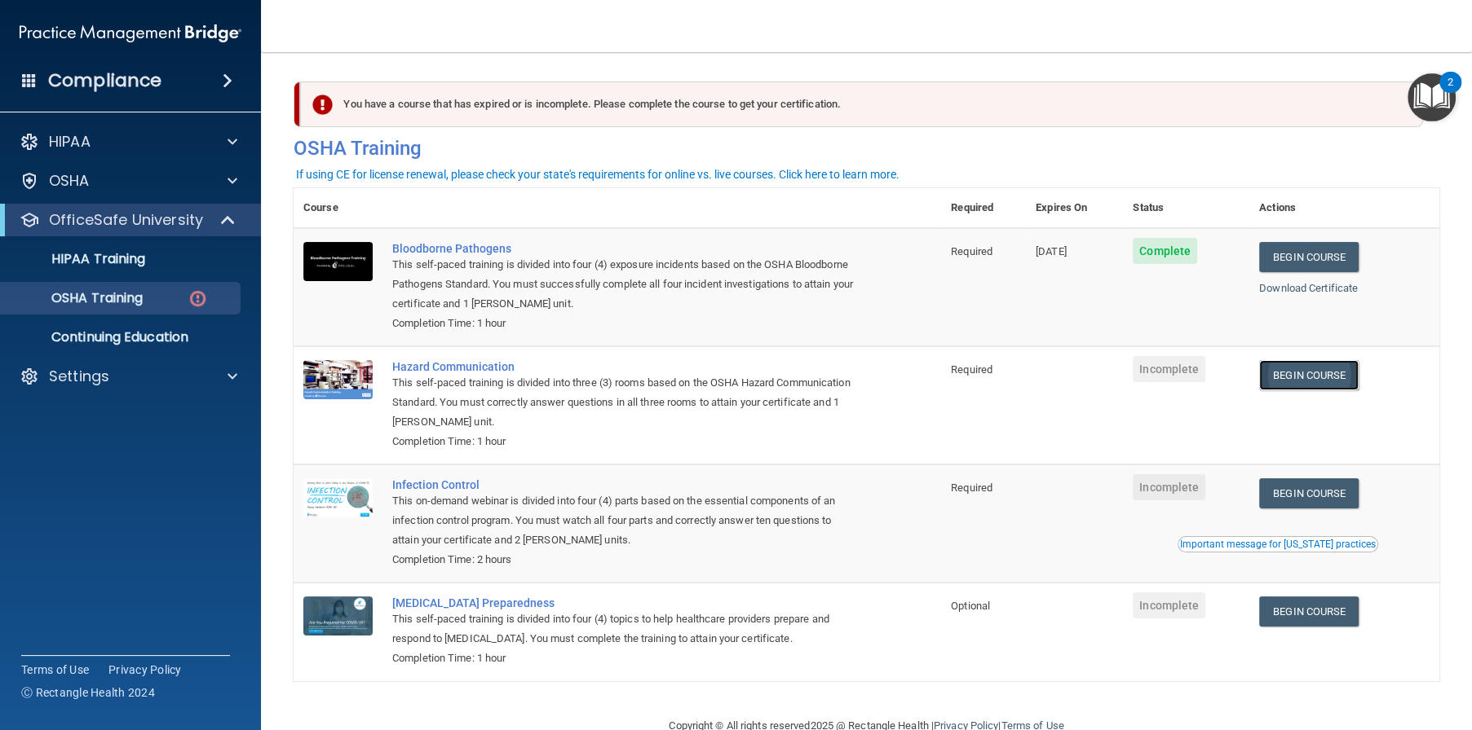
click at [1290, 377] on link "Begin Course" at bounding box center [1308, 375] width 99 height 30
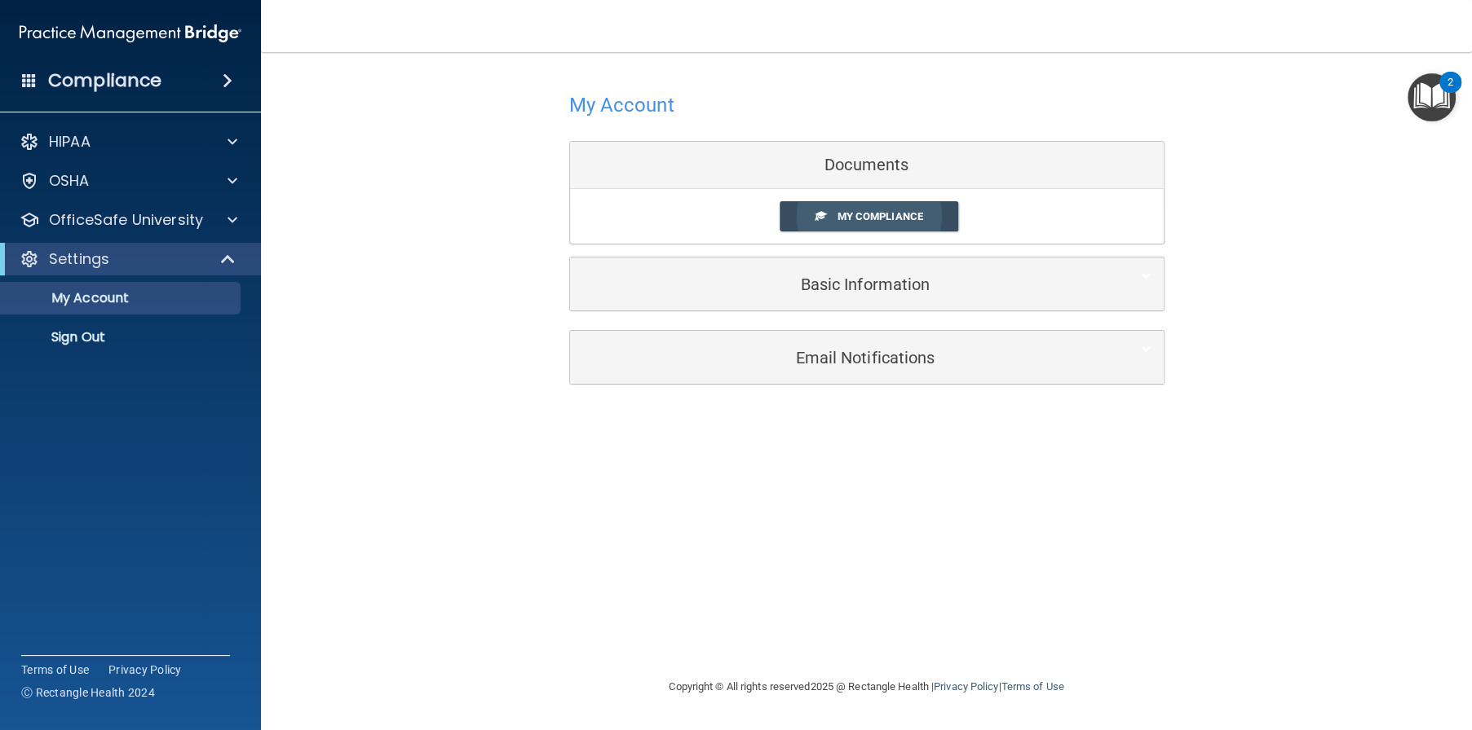
click at [853, 226] on link "My Compliance" at bounding box center [868, 216] width 179 height 30
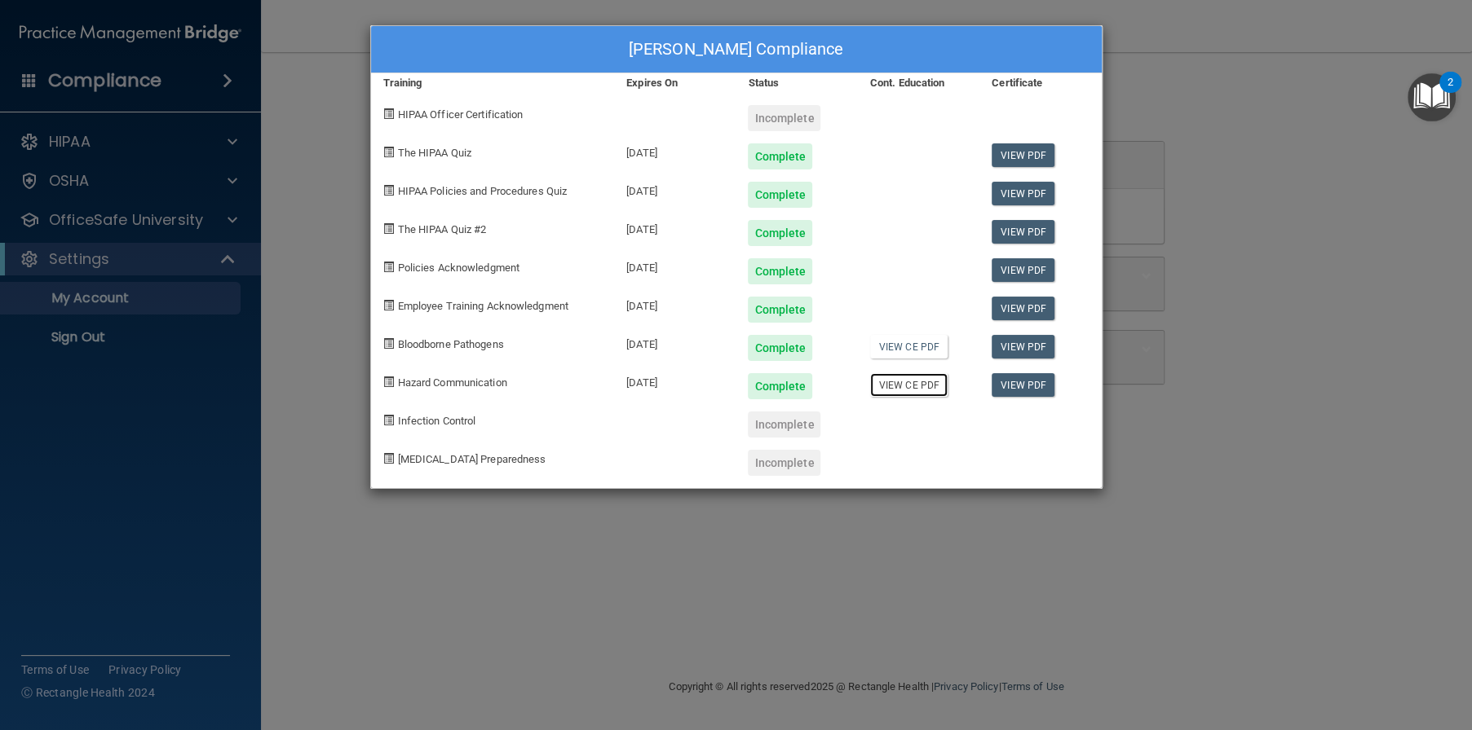
click at [902, 385] on link "View CE PDF" at bounding box center [908, 385] width 77 height 24
click at [143, 299] on div "[DEMOGRAPHIC_DATA][PERSON_NAME] Compliance Training Expires On Status Cont. Edu…" at bounding box center [736, 365] width 1472 height 730
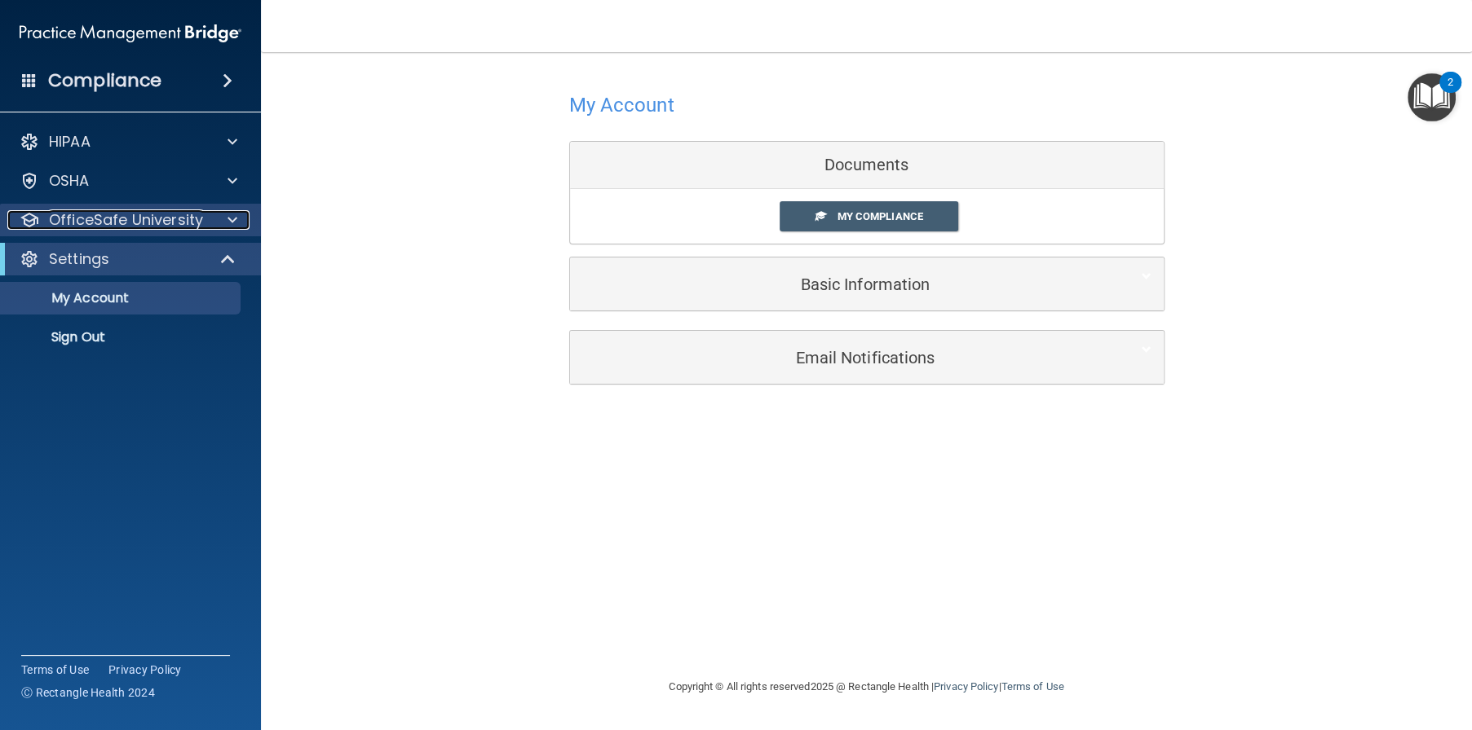
click at [131, 217] on p "OfficeSafe University" at bounding box center [126, 220] width 154 height 20
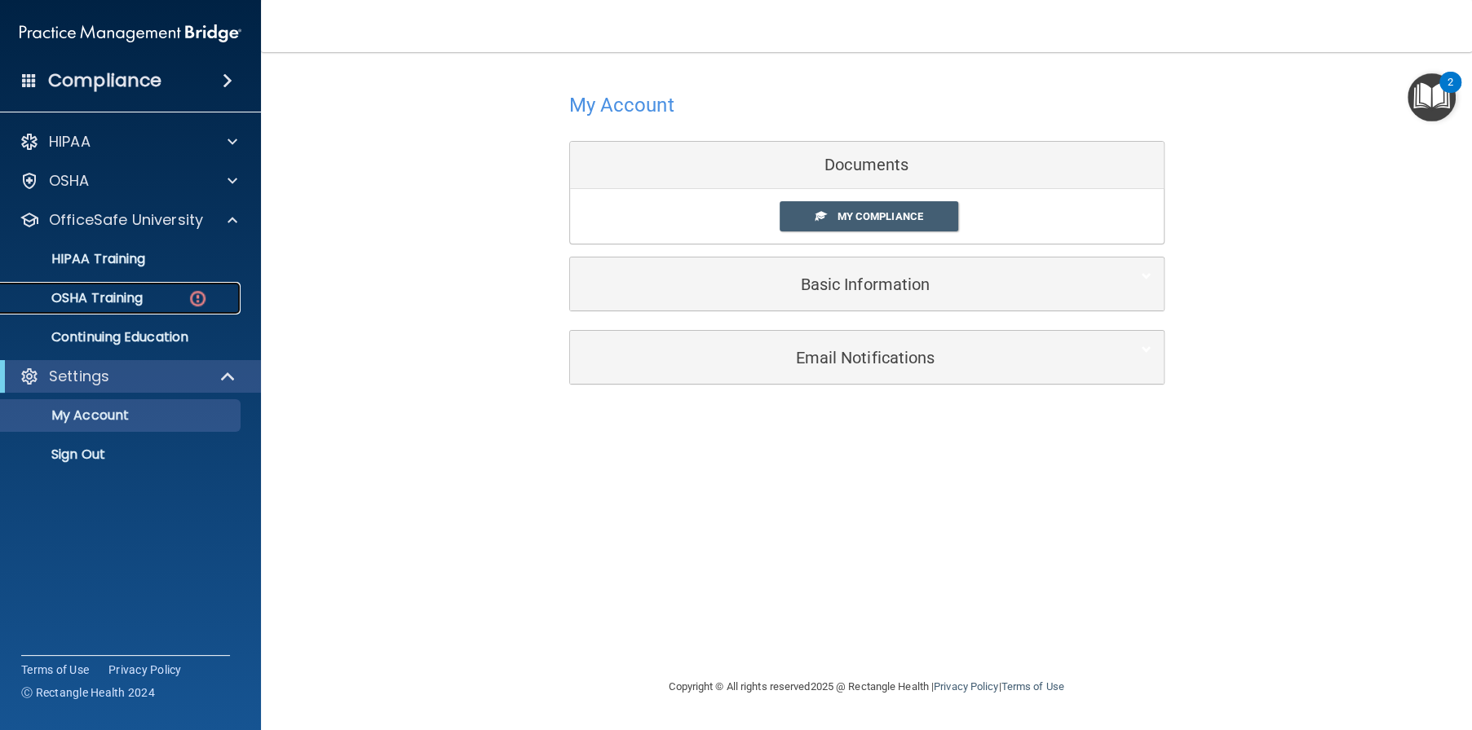
click at [143, 302] on p "OSHA Training" at bounding box center [77, 298] width 132 height 16
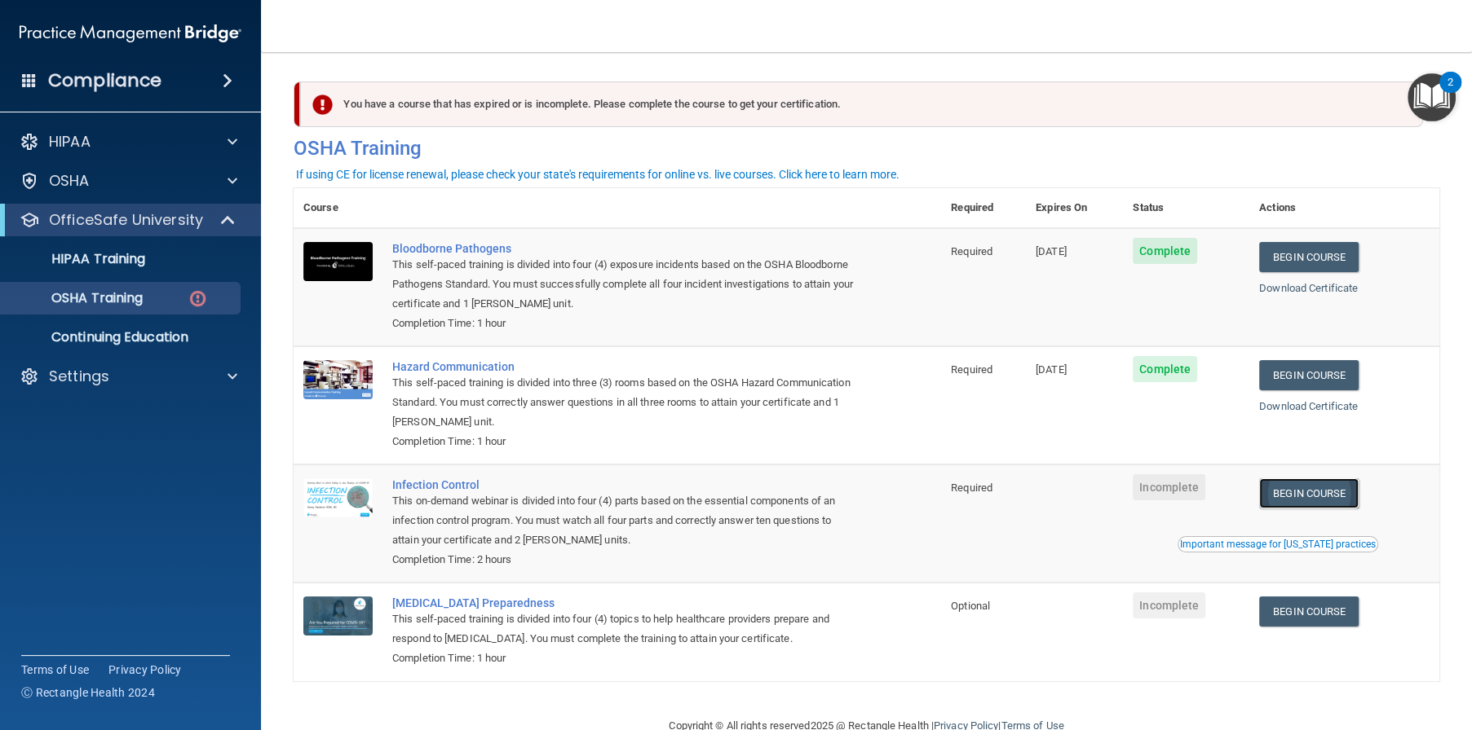
click at [1333, 489] on link "Begin Course" at bounding box center [1308, 494] width 99 height 30
click at [1288, 494] on link "Begin Course" at bounding box center [1308, 494] width 99 height 30
click at [714, 530] on div "This on-demand webinar is divided into four (4) parts based on the essential co…" at bounding box center [625, 521] width 467 height 59
click at [754, 512] on div "This on-demand webinar is divided into four (4) parts based on the essential co…" at bounding box center [625, 521] width 467 height 59
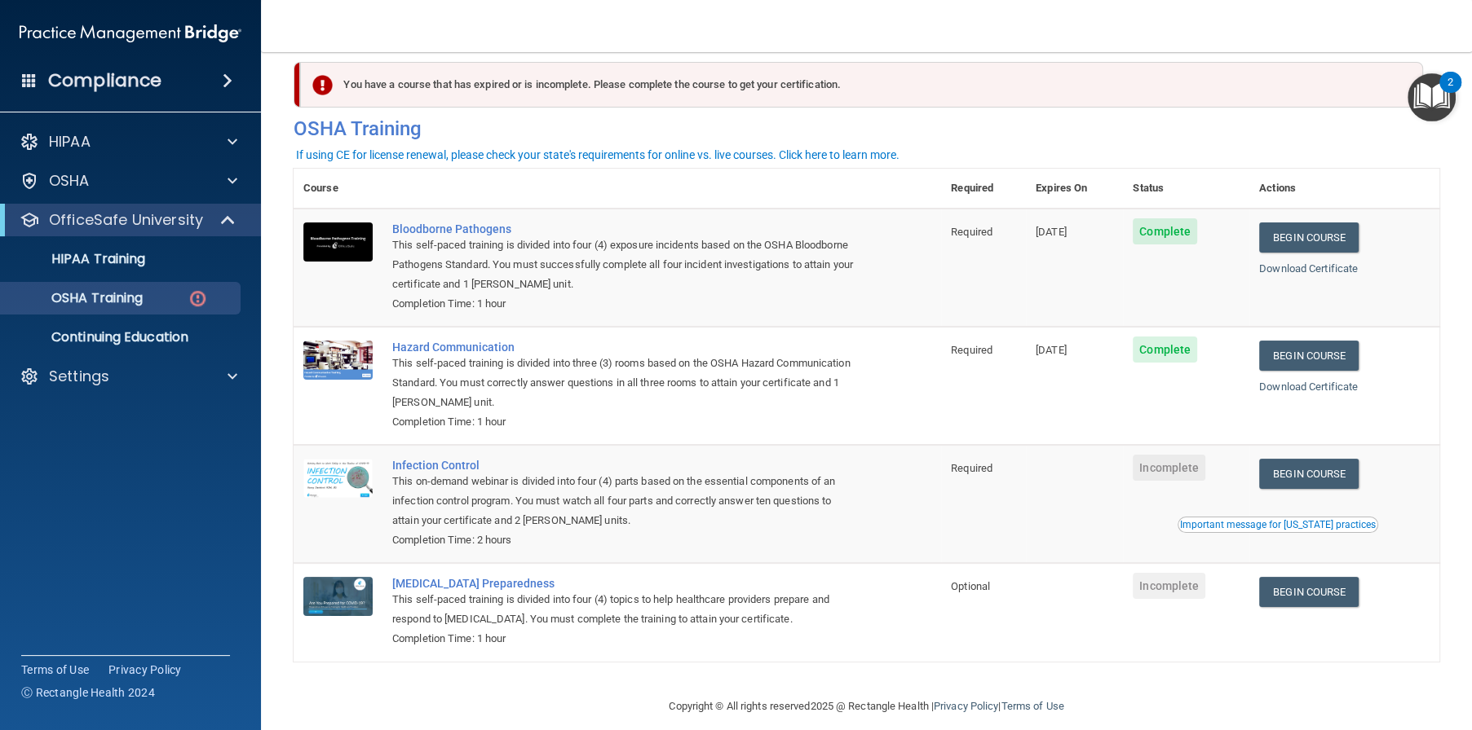
scroll to position [38, 0]
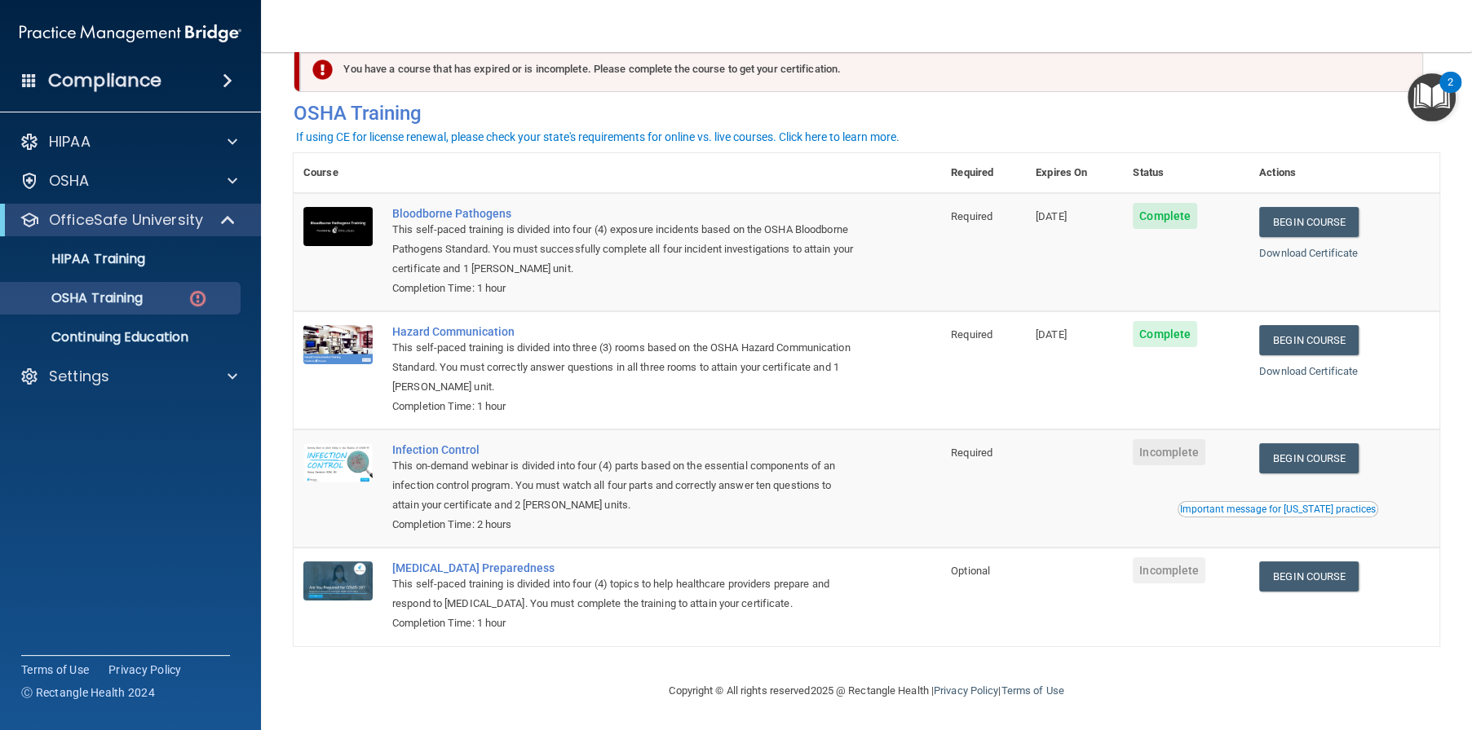
click at [825, 494] on div "This on-demand webinar is divided into four (4) parts based on the essential co…" at bounding box center [625, 486] width 467 height 59
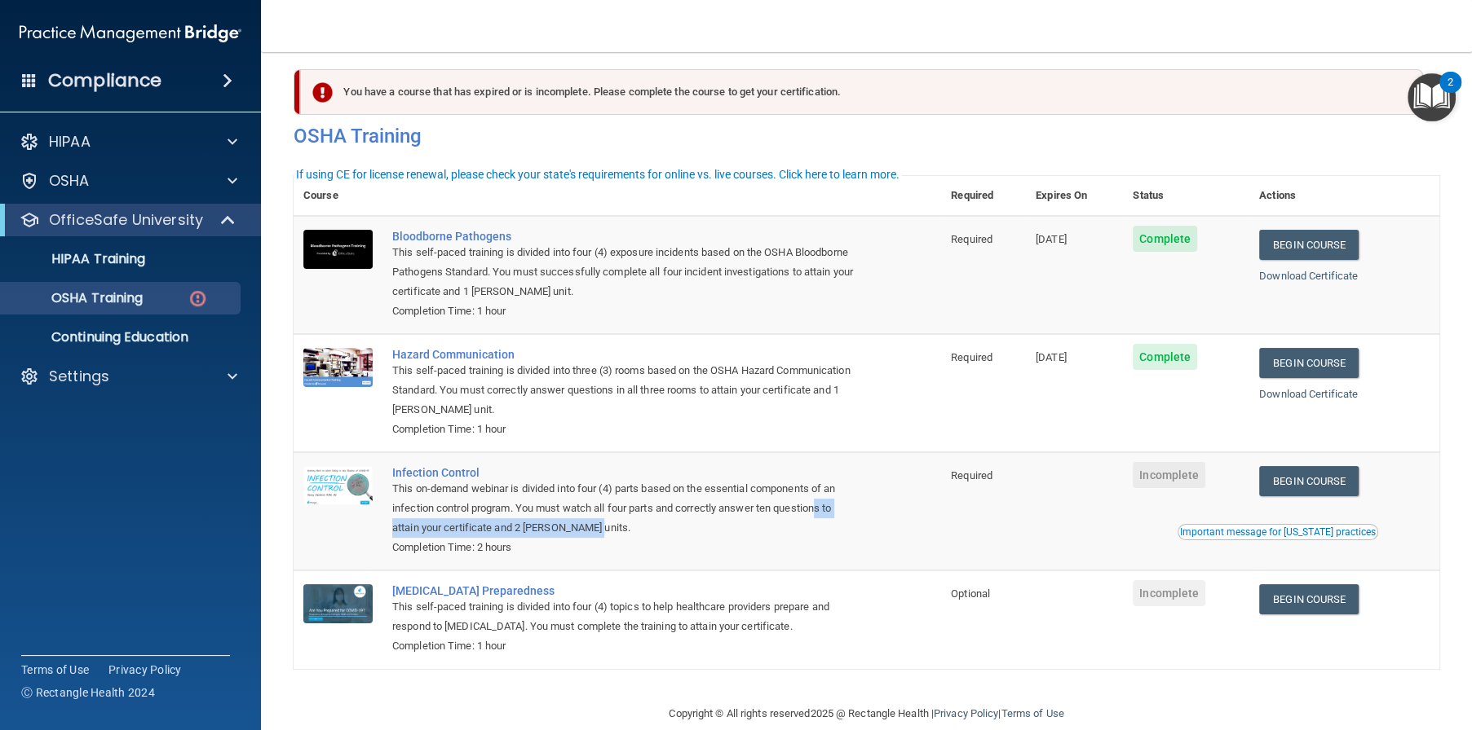
scroll to position [0, 0]
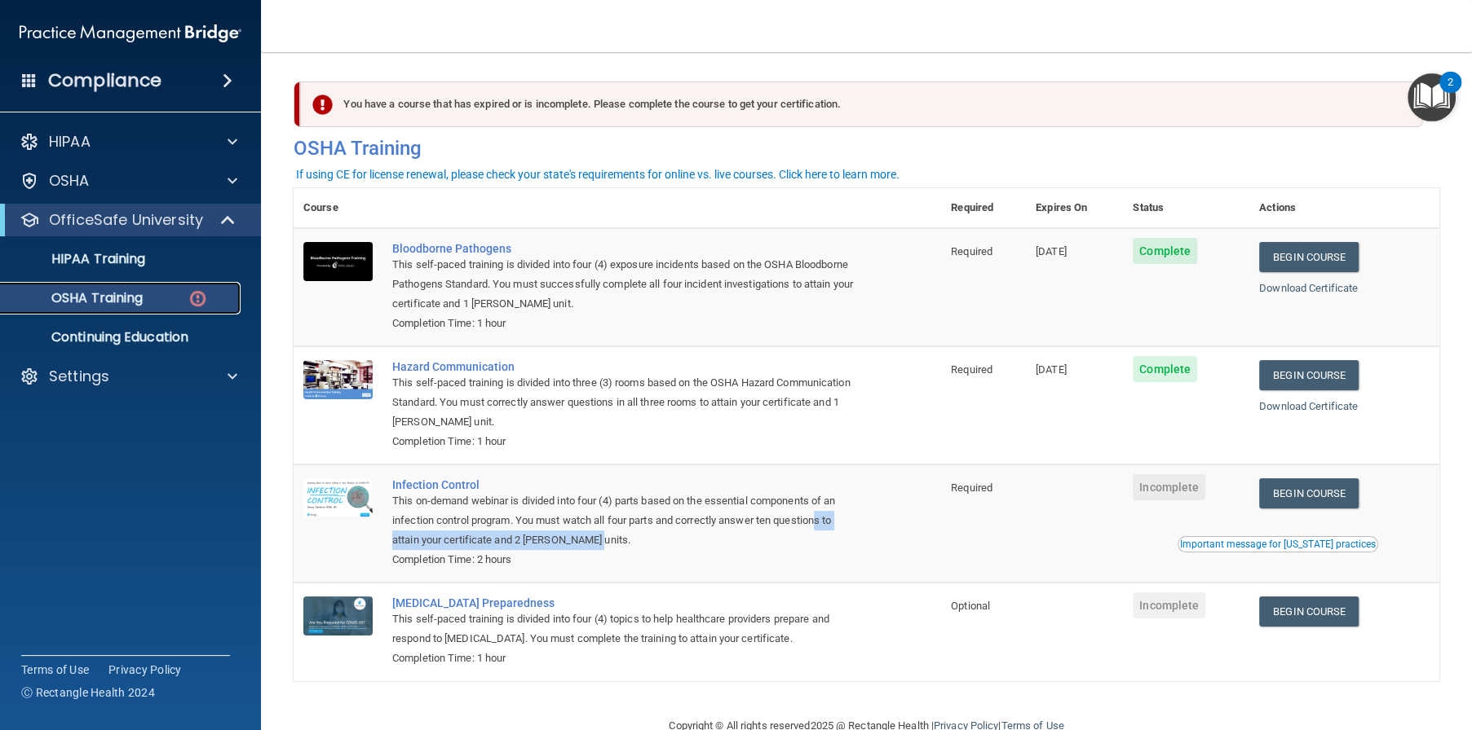
click at [121, 302] on p "OSHA Training" at bounding box center [77, 298] width 132 height 16
click at [519, 102] on div "You have a course that has expired or is incomplete. Please complete the course…" at bounding box center [861, 105] width 1123 height 46
click at [656, 537] on div "This on-demand webinar is divided into four (4) parts based on the essential co…" at bounding box center [625, 521] width 467 height 59
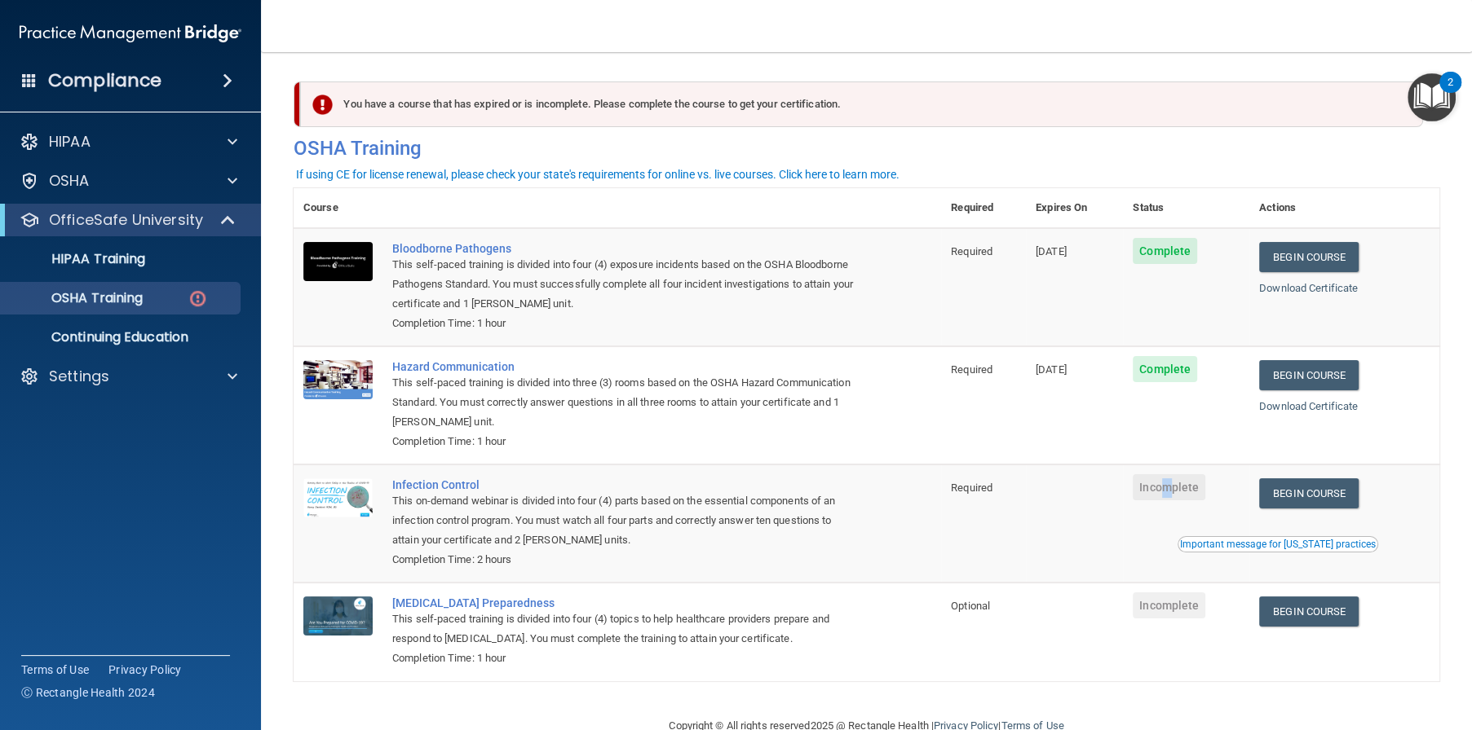
click at [1170, 488] on span "Incomplete" at bounding box center [1168, 487] width 73 height 26
drag, startPoint x: 1170, startPoint y: 488, endPoint x: 1059, endPoint y: 567, distance: 135.7
click at [1059, 567] on td at bounding box center [1074, 524] width 97 height 118
click at [1211, 540] on div "Important message for California practices" at bounding box center [1278, 545] width 196 height 10
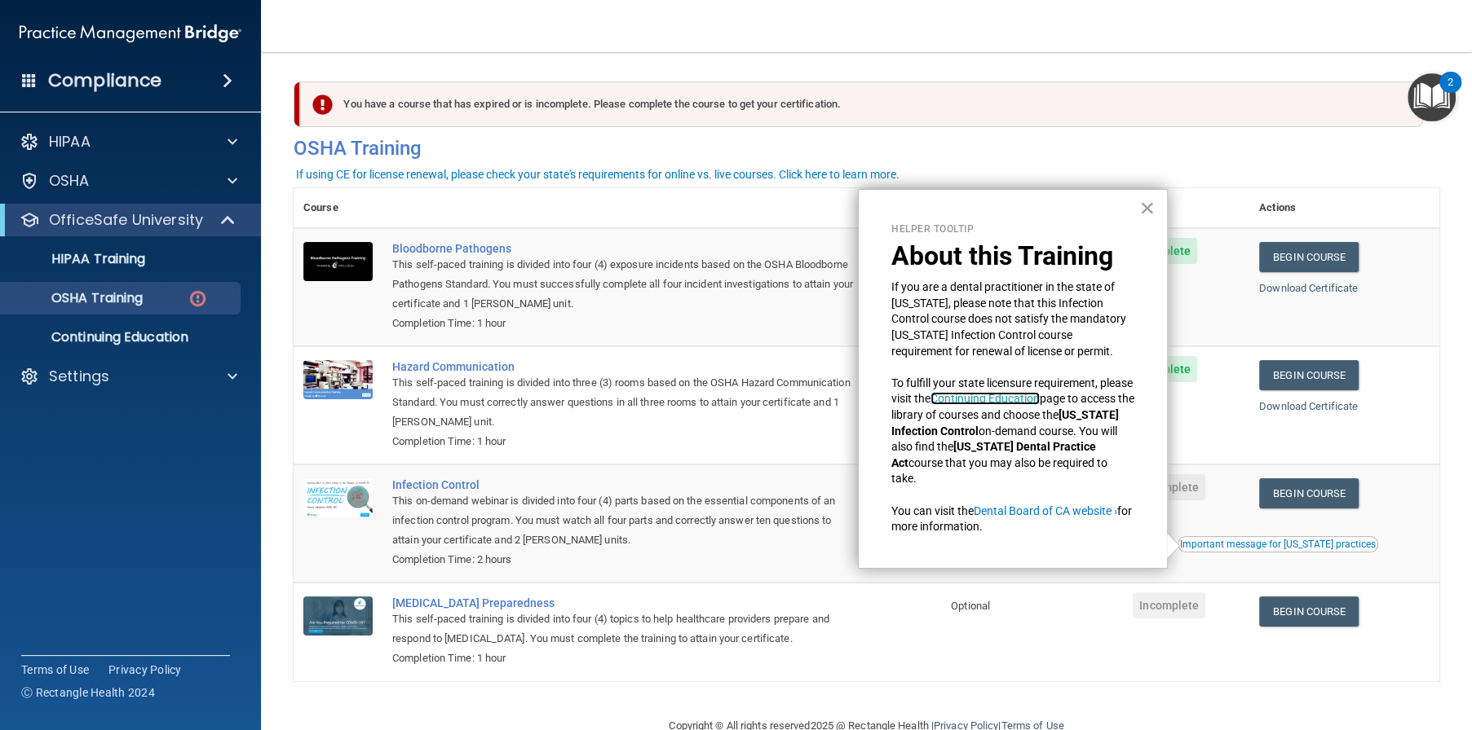
click at [1020, 401] on link "Continuing Education" at bounding box center [984, 398] width 109 height 13
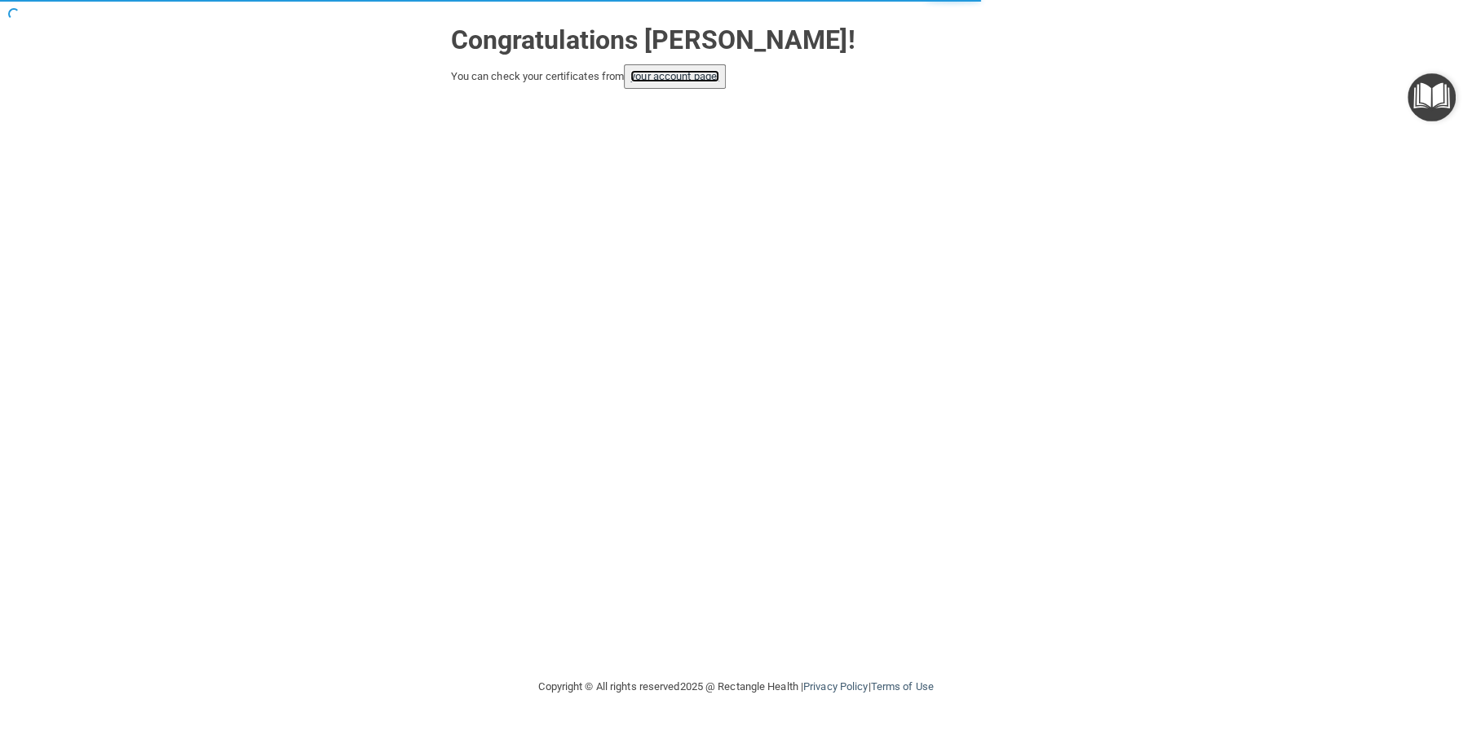
click at [691, 73] on link "your account page!" at bounding box center [674, 76] width 89 height 12
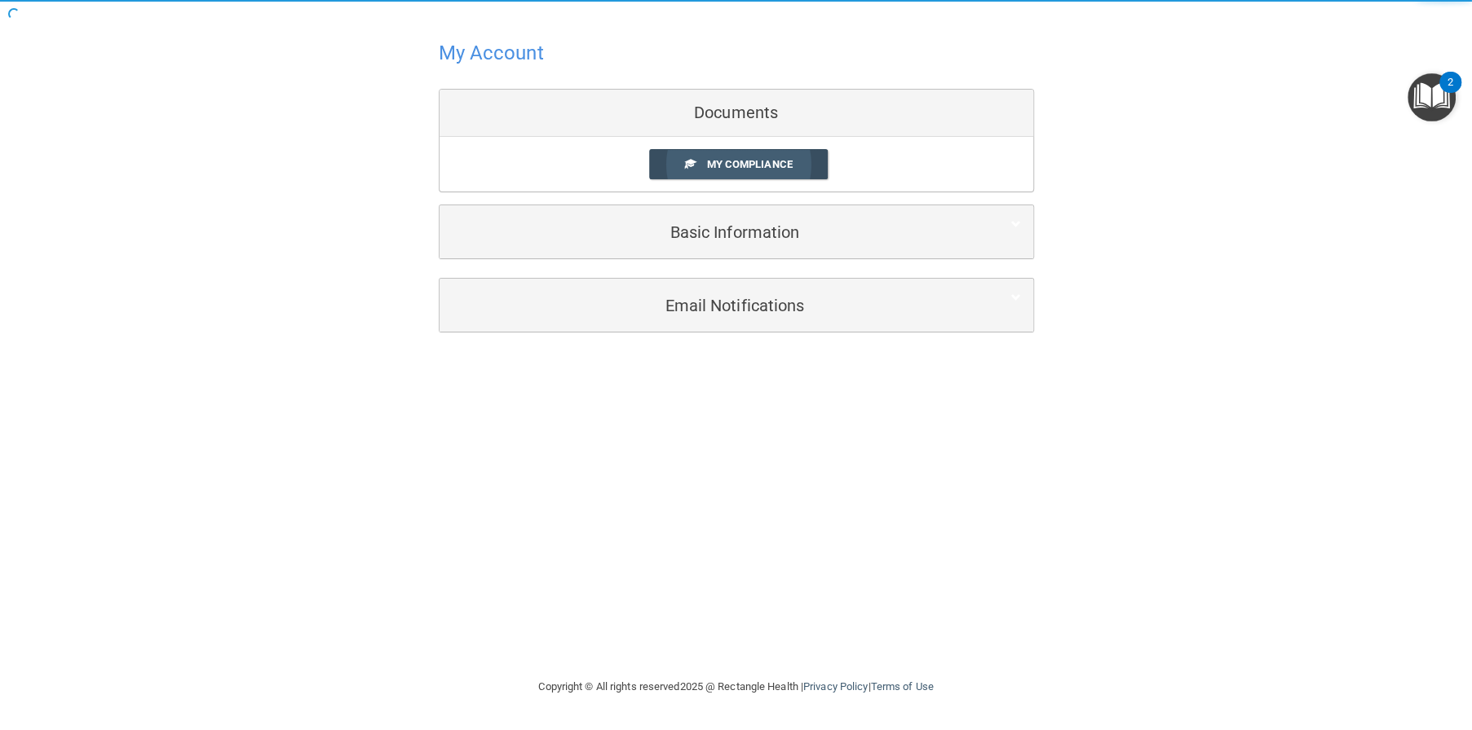
click at [786, 178] on link "My Compliance" at bounding box center [738, 164] width 179 height 30
click at [800, 160] on link "My Compliance" at bounding box center [738, 164] width 179 height 30
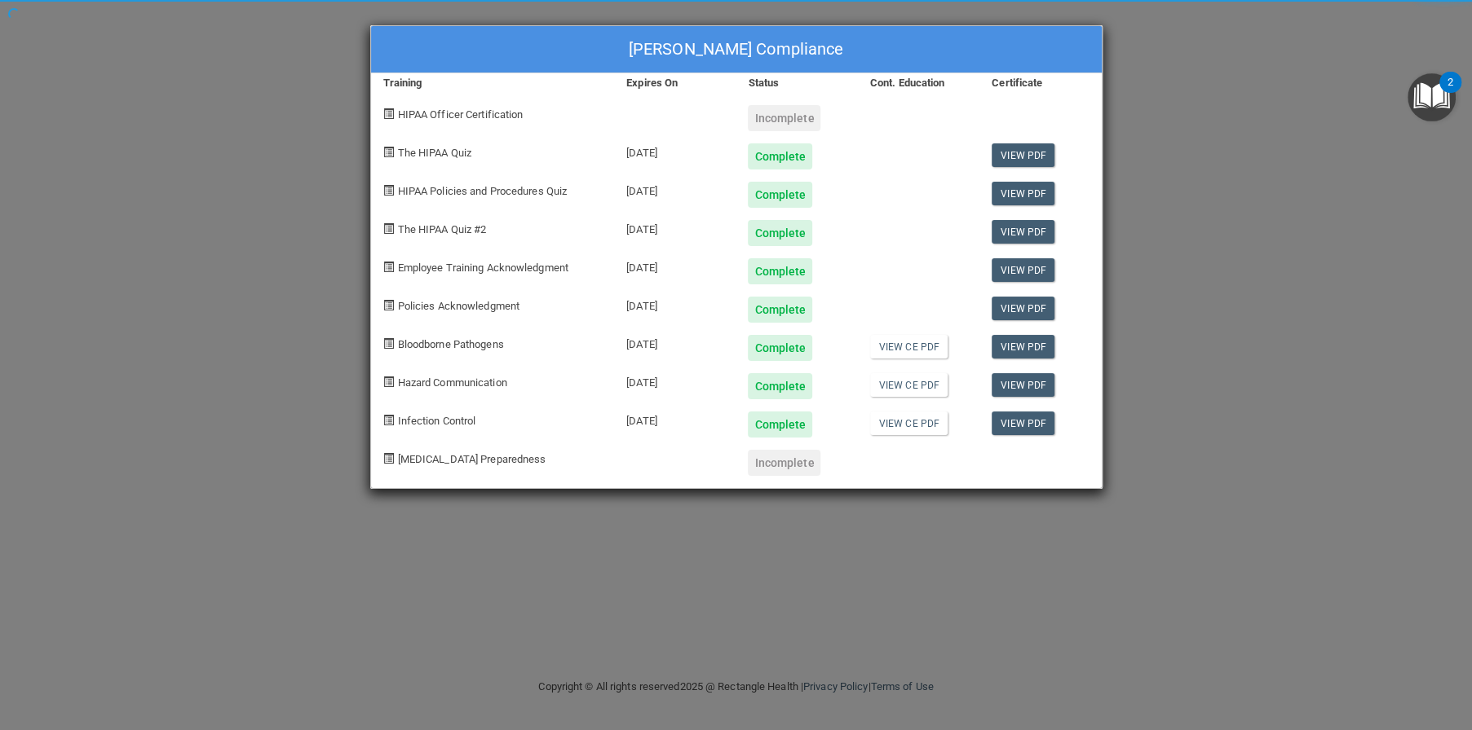
click at [916, 426] on div "Chassity White's Compliance Training Expires On Status Cont. Education Certific…" at bounding box center [736, 365] width 1472 height 730
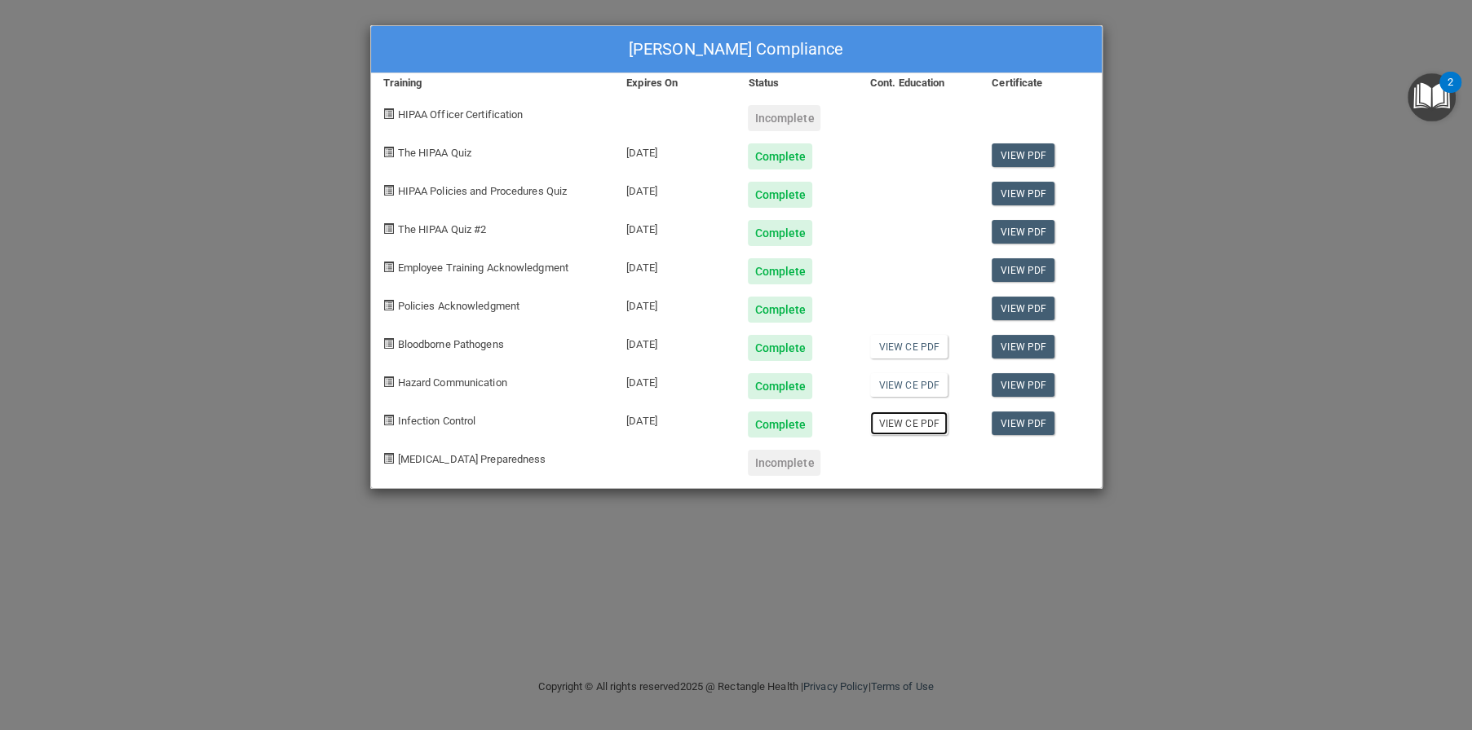
click at [916, 426] on link "View CE PDF" at bounding box center [908, 424] width 77 height 24
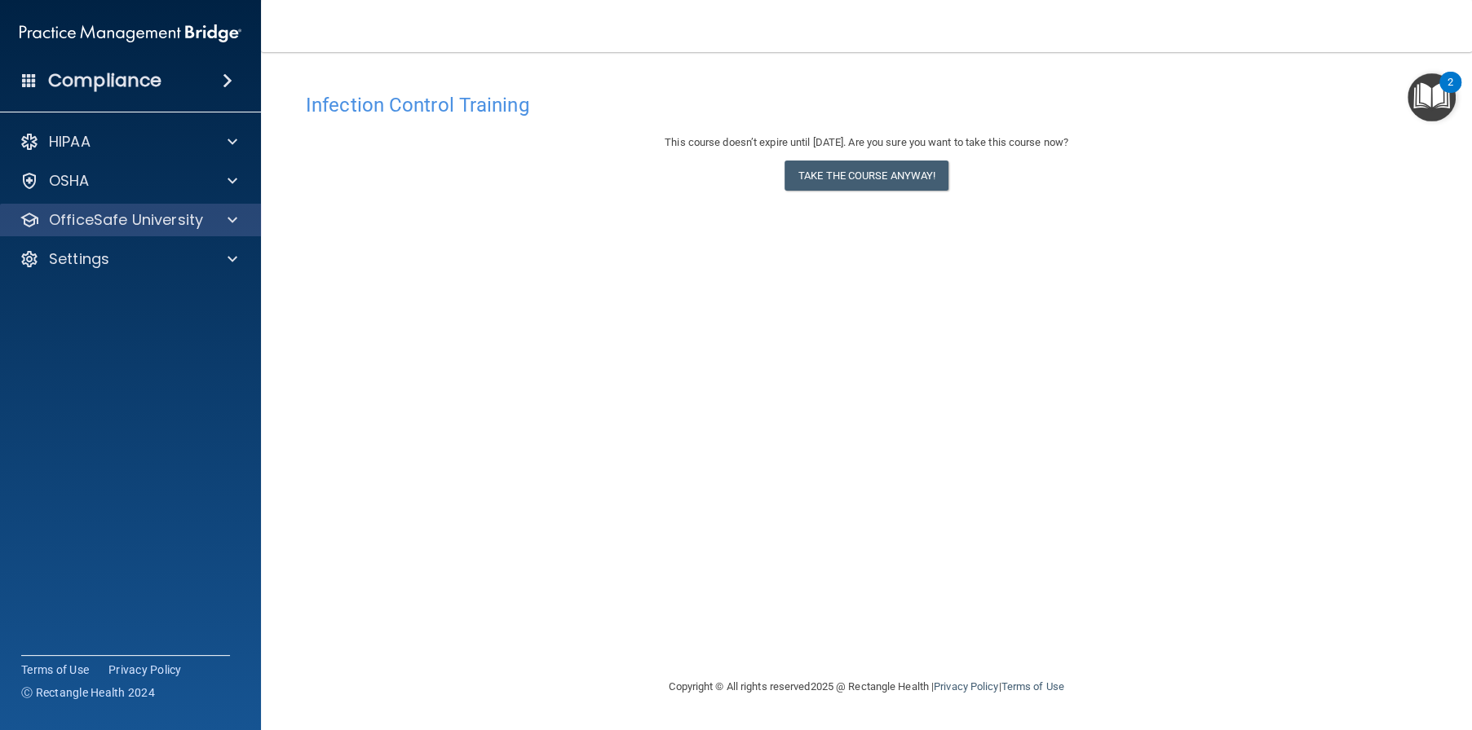
click at [131, 231] on div "OfficeSafe University" at bounding box center [131, 220] width 262 height 33
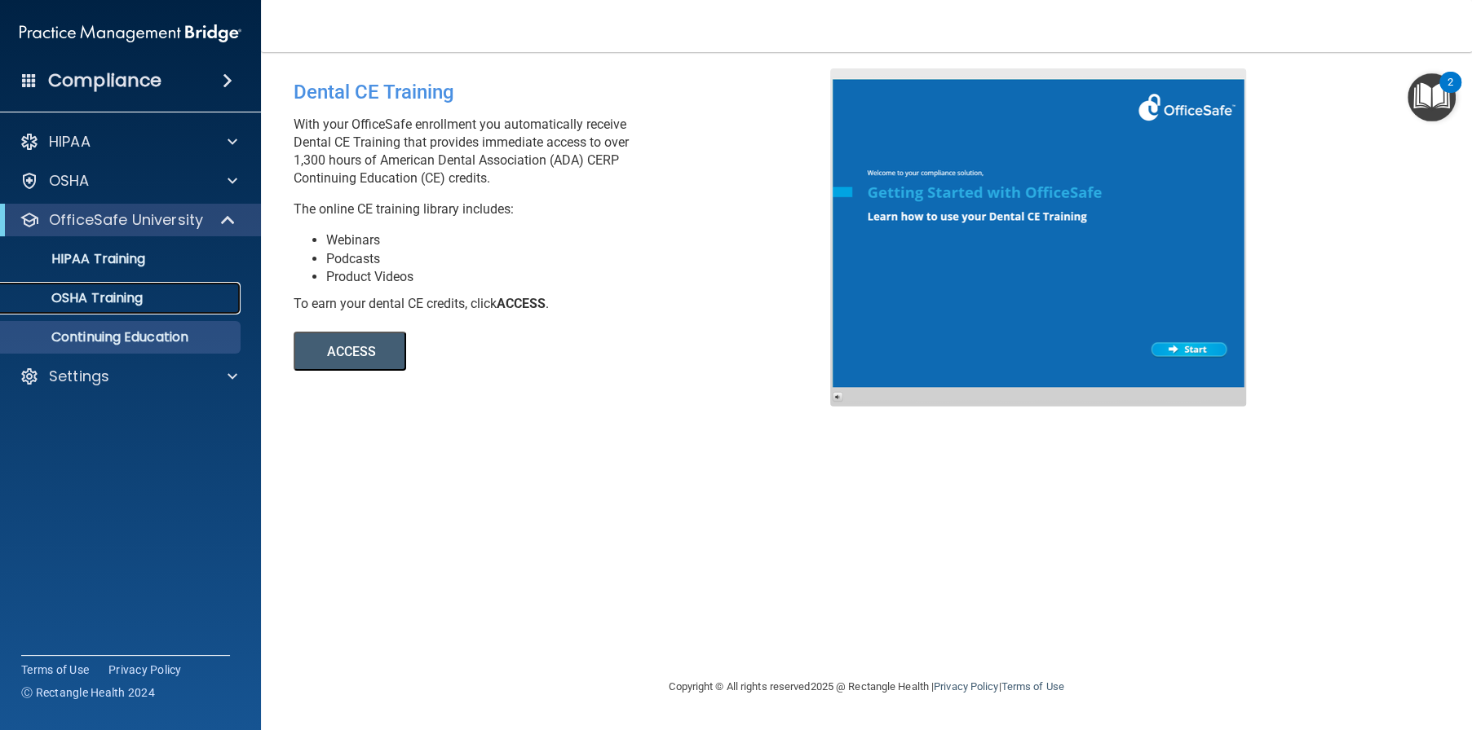
click at [52, 296] on p "OSHA Training" at bounding box center [77, 298] width 132 height 16
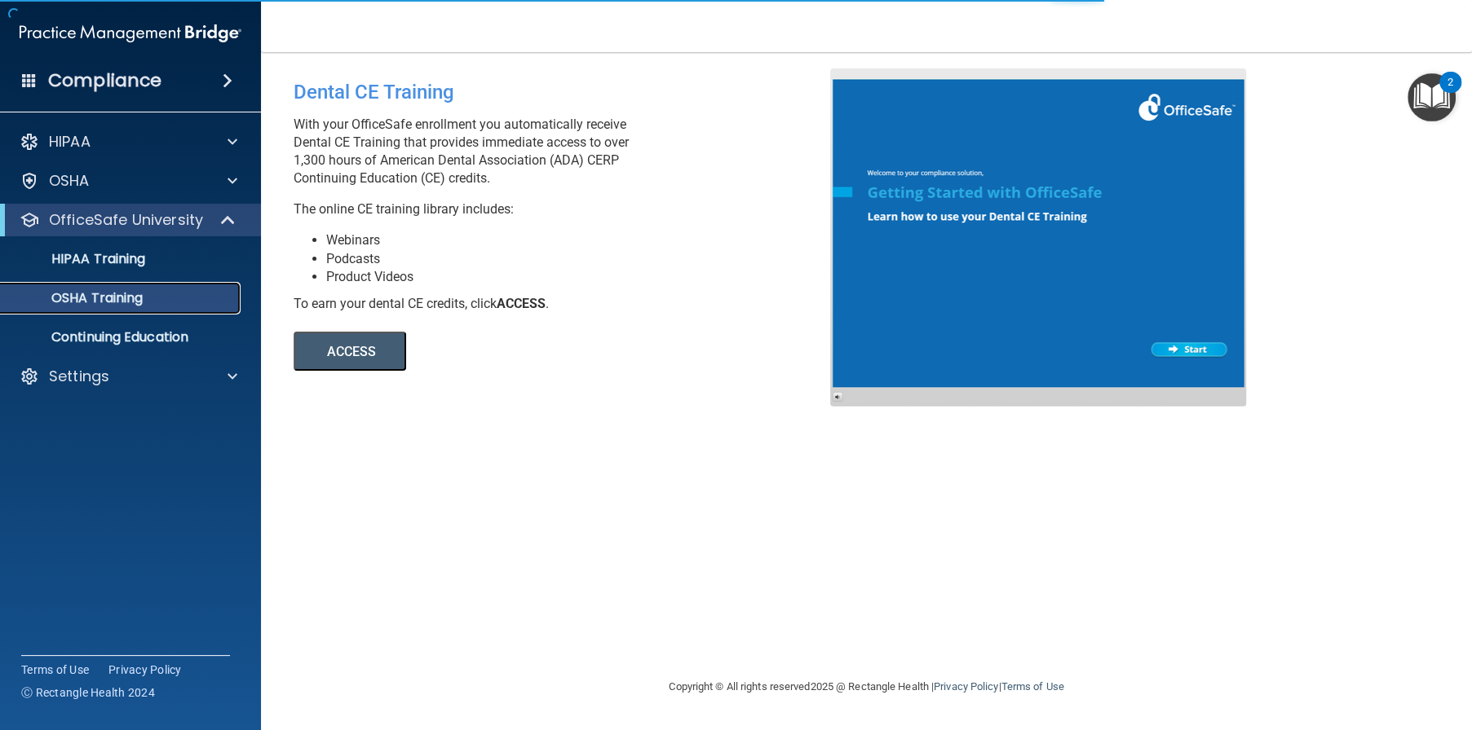
click at [79, 297] on p "OSHA Training" at bounding box center [77, 298] width 132 height 16
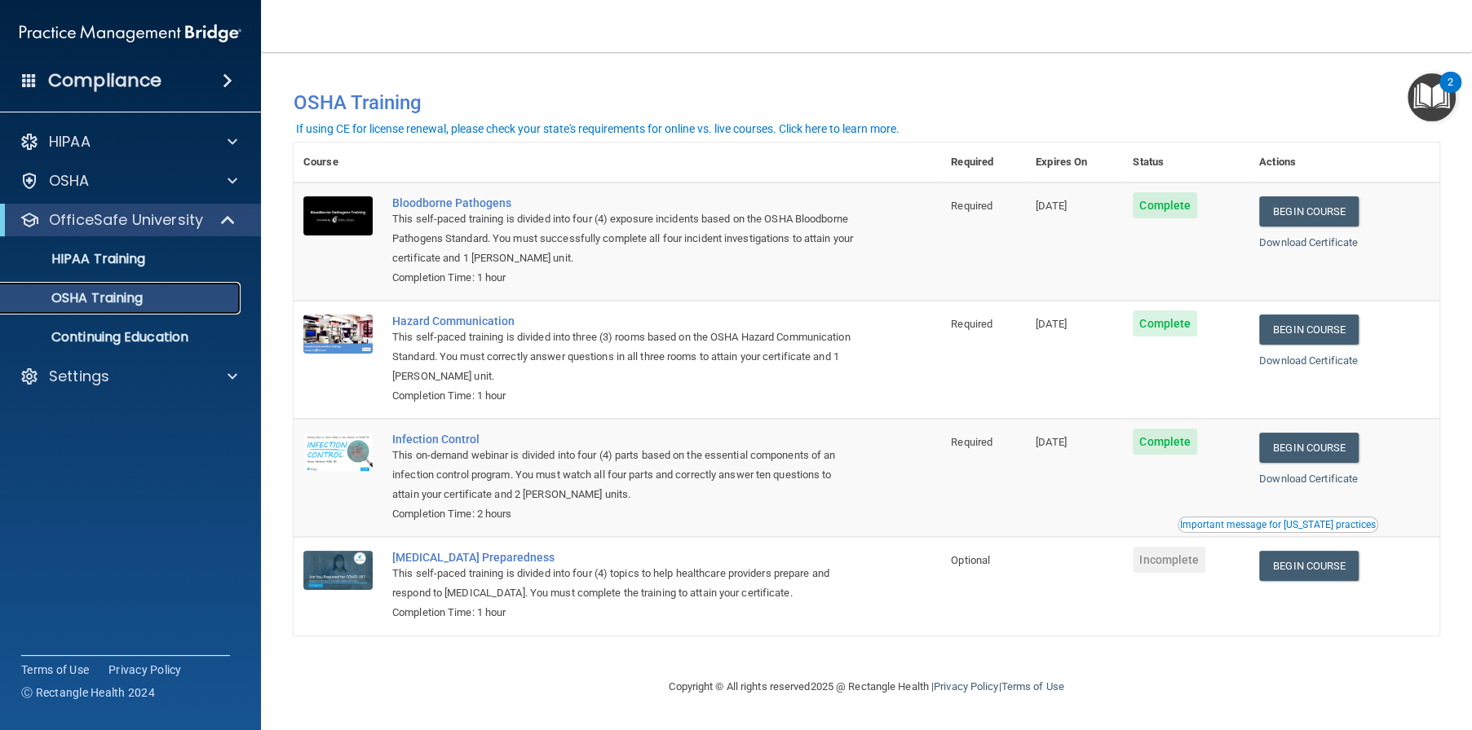
click at [118, 307] on link "OSHA Training" at bounding box center [112, 298] width 257 height 33
click at [118, 301] on p "OSHA Training" at bounding box center [77, 298] width 132 height 16
click at [109, 399] on div "HIPAA Documents and Policies Report an Incident Business Associates Emergency P…" at bounding box center [131, 262] width 262 height 287
click at [1419, 98] on img "Open Resource Center, 2 new notifications" at bounding box center [1431, 97] width 48 height 48
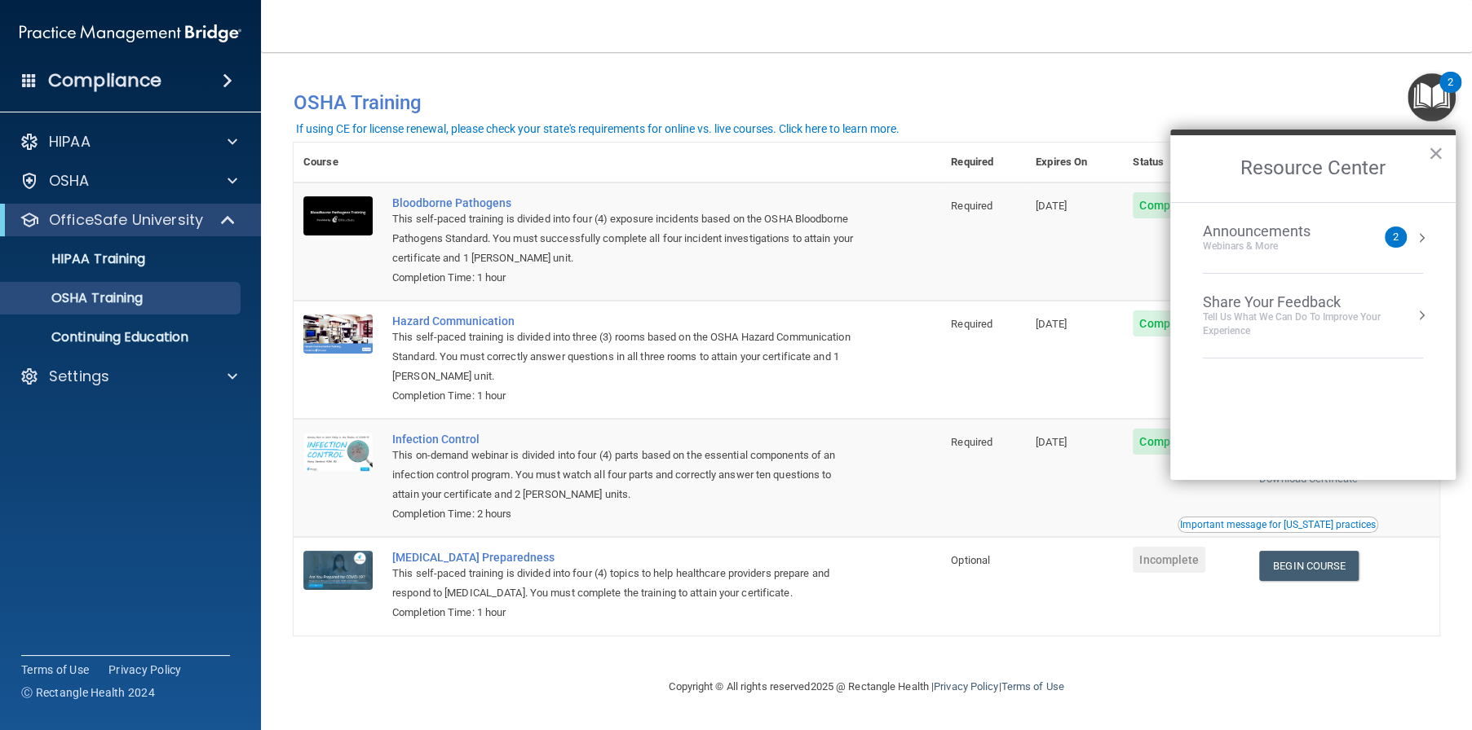
click at [1415, 230] on button "Resource Center" at bounding box center [1421, 238] width 16 height 16
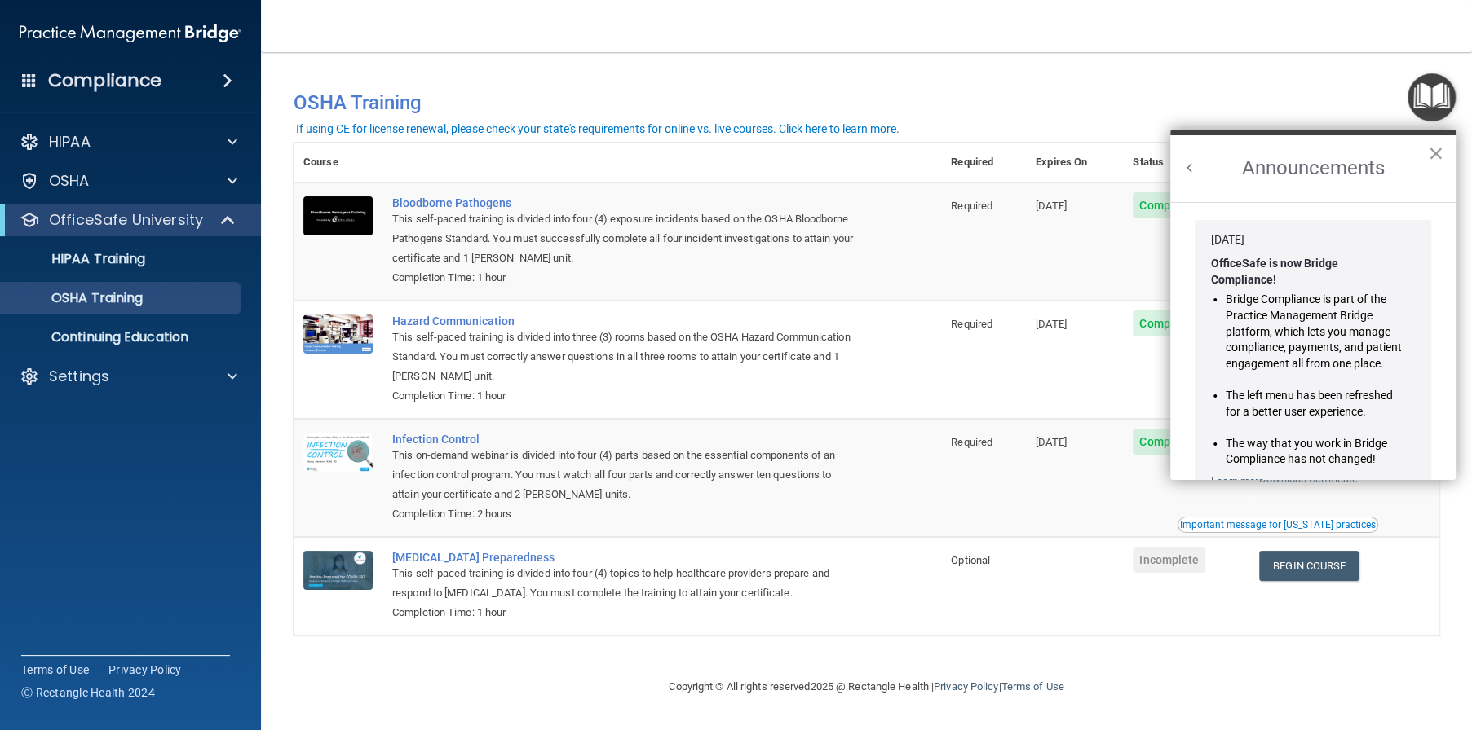
click at [1440, 149] on button "×" at bounding box center [1435, 153] width 15 height 26
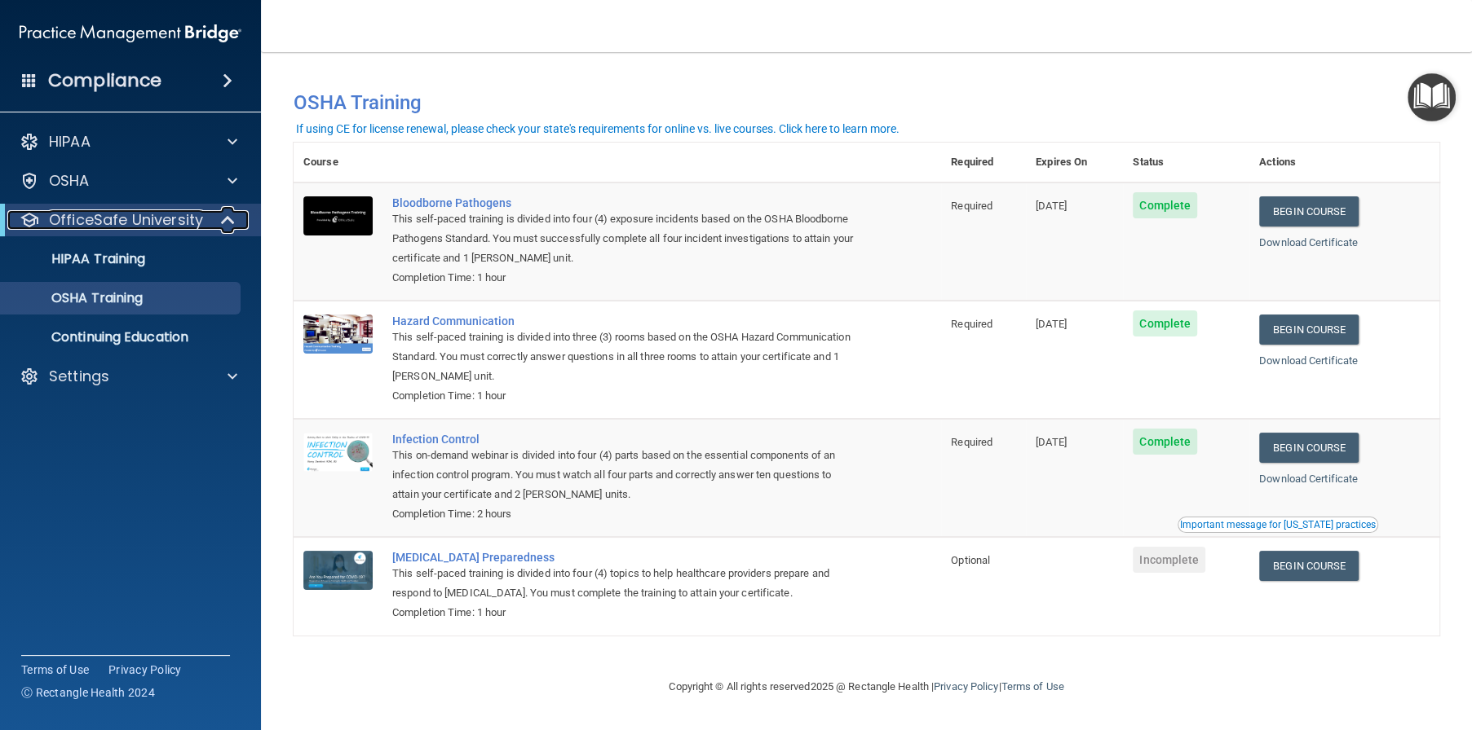
click at [164, 227] on p "OfficeSafe University" at bounding box center [126, 220] width 154 height 20
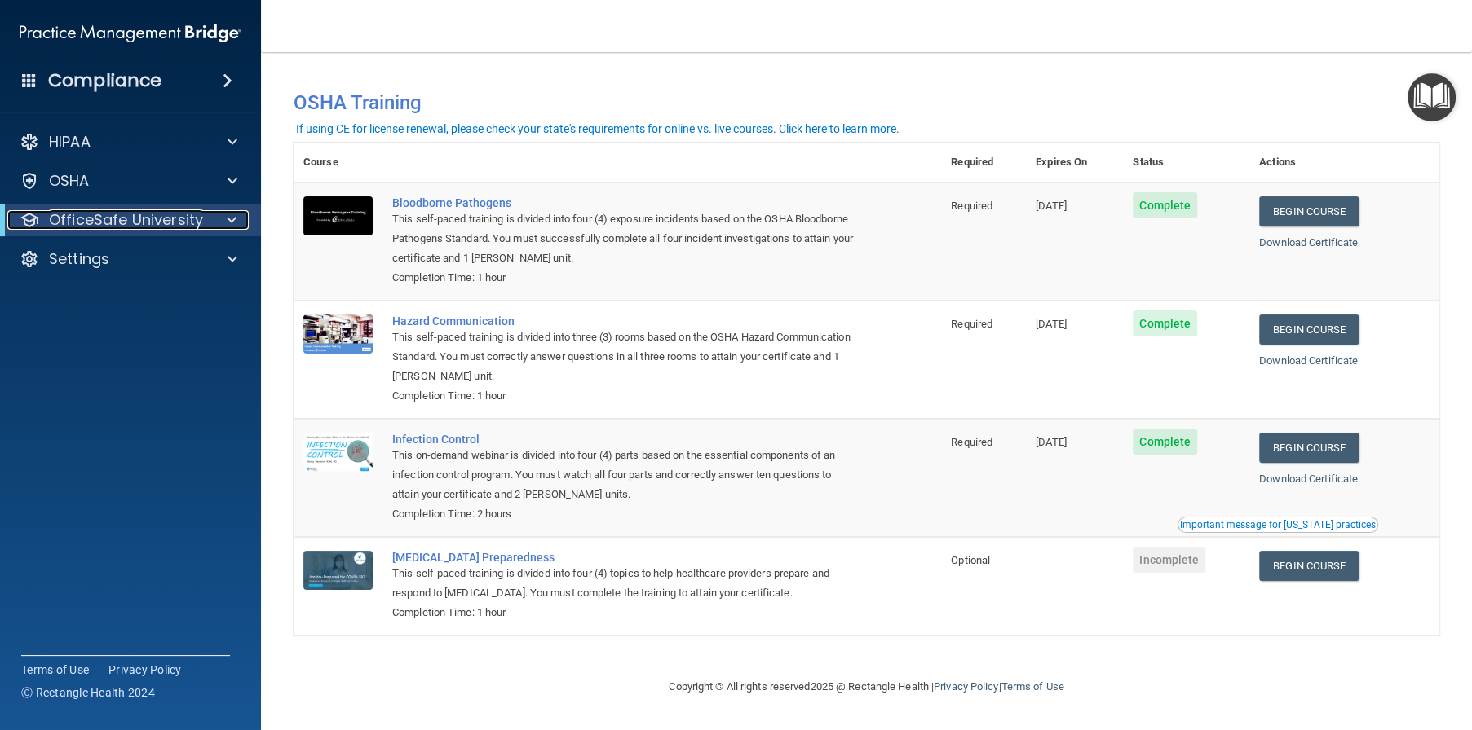
click at [164, 227] on p "OfficeSafe University" at bounding box center [126, 220] width 154 height 20
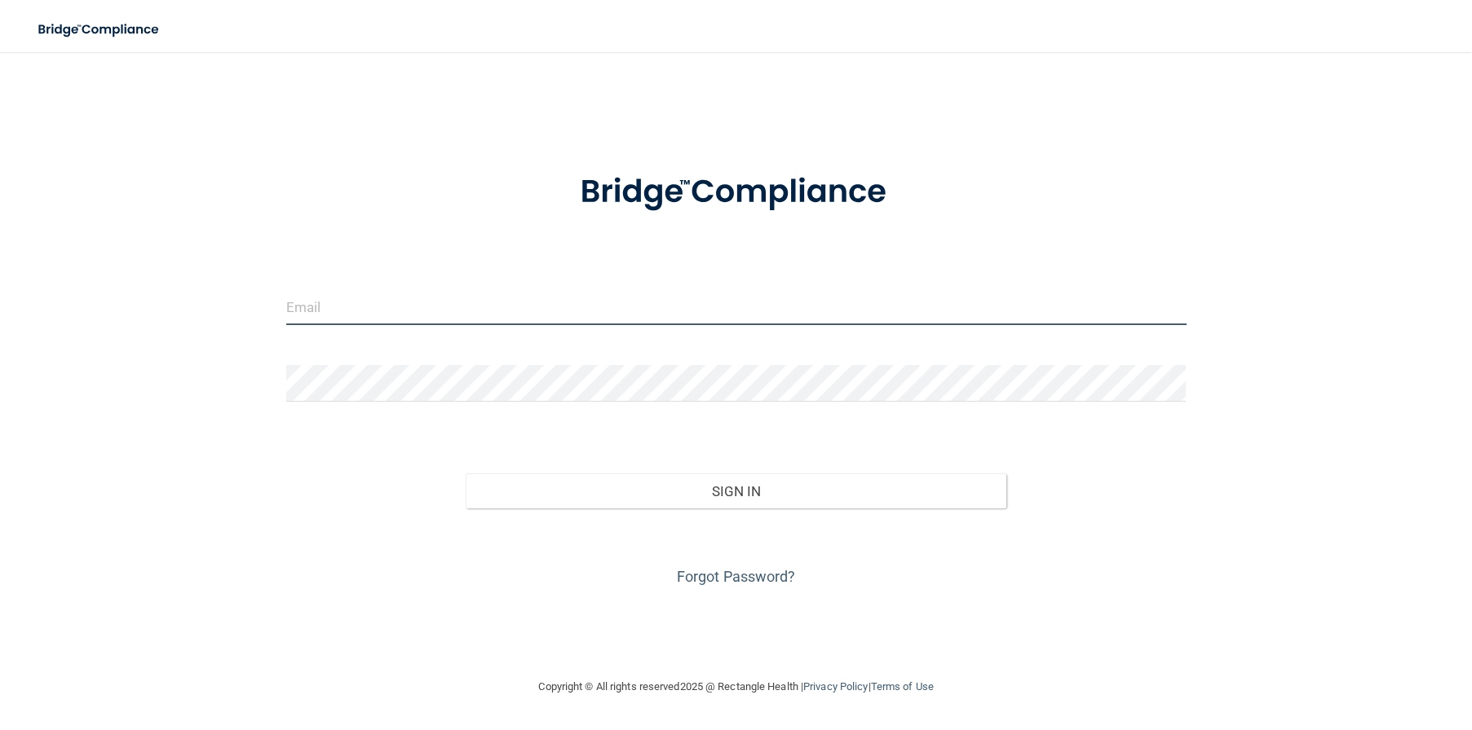
type input "[EMAIL_ADDRESS][DOMAIN_NAME]"
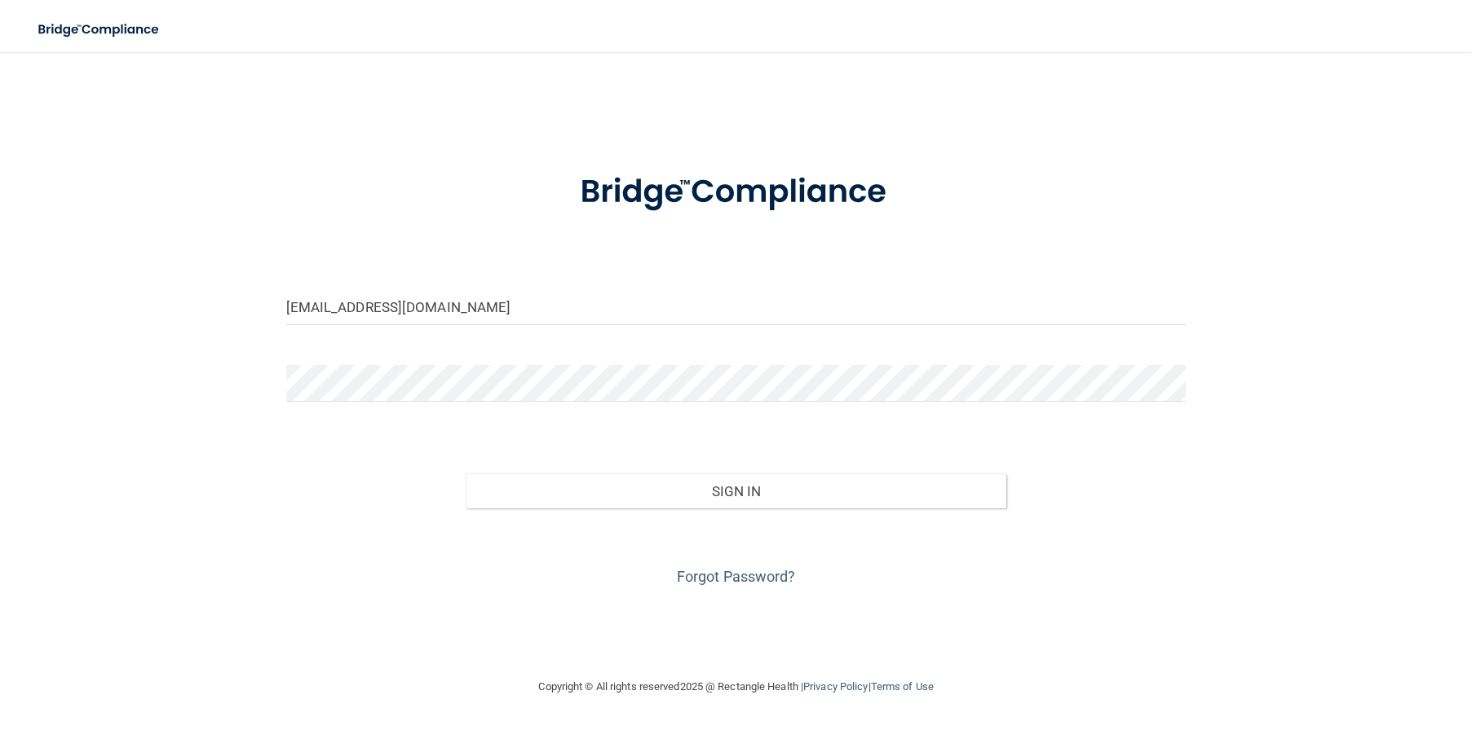
click at [751, 510] on div "Forgot Password?" at bounding box center [736, 550] width 924 height 82
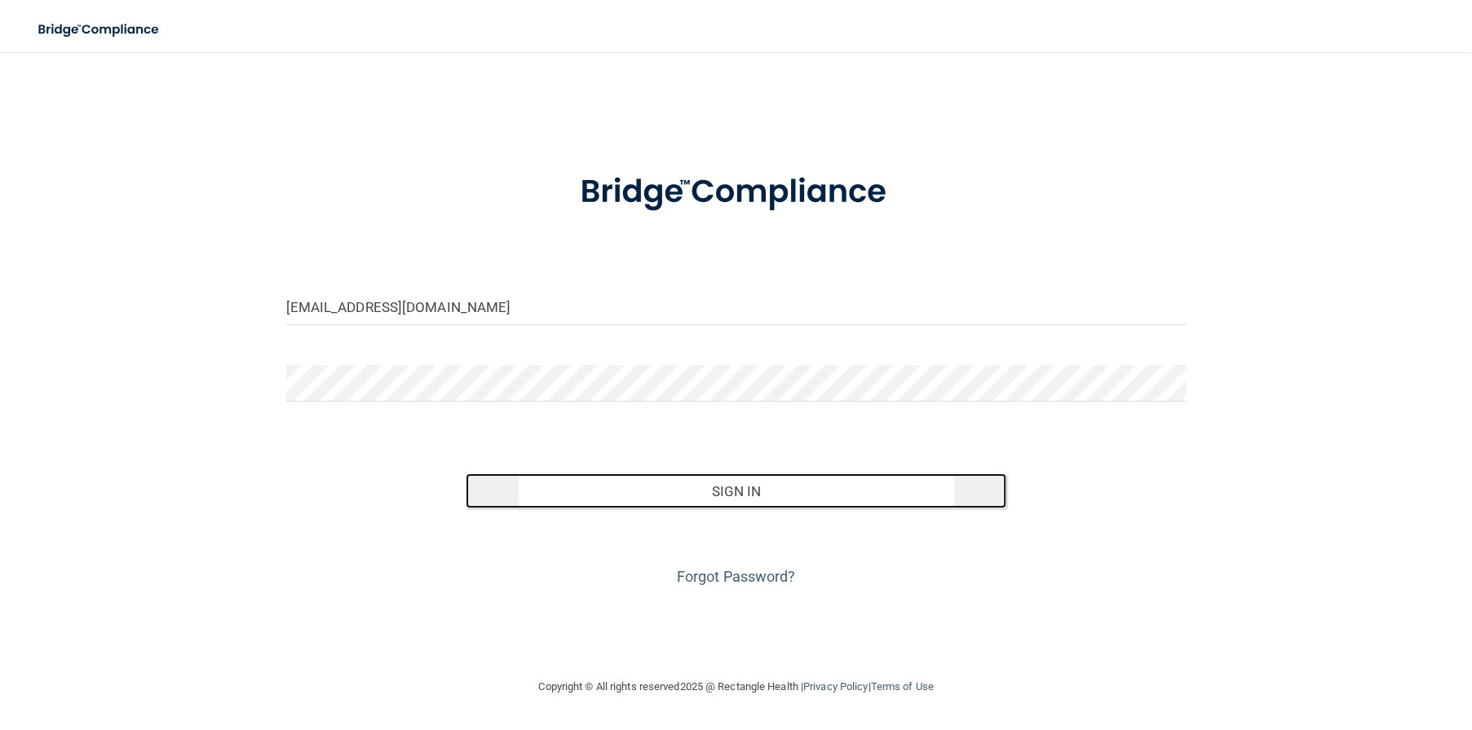
click at [748, 493] on button "Sign In" at bounding box center [736, 492] width 540 height 36
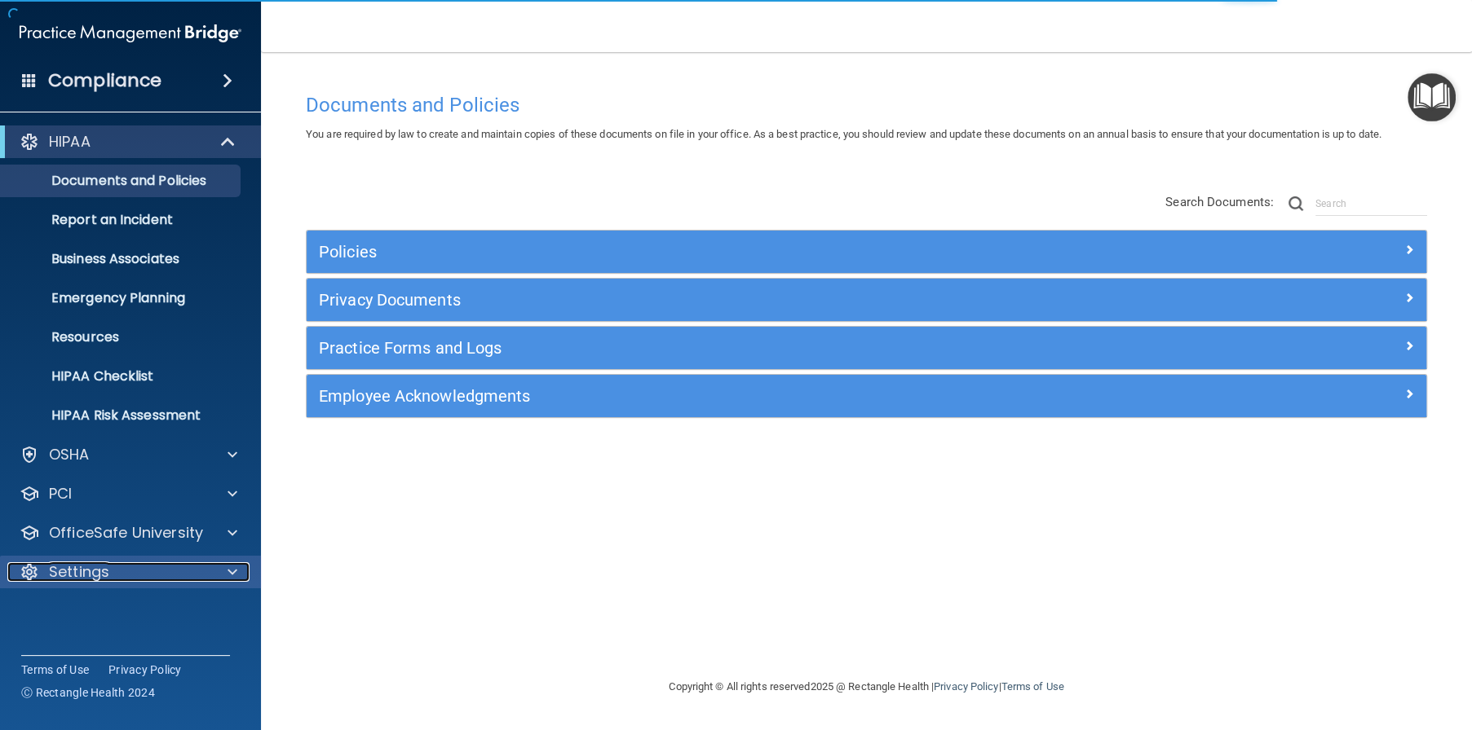
click at [93, 570] on p "Settings" at bounding box center [79, 573] width 60 height 20
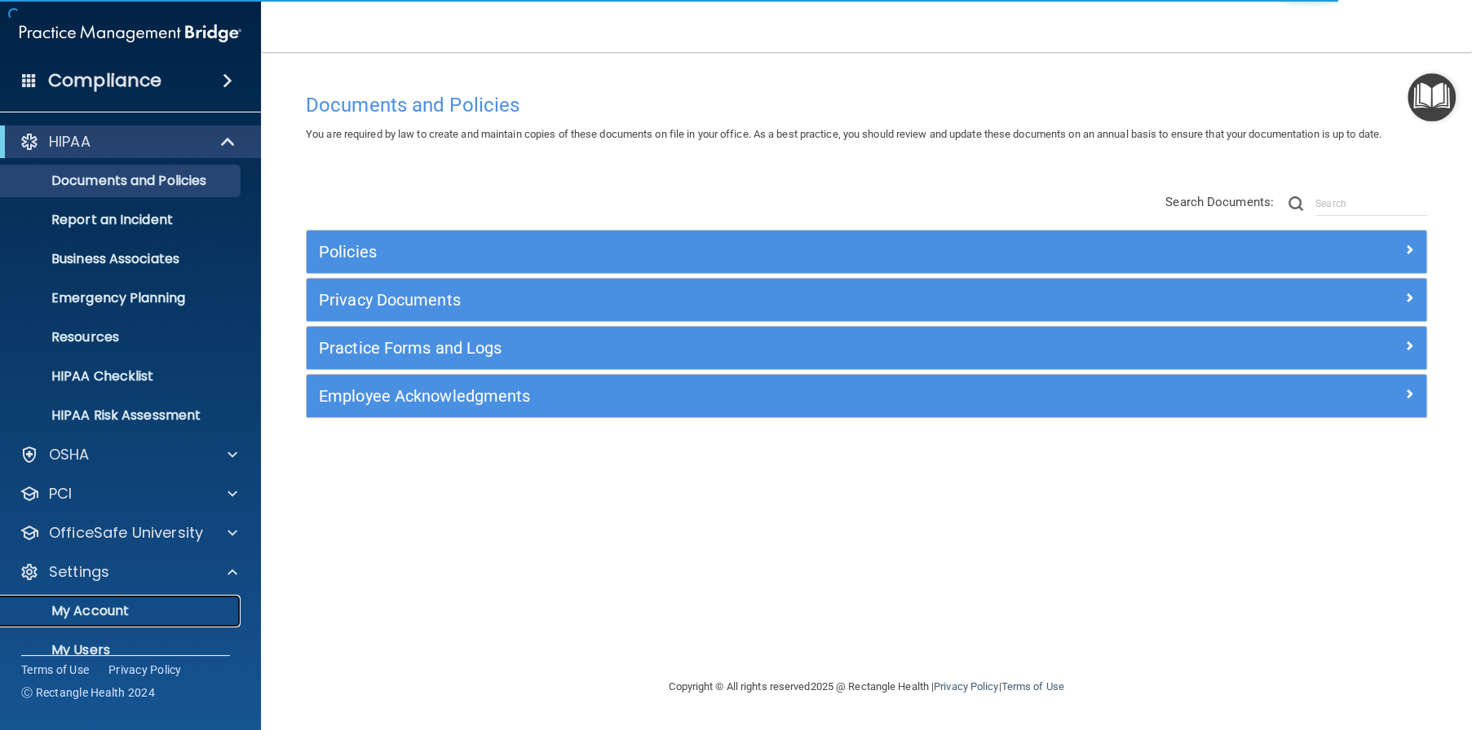
click at [102, 606] on p "My Account" at bounding box center [122, 611] width 223 height 16
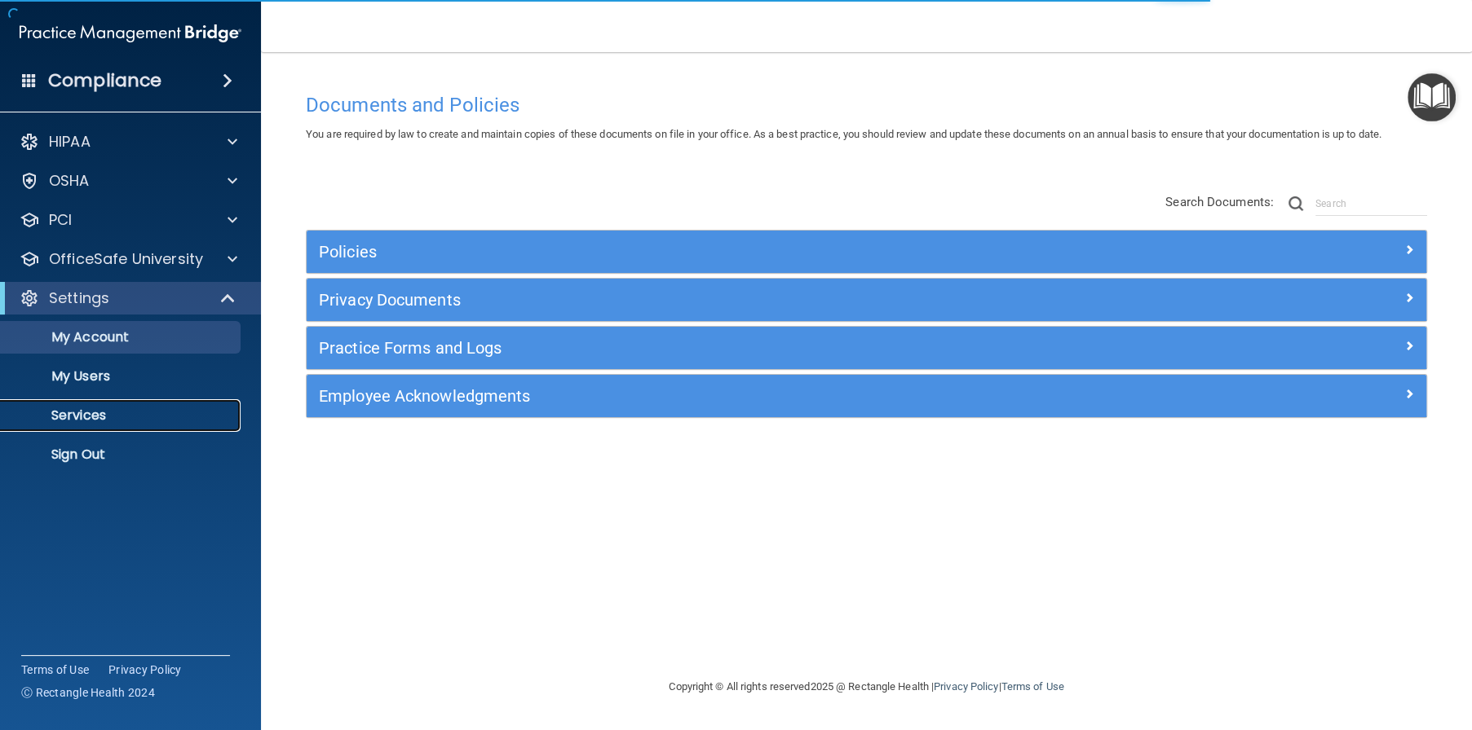
click at [99, 420] on p "Services" at bounding box center [122, 416] width 223 height 16
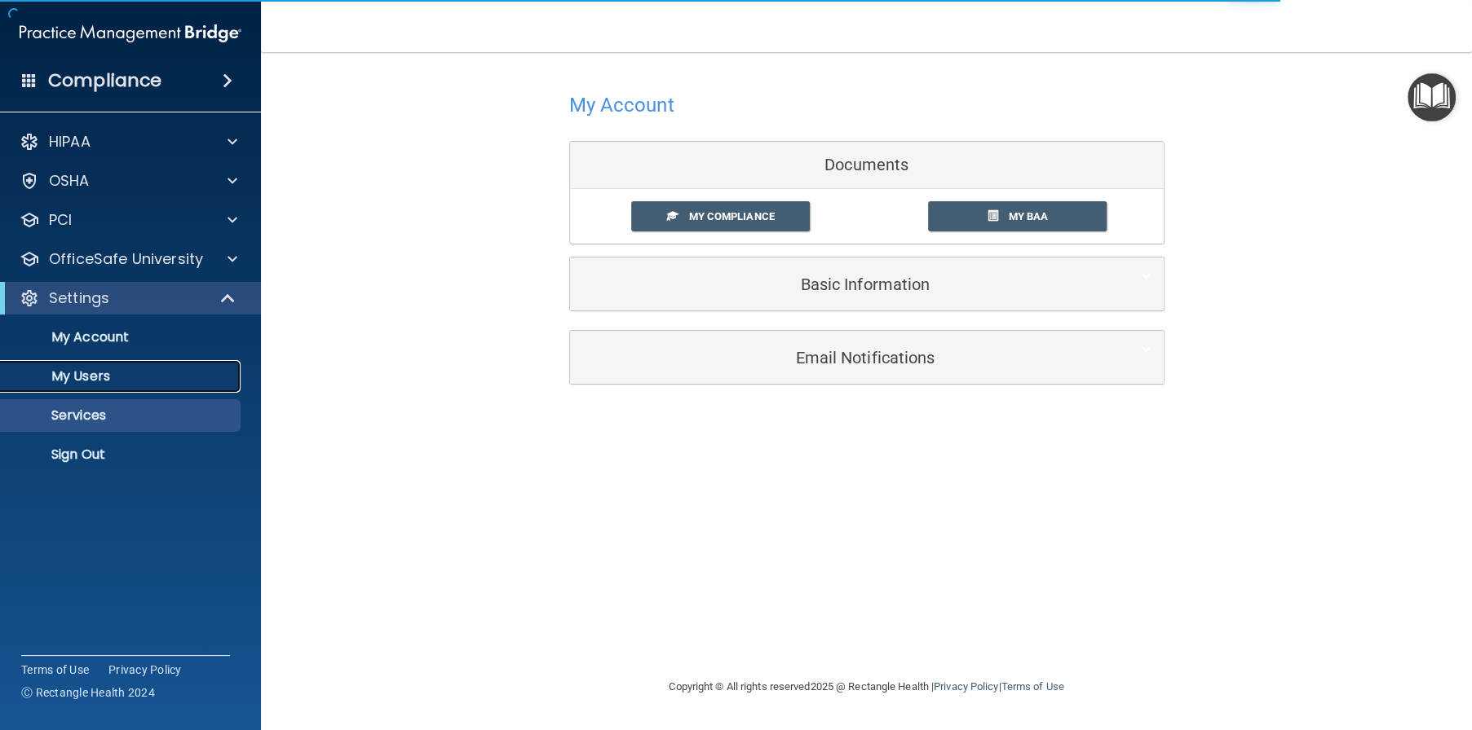
click at [108, 373] on p "My Users" at bounding box center [122, 376] width 223 height 16
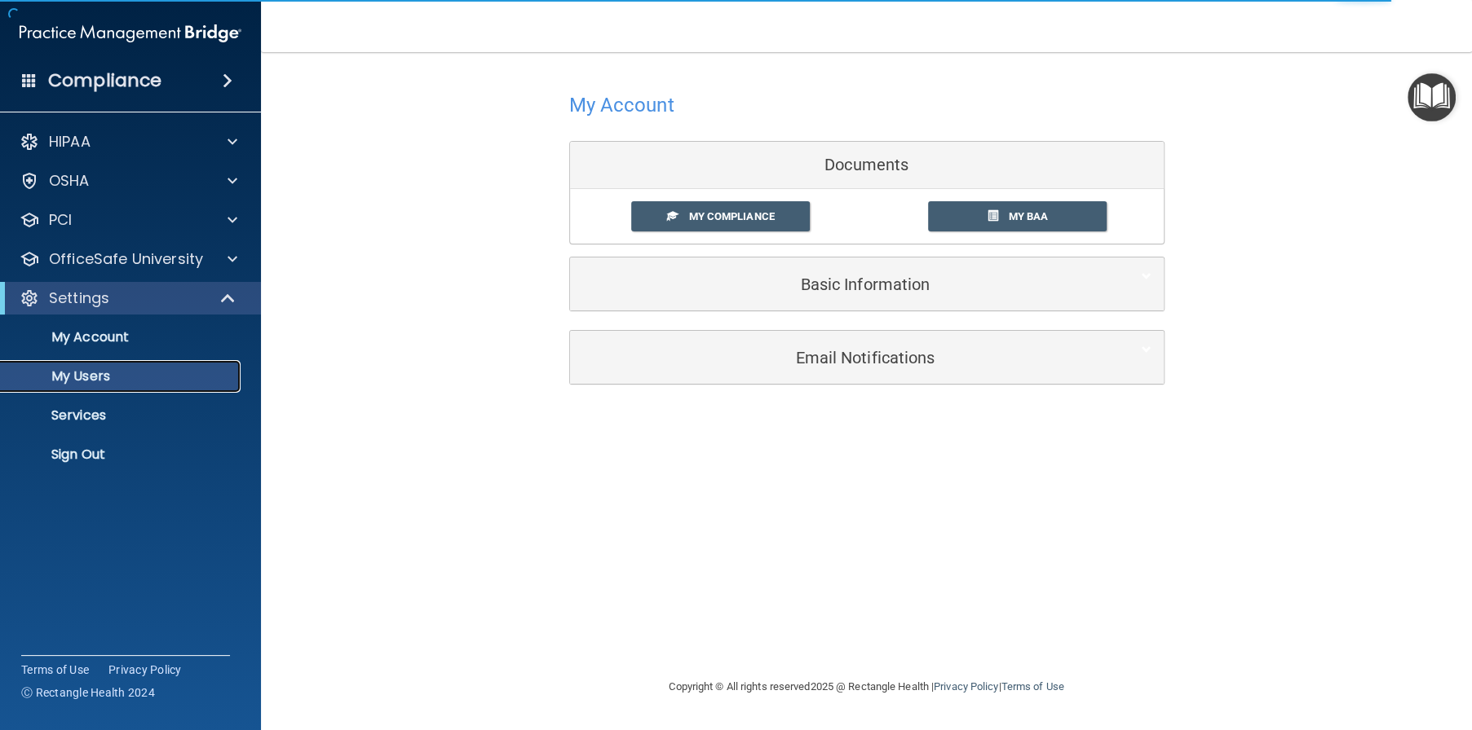
click at [108, 373] on p "My Users" at bounding box center [122, 376] width 223 height 16
select select "20"
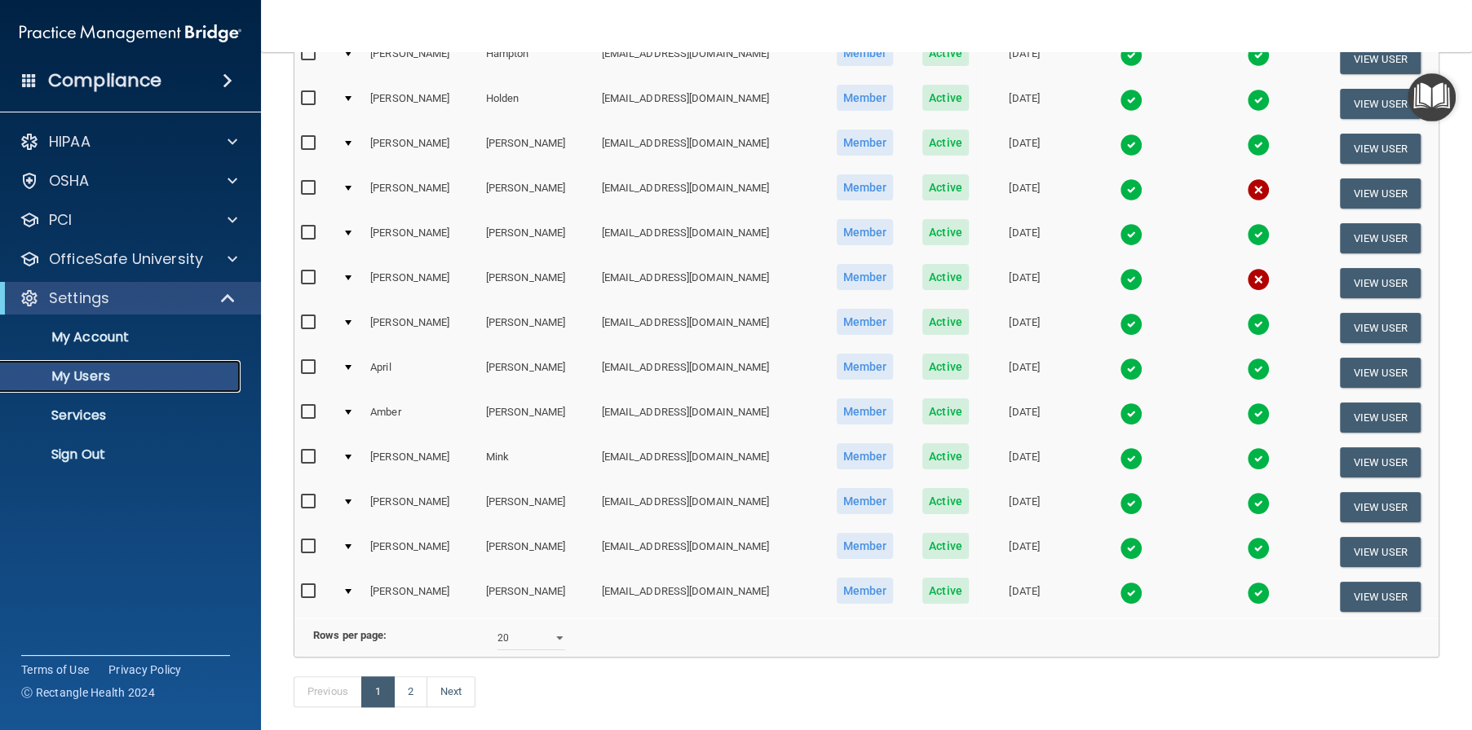
scroll to position [571, 0]
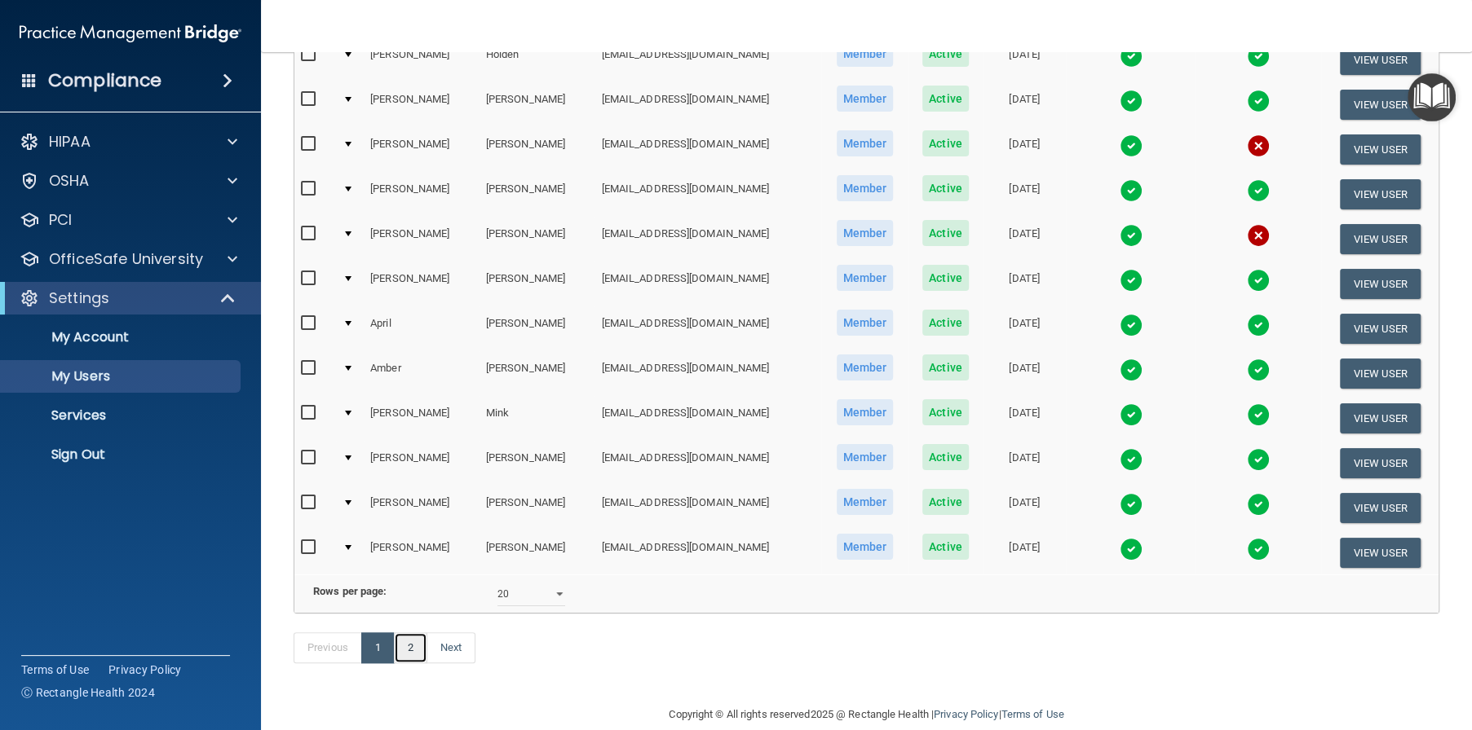
click at [408, 664] on link "2" at bounding box center [410, 648] width 33 height 31
select select "20"
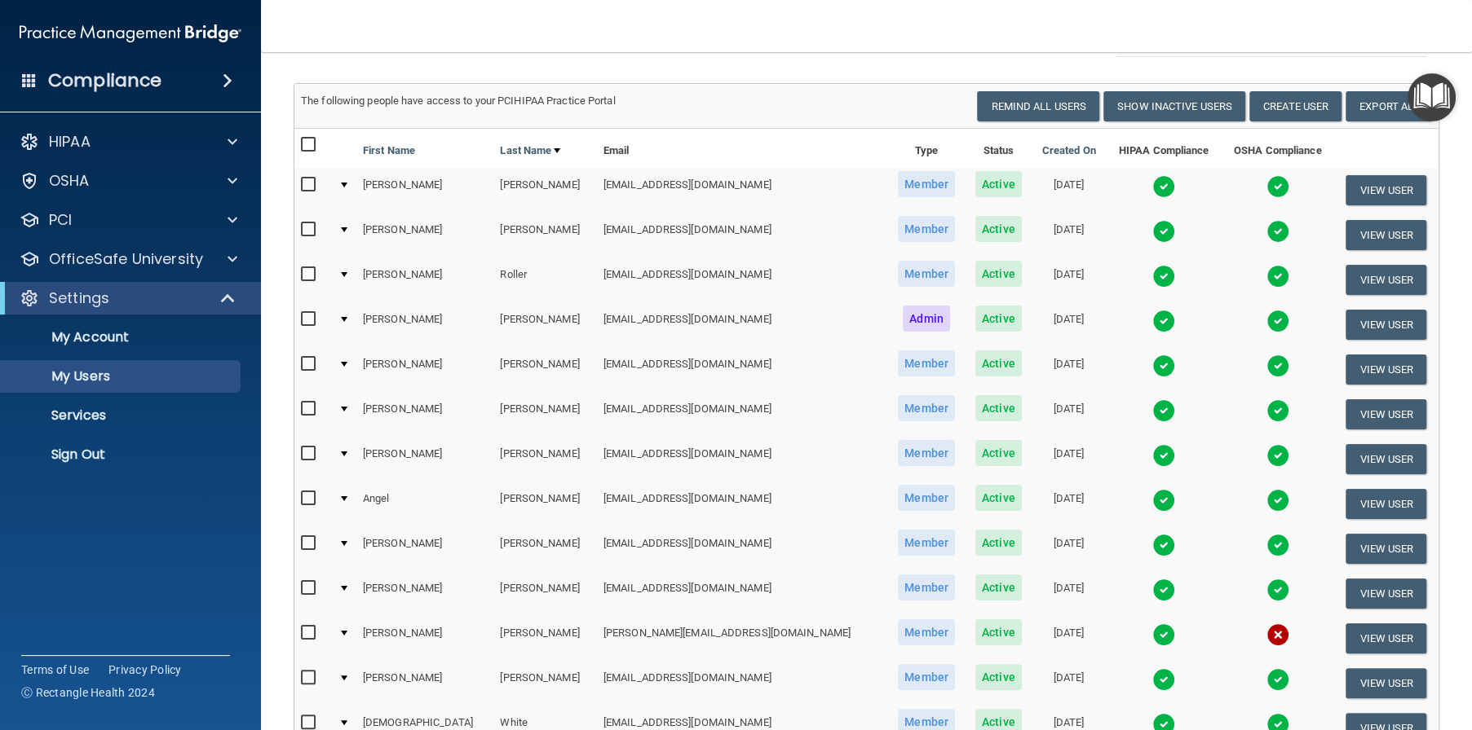
scroll to position [326, 0]
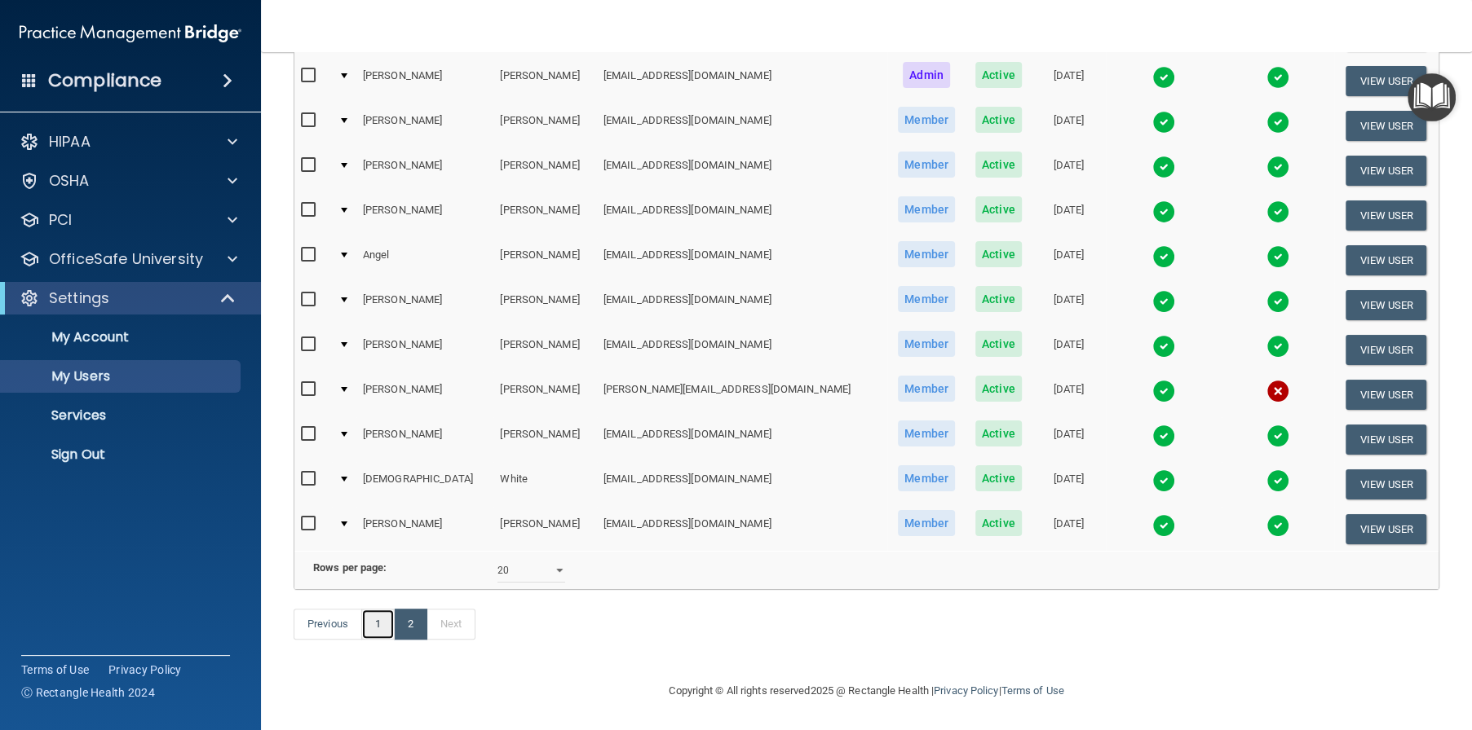
click at [381, 640] on link "1" at bounding box center [377, 624] width 33 height 31
select select "20"
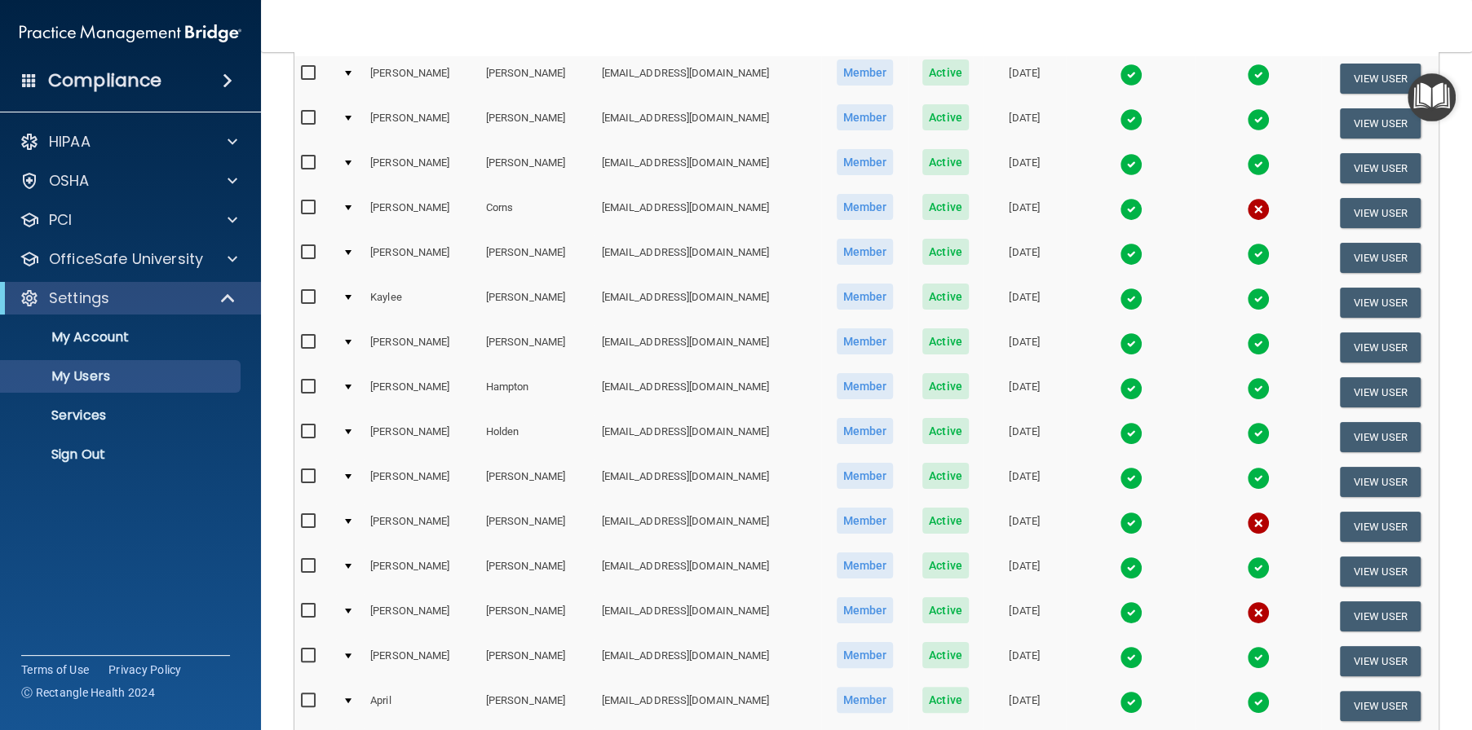
scroll to position [245, 0]
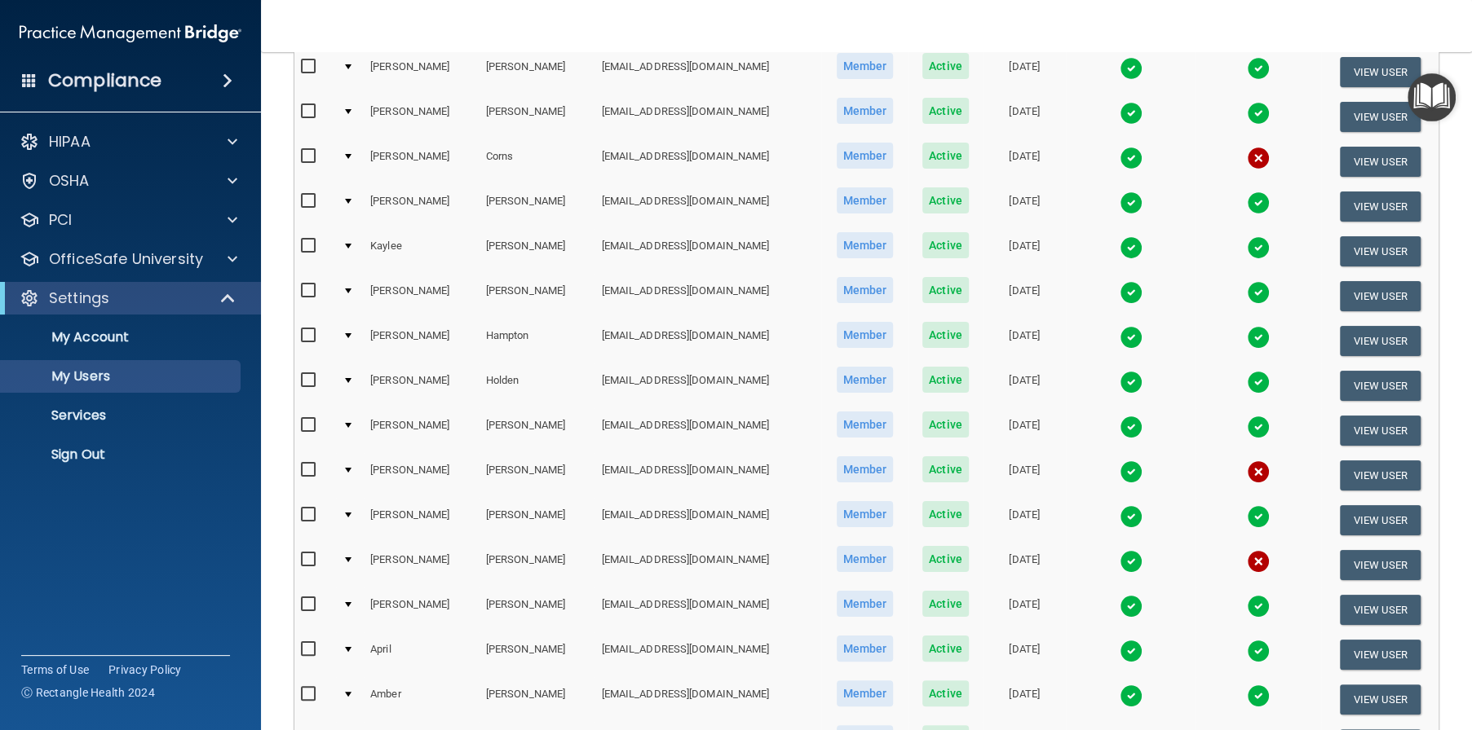
click at [1195, 572] on td at bounding box center [1258, 565] width 126 height 45
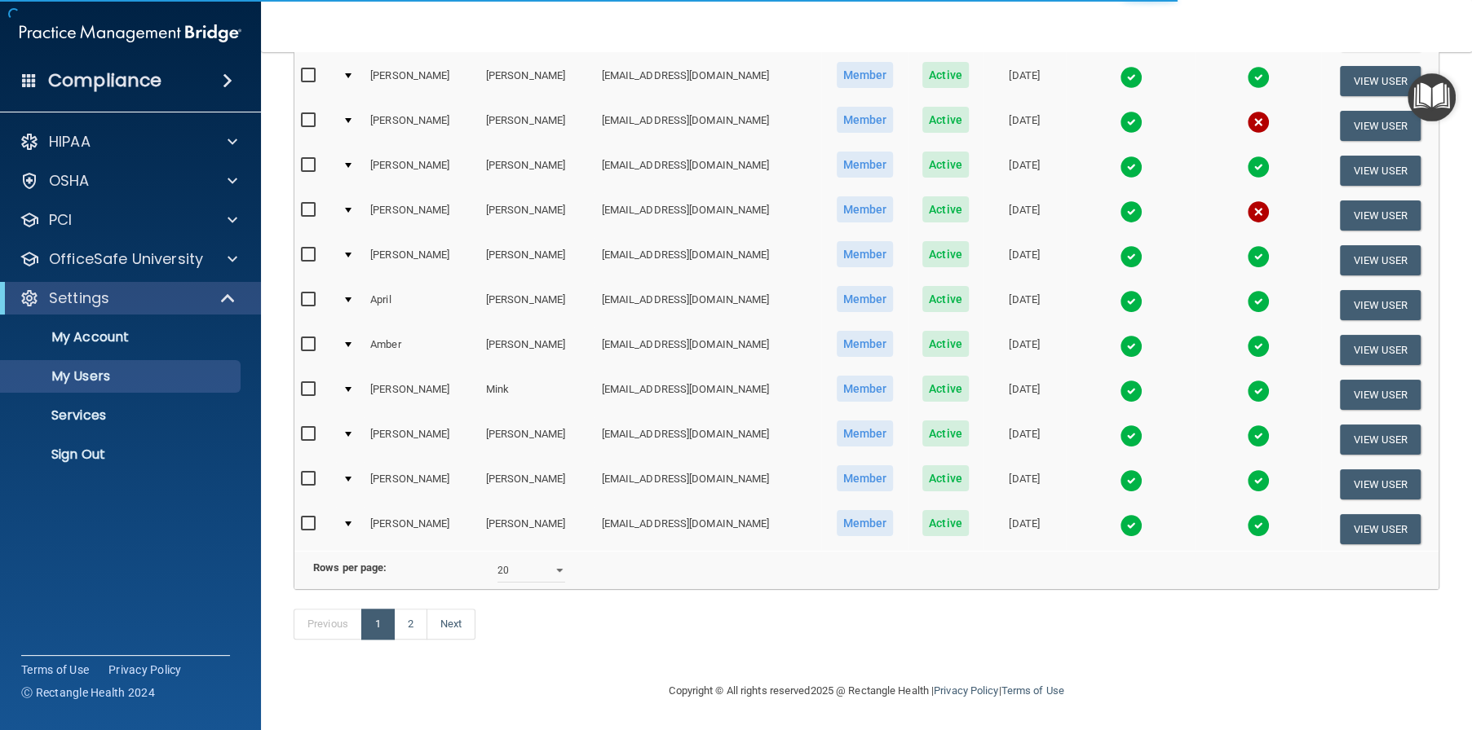
scroll to position [635, 0]
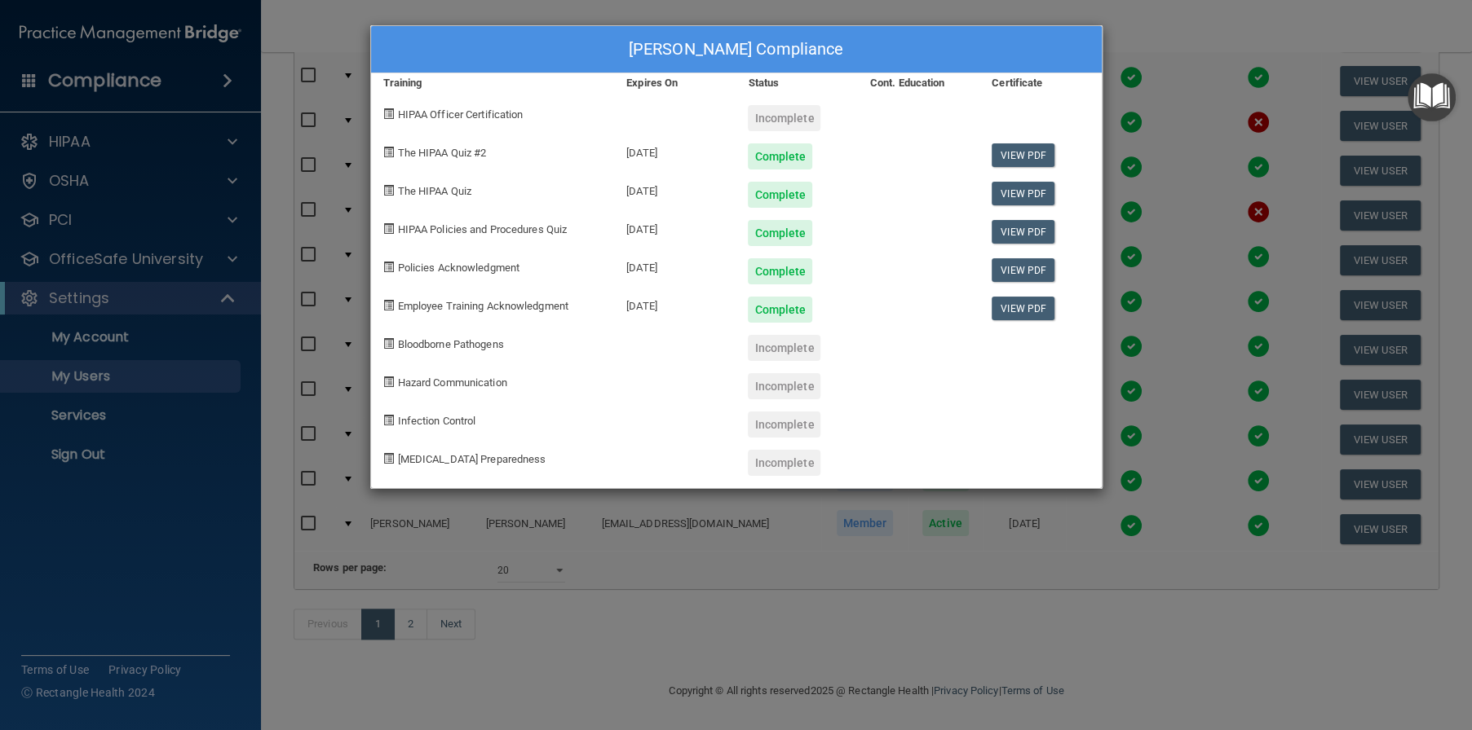
click at [1089, 615] on div "Anna Kirk's Compliance Training Expires On Status Cont. Education Certificate H…" at bounding box center [736, 365] width 1472 height 730
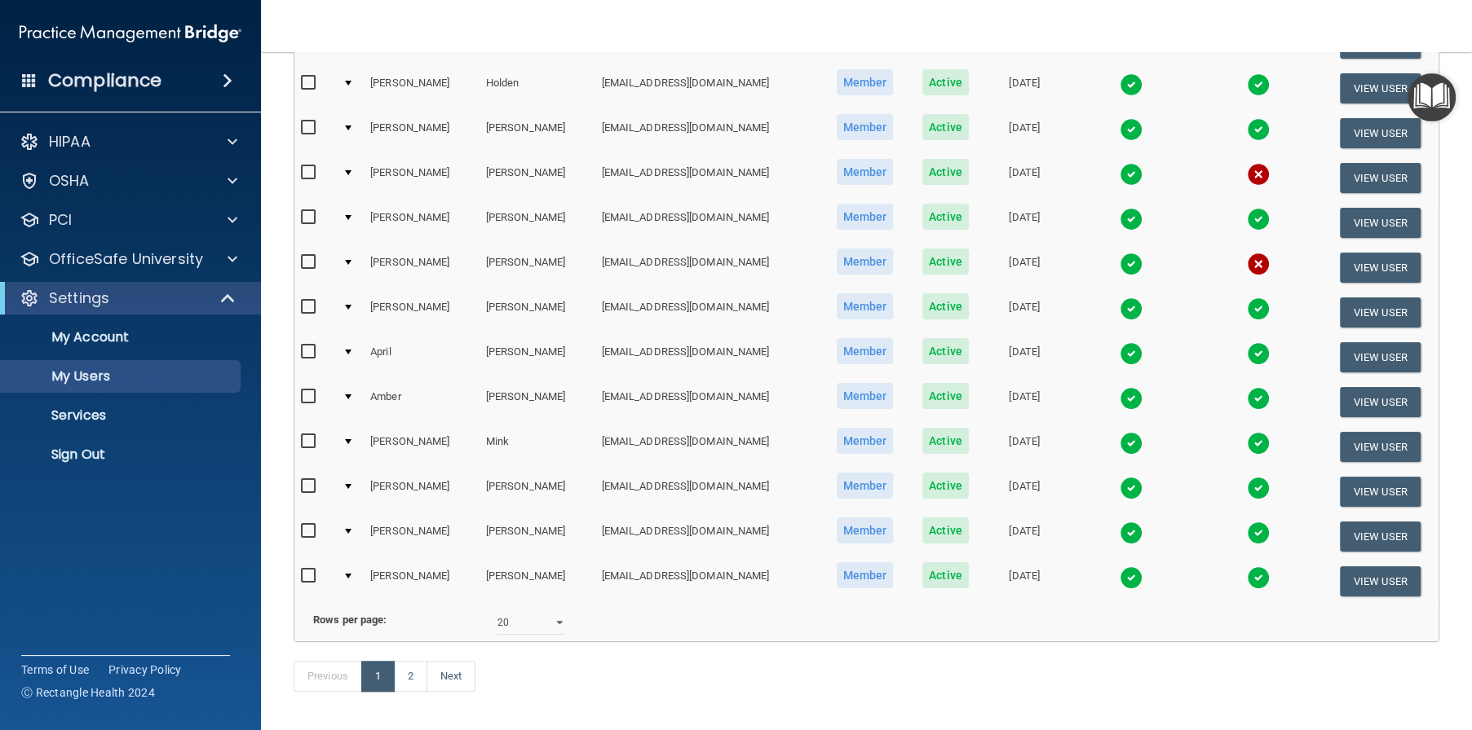
scroll to position [615, 0]
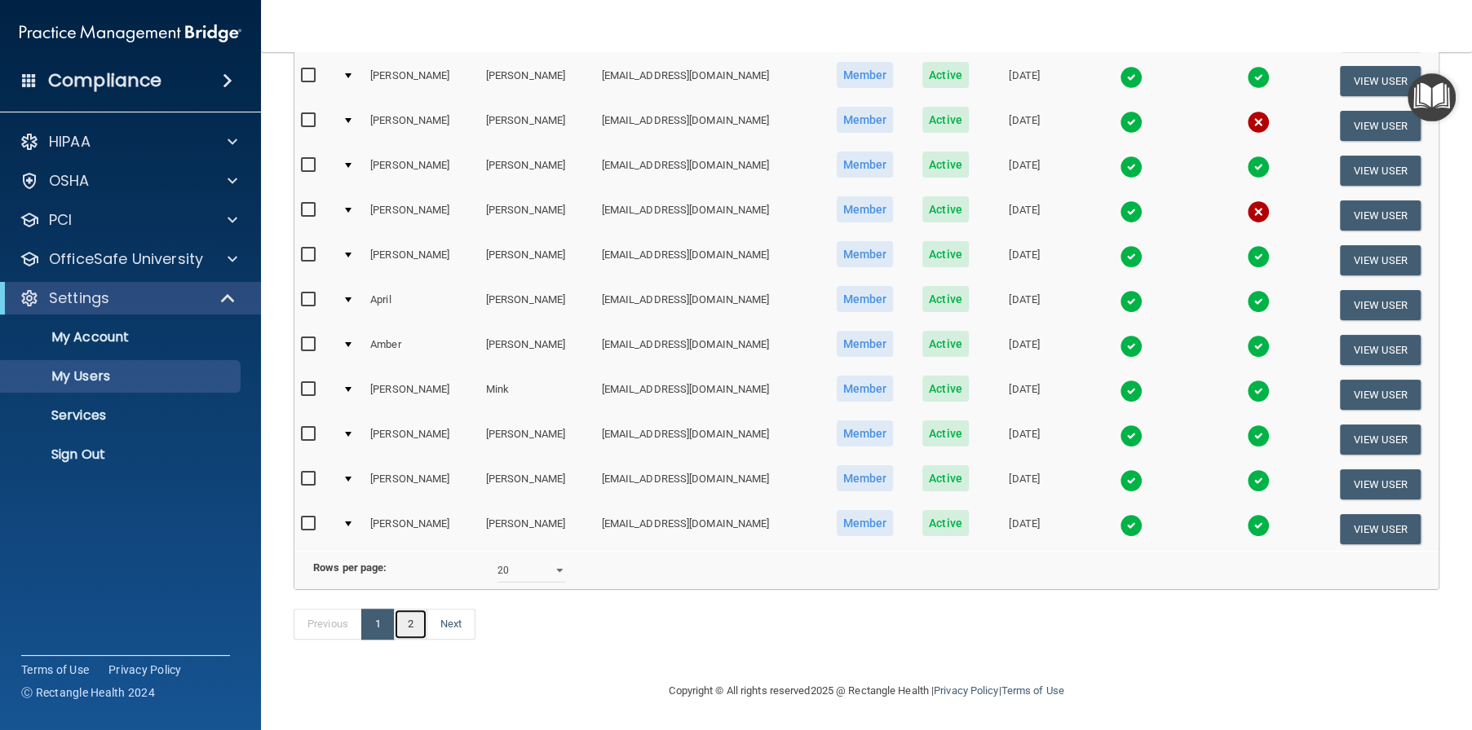
click at [413, 625] on link "2" at bounding box center [410, 624] width 33 height 31
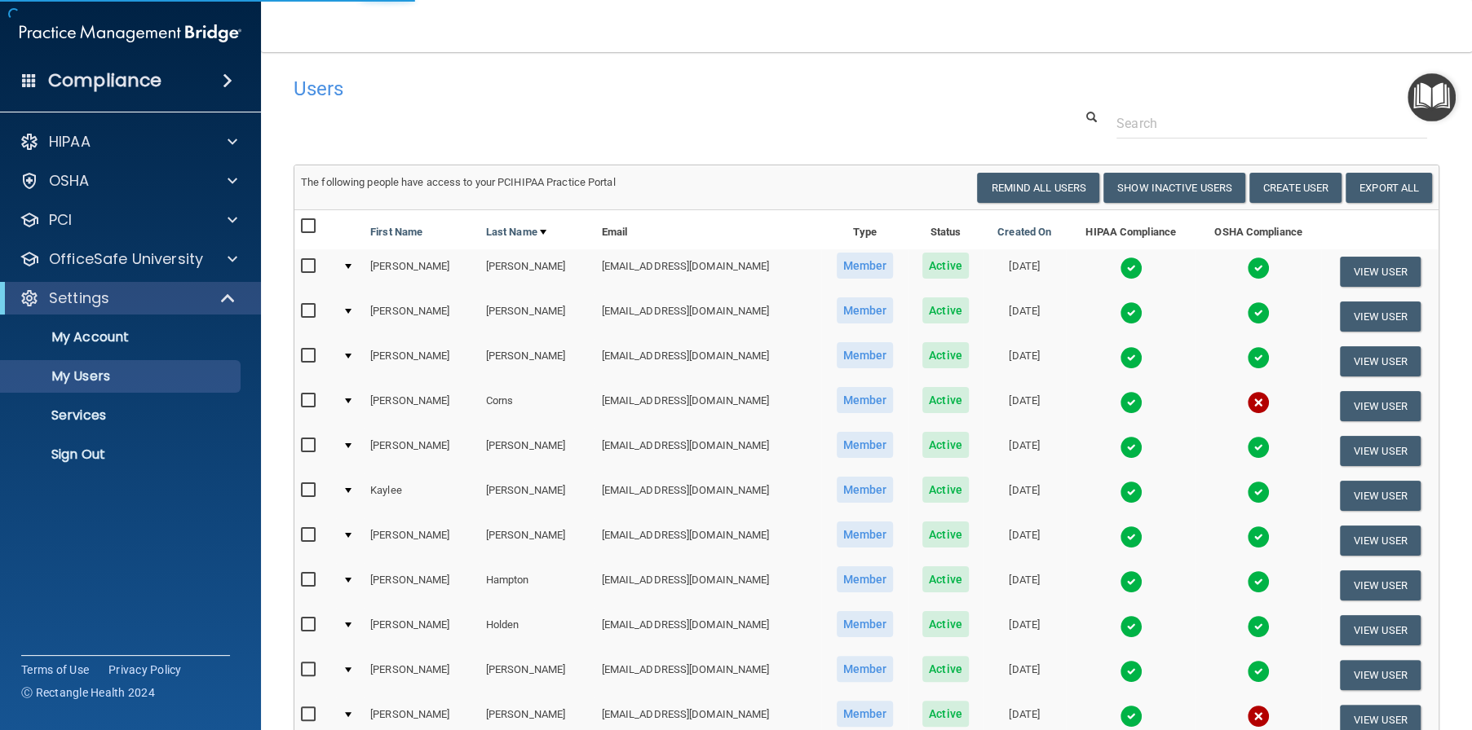
select select "20"
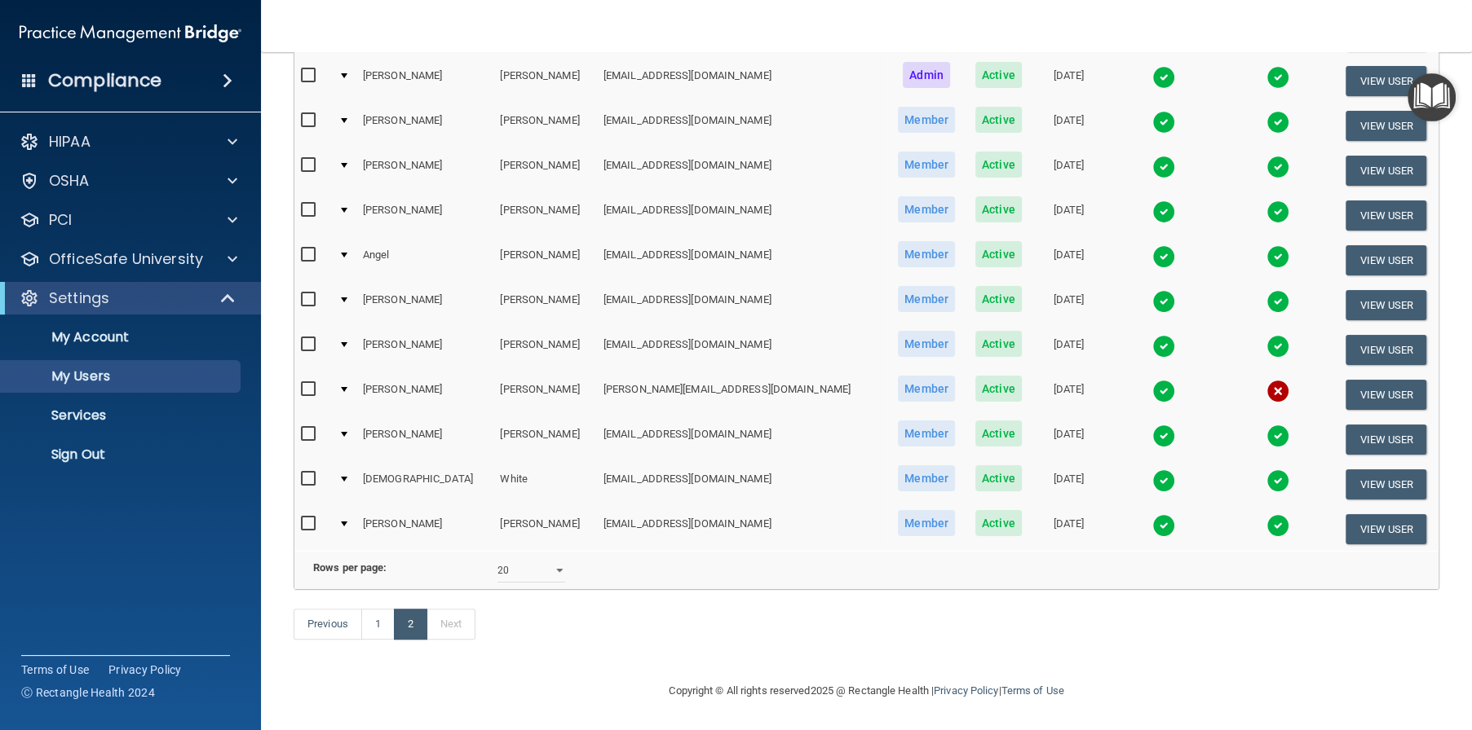
scroll to position [347, 0]
click at [384, 624] on link "1" at bounding box center [377, 624] width 33 height 31
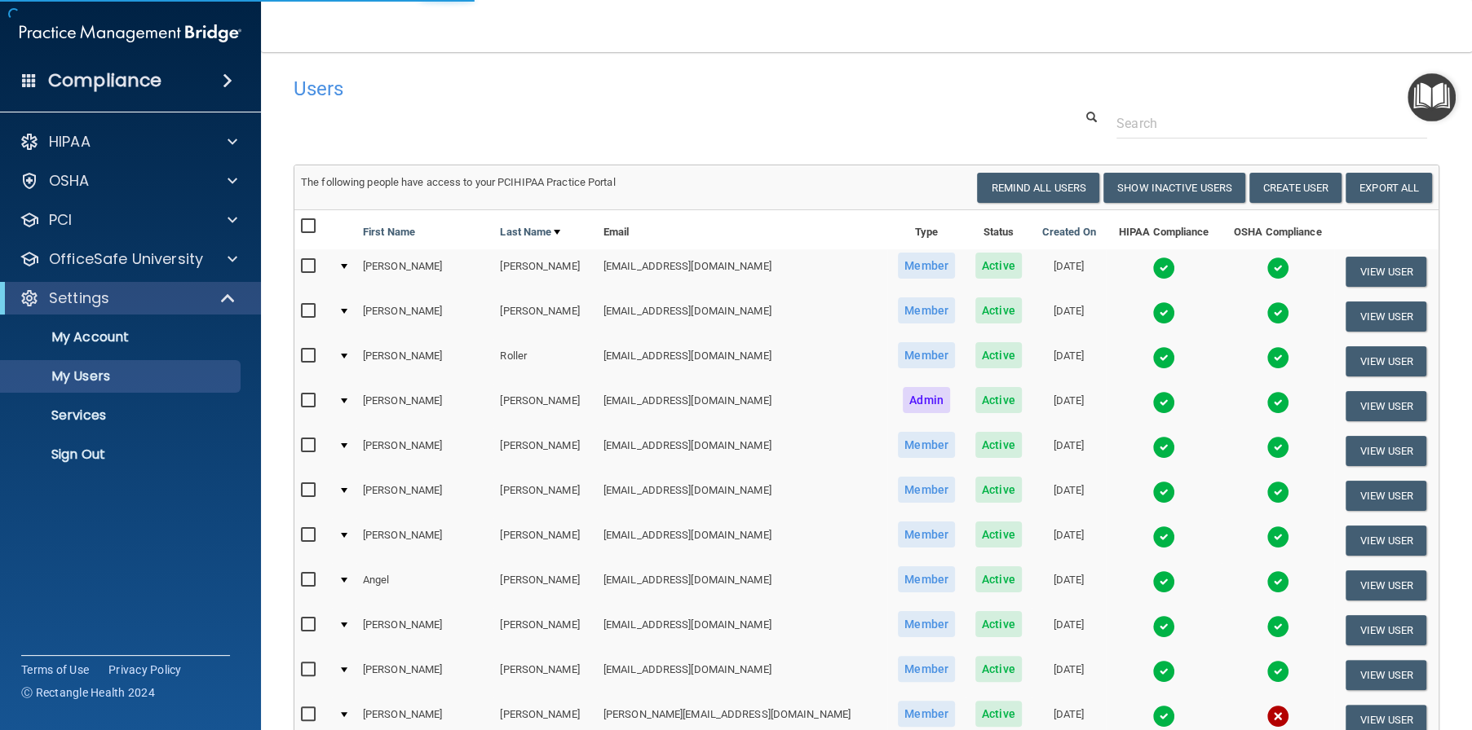
select select "20"
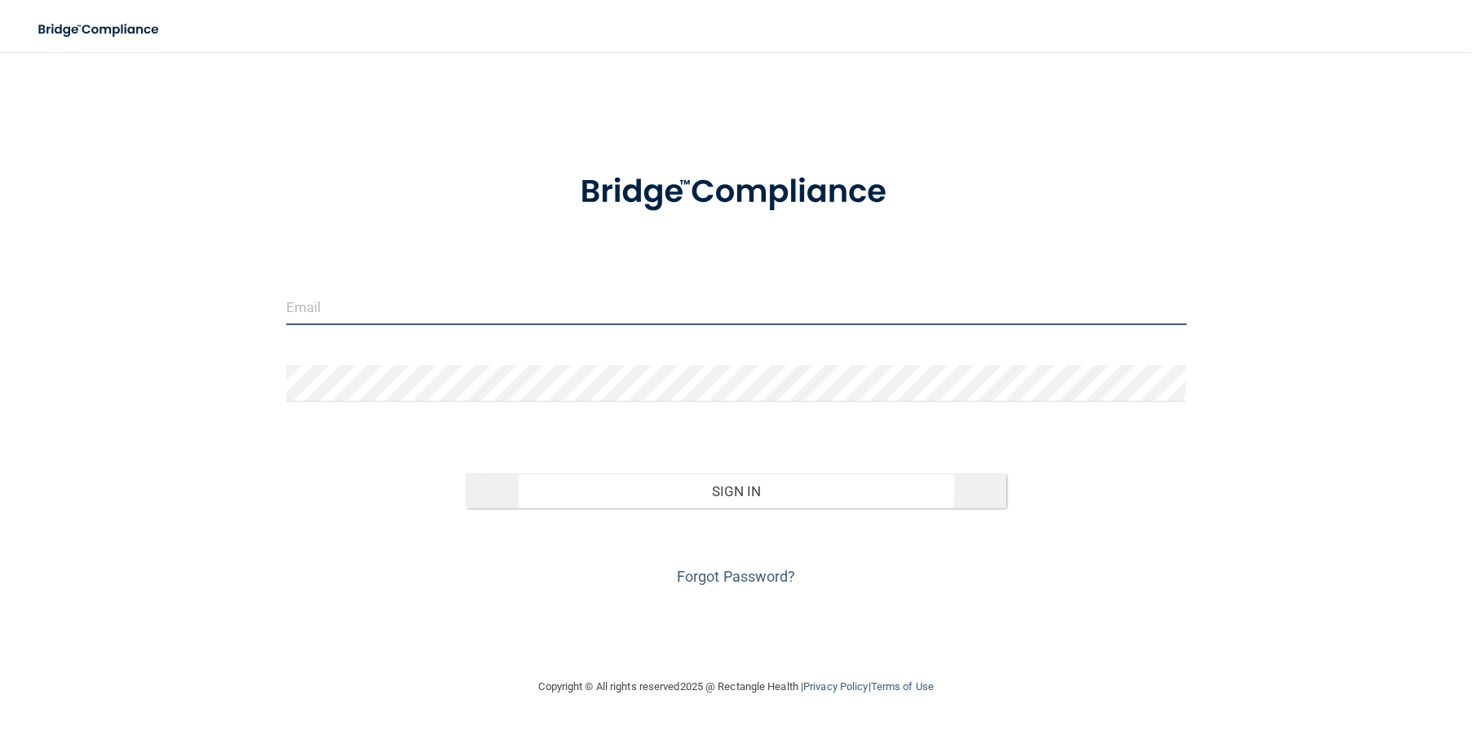
type input "[EMAIL_ADDRESS][DOMAIN_NAME]"
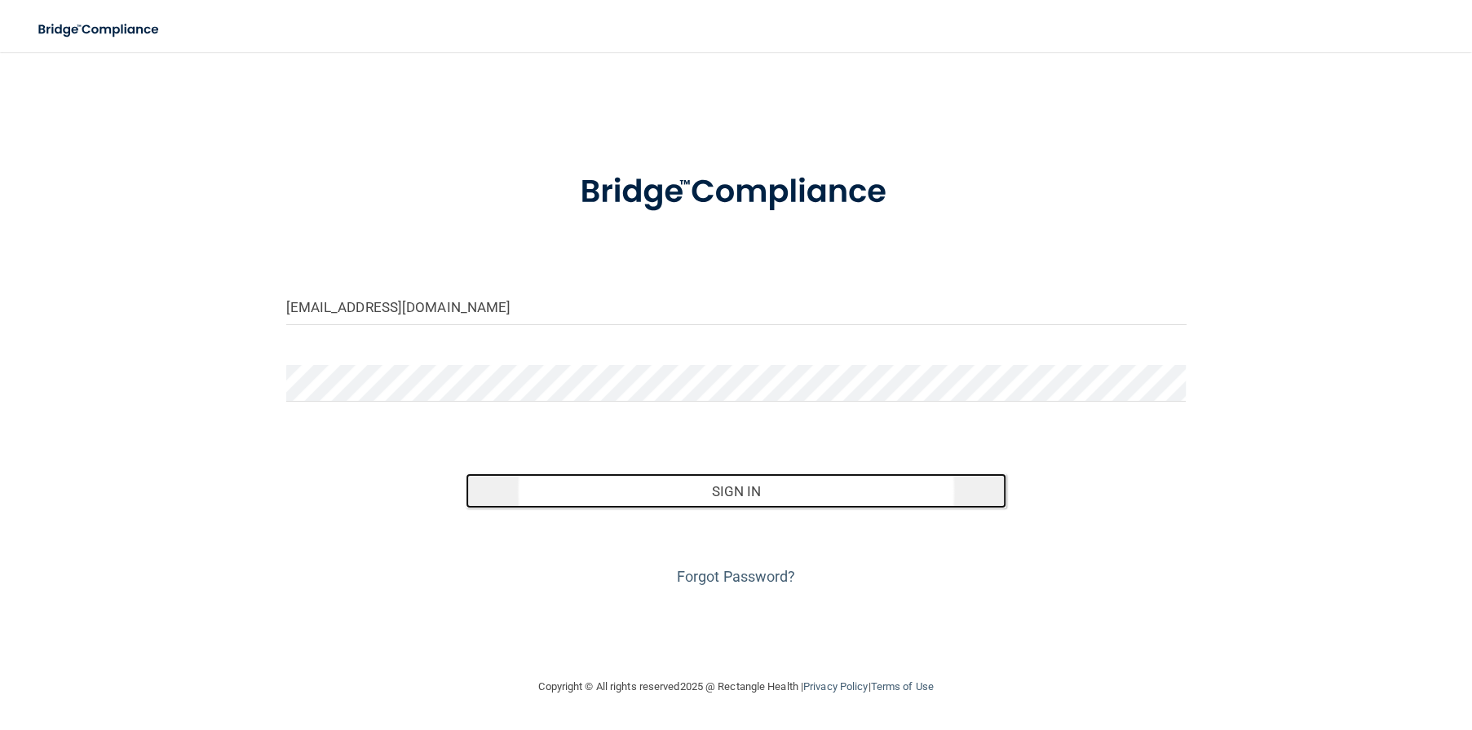
click at [770, 493] on button "Sign In" at bounding box center [736, 492] width 540 height 36
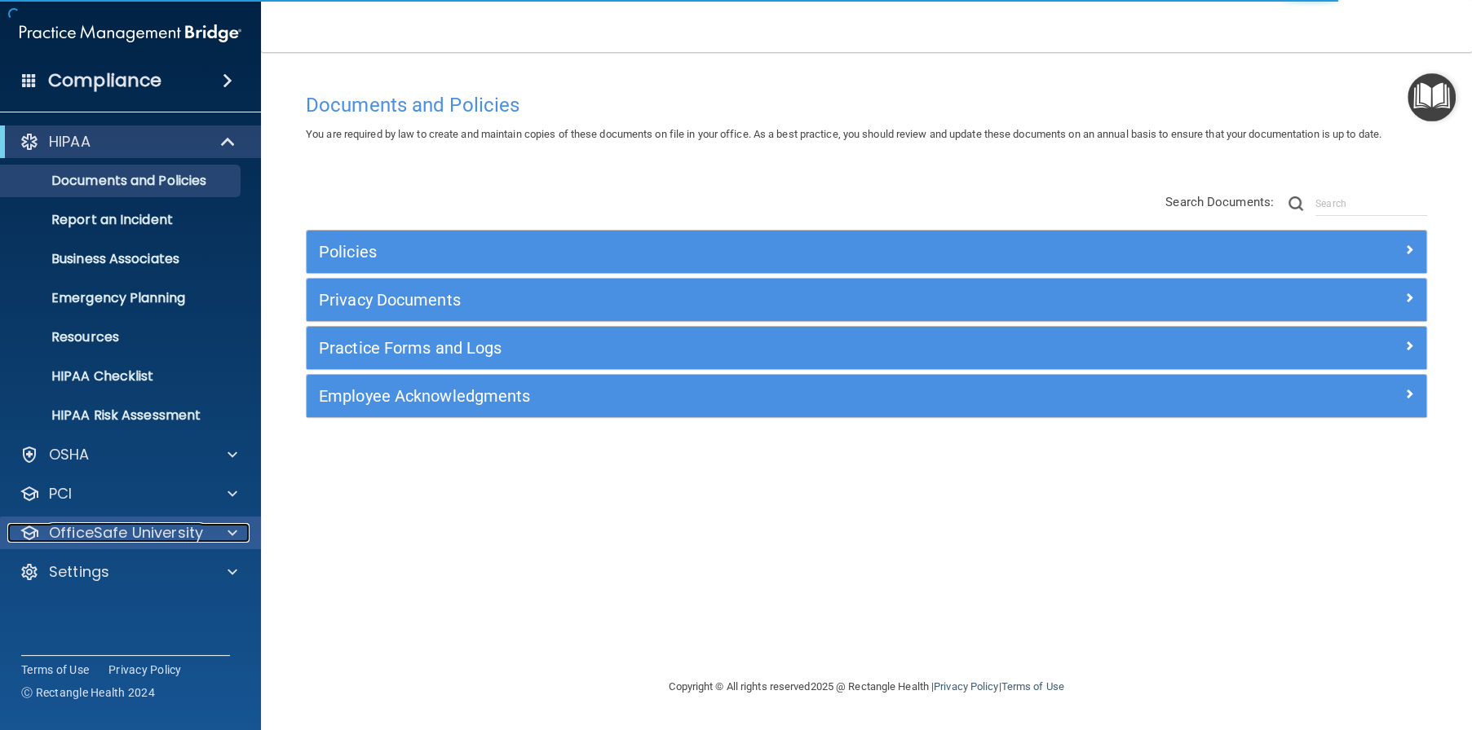
click at [135, 529] on p "OfficeSafe University" at bounding box center [126, 533] width 154 height 20
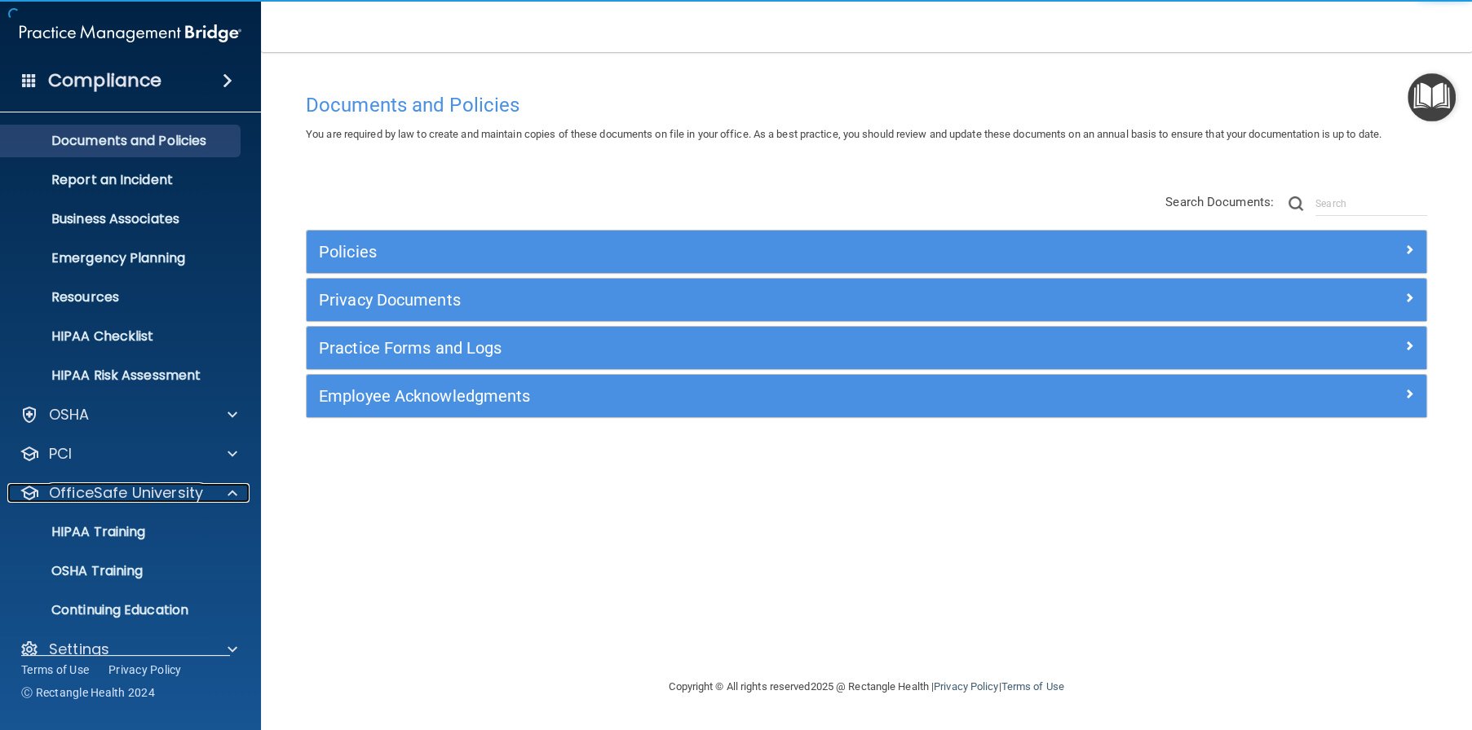
scroll to position [62, 0]
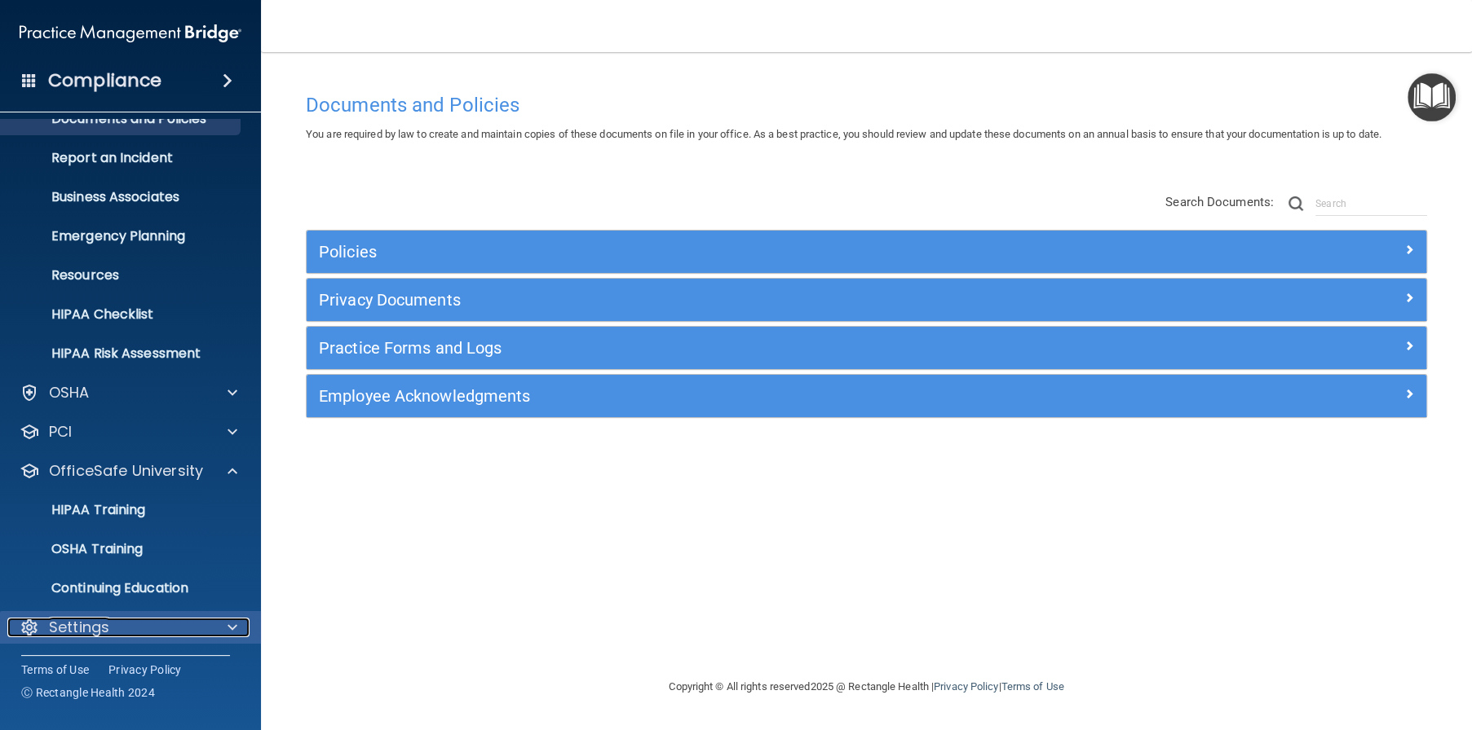
click at [185, 632] on div "Settings" at bounding box center [108, 628] width 202 height 20
click at [215, 637] on div "Settings" at bounding box center [131, 627] width 262 height 33
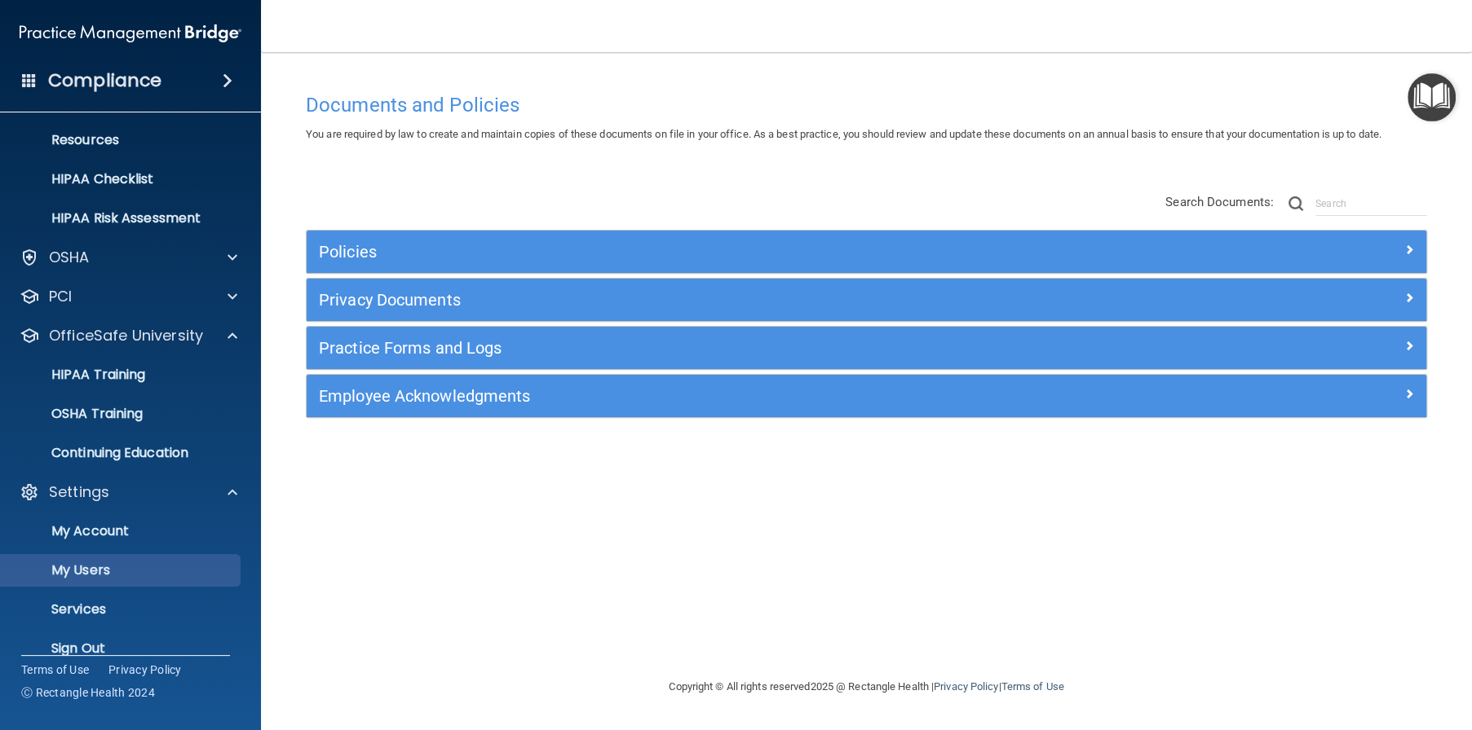
scroll to position [218, 0]
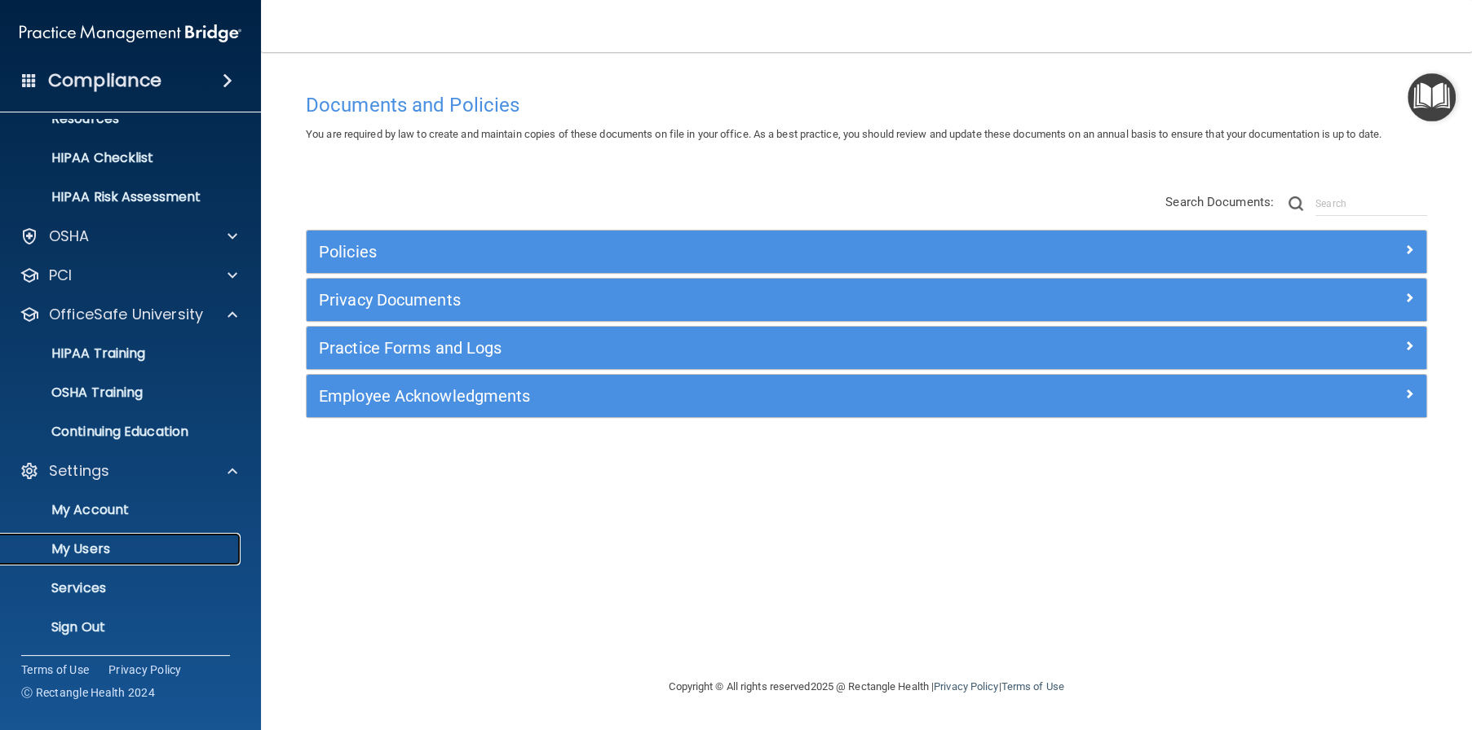
click at [111, 549] on p "My Users" at bounding box center [122, 549] width 223 height 16
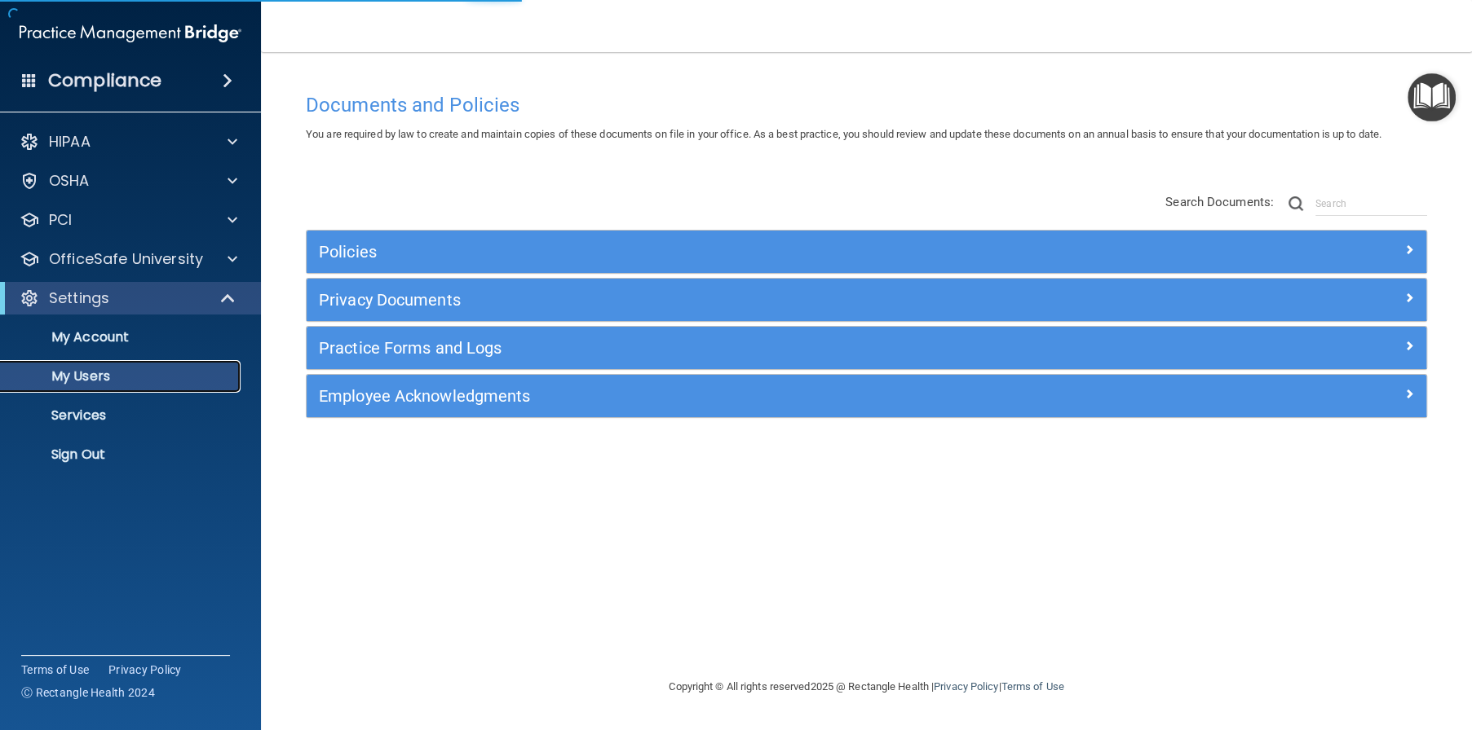
select select "20"
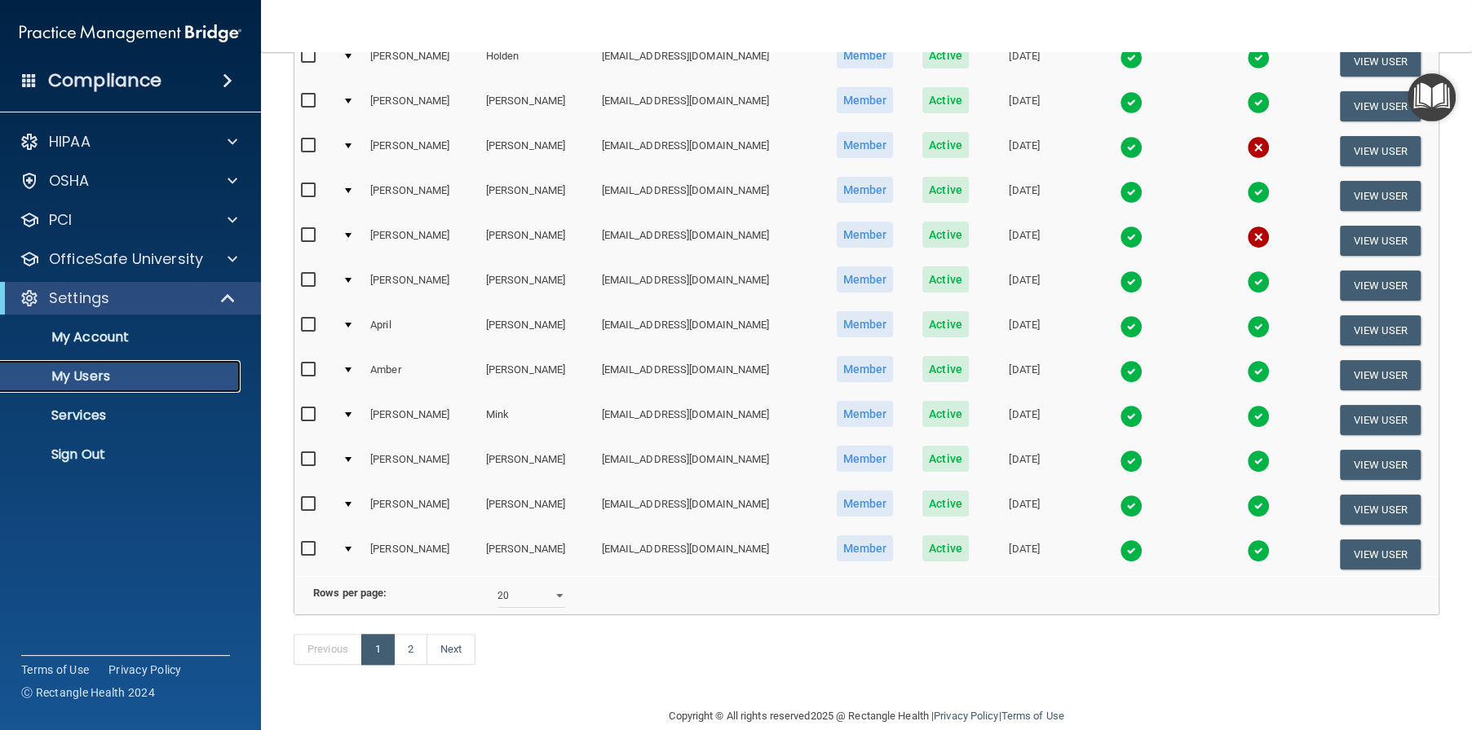
scroll to position [615, 0]
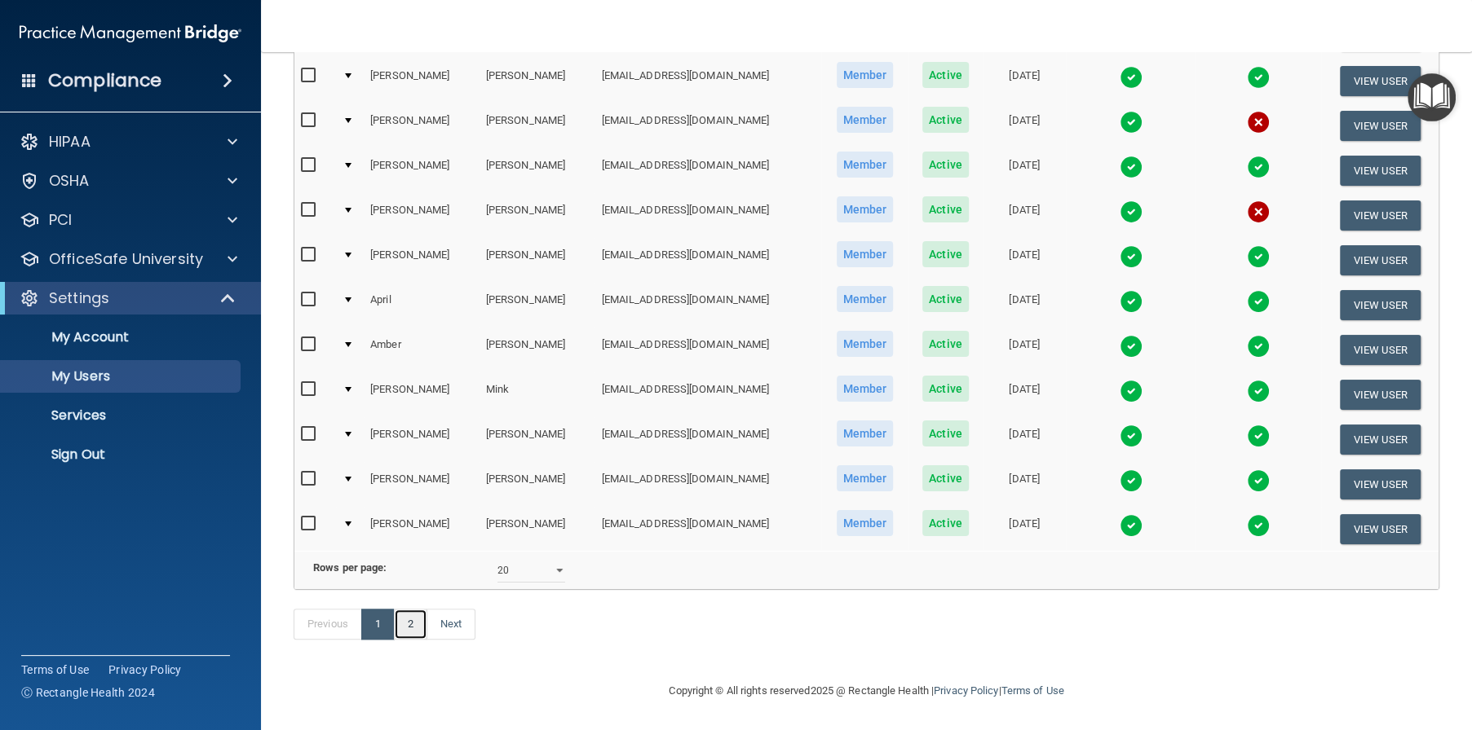
click at [404, 623] on link "2" at bounding box center [410, 624] width 33 height 31
select select "20"
